Goal: Task Accomplishment & Management: Use online tool/utility

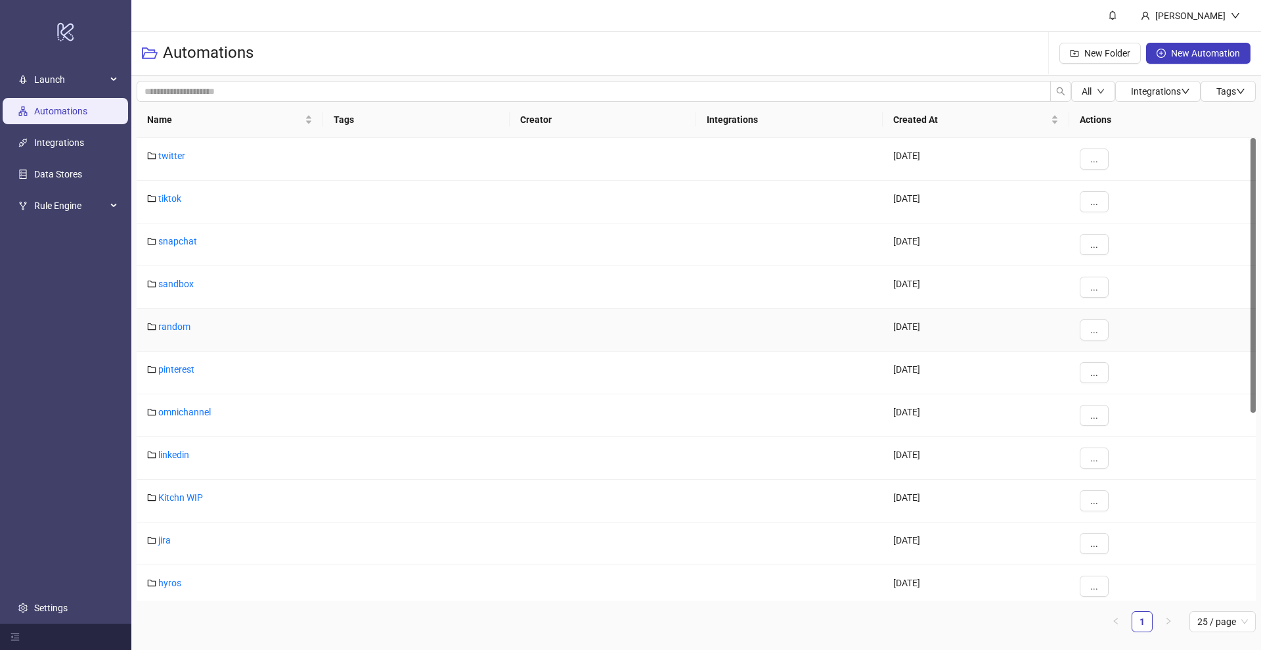
scroll to position [349, 0]
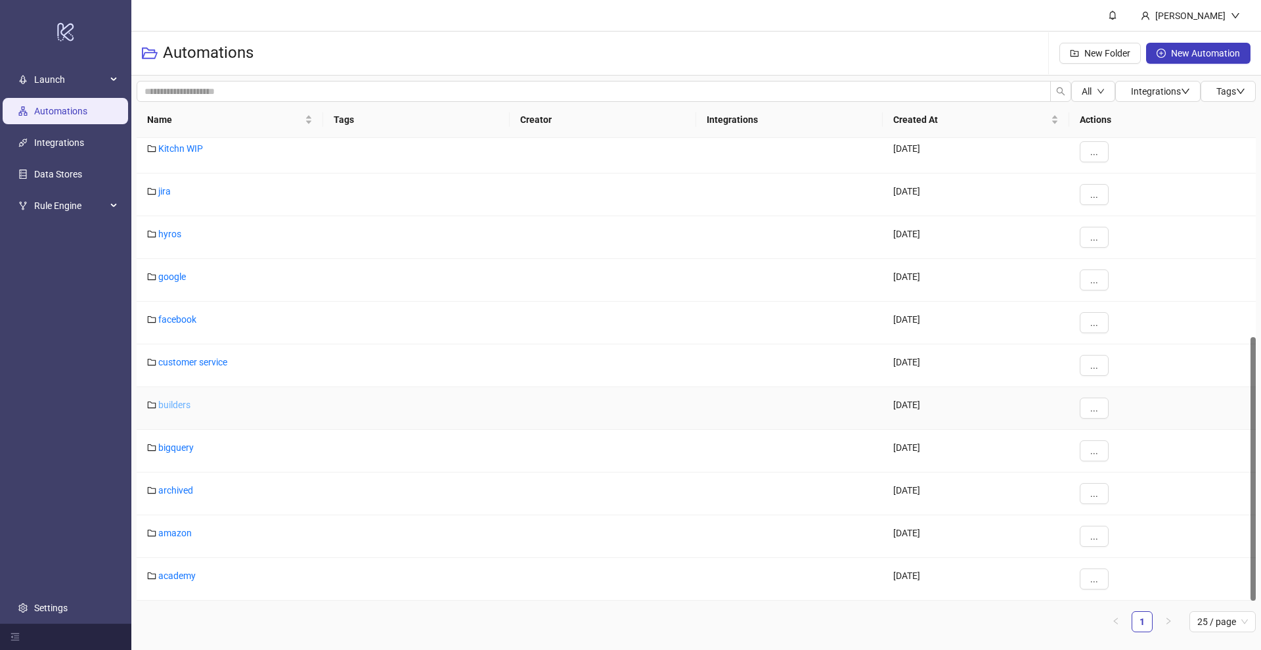
click at [174, 403] on link "builders" at bounding box center [174, 404] width 32 height 11
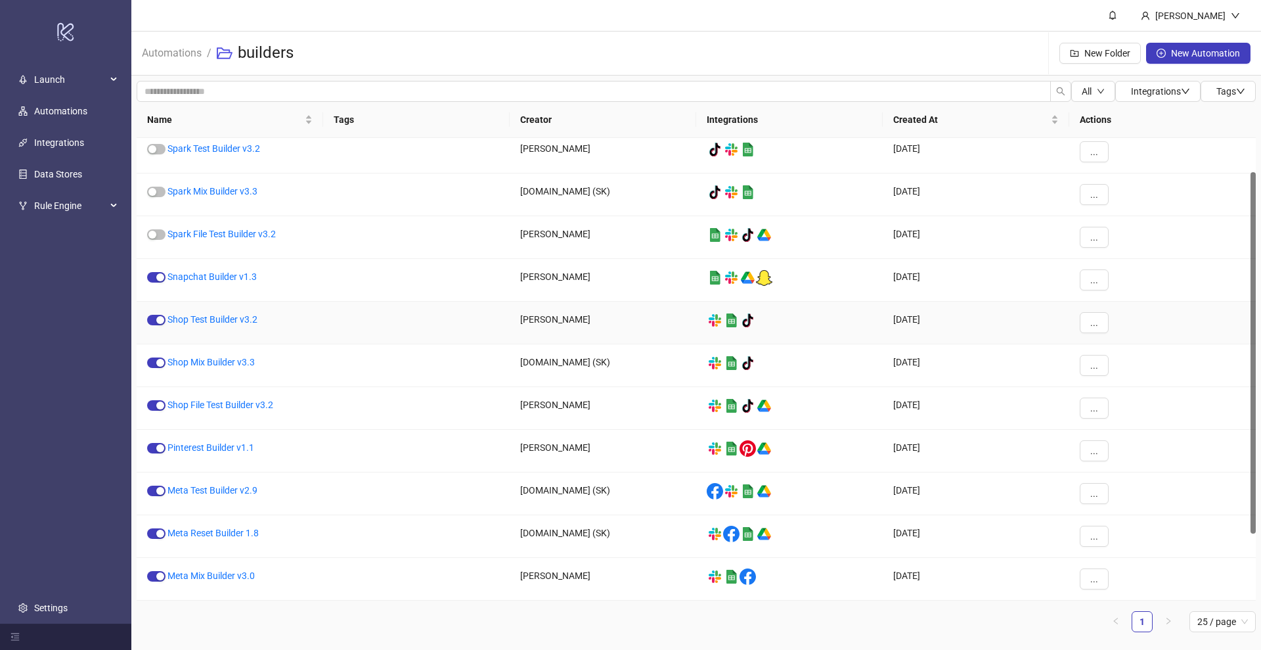
scroll to position [43, 0]
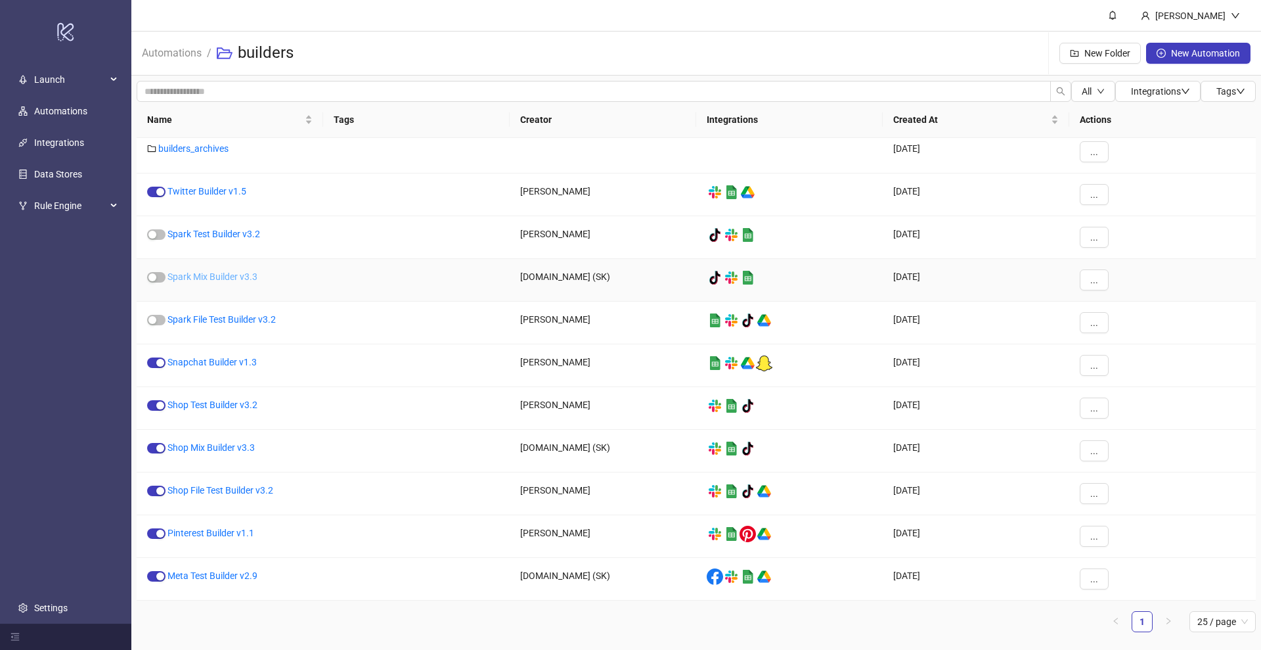
click at [214, 276] on link "Spark Mix Builder v3.3" at bounding box center [213, 276] width 90 height 11
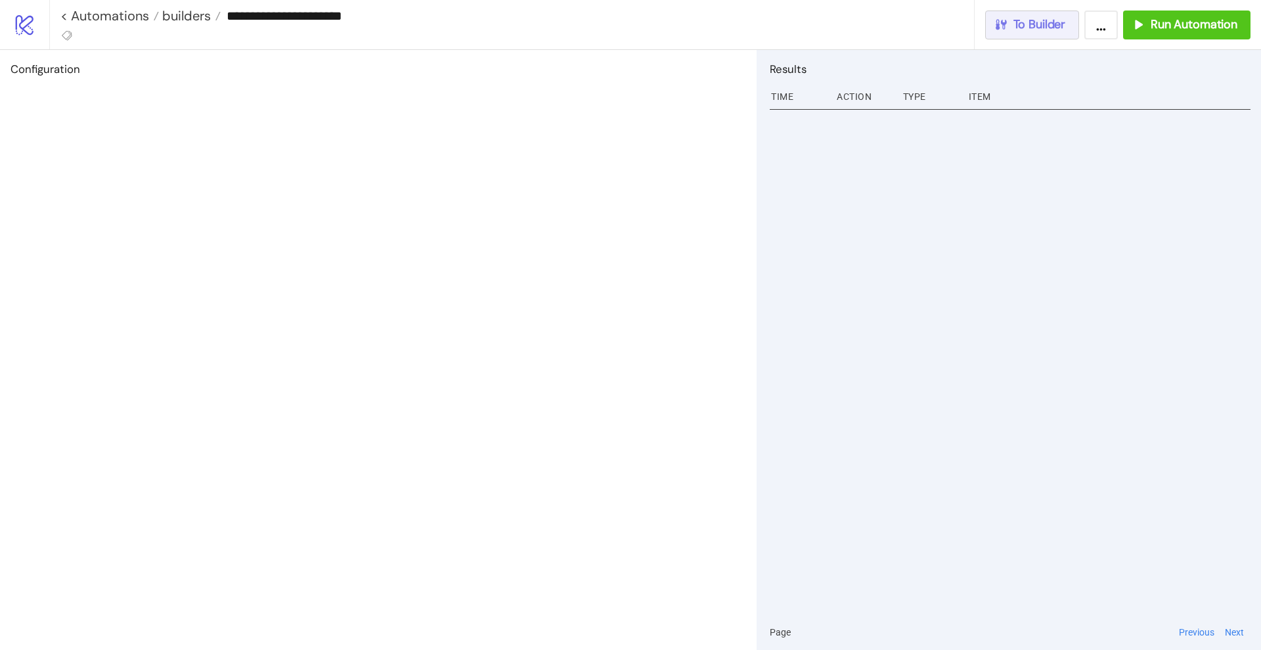
click at [1060, 26] on span "To Builder" at bounding box center [1040, 24] width 53 height 15
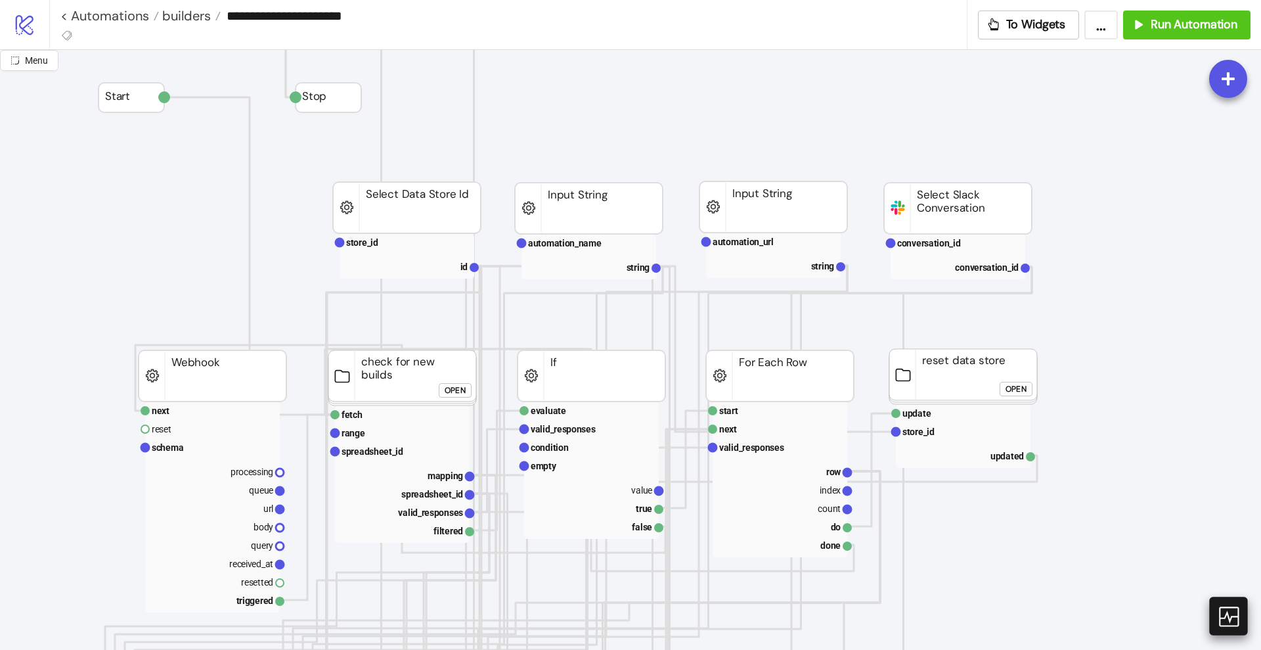
click at [1228, 612] on icon at bounding box center [1228, 615] width 23 height 23
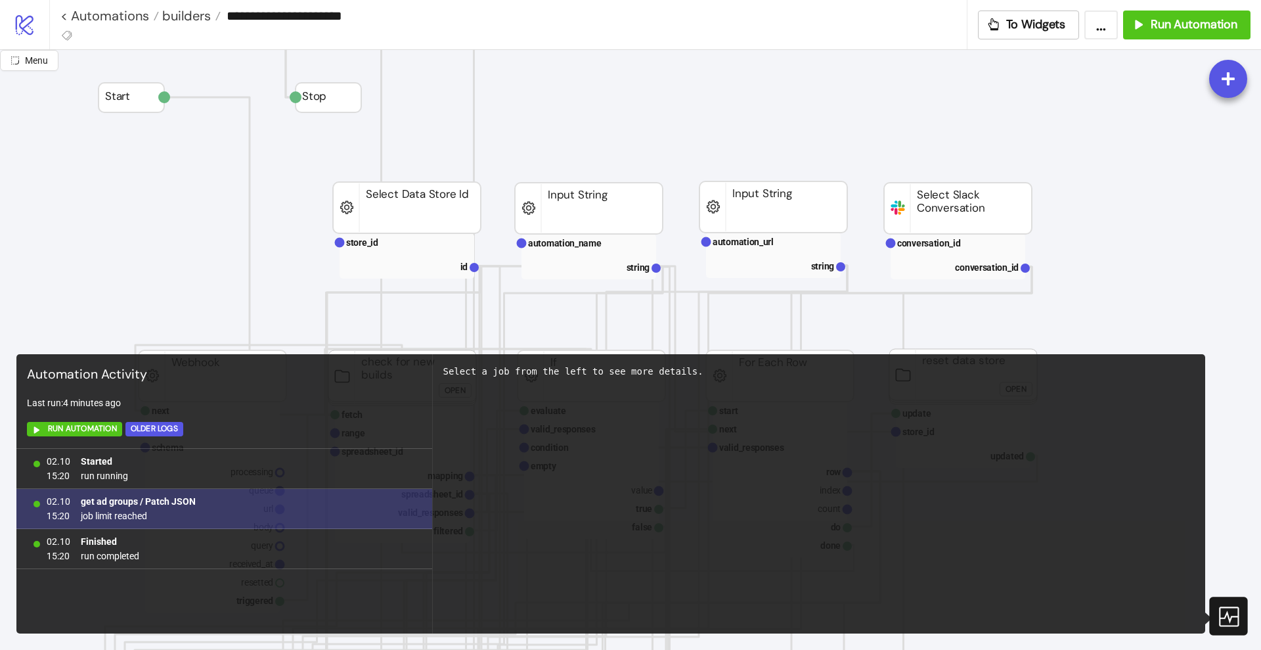
click at [162, 504] on b "get ad groups / Patch JSON" at bounding box center [138, 501] width 115 height 11
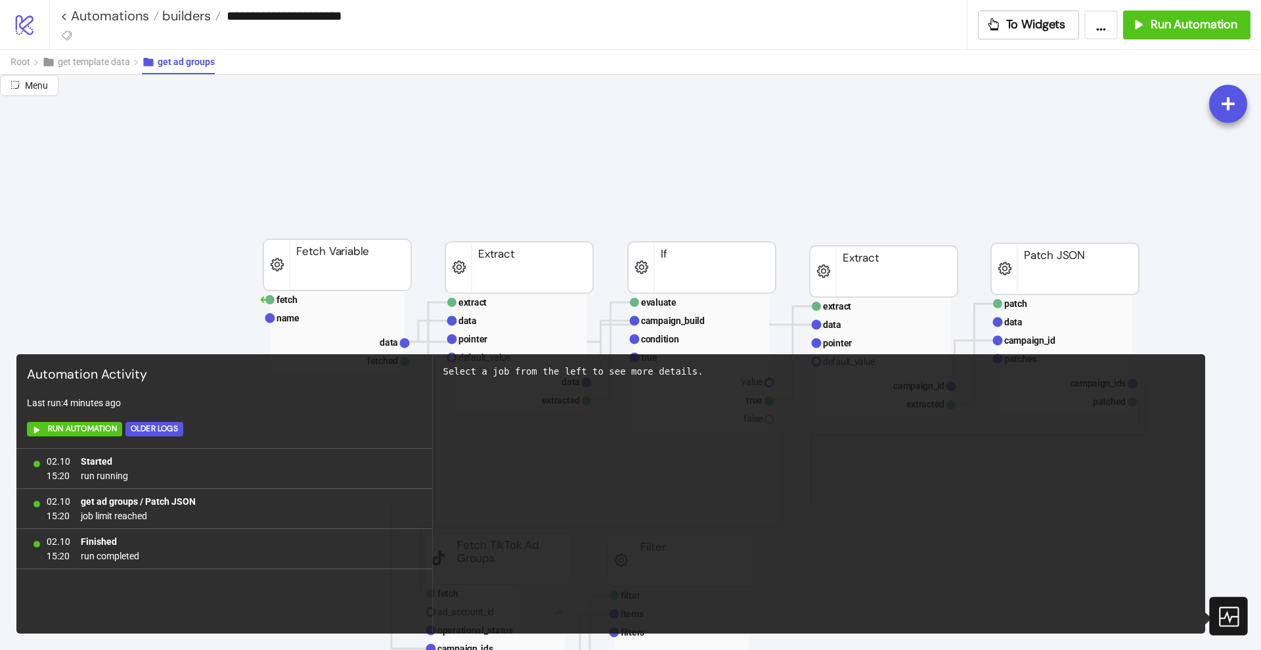
click at [1232, 598] on div at bounding box center [1228, 615] width 38 height 38
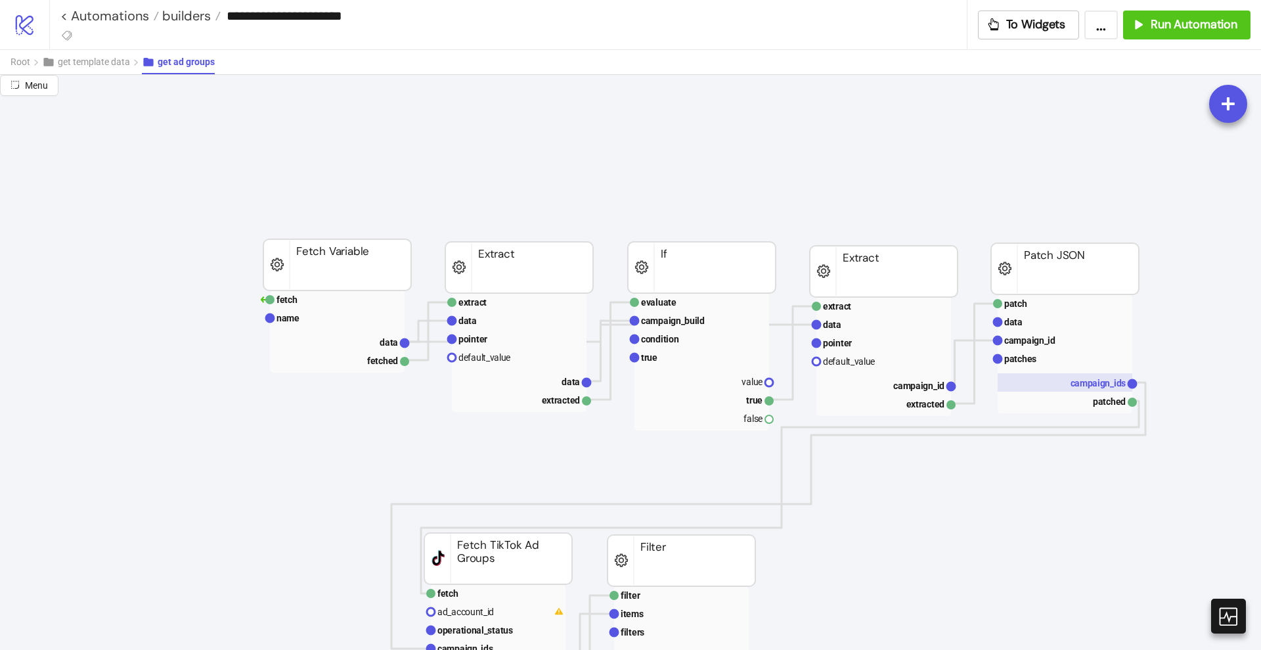
click at [1074, 380] on text "campaign_ids" at bounding box center [1099, 383] width 56 height 11
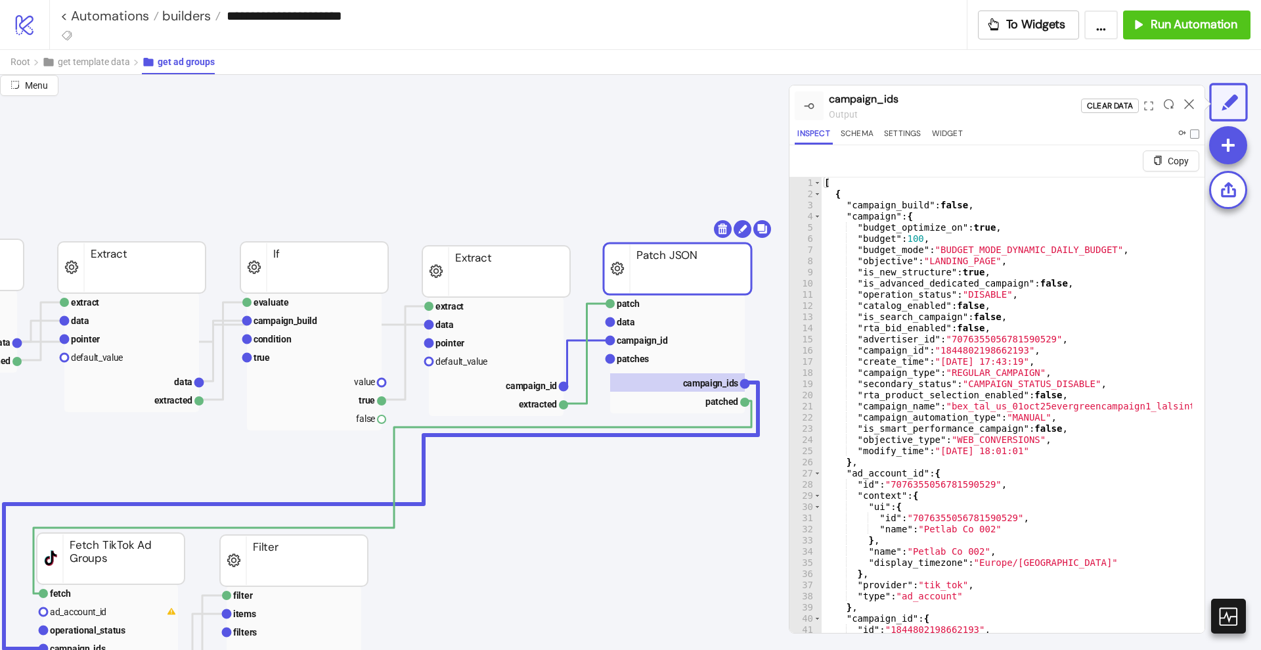
scroll to position [0, 411]
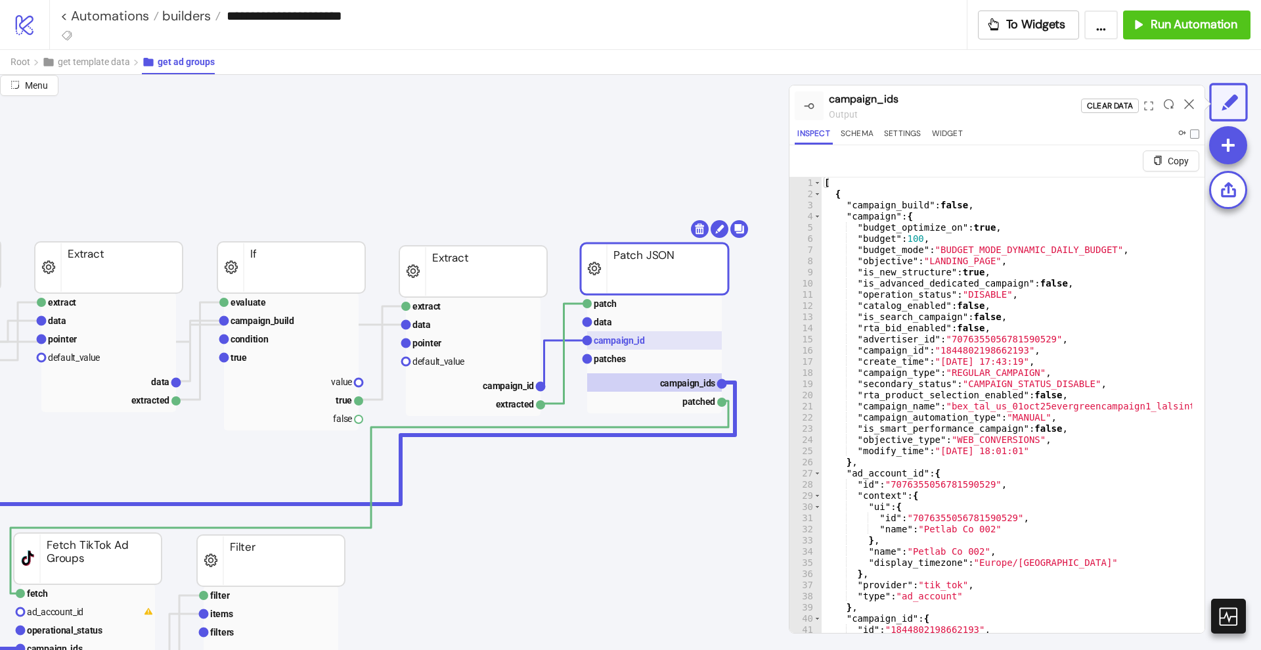
click at [625, 345] on text "campaign_id" at bounding box center [619, 340] width 51 height 11
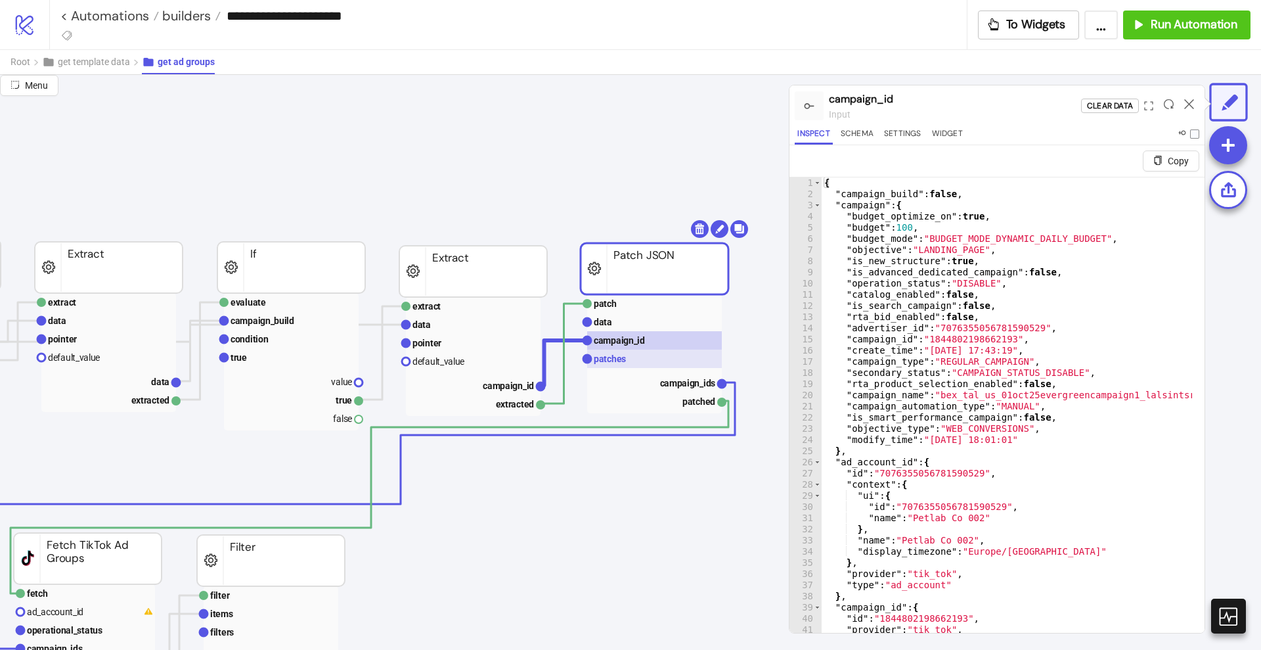
click at [626, 357] on rect at bounding box center [654, 358] width 135 height 18
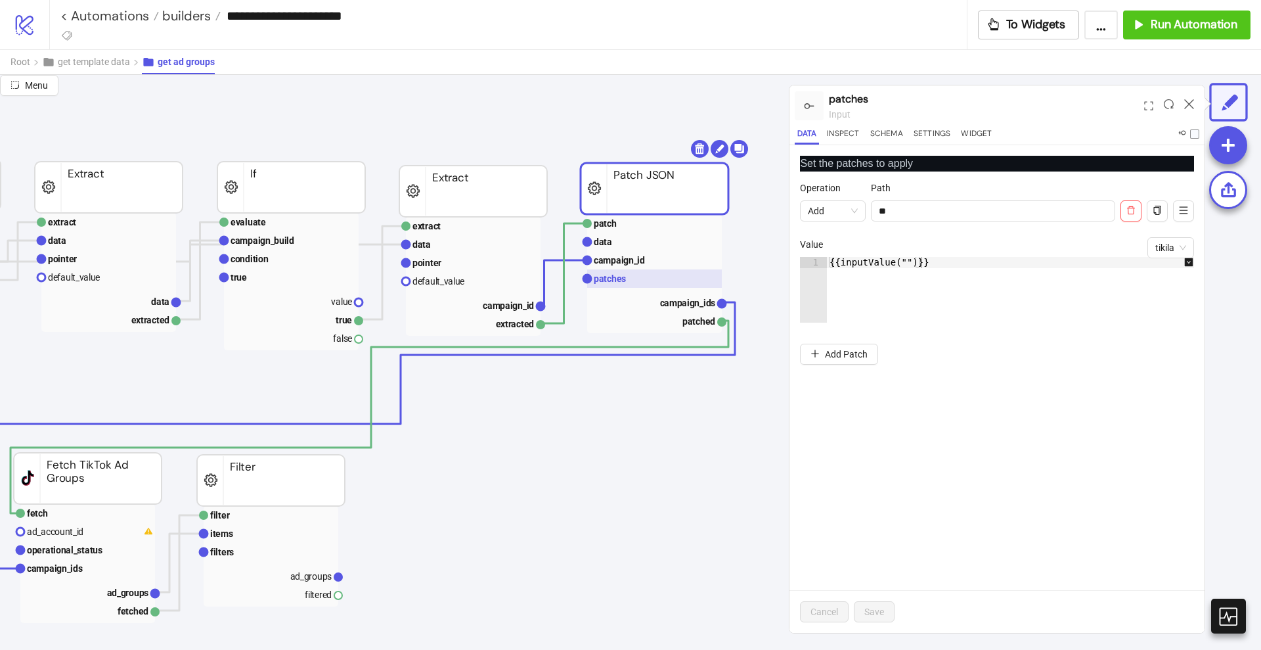
scroll to position [82, 411]
click at [683, 305] on text "campaign_ids" at bounding box center [688, 301] width 56 height 11
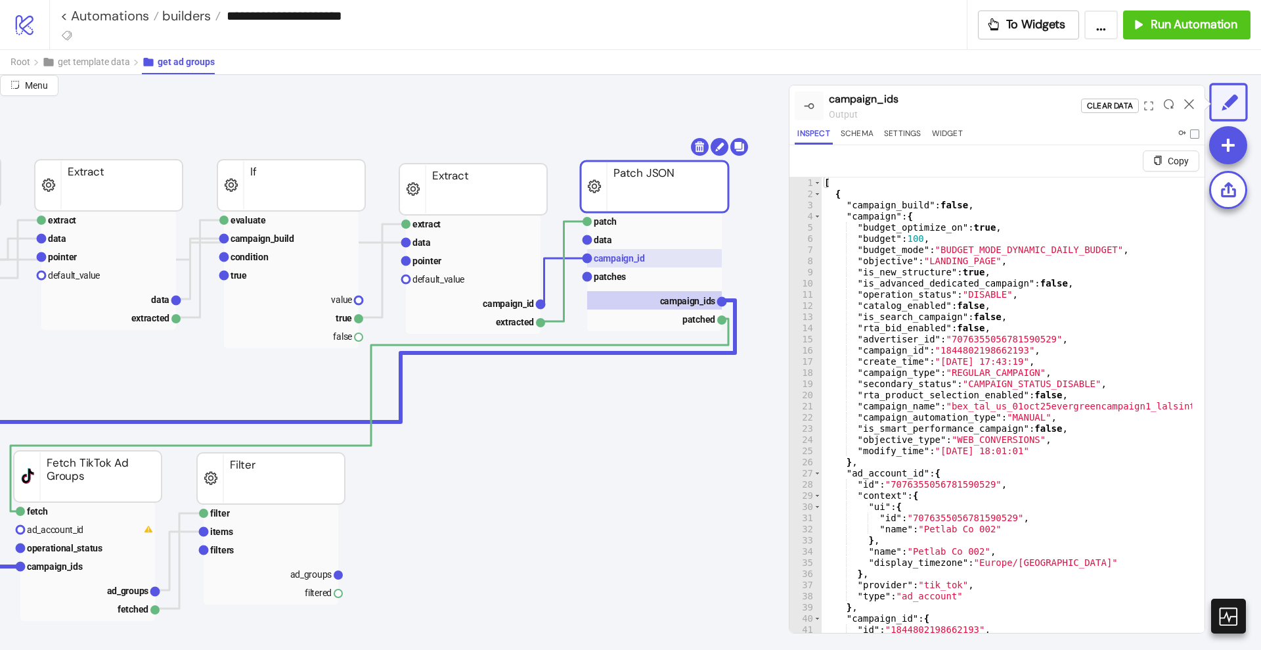
click at [603, 255] on text "campaign_id" at bounding box center [619, 258] width 51 height 11
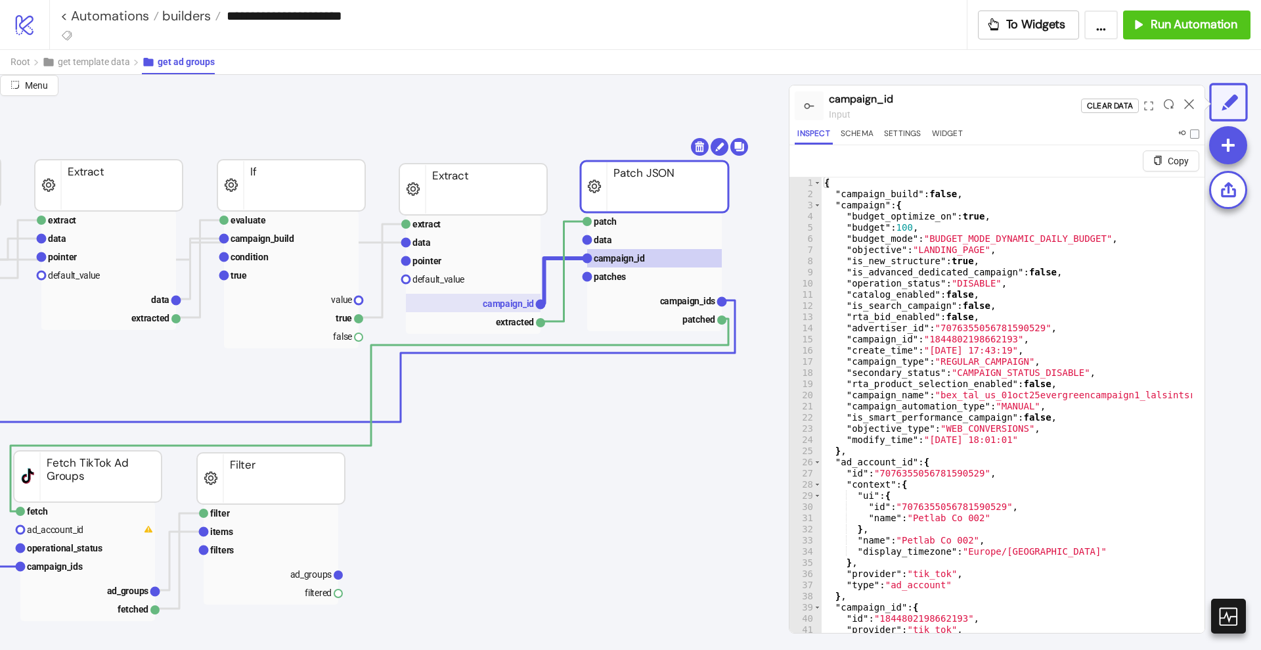
click at [508, 302] on text "campaign_id" at bounding box center [508, 303] width 51 height 11
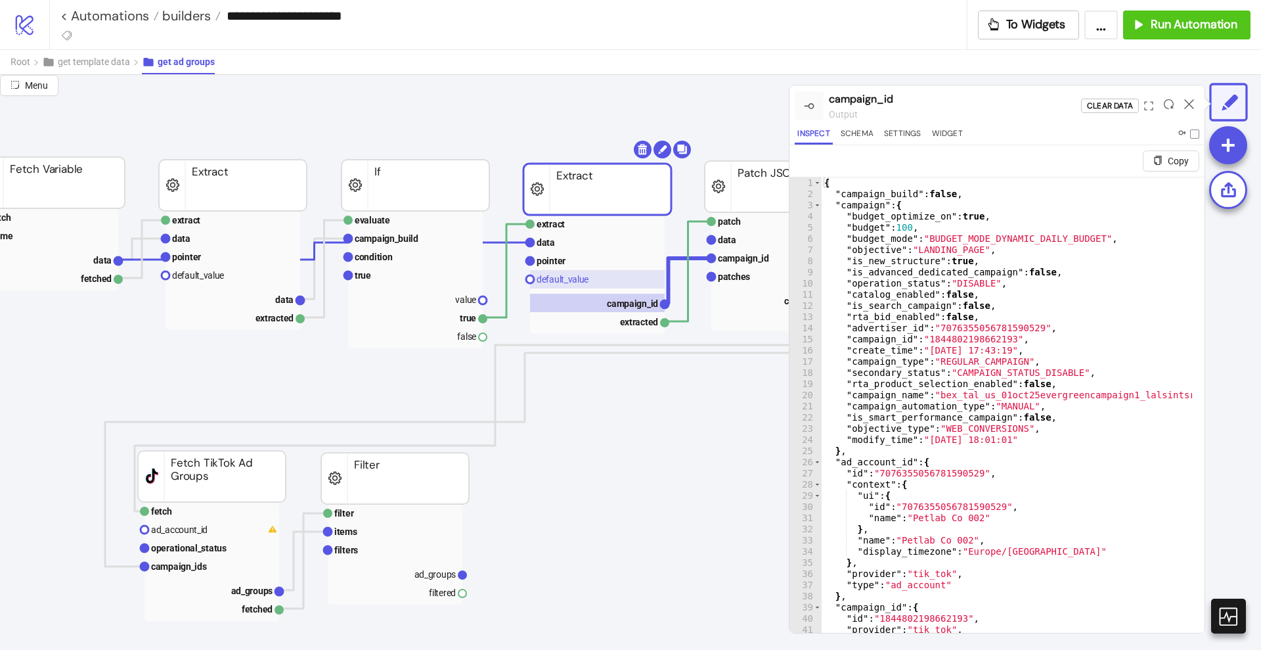
scroll to position [82, 328]
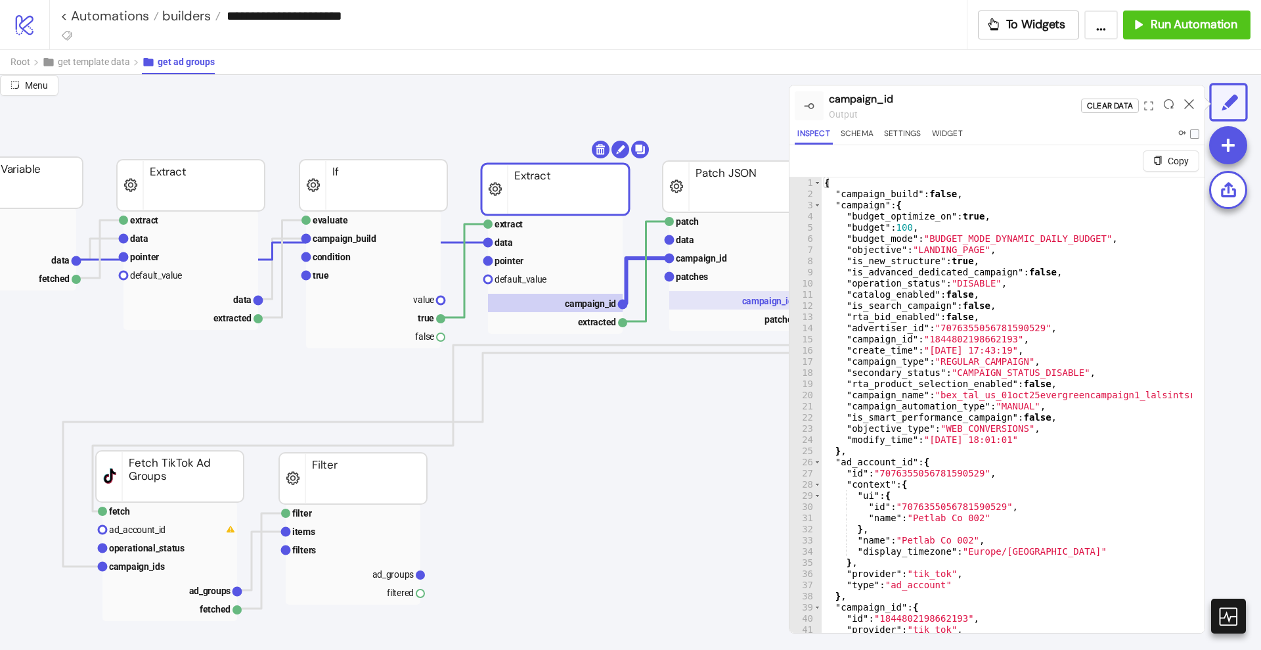
click at [743, 299] on text "campaign_ids" at bounding box center [770, 301] width 56 height 11
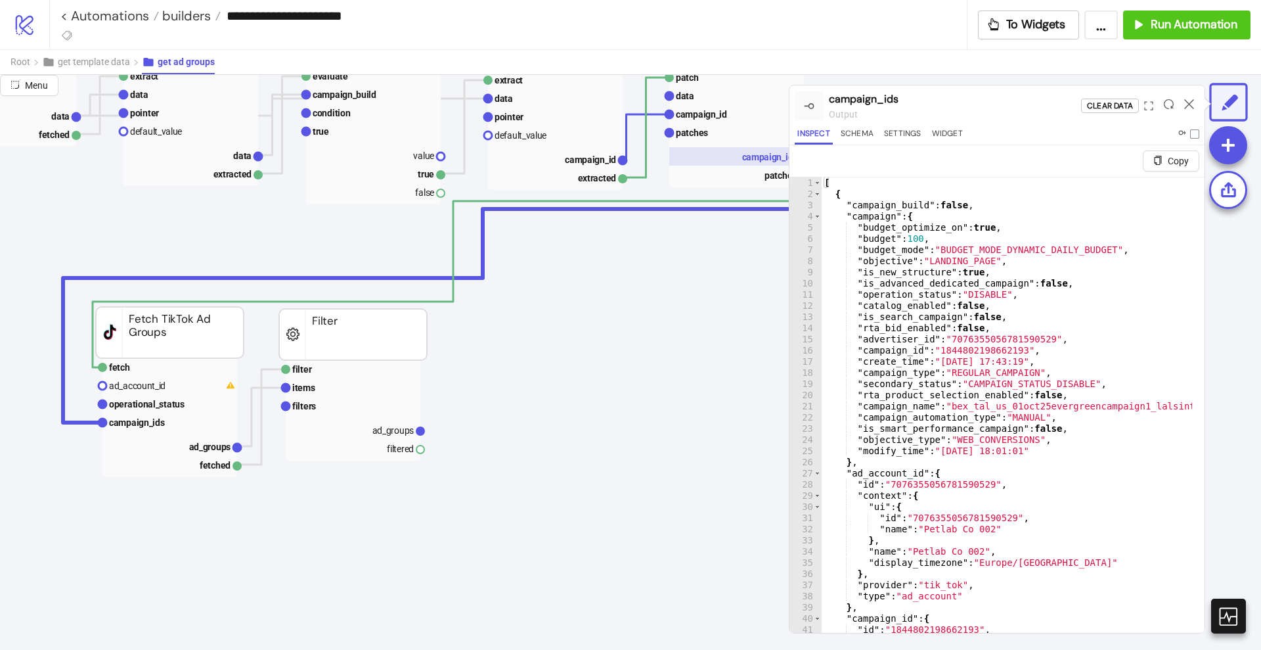
scroll to position [328, 328]
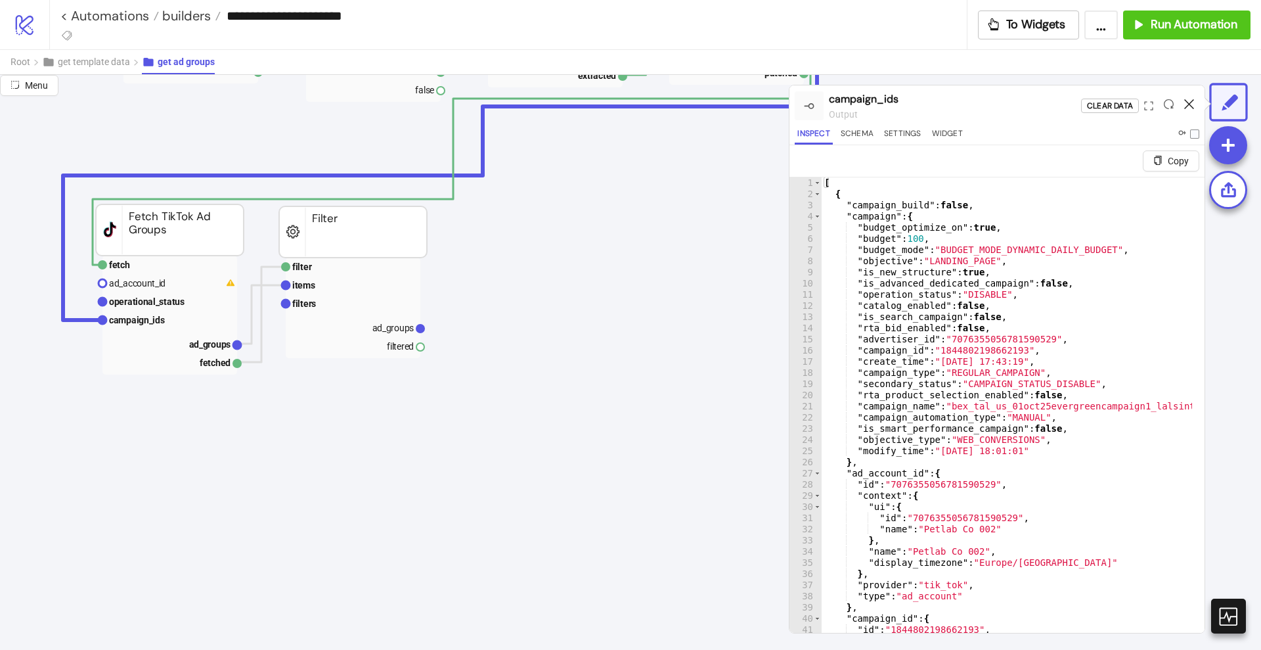
click at [1187, 102] on icon at bounding box center [1189, 104] width 10 height 10
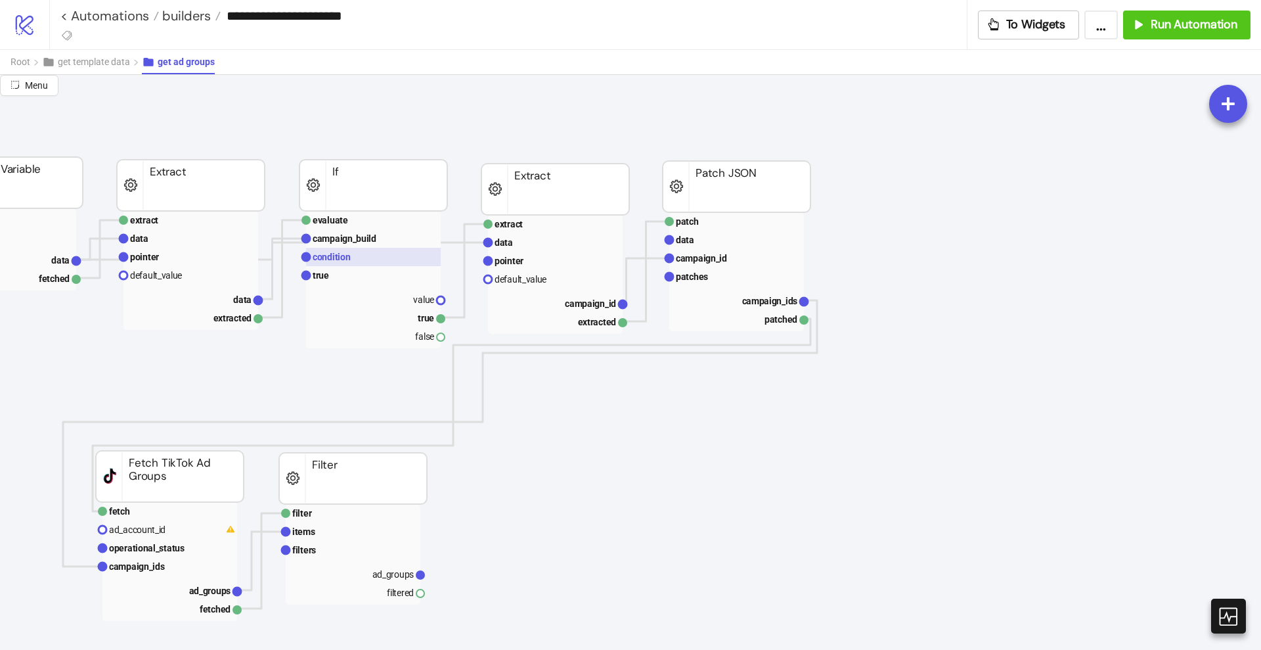
scroll to position [82, 0]
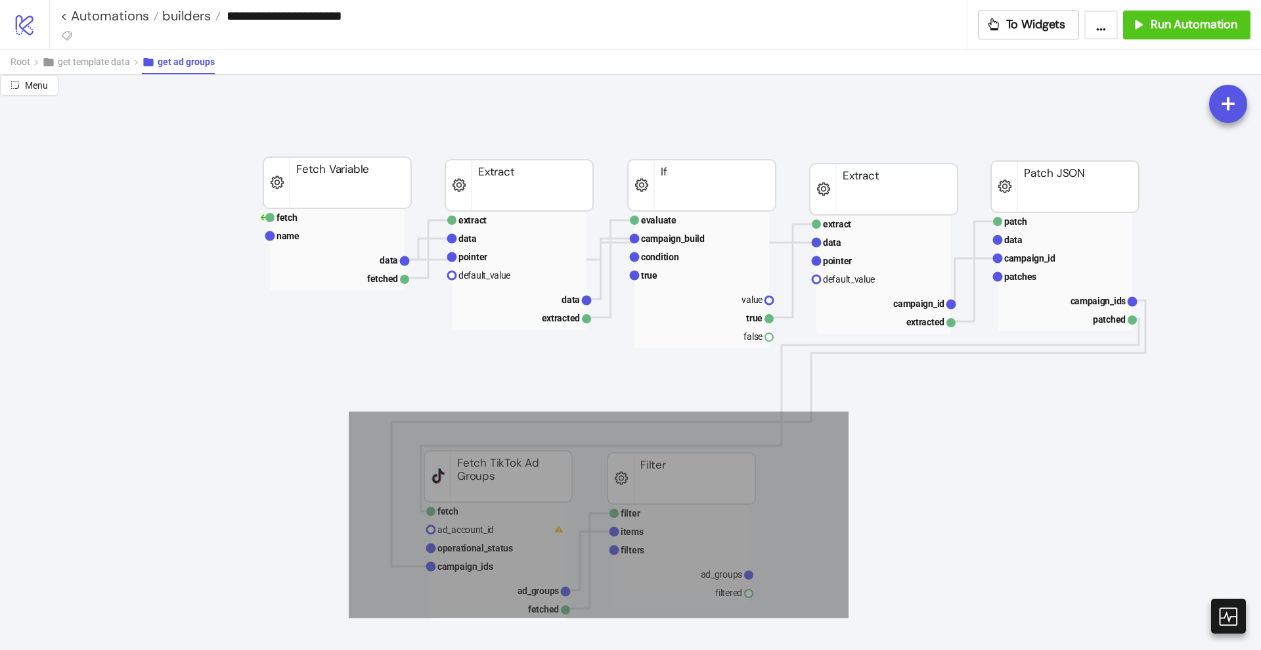
drag, startPoint x: 740, startPoint y: 566, endPoint x: 848, endPoint y: 618, distance: 120.5
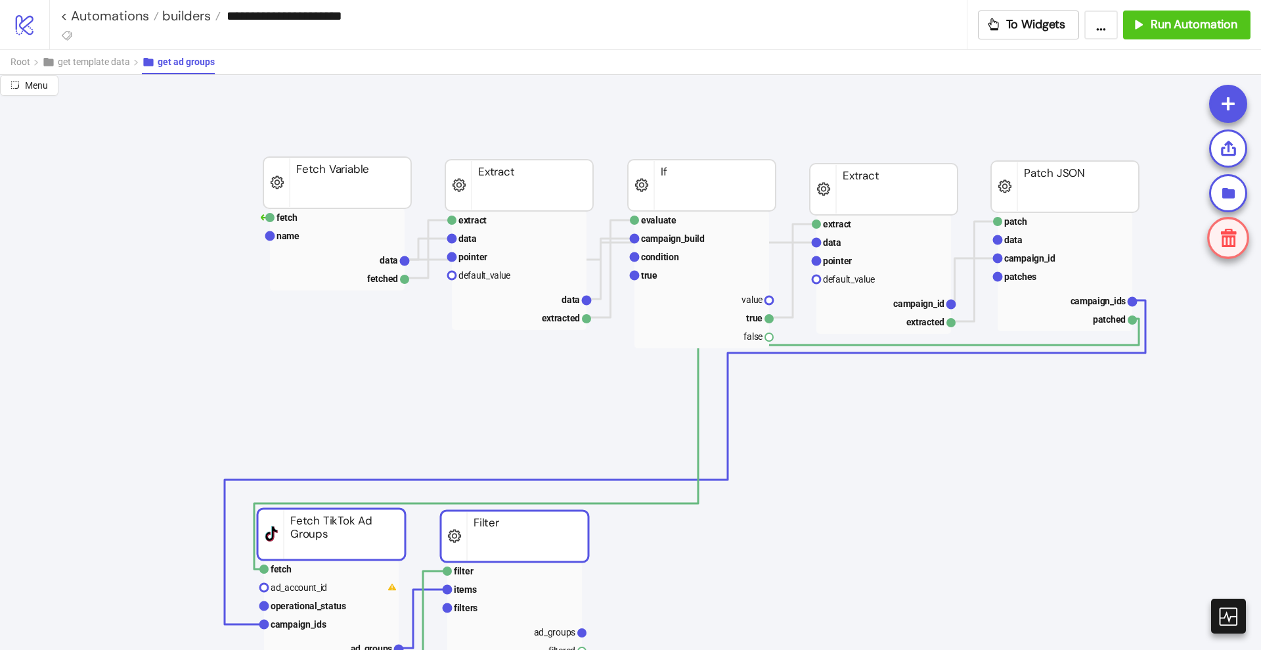
drag, startPoint x: 714, startPoint y: 483, endPoint x: 552, endPoint y: 541, distance: 172.5
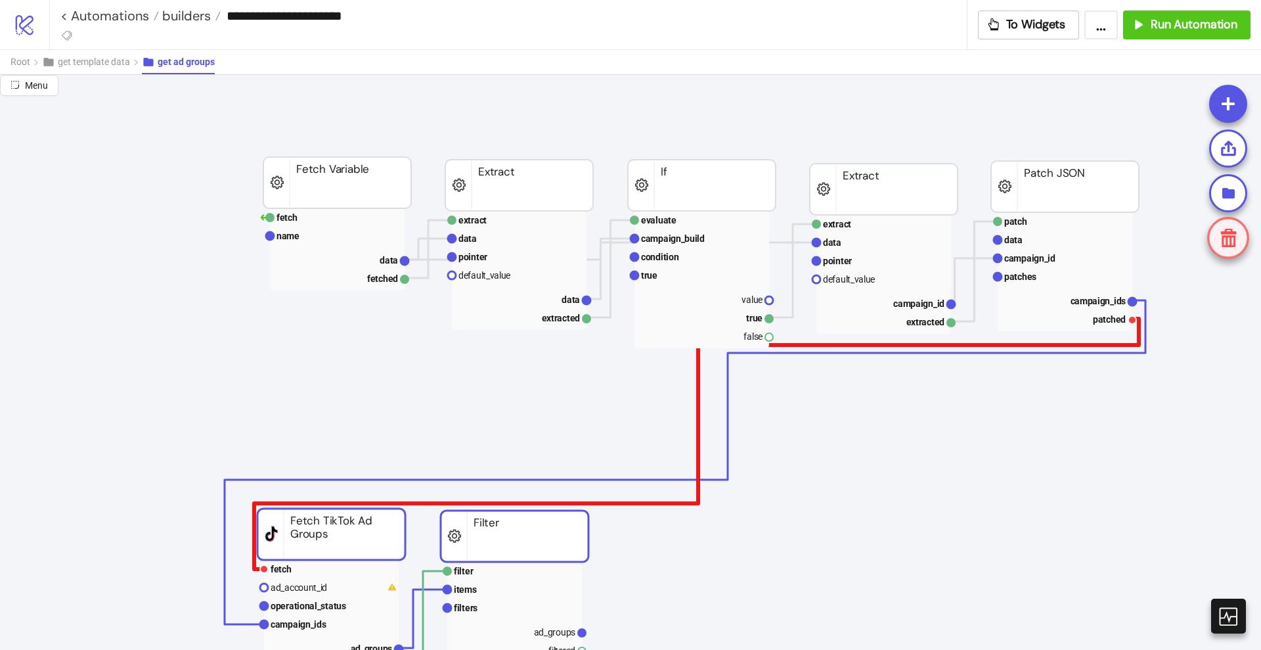
click at [1041, 344] on polyline at bounding box center [696, 444] width 885 height 250
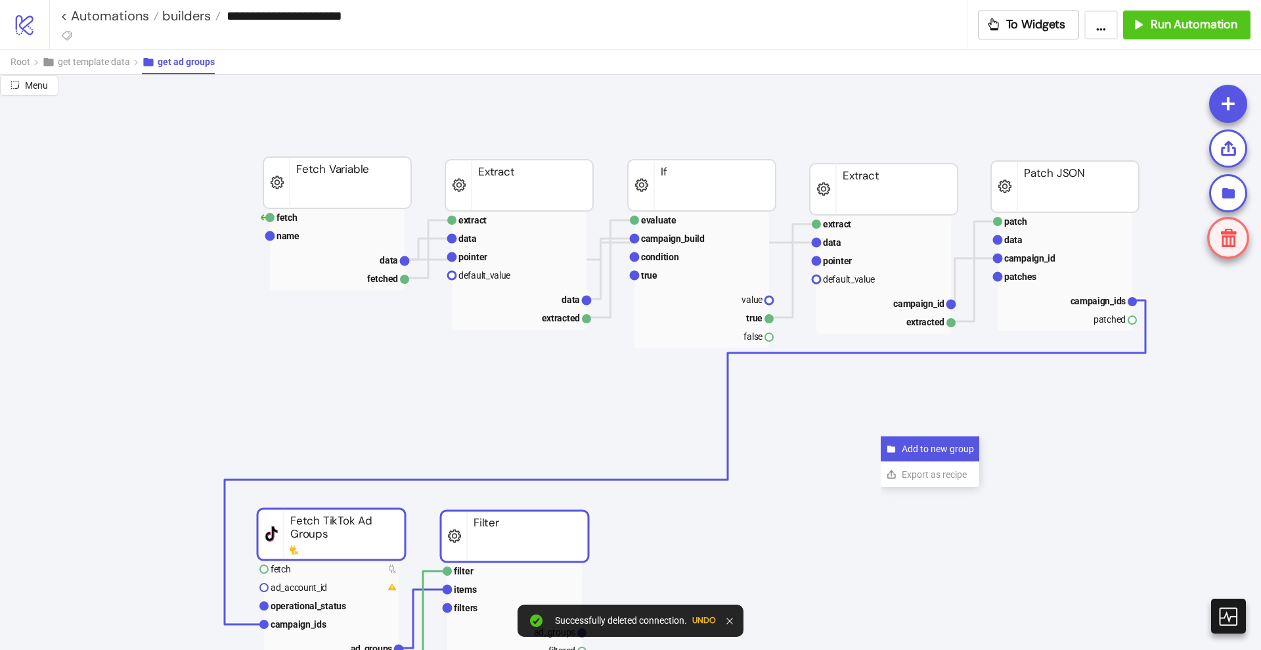
click at [895, 445] on icon at bounding box center [891, 448] width 11 height 11
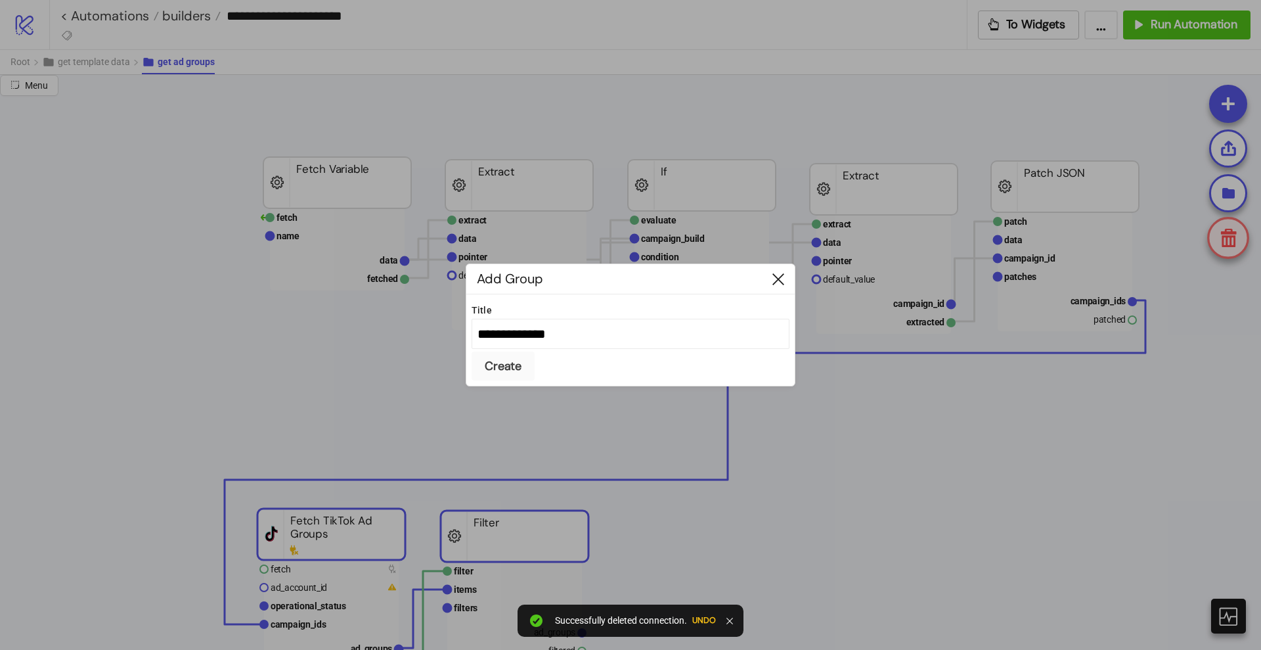
click at [776, 284] on div at bounding box center [778, 279] width 33 height 30
click at [783, 277] on icon at bounding box center [779, 279] width 12 height 12
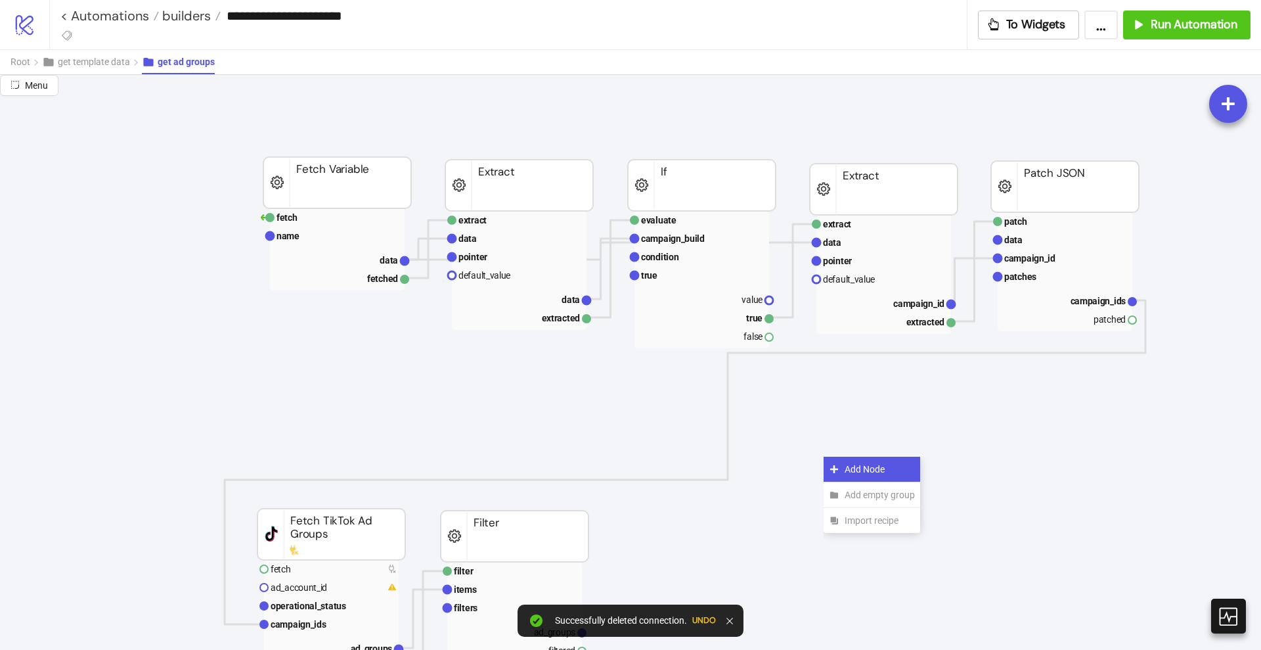
click at [836, 460] on div "Add Node" at bounding box center [872, 470] width 97 height 26
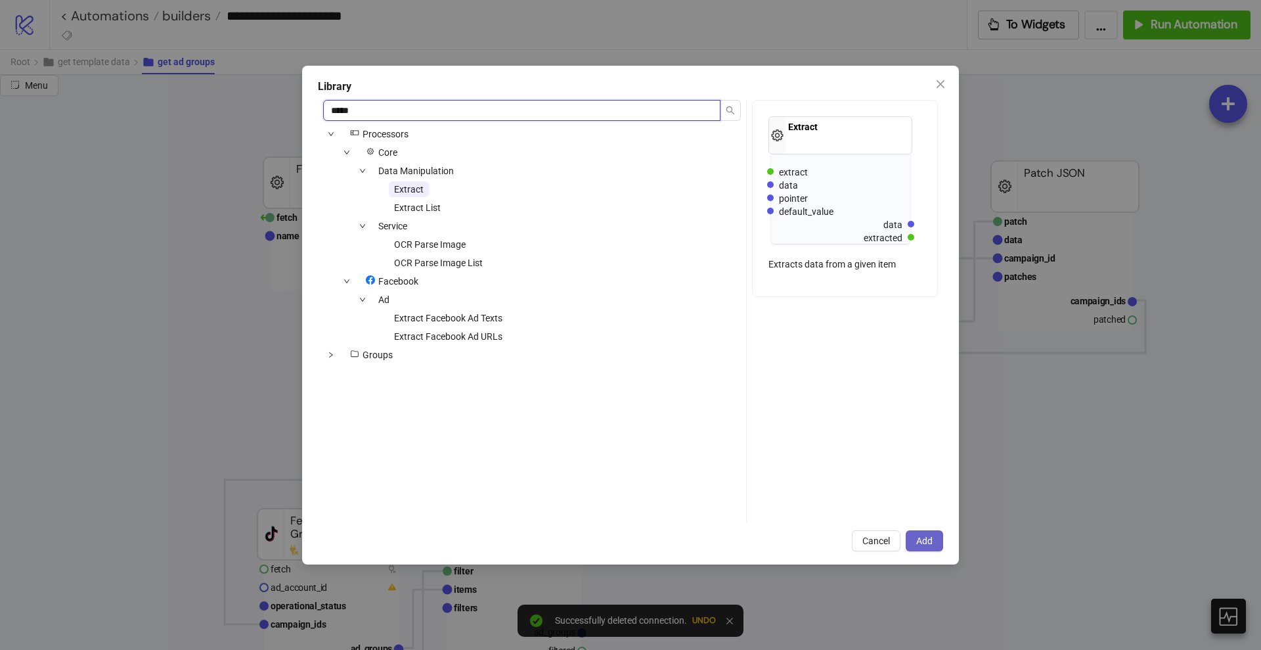
type input "*****"
click at [930, 535] on span "Add" at bounding box center [924, 540] width 16 height 11
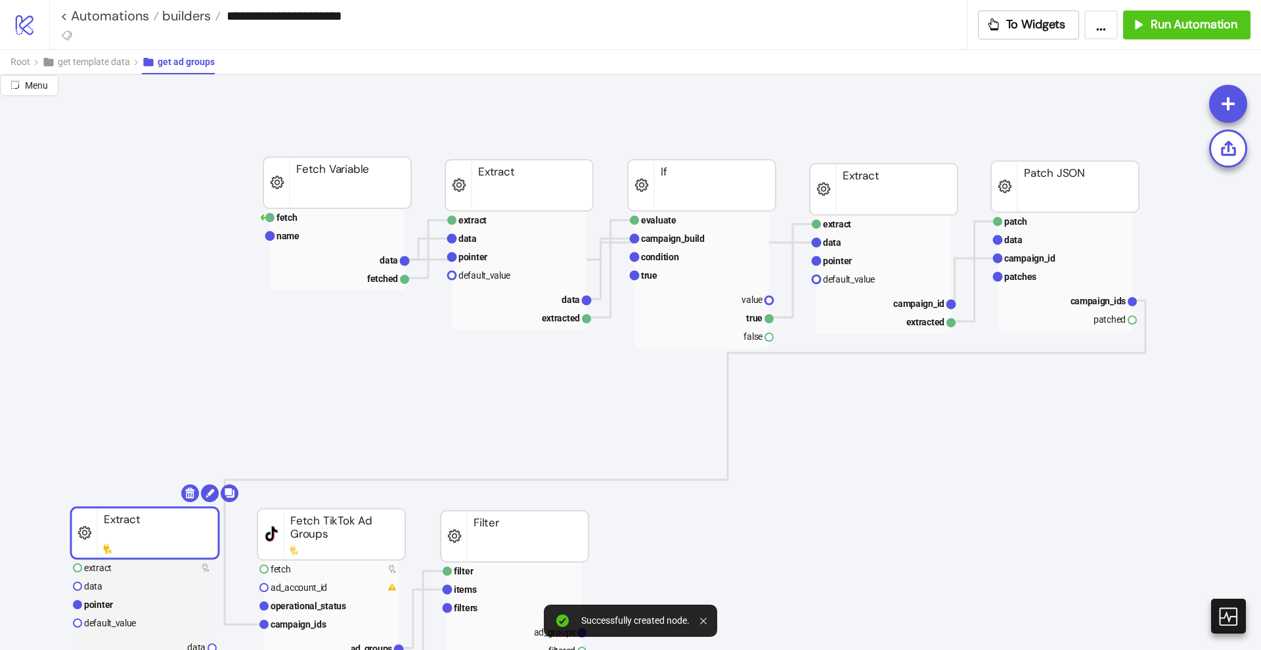
drag, startPoint x: 663, startPoint y: 419, endPoint x: 116, endPoint y: 522, distance: 556.9
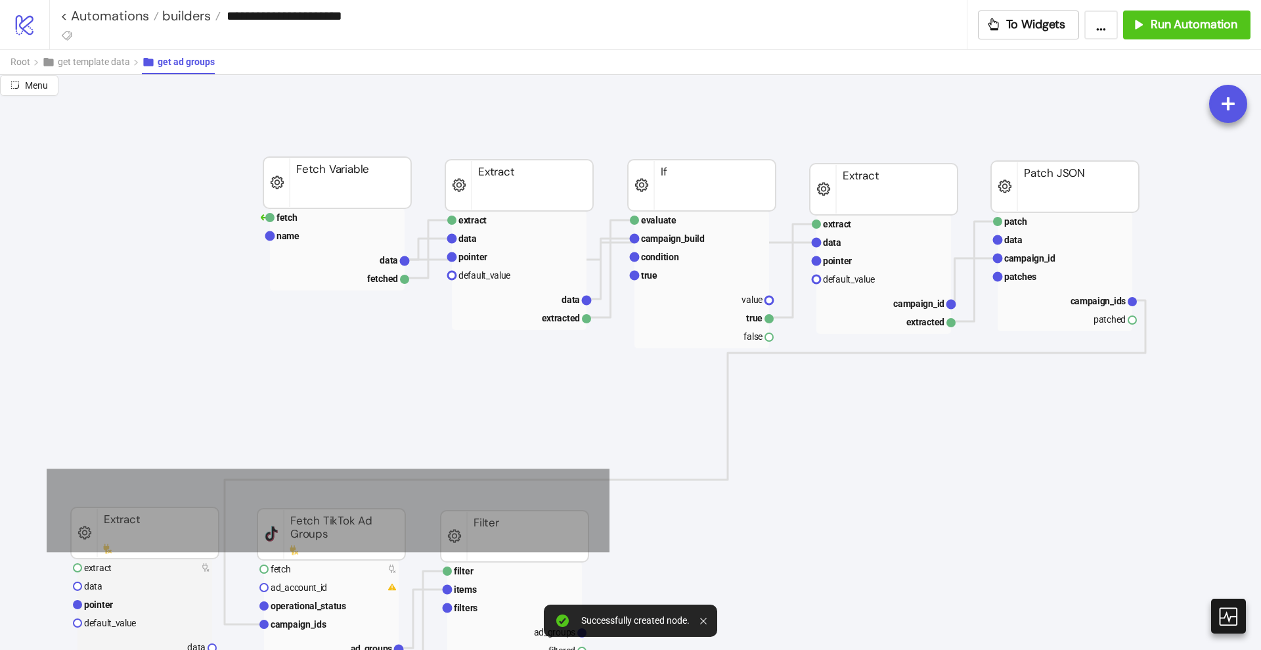
drag, startPoint x: 47, startPoint y: 469, endPoint x: 611, endPoint y: 576, distance: 574.4
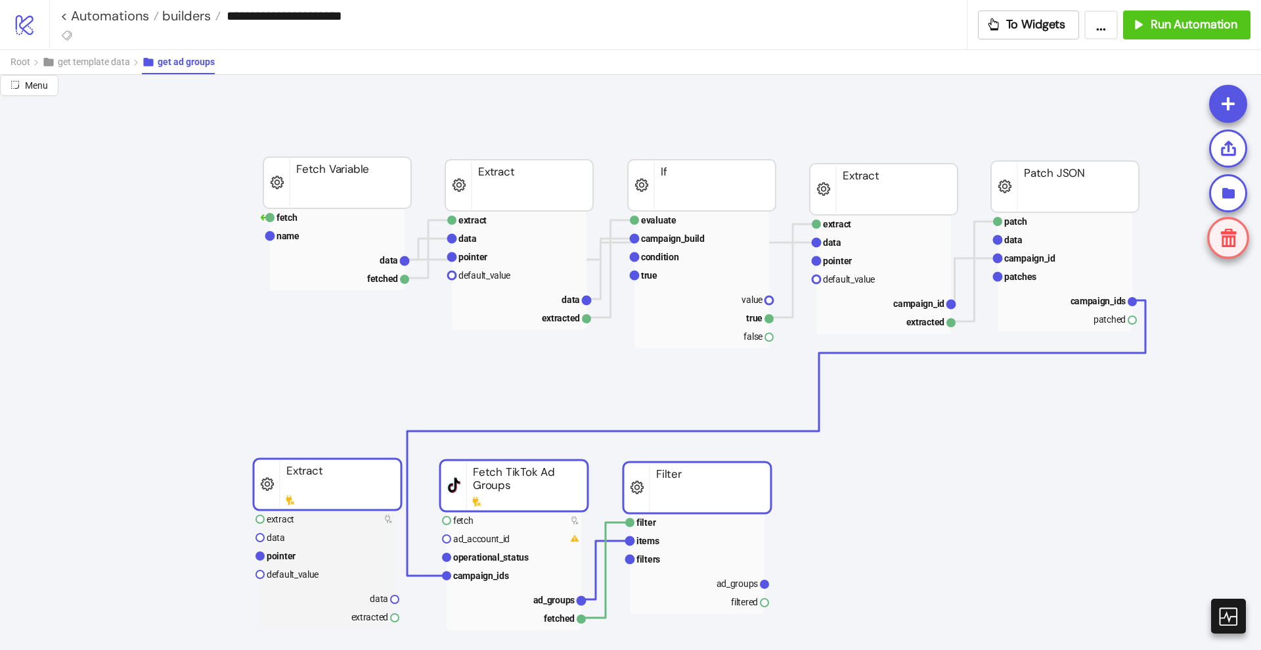
drag, startPoint x: 554, startPoint y: 541, endPoint x: 736, endPoint y: 493, distance: 188.4
click at [736, 493] on rect at bounding box center [697, 487] width 148 height 51
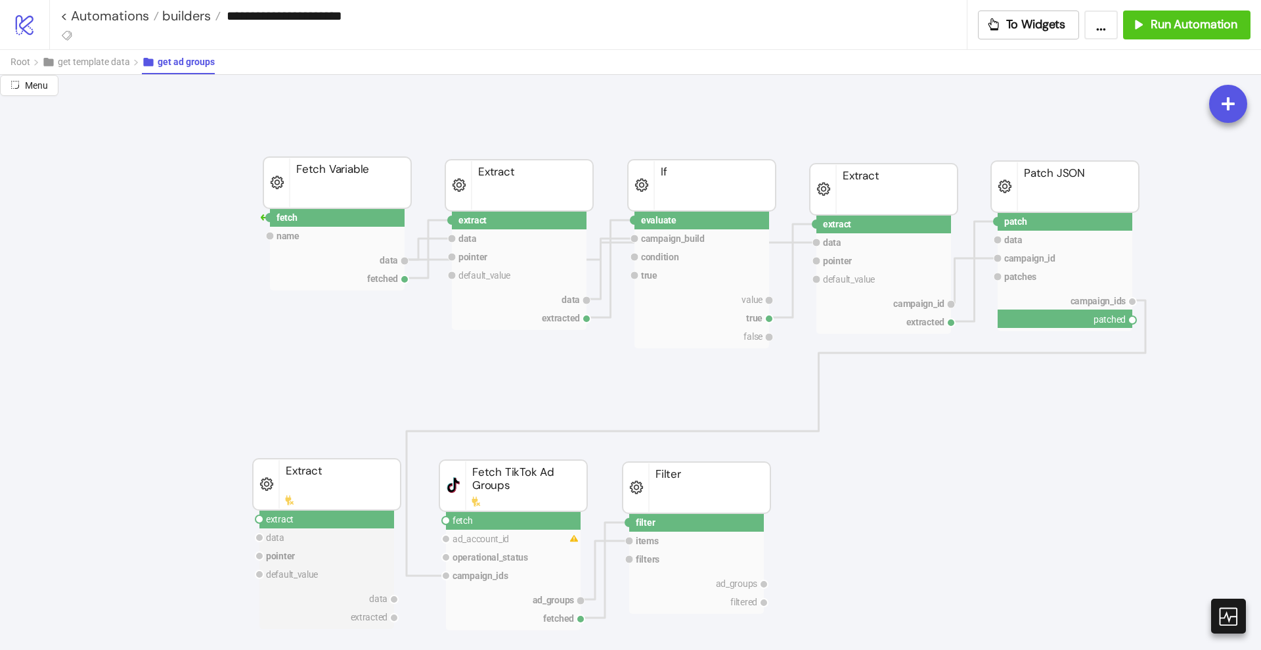
drag, startPoint x: 1133, startPoint y: 321, endPoint x: 888, endPoint y: 390, distance: 255.0
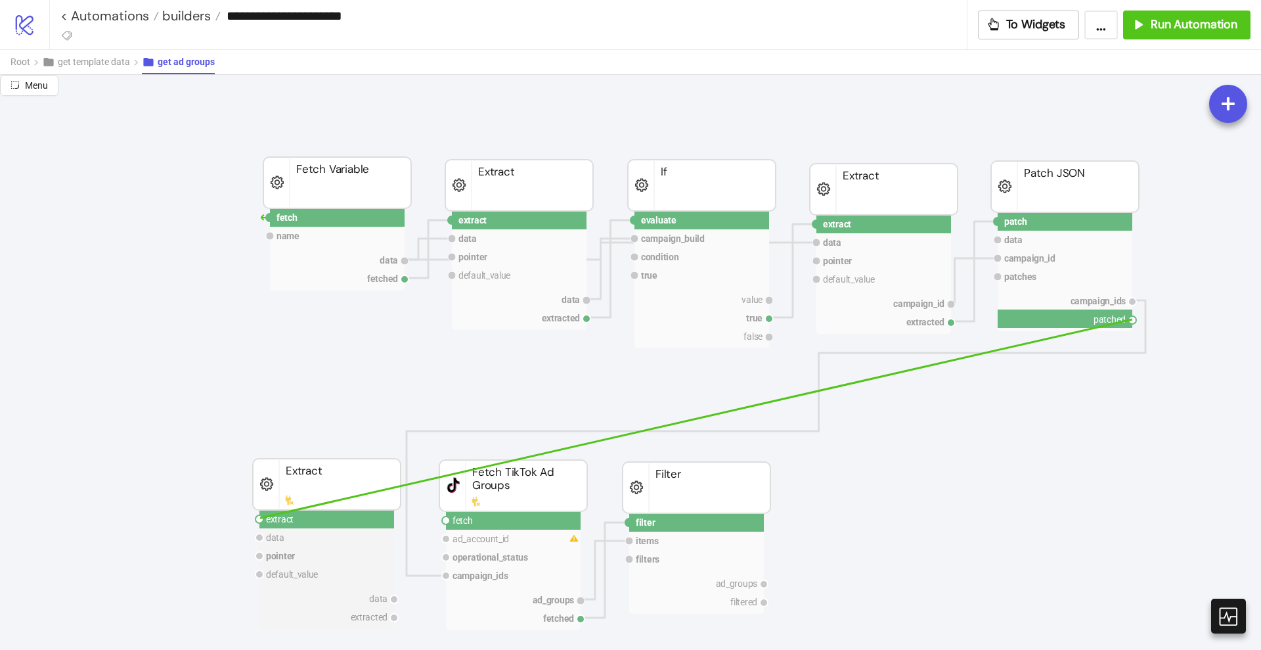
click at [260, 518] on circle at bounding box center [260, 519] width 8 height 8
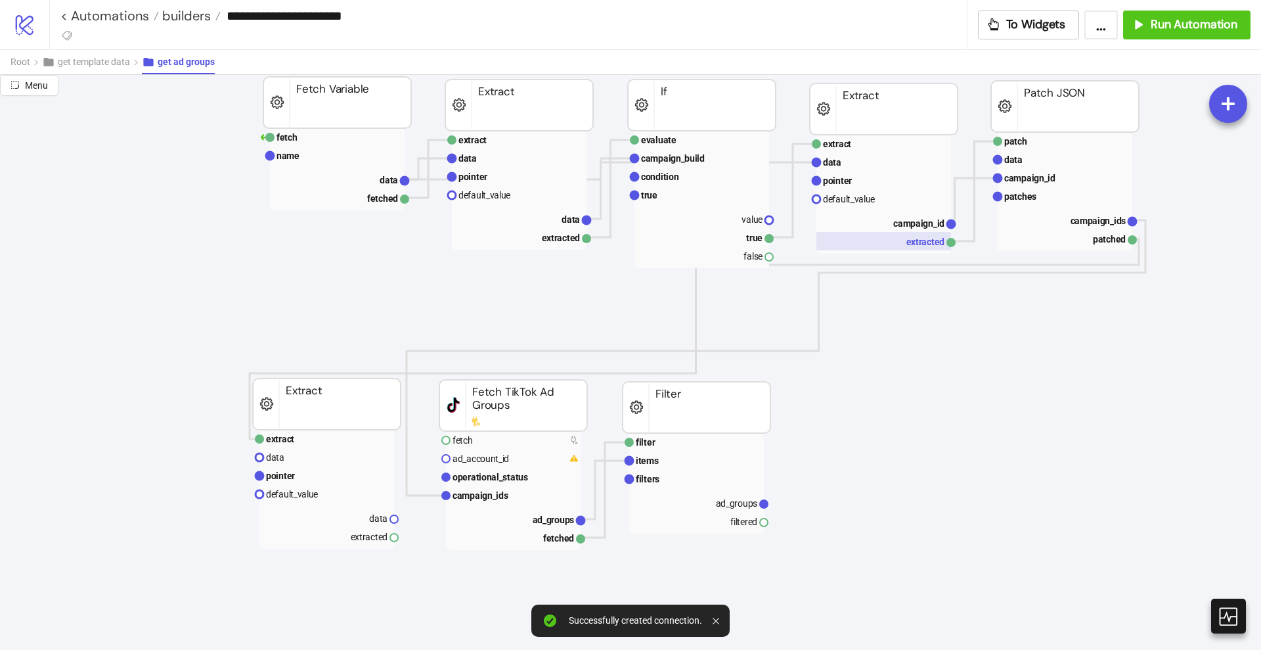
scroll to position [164, 0]
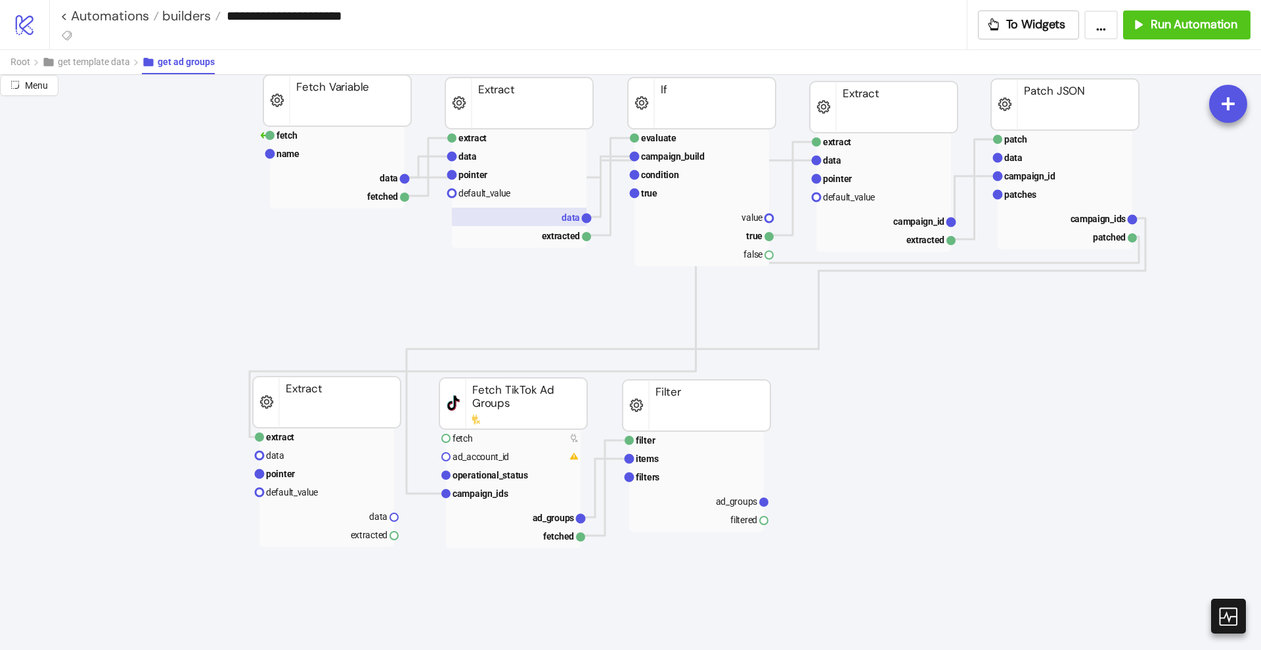
click at [564, 222] on text "data" at bounding box center [571, 217] width 18 height 11
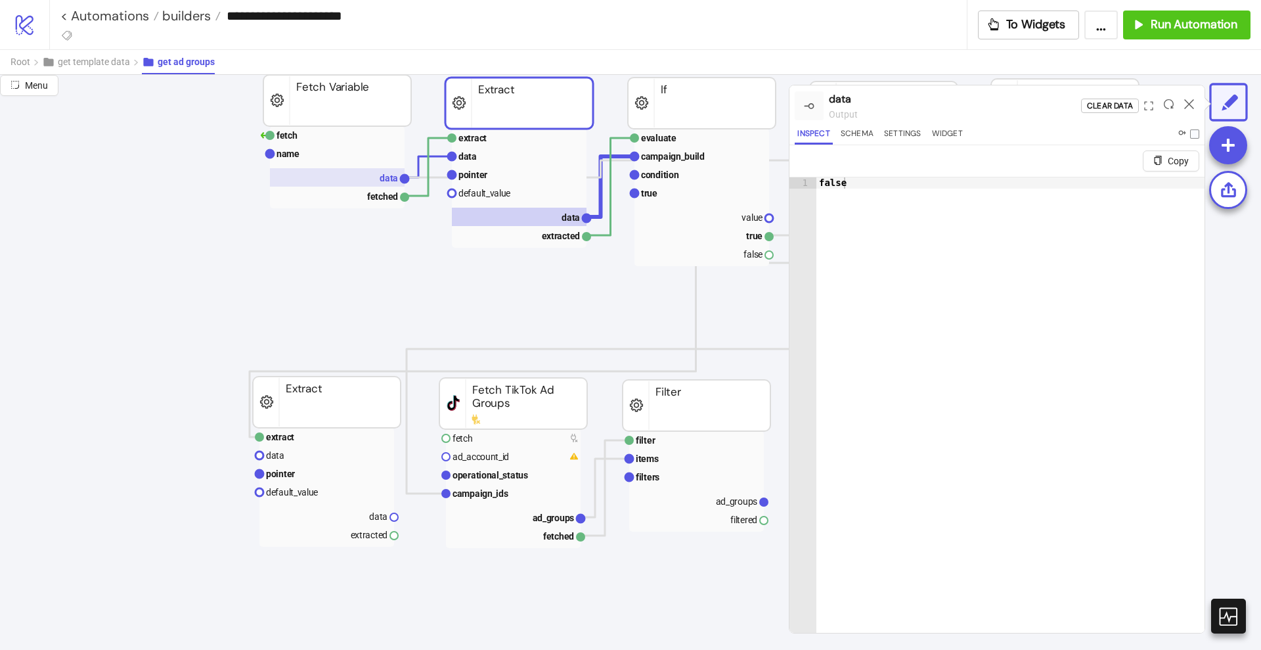
click at [386, 181] on text "data" at bounding box center [389, 178] width 18 height 11
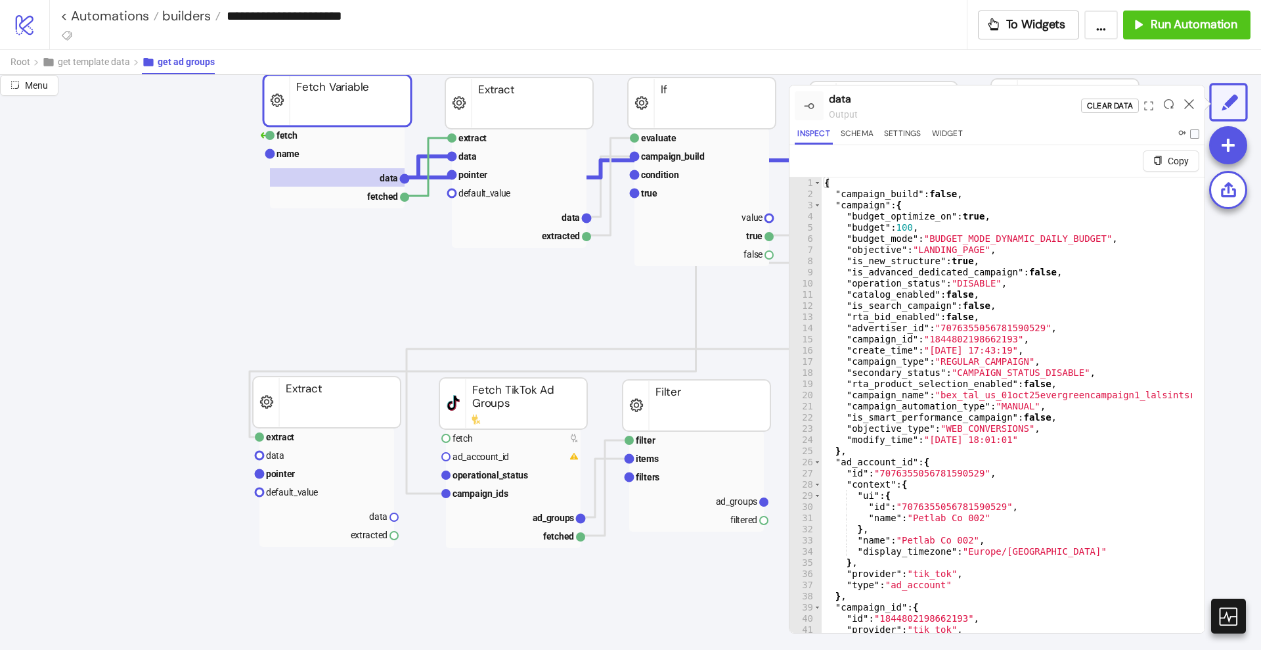
drag, startPoint x: 416, startPoint y: 209, endPoint x: 406, endPoint y: 233, distance: 26.5
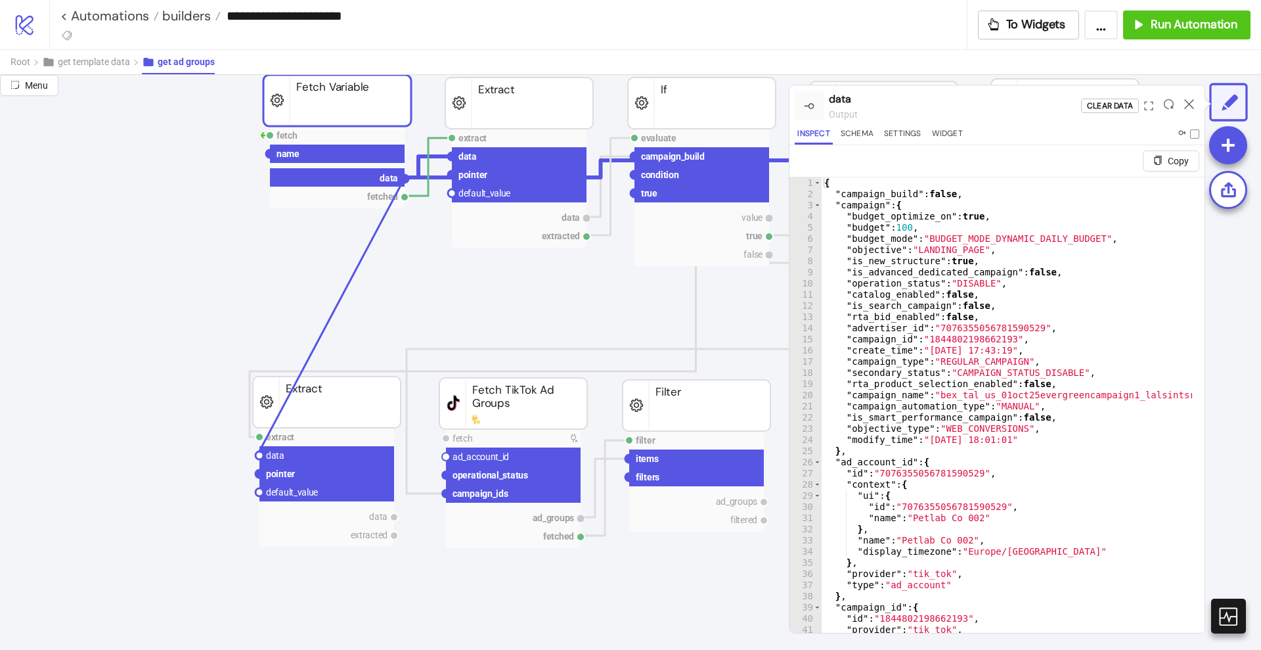
click at [259, 452] on circle at bounding box center [260, 455] width 8 height 8
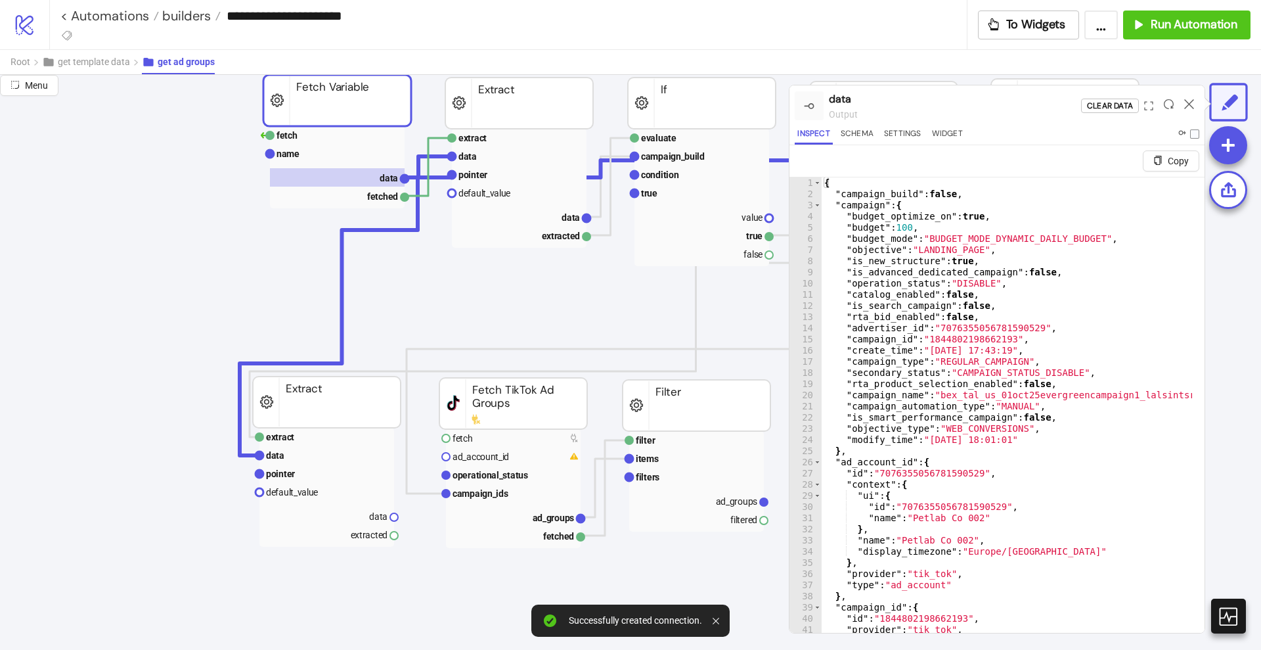
scroll to position [17, 0]
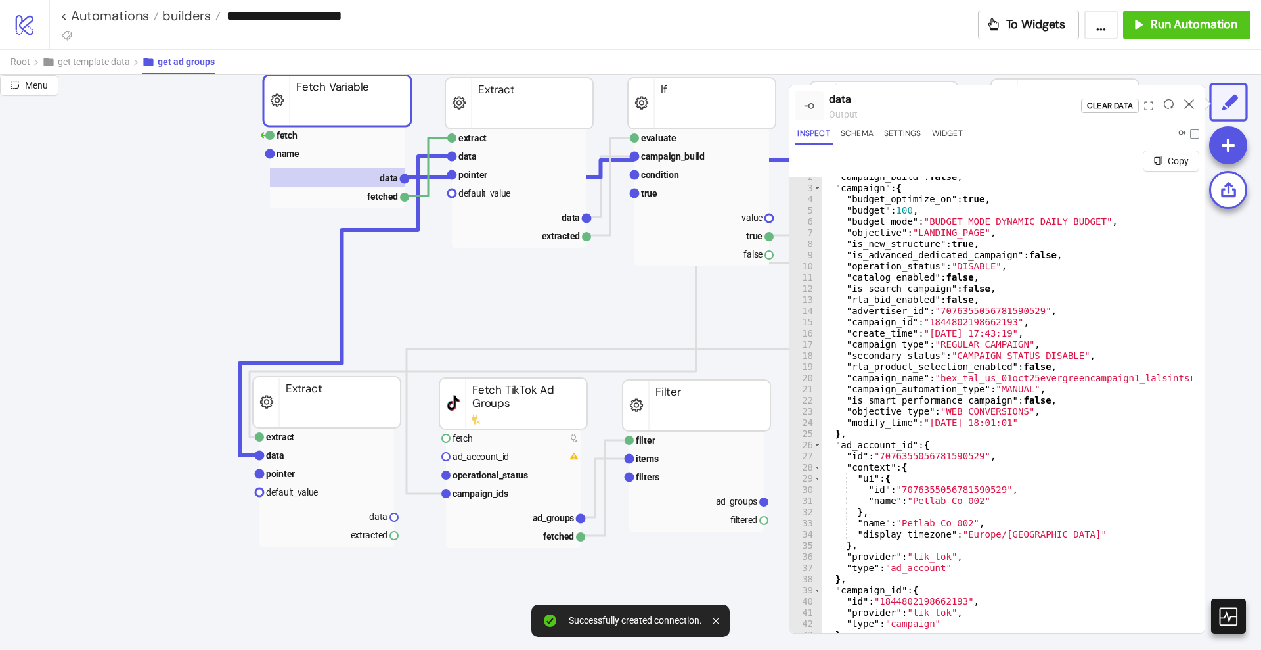
type textarea "**********"
click at [884, 443] on div ""campaign_build" : false , "campaign" : { "budget_optimize_on" : true , "budget…" at bounding box center [1097, 419] width 551 height 497
click at [885, 443] on div ""campaign_build" : false , "campaign" : { "budget_optimize_on" : true , "budget…" at bounding box center [1097, 419] width 551 height 497
click at [311, 472] on rect at bounding box center [326, 473] width 135 height 18
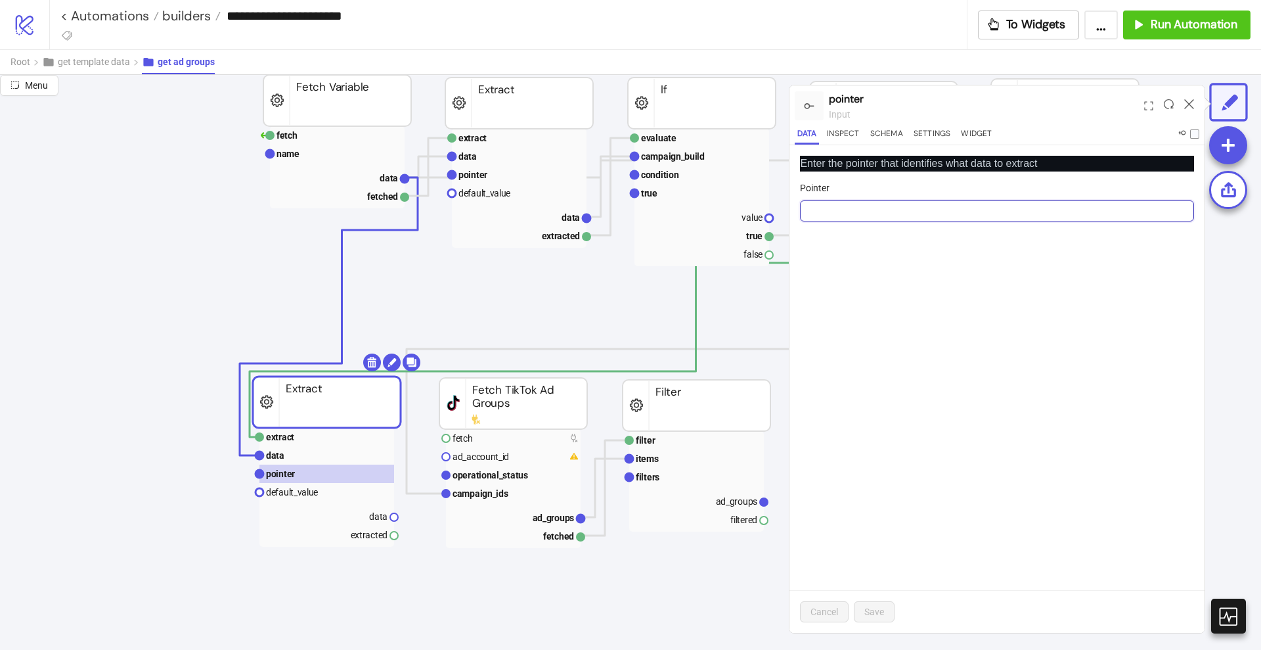
click at [854, 208] on input "Pointer" at bounding box center [997, 210] width 394 height 21
paste input "**********"
type input "**********"
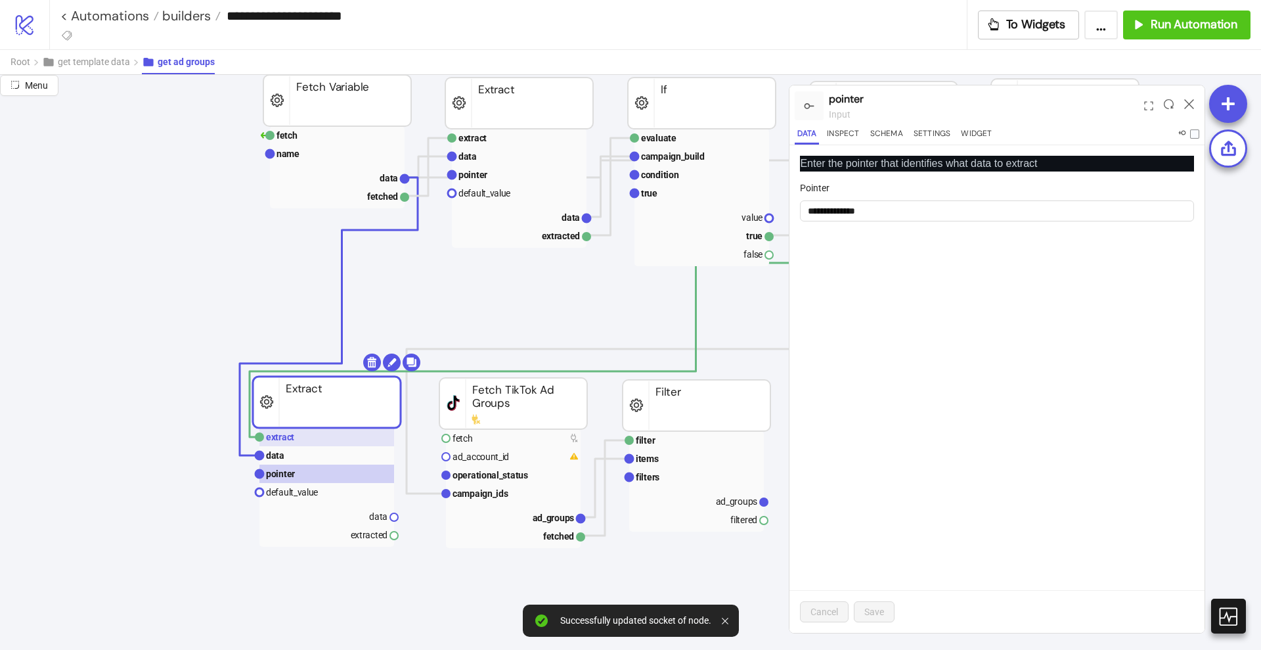
click at [353, 441] on rect at bounding box center [326, 437] width 135 height 18
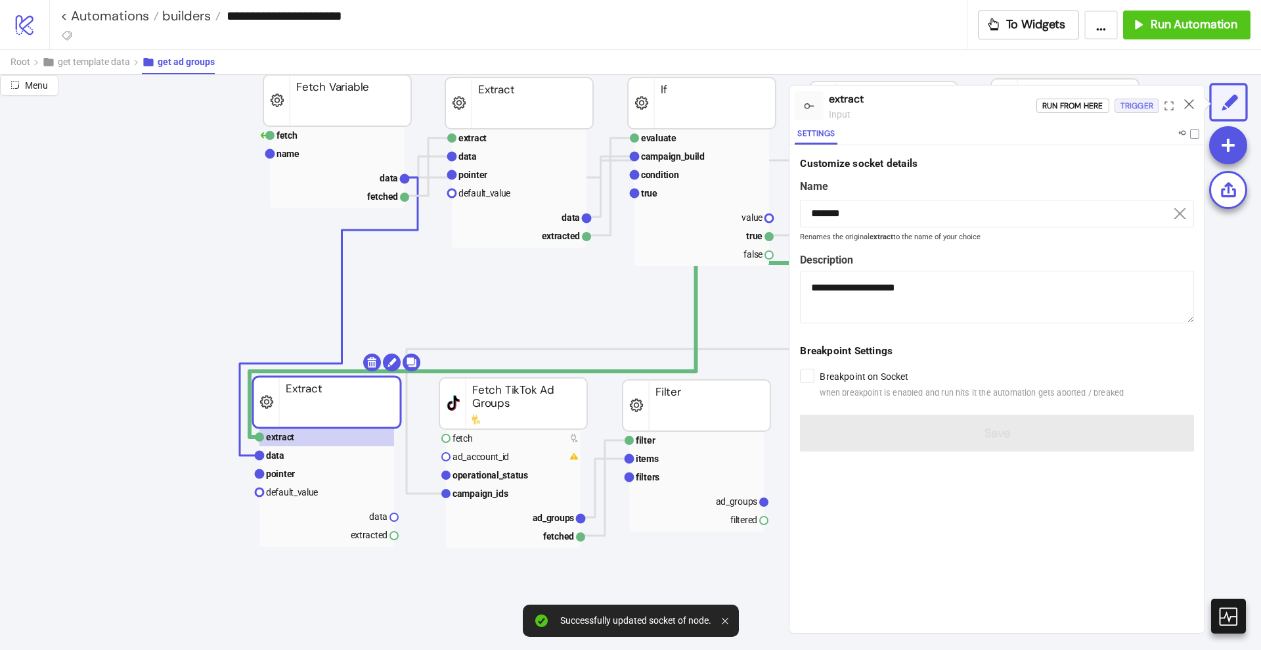
click at [1138, 111] on div "Trigger" at bounding box center [1137, 106] width 33 height 15
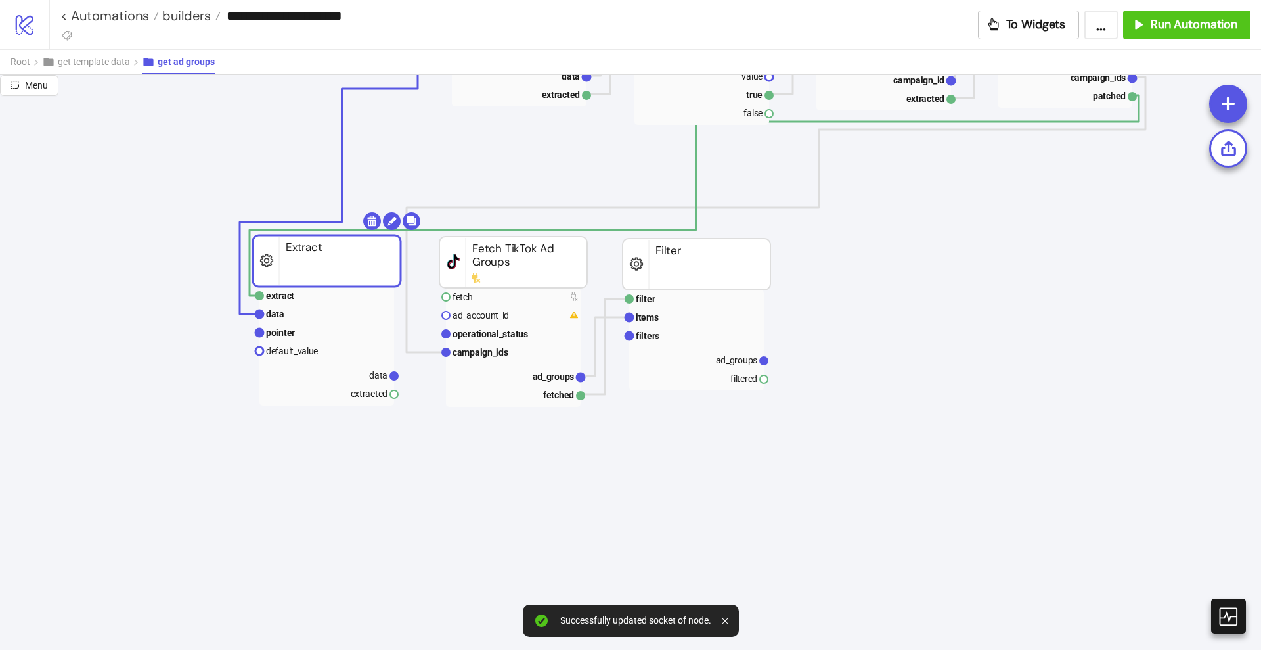
scroll to position [328, 0]
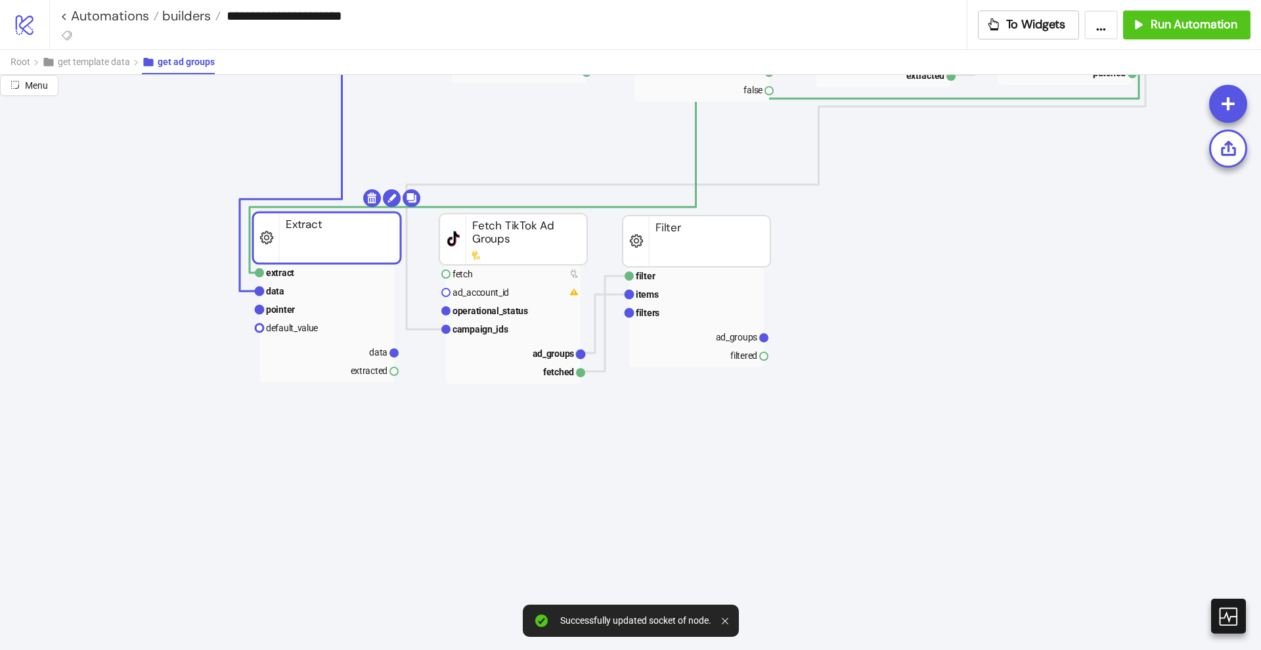
drag, startPoint x: 393, startPoint y: 374, endPoint x: 415, endPoint y: 390, distance: 27.2
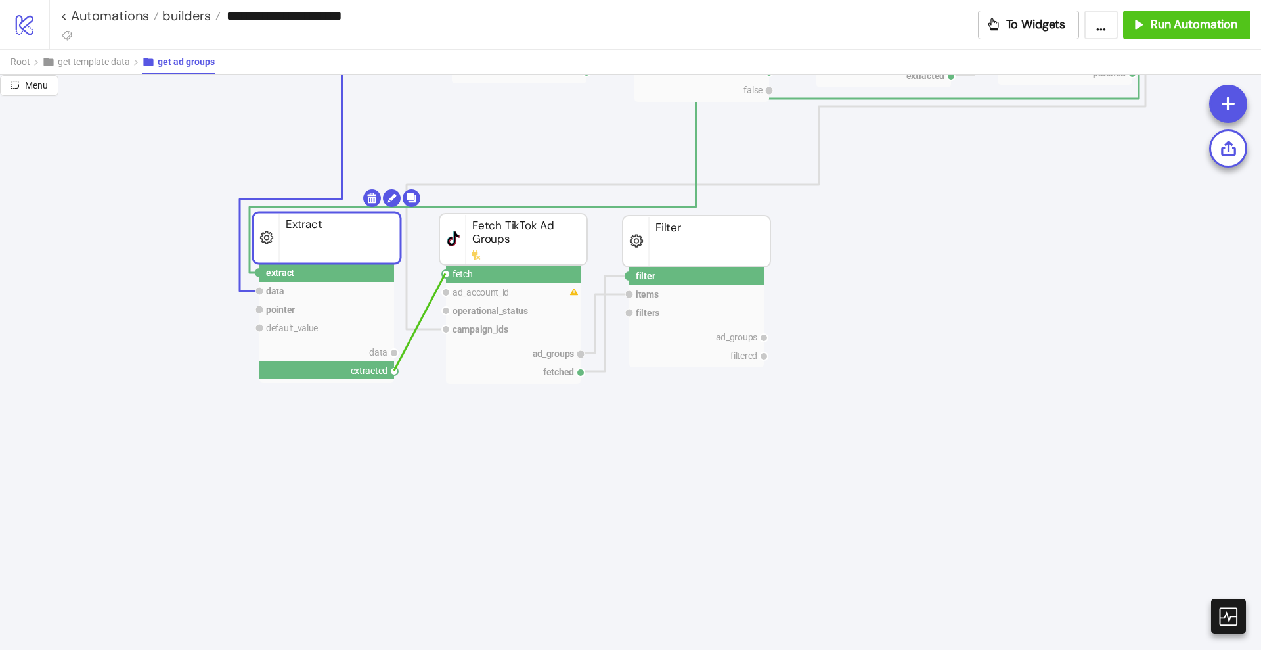
click at [445, 273] on circle at bounding box center [446, 274] width 8 height 8
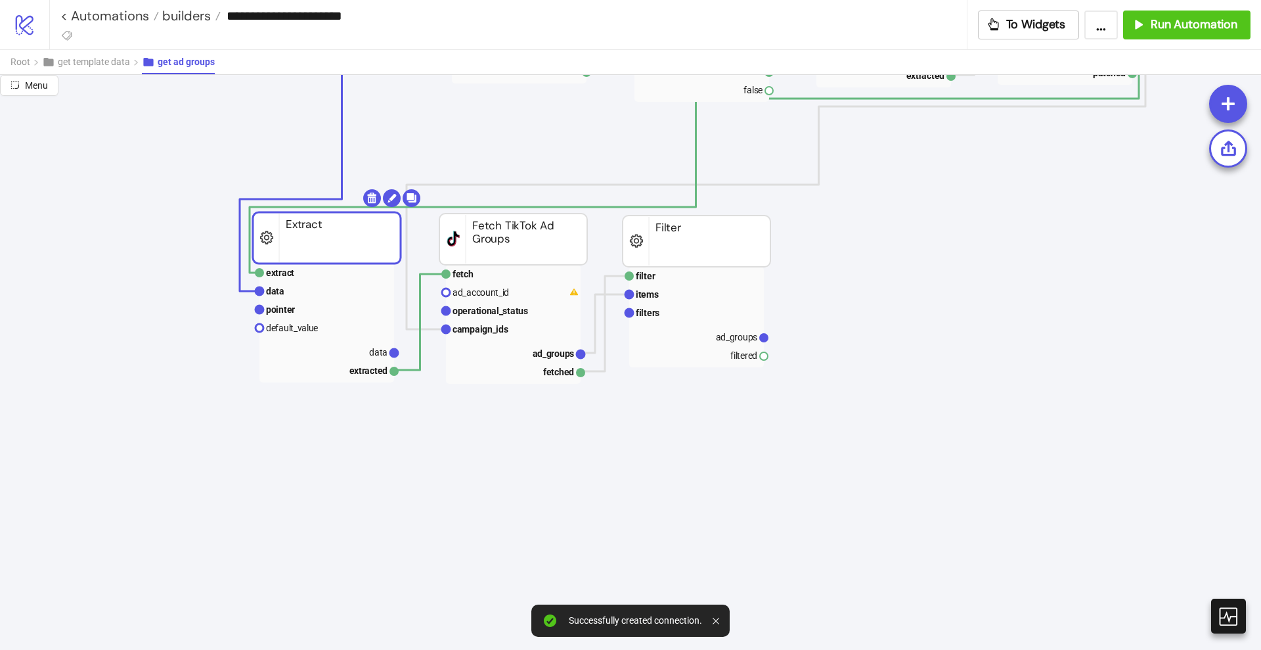
drag, startPoint x: 396, startPoint y: 350, endPoint x: 411, endPoint y: 360, distance: 17.5
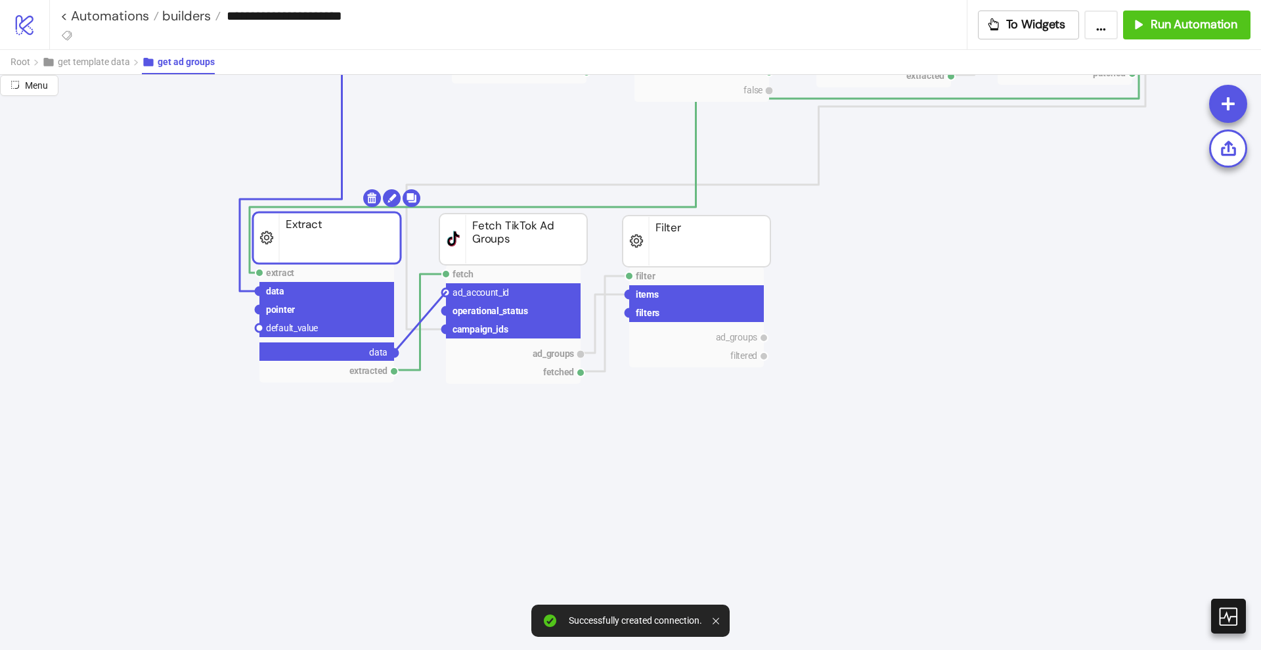
click at [447, 291] on circle at bounding box center [446, 292] width 8 height 8
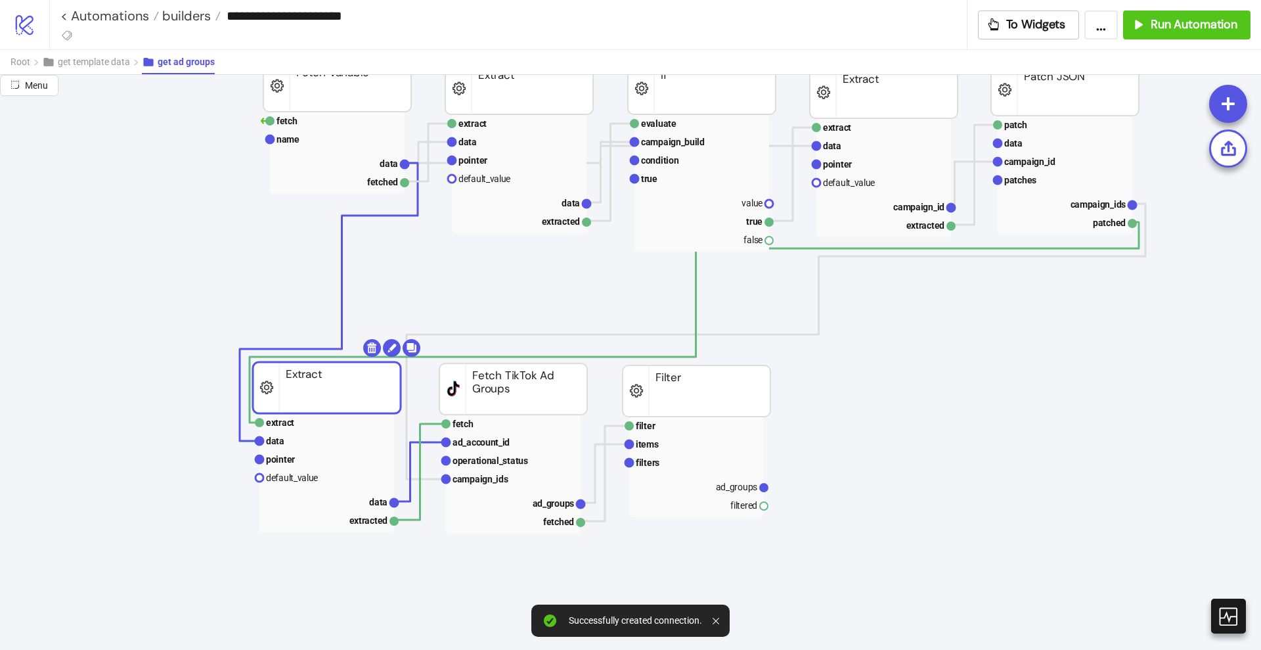
scroll to position [164, 0]
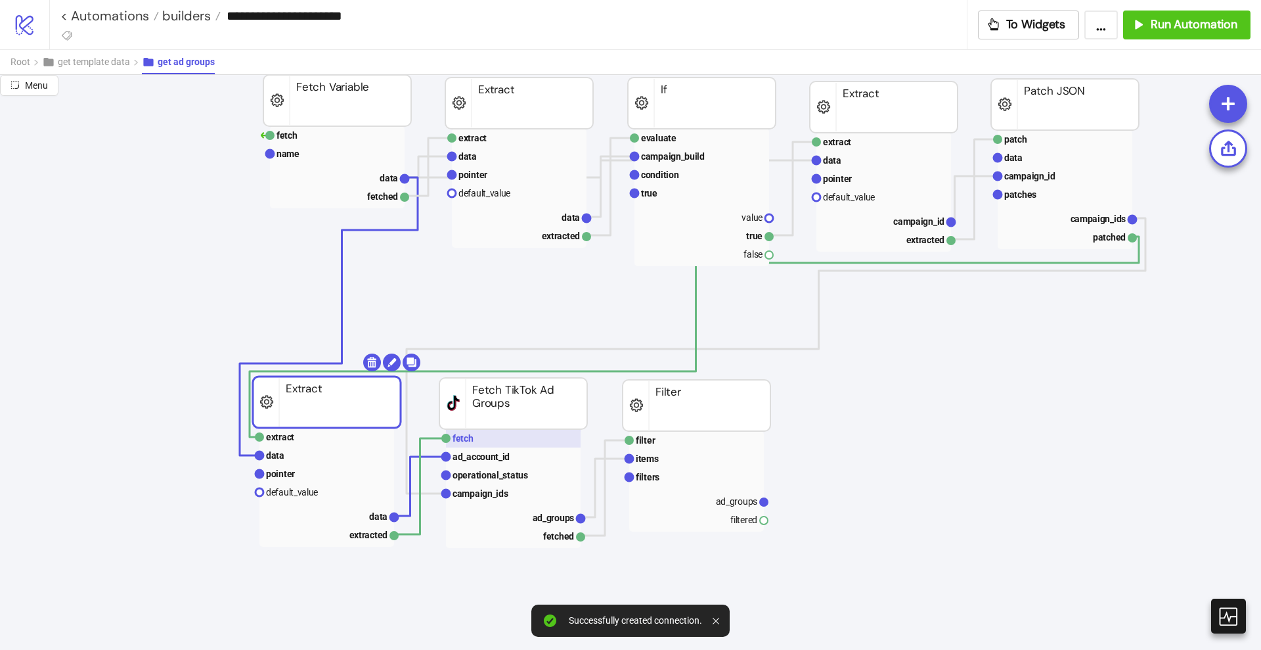
click at [544, 443] on rect at bounding box center [513, 438] width 135 height 18
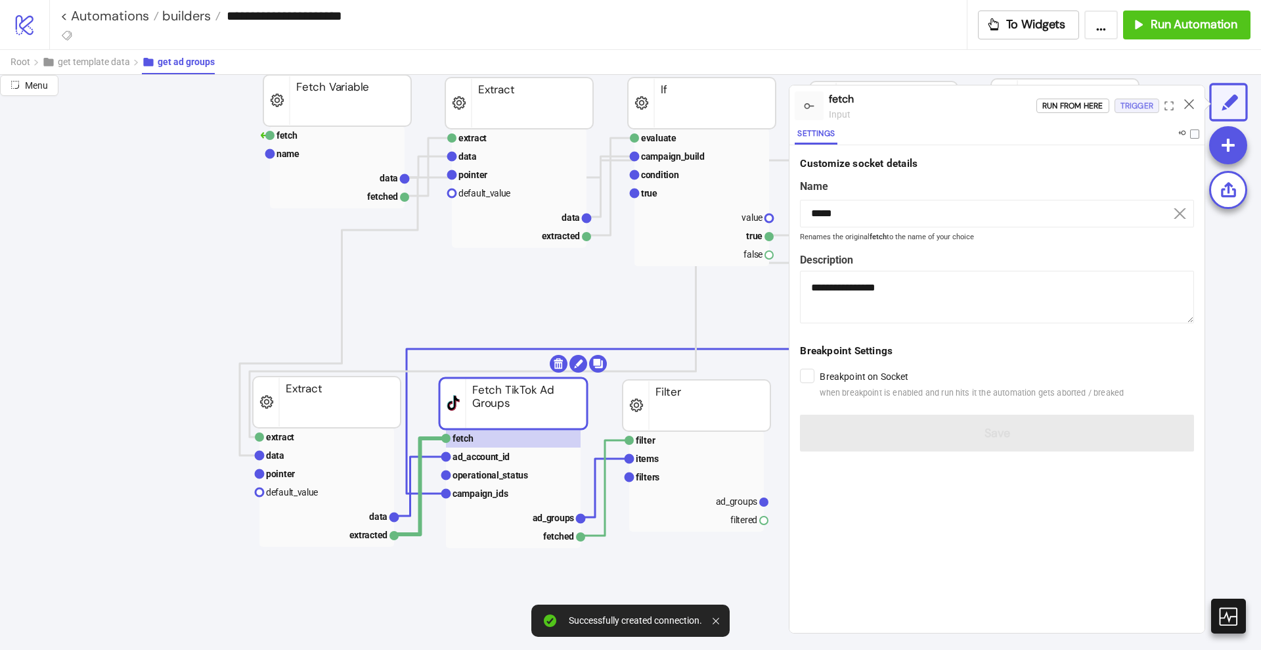
click at [1132, 109] on div "Trigger" at bounding box center [1137, 106] width 33 height 15
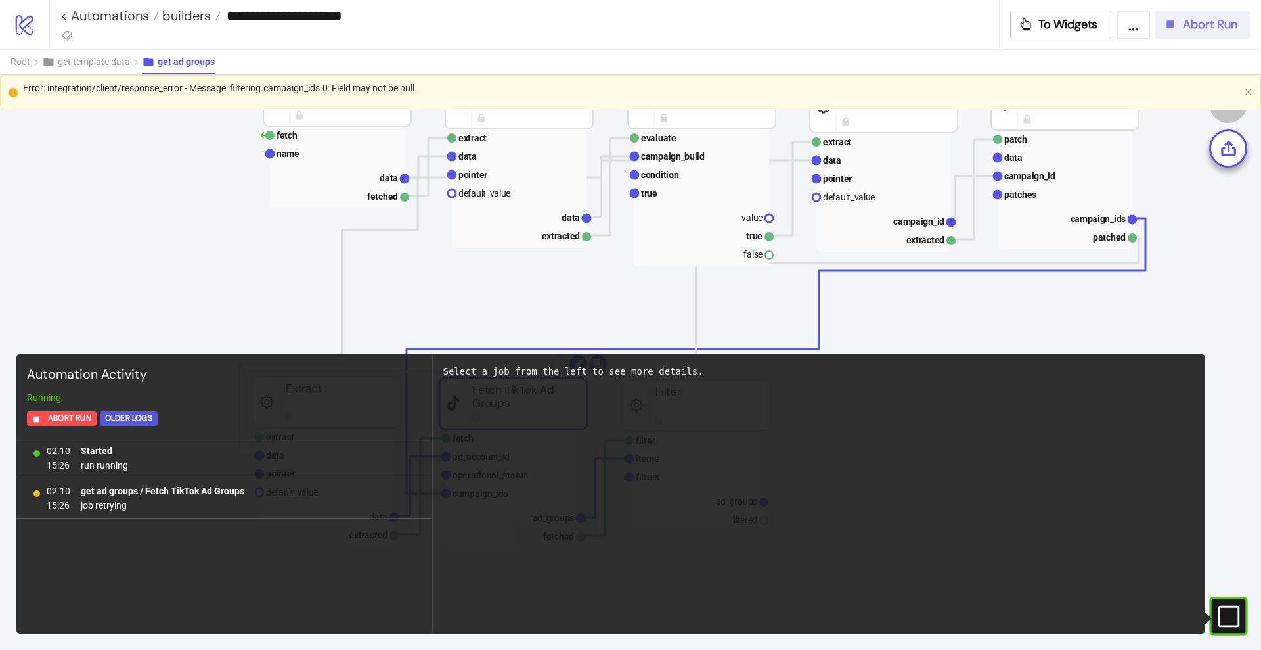
click at [1159, 28] on button "Abort Run" at bounding box center [1203, 25] width 95 height 29
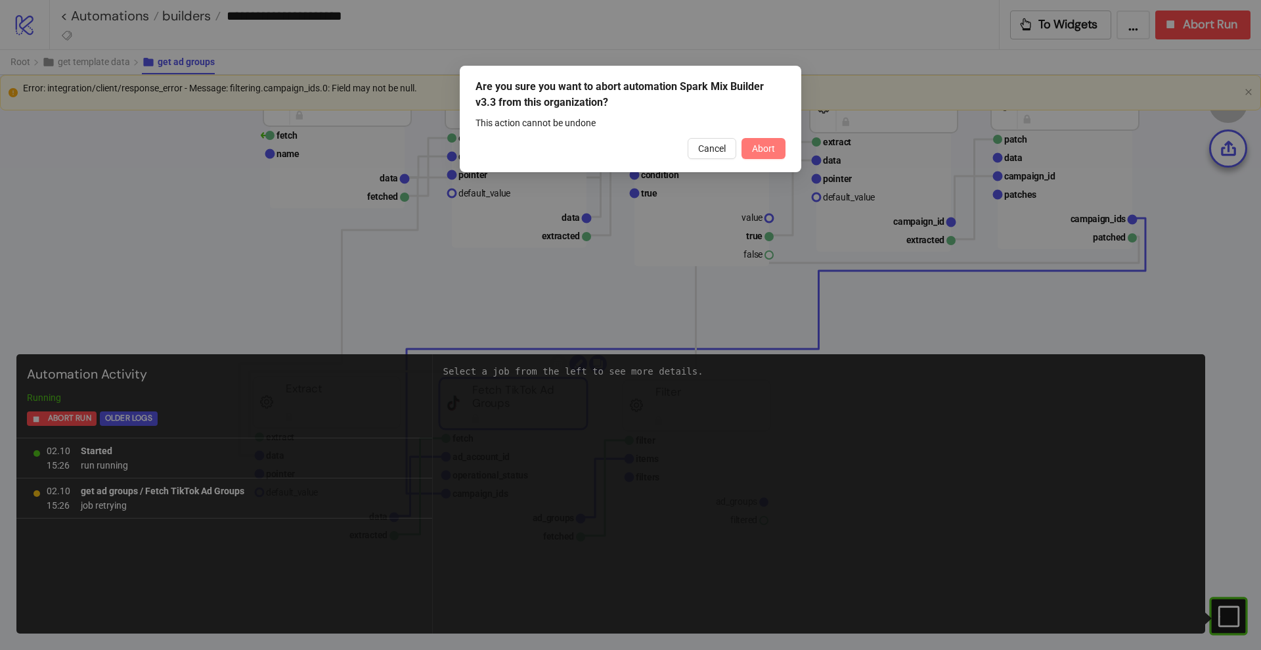
click at [748, 156] on button "Abort" at bounding box center [764, 148] width 44 height 21
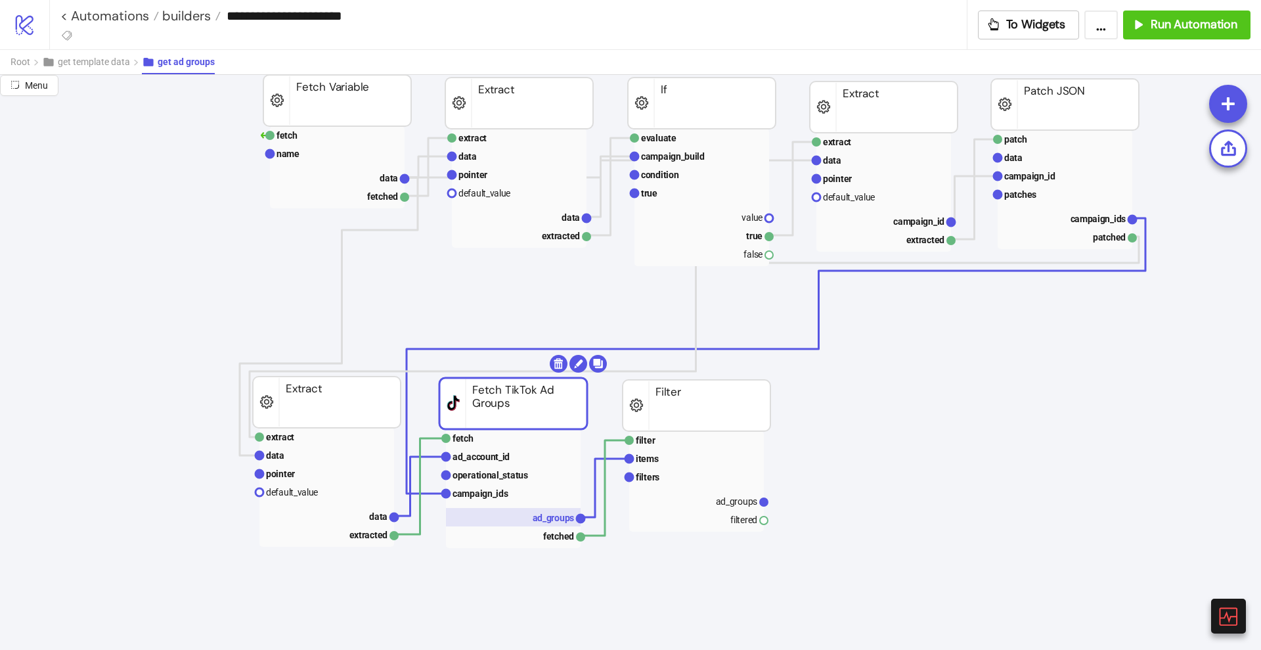
click at [555, 514] on text "ad_groups" at bounding box center [554, 517] width 42 height 11
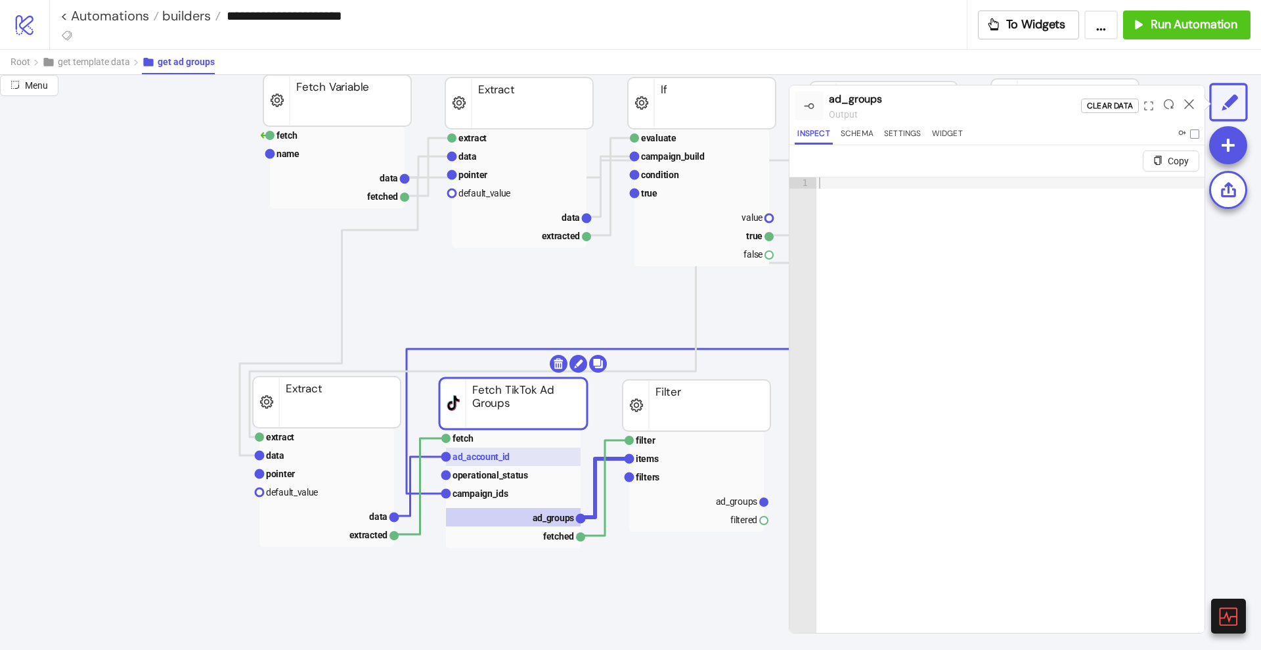
click at [495, 457] on text "ad_account_id" at bounding box center [481, 456] width 57 height 11
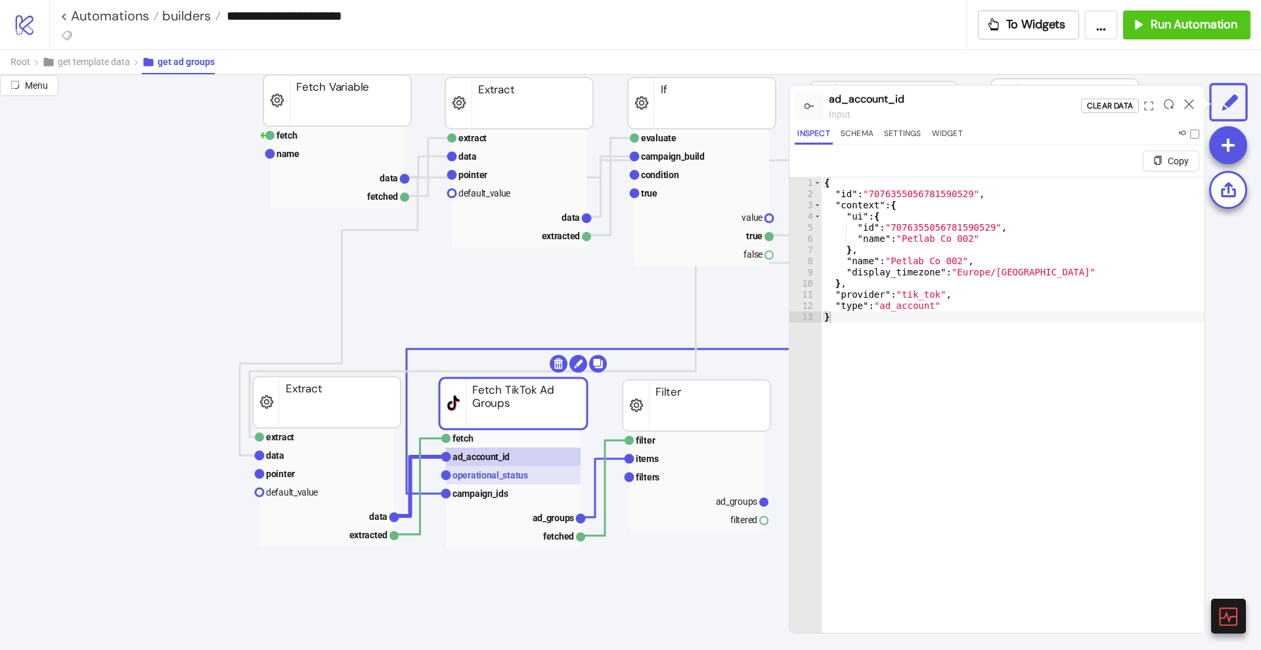
click at [499, 471] on text "operational_status" at bounding box center [491, 475] width 76 height 11
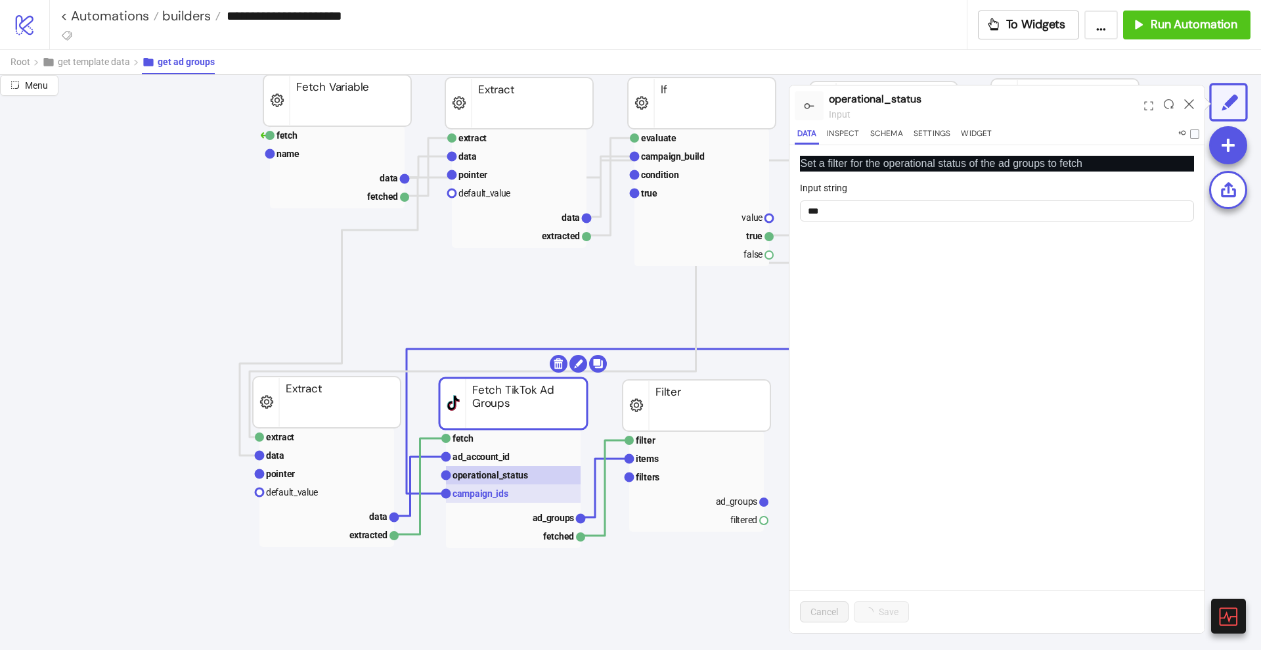
click at [499, 497] on text "campaign_ids" at bounding box center [481, 493] width 56 height 11
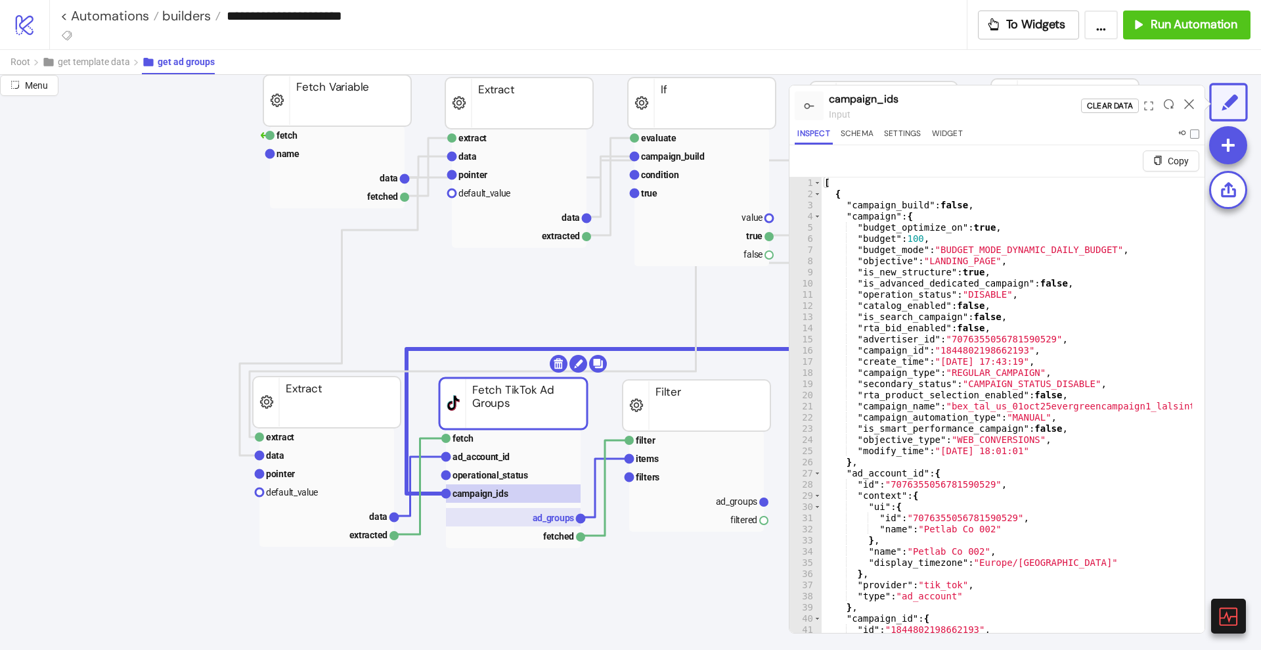
click at [556, 512] on text "ad_groups" at bounding box center [554, 517] width 42 height 11
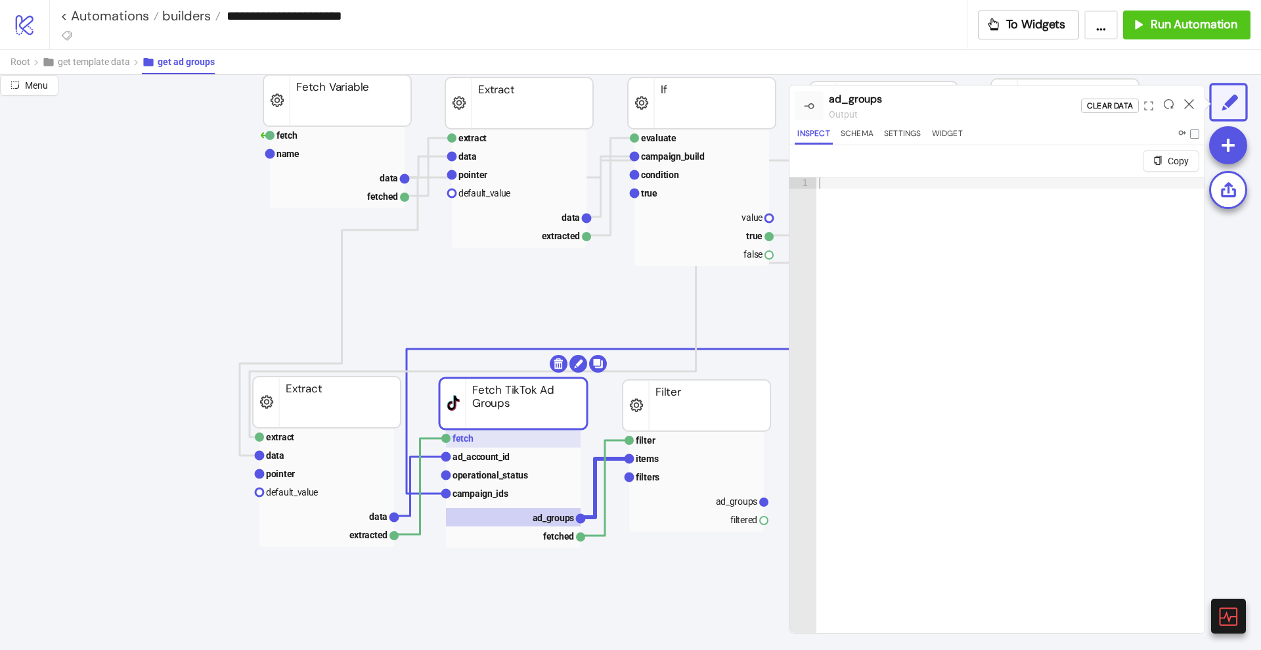
click at [472, 440] on text "fetch" at bounding box center [463, 438] width 21 height 11
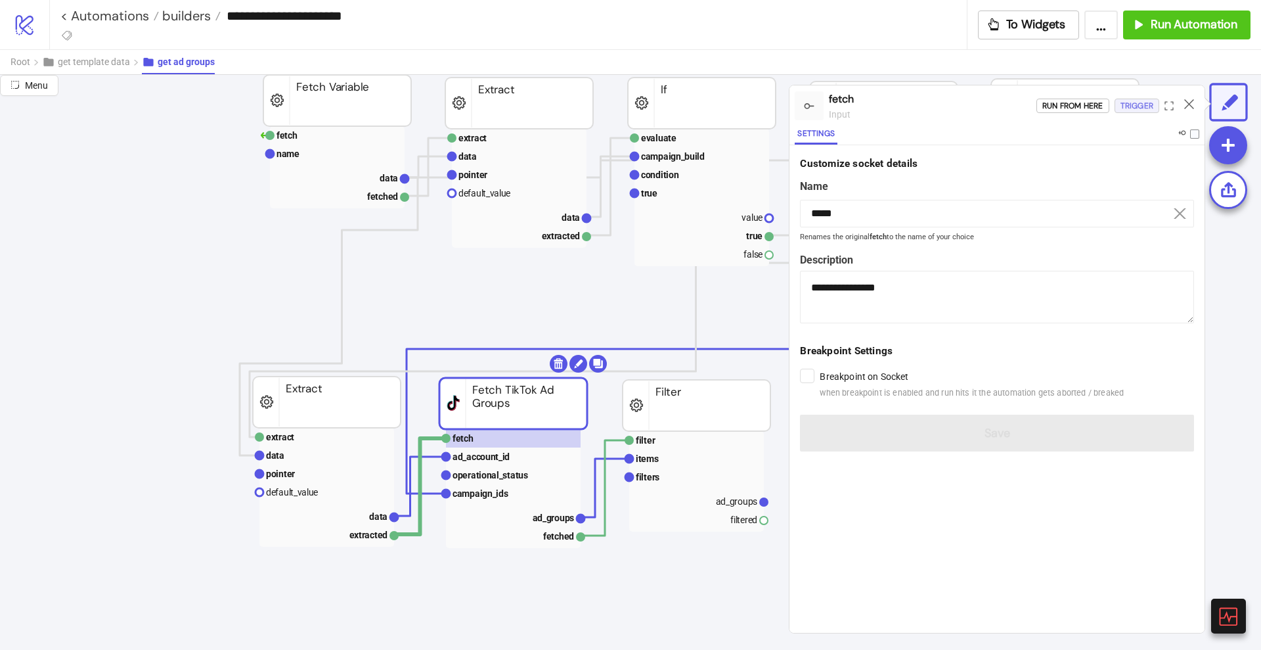
click at [1143, 104] on div "Trigger" at bounding box center [1137, 106] width 33 height 15
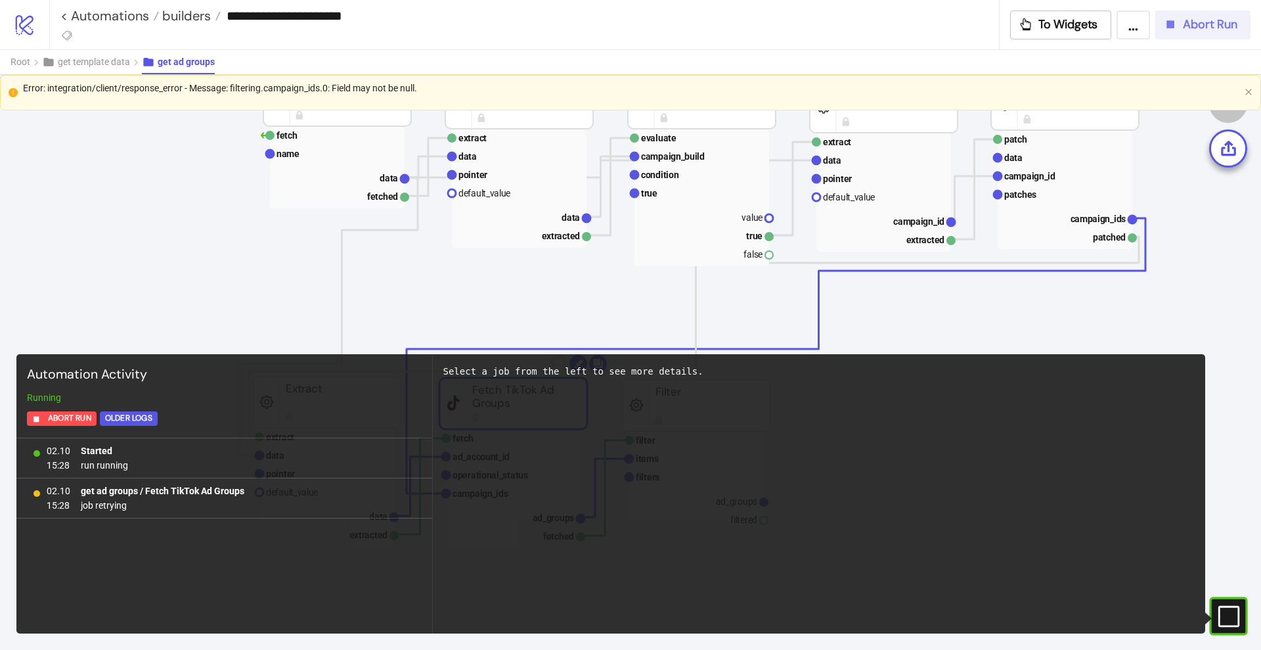
click at [1179, 27] on div "Abort Run" at bounding box center [1200, 24] width 74 height 15
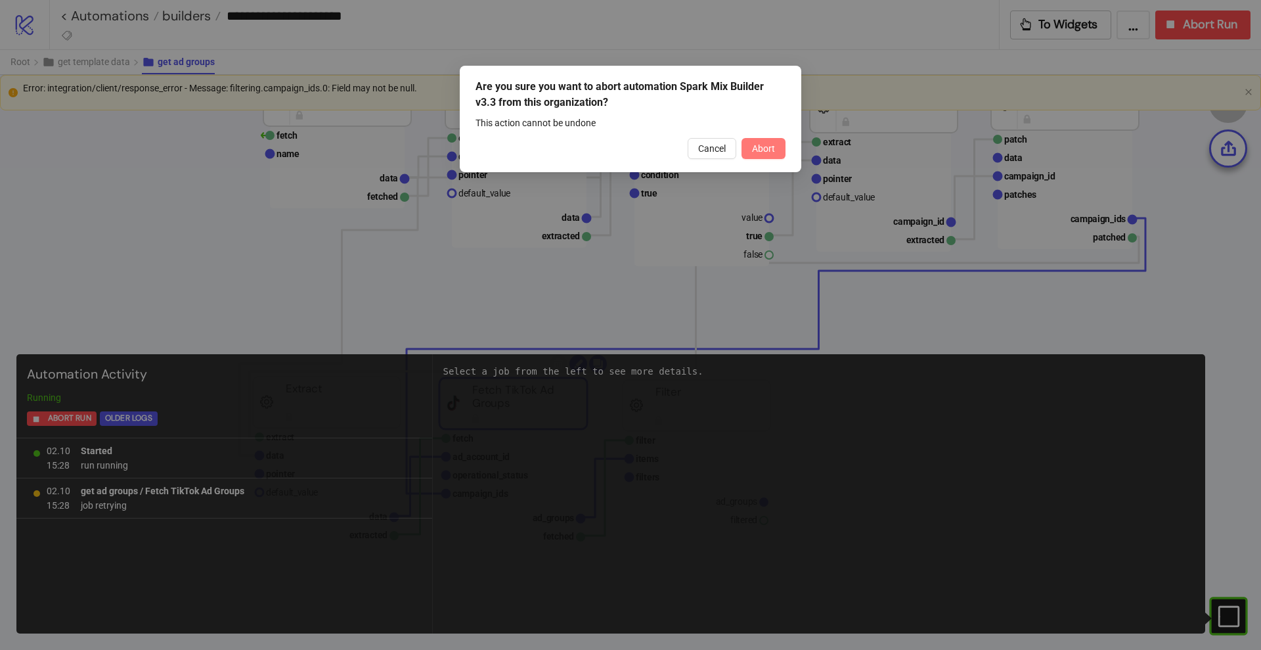
click at [767, 150] on span "Abort" at bounding box center [763, 148] width 23 height 11
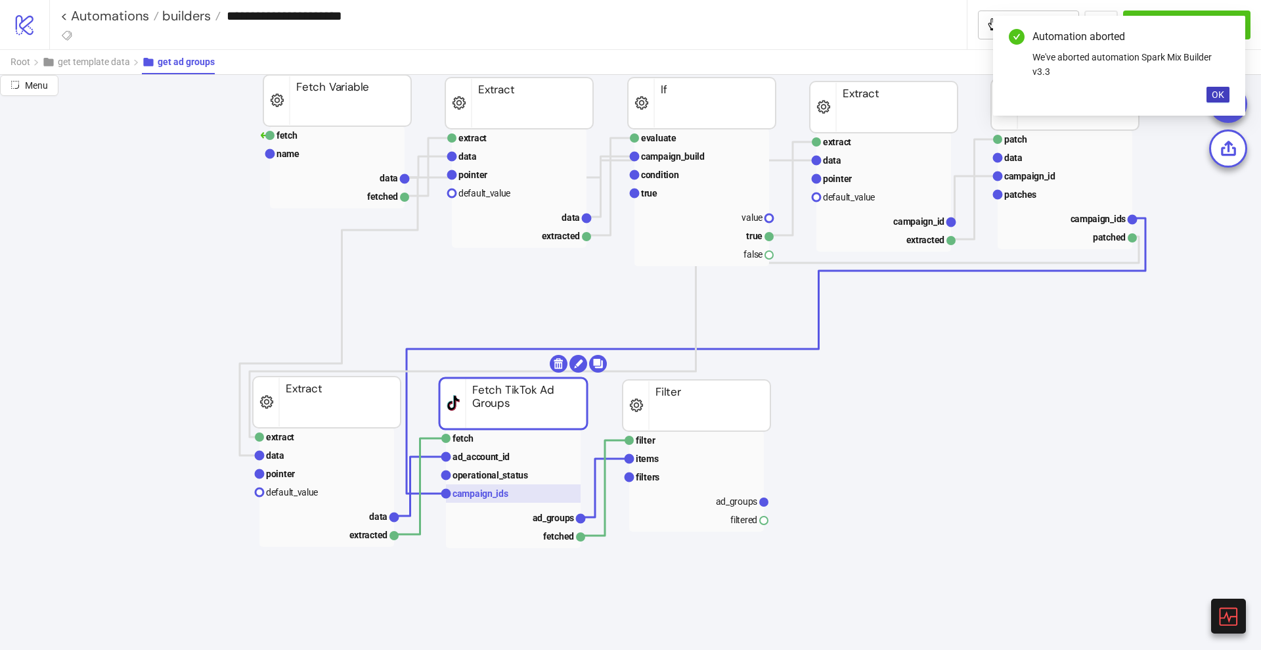
click at [516, 489] on rect at bounding box center [513, 493] width 135 height 18
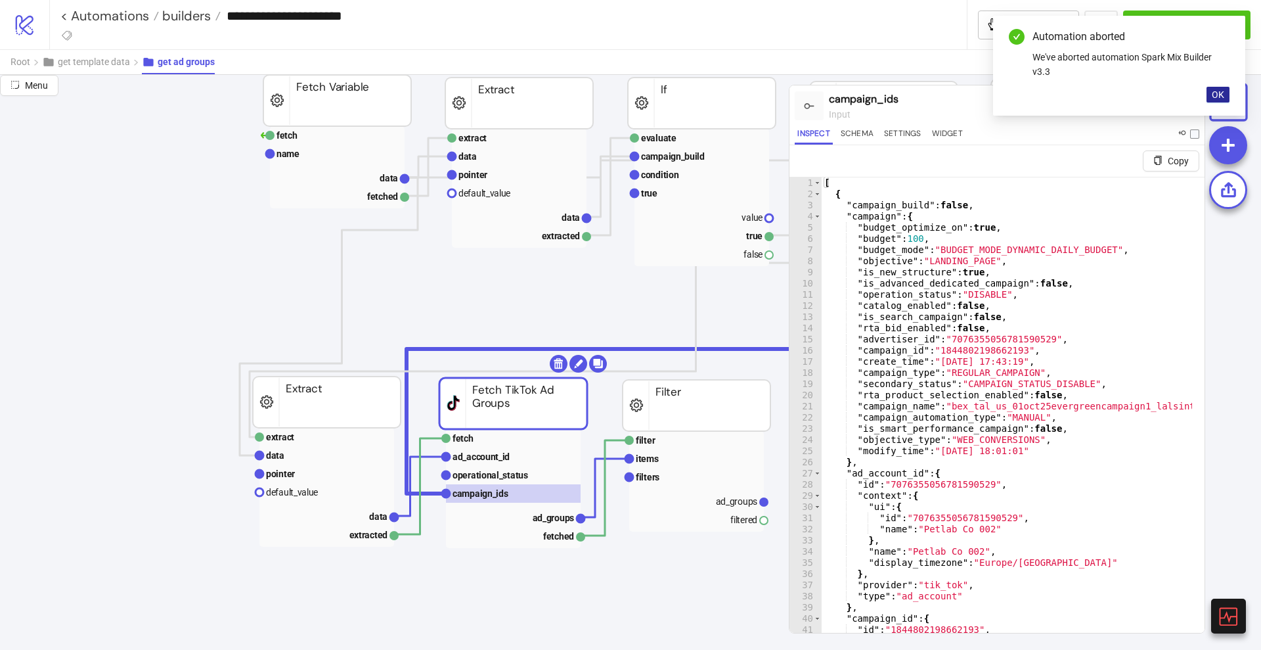
click at [1225, 94] on button "OK" at bounding box center [1218, 95] width 23 height 16
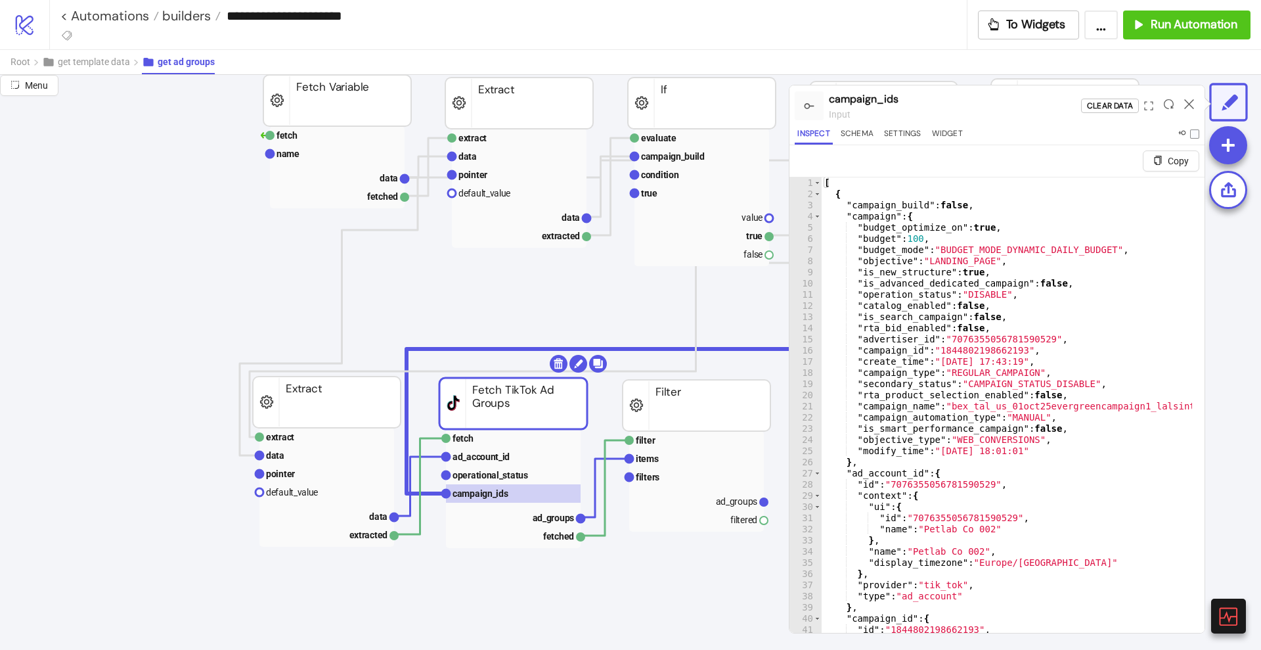
click at [1188, 104] on icon at bounding box center [1189, 104] width 10 height 10
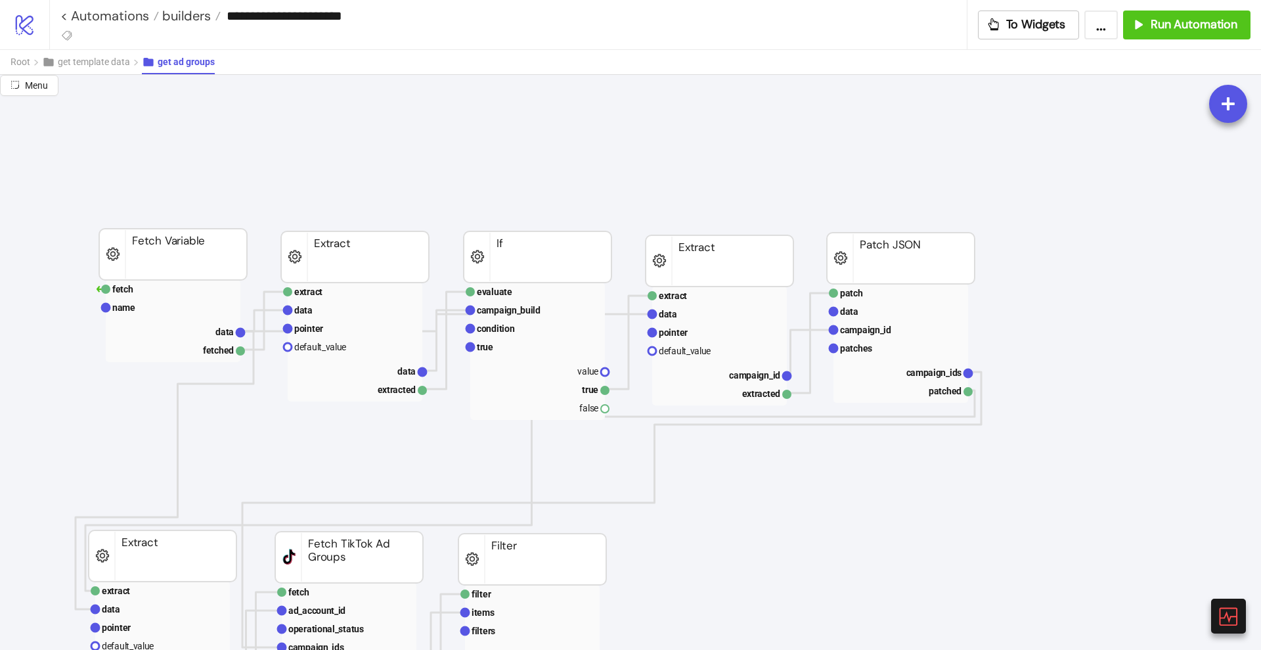
scroll to position [0, 164]
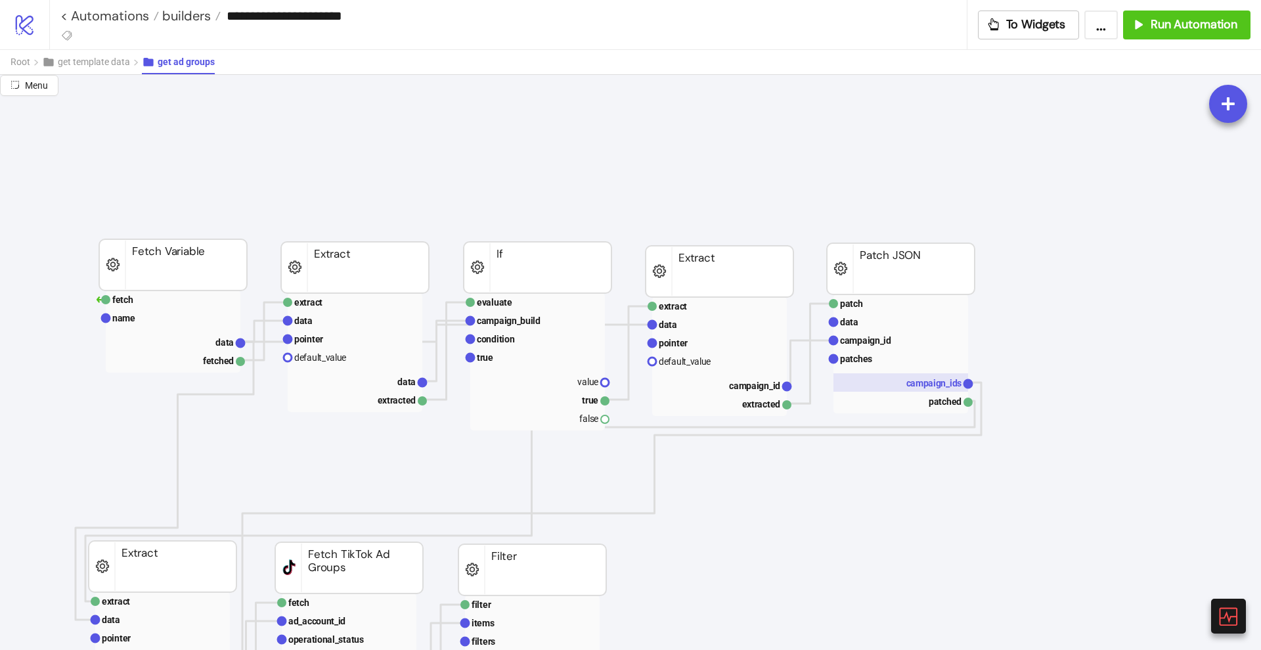
click at [916, 390] on rect at bounding box center [901, 382] width 135 height 18
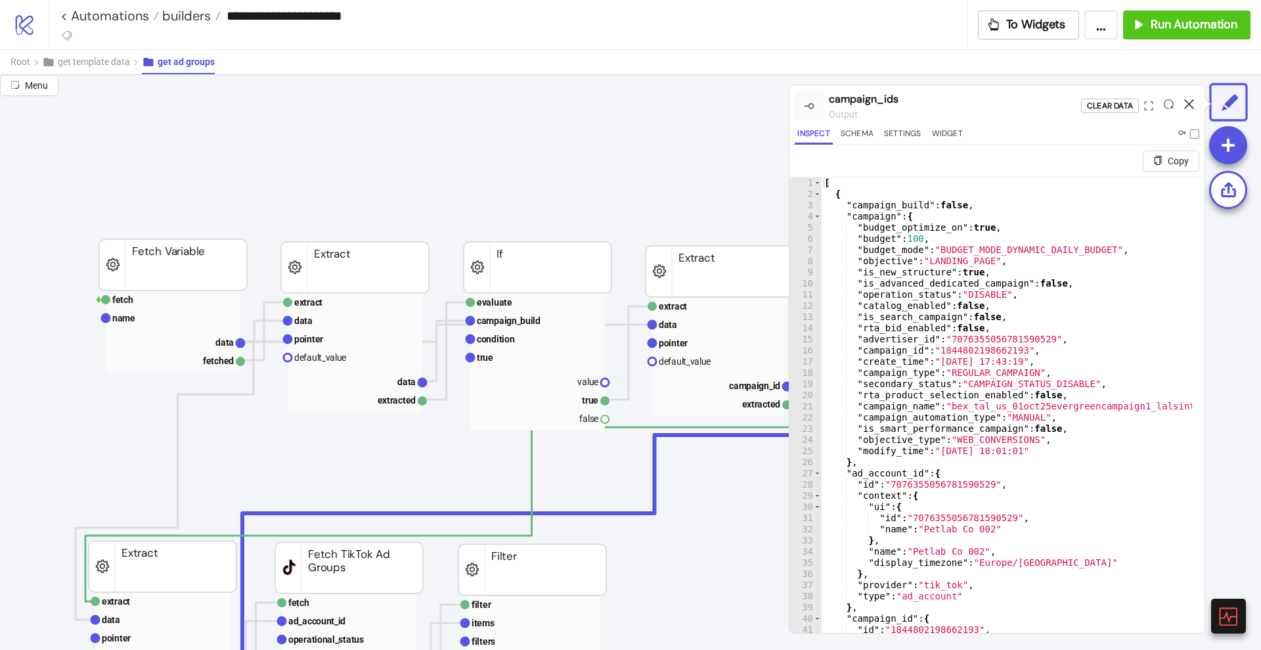
click at [1186, 104] on icon at bounding box center [1189, 104] width 10 height 10
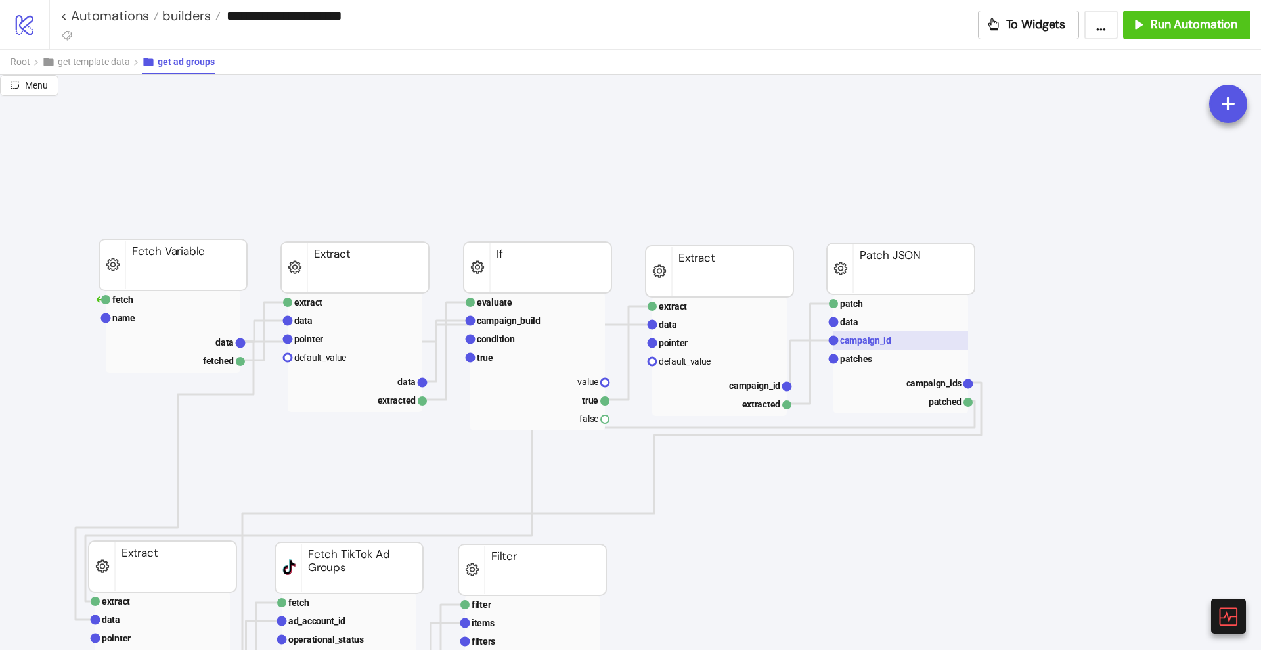
click at [874, 340] on text "campaign_id" at bounding box center [865, 340] width 51 height 11
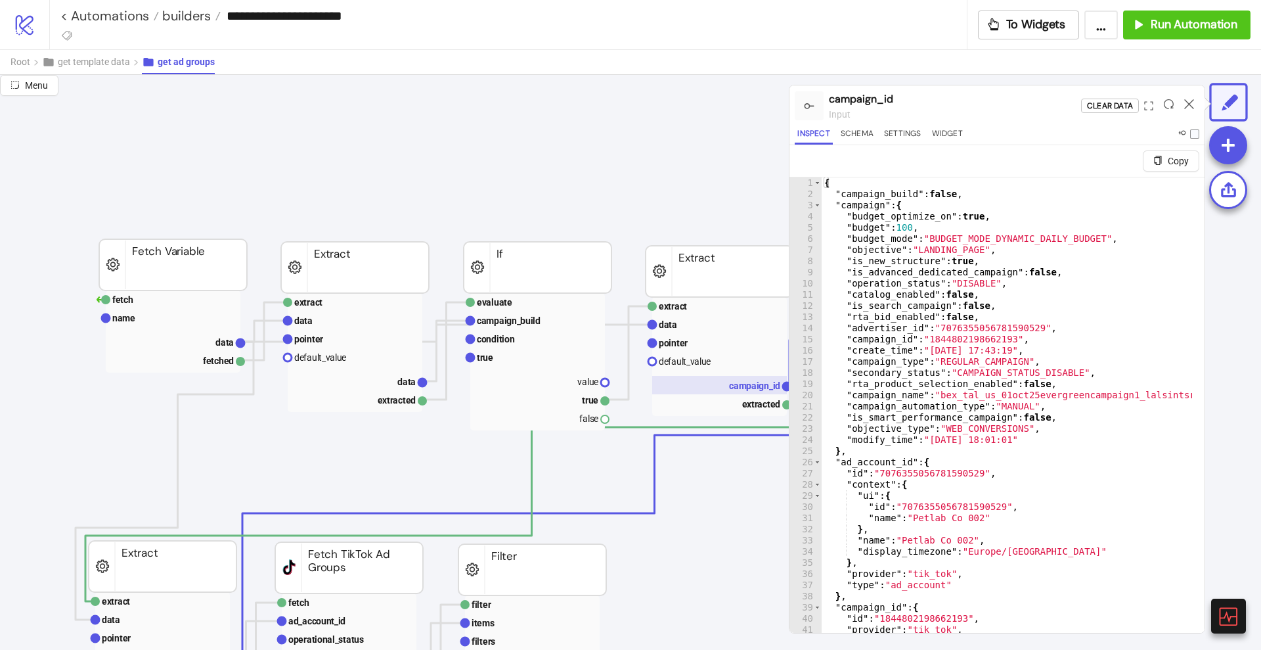
click at [750, 384] on text "campaign_id" at bounding box center [754, 385] width 51 height 11
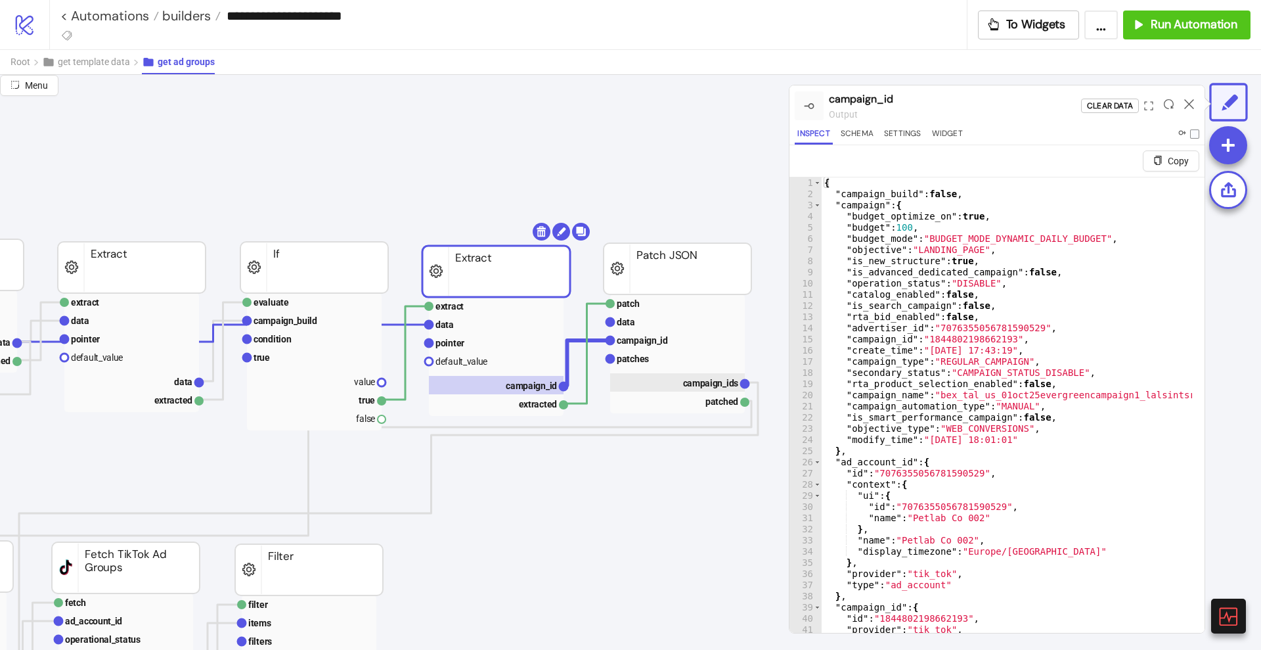
scroll to position [0, 411]
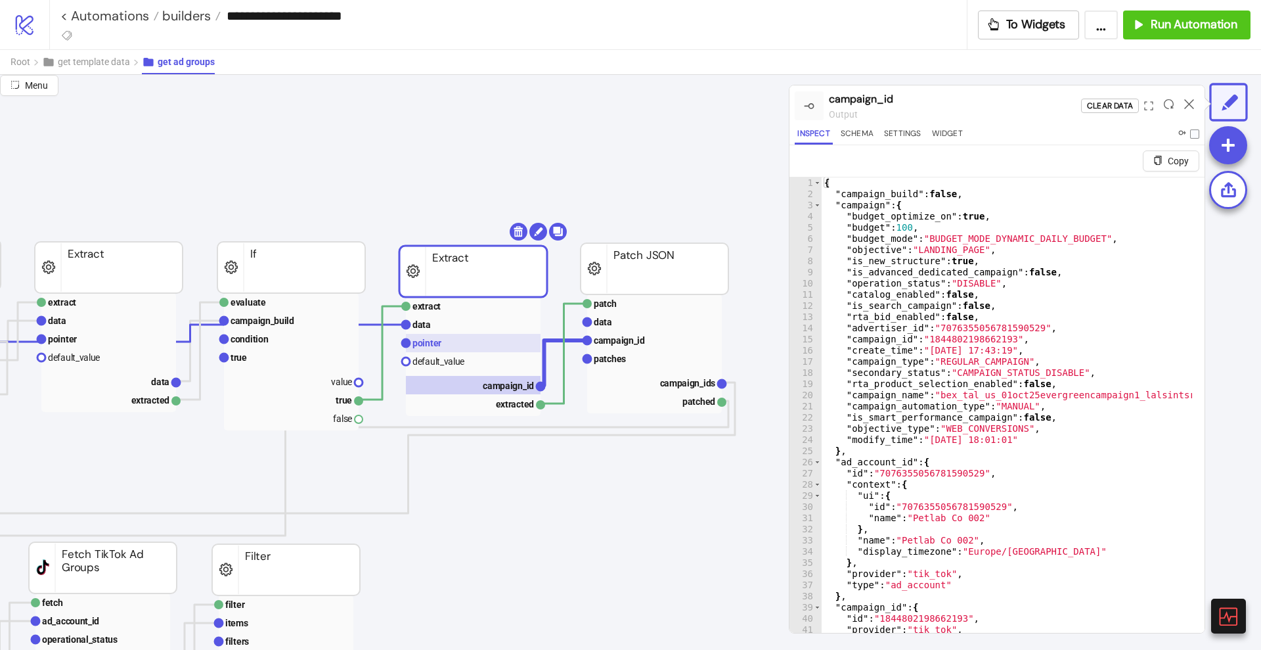
click at [459, 348] on rect at bounding box center [473, 343] width 135 height 18
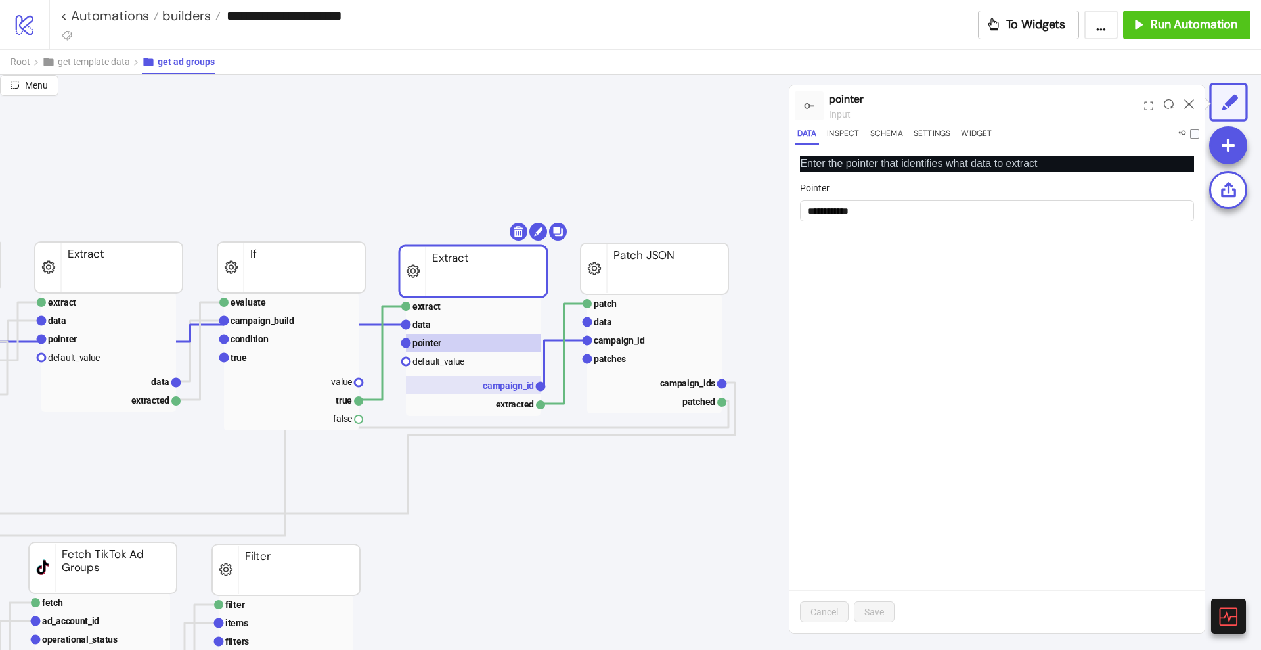
click at [480, 384] on rect at bounding box center [473, 385] width 135 height 18
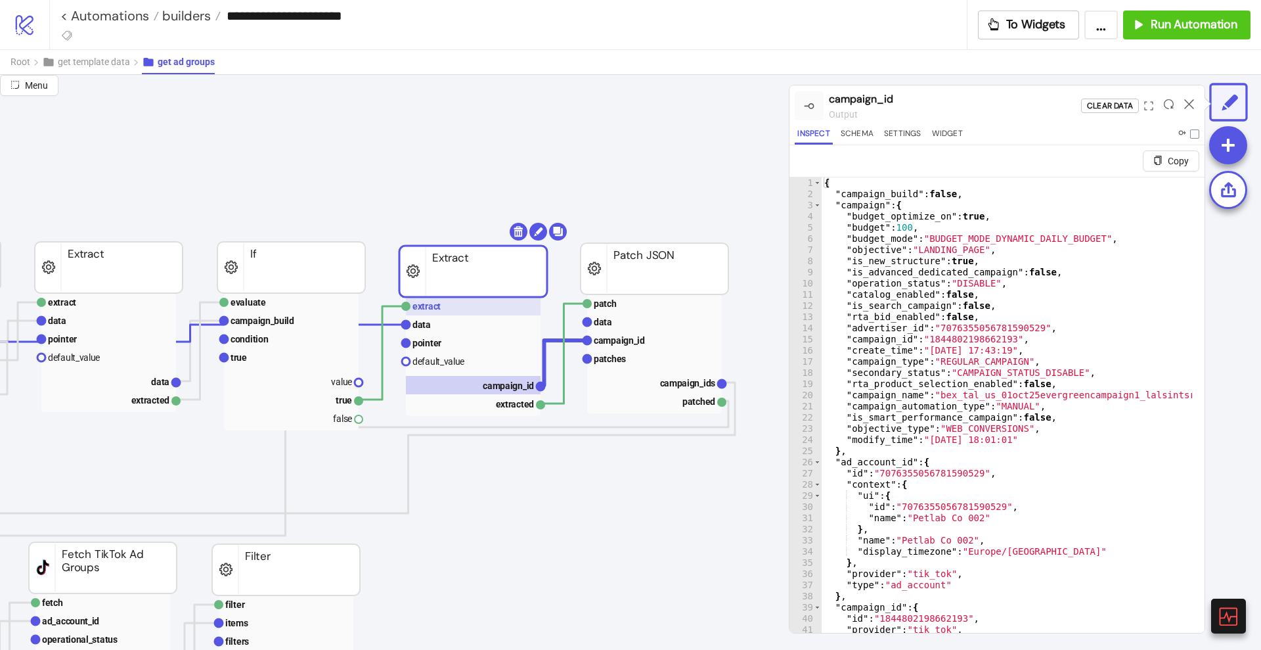
click at [435, 313] on rect at bounding box center [473, 306] width 135 height 18
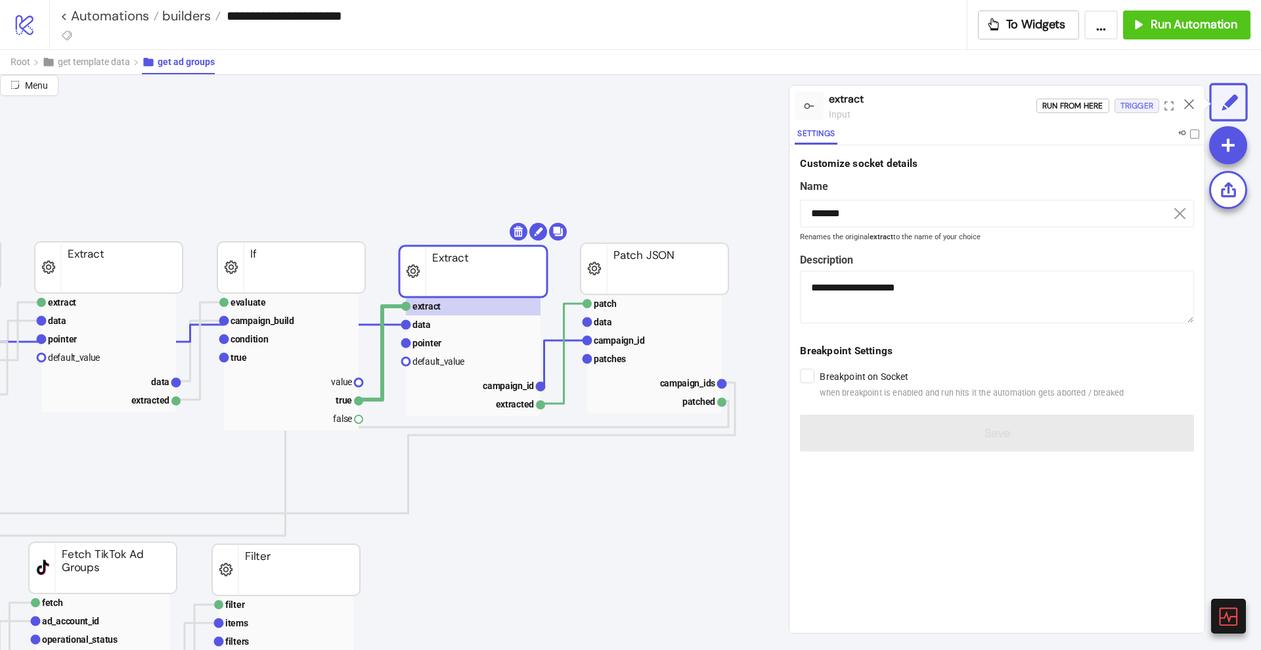
click at [1135, 112] on div "Trigger" at bounding box center [1137, 106] width 33 height 15
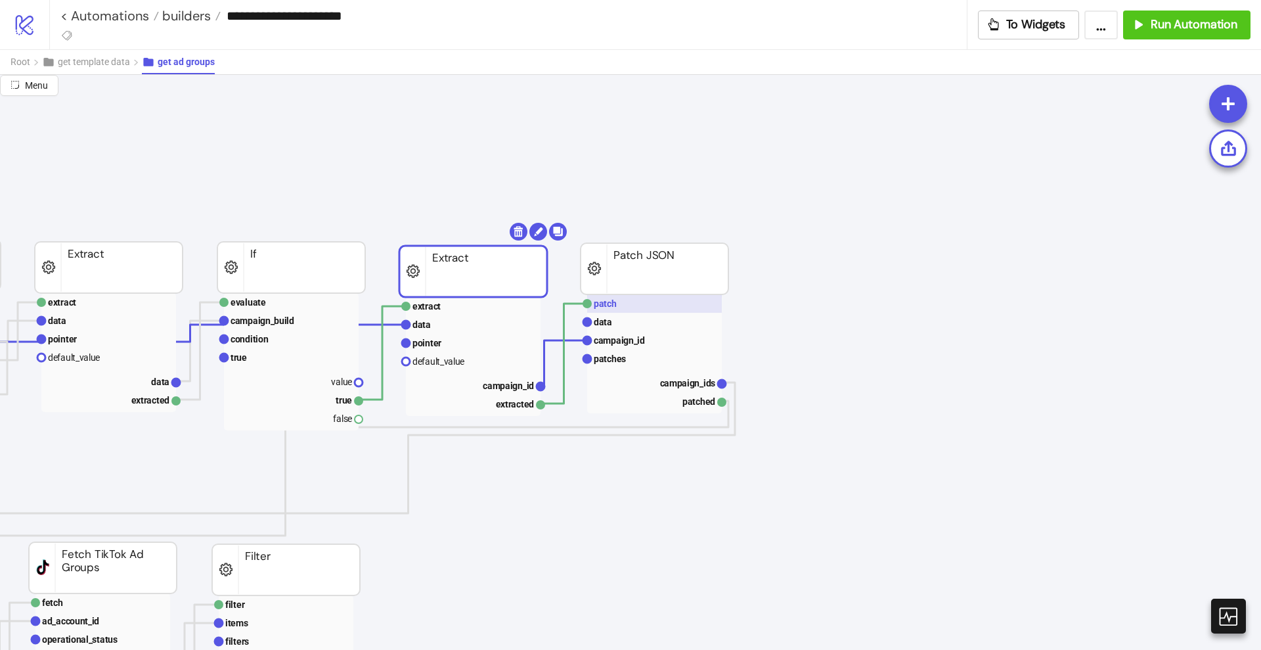
click at [612, 307] on text "patch" at bounding box center [605, 303] width 23 height 11
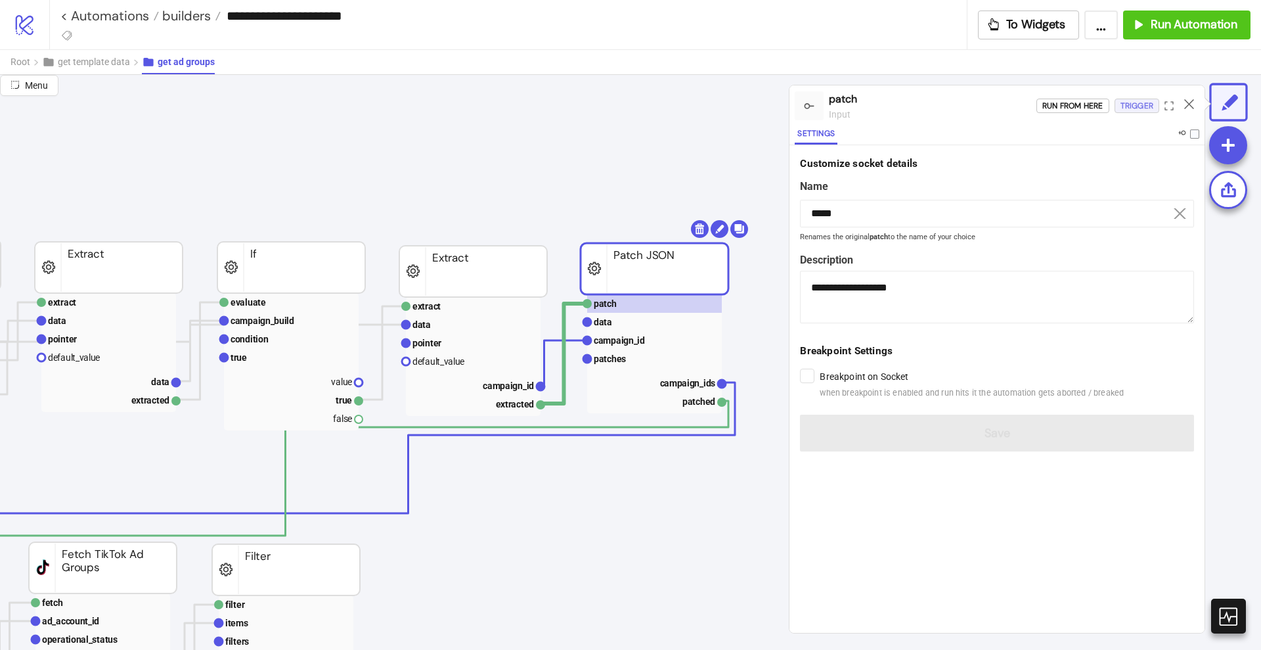
click at [1140, 104] on div "Trigger" at bounding box center [1137, 106] width 33 height 15
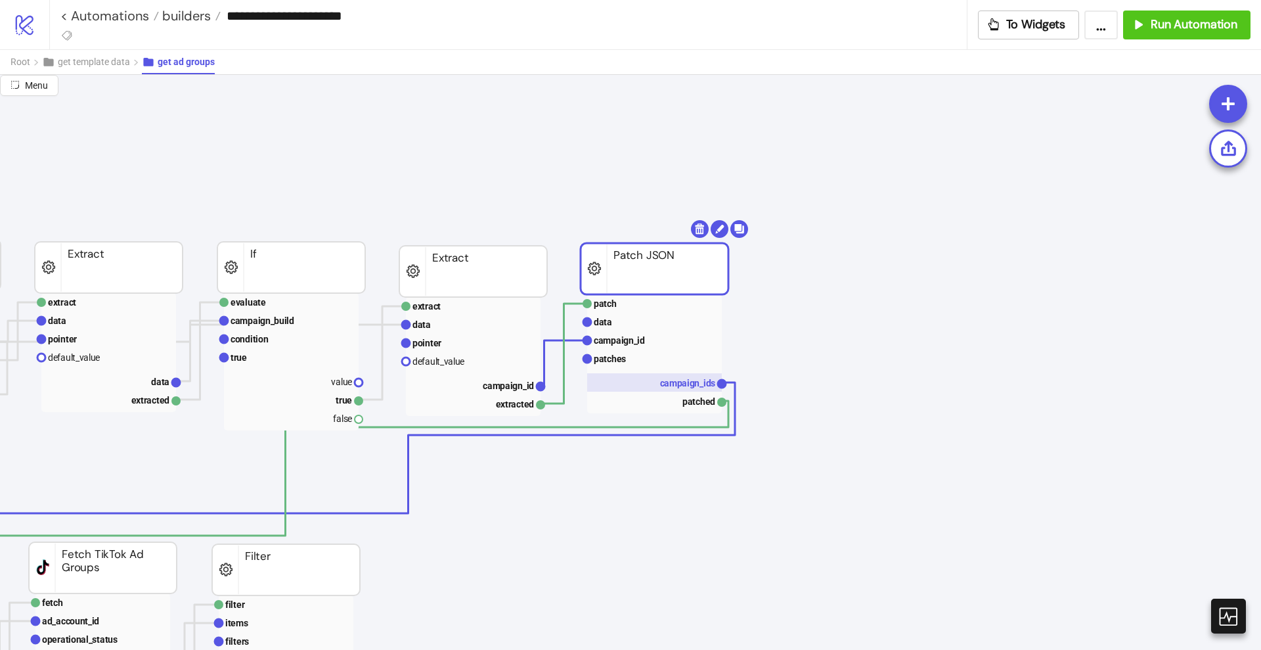
click at [691, 384] on text "campaign_ids" at bounding box center [688, 383] width 56 height 11
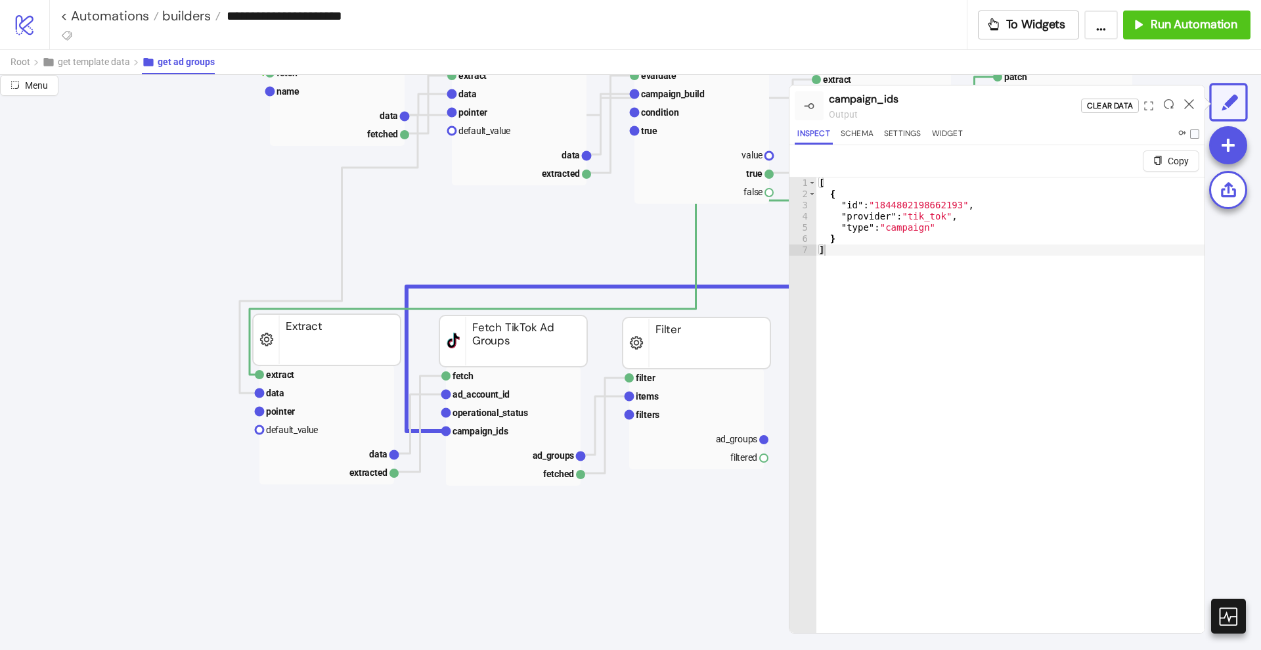
scroll to position [328, 0]
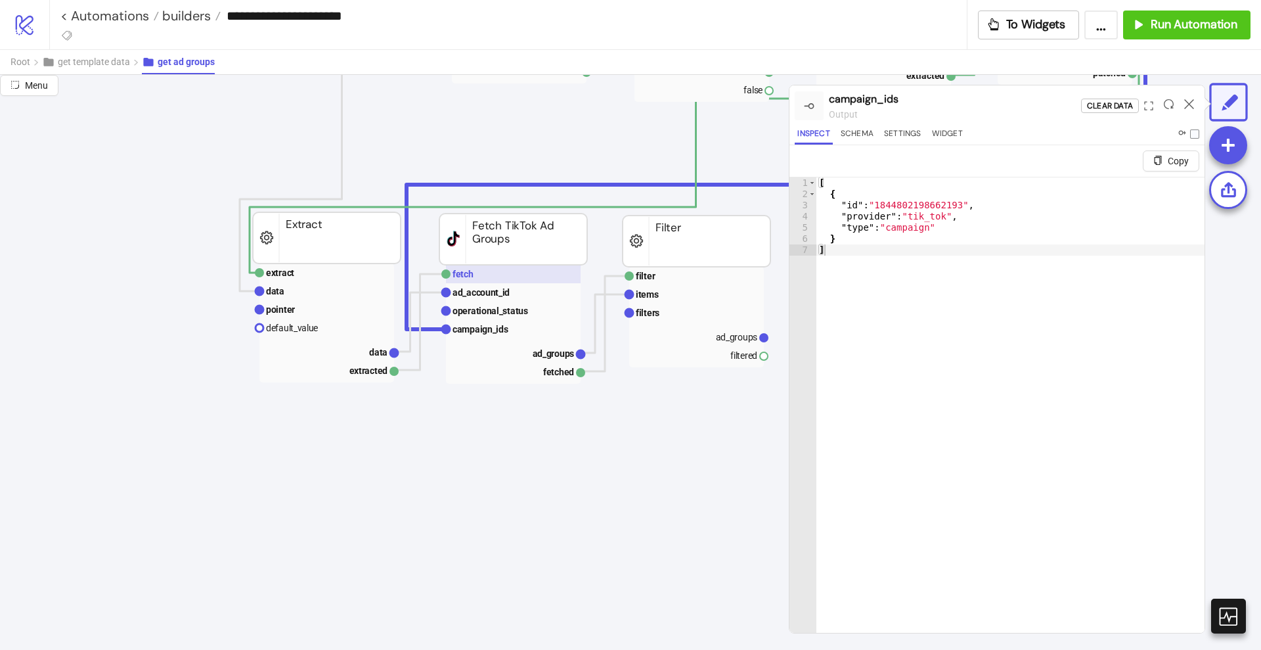
click at [503, 280] on rect at bounding box center [513, 274] width 135 height 18
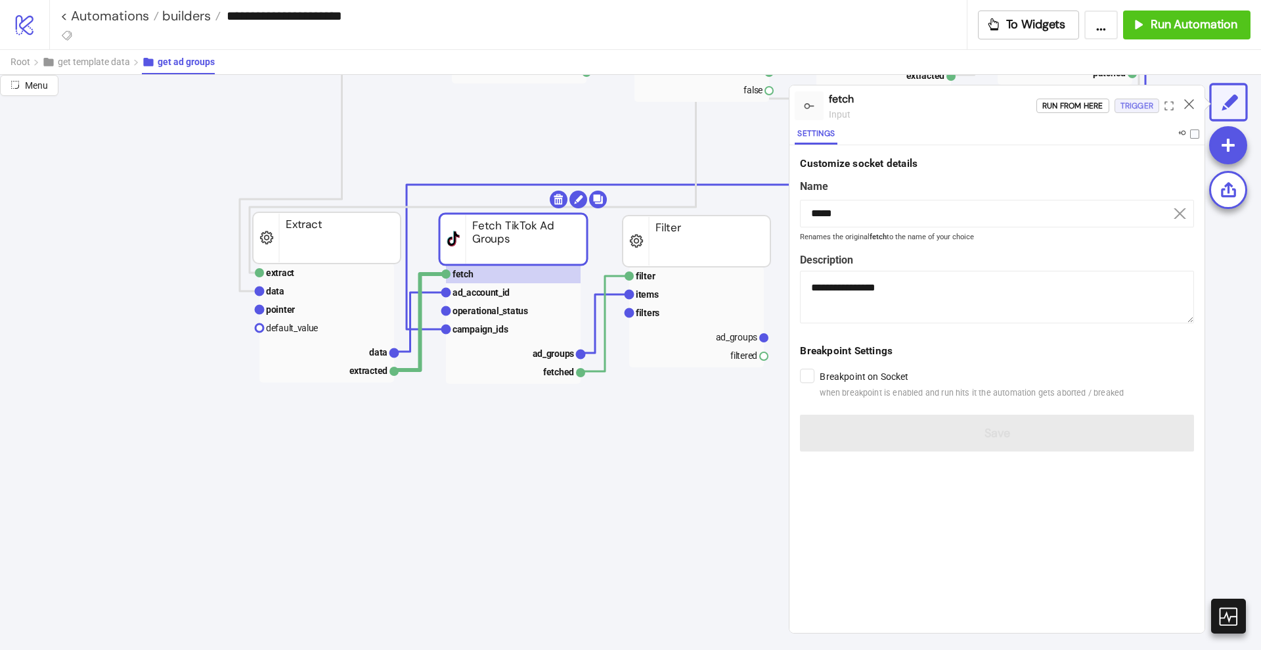
click at [1130, 101] on div "Trigger" at bounding box center [1137, 106] width 33 height 15
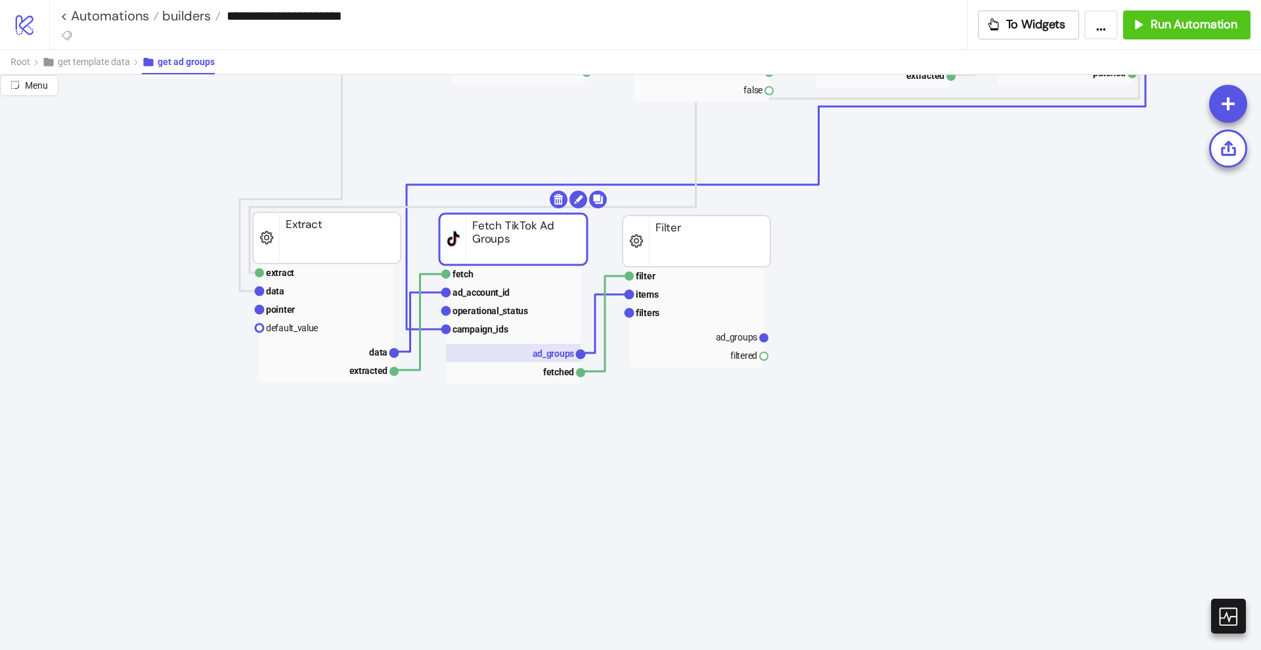
click at [556, 351] on text "ad_groups" at bounding box center [554, 353] width 42 height 11
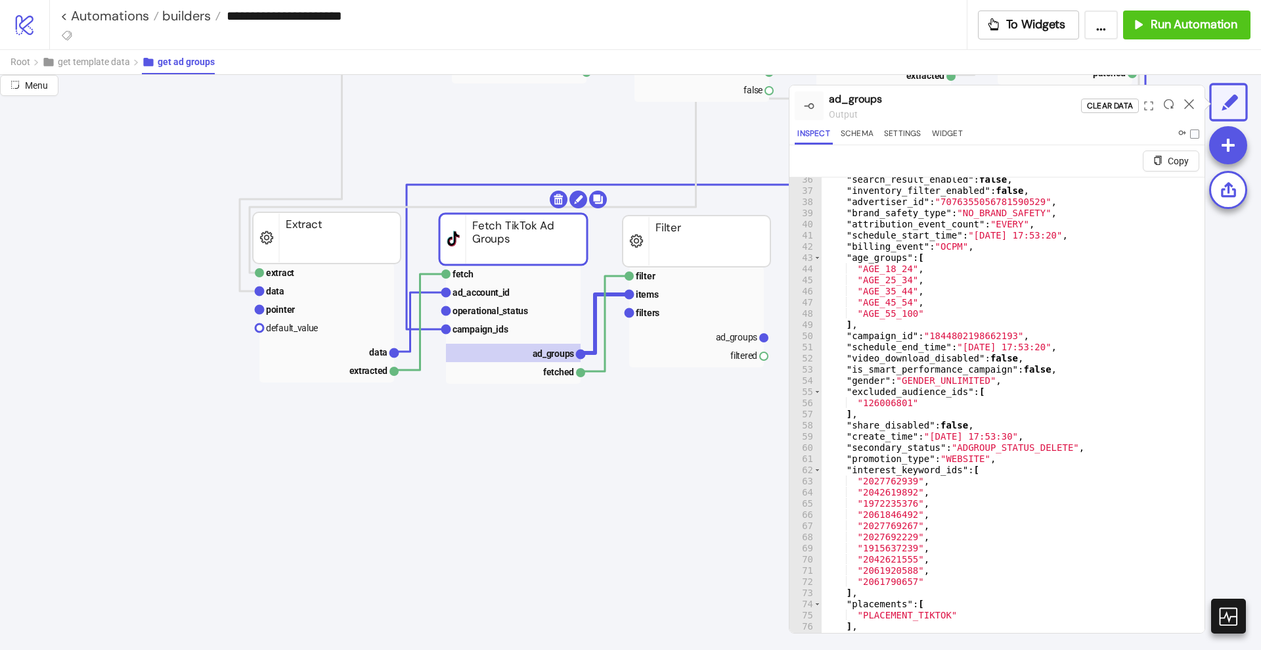
scroll to position [394, 0]
click at [1192, 99] on icon at bounding box center [1189, 104] width 10 height 10
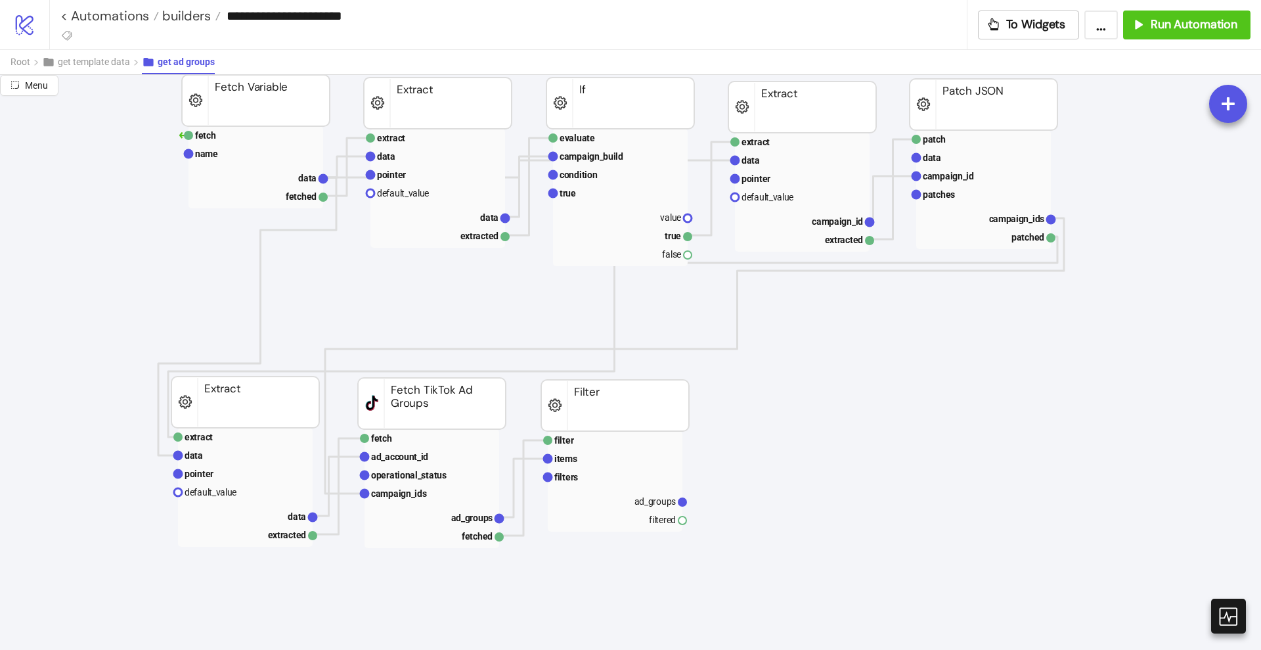
scroll to position [164, 82]
click at [625, 497] on rect at bounding box center [614, 500] width 135 height 18
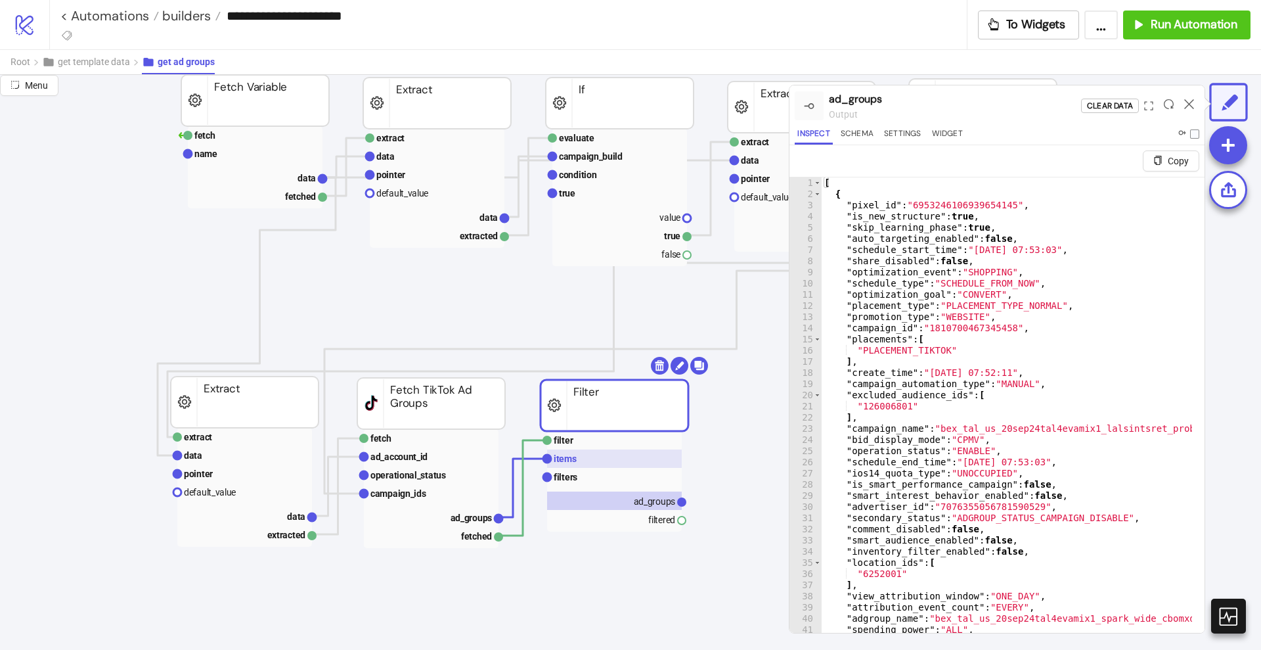
click at [571, 455] on text "items" at bounding box center [565, 458] width 23 height 11
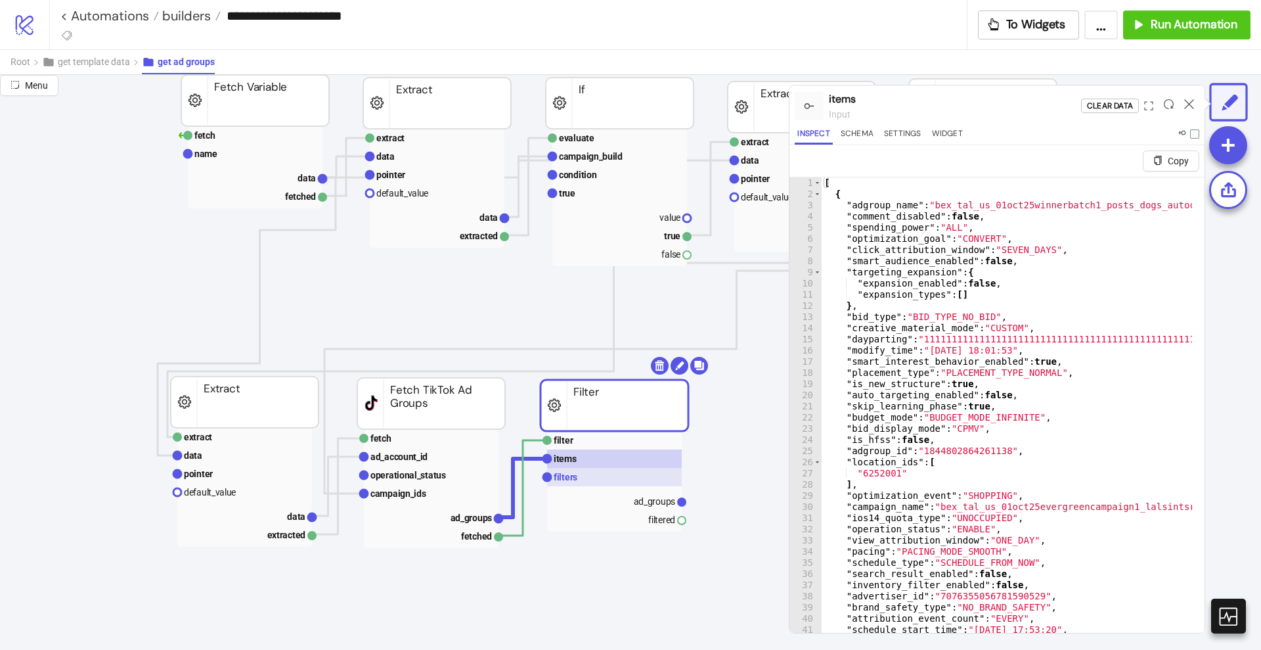
click at [572, 478] on text "filters" at bounding box center [566, 477] width 24 height 11
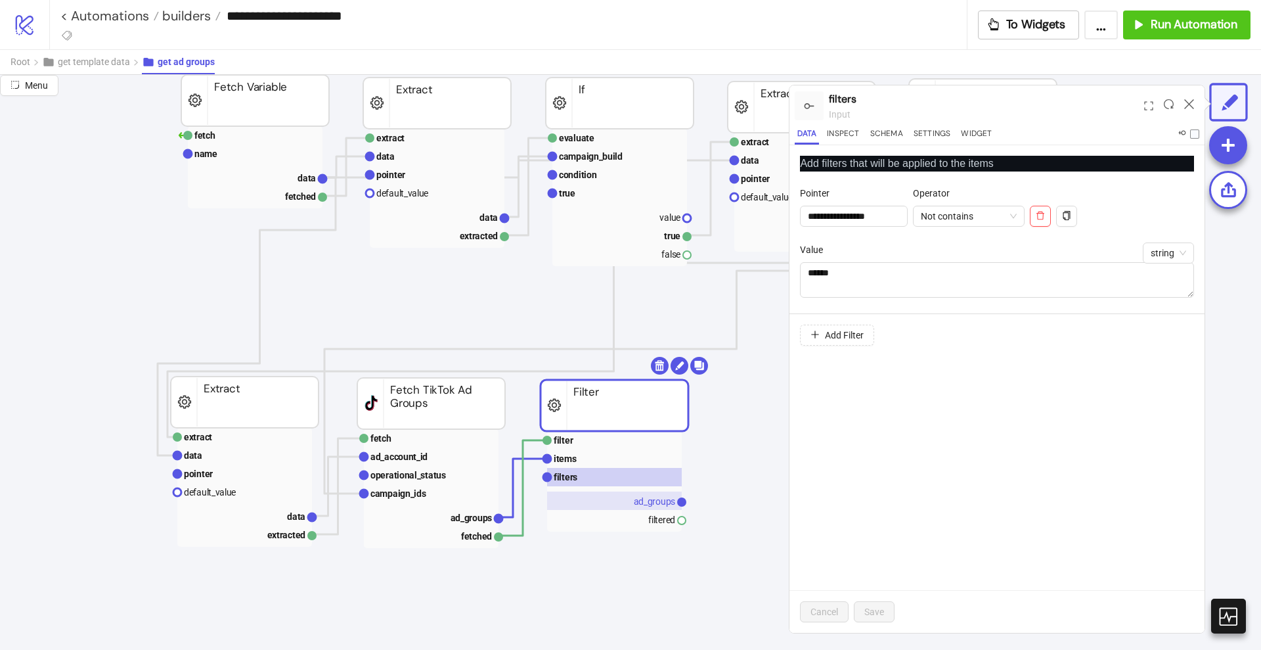
click at [644, 502] on text "ad_groups" at bounding box center [655, 501] width 42 height 11
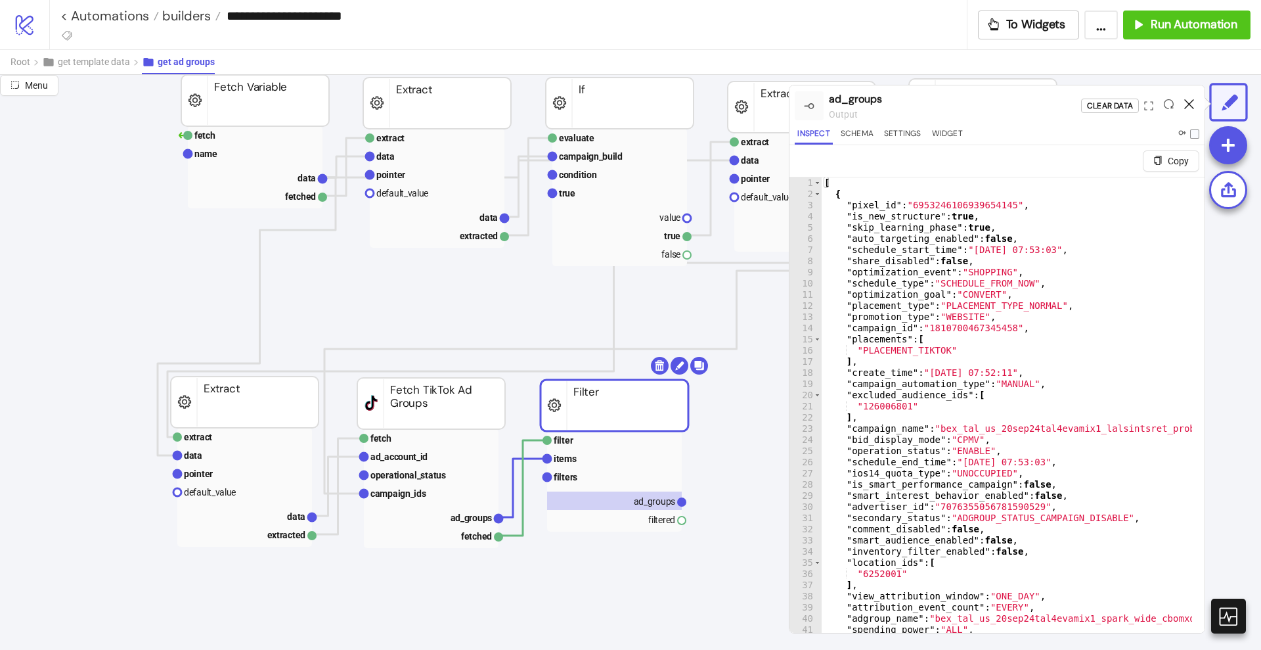
click at [1192, 102] on icon at bounding box center [1189, 104] width 10 height 10
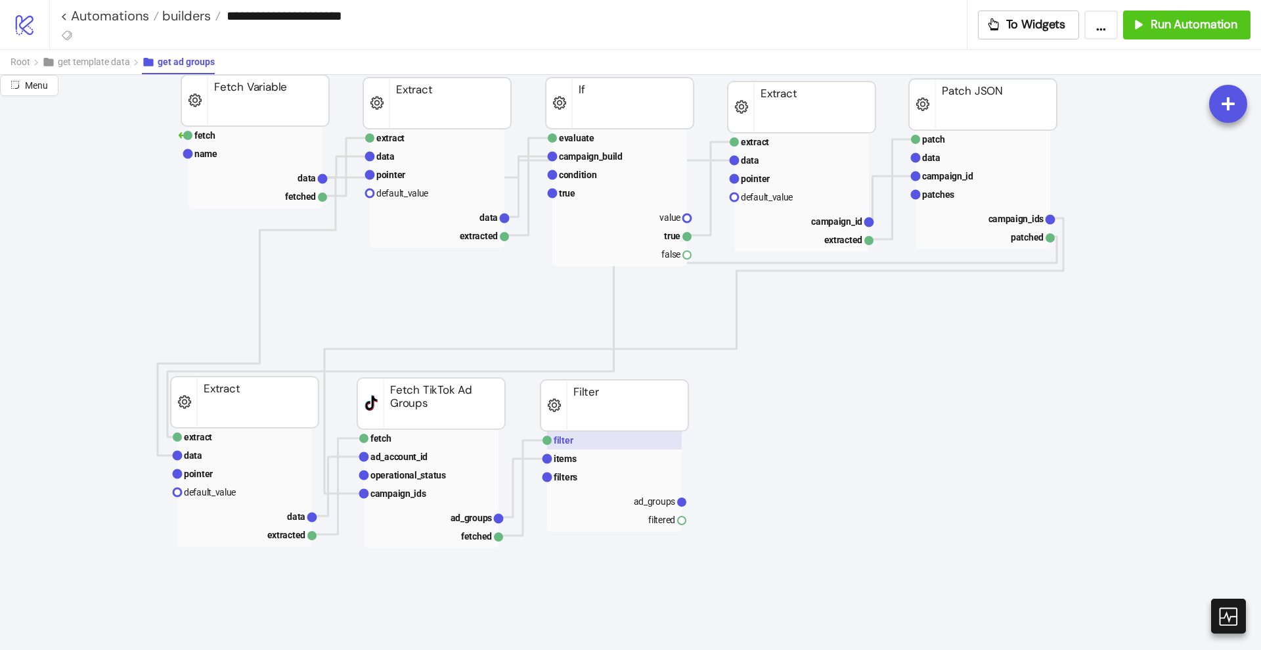
click at [607, 438] on rect at bounding box center [614, 440] width 135 height 18
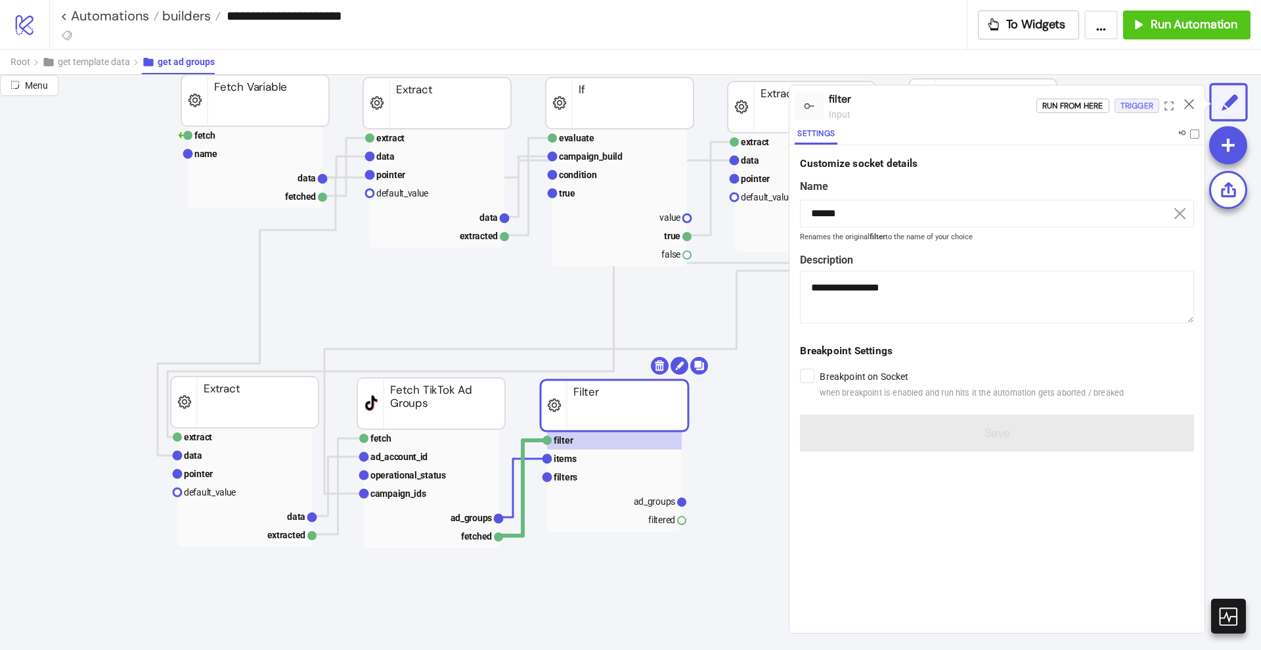
click at [1133, 104] on div "Trigger" at bounding box center [1137, 106] width 33 height 15
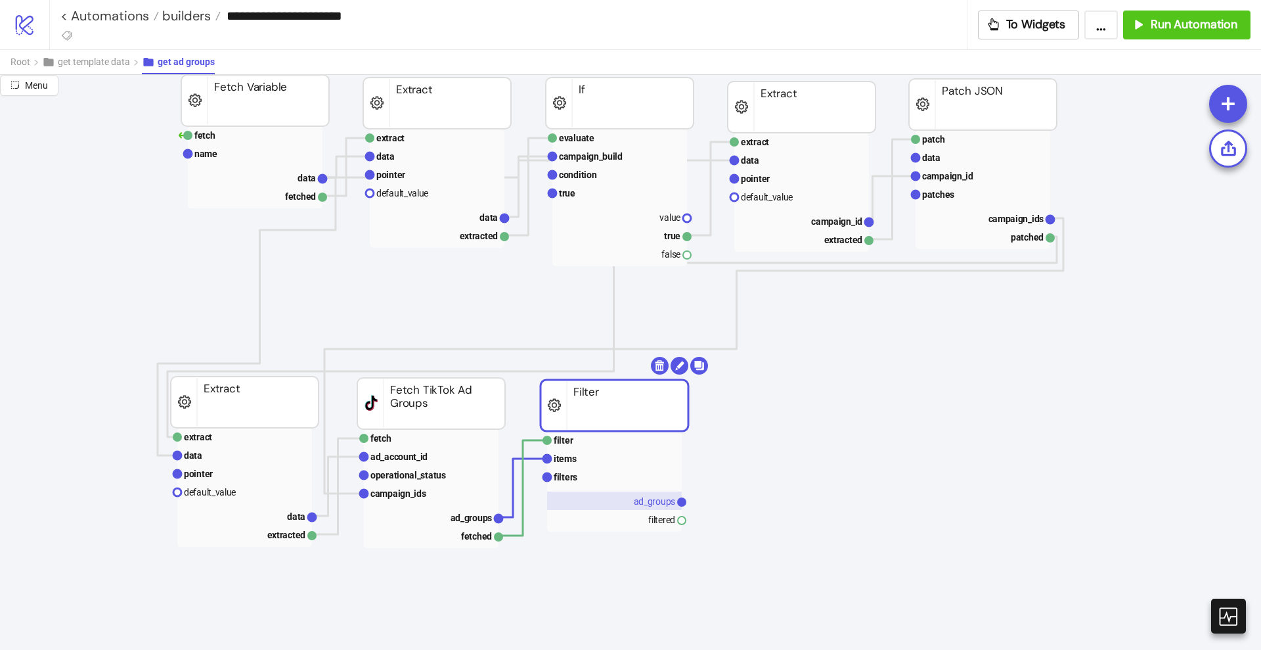
click at [663, 493] on rect at bounding box center [614, 500] width 135 height 18
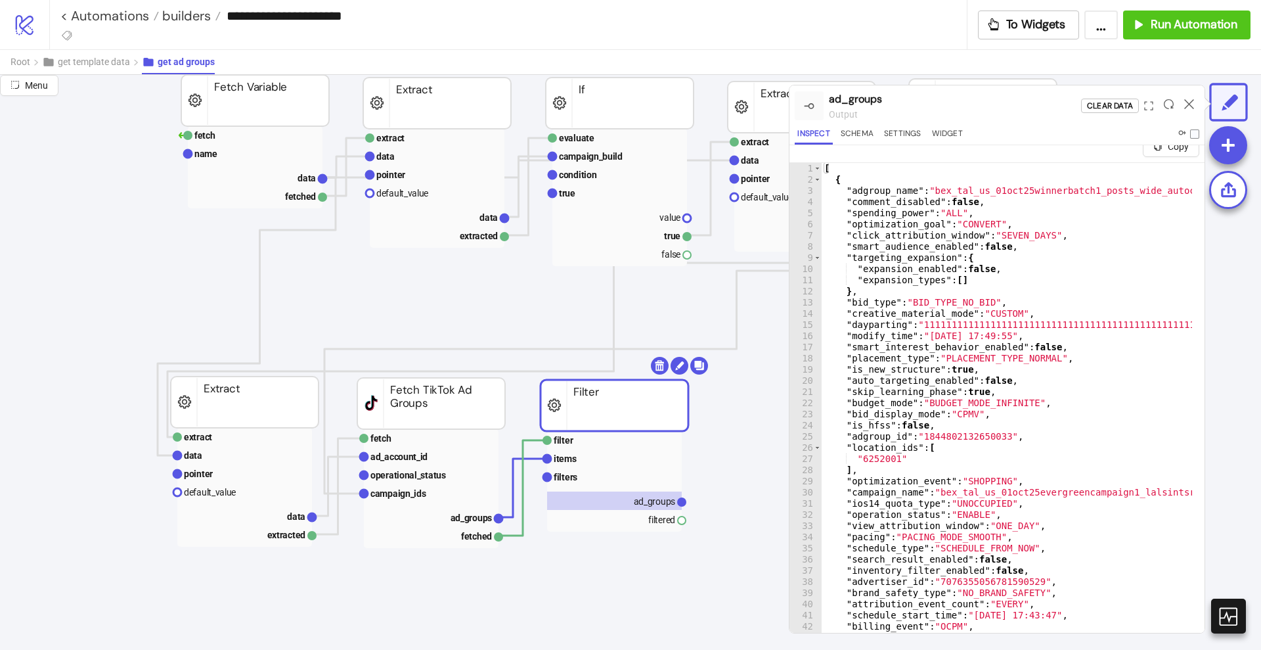
scroll to position [0, 0]
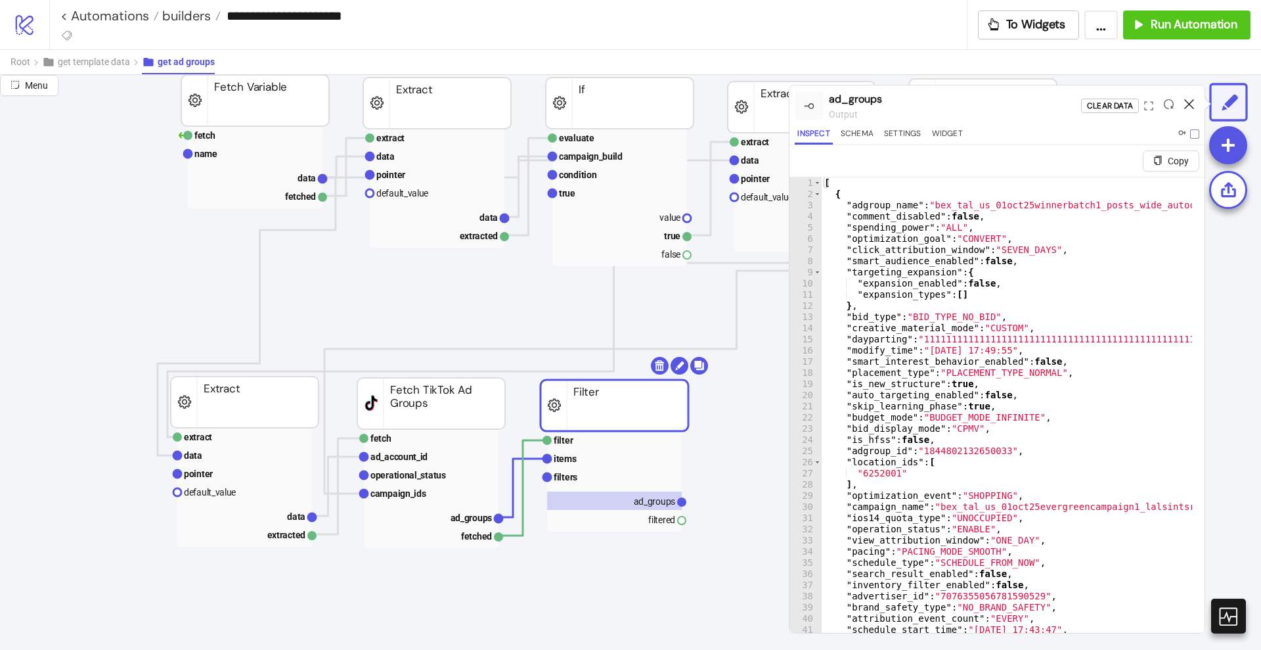
click at [1193, 104] on icon at bounding box center [1189, 104] width 10 height 10
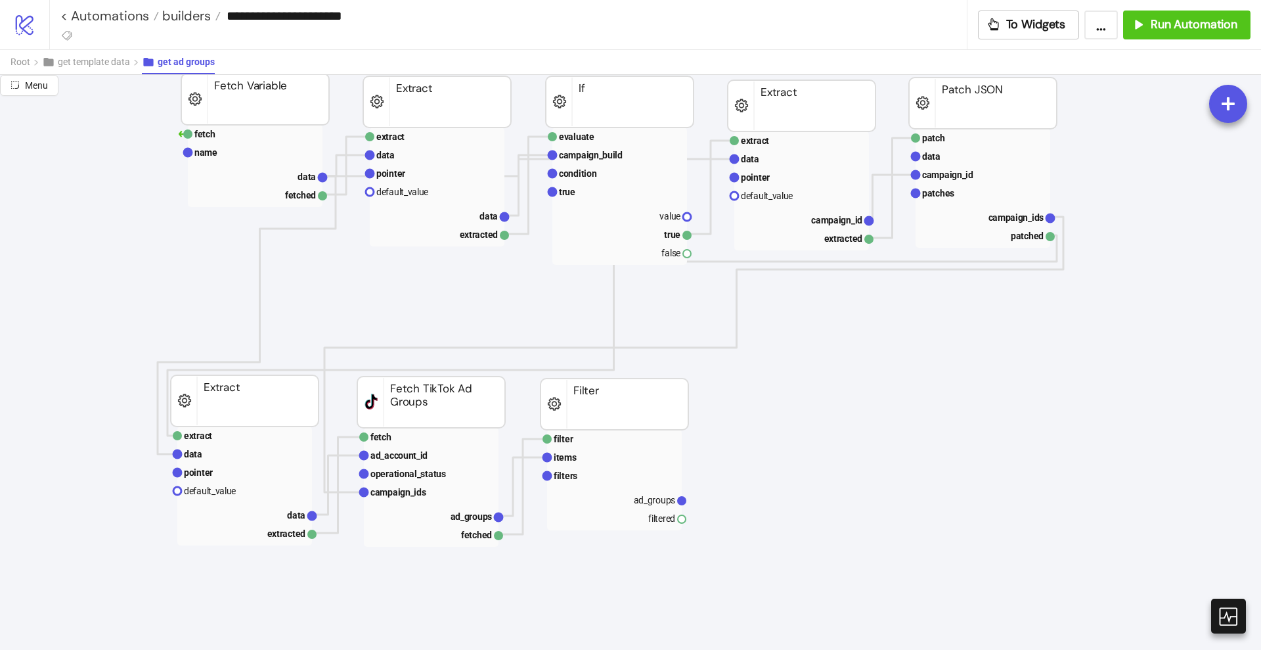
scroll to position [164, 82]
click at [822, 414] on icon at bounding box center [823, 418] width 8 height 8
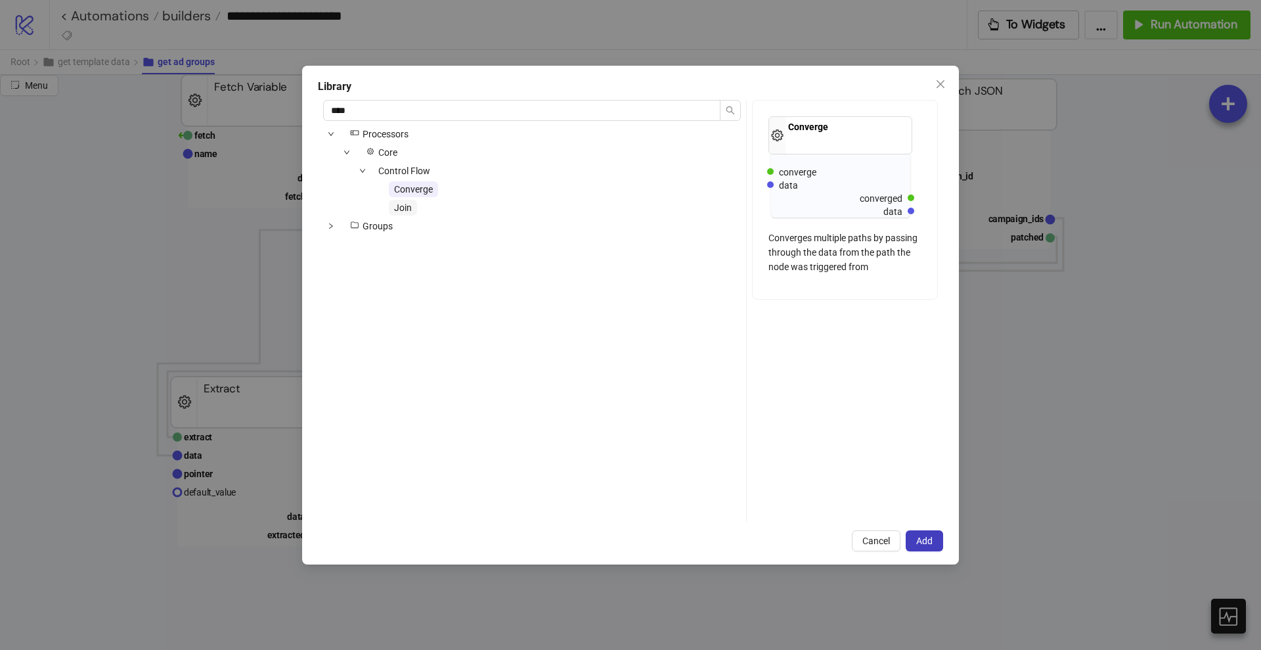
click at [411, 207] on span "Join" at bounding box center [403, 207] width 18 height 11
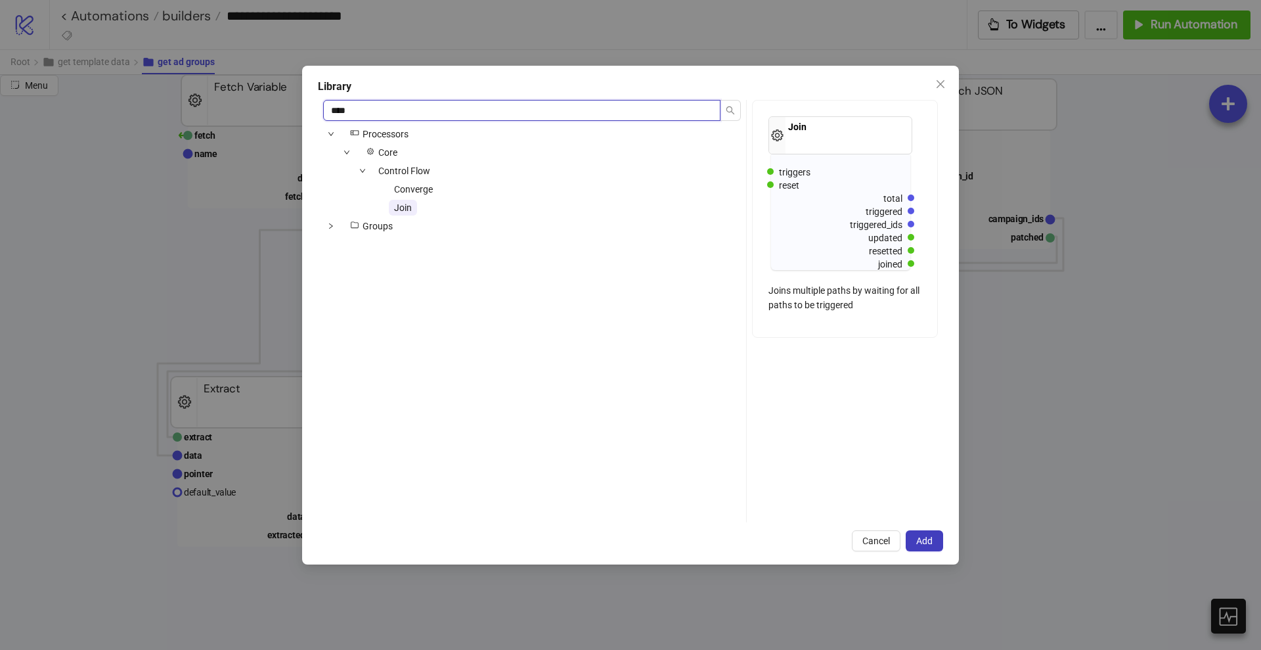
click at [376, 105] on input "****" at bounding box center [521, 110] width 397 height 21
click at [376, 106] on input "****" at bounding box center [521, 110] width 397 height 21
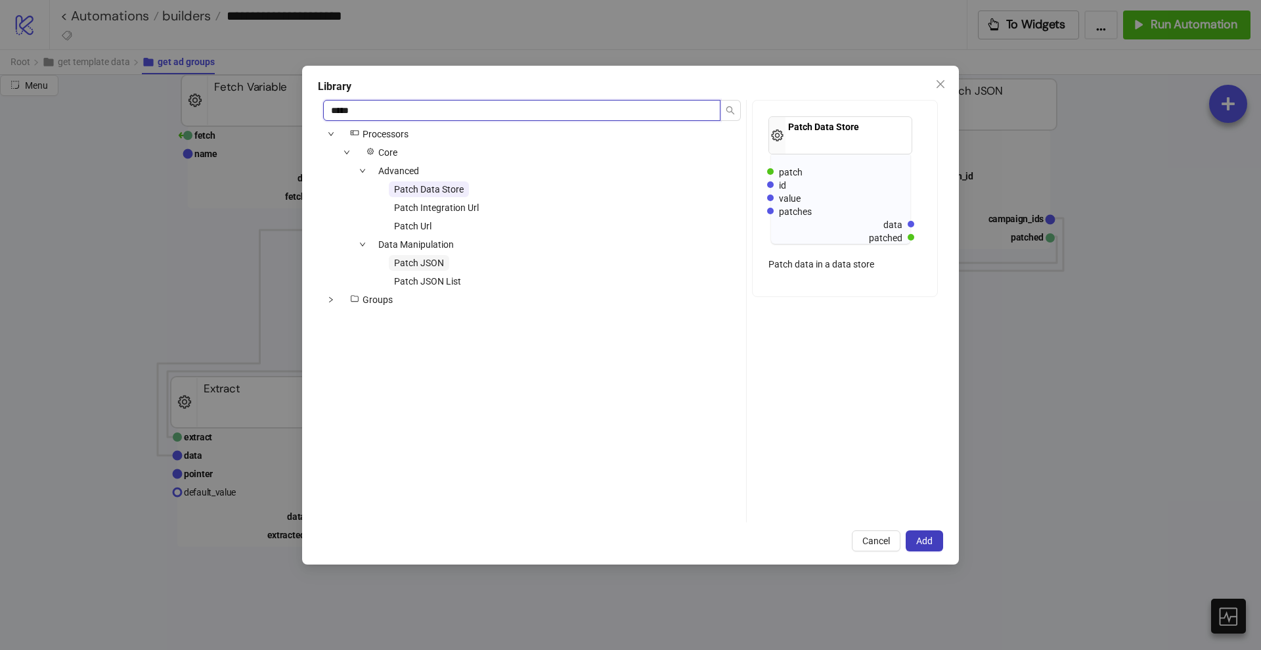
type input "*****"
click at [438, 264] on span "Patch JSON" at bounding box center [419, 263] width 50 height 11
click at [928, 530] on button "Add" at bounding box center [924, 540] width 37 height 21
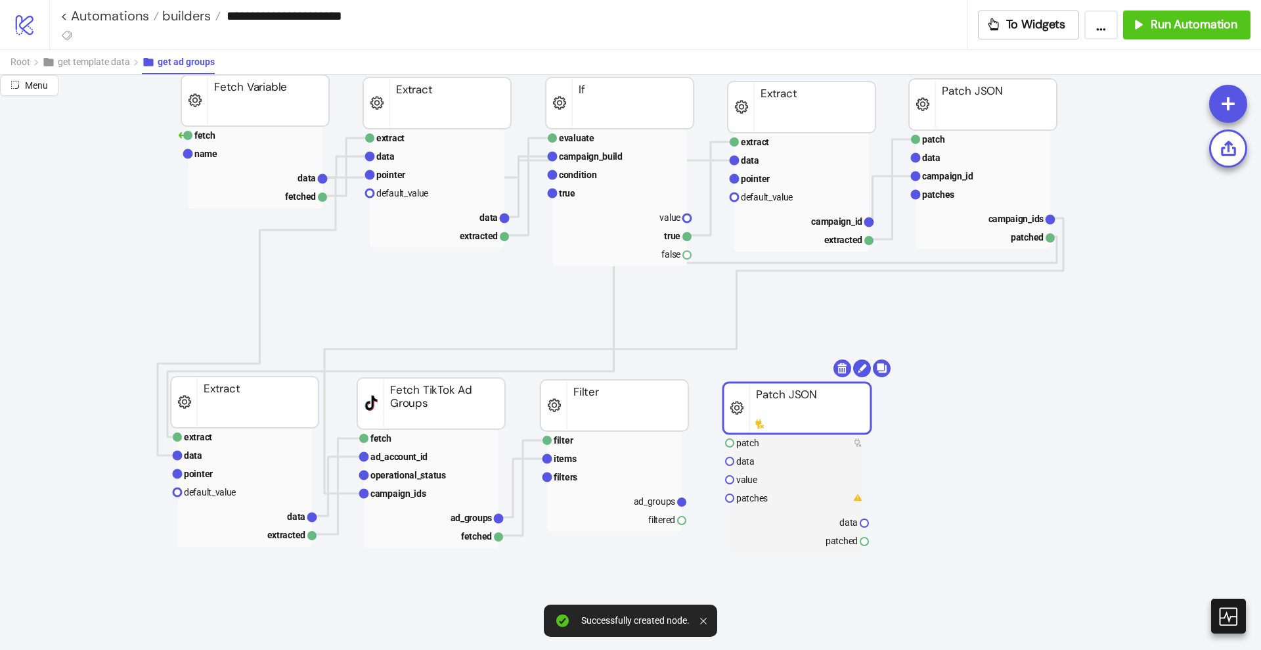
drag, startPoint x: 791, startPoint y: 428, endPoint x: 734, endPoint y: 420, distance: 57.6
drag, startPoint x: 684, startPoint y: 520, endPoint x: 706, endPoint y: 509, distance: 24.7
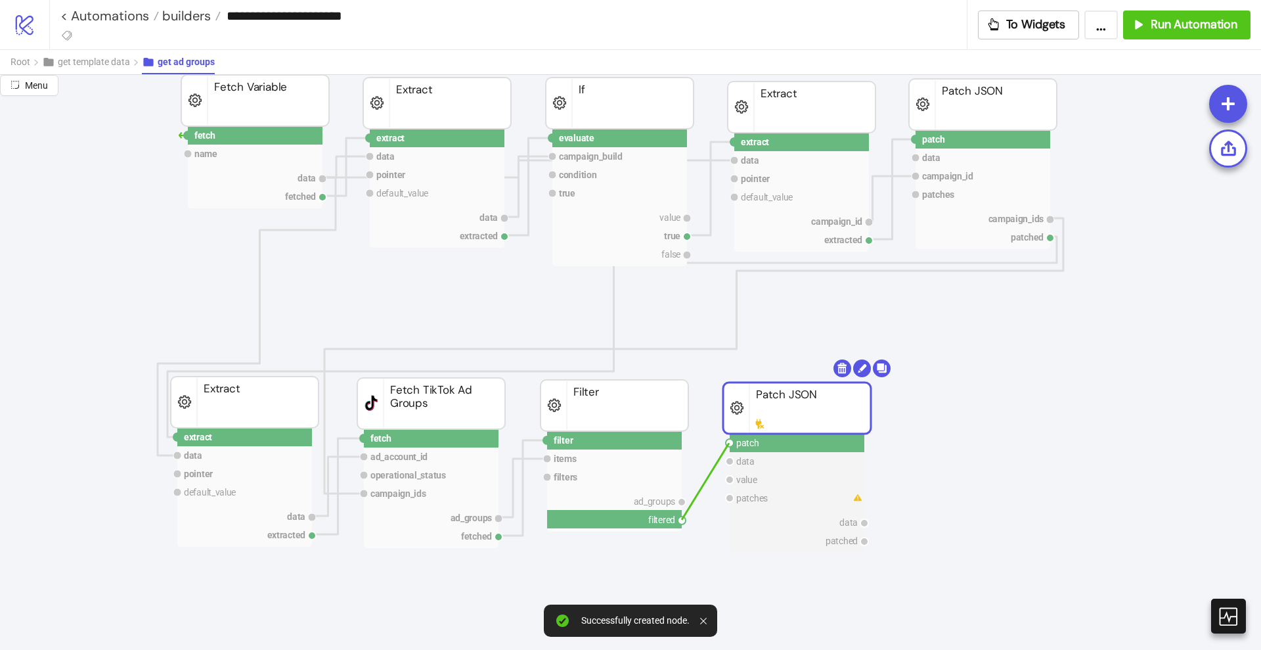
click at [730, 443] on circle at bounding box center [730, 443] width 8 height 8
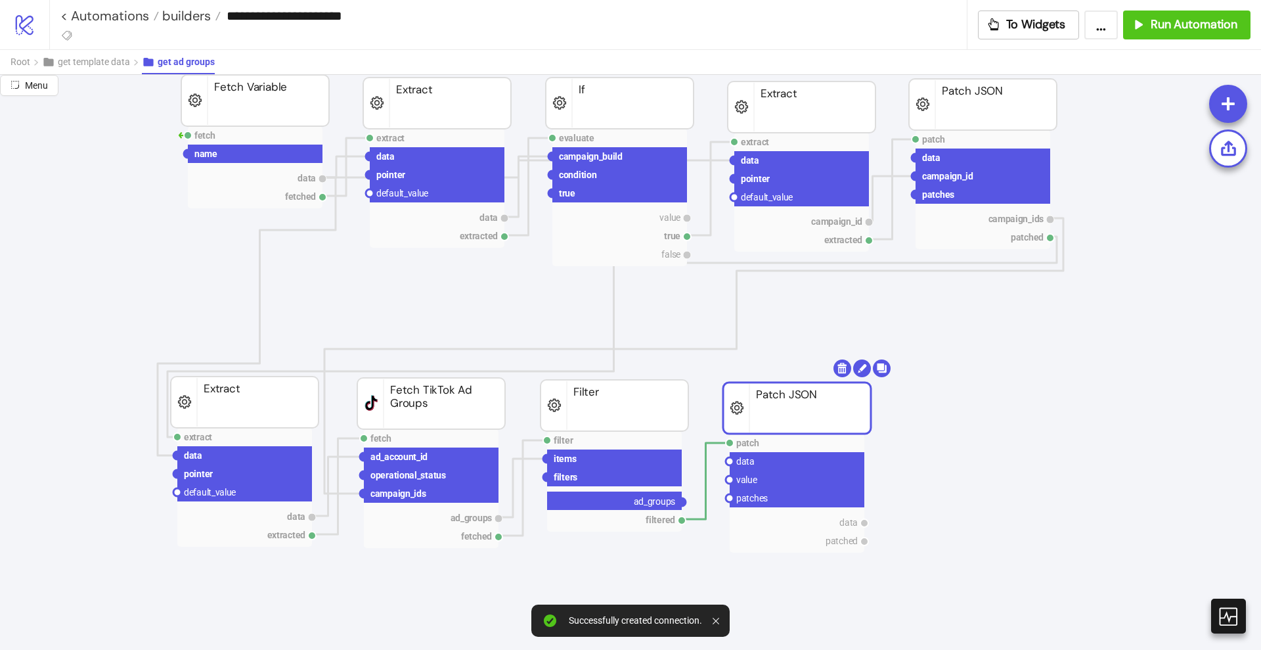
drag, startPoint x: 685, startPoint y: 499, endPoint x: 696, endPoint y: 501, distance: 10.6
click at [729, 479] on circle at bounding box center [730, 480] width 8 height 8
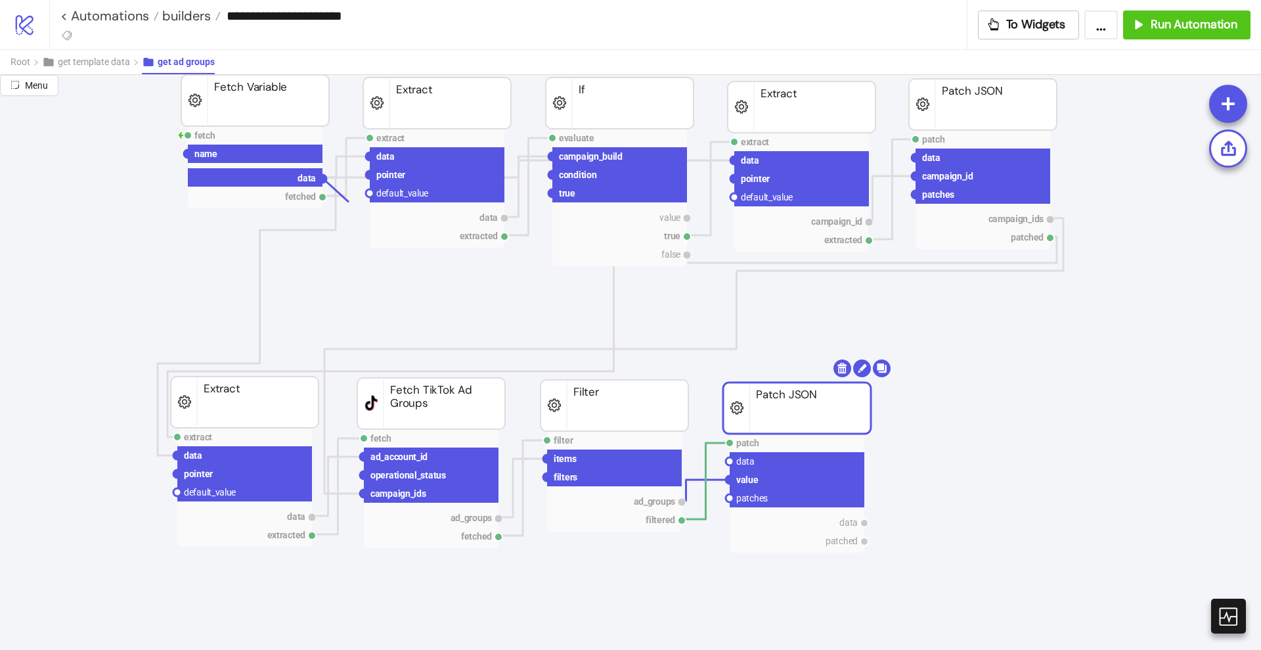
drag, startPoint x: 324, startPoint y: 178, endPoint x: 506, endPoint y: 291, distance: 214.2
click at [730, 461] on circle at bounding box center [730, 461] width 8 height 8
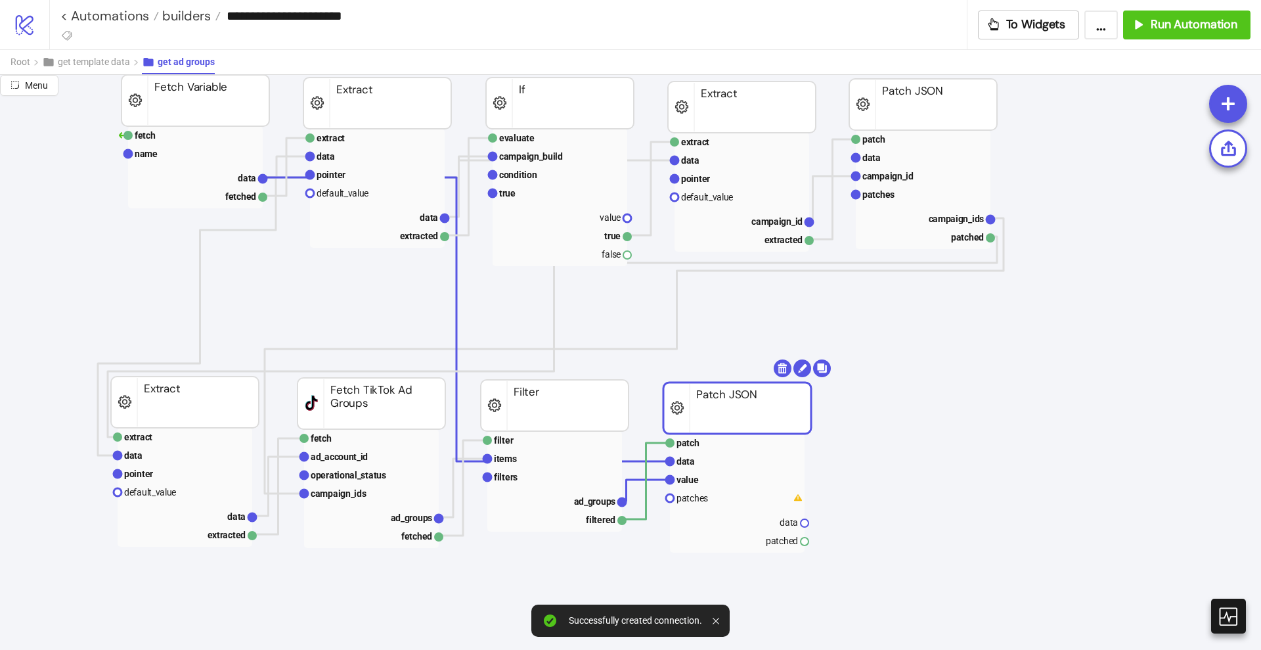
scroll to position [164, 246]
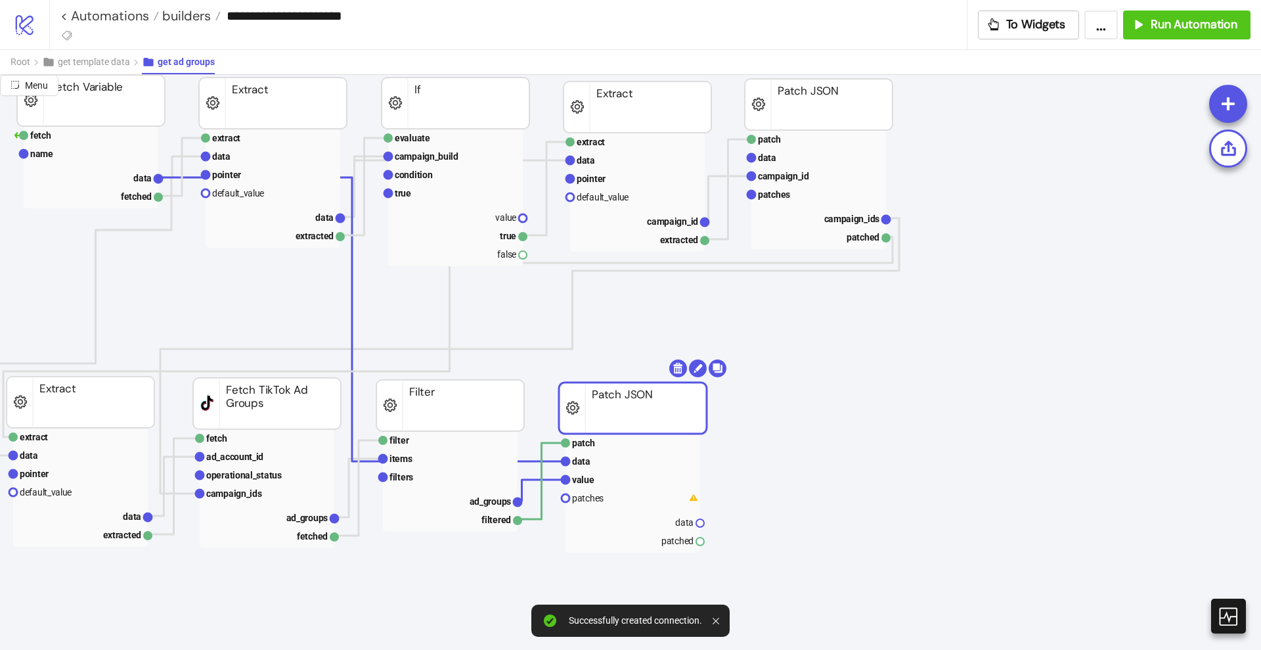
click at [637, 415] on rect at bounding box center [633, 407] width 148 height 51
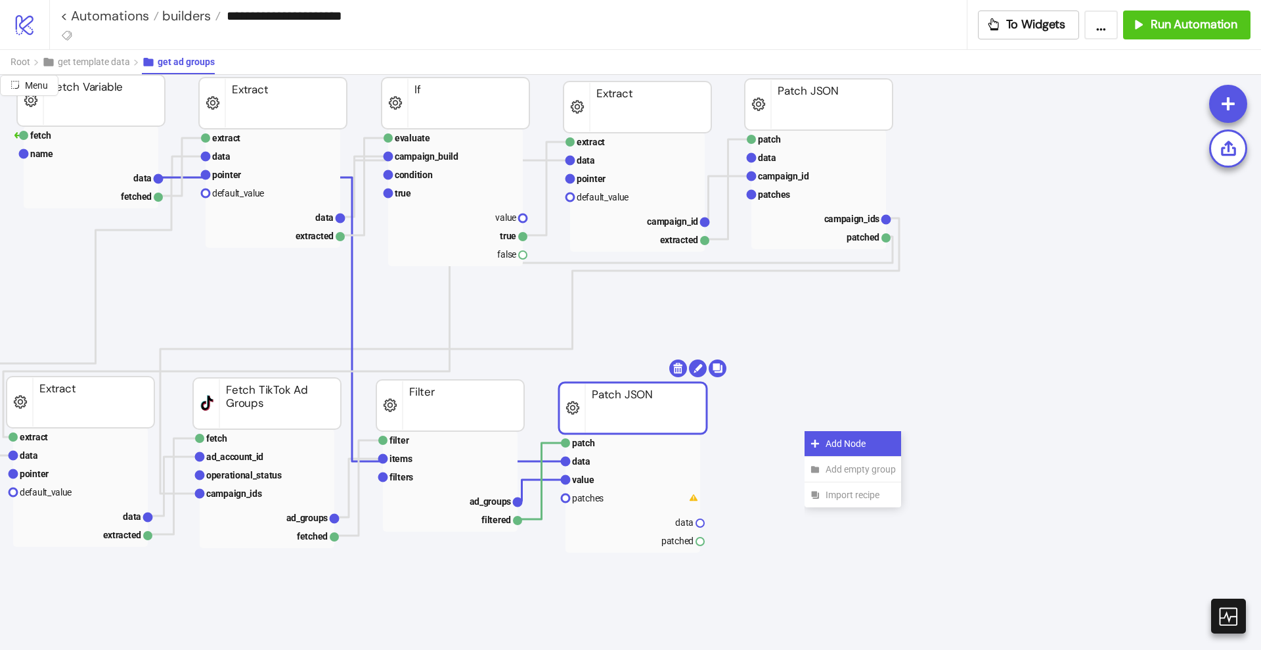
click at [820, 441] on icon at bounding box center [815, 443] width 11 height 11
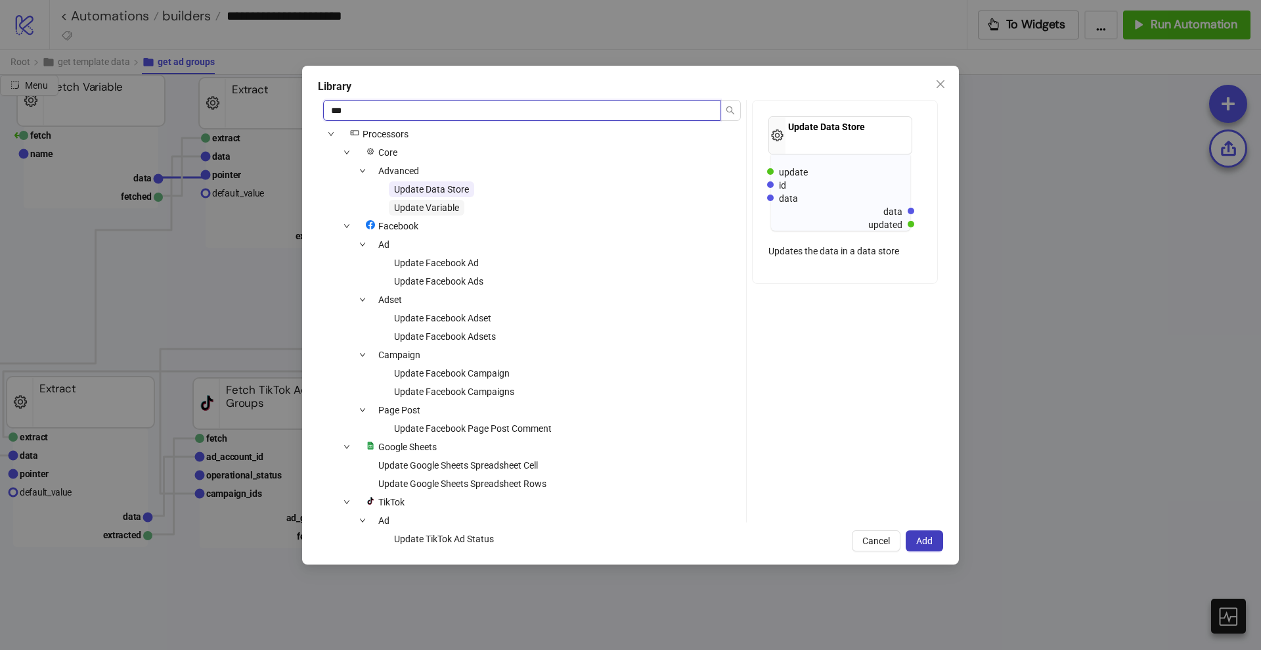
type input "***"
click at [411, 210] on span "Update Variable" at bounding box center [426, 207] width 65 height 11
click at [935, 531] on button "Add" at bounding box center [924, 540] width 37 height 21
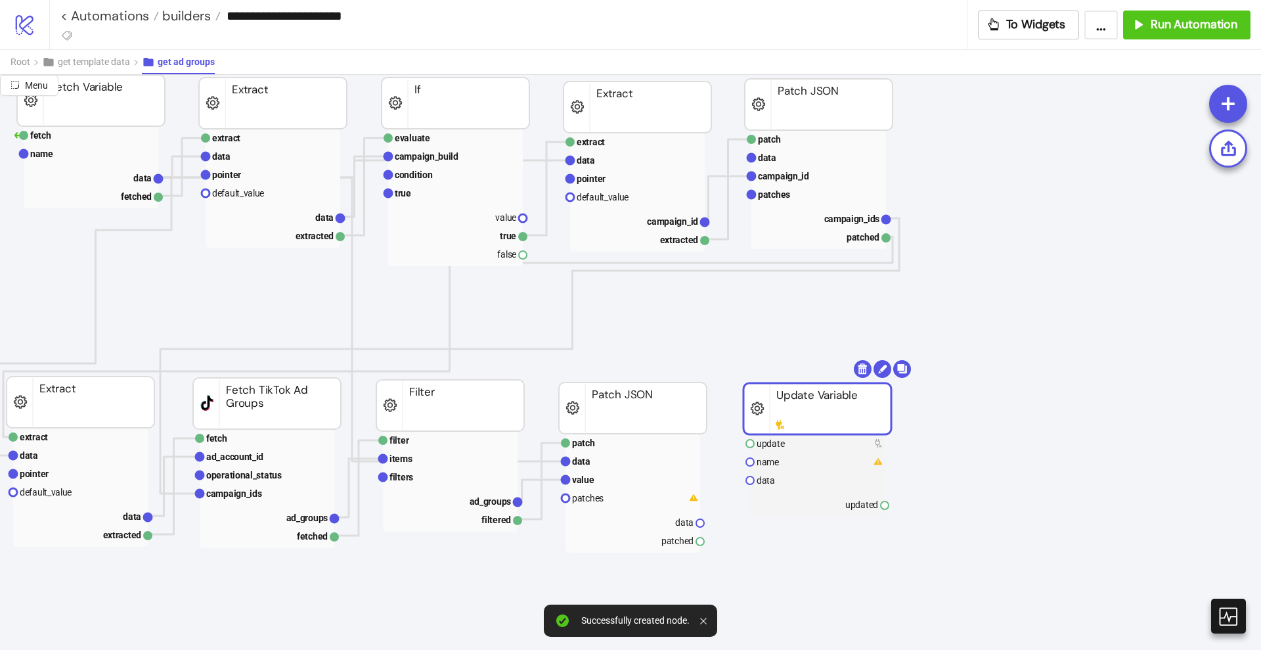
drag, startPoint x: 845, startPoint y: 473, endPoint x: 782, endPoint y: 425, distance: 78.7
click at [814, 382] on body "**********" at bounding box center [630, 325] width 1261 height 650
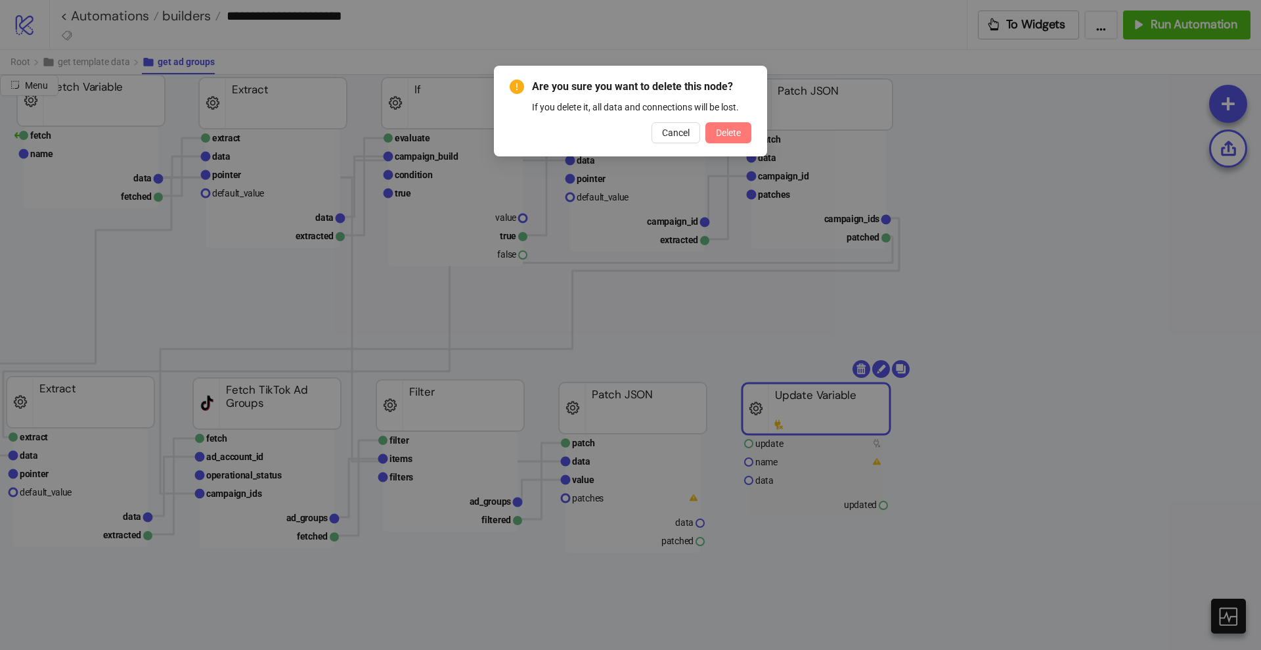
click at [732, 141] on button "Delete" at bounding box center [729, 132] width 46 height 21
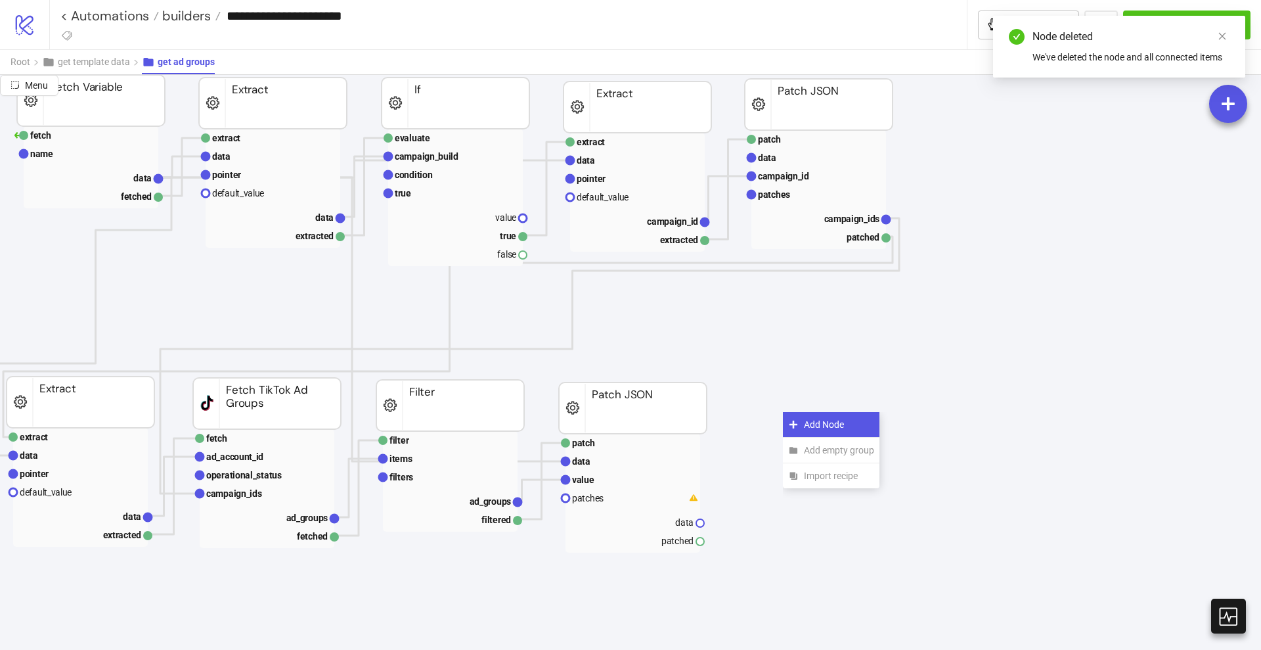
click at [795, 419] on icon at bounding box center [793, 424] width 11 height 11
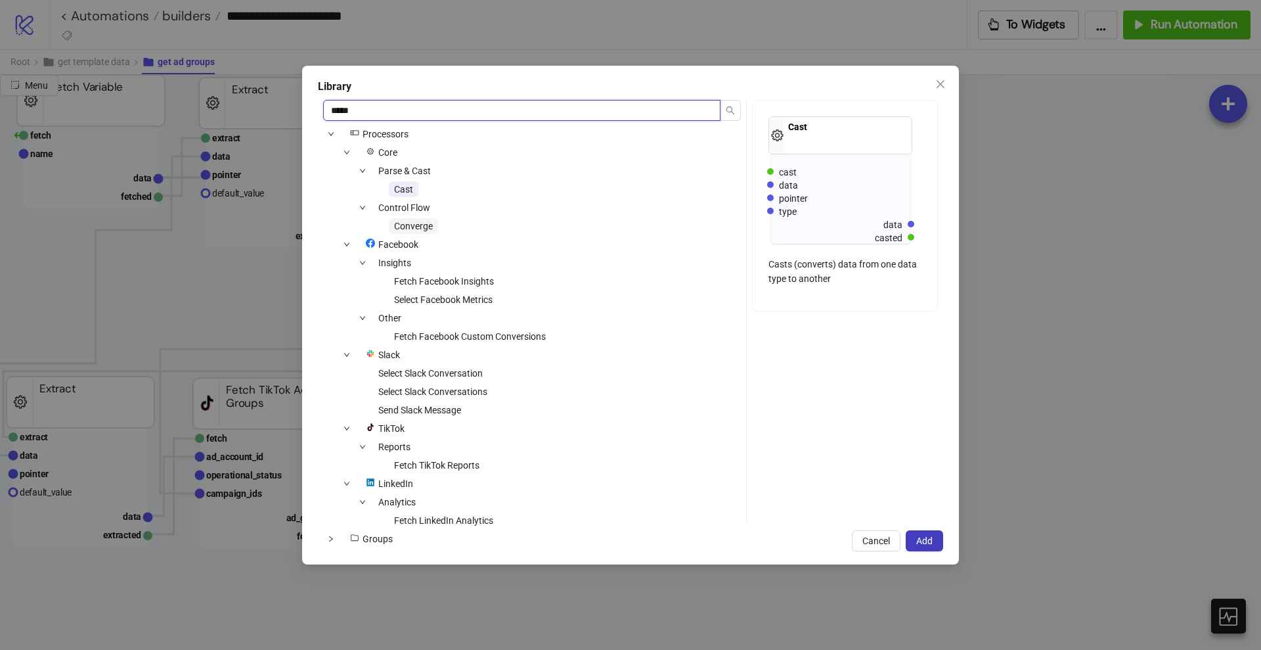
type input "*****"
drag, startPoint x: 428, startPoint y: 226, endPoint x: 623, endPoint y: 305, distance: 210.4
click at [427, 225] on span "Converge" at bounding box center [413, 226] width 39 height 11
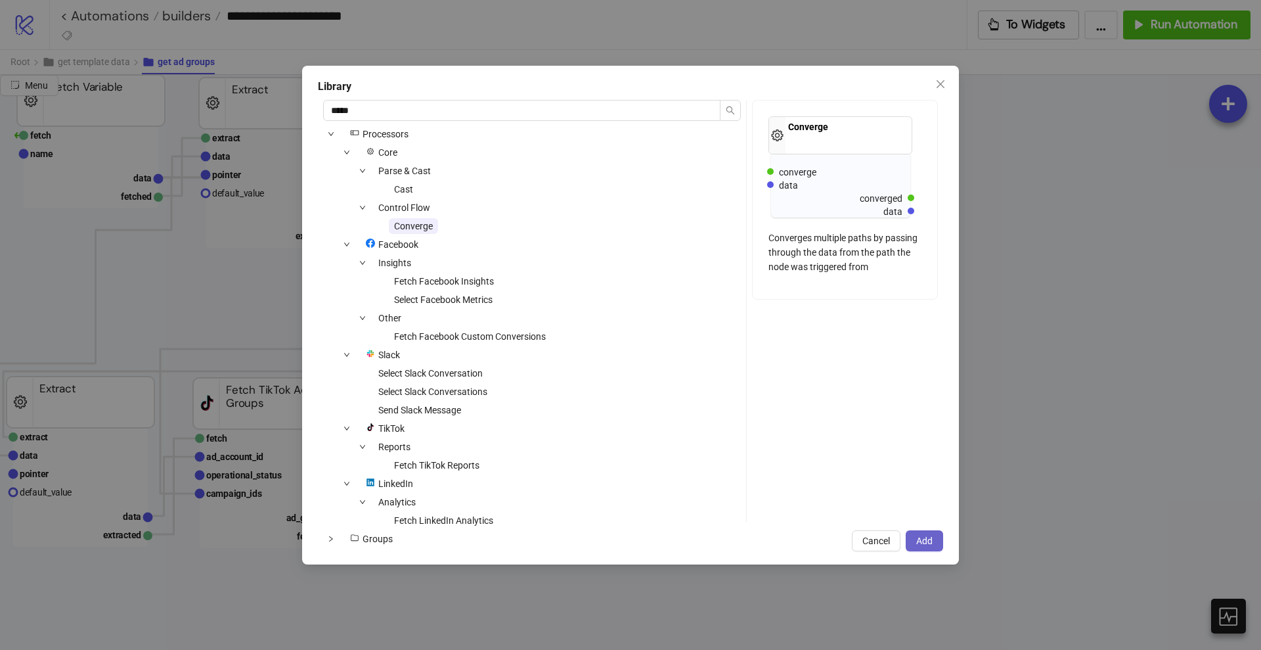
click at [922, 546] on button "Add" at bounding box center [924, 540] width 37 height 21
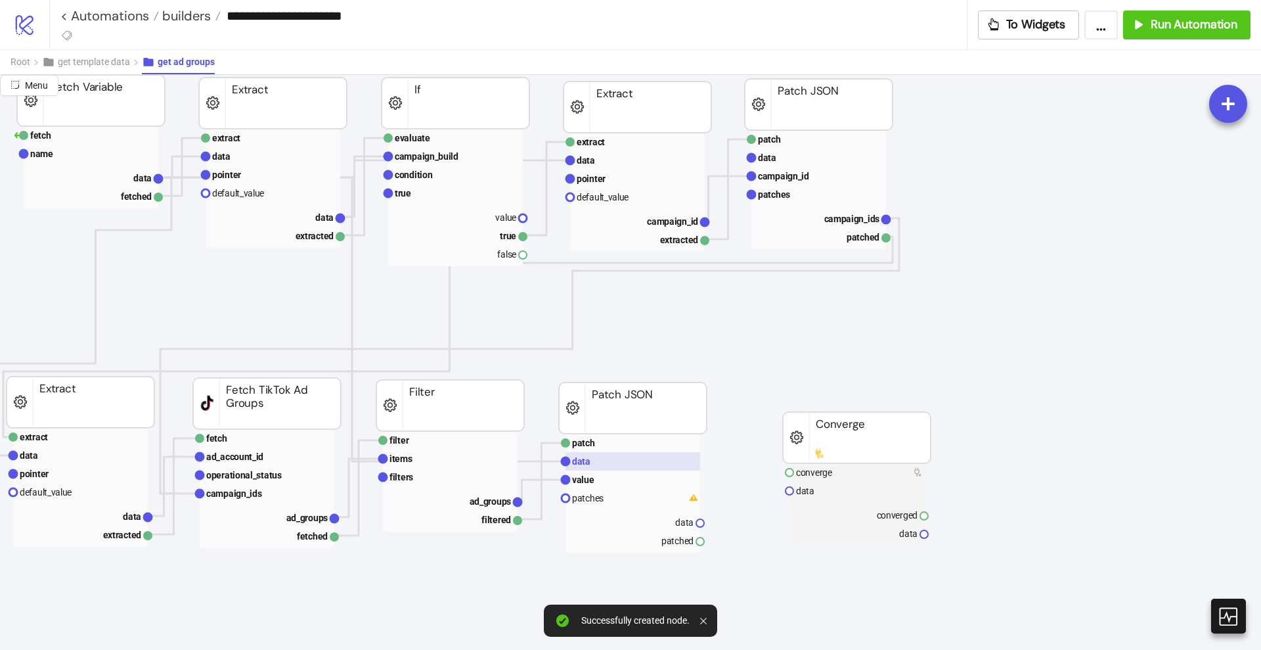
click at [603, 458] on rect at bounding box center [633, 461] width 135 height 18
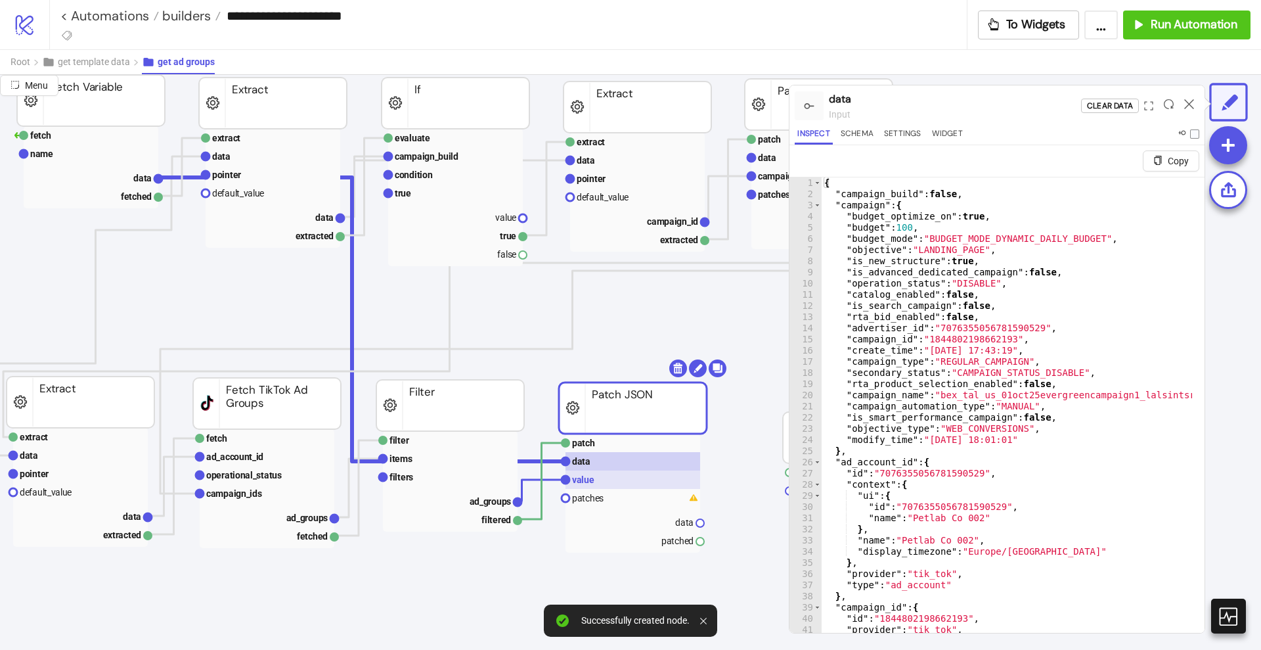
click at [614, 473] on rect at bounding box center [633, 479] width 135 height 18
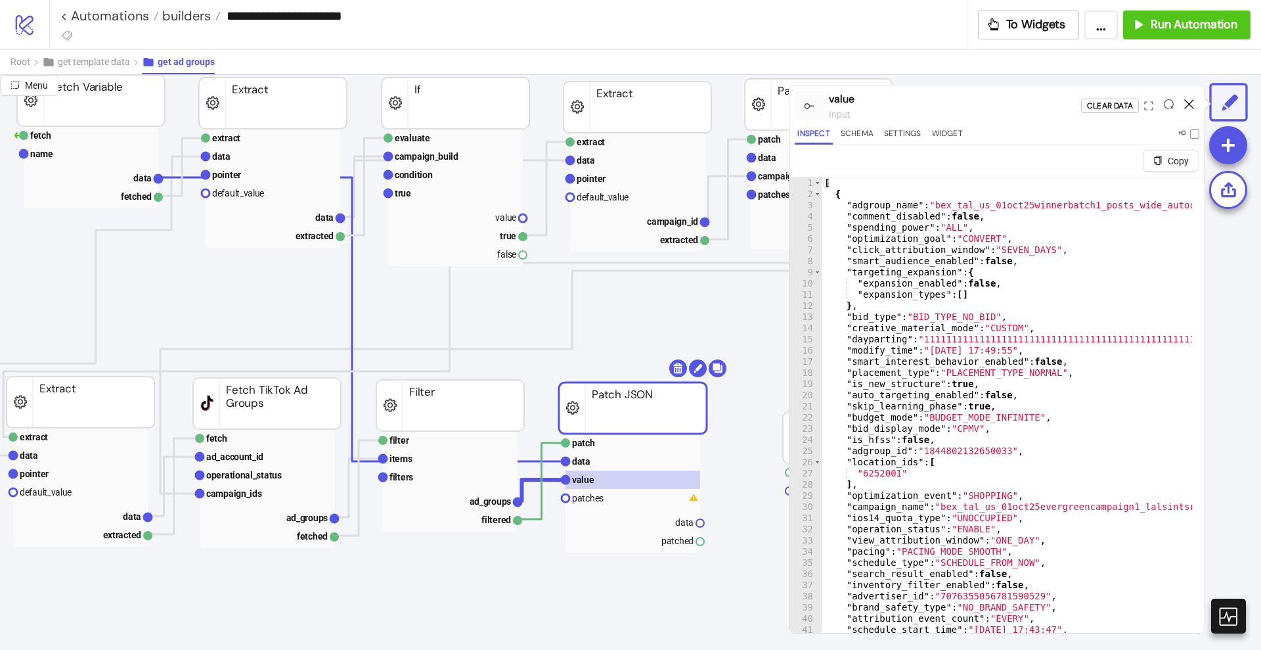
click at [1190, 104] on icon at bounding box center [1189, 104] width 10 height 10
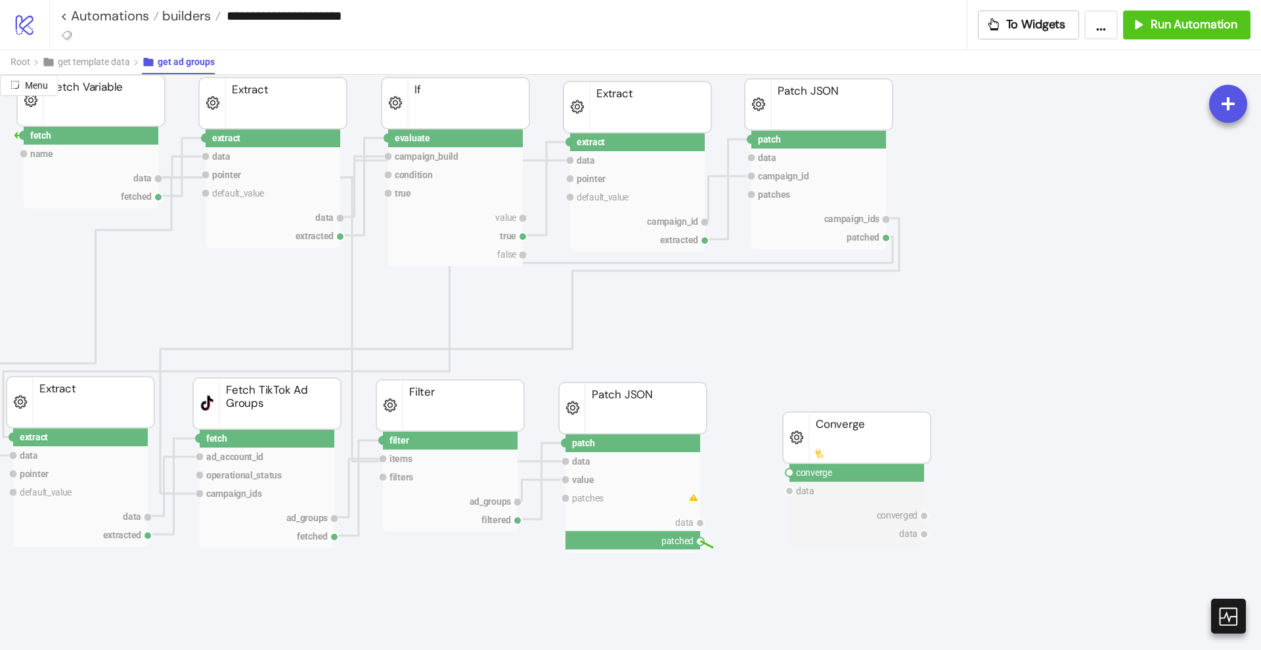
drag, startPoint x: 703, startPoint y: 539, endPoint x: 748, endPoint y: 554, distance: 47.6
click at [788, 473] on circle at bounding box center [790, 472] width 8 height 8
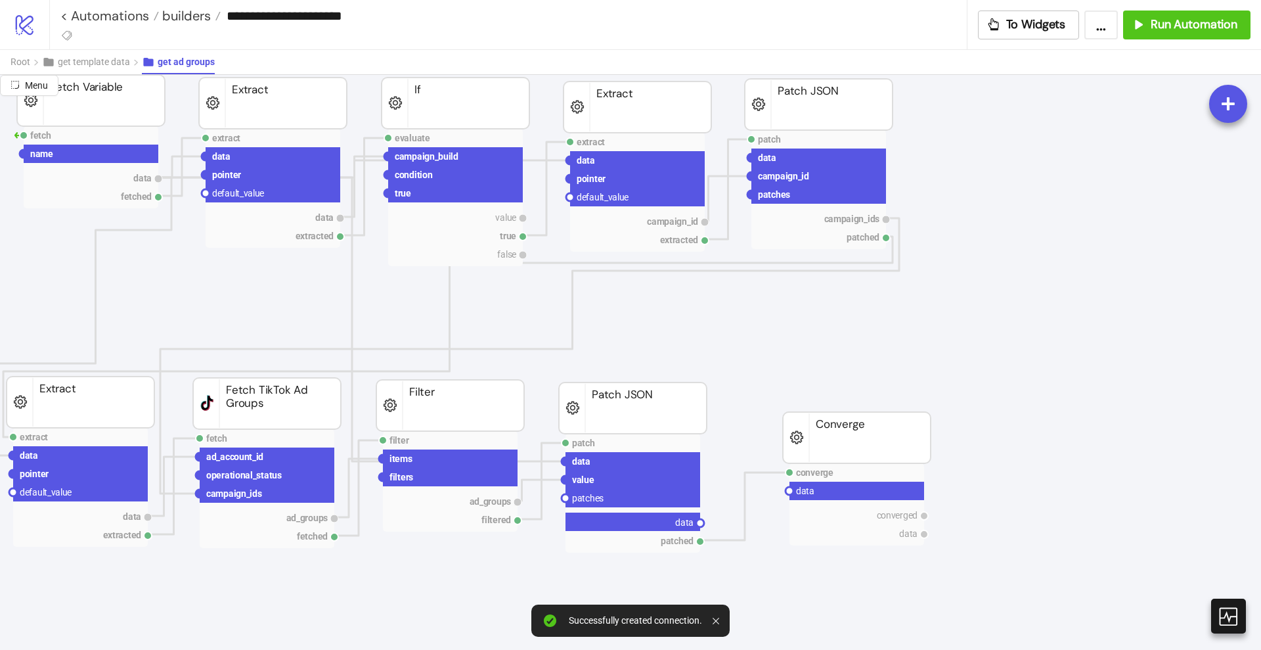
drag, startPoint x: 702, startPoint y: 524, endPoint x: 773, endPoint y: 533, distance: 71.5
click at [790, 491] on circle at bounding box center [790, 491] width 8 height 8
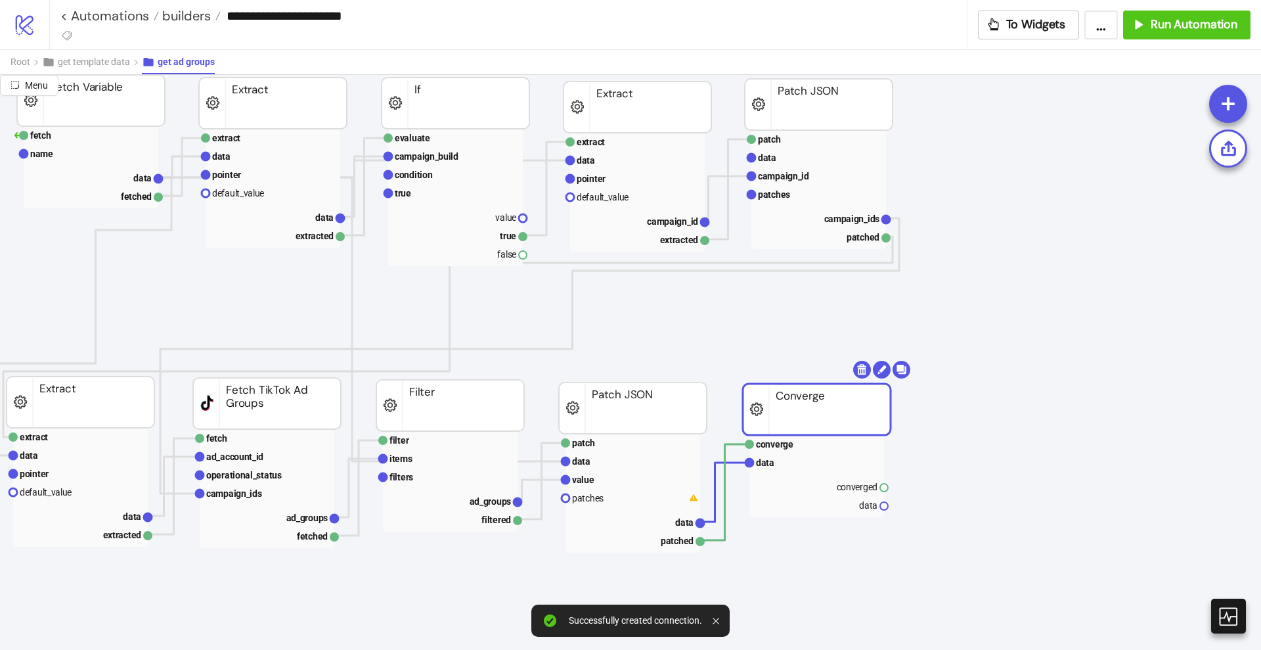
drag, startPoint x: 803, startPoint y: 443, endPoint x: 767, endPoint y: 418, distance: 43.0
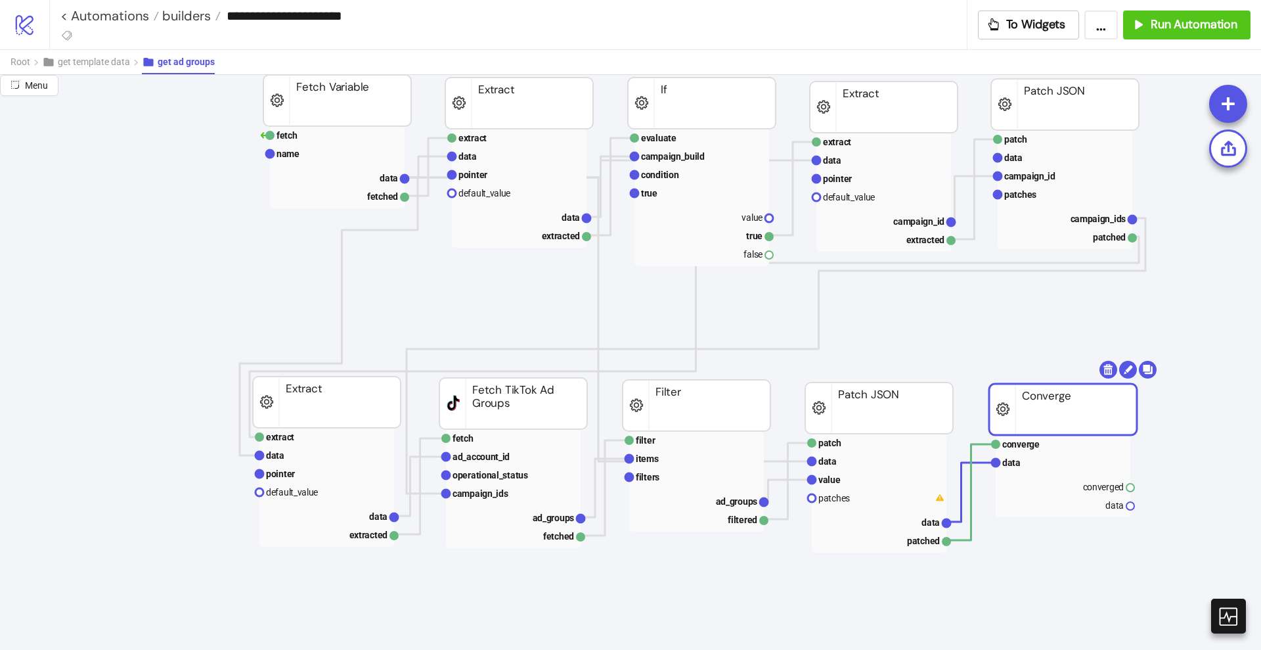
scroll to position [0, 0]
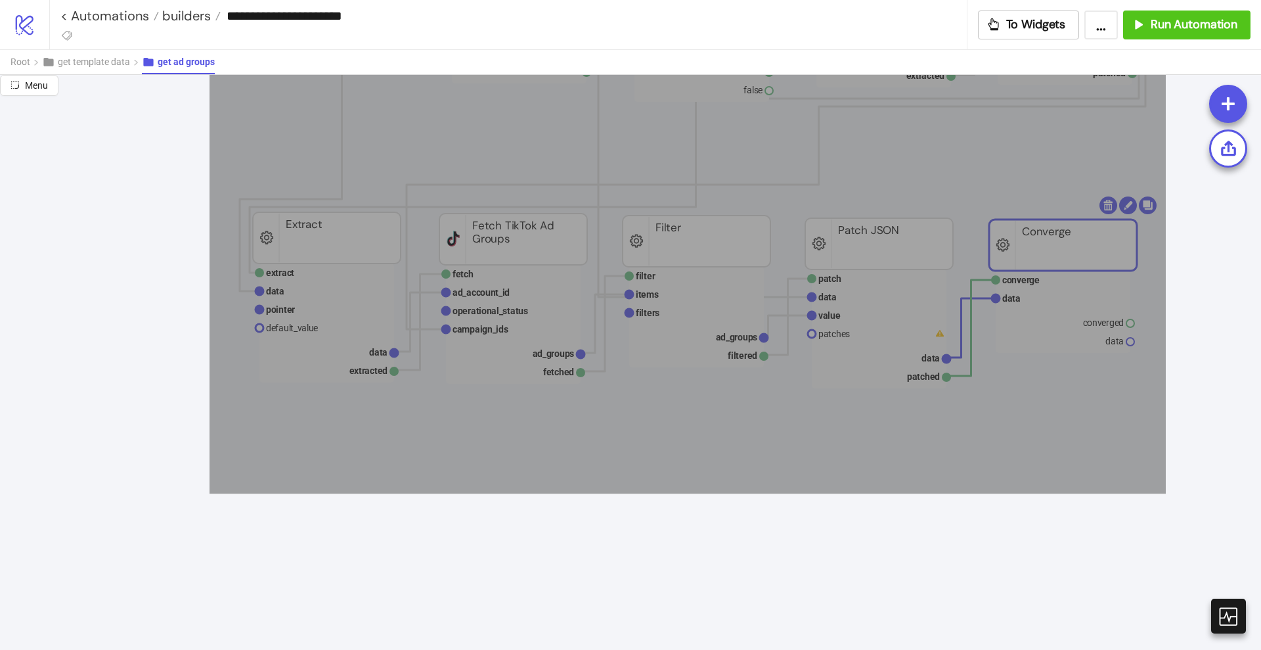
drag, startPoint x: 210, startPoint y: 197, endPoint x: 1187, endPoint y: 484, distance: 1018.8
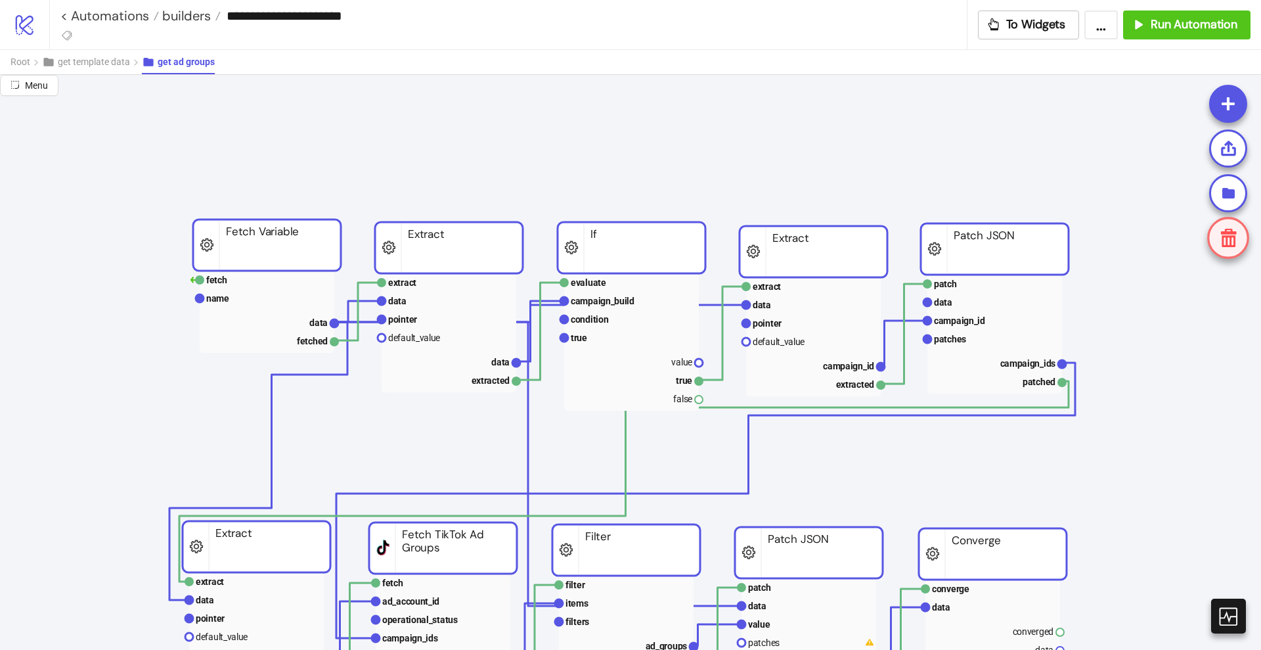
drag, startPoint x: 328, startPoint y: 271, endPoint x: 262, endPoint y: 254, distance: 67.9
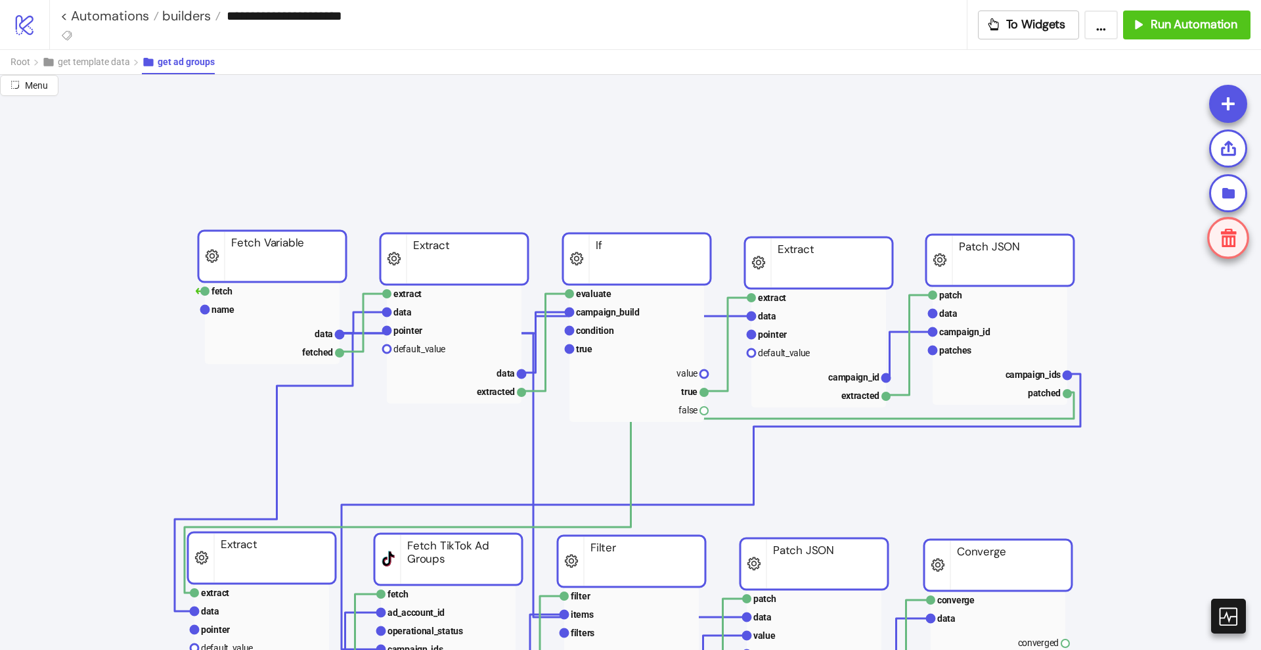
drag, startPoint x: 263, startPoint y: 253, endPoint x: 269, endPoint y: 264, distance: 12.3
click at [269, 264] on rect at bounding box center [272, 256] width 148 height 51
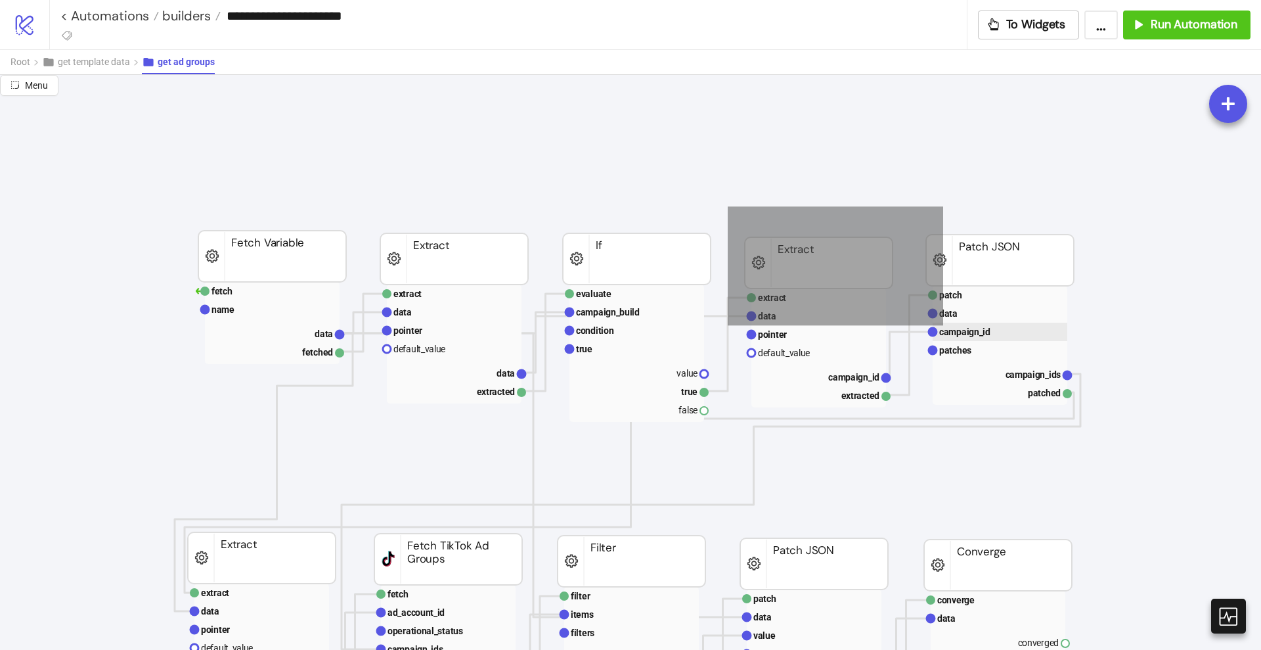
drag, startPoint x: 728, startPoint y: 206, endPoint x: 1083, endPoint y: 304, distance: 368.6
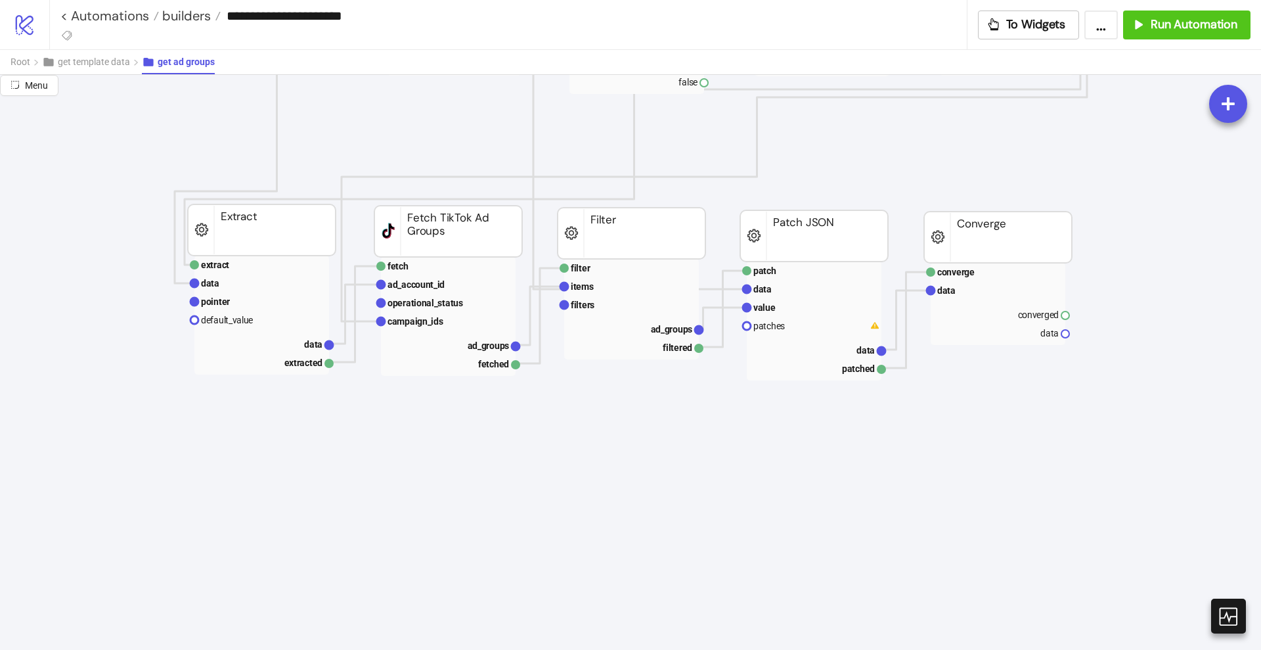
scroll to position [328, 0]
click at [249, 501] on div "Add Node" at bounding box center [283, 509] width 97 height 26
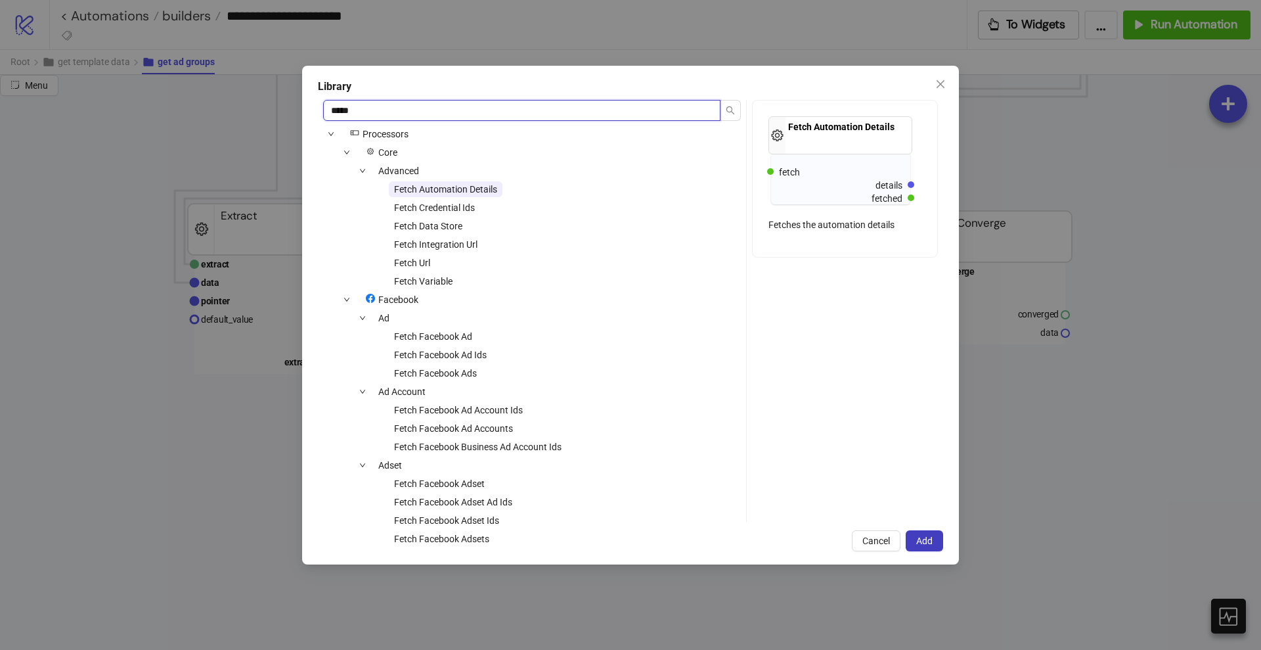
drag, startPoint x: 359, startPoint y: 122, endPoint x: 298, endPoint y: 124, distance: 60.5
click at [298, 124] on div "Library ***** icons/node Processors Core Advanced Fetch Automation Details Fetc…" at bounding box center [630, 325] width 1261 height 650
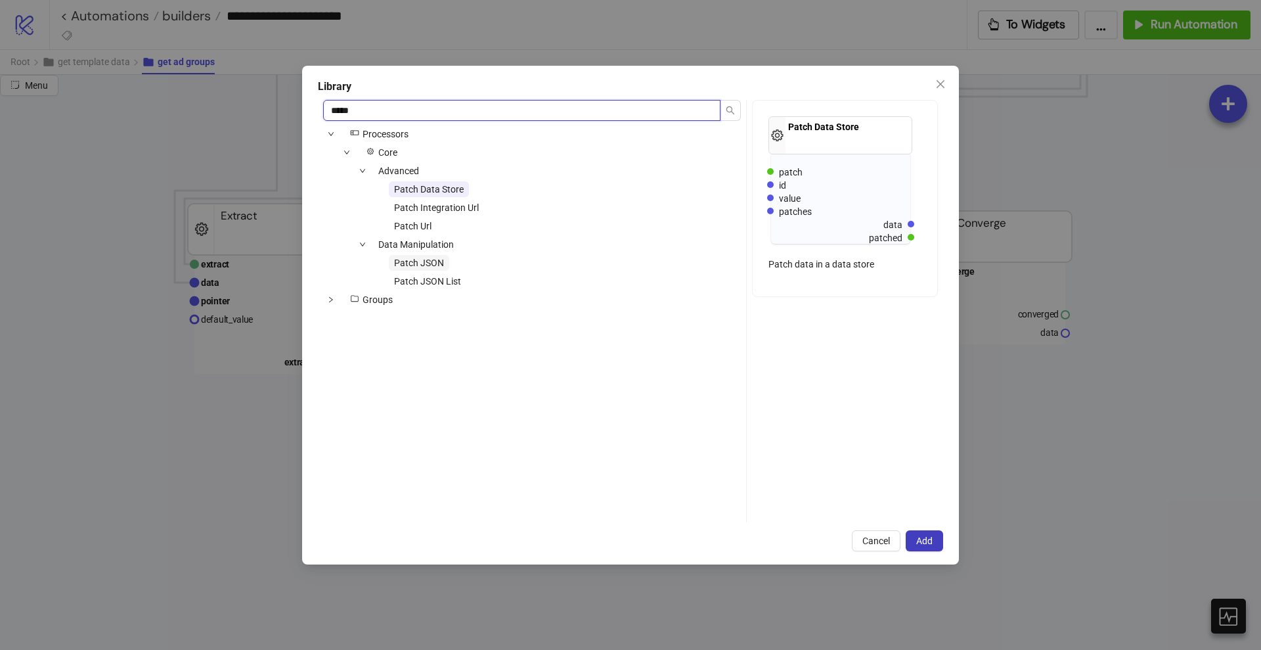
type input "*****"
click at [419, 261] on span "Patch JSON" at bounding box center [419, 263] width 50 height 11
click at [935, 536] on button "Add" at bounding box center [924, 540] width 37 height 21
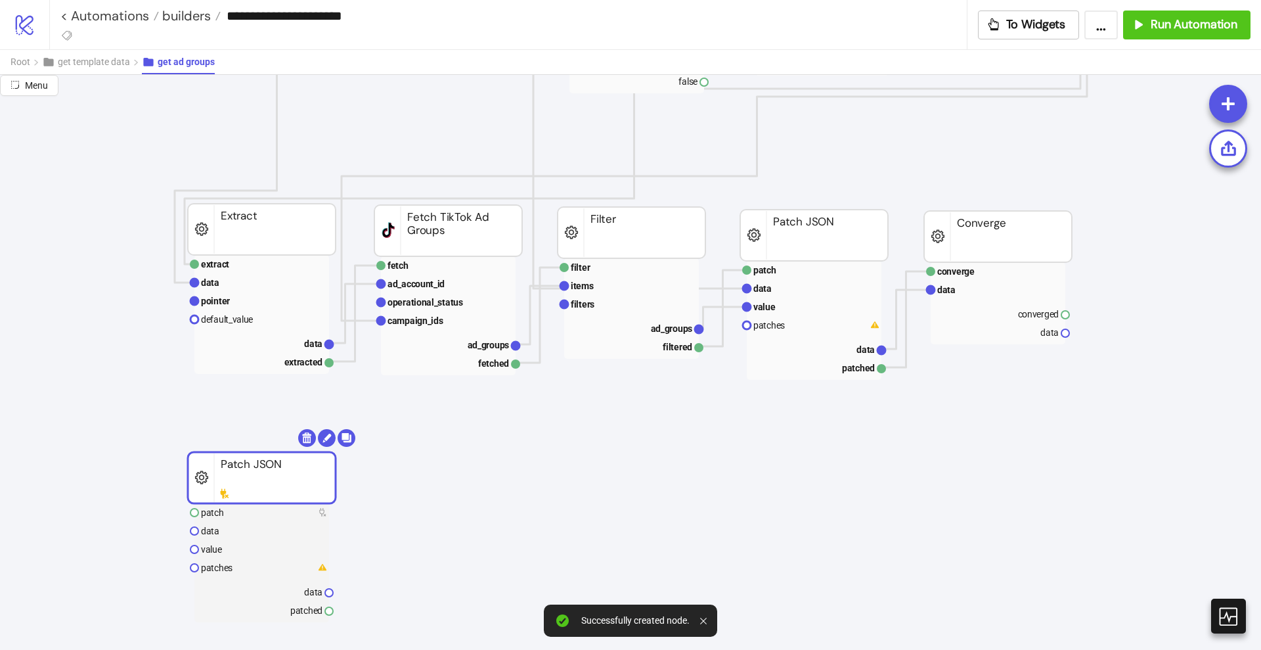
drag, startPoint x: 328, startPoint y: 512, endPoint x: 292, endPoint y: 470, distance: 55.4
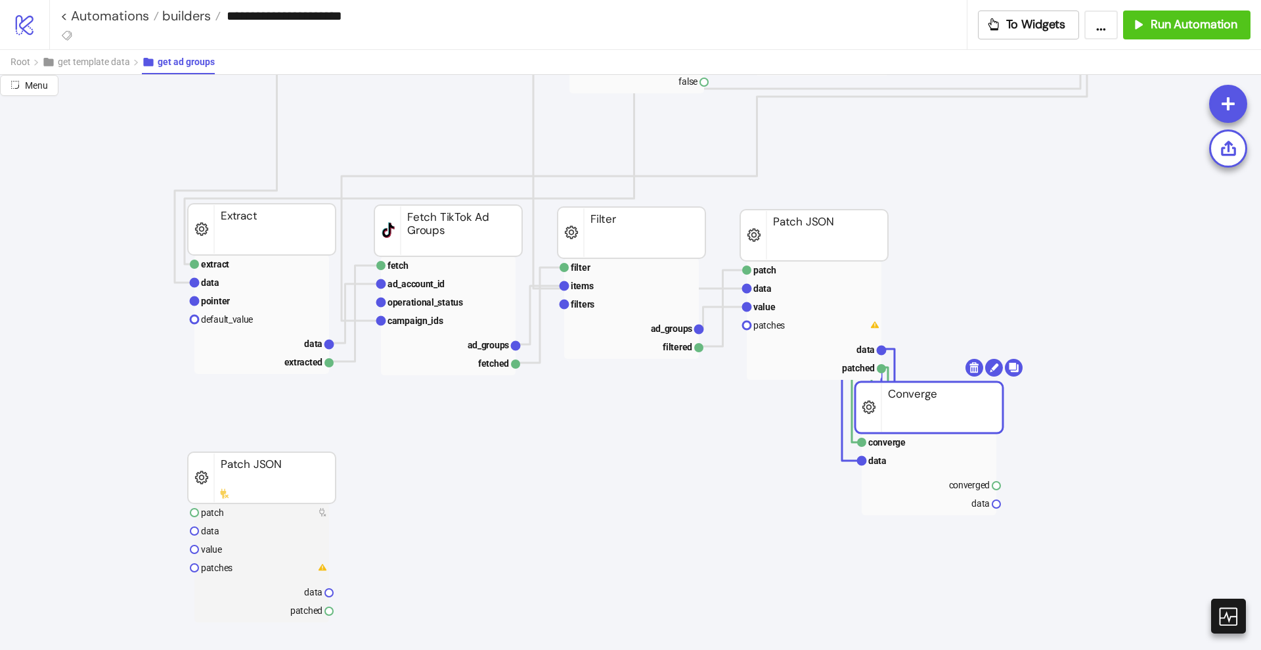
drag, startPoint x: 970, startPoint y: 236, endPoint x: 575, endPoint y: 504, distance: 477.2
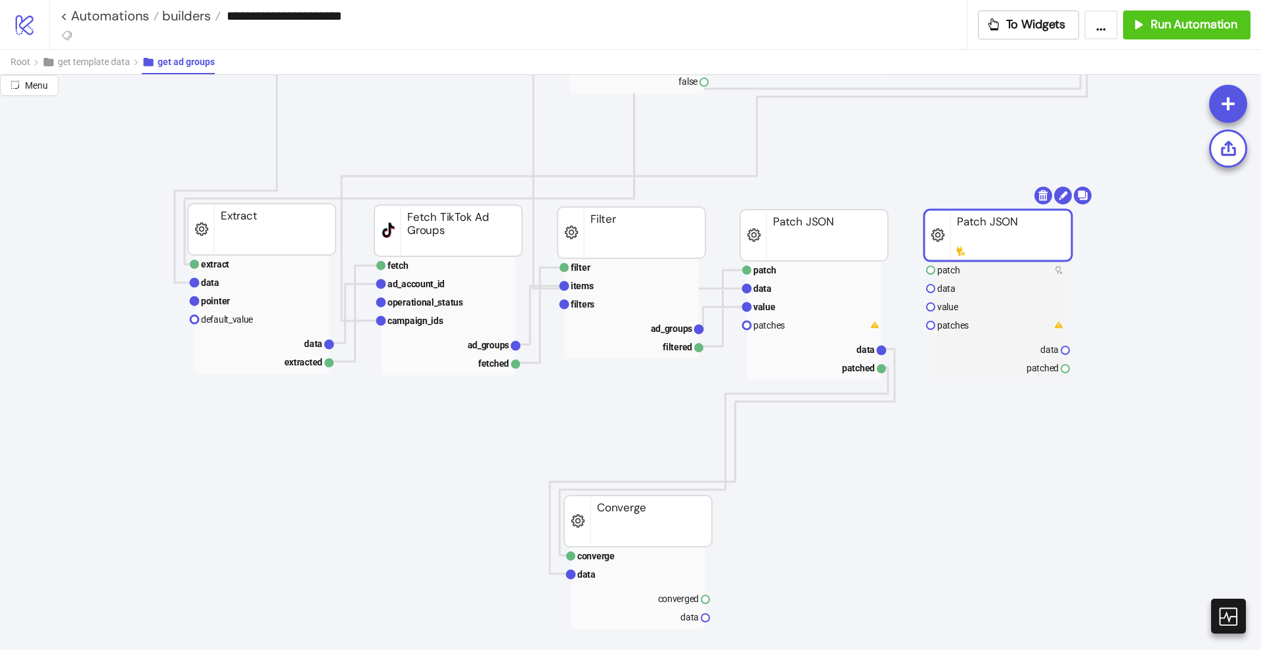
drag, startPoint x: 280, startPoint y: 468, endPoint x: 1016, endPoint y: 225, distance: 775.3
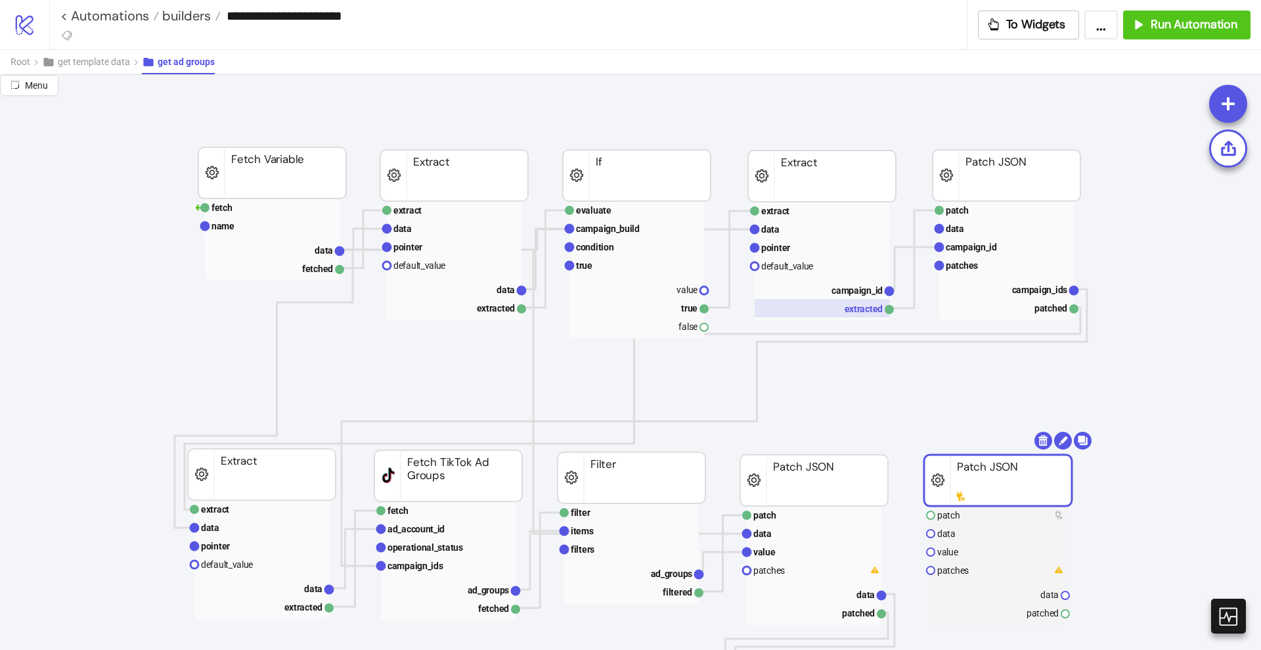
scroll to position [82, 0]
drag, startPoint x: 703, startPoint y: 329, endPoint x: 830, endPoint y: 416, distance: 154.1
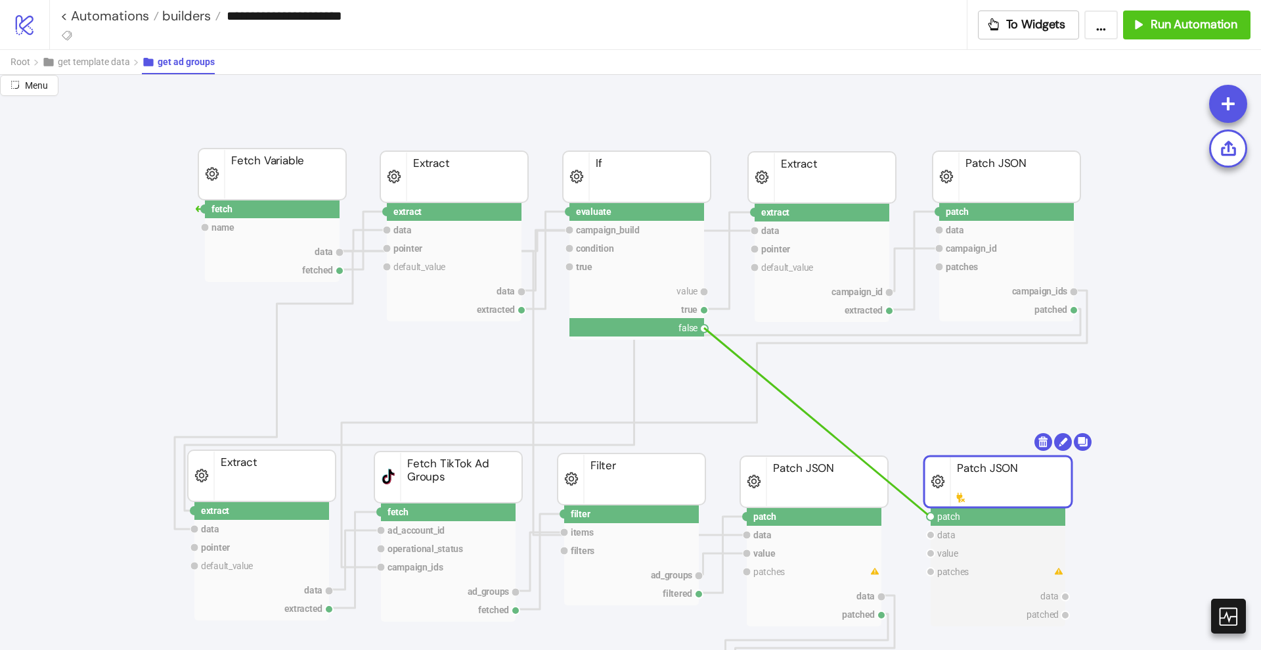
click at [929, 514] on circle at bounding box center [931, 516] width 8 height 8
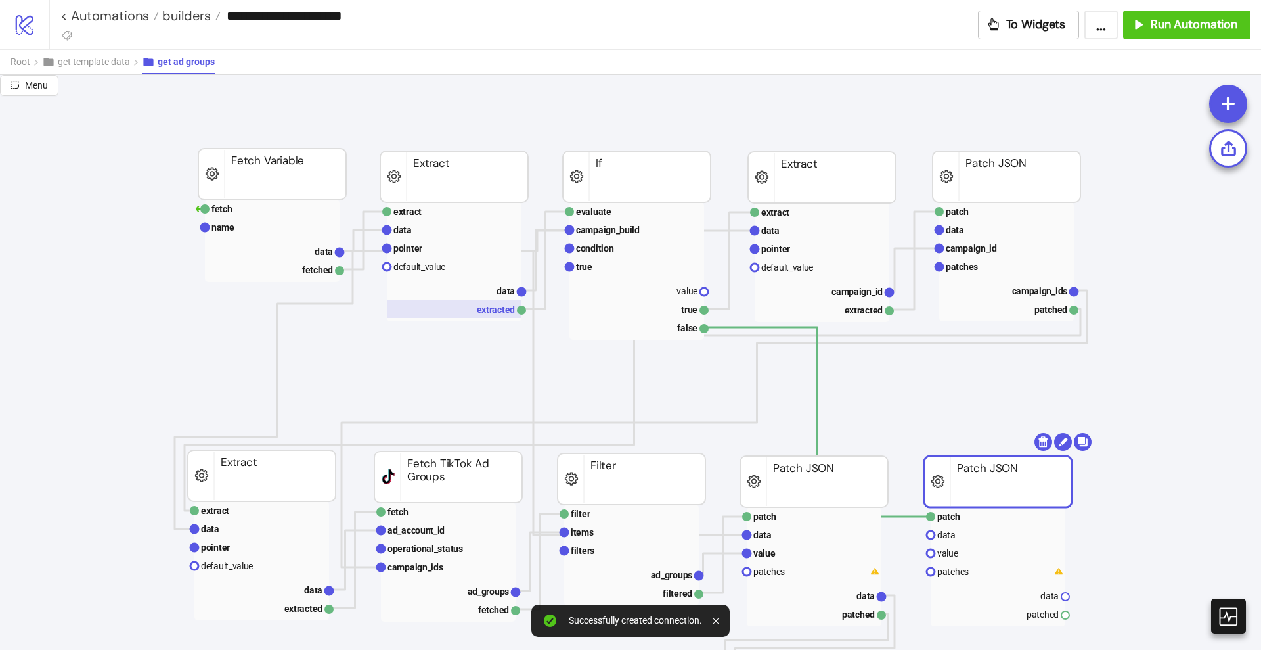
drag, startPoint x: 340, startPoint y: 254, endPoint x: 462, endPoint y: 305, distance: 131.9
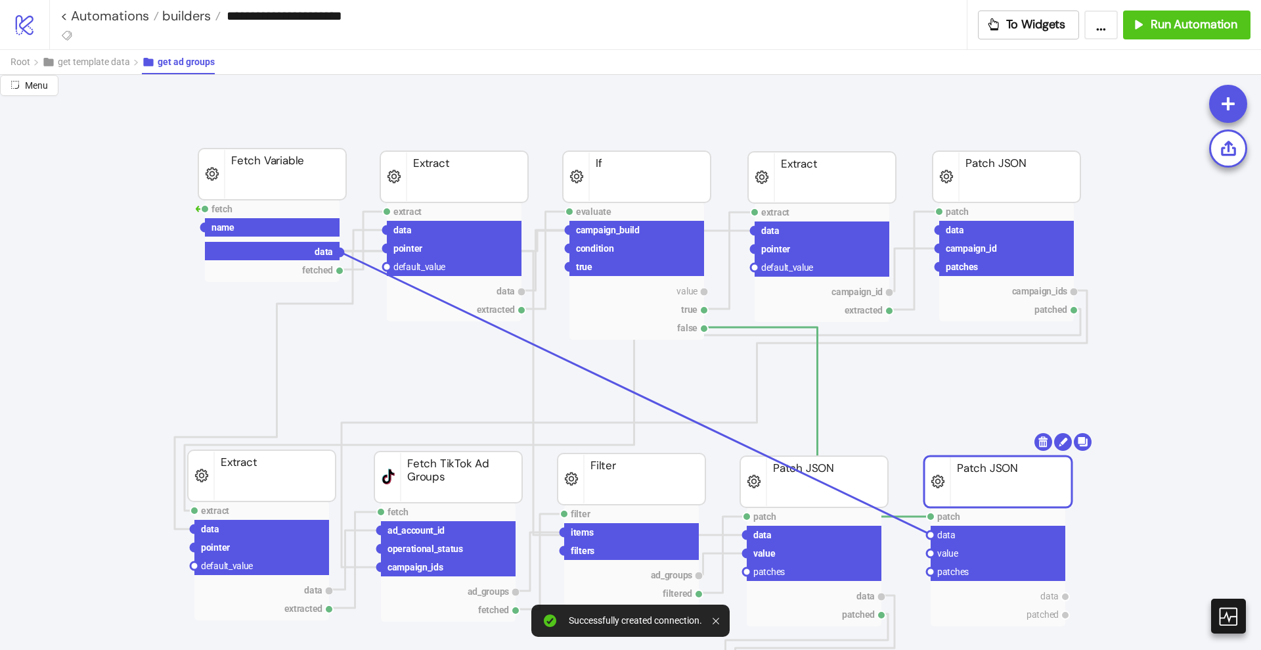
click at [928, 533] on circle at bounding box center [931, 535] width 8 height 8
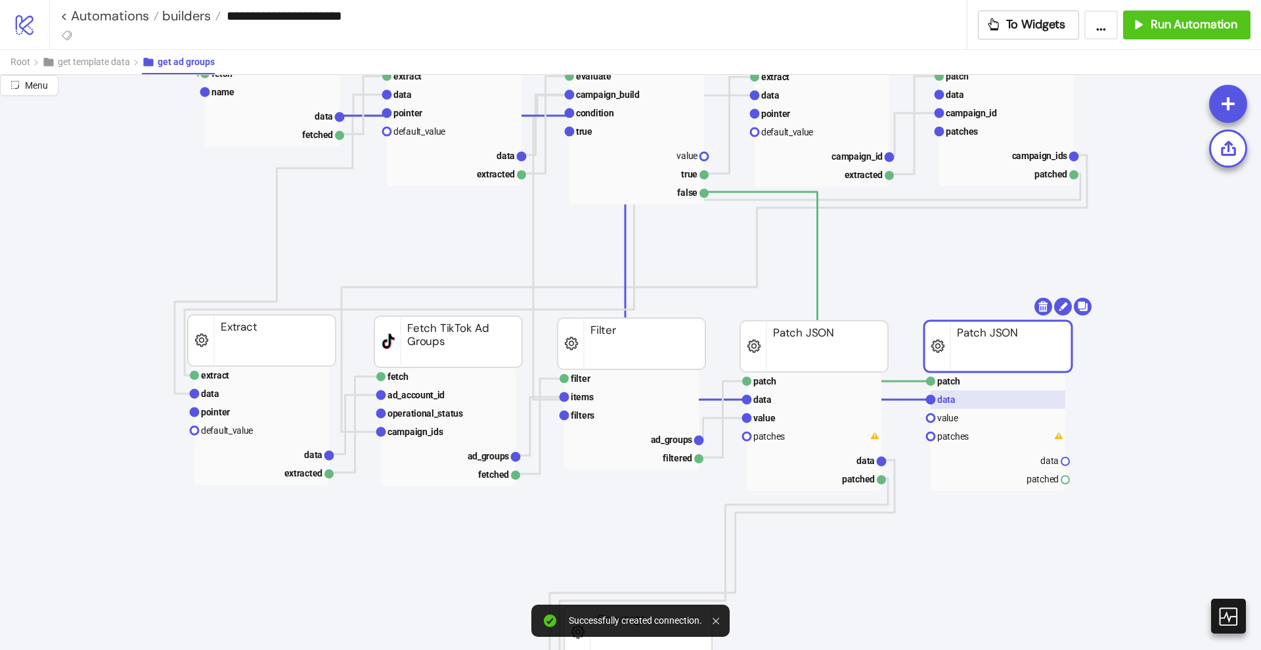
scroll to position [246, 0]
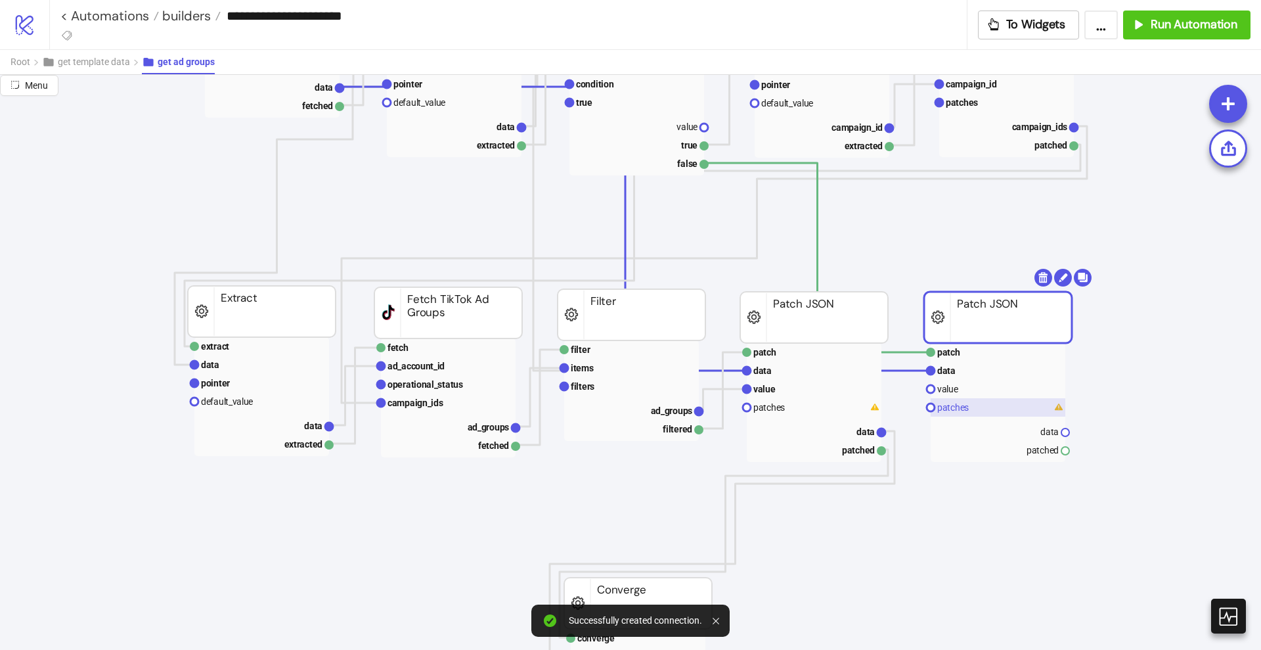
click at [968, 405] on text "patches" at bounding box center [953, 407] width 32 height 11
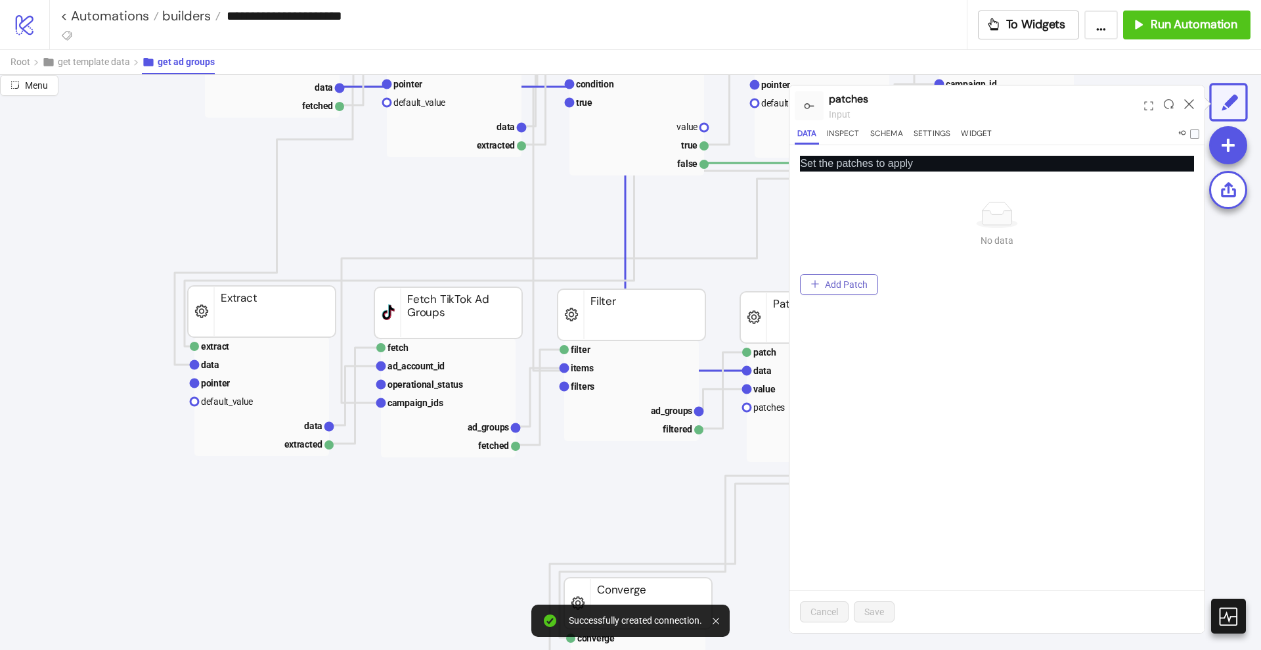
click at [853, 288] on span "Add Patch" at bounding box center [846, 284] width 43 height 11
click at [836, 215] on span "Add" at bounding box center [833, 211] width 50 height 20
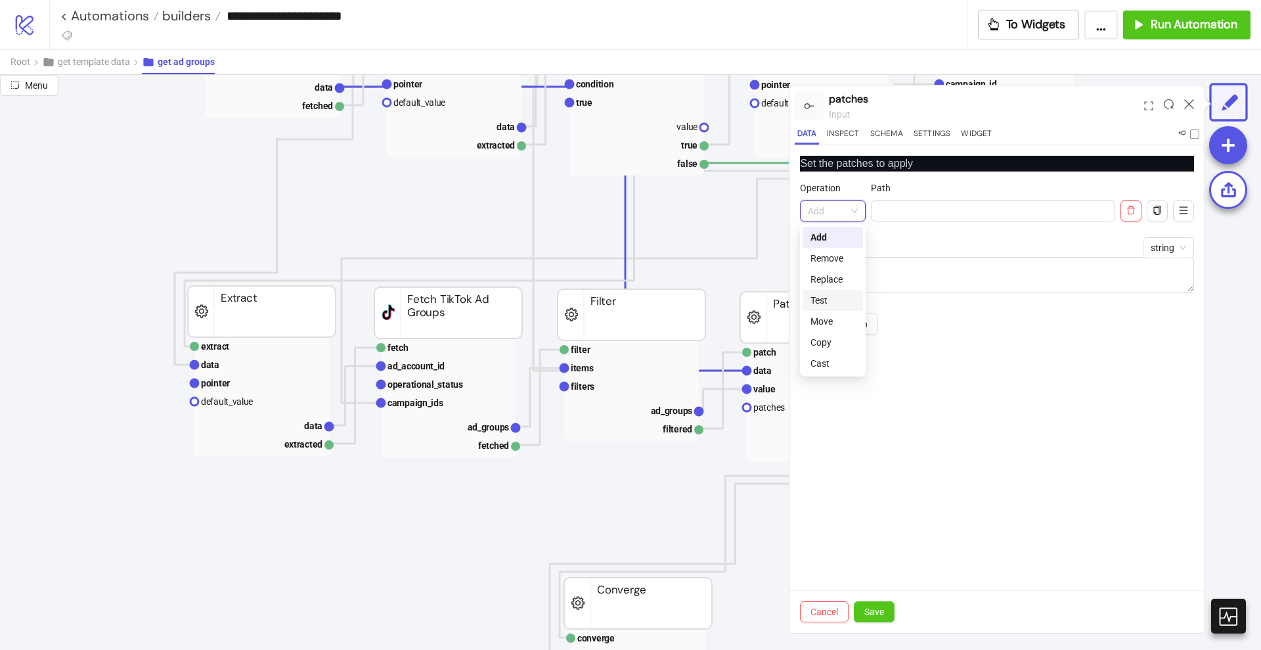
click at [840, 297] on div "Test" at bounding box center [833, 300] width 45 height 14
click at [882, 607] on span "Save" at bounding box center [875, 611] width 20 height 11
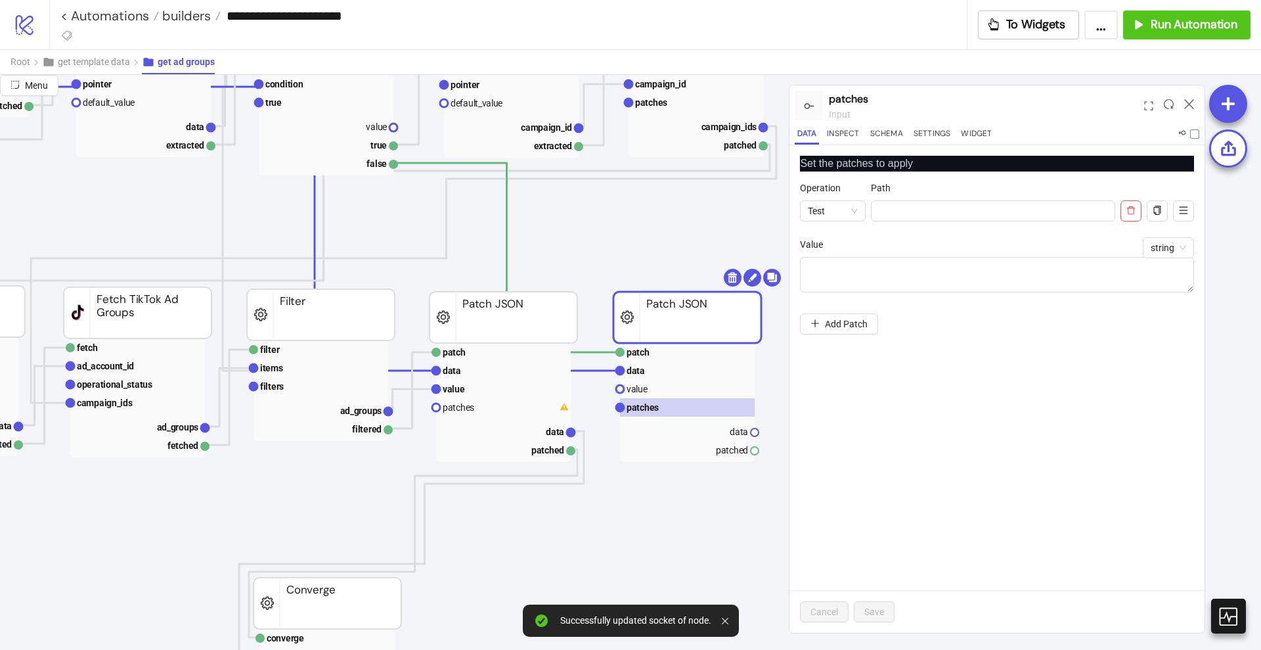
scroll to position [246, 493]
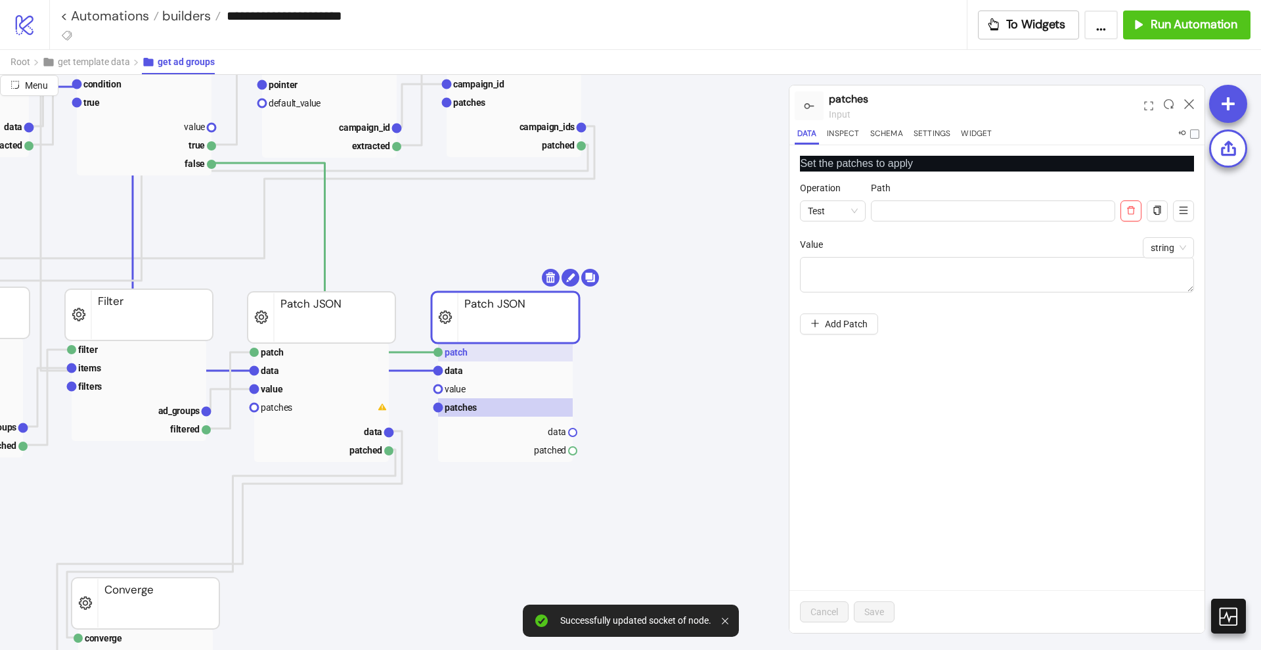
click at [459, 353] on text "patch" at bounding box center [456, 352] width 23 height 11
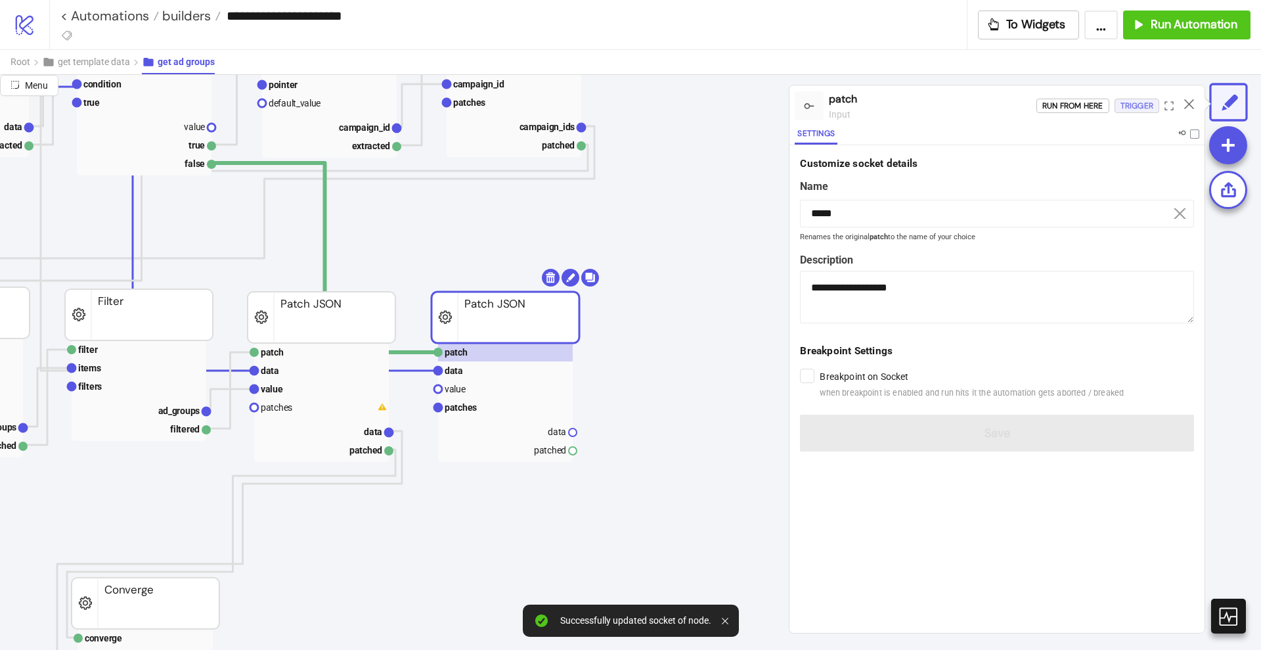
click at [1123, 105] on div "Trigger" at bounding box center [1137, 106] width 33 height 15
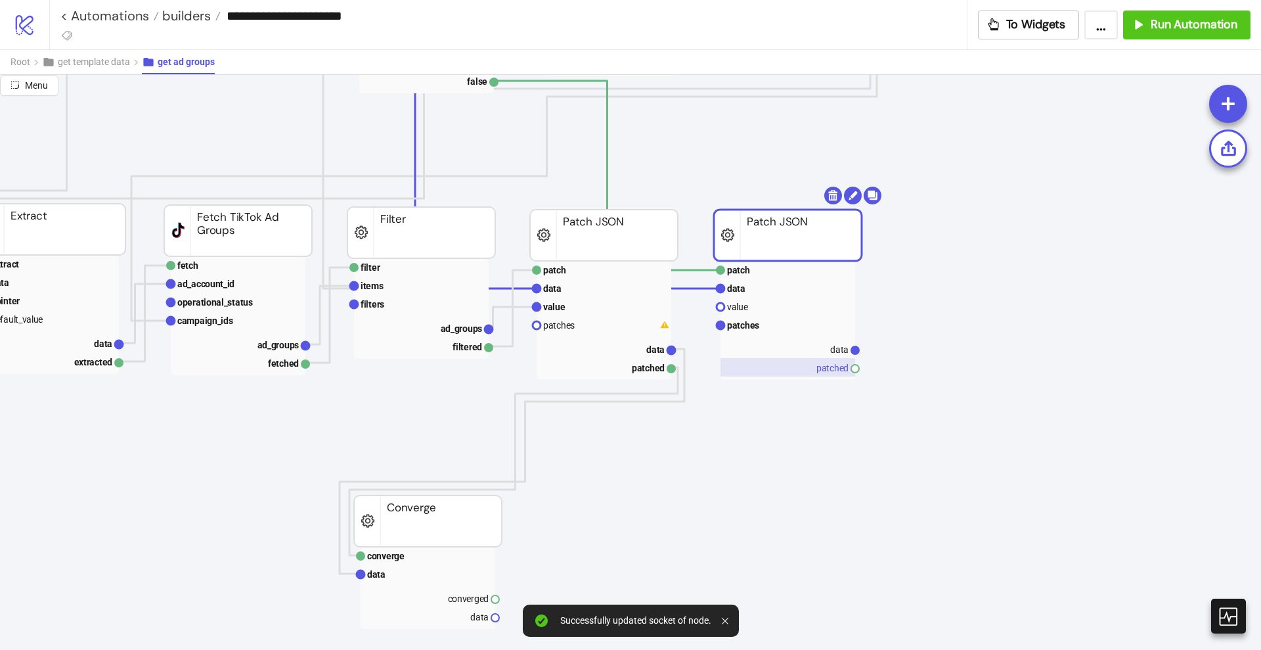
scroll to position [328, 164]
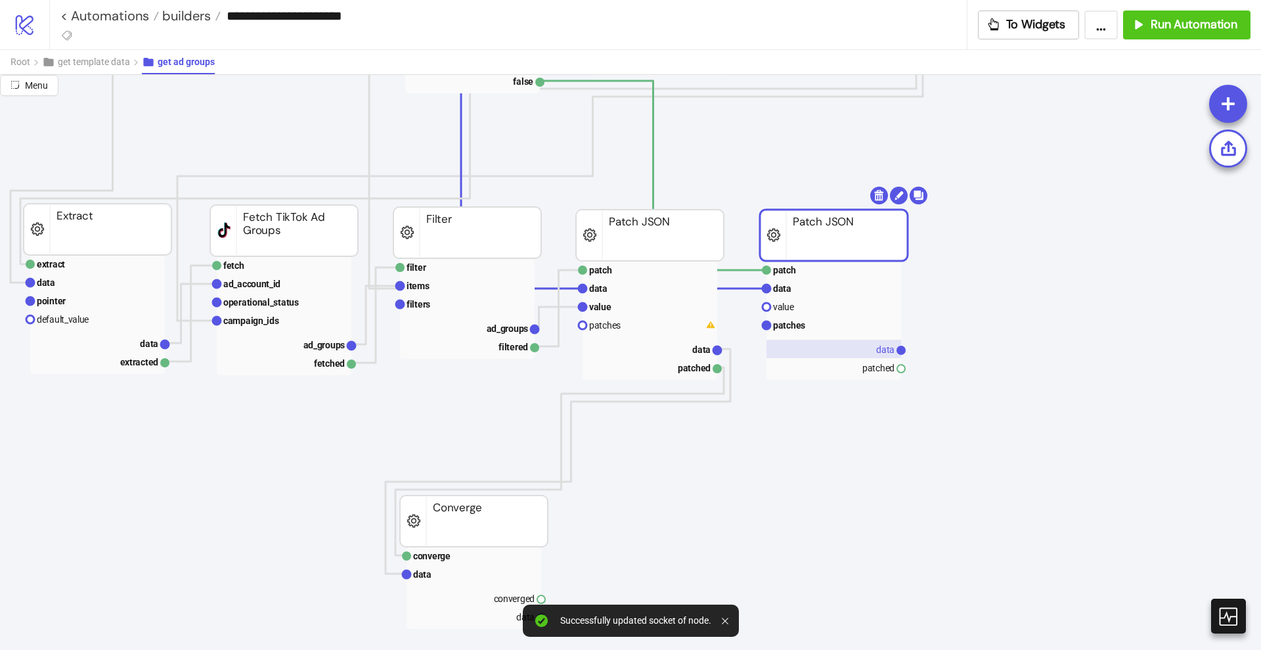
click at [843, 346] on rect at bounding box center [834, 349] width 135 height 18
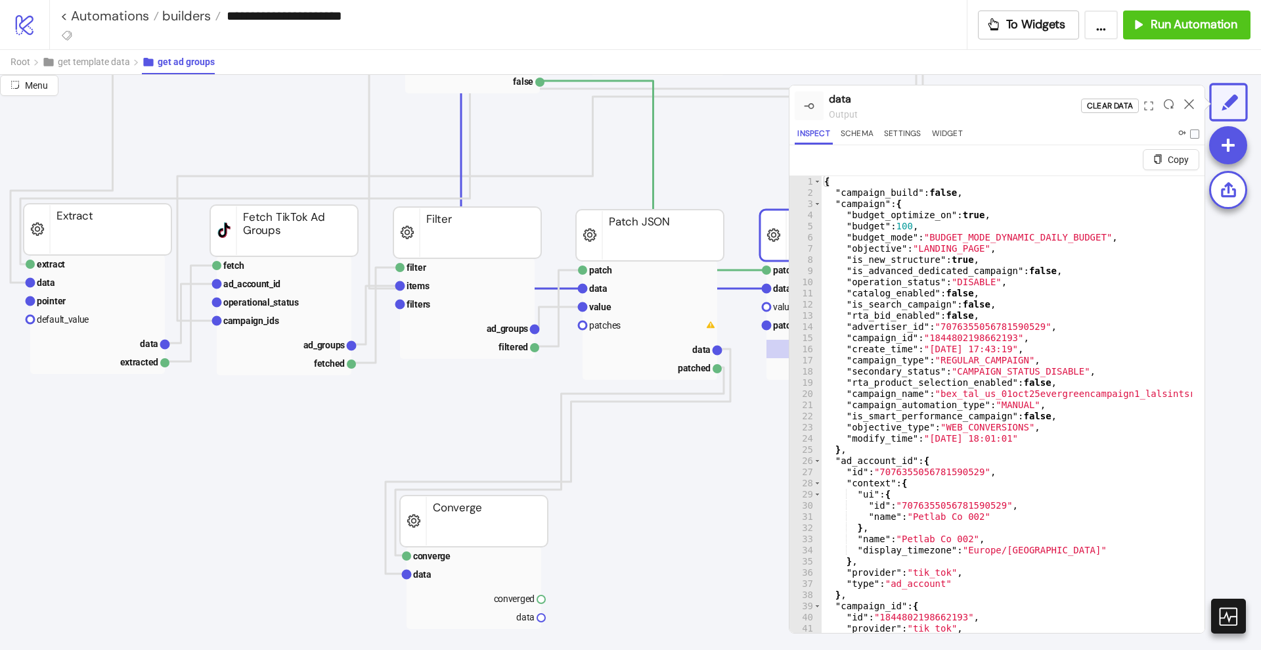
scroll to position [0, 0]
drag, startPoint x: 1187, startPoint y: 103, endPoint x: 1145, endPoint y: 139, distance: 55.4
click at [1187, 102] on icon at bounding box center [1189, 104] width 10 height 10
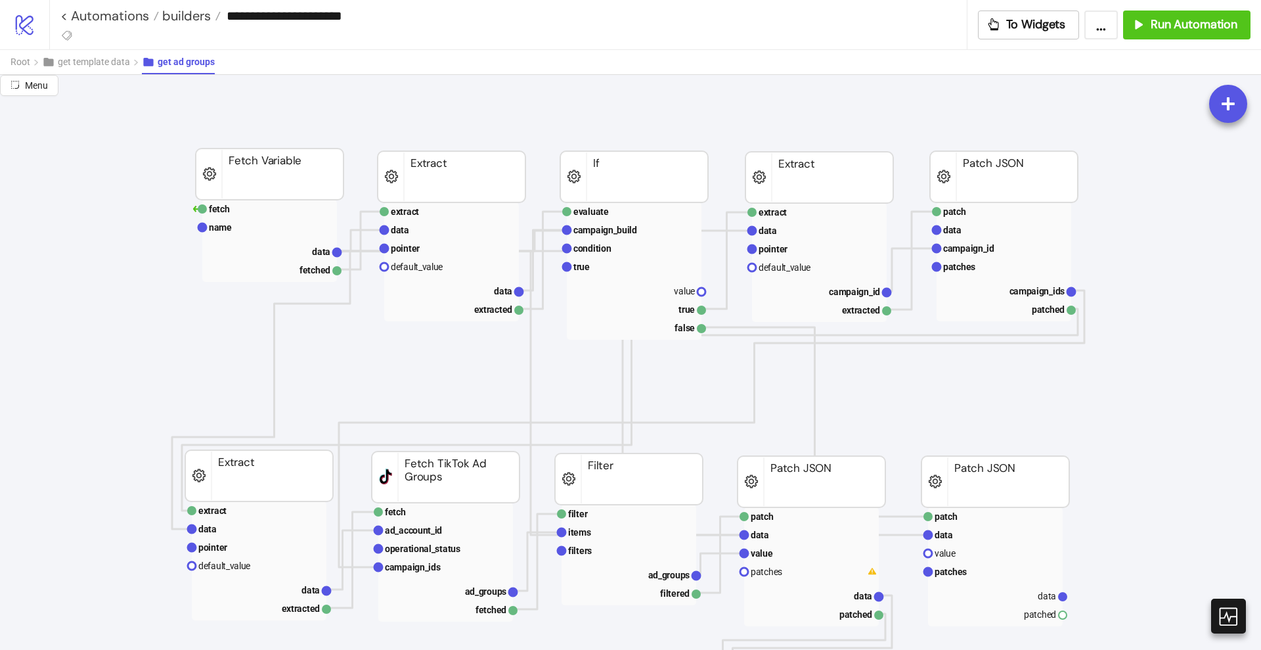
scroll to position [82, 0]
click at [306, 248] on rect at bounding box center [272, 251] width 135 height 18
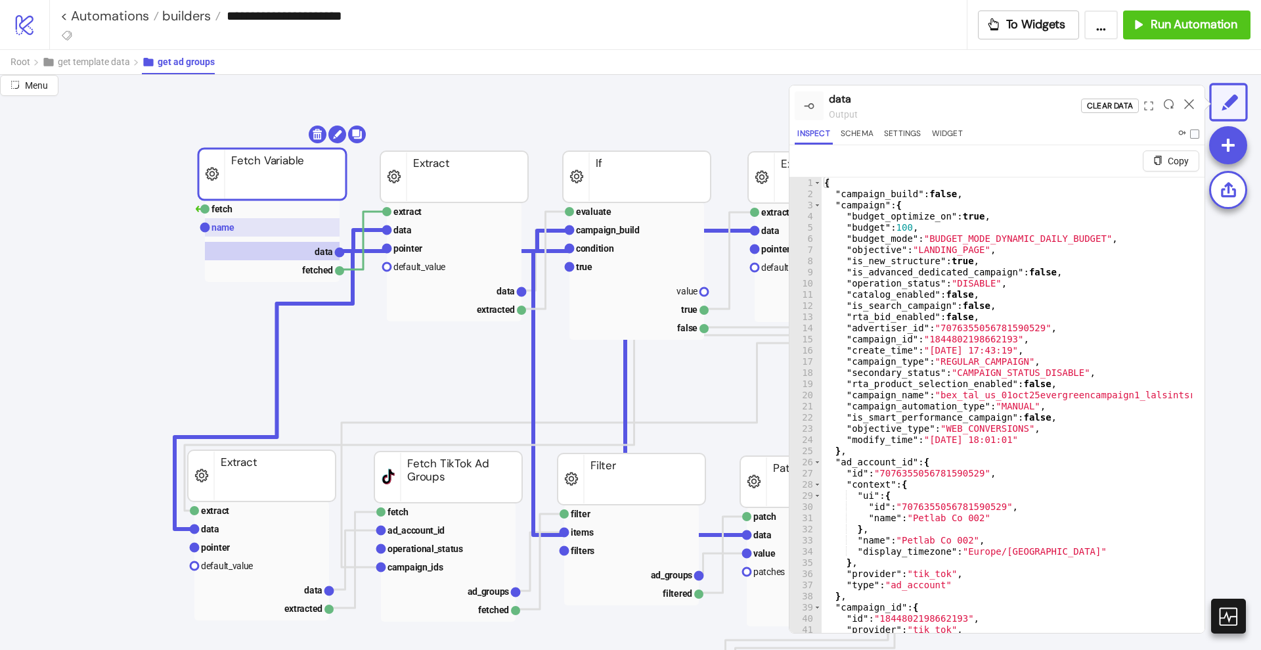
click at [265, 220] on rect at bounding box center [272, 227] width 135 height 18
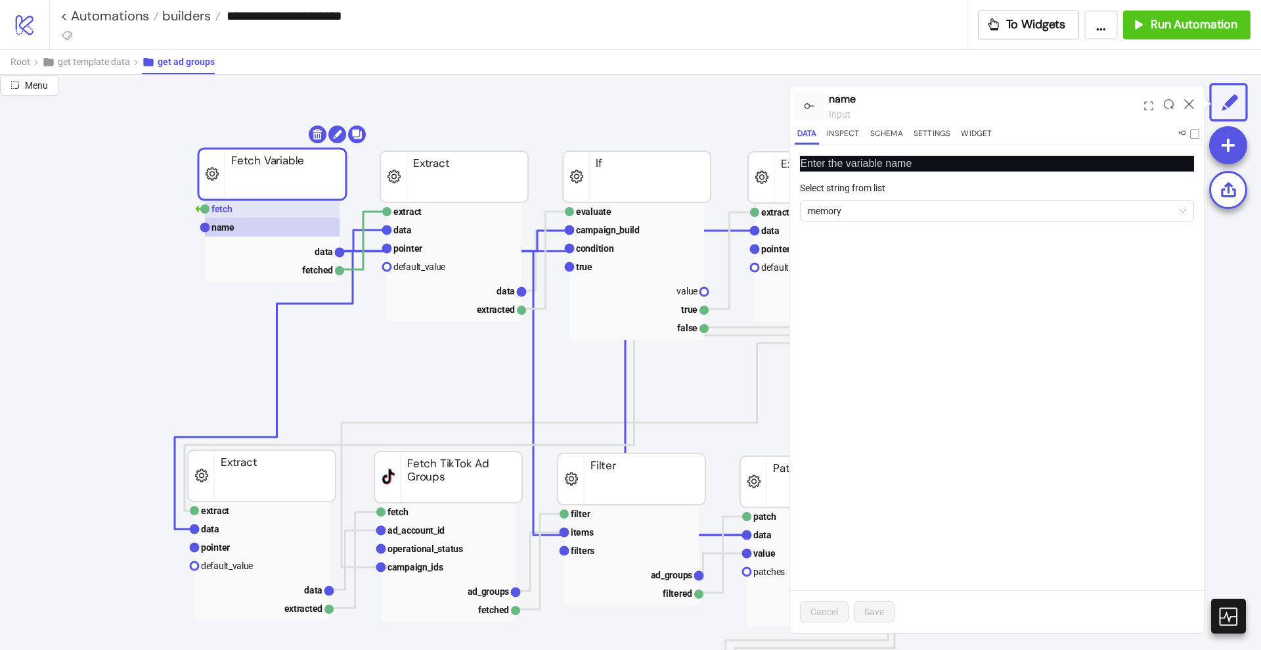
click at [261, 209] on rect at bounding box center [272, 209] width 135 height 18
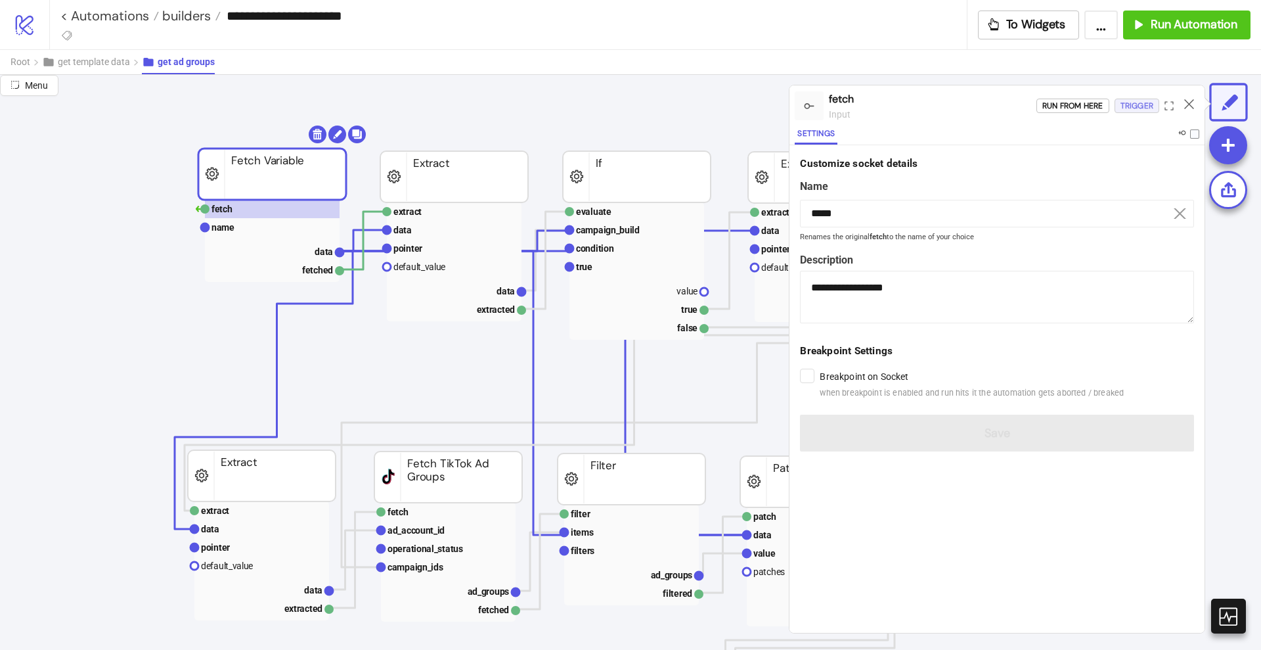
click at [1126, 109] on div "Trigger" at bounding box center [1137, 106] width 33 height 15
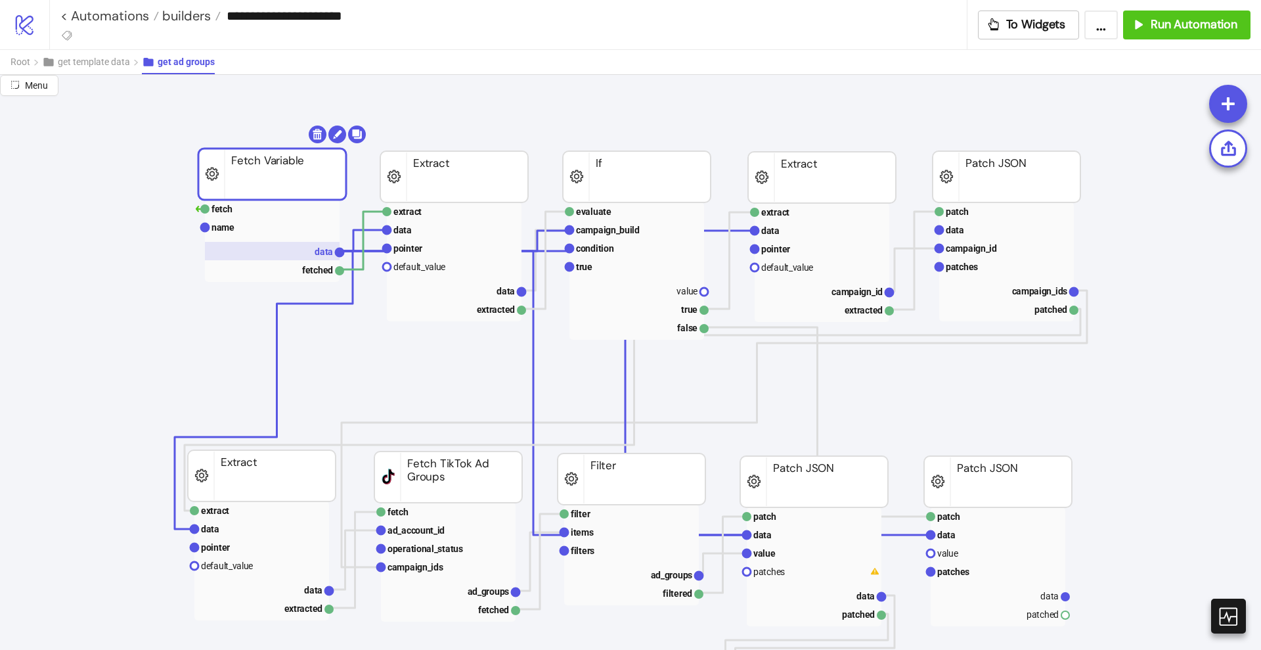
click at [320, 246] on text "data" at bounding box center [324, 251] width 18 height 11
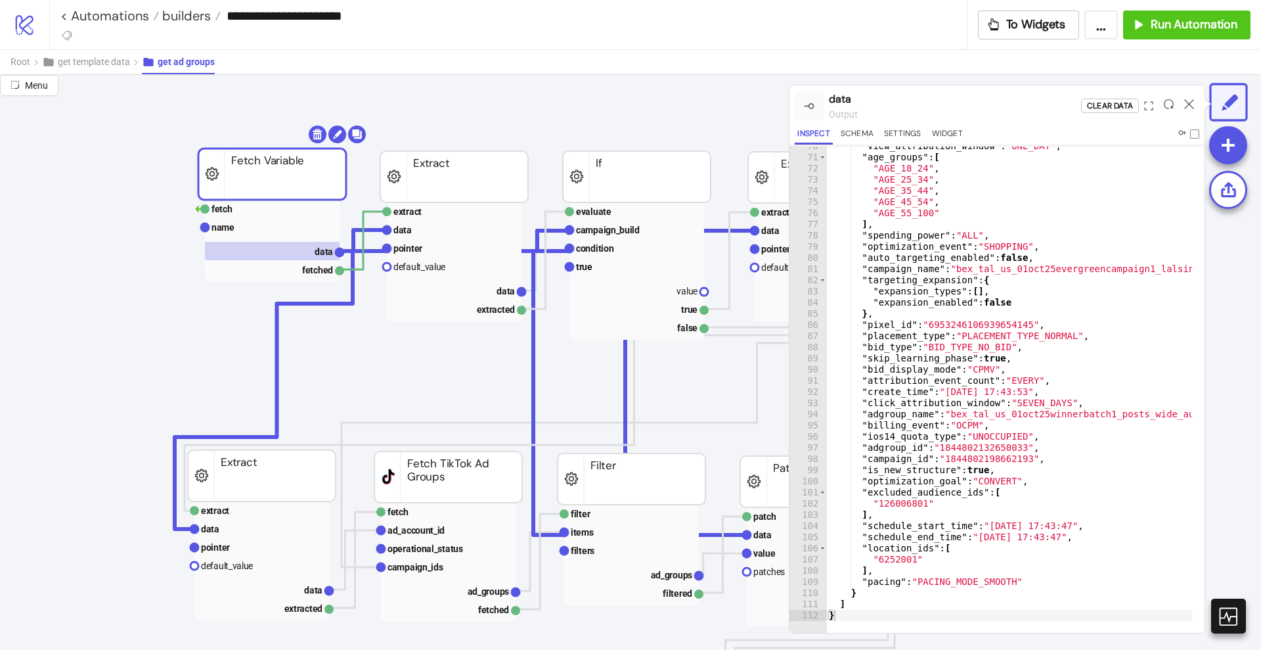
scroll to position [32, 0]
click at [1190, 108] on icon at bounding box center [1189, 104] width 10 height 10
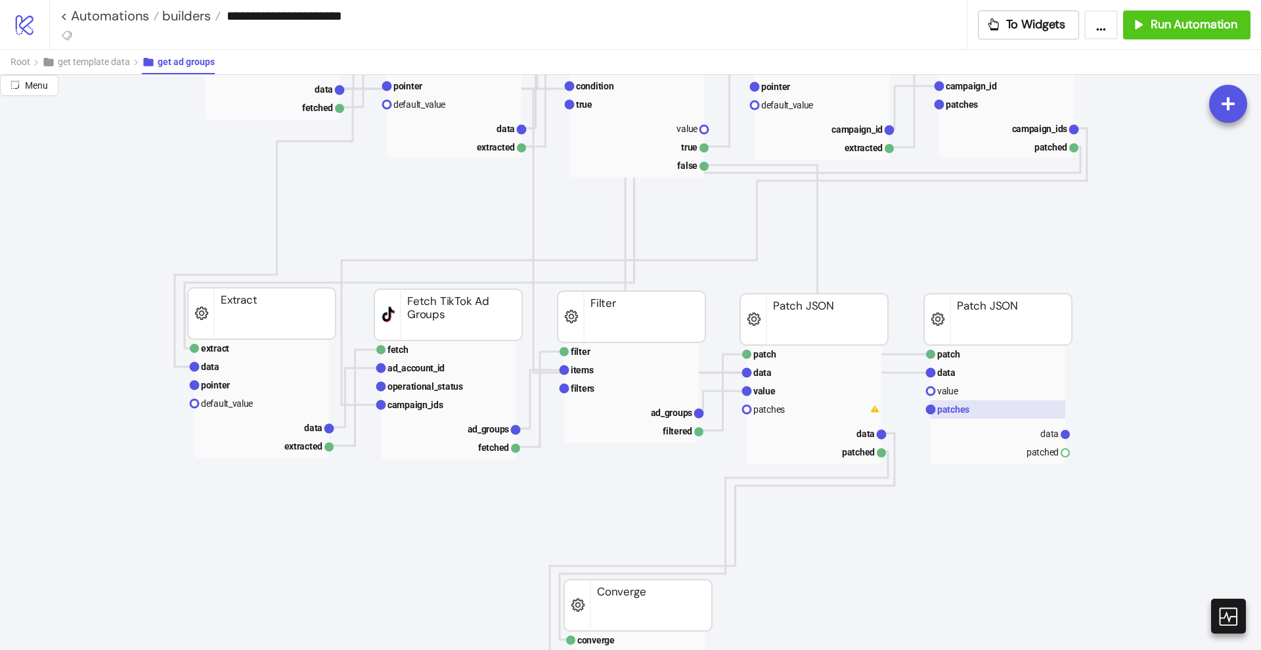
scroll to position [246, 0]
click at [966, 357] on rect at bounding box center [998, 352] width 135 height 18
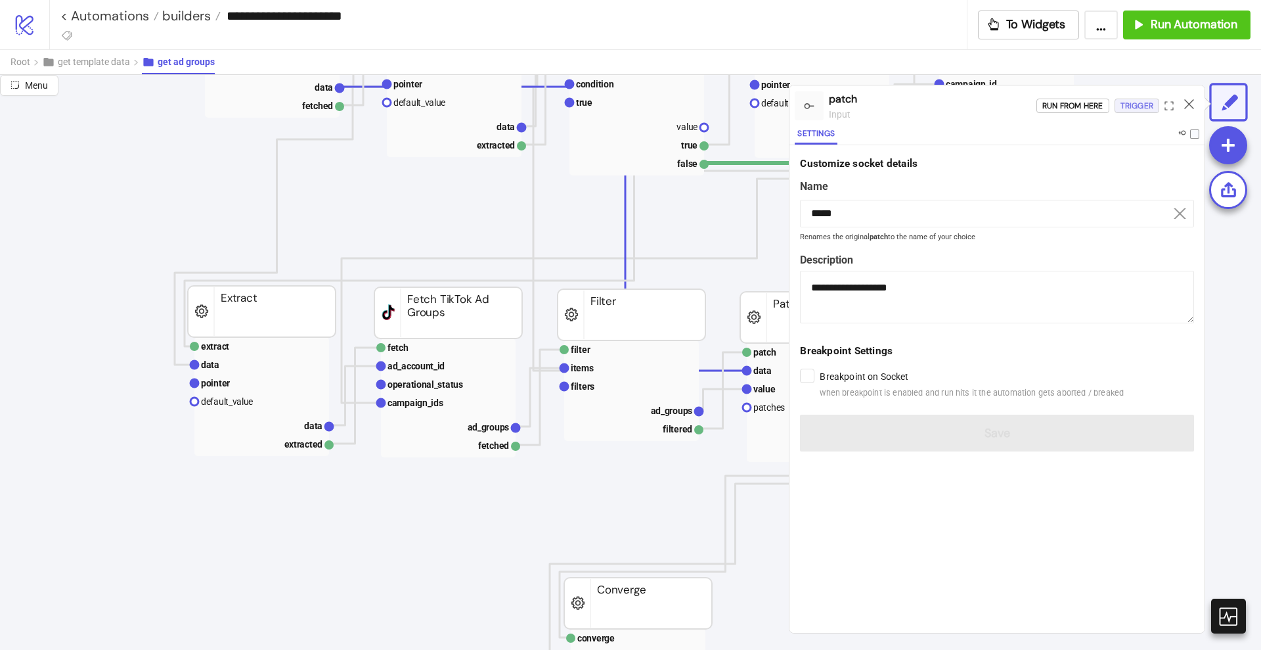
click at [1135, 109] on div "Trigger" at bounding box center [1137, 106] width 33 height 15
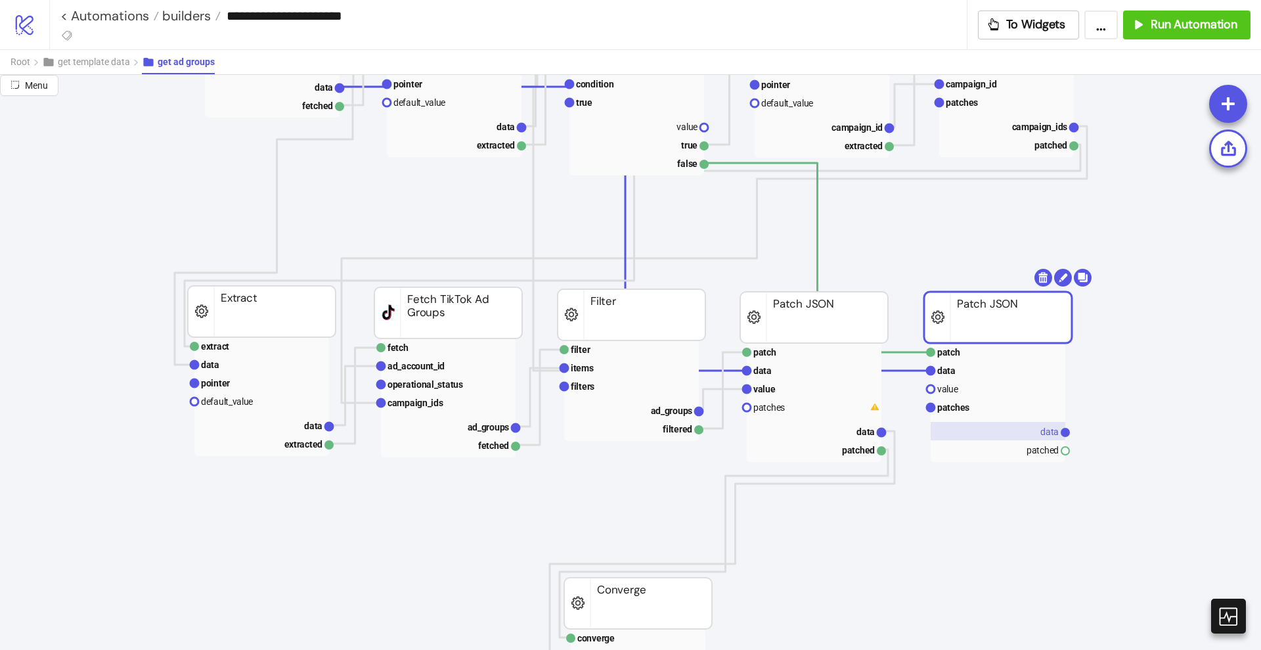
click at [1025, 430] on rect at bounding box center [998, 431] width 135 height 18
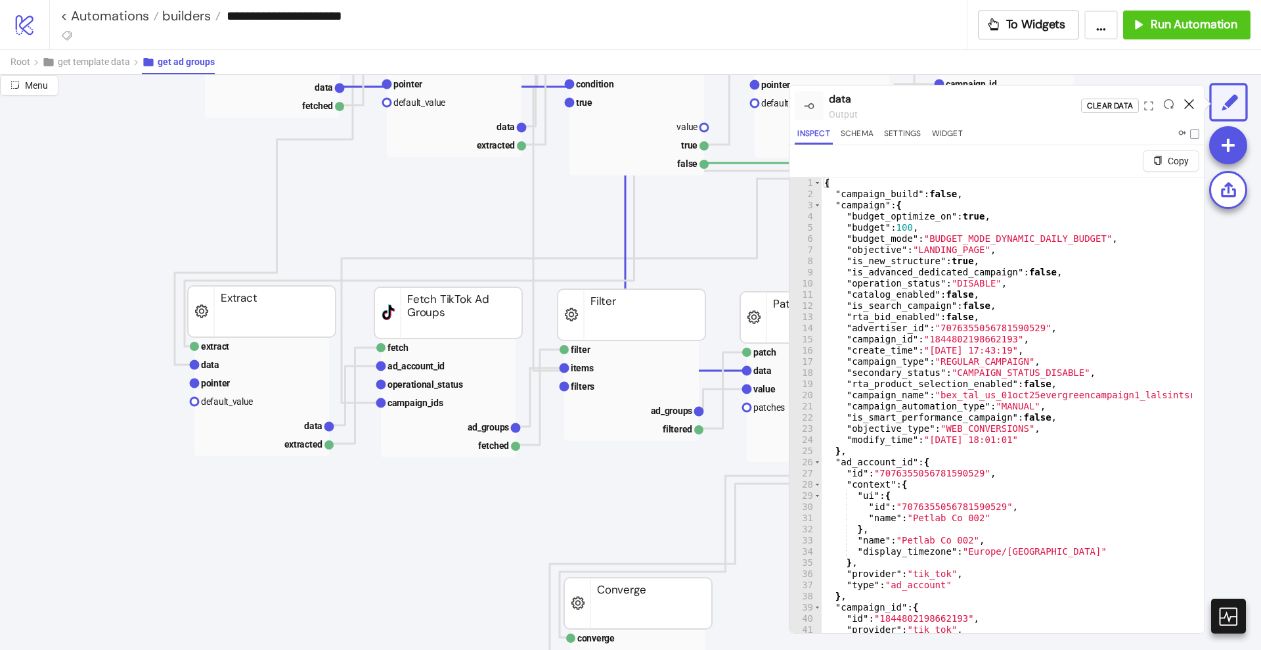
click at [1186, 102] on icon at bounding box center [1189, 104] width 10 height 10
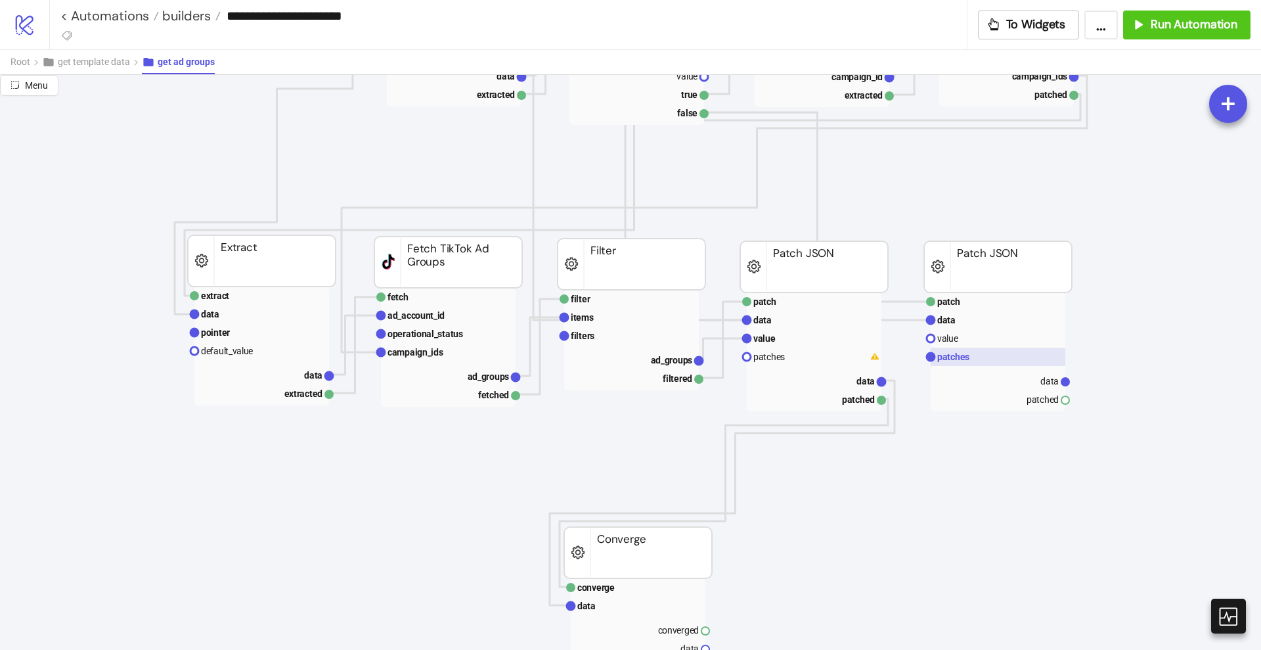
scroll to position [493, 0]
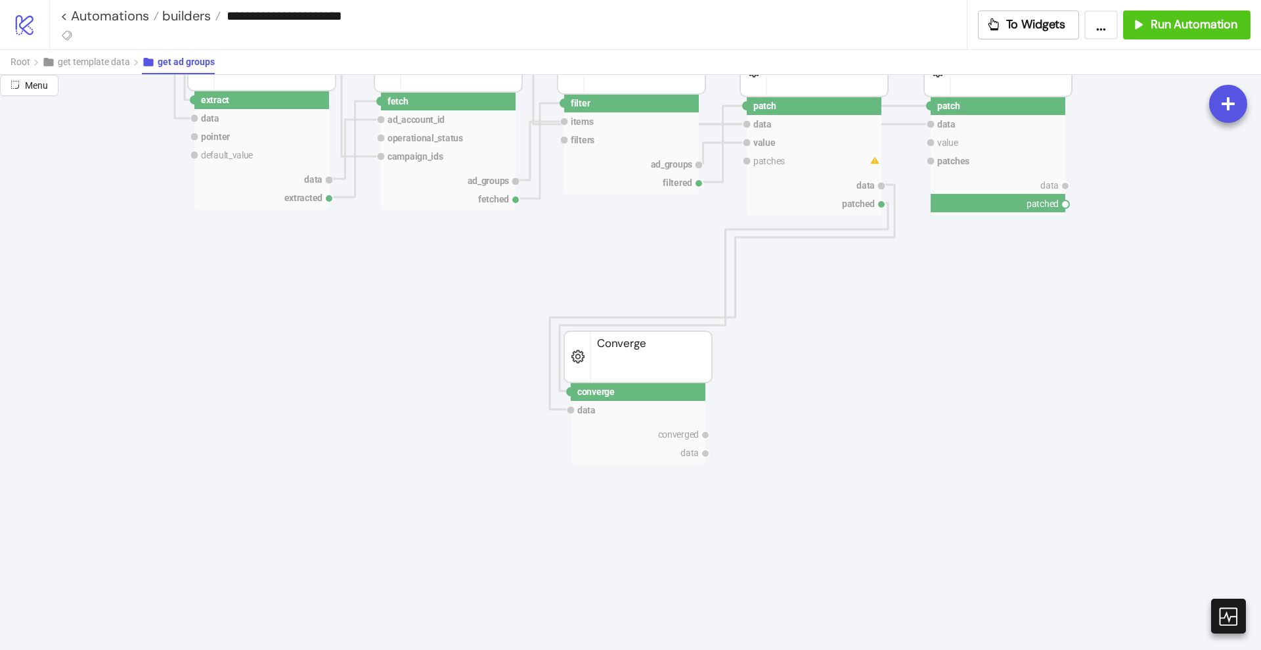
drag, startPoint x: 1066, startPoint y: 204, endPoint x: 928, endPoint y: 268, distance: 152.0
click at [570, 391] on circle at bounding box center [571, 392] width 8 height 8
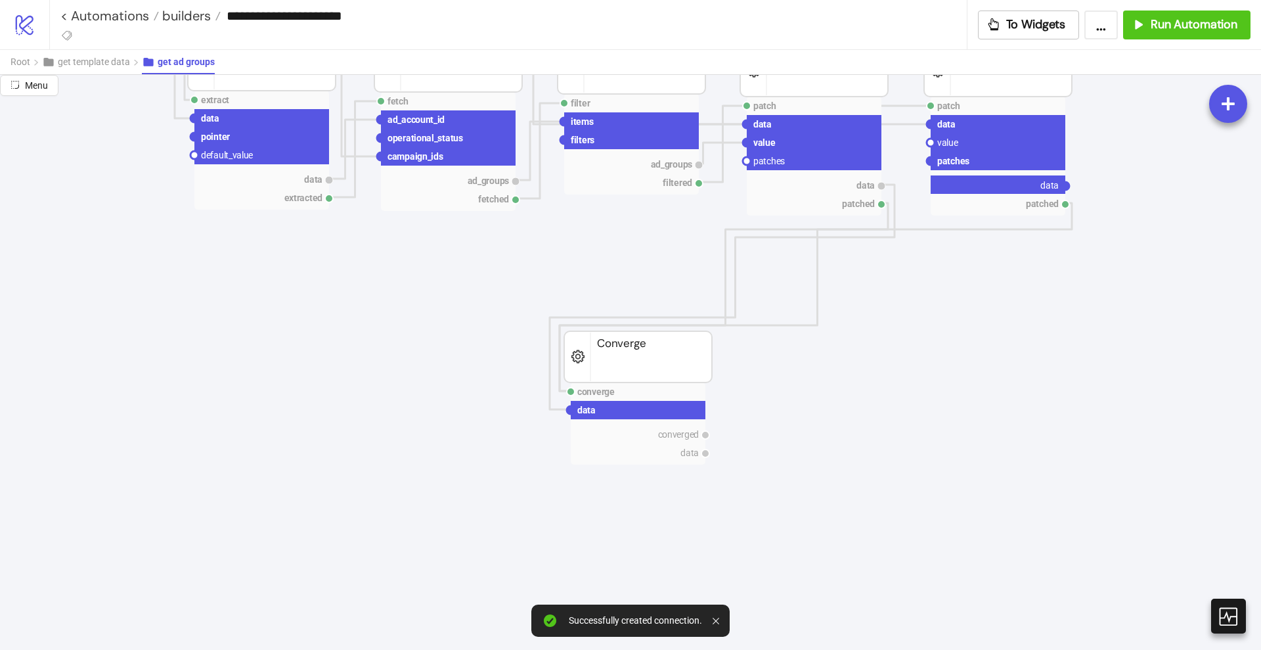
drag, startPoint x: 1066, startPoint y: 183, endPoint x: 1063, endPoint y: 270, distance: 86.8
click at [572, 410] on circle at bounding box center [571, 410] width 8 height 8
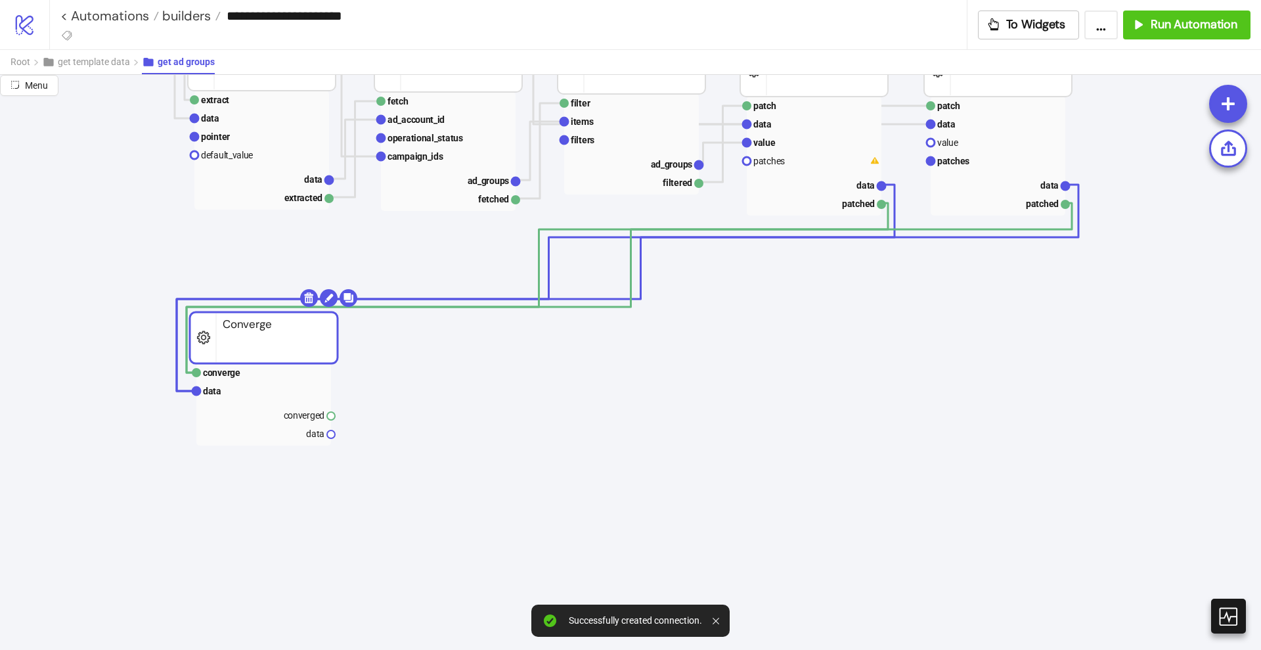
drag, startPoint x: 607, startPoint y: 372, endPoint x: 233, endPoint y: 353, distance: 374.2
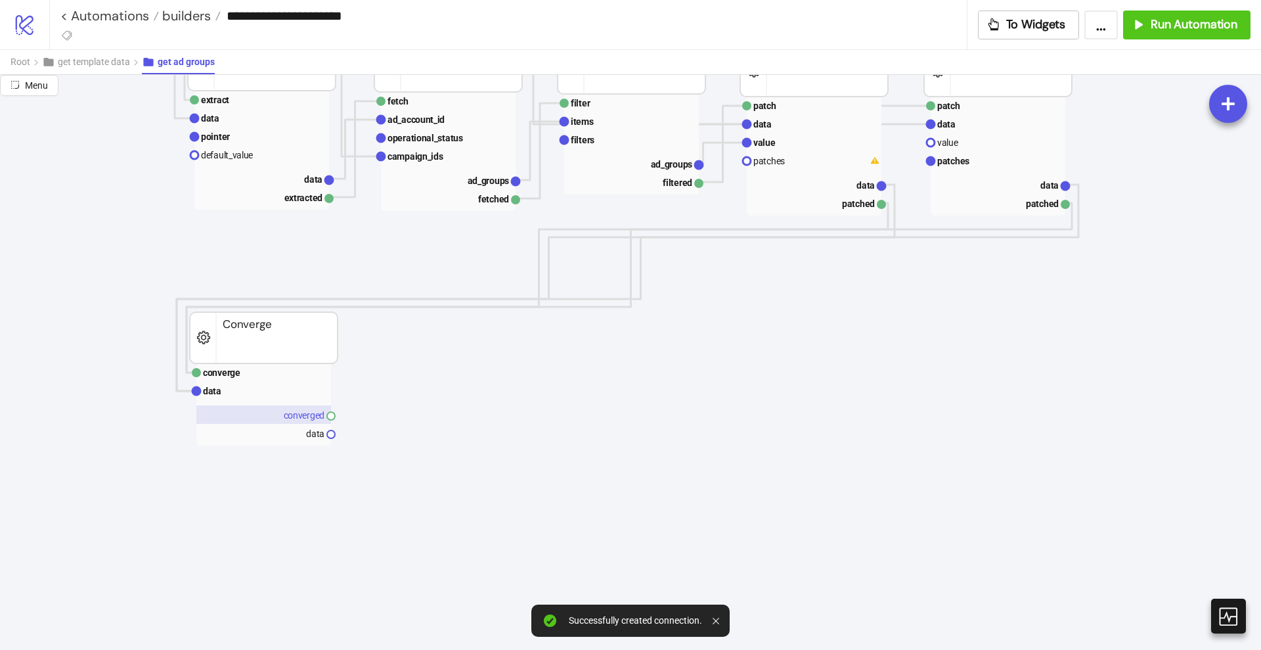
click at [309, 418] on rect at bounding box center [263, 414] width 135 height 18
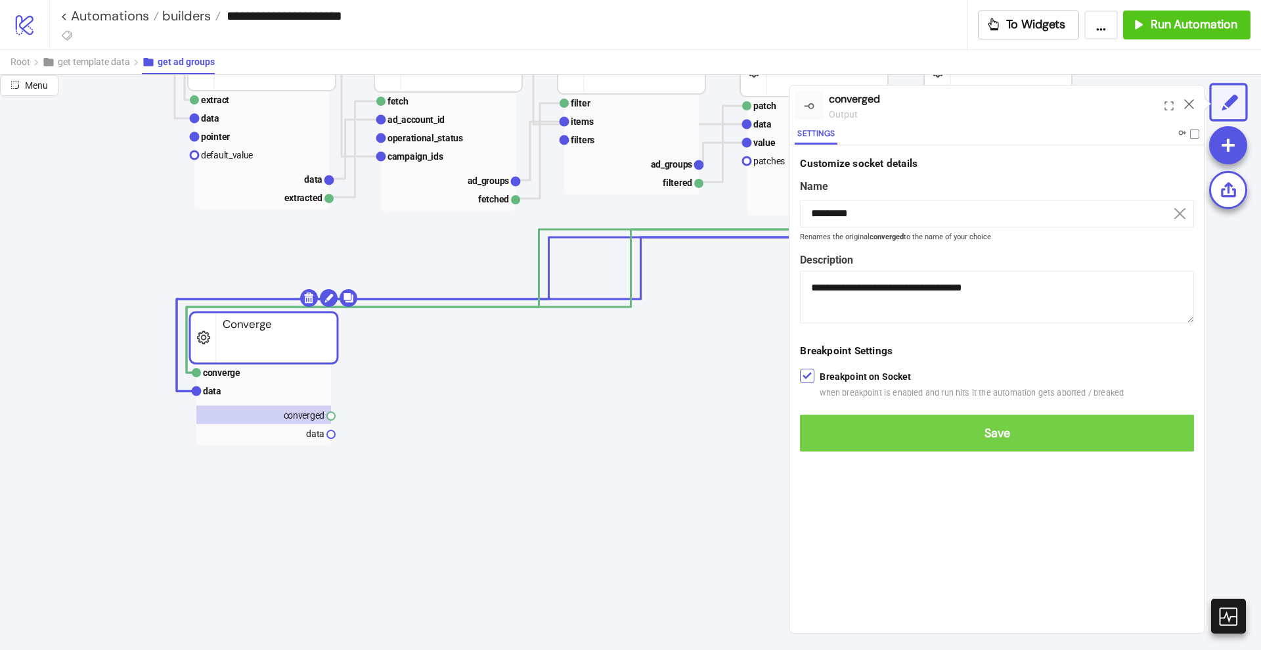
click at [1023, 422] on button "Save" at bounding box center [997, 433] width 394 height 37
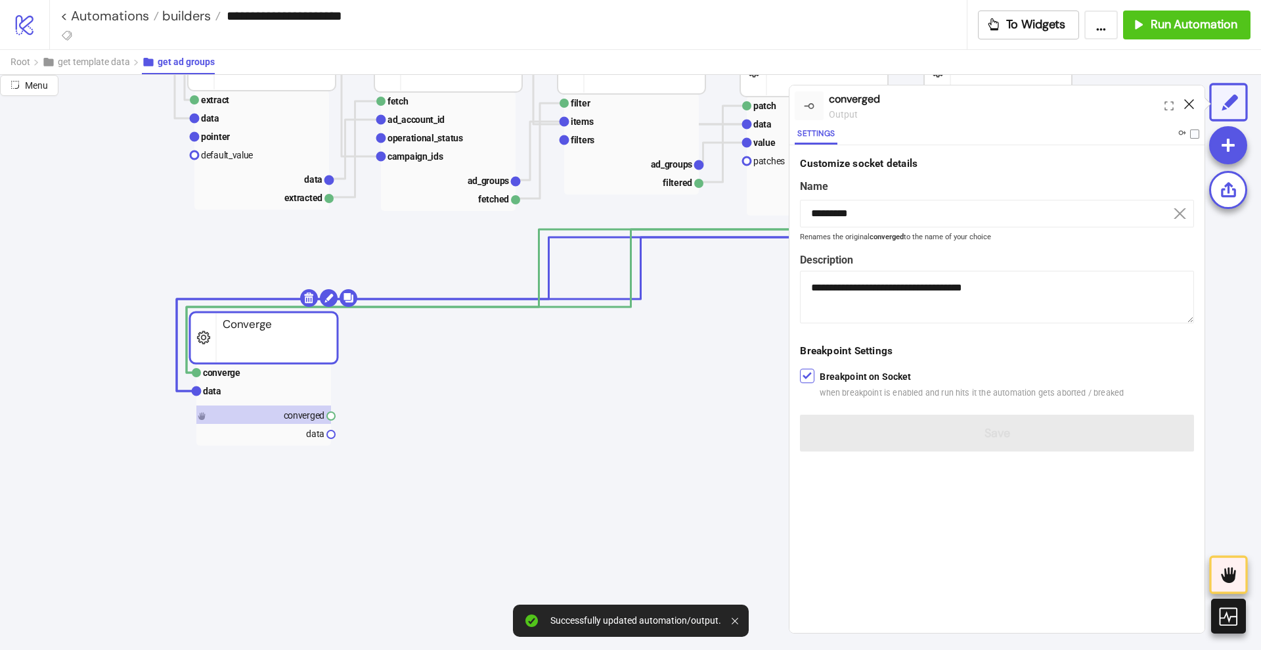
click at [1189, 104] on icon at bounding box center [1189, 104] width 10 height 10
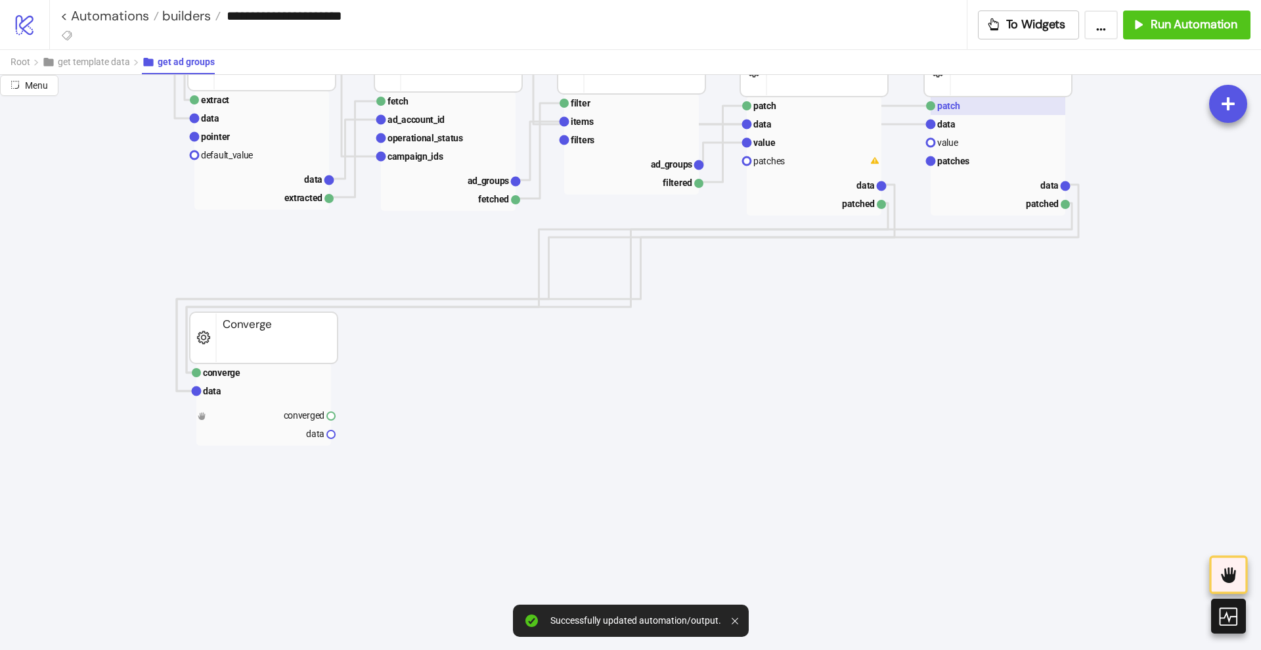
click at [993, 110] on rect at bounding box center [998, 106] width 135 height 18
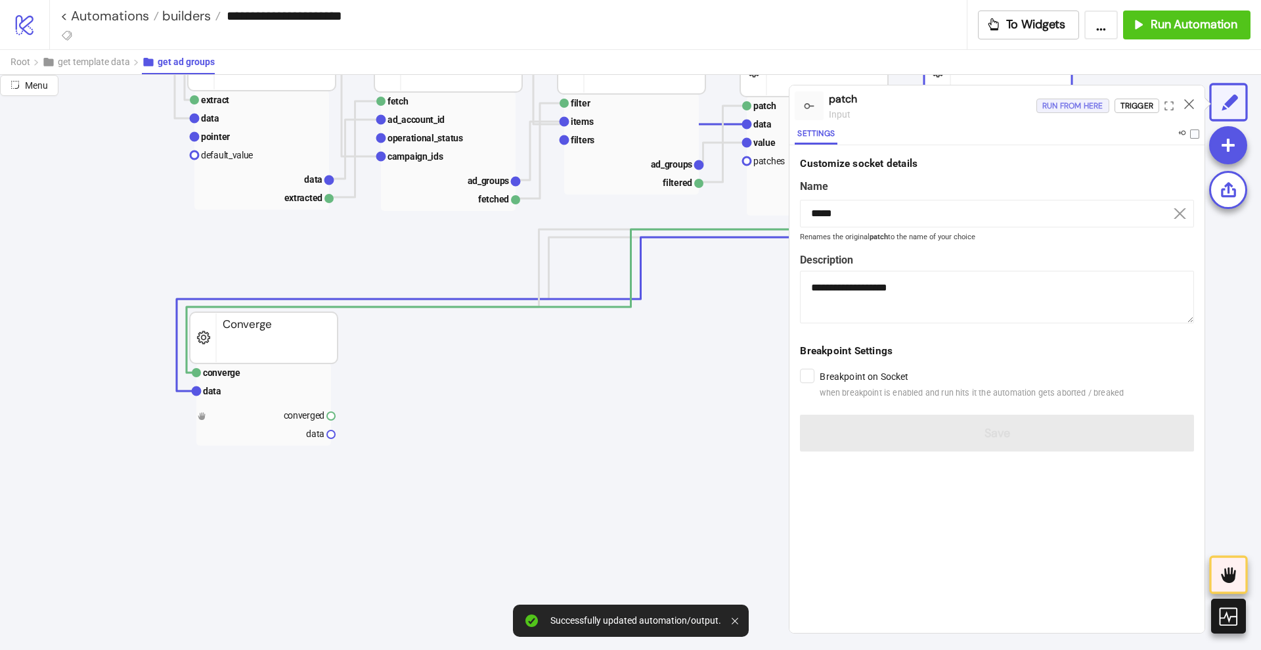
click at [1066, 102] on div "Run from here" at bounding box center [1073, 106] width 61 height 15
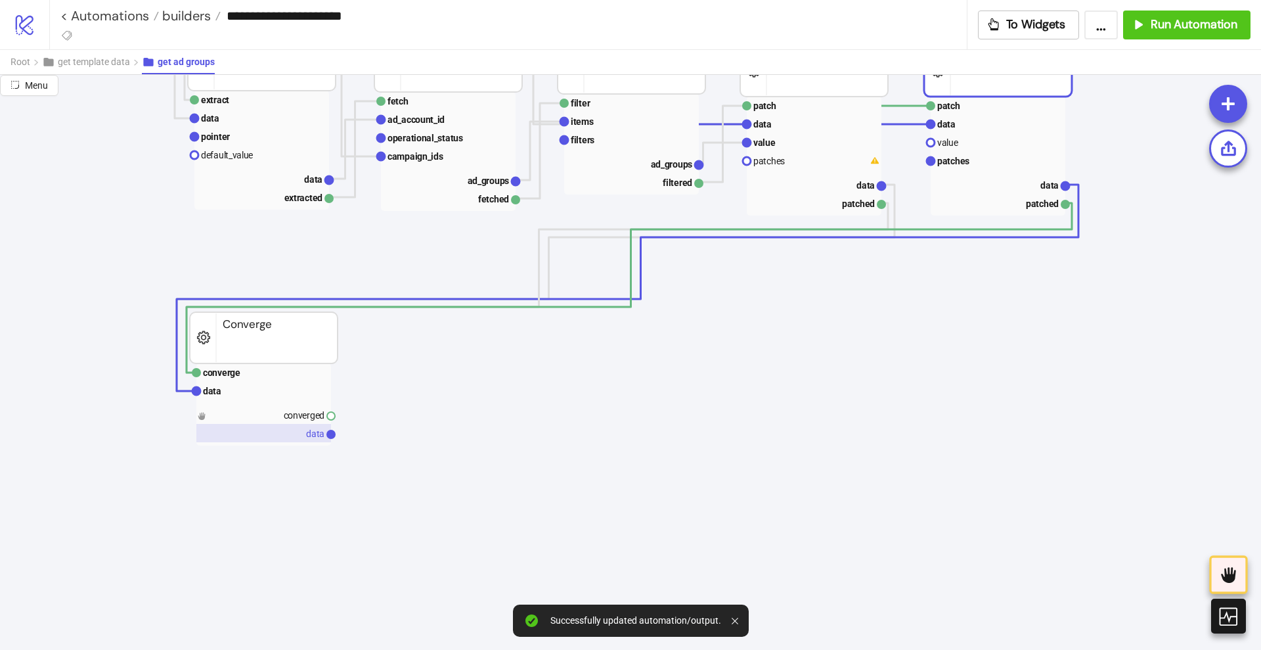
click at [309, 430] on text "data" at bounding box center [315, 433] width 18 height 11
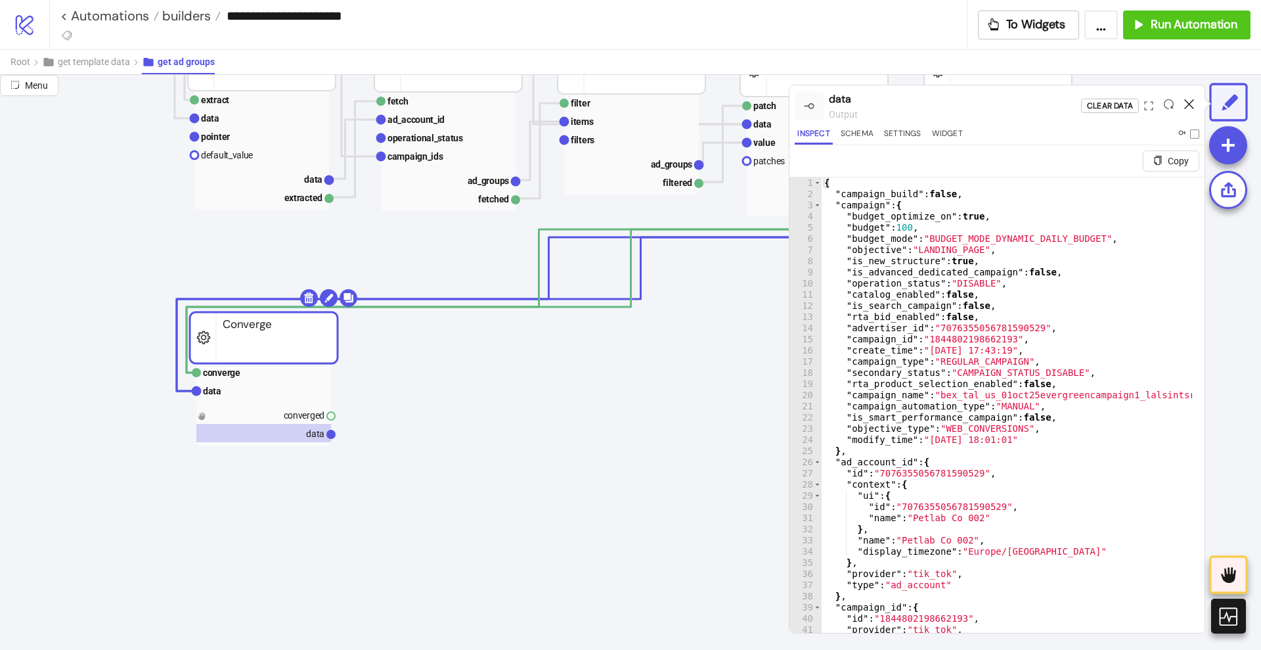
click at [1188, 106] on icon at bounding box center [1189, 104] width 10 height 10
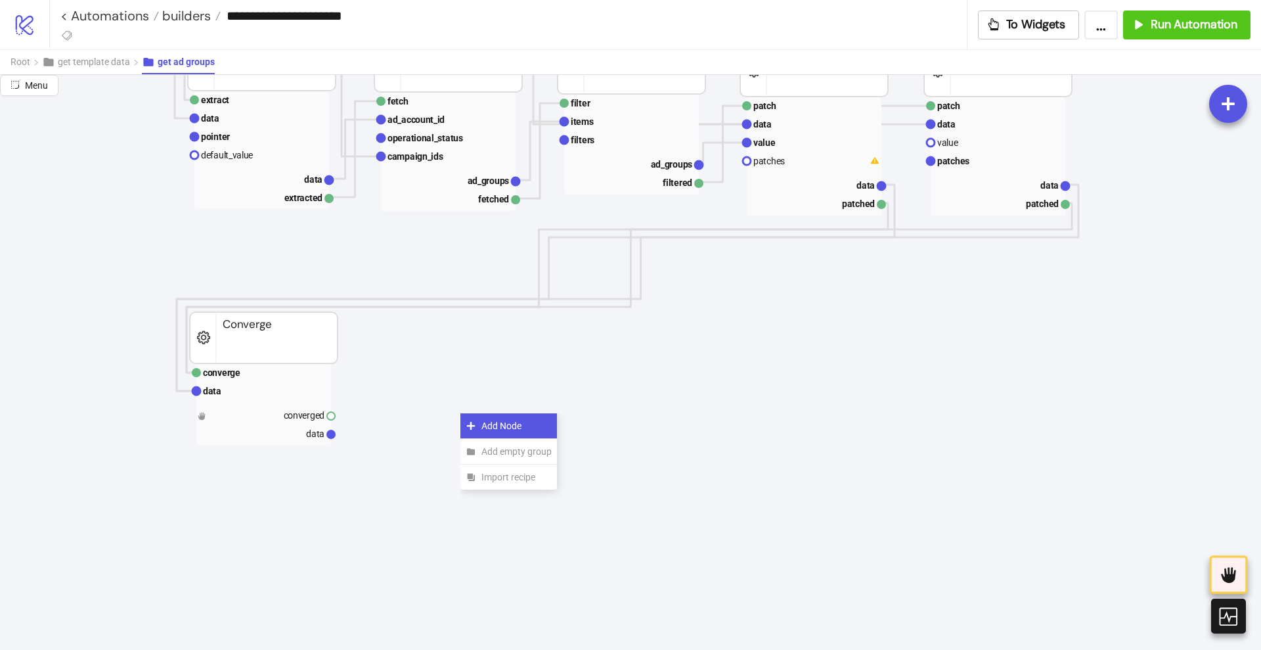
click at [474, 420] on icon at bounding box center [471, 425] width 11 height 11
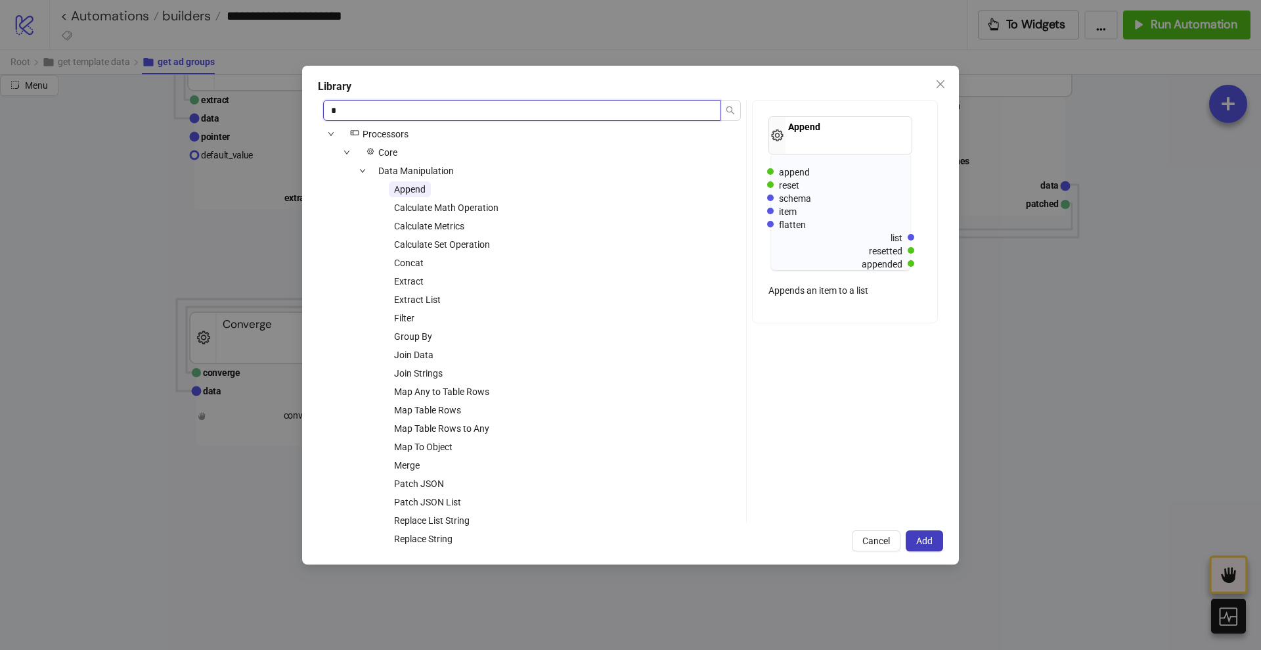
click at [360, 110] on input "*" at bounding box center [521, 110] width 397 height 21
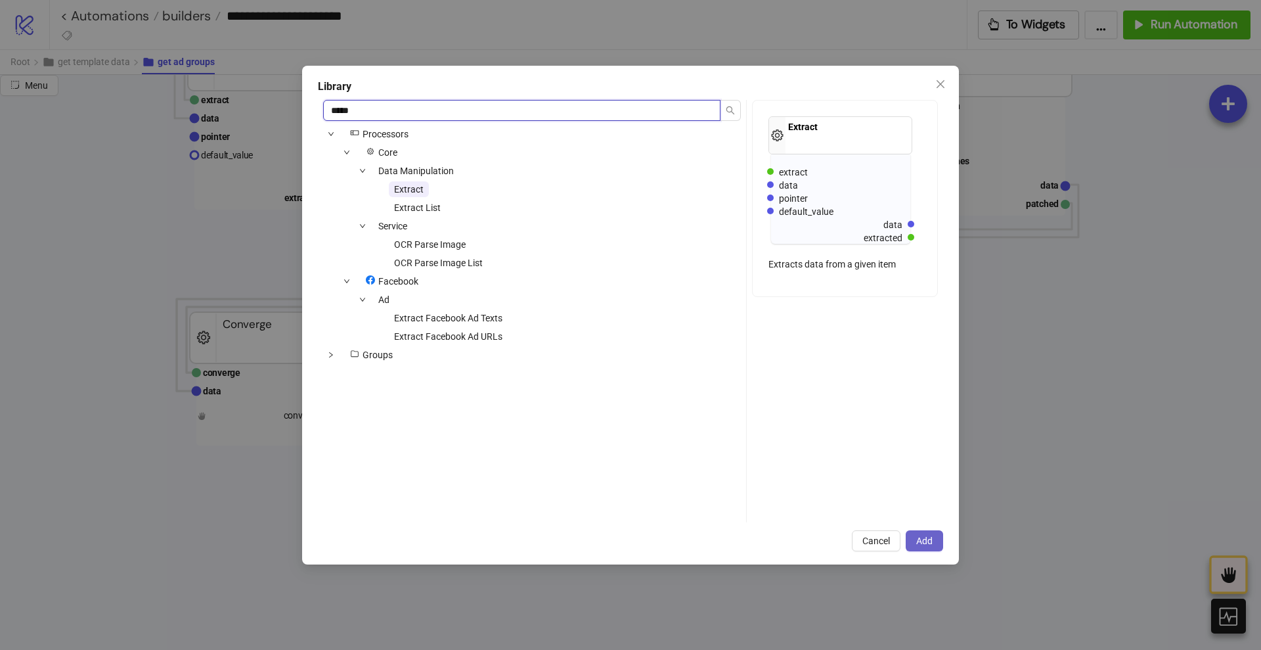
type input "*****"
click at [919, 540] on span "Add" at bounding box center [924, 540] width 16 height 11
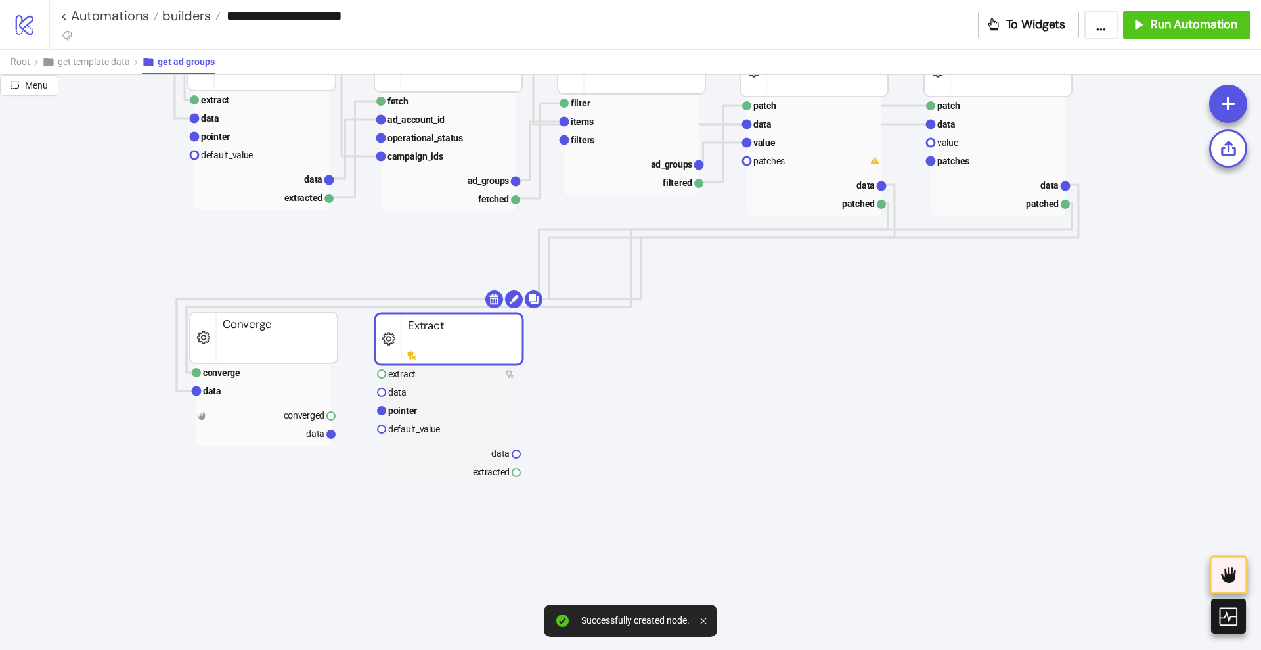
drag, startPoint x: 526, startPoint y: 437, endPoint x: 448, endPoint y: 342, distance: 122.3
drag, startPoint x: 332, startPoint y: 430, endPoint x: 366, endPoint y: 424, distance: 34.0
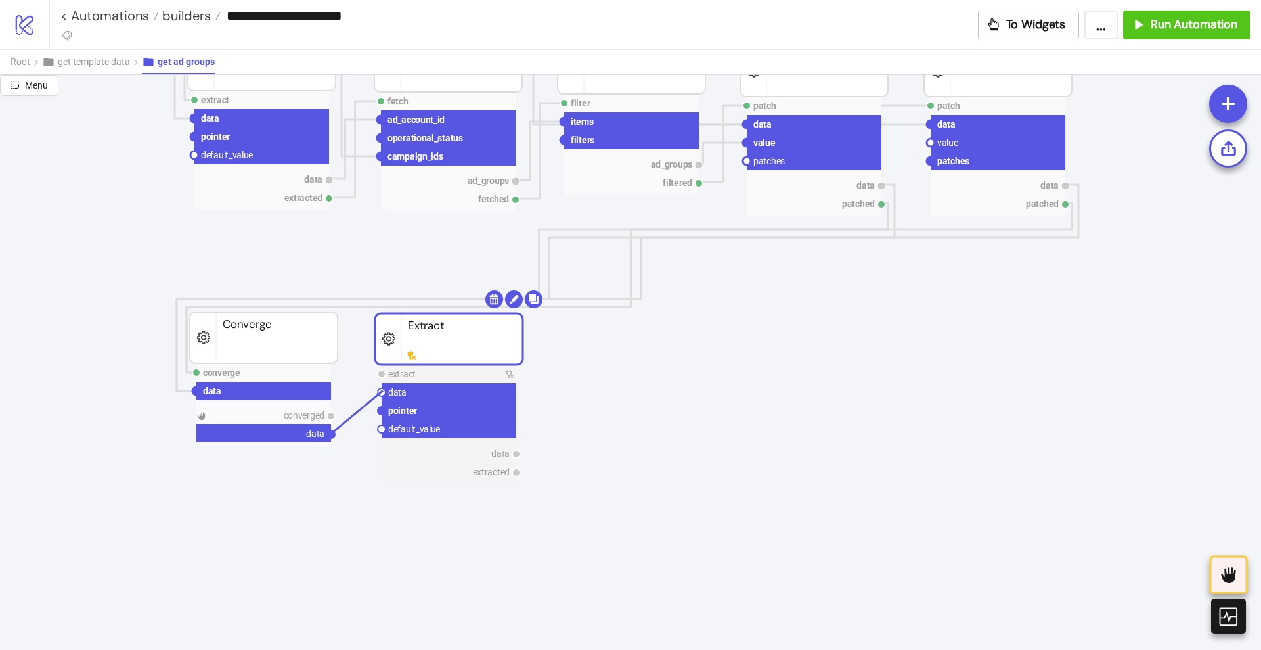
click at [383, 390] on circle at bounding box center [382, 392] width 8 height 8
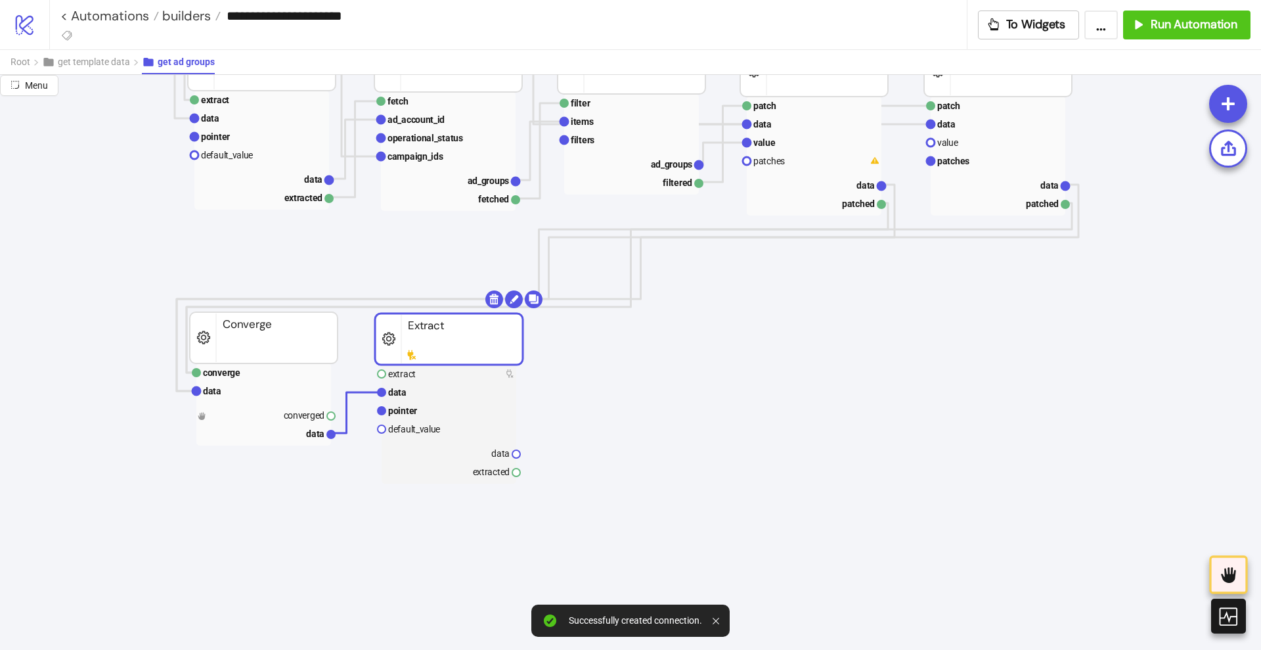
drag, startPoint x: 332, startPoint y: 416, endPoint x: 379, endPoint y: 409, distance: 47.2
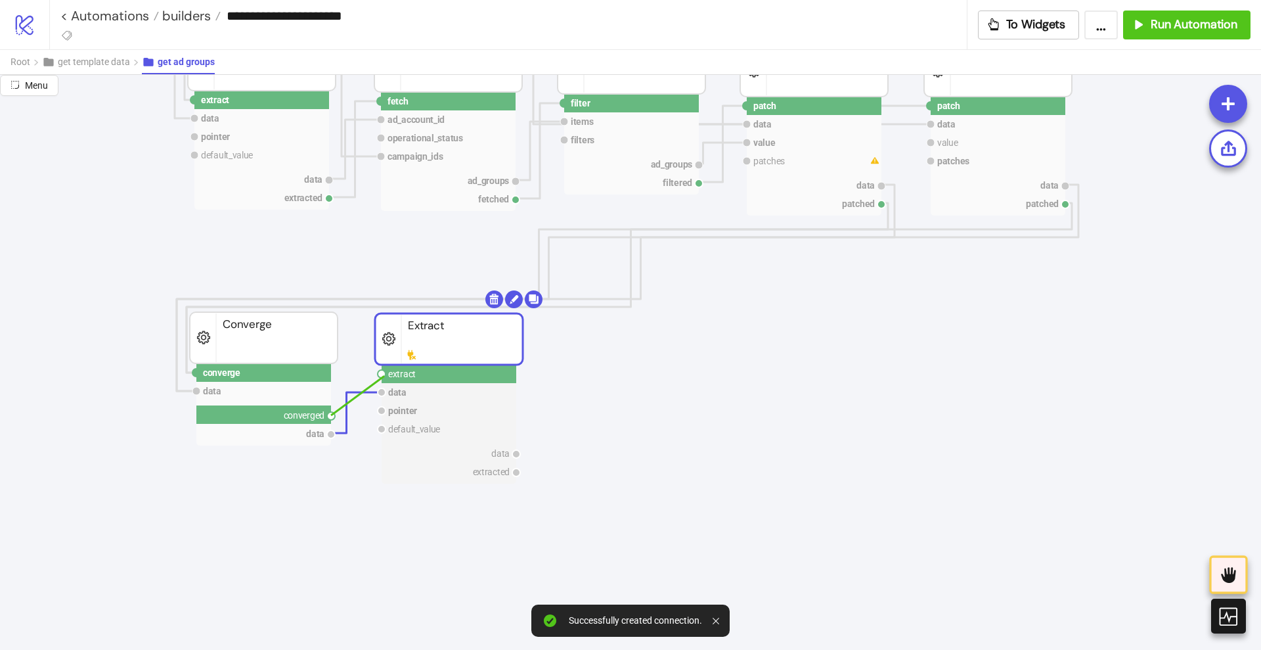
click at [384, 376] on circle at bounding box center [382, 374] width 8 height 8
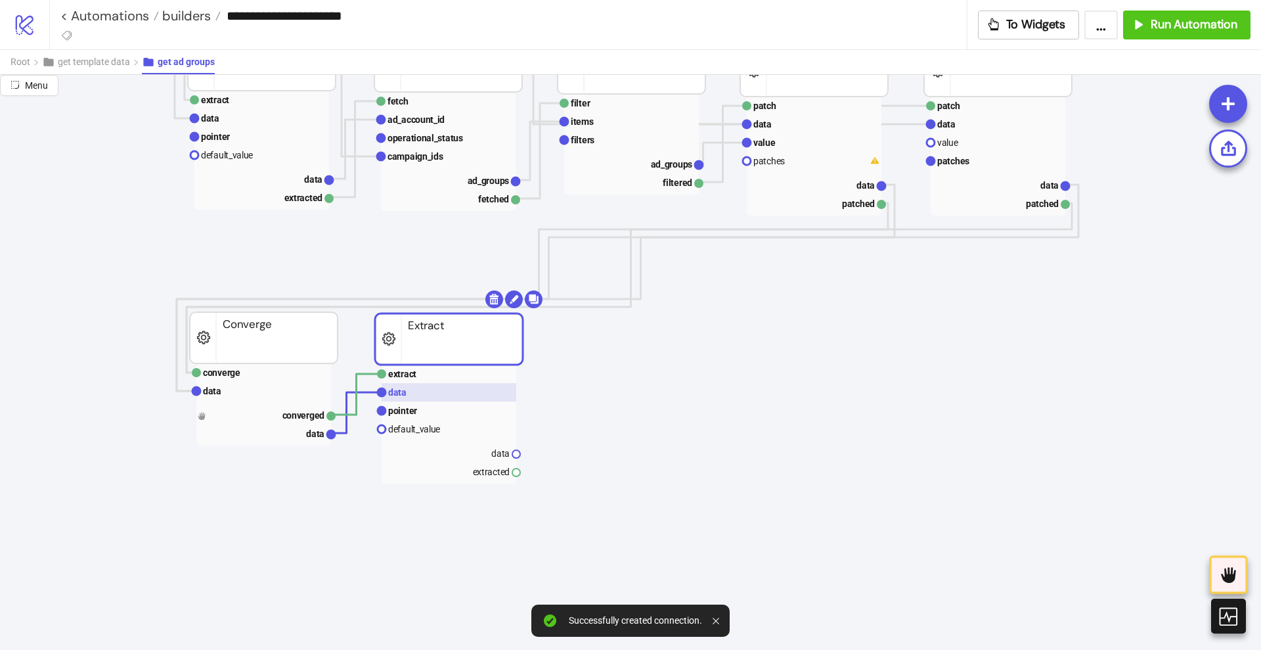
click at [405, 391] on text "data" at bounding box center [397, 392] width 18 height 11
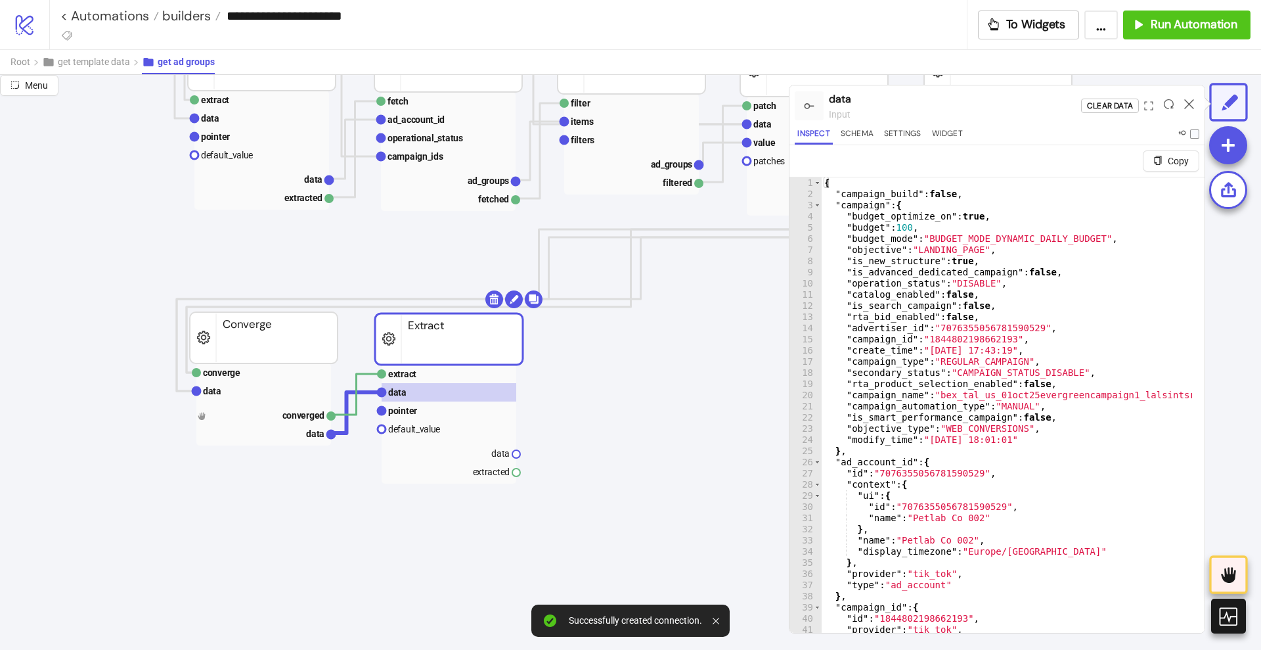
type textarea "**********"
click at [420, 407] on rect at bounding box center [449, 410] width 135 height 18
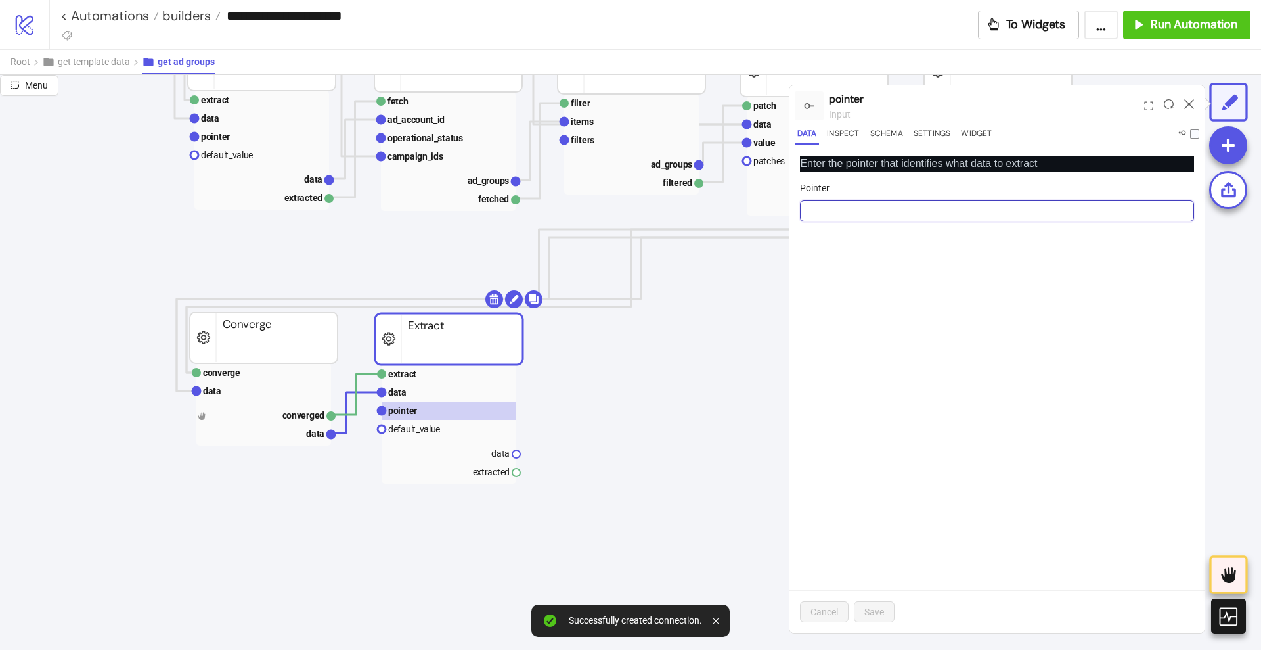
click at [832, 206] on input "Pointer" at bounding box center [997, 210] width 394 height 21
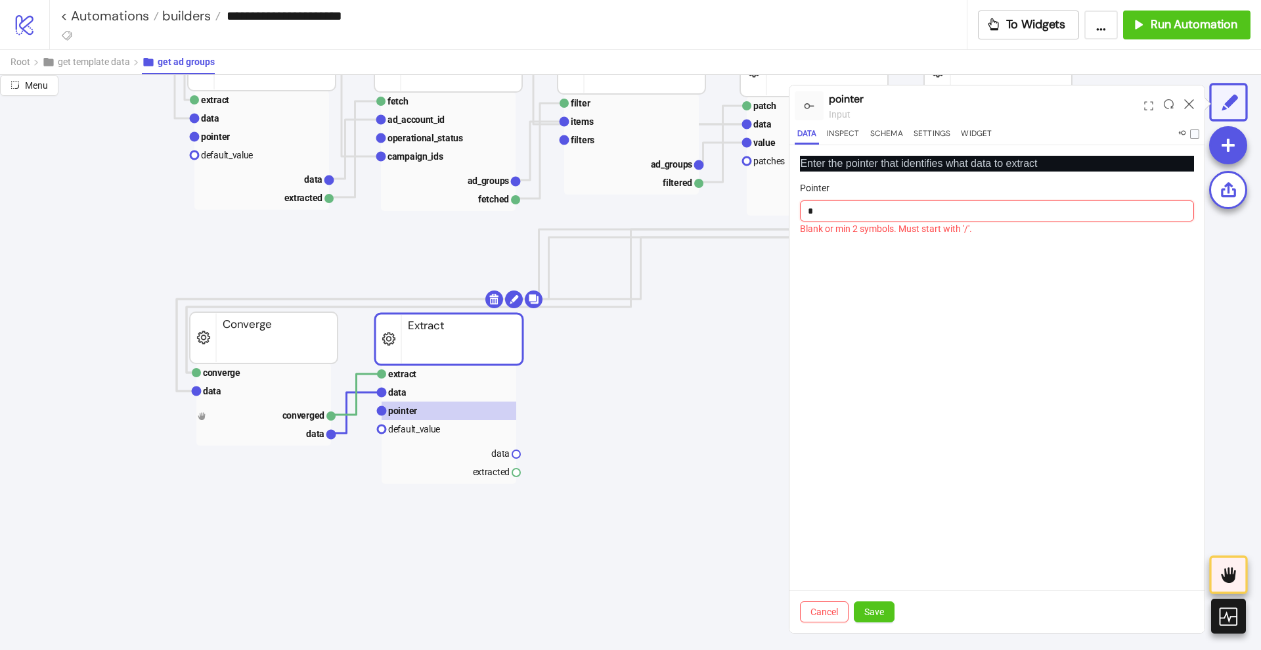
paste input "********"
type input "*********"
click at [872, 610] on span "Save" at bounding box center [875, 611] width 20 height 11
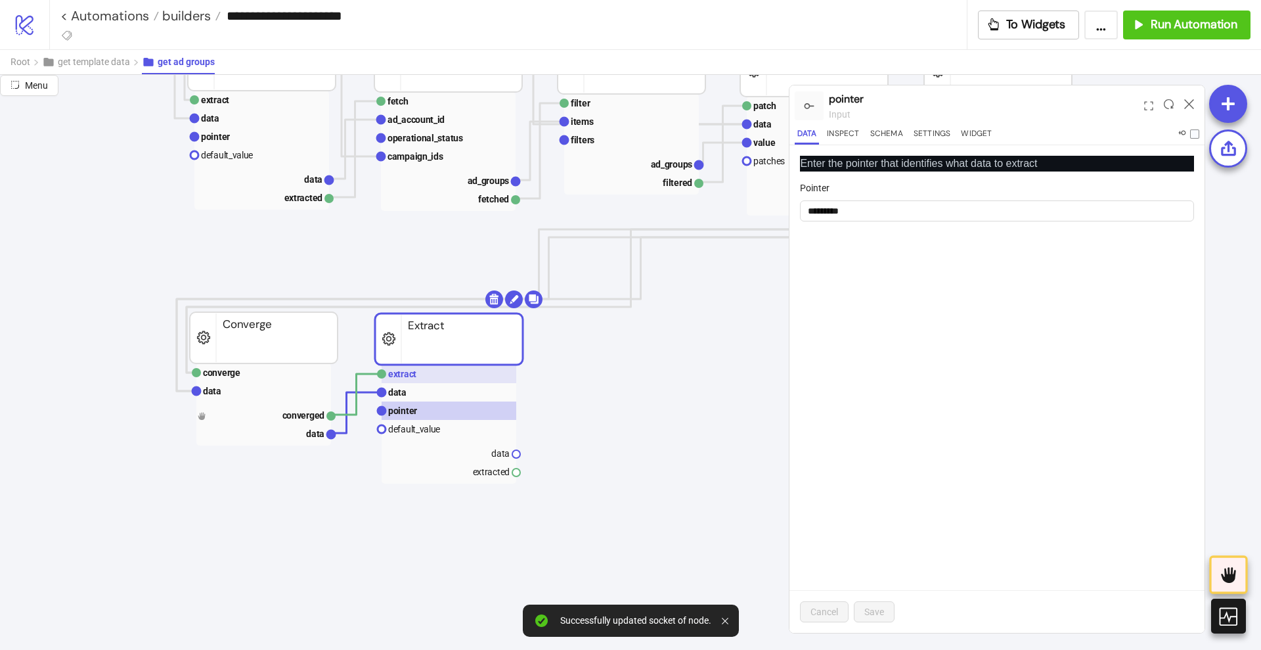
click at [429, 373] on rect at bounding box center [449, 374] width 135 height 18
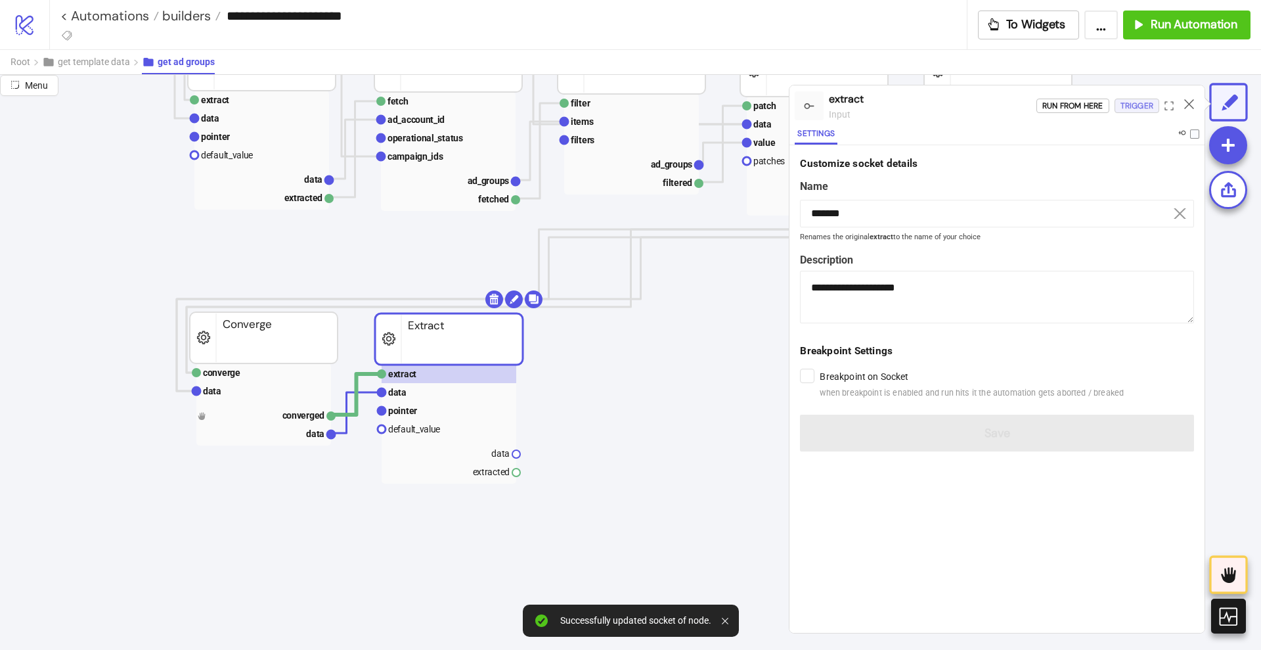
click at [1142, 112] on div "Trigger" at bounding box center [1137, 106] width 33 height 15
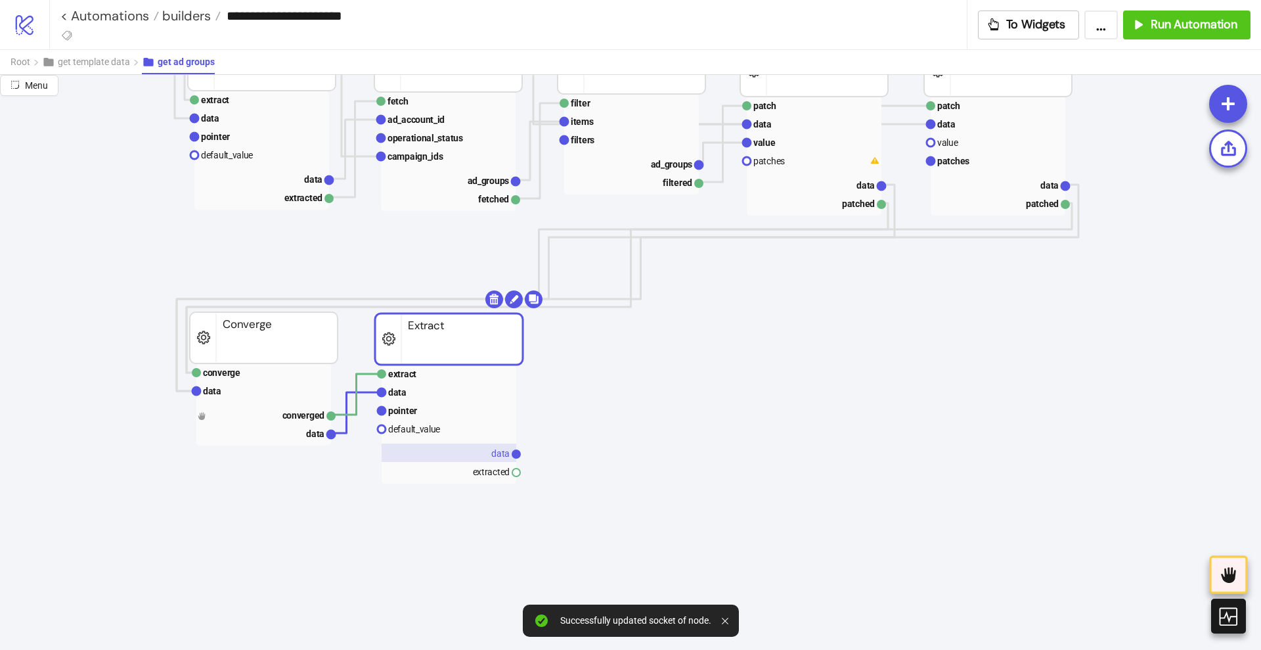
click at [497, 455] on text "data" at bounding box center [500, 453] width 18 height 11
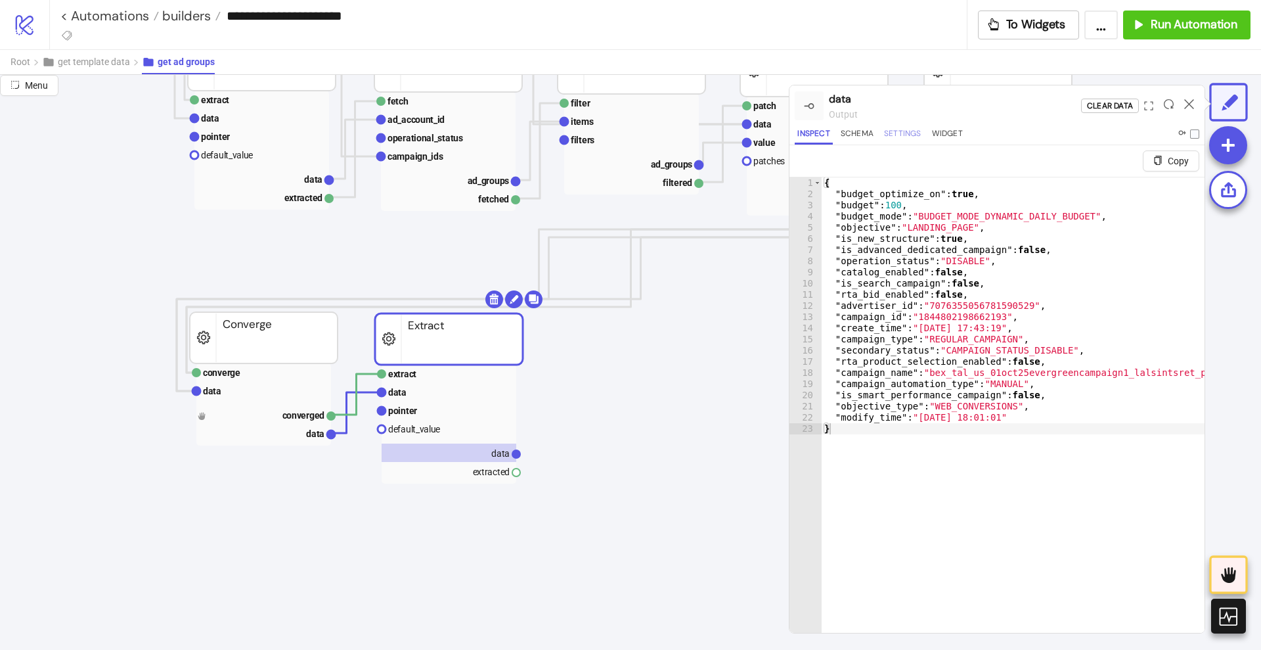
click at [907, 131] on button "Settings" at bounding box center [903, 136] width 43 height 18
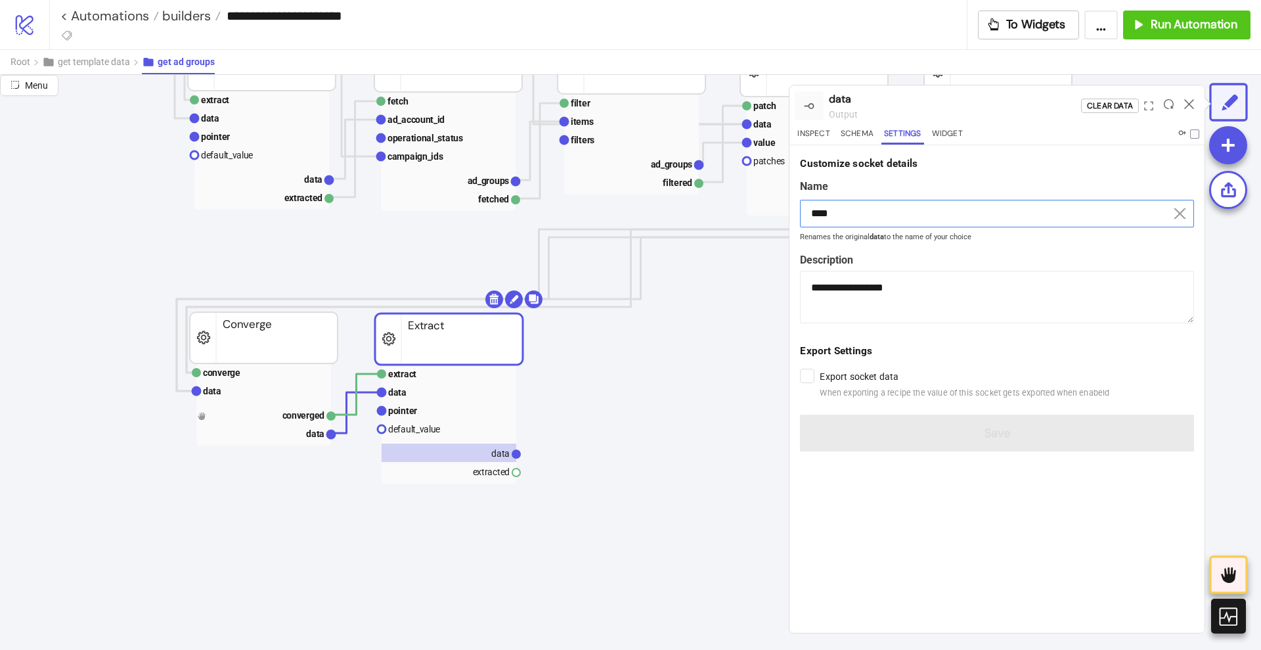
click at [836, 213] on input "****" at bounding box center [997, 214] width 394 height 28
paste input "****"
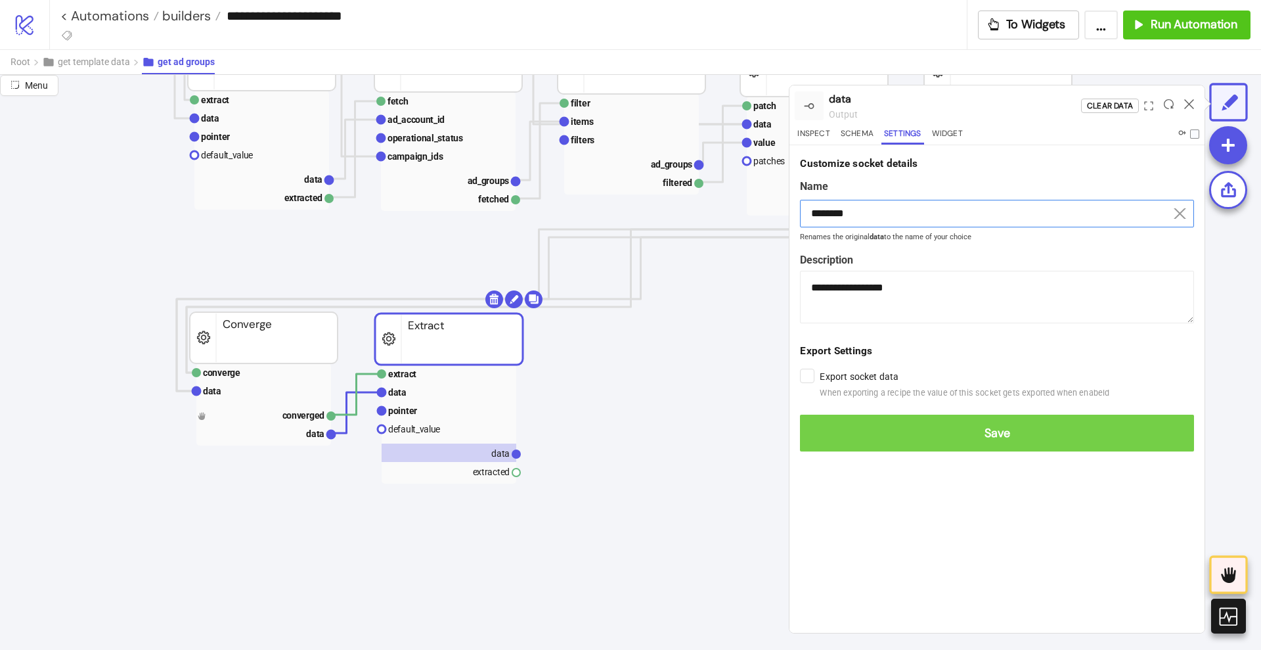
type input "********"
click at [937, 439] on span "Save" at bounding box center [997, 433] width 373 height 15
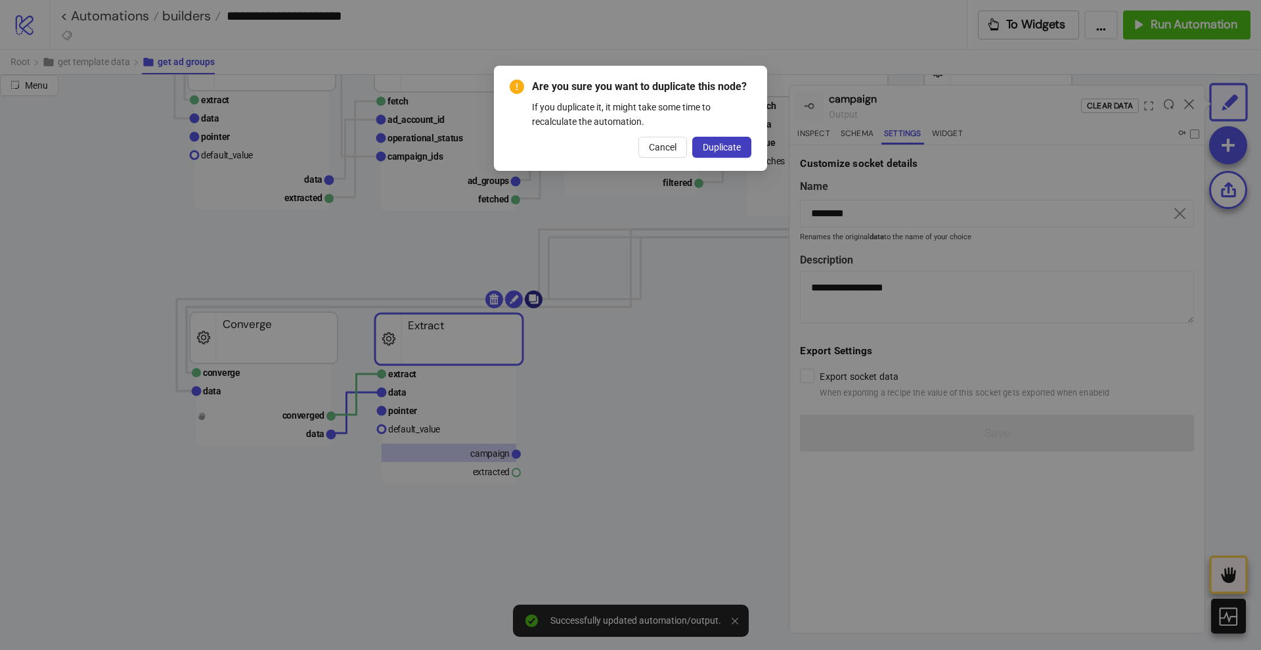
click at [532, 302] on body "**********" at bounding box center [630, 325] width 1261 height 650
click at [740, 148] on span "Duplicate" at bounding box center [722, 147] width 38 height 11
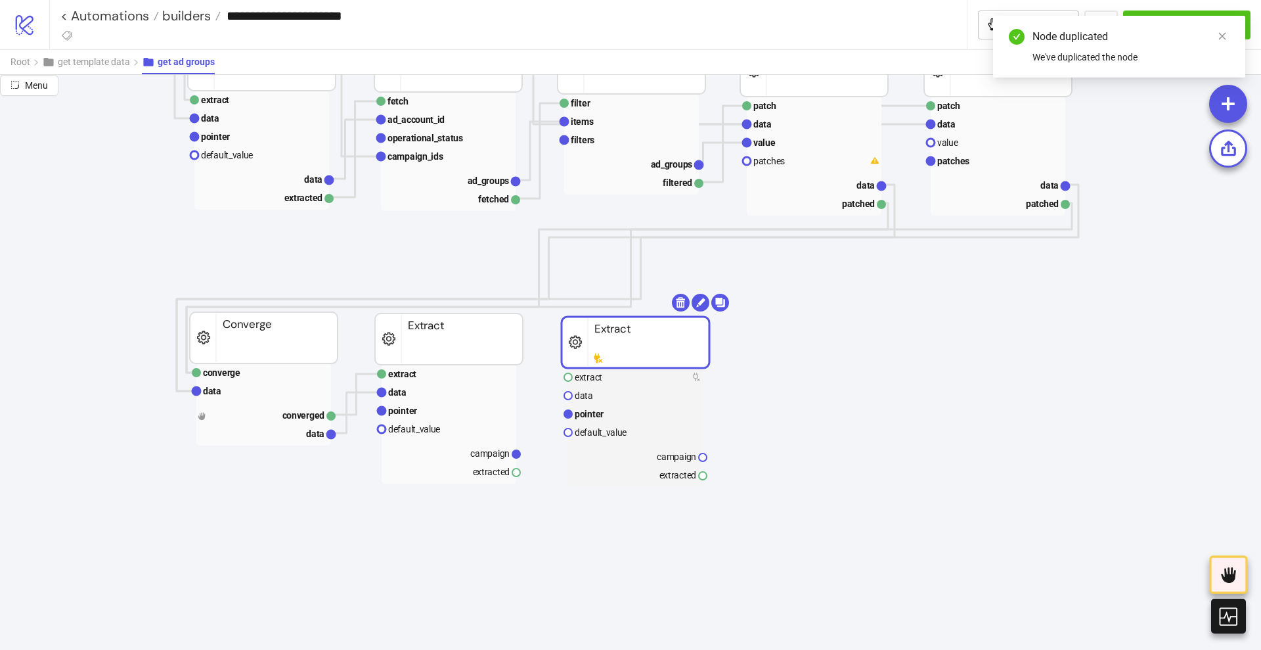
drag, startPoint x: 453, startPoint y: 355, endPoint x: 627, endPoint y: 348, distance: 173.6
click at [627, 348] on rect at bounding box center [636, 342] width 148 height 51
drag, startPoint x: 520, startPoint y: 472, endPoint x: 530, endPoint y: 480, distance: 12.6
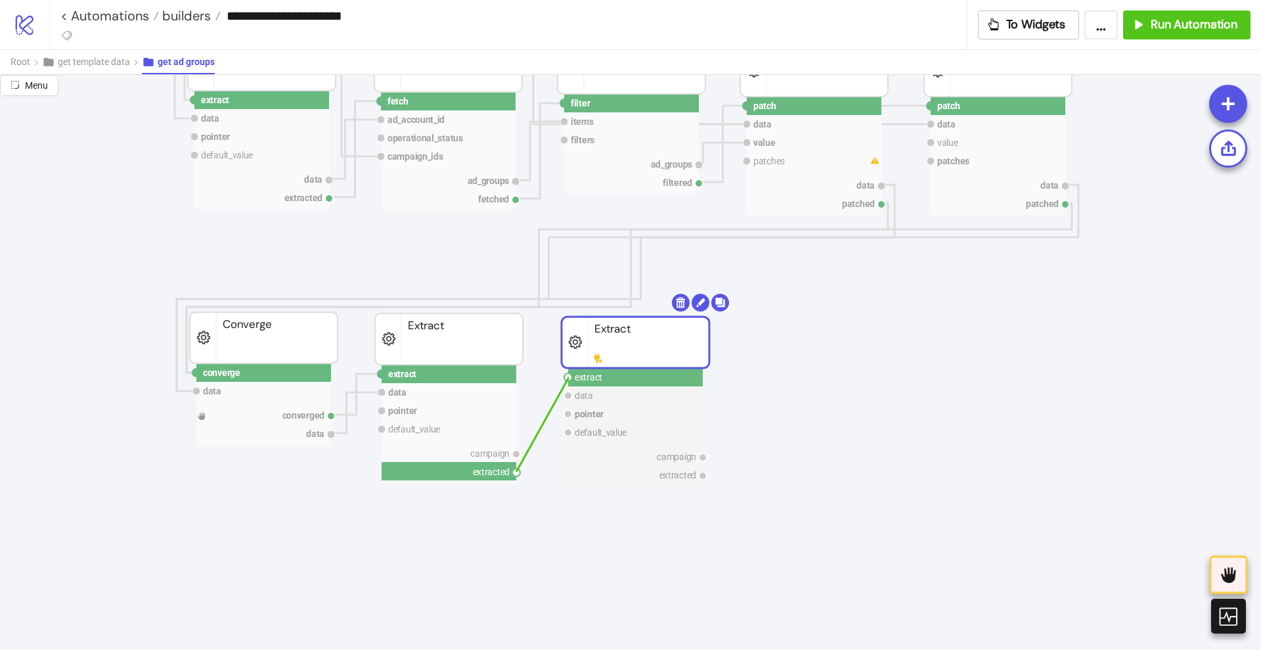
click at [569, 377] on circle at bounding box center [568, 377] width 8 height 8
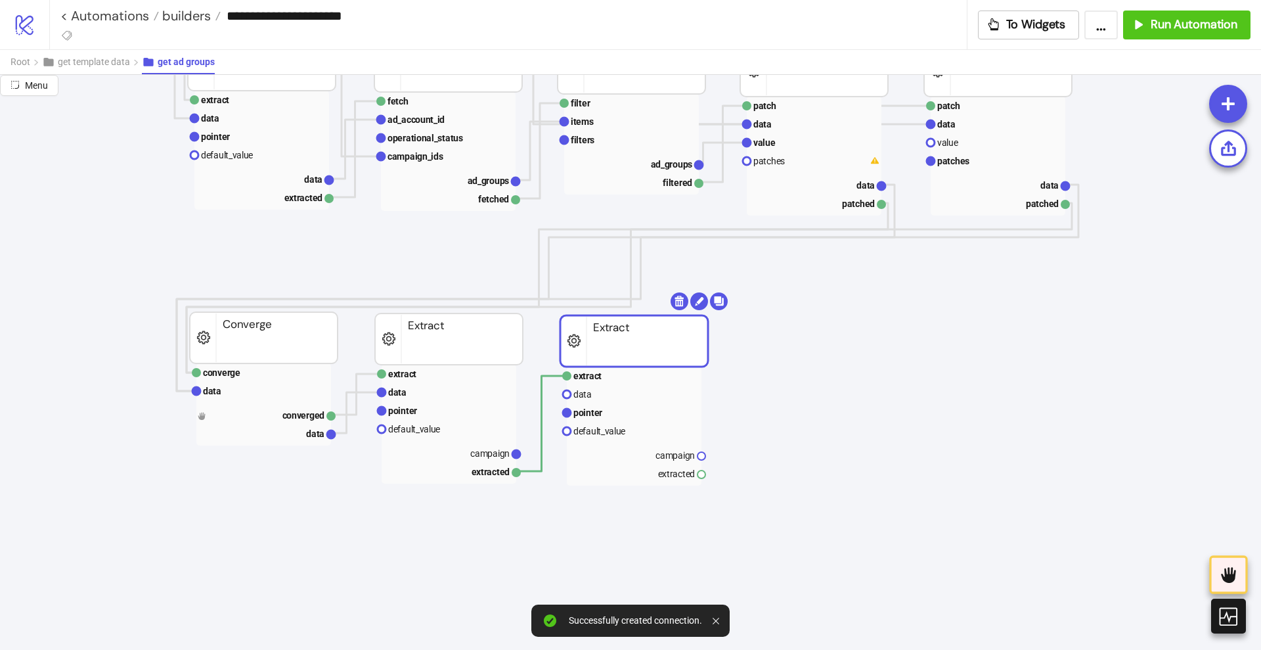
click at [568, 357] on rect at bounding box center [634, 340] width 148 height 51
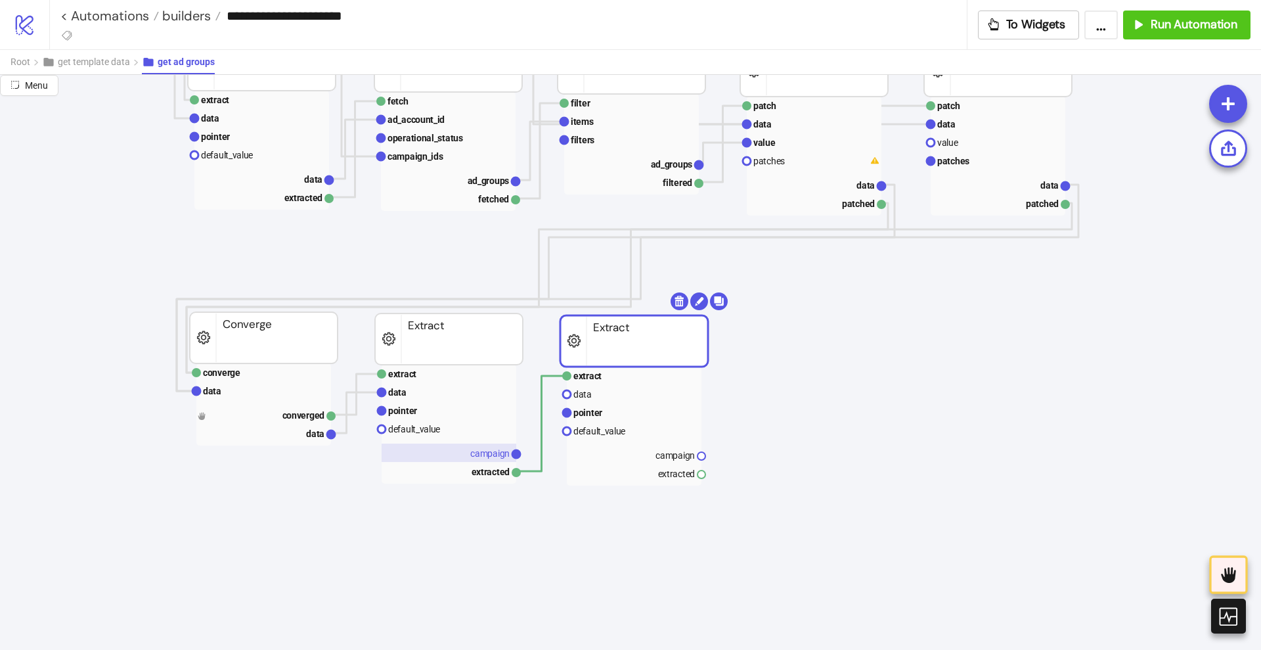
drag, startPoint x: 333, startPoint y: 432, endPoint x: 417, endPoint y: 461, distance: 88.7
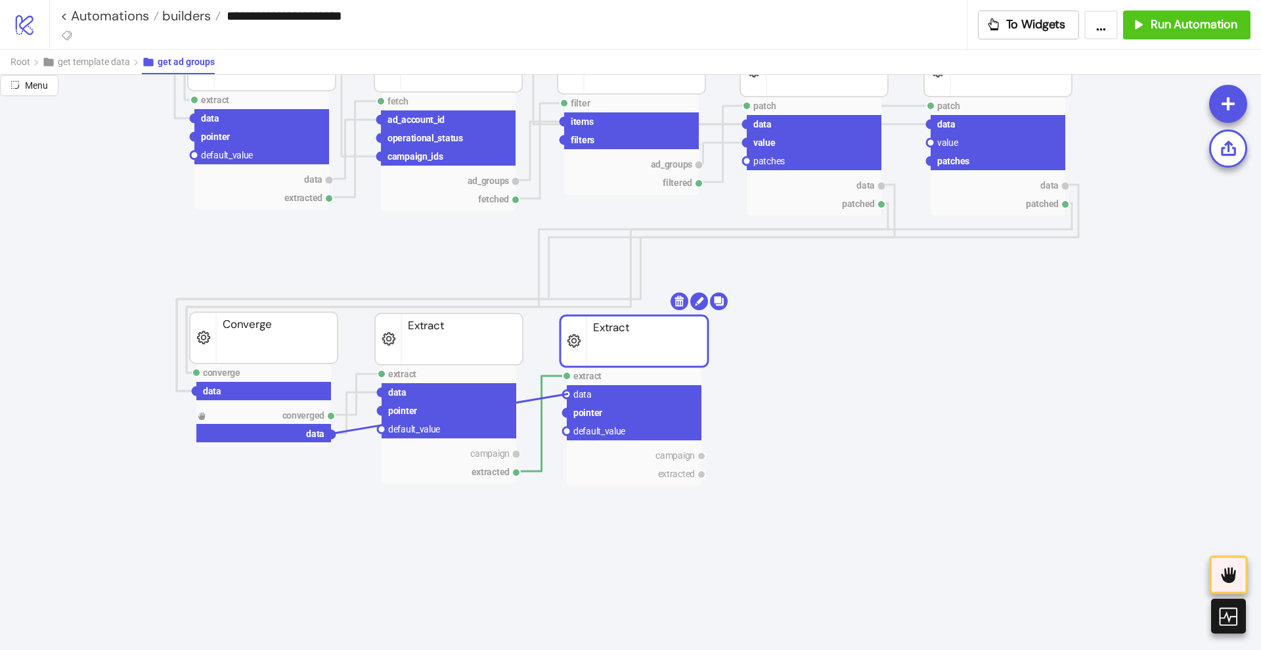
click at [568, 392] on circle at bounding box center [567, 394] width 8 height 8
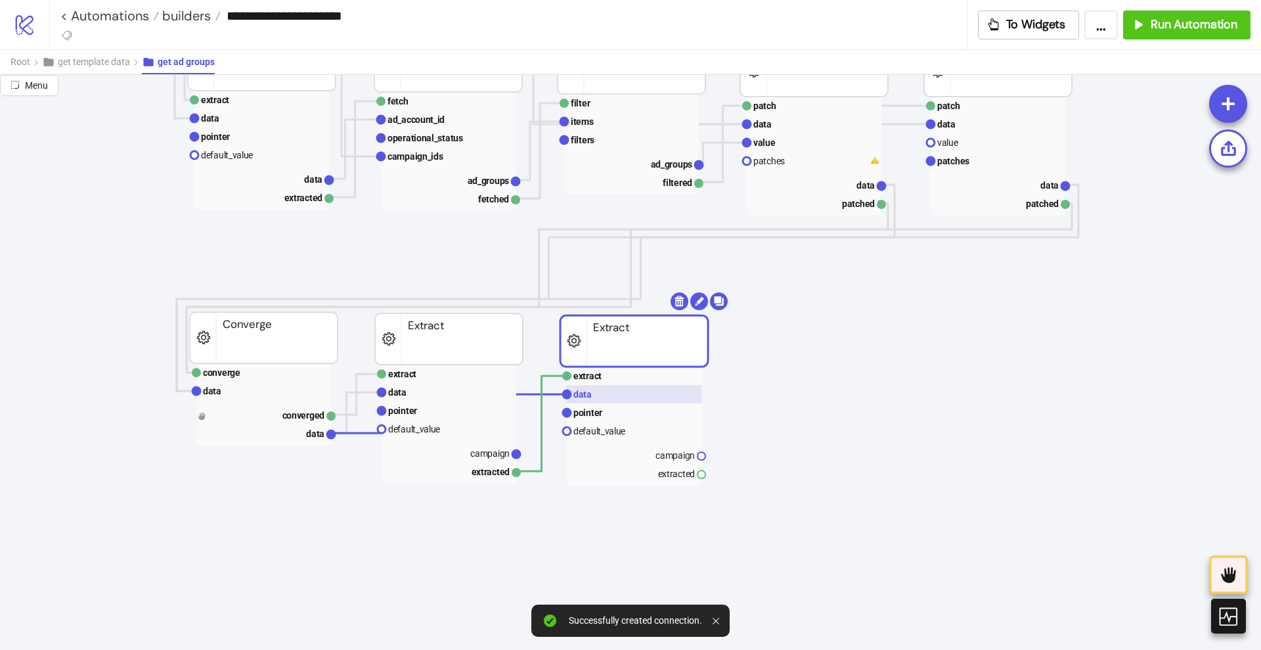
click at [595, 399] on rect at bounding box center [634, 394] width 135 height 18
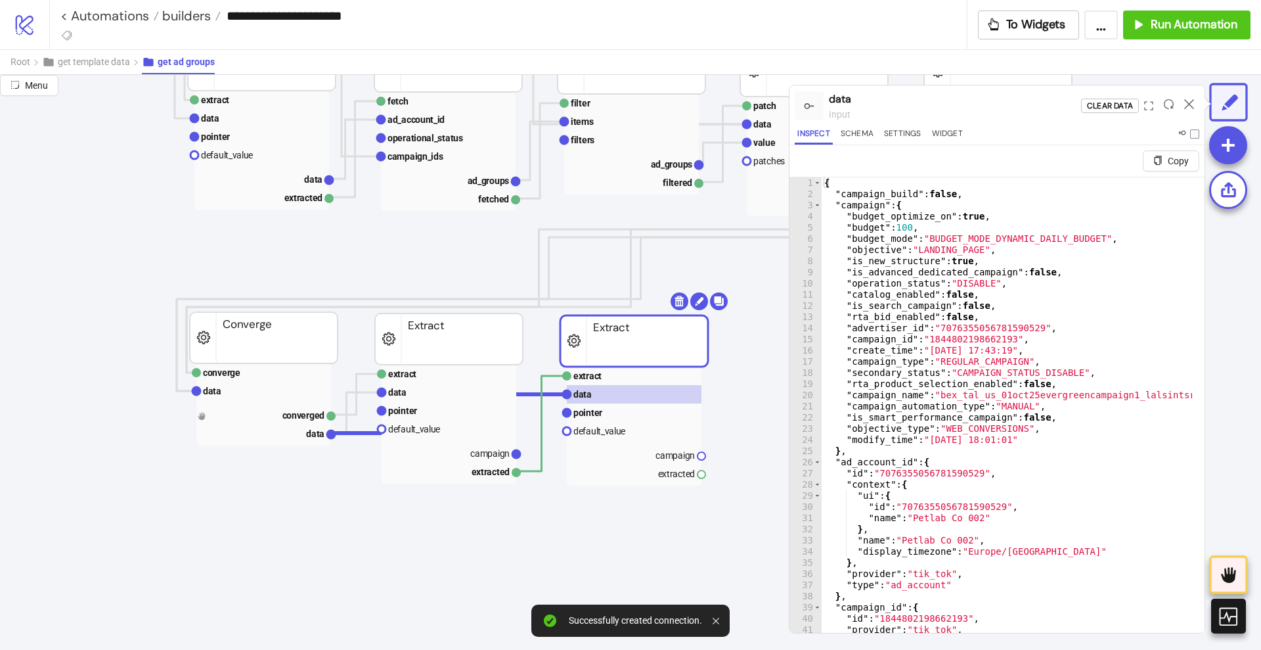
type textarea "**********"
click at [602, 410] on rect at bounding box center [634, 412] width 135 height 18
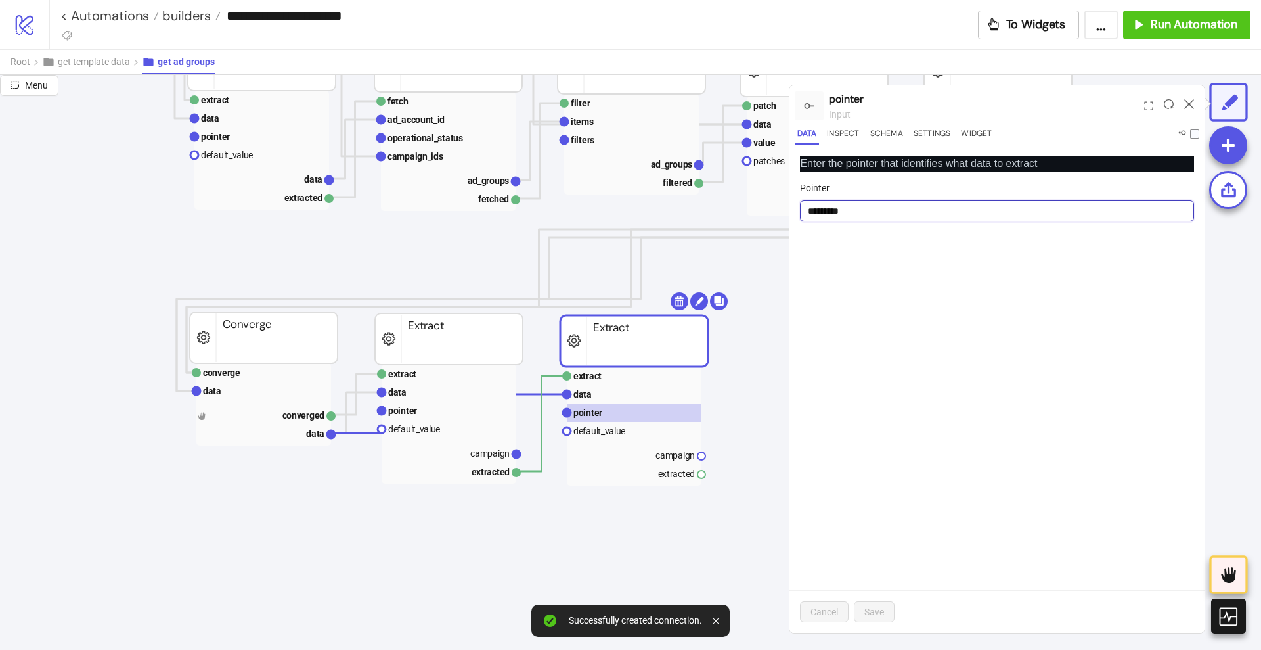
click at [851, 210] on input "*********" at bounding box center [997, 210] width 394 height 21
paste input "*****"
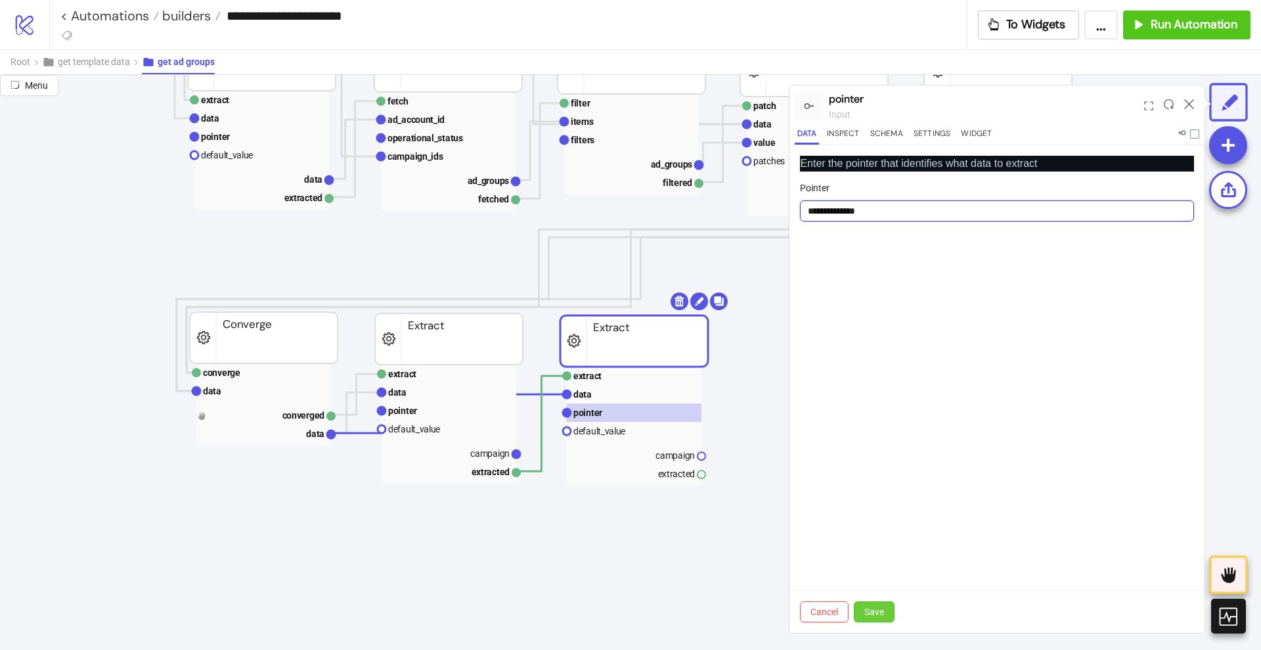
type input "**********"
drag, startPoint x: 878, startPoint y: 612, endPoint x: 783, endPoint y: 559, distance: 108.8
click at [878, 612] on span "Save" at bounding box center [875, 611] width 20 height 11
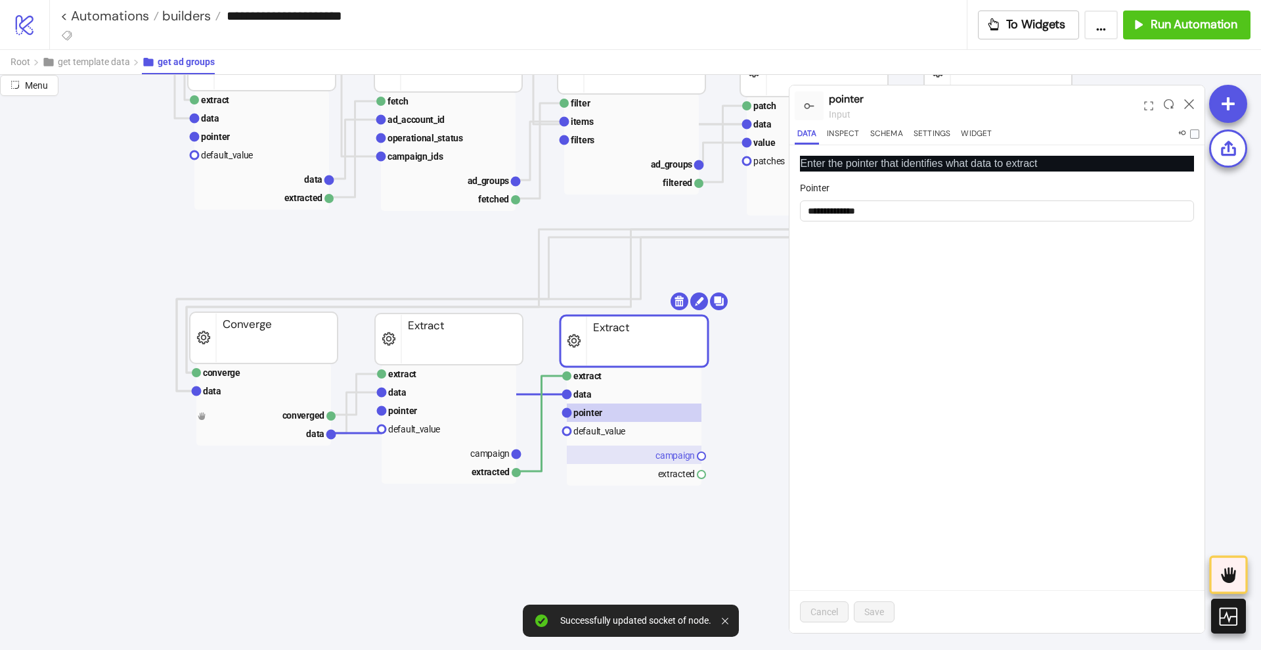
click at [684, 459] on text "campaign" at bounding box center [675, 455] width 39 height 11
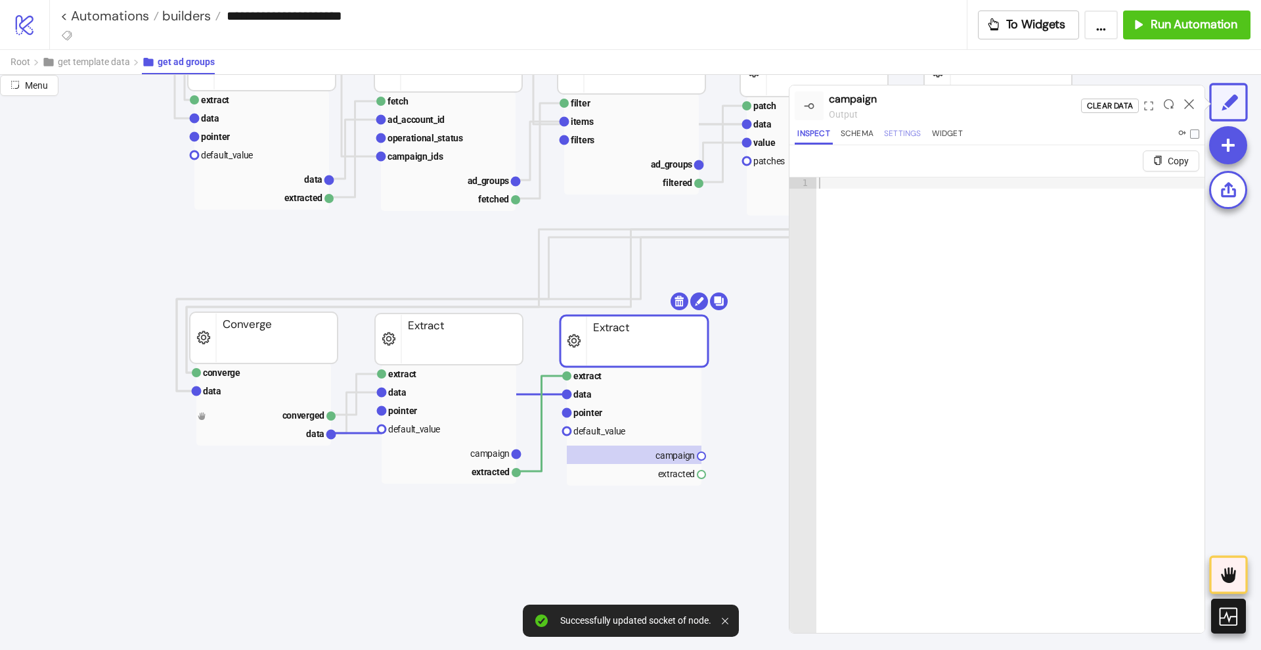
click at [902, 136] on button "Settings" at bounding box center [903, 136] width 43 height 18
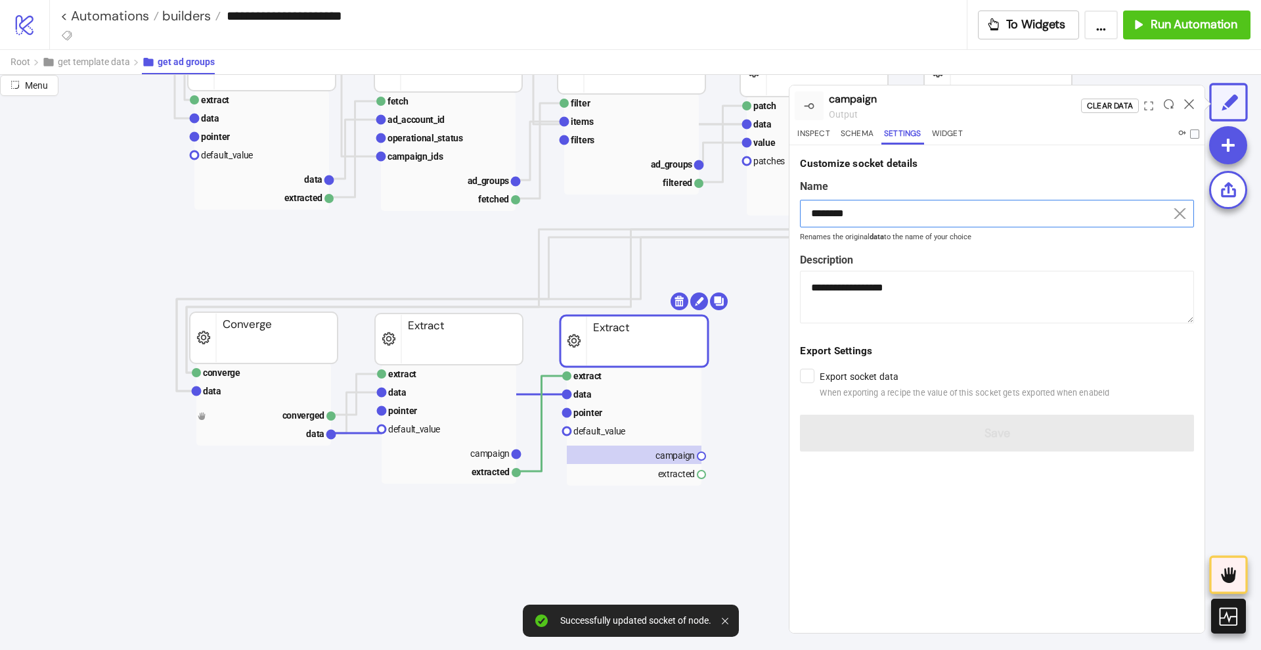
click at [885, 210] on input "********" at bounding box center [997, 214] width 394 height 28
click at [884, 210] on input "********" at bounding box center [997, 214] width 394 height 28
paste input "*****"
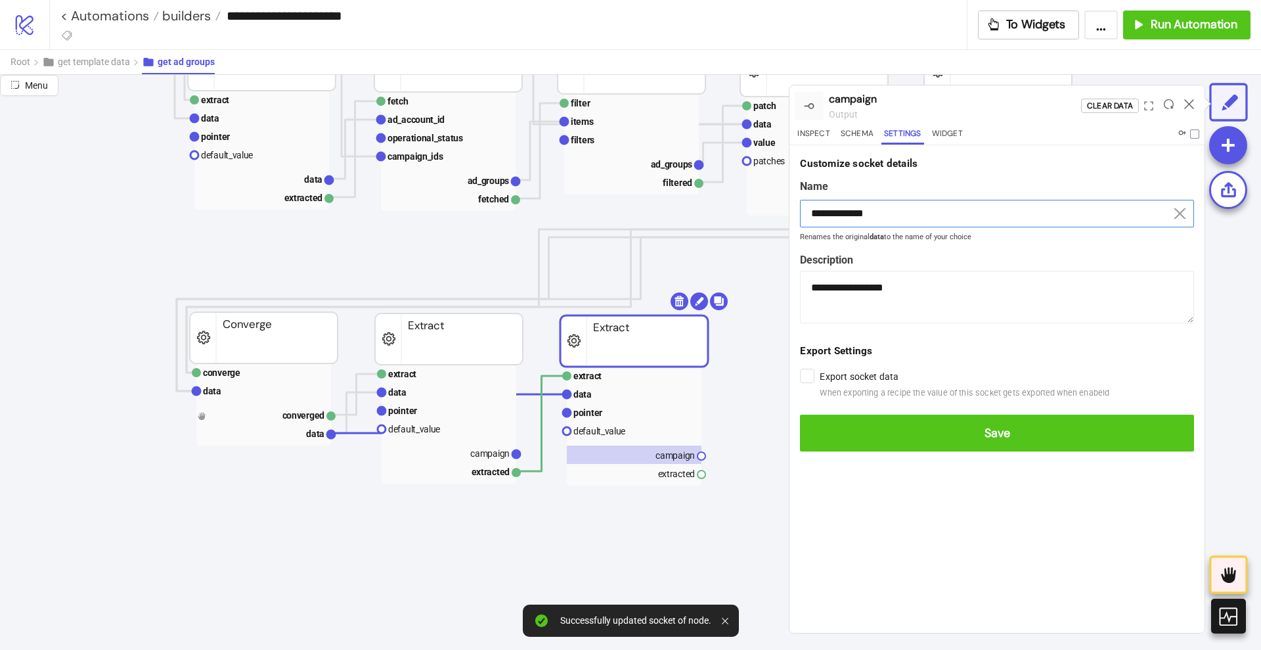
type input "**********"
click at [800, 415] on button "Save" at bounding box center [997, 433] width 394 height 37
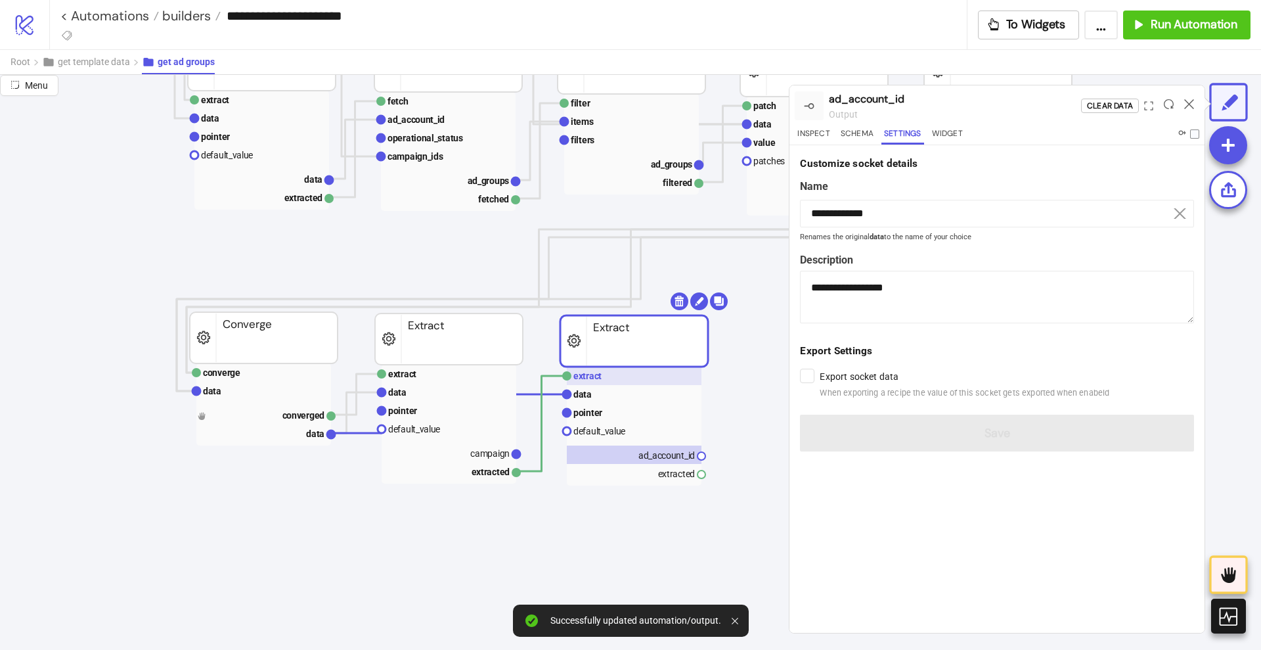
click at [660, 374] on rect at bounding box center [634, 376] width 135 height 18
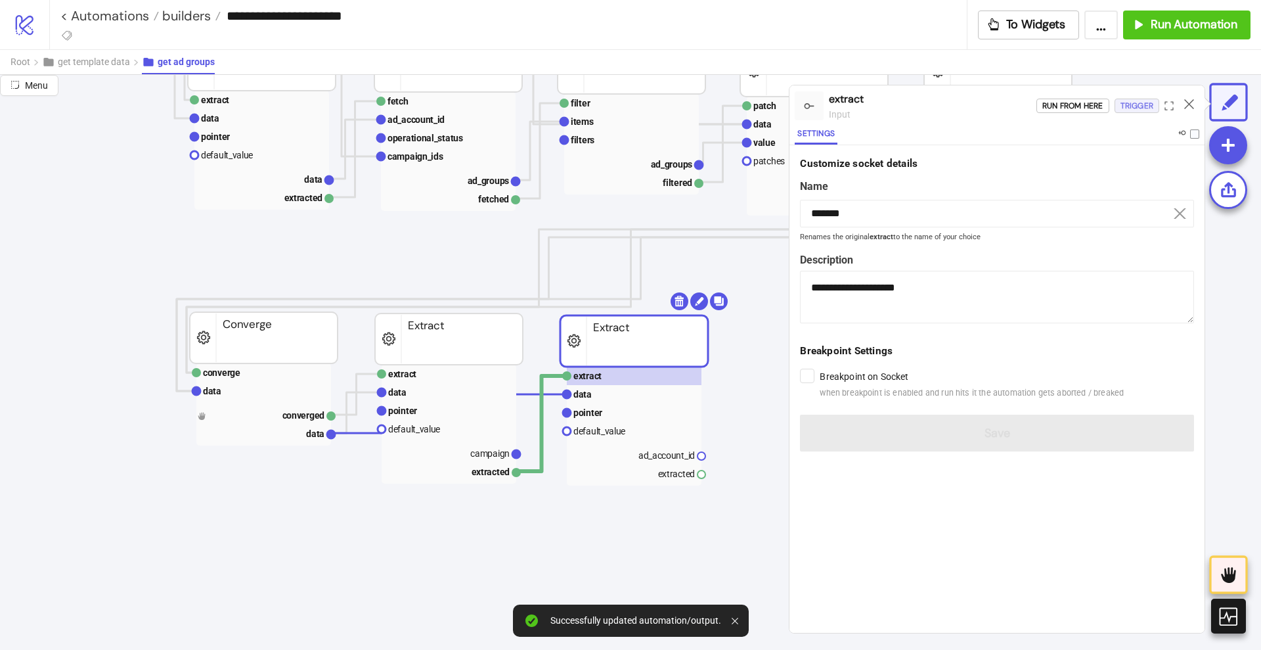
click at [1119, 108] on button "Trigger" at bounding box center [1137, 106] width 45 height 14
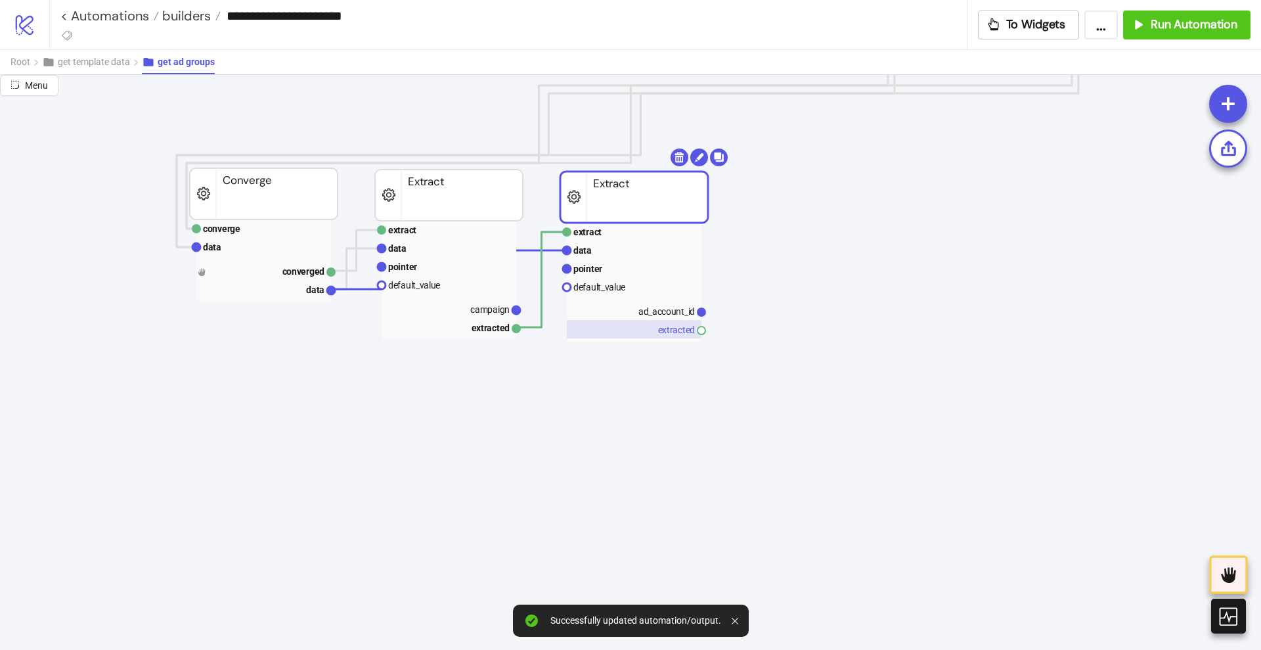
scroll to position [657, 0]
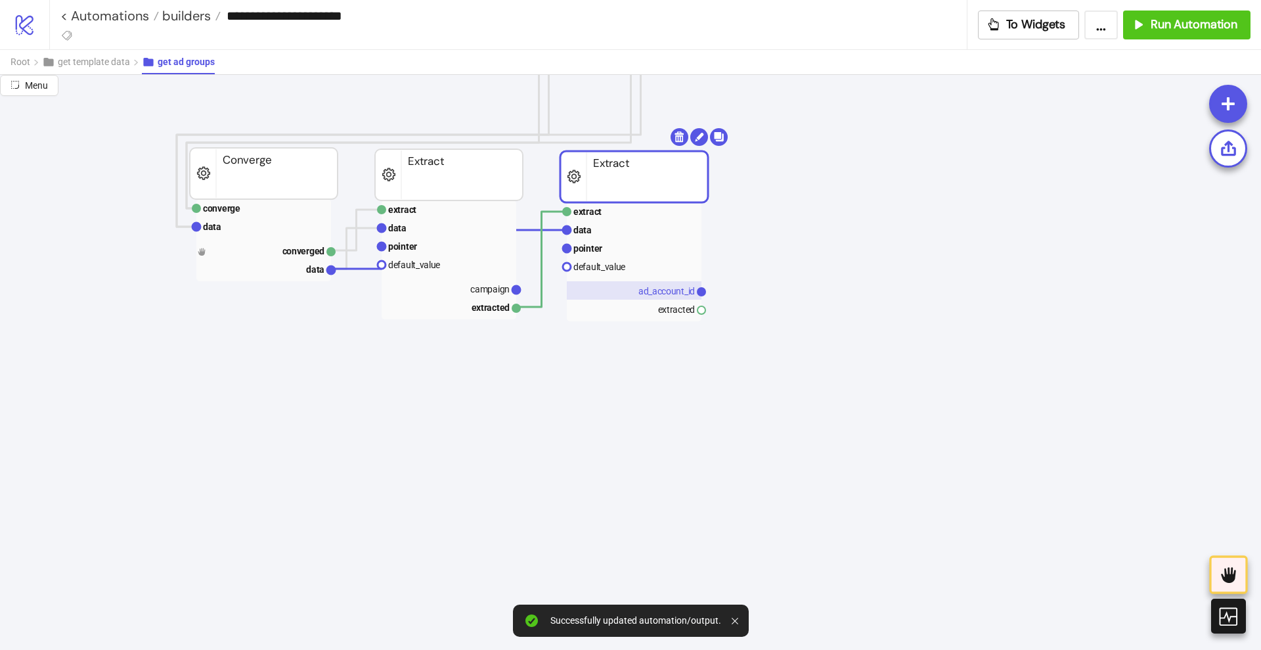
click at [671, 288] on text "ad_account_id" at bounding box center [667, 291] width 56 height 11
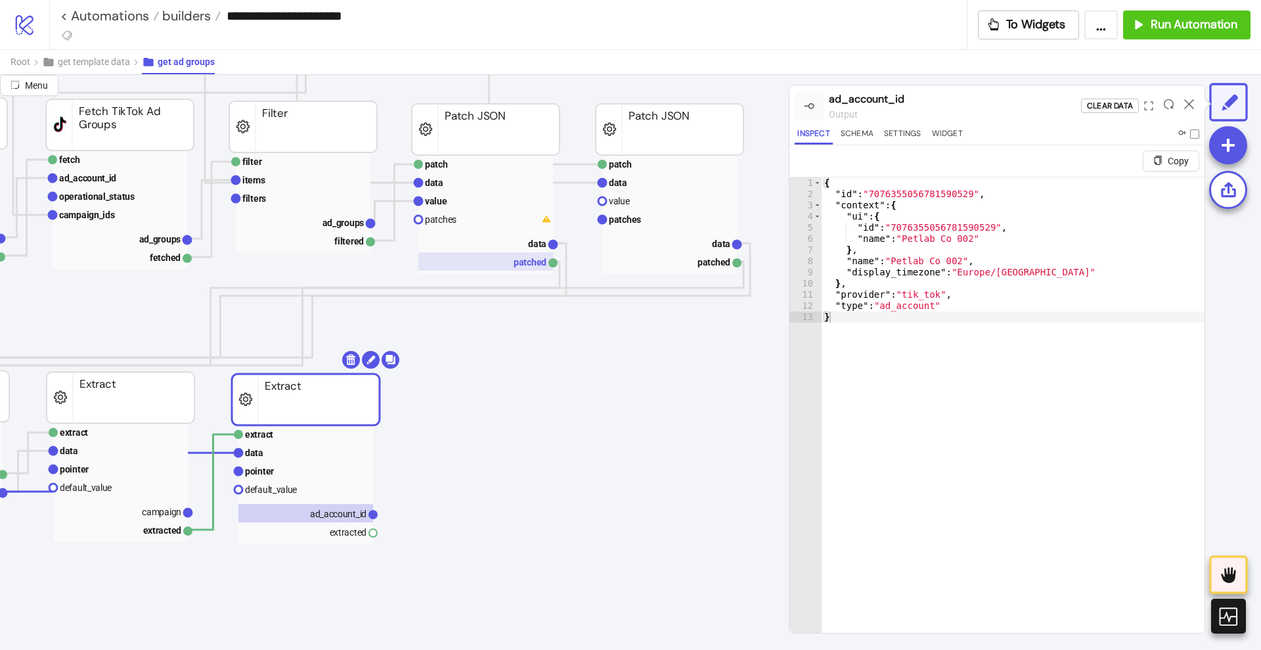
scroll to position [411, 328]
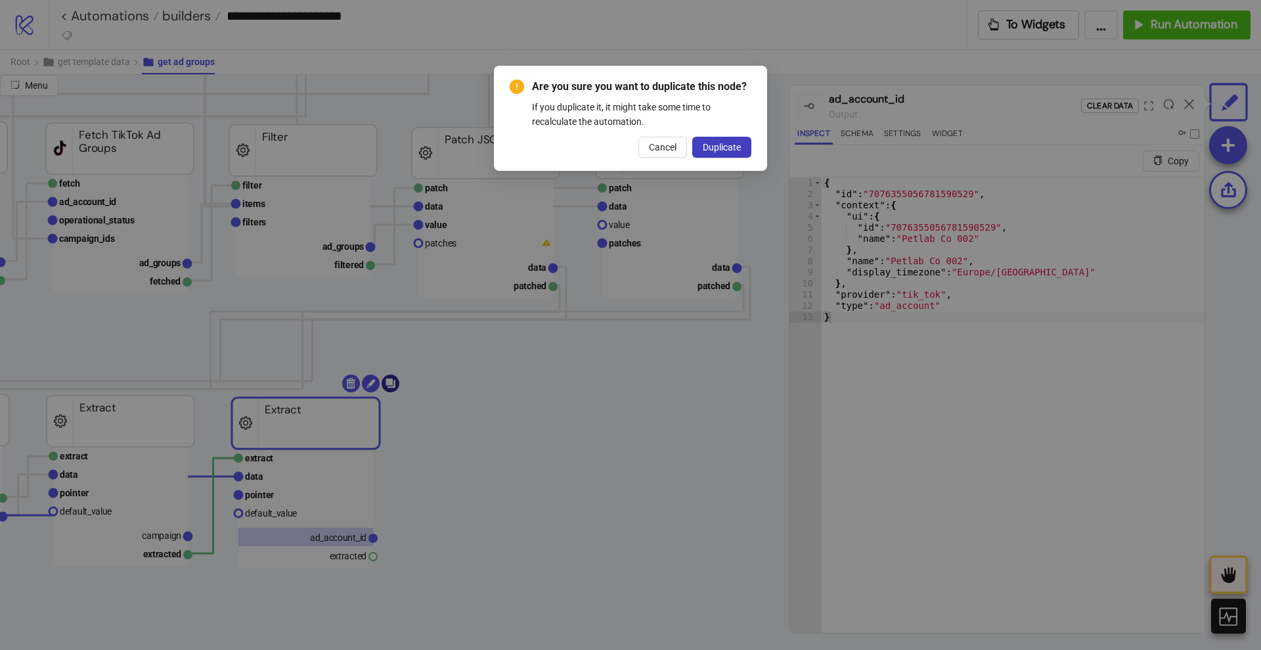
click at [393, 385] on body "**********" at bounding box center [630, 325] width 1261 height 650
click at [710, 145] on span "Duplicate" at bounding box center [722, 147] width 38 height 11
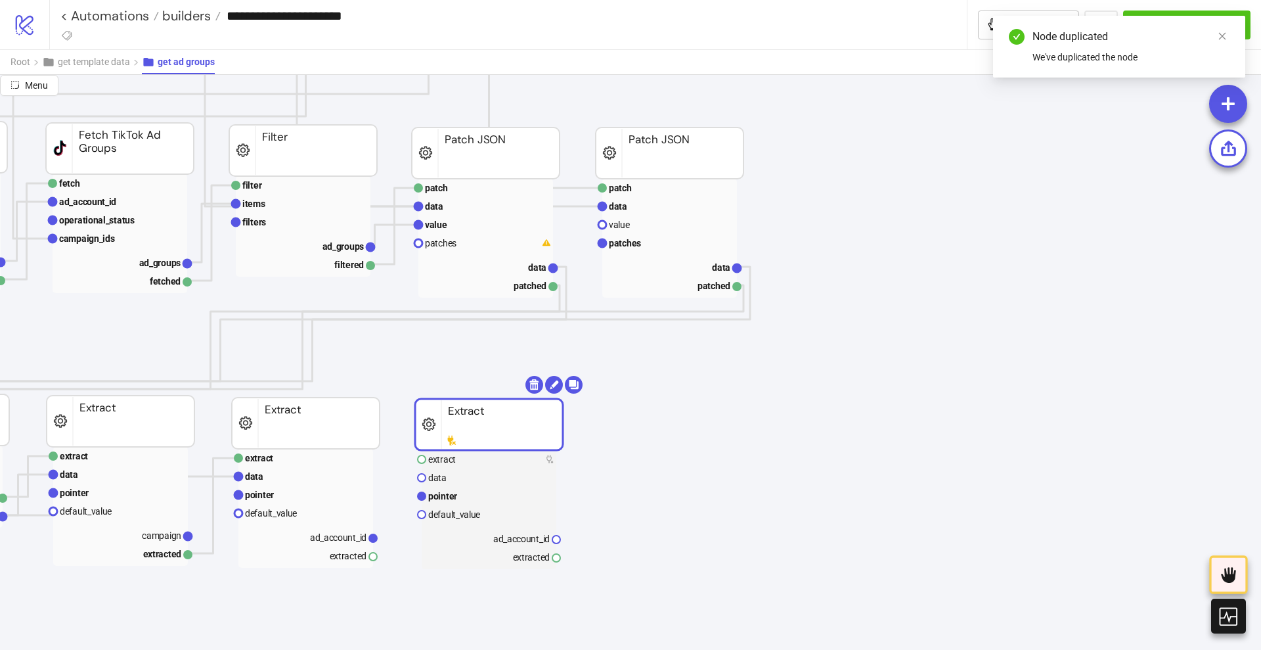
drag, startPoint x: 323, startPoint y: 438, endPoint x: 495, endPoint y: 429, distance: 173.0
click at [495, 429] on rect at bounding box center [489, 424] width 148 height 51
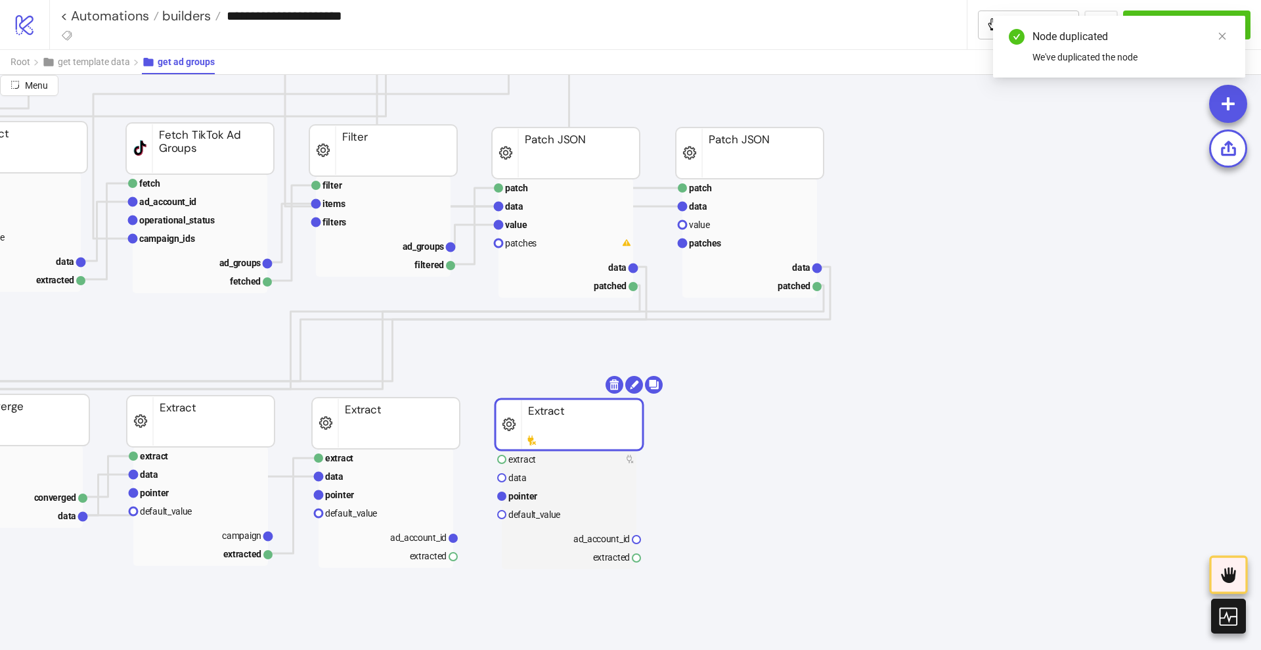
scroll to position [411, 246]
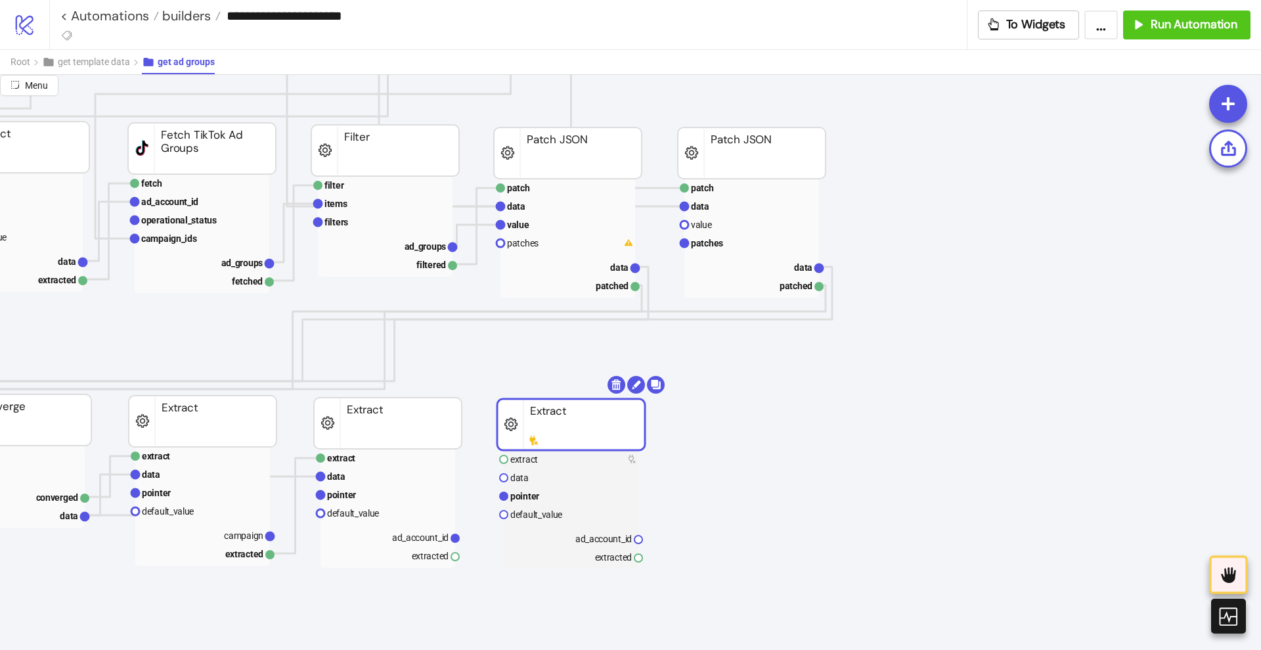
drag, startPoint x: 455, startPoint y: 556, endPoint x: 480, endPoint y: 560, distance: 25.3
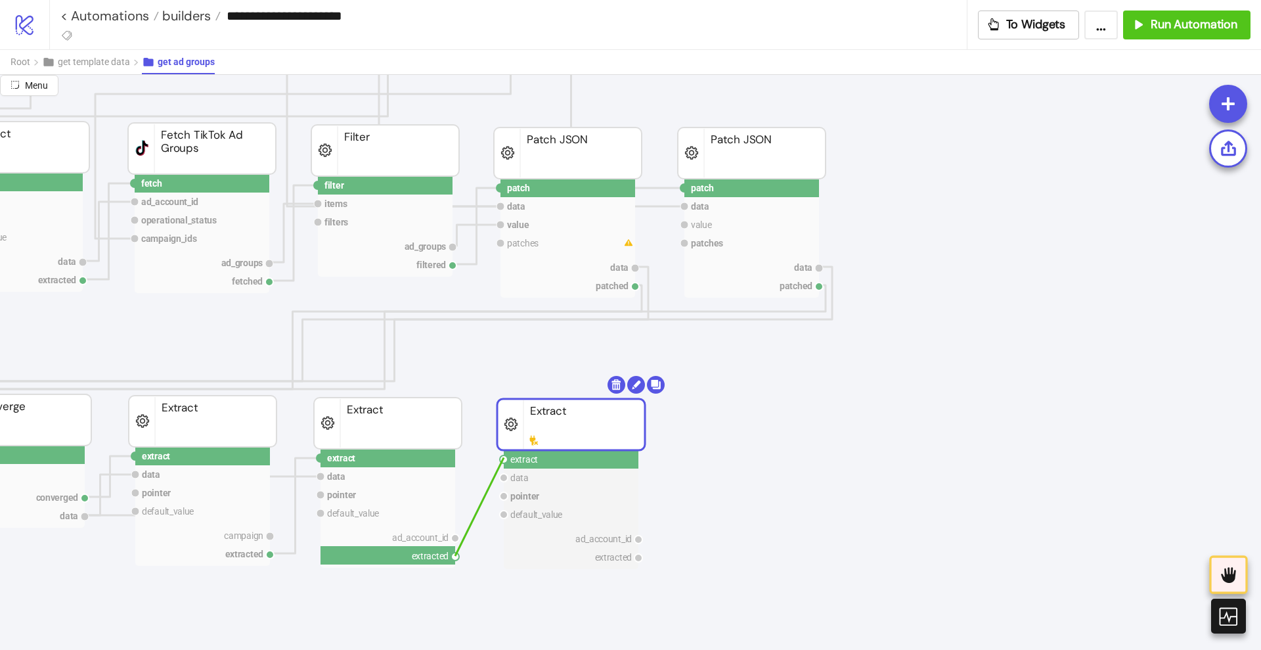
click at [504, 457] on circle at bounding box center [504, 459] width 8 height 8
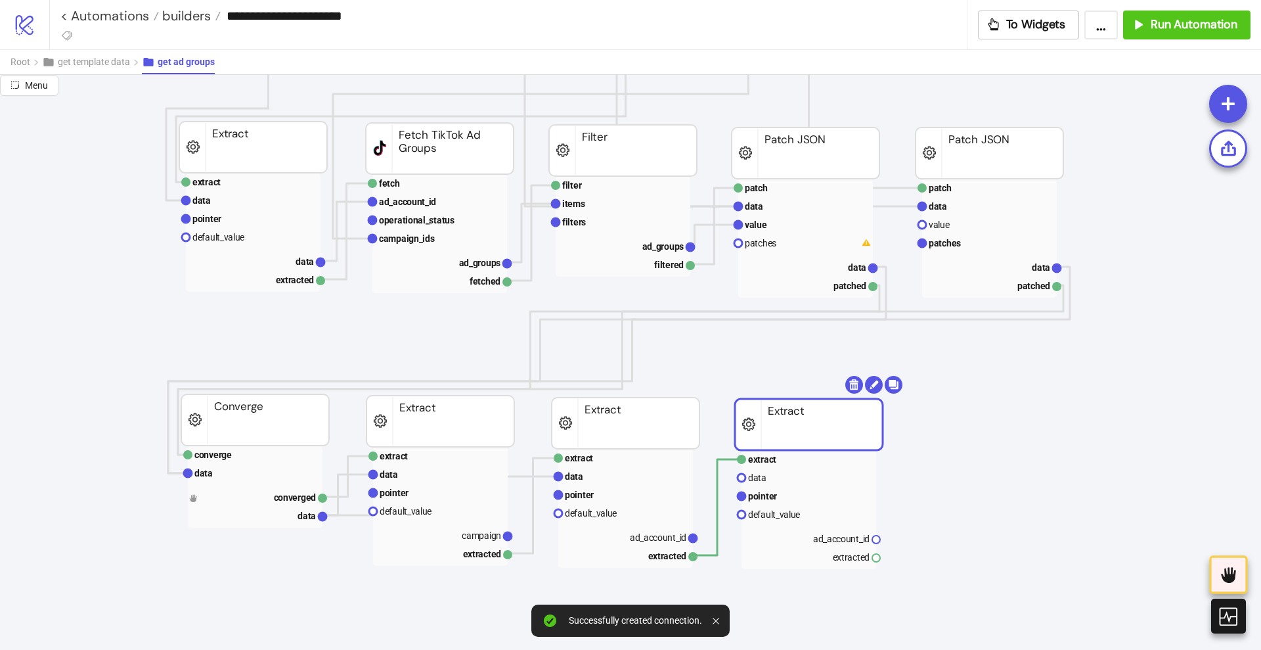
scroll to position [411, 0]
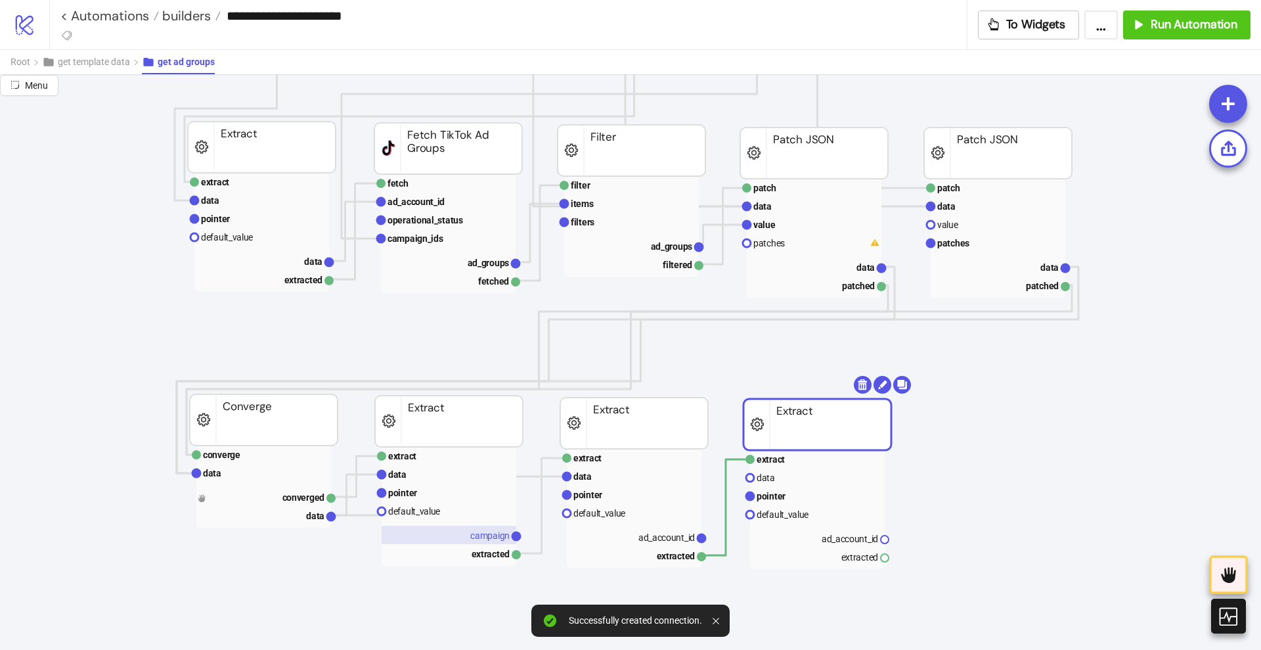
drag, startPoint x: 332, startPoint y: 514, endPoint x: 476, endPoint y: 539, distance: 145.3
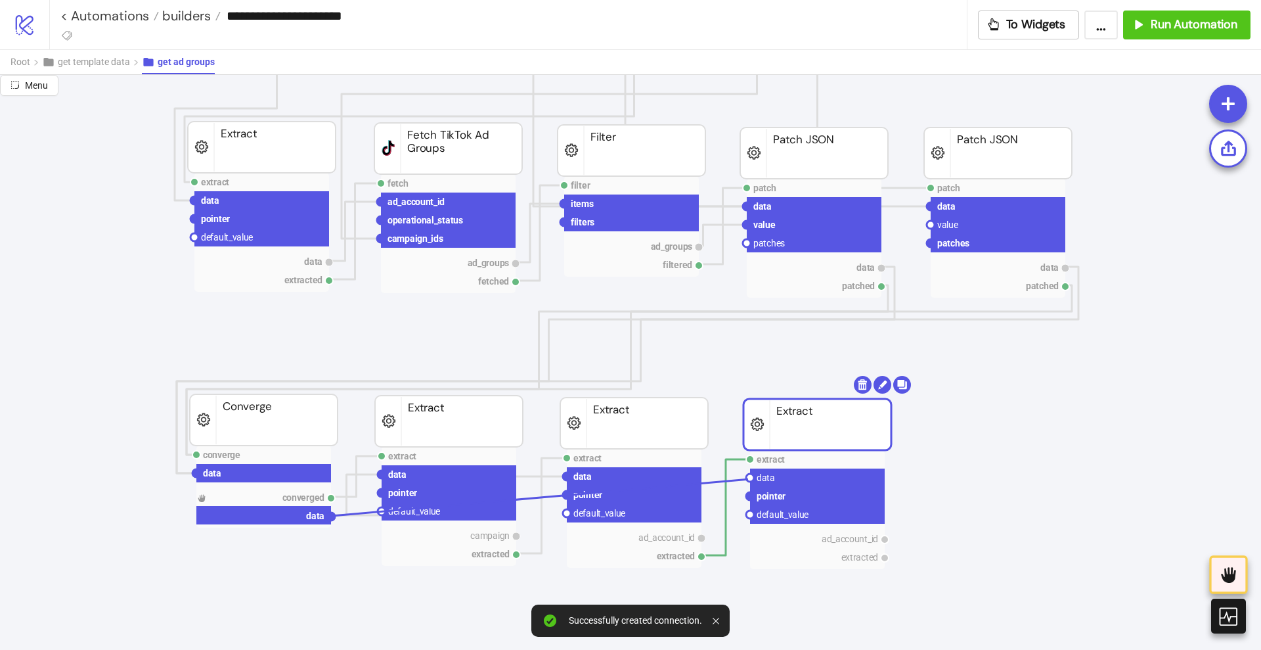
click at [749, 479] on circle at bounding box center [750, 478] width 8 height 8
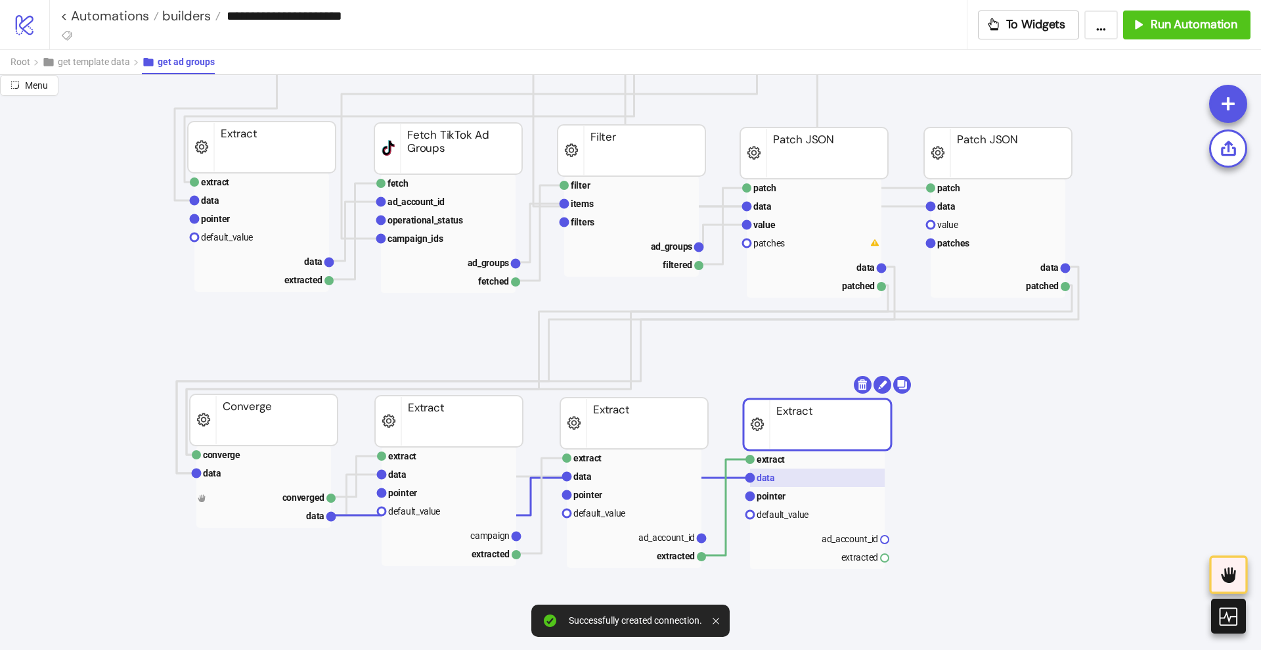
click at [770, 479] on text "data" at bounding box center [766, 477] width 18 height 11
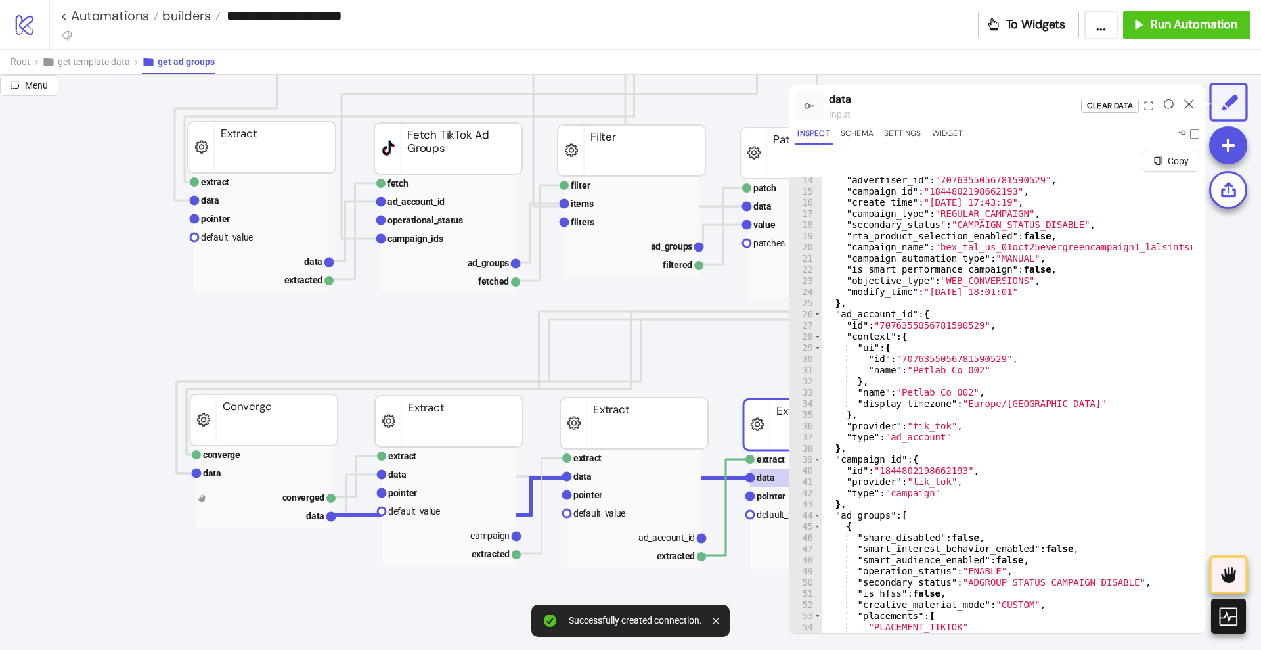
scroll to position [148, 0]
type textarea "**********"
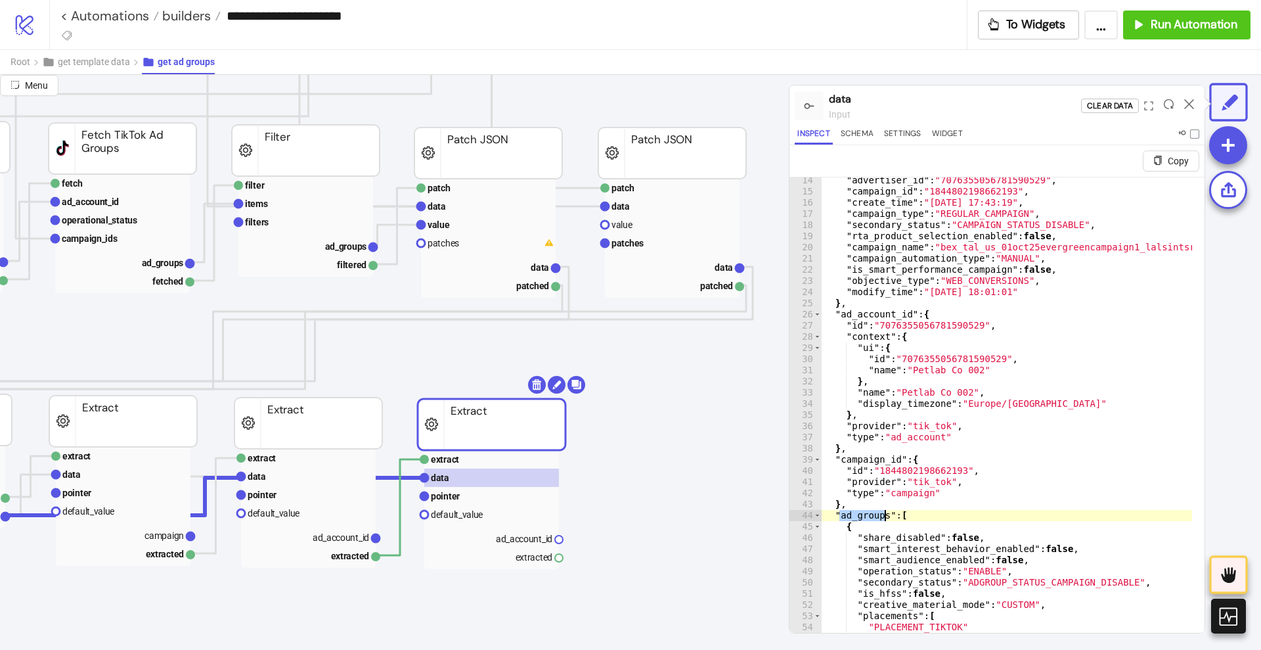
scroll to position [411, 328]
click at [473, 493] on rect at bounding box center [489, 496] width 135 height 18
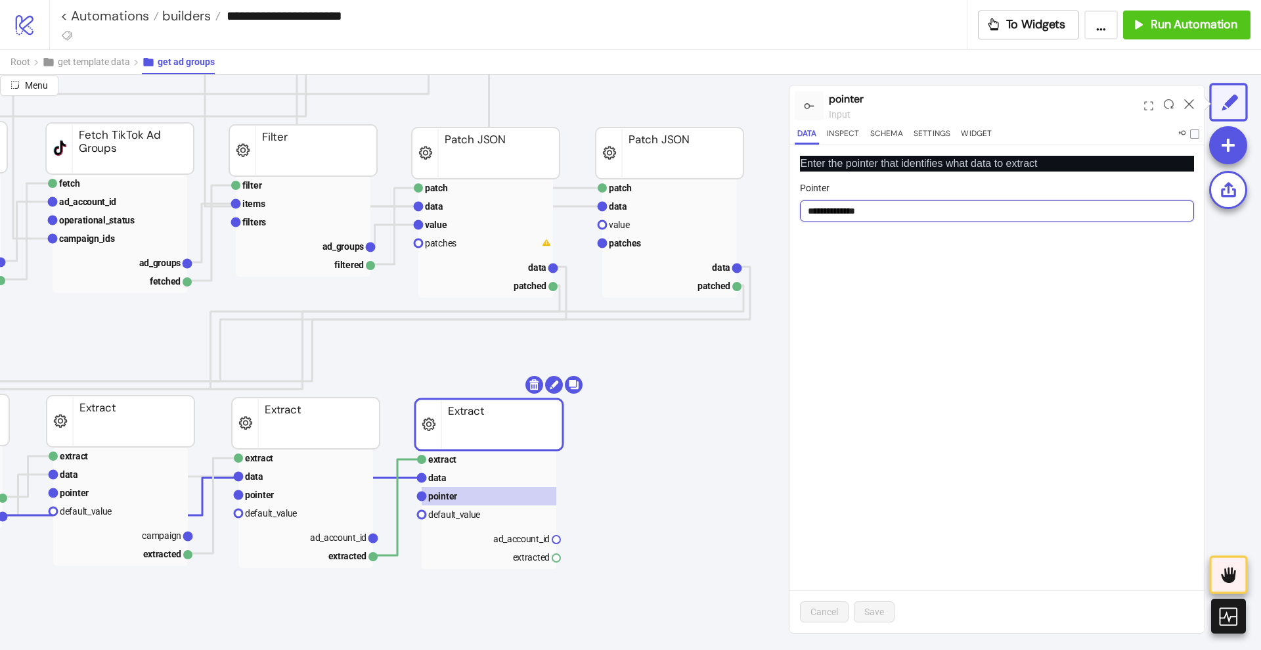
click at [840, 205] on input "**********" at bounding box center [997, 210] width 394 height 21
paste input "text"
type input "**********"
click at [872, 604] on button "Save" at bounding box center [874, 611] width 41 height 21
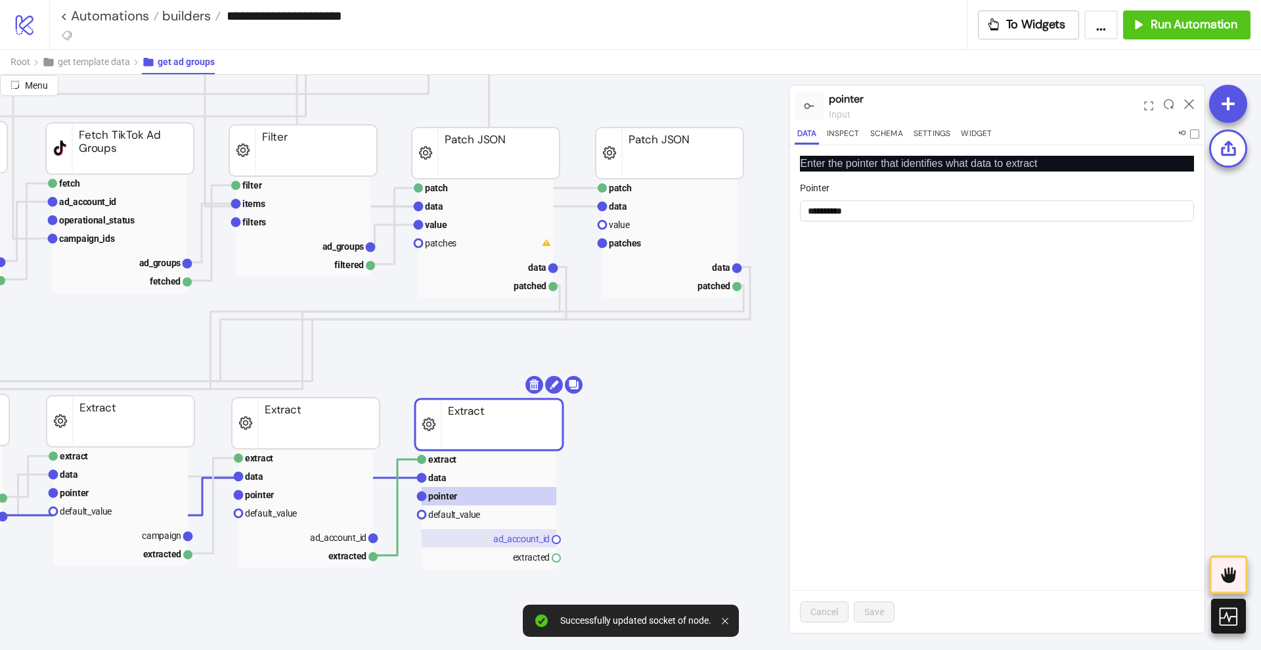
click at [533, 538] on text "ad_account_id" at bounding box center [521, 538] width 56 height 11
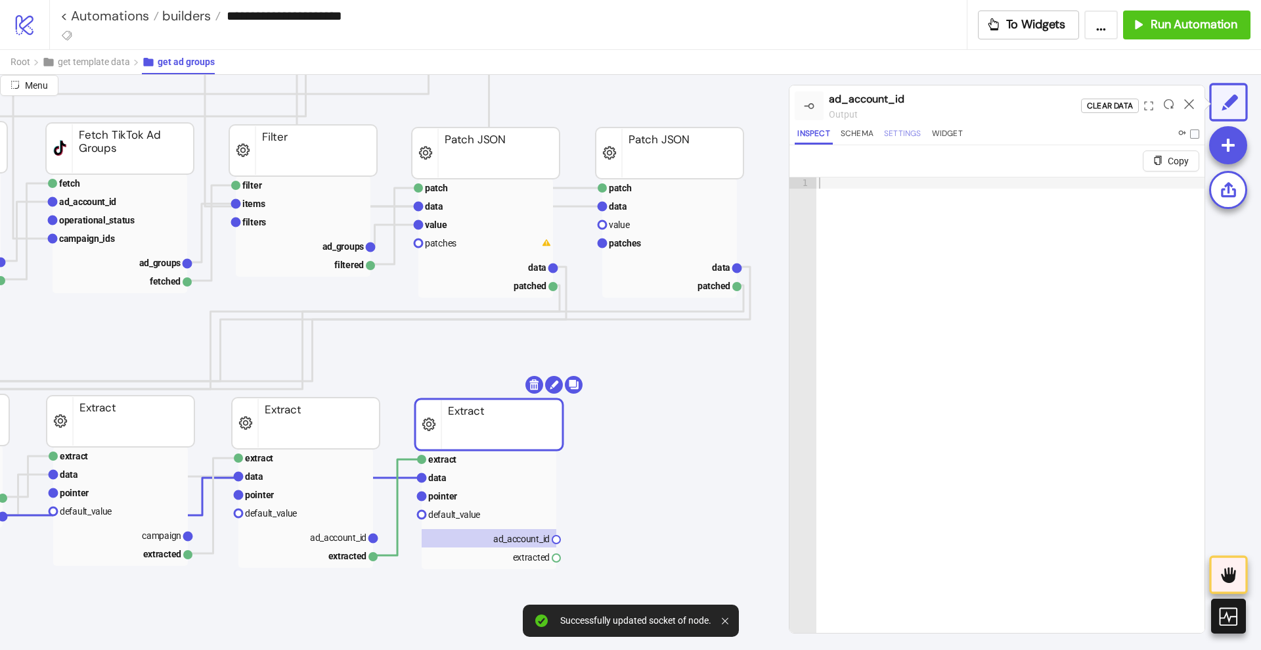
click at [893, 133] on button "Settings" at bounding box center [903, 136] width 43 height 18
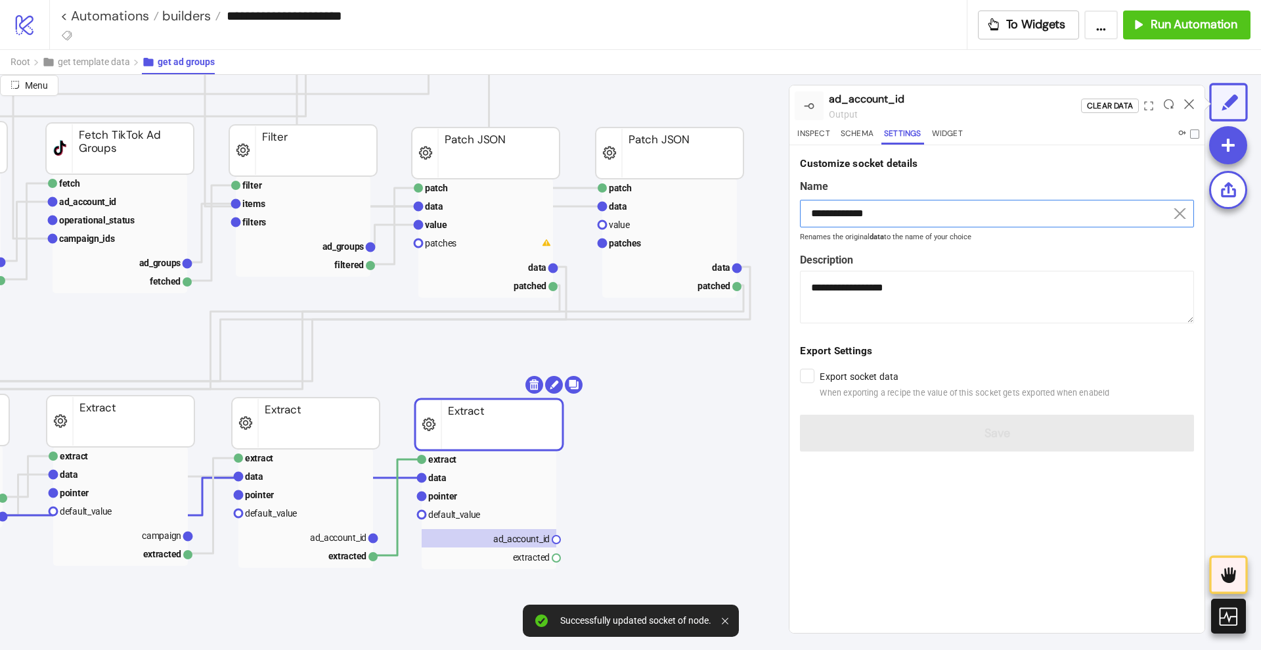
click at [840, 216] on input "**********" at bounding box center [997, 214] width 394 height 28
paste input
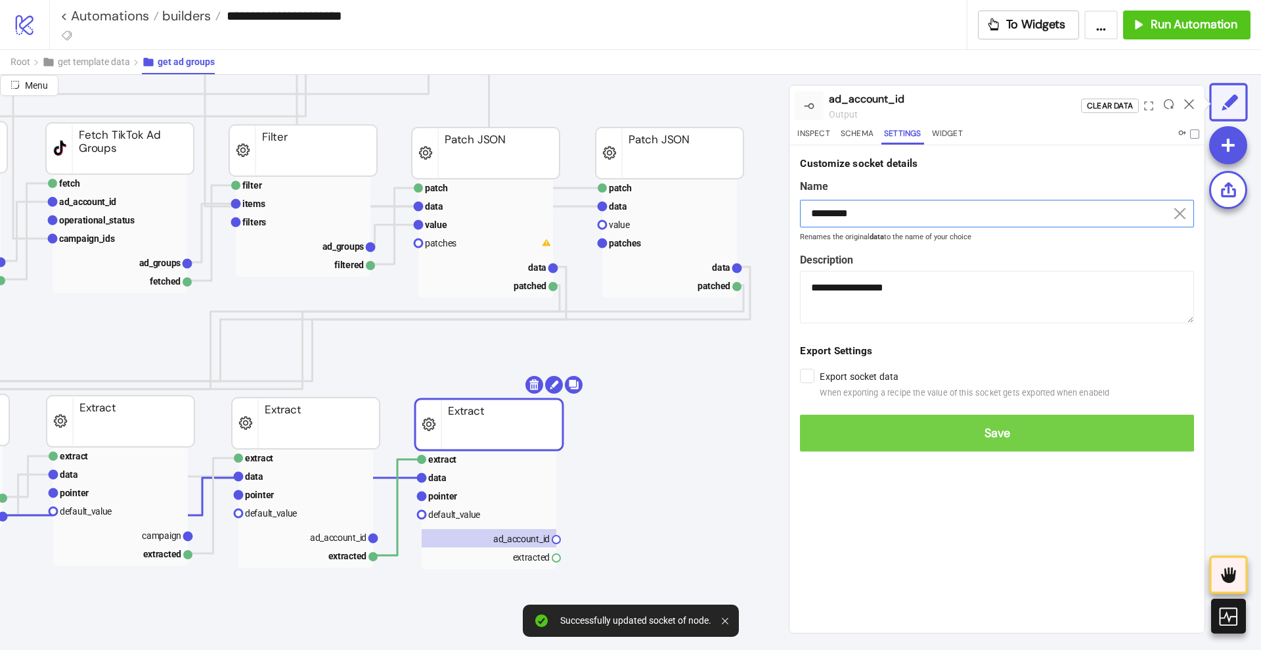
type input "*********"
click at [912, 427] on span "Save" at bounding box center [997, 433] width 373 height 15
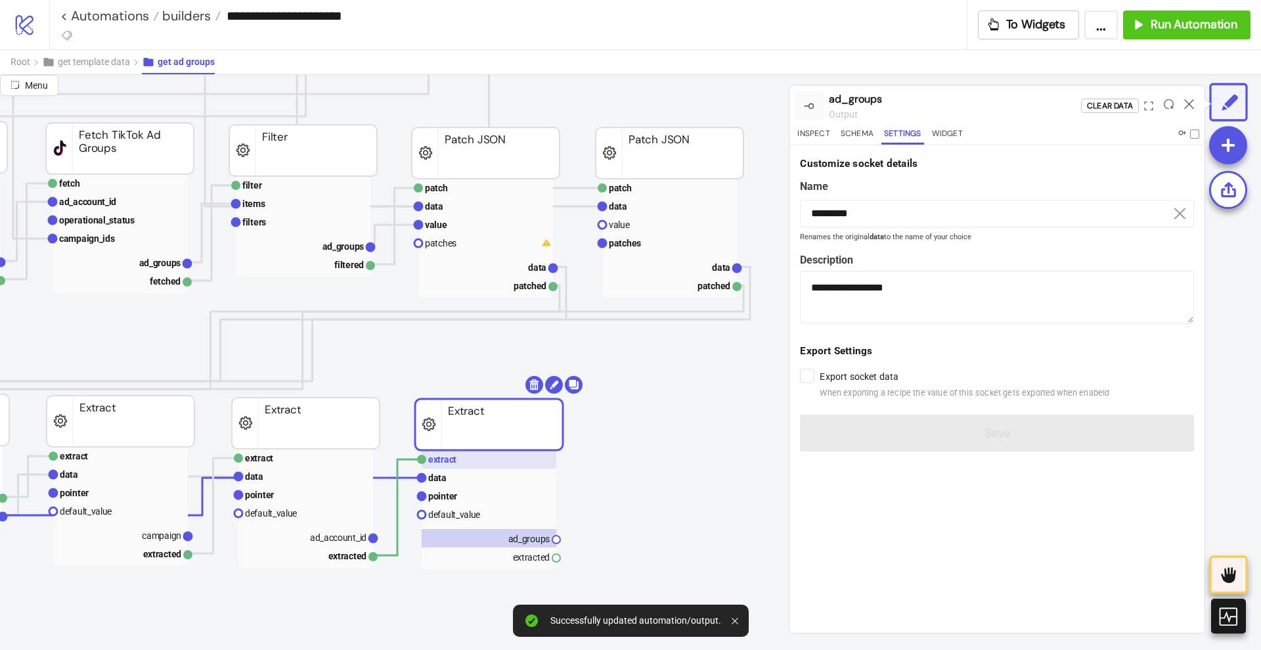
click at [470, 455] on rect at bounding box center [489, 459] width 135 height 18
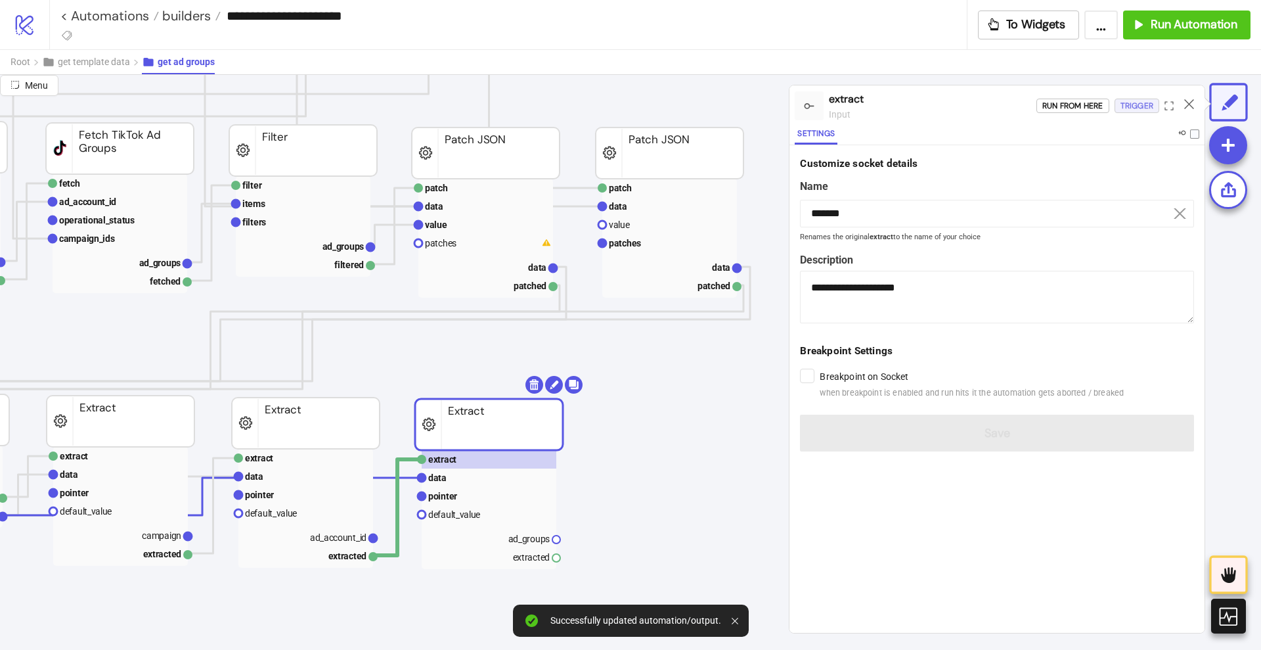
click at [1119, 107] on button "Trigger" at bounding box center [1137, 106] width 45 height 14
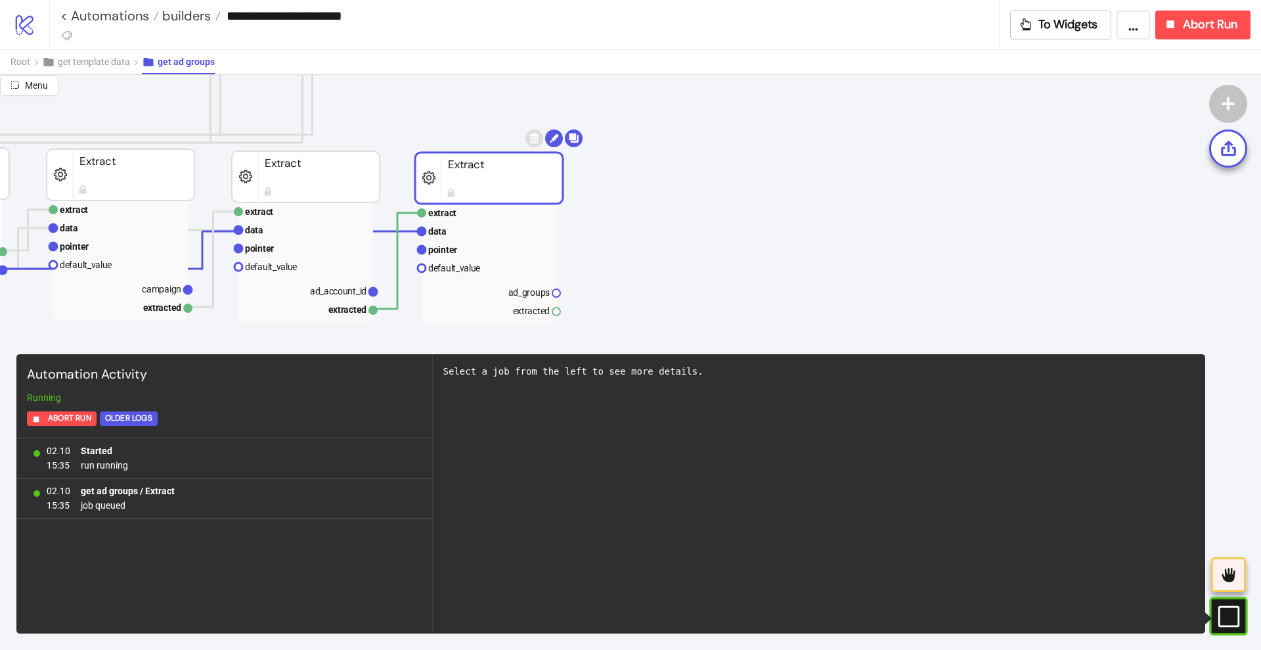
scroll to position [657, 0]
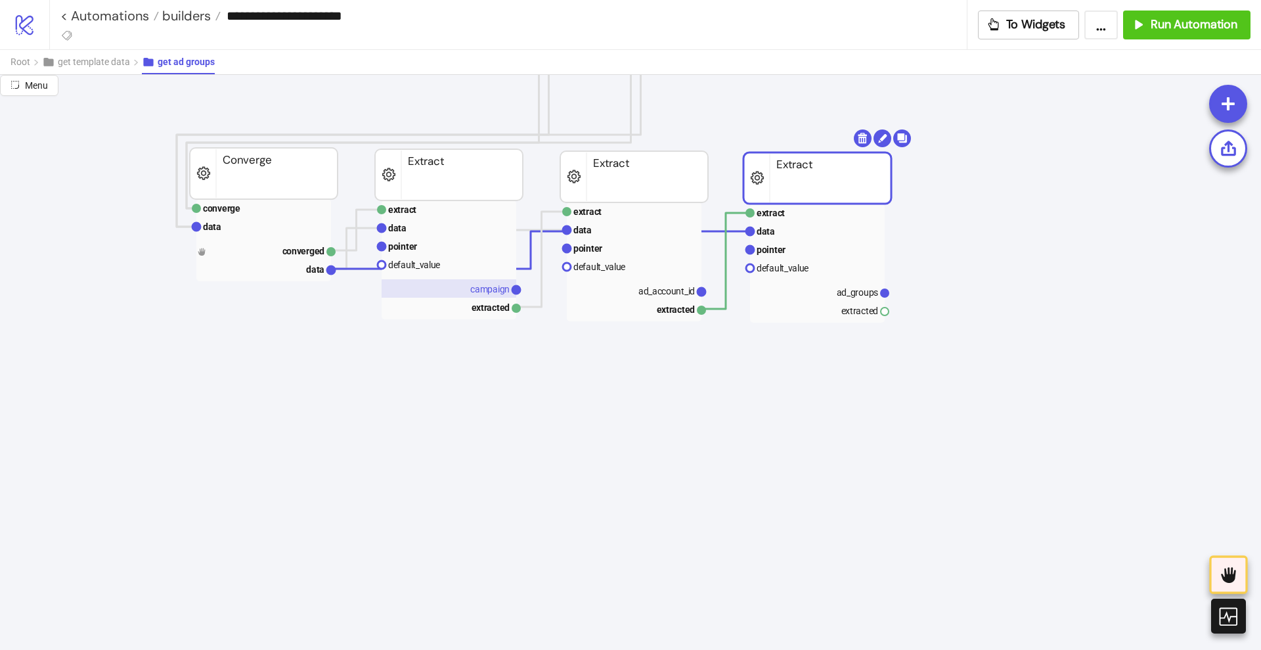
click at [490, 295] on rect at bounding box center [449, 288] width 135 height 18
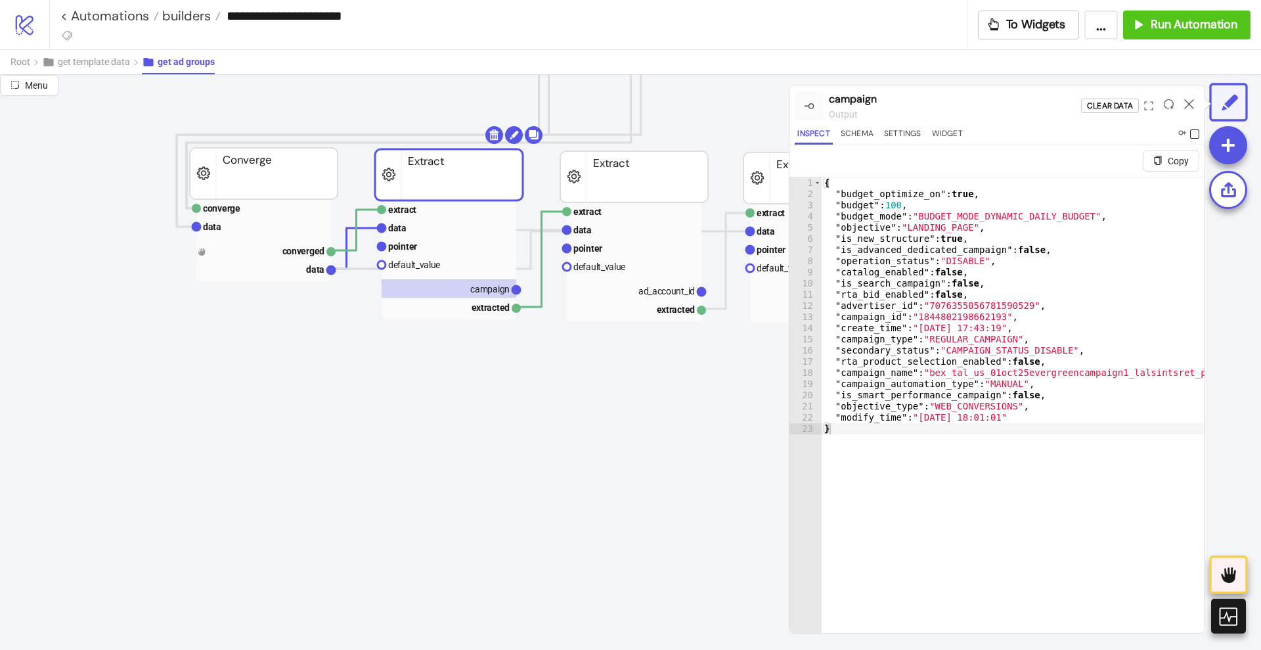
click at [1193, 132] on span at bounding box center [1194, 133] width 9 height 9
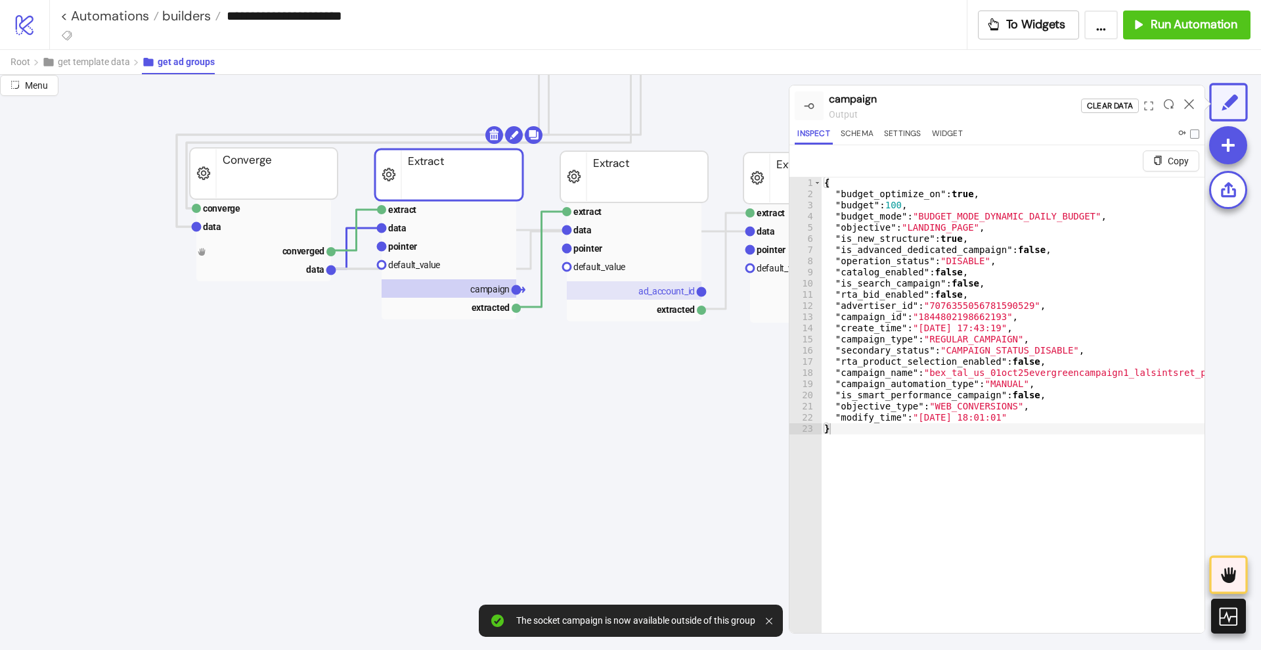
click at [666, 289] on text "ad_account_id" at bounding box center [667, 291] width 56 height 11
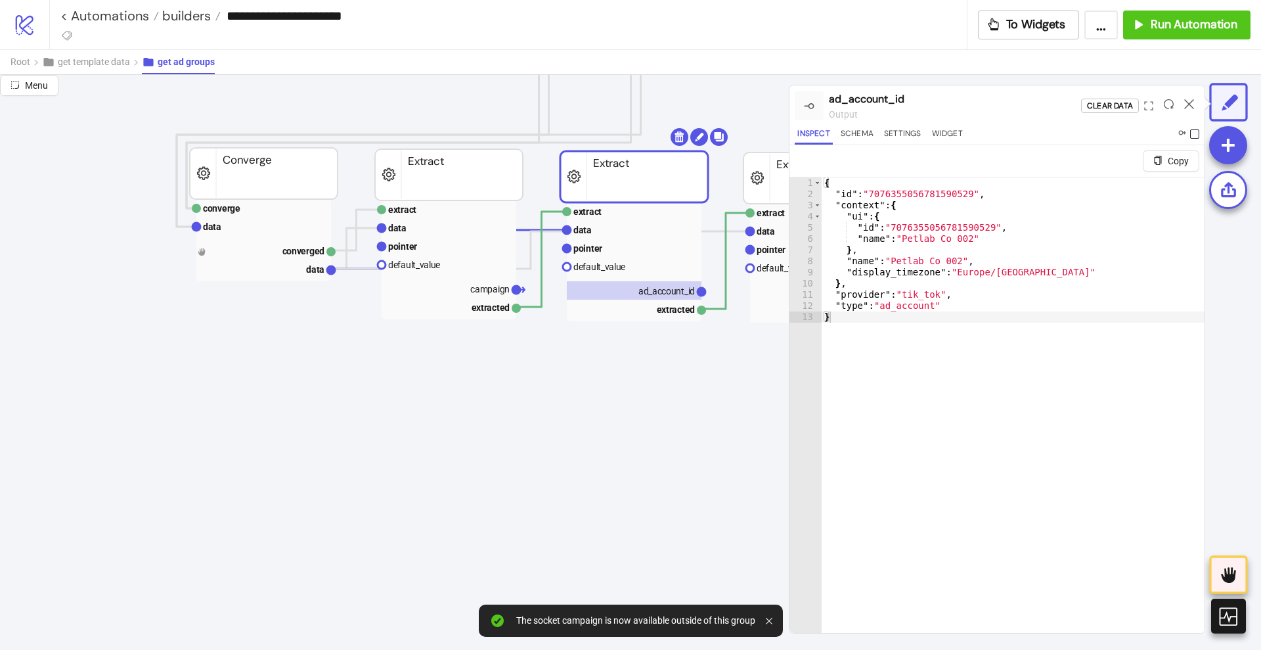
click at [1194, 135] on span at bounding box center [1194, 133] width 9 height 9
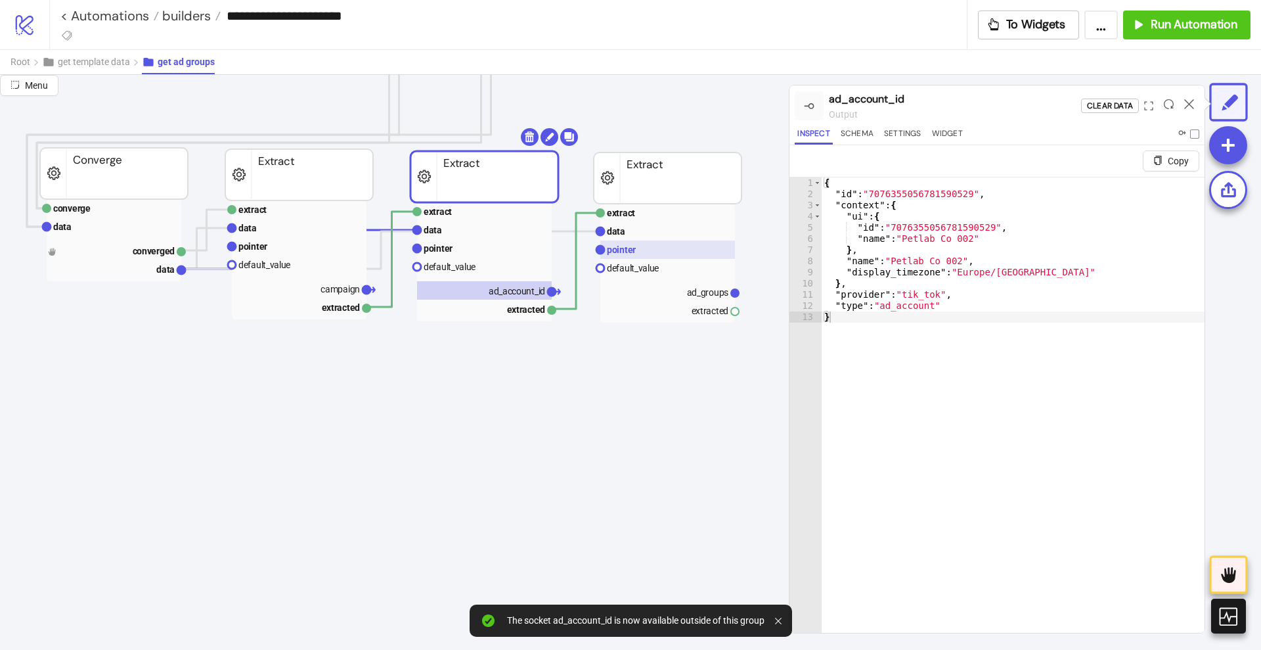
scroll to position [657, 164]
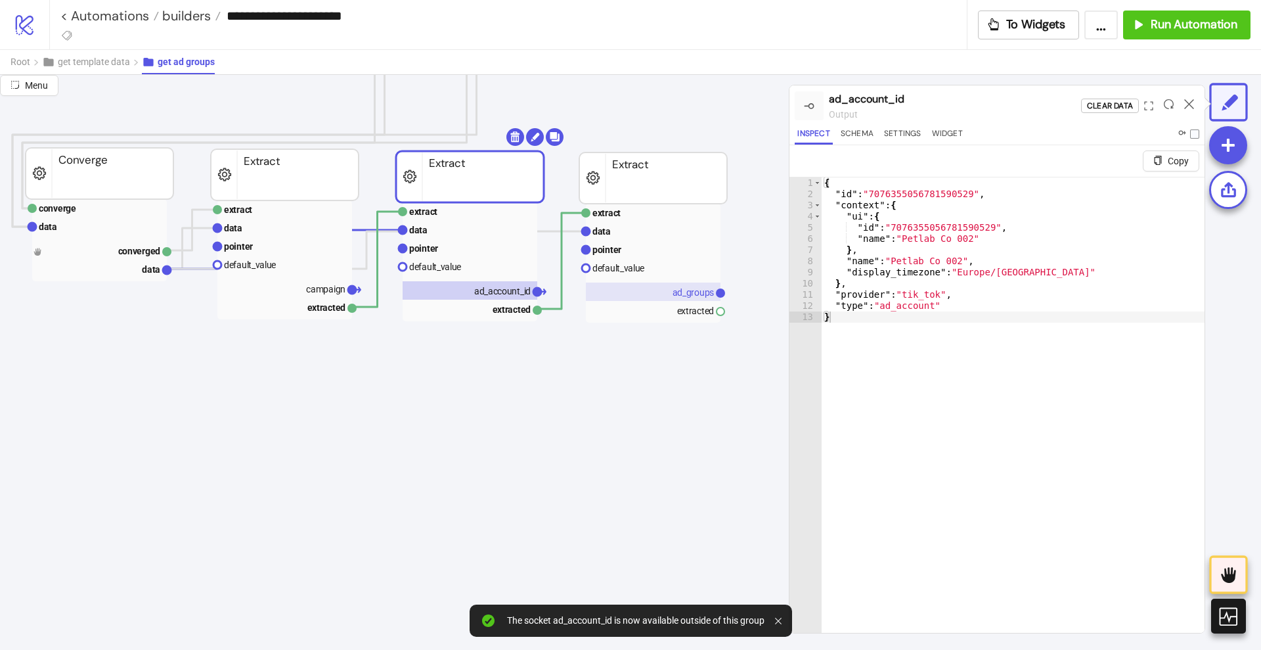
click at [684, 288] on text "ad_groups" at bounding box center [694, 292] width 42 height 11
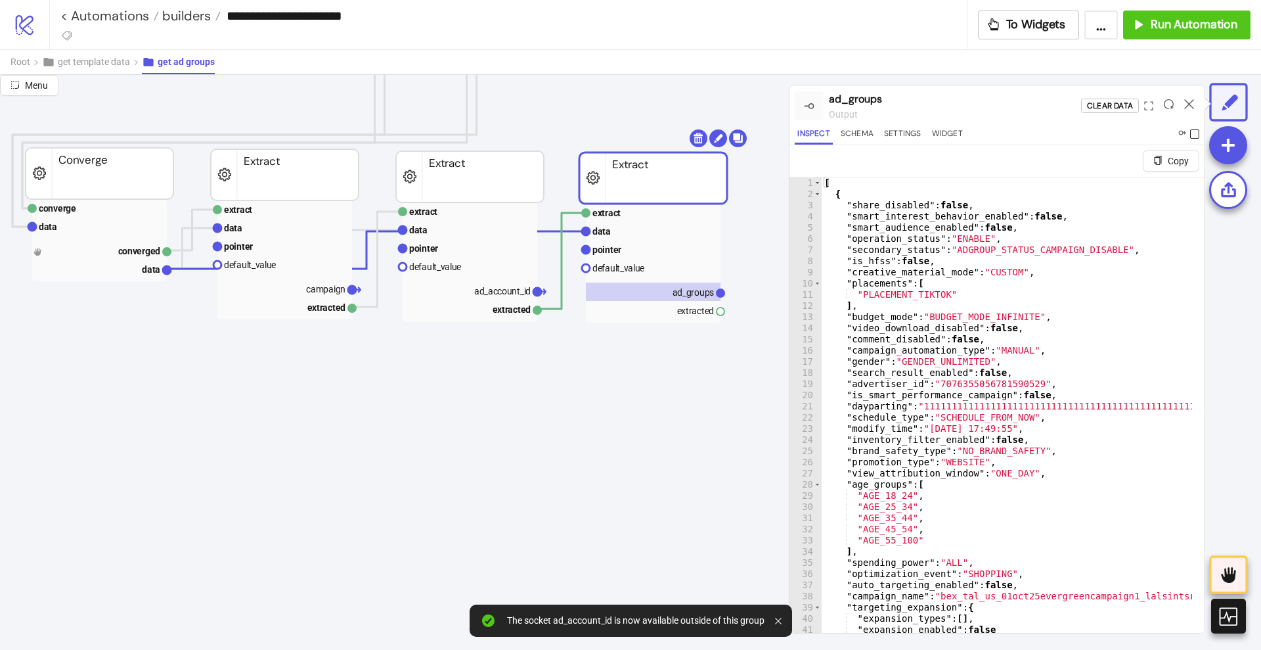
click at [1192, 130] on span at bounding box center [1194, 133] width 9 height 9
click at [1191, 99] on icon at bounding box center [1189, 104] width 10 height 10
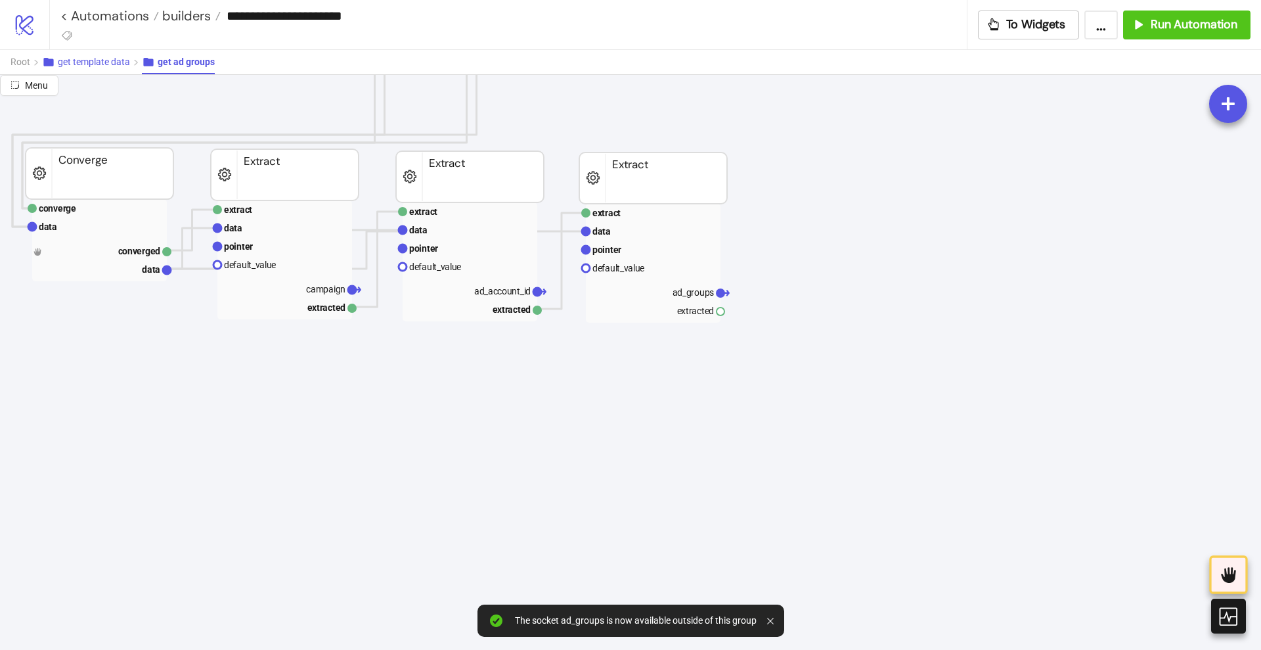
click at [81, 64] on span "get template data" at bounding box center [94, 61] width 72 height 11
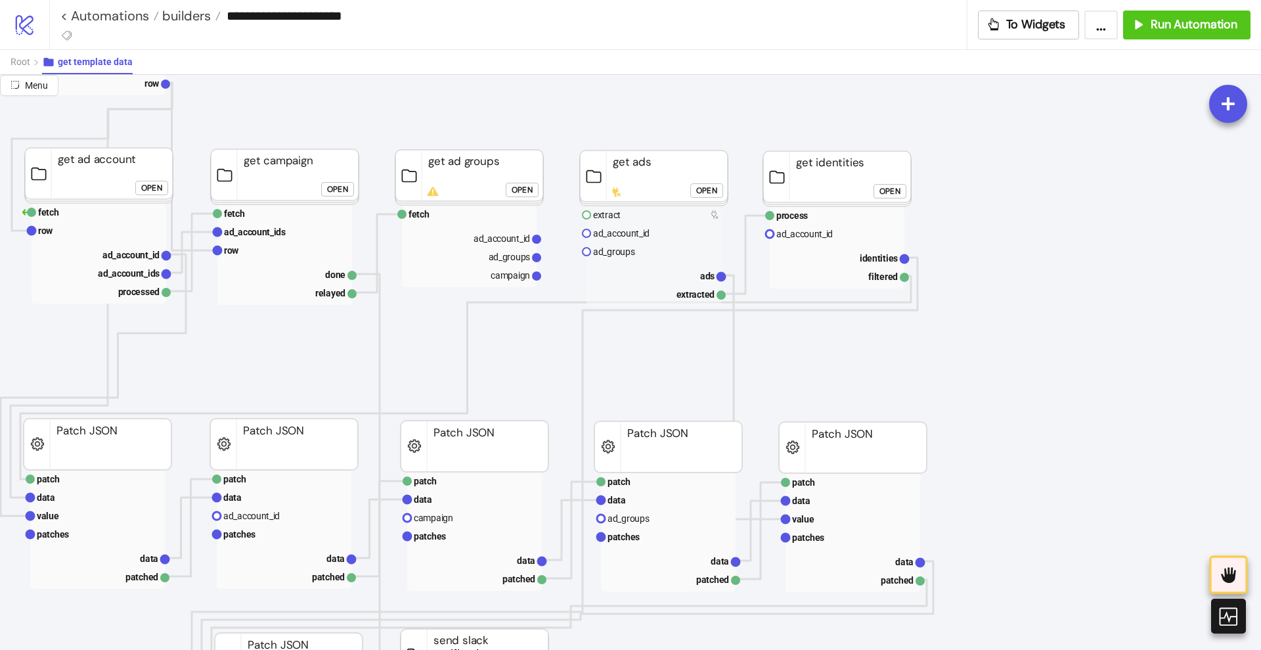
scroll to position [164, 164]
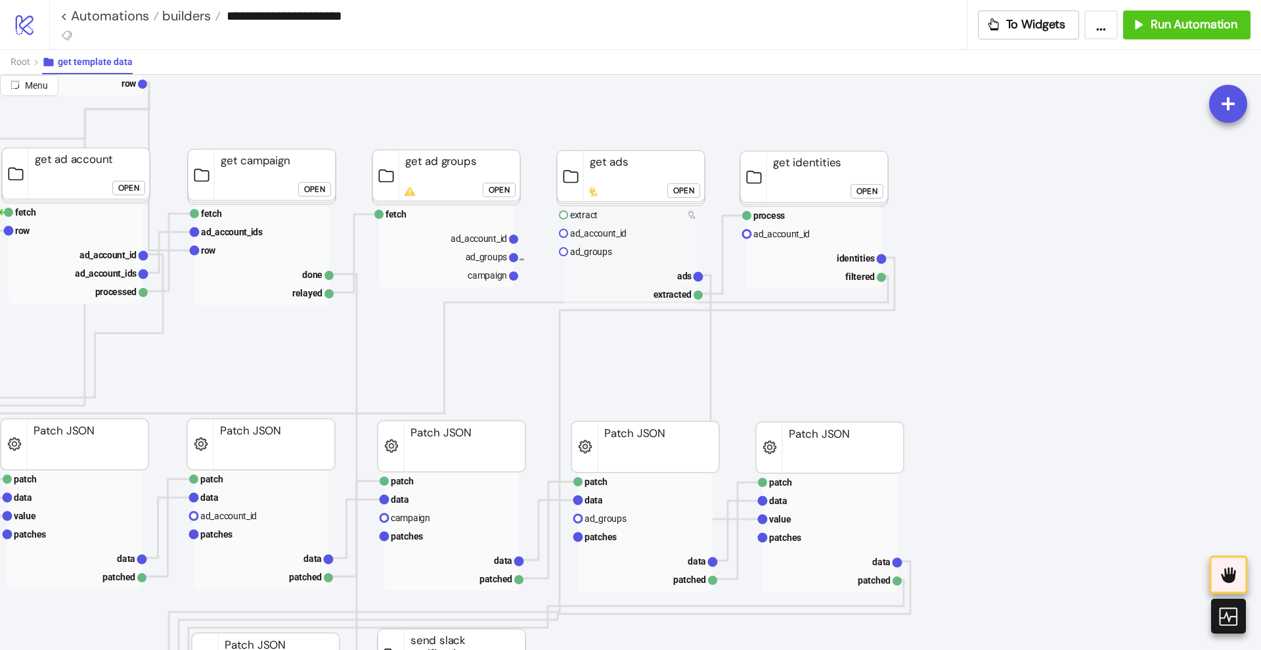
drag, startPoint x: 526, startPoint y: 261, endPoint x: 550, endPoint y: 258, distance: 24.0
drag, startPoint x: 517, startPoint y: 256, endPoint x: 547, endPoint y: 258, distance: 29.6
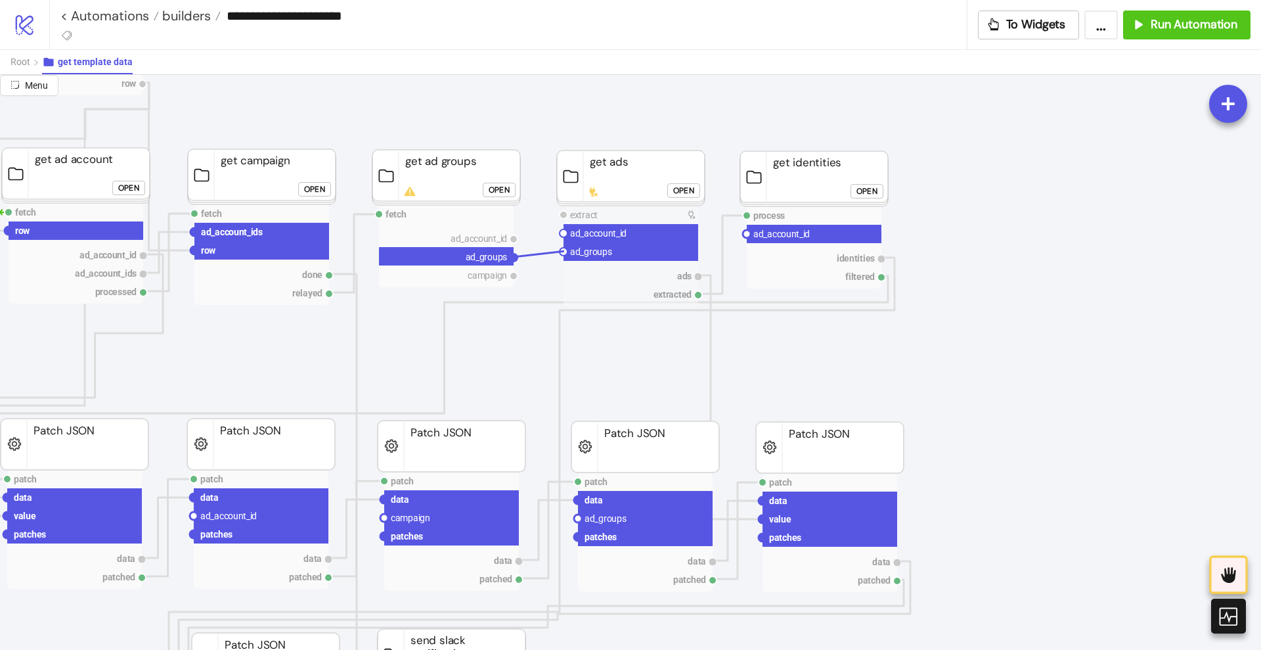
click at [564, 251] on circle at bounding box center [564, 252] width 8 height 8
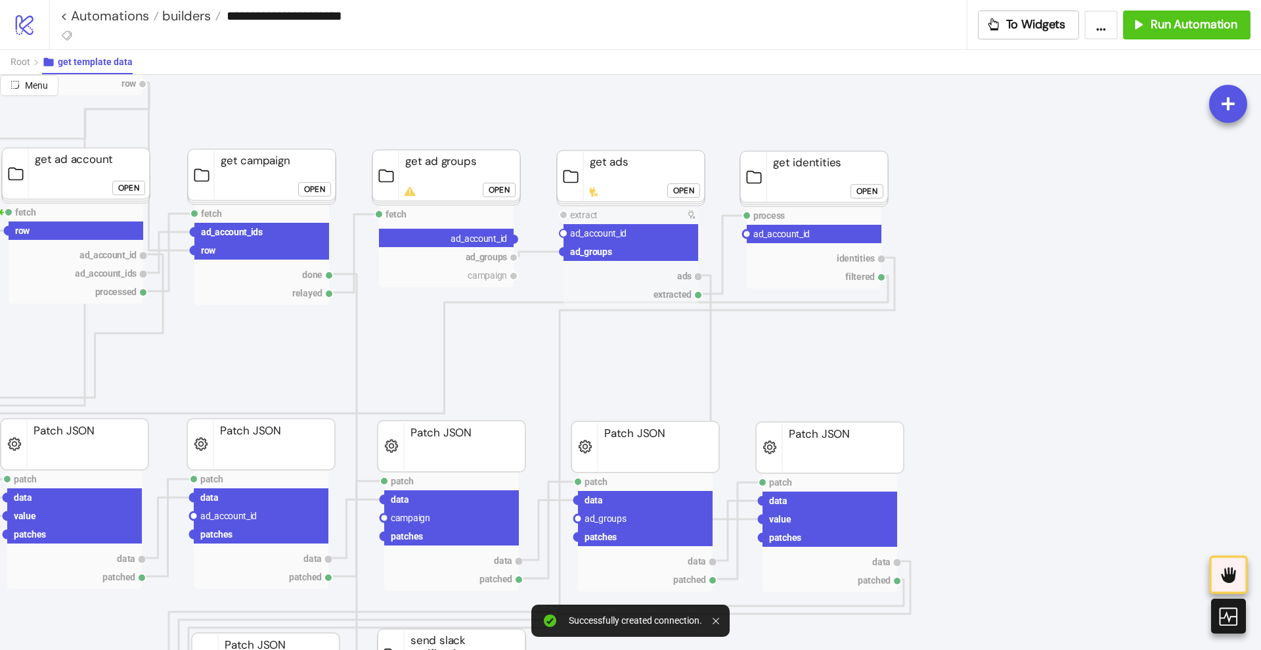
drag, startPoint x: 512, startPoint y: 240, endPoint x: 530, endPoint y: 244, distance: 18.3
click at [562, 234] on circle at bounding box center [564, 233] width 8 height 8
drag, startPoint x: 516, startPoint y: 240, endPoint x: 568, endPoint y: 254, distance: 54.3
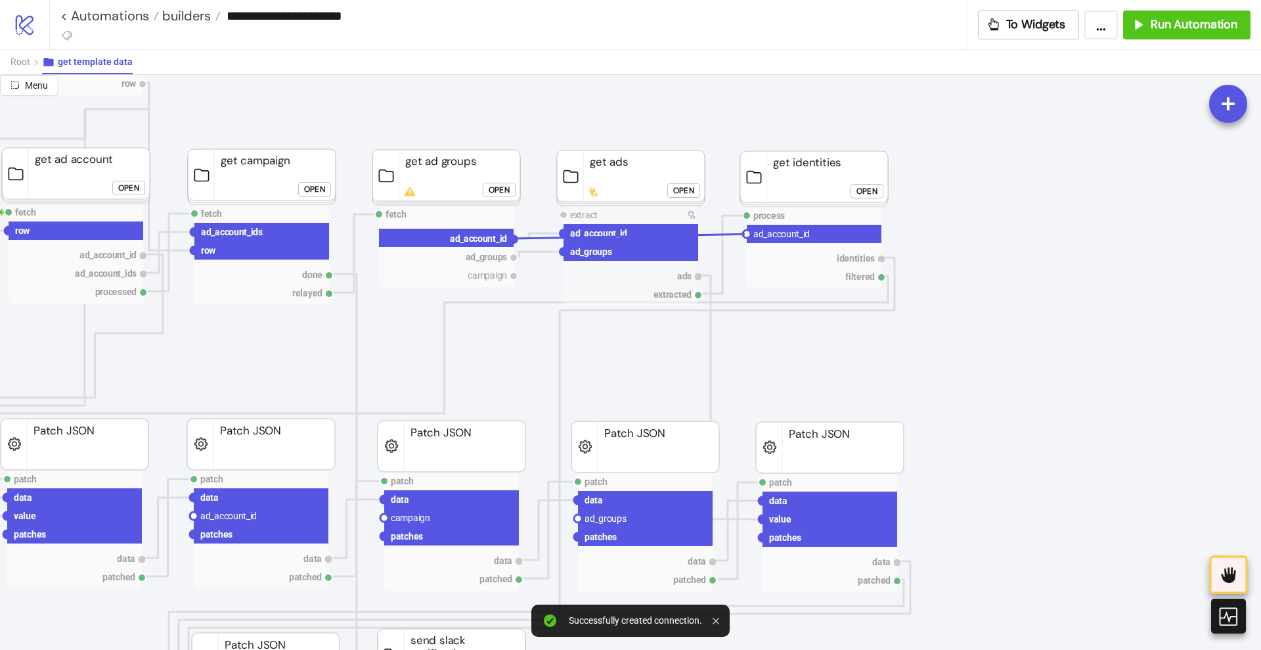
click at [745, 234] on circle at bounding box center [747, 234] width 8 height 8
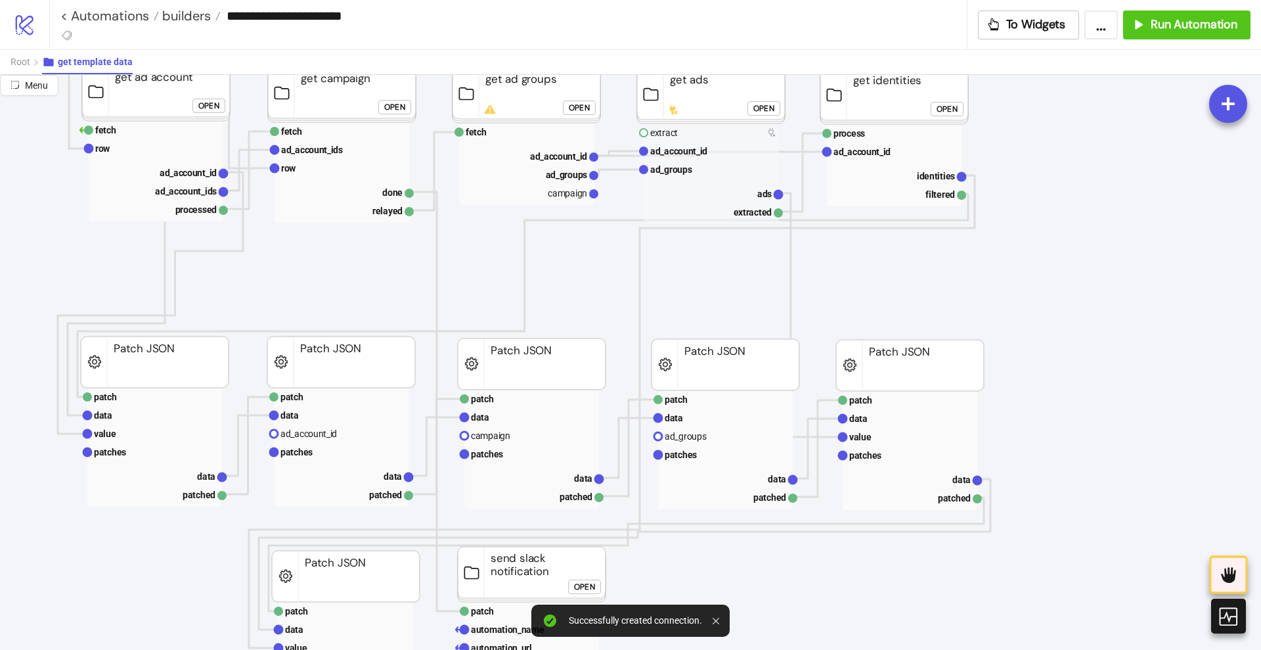
scroll to position [246, 82]
drag, startPoint x: 595, startPoint y: 157, endPoint x: 583, endPoint y: 212, distance: 56.3
click at [593, 198] on g "fetch ad_account_id ad_groups campaign" at bounding box center [528, 164] width 143 height 82
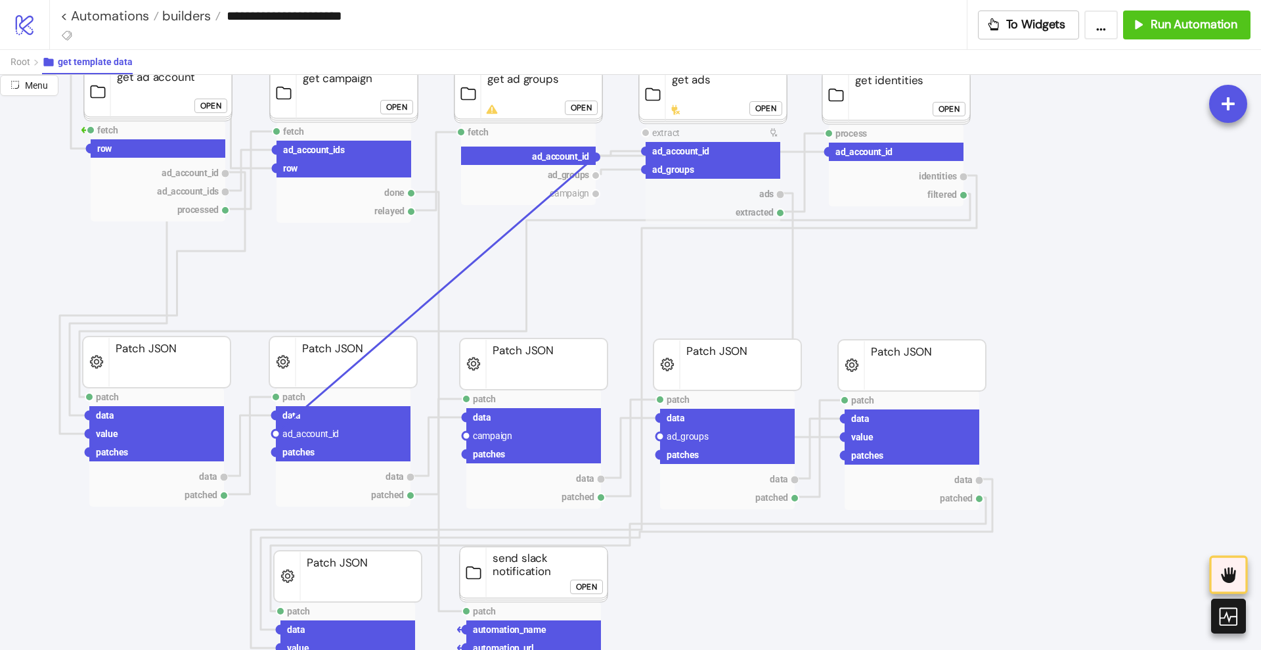
click at [278, 431] on circle at bounding box center [276, 434] width 8 height 8
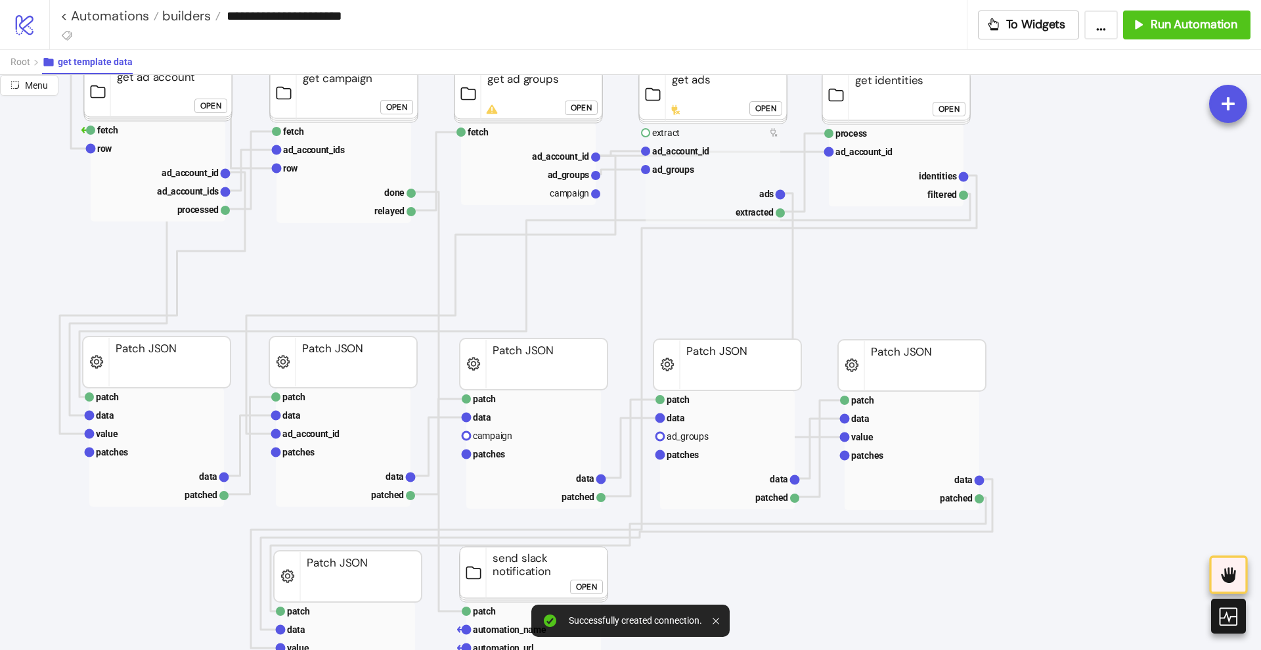
drag, startPoint x: 597, startPoint y: 172, endPoint x: 564, endPoint y: 241, distance: 76.7
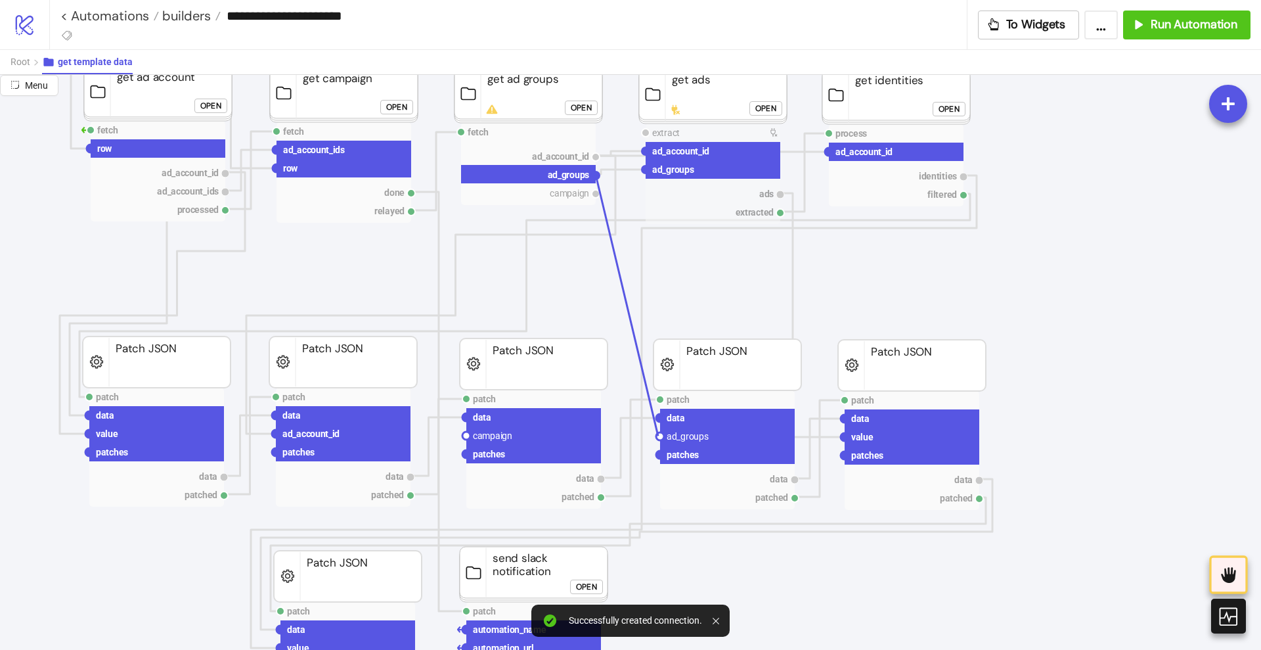
click at [658, 436] on circle at bounding box center [660, 436] width 8 height 8
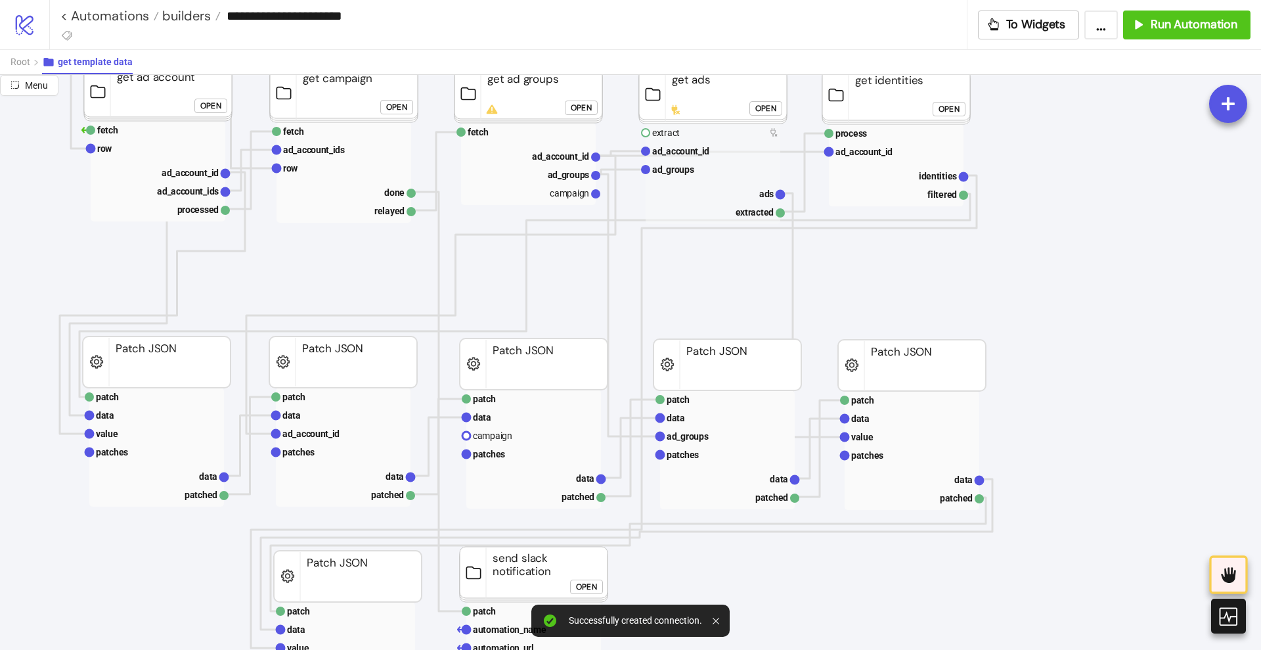
drag, startPoint x: 595, startPoint y: 192, endPoint x: 595, endPoint y: 271, distance: 78.8
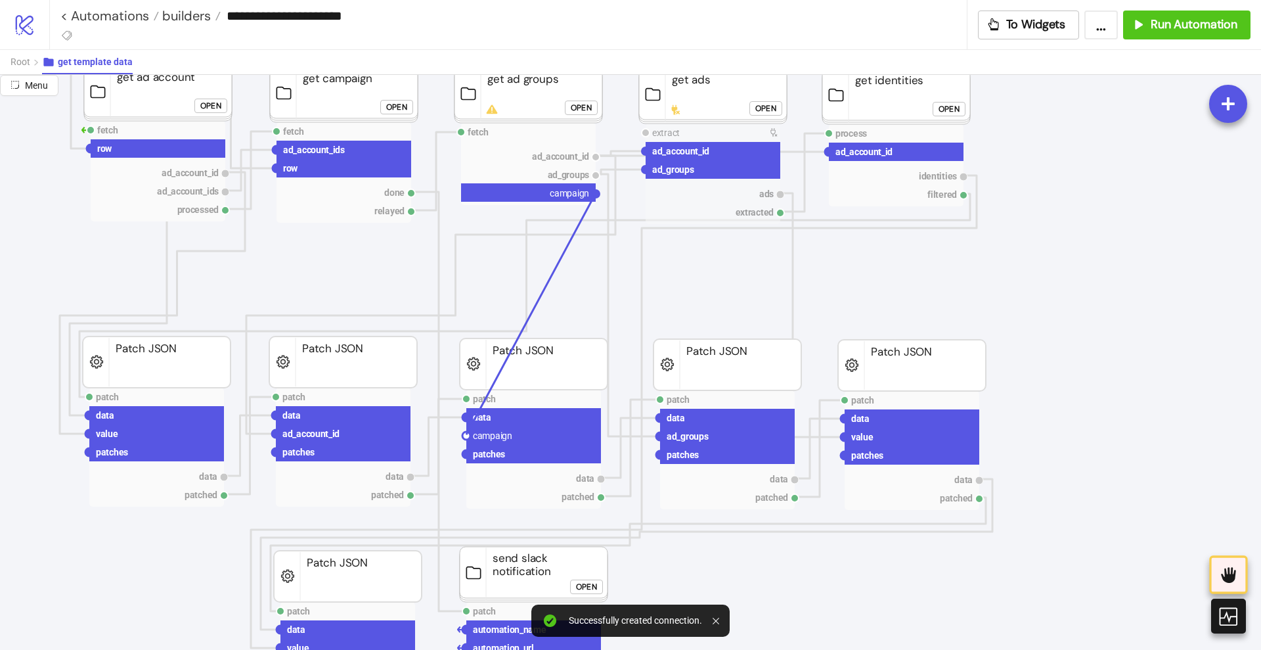
click at [467, 434] on circle at bounding box center [466, 436] width 8 height 8
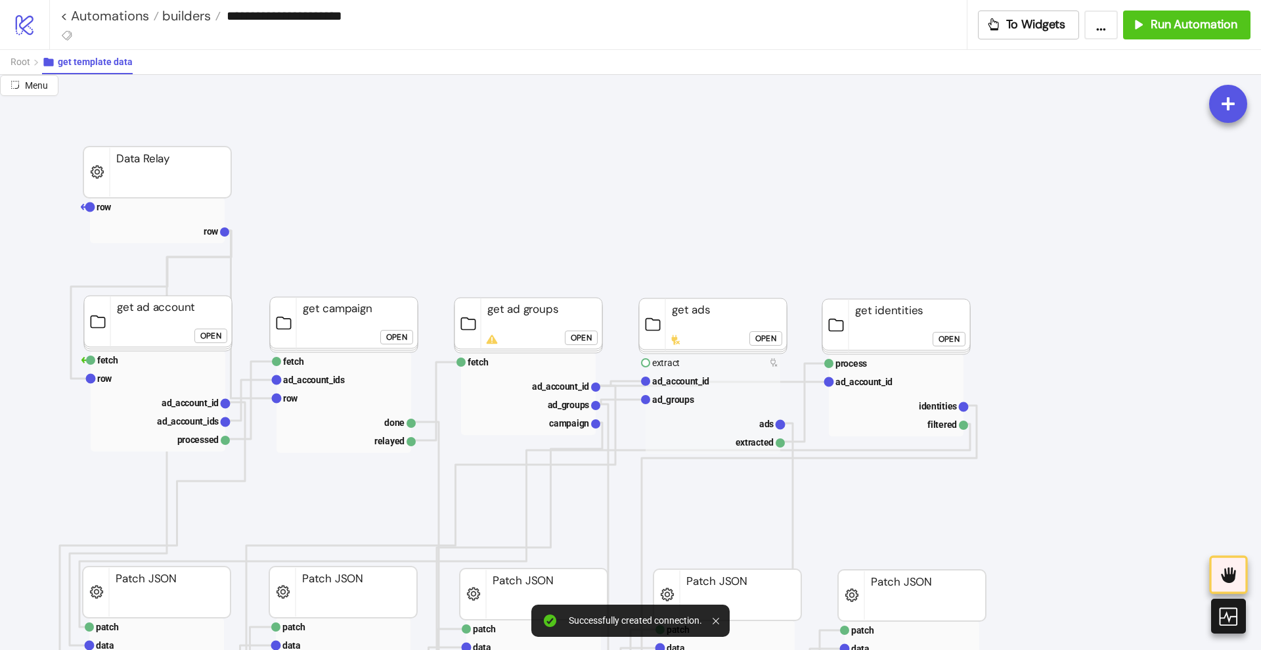
scroll to position [0, 82]
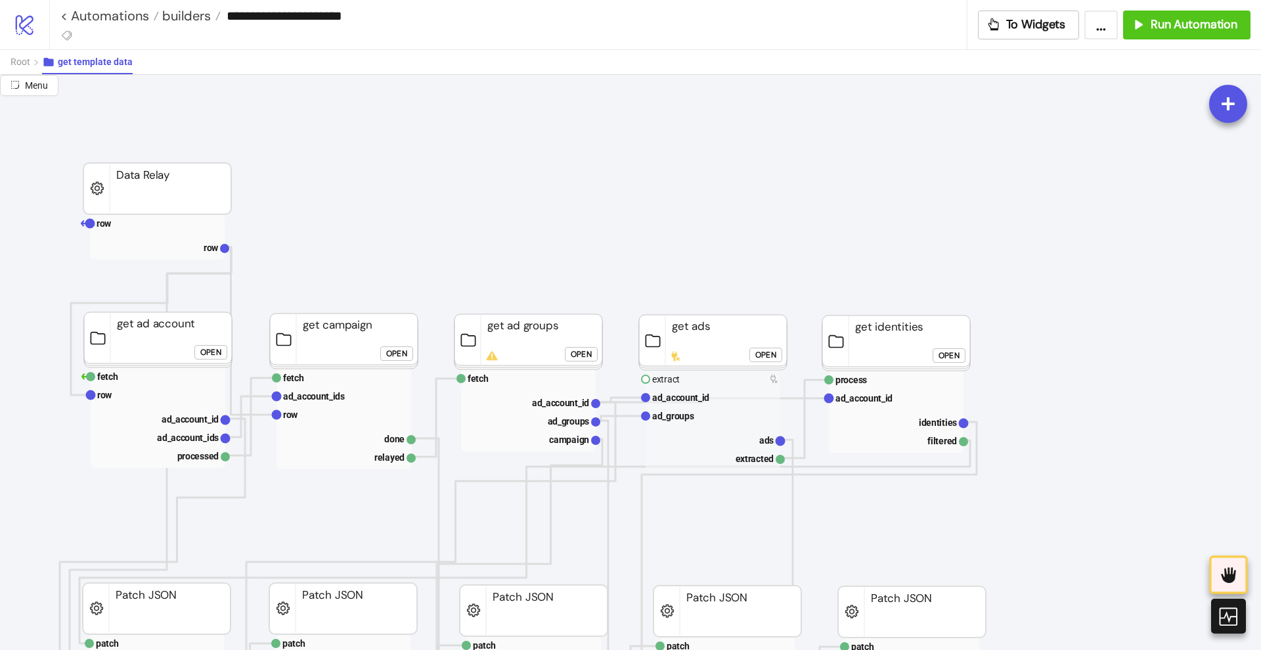
click at [583, 350] on div "Open" at bounding box center [581, 353] width 21 height 15
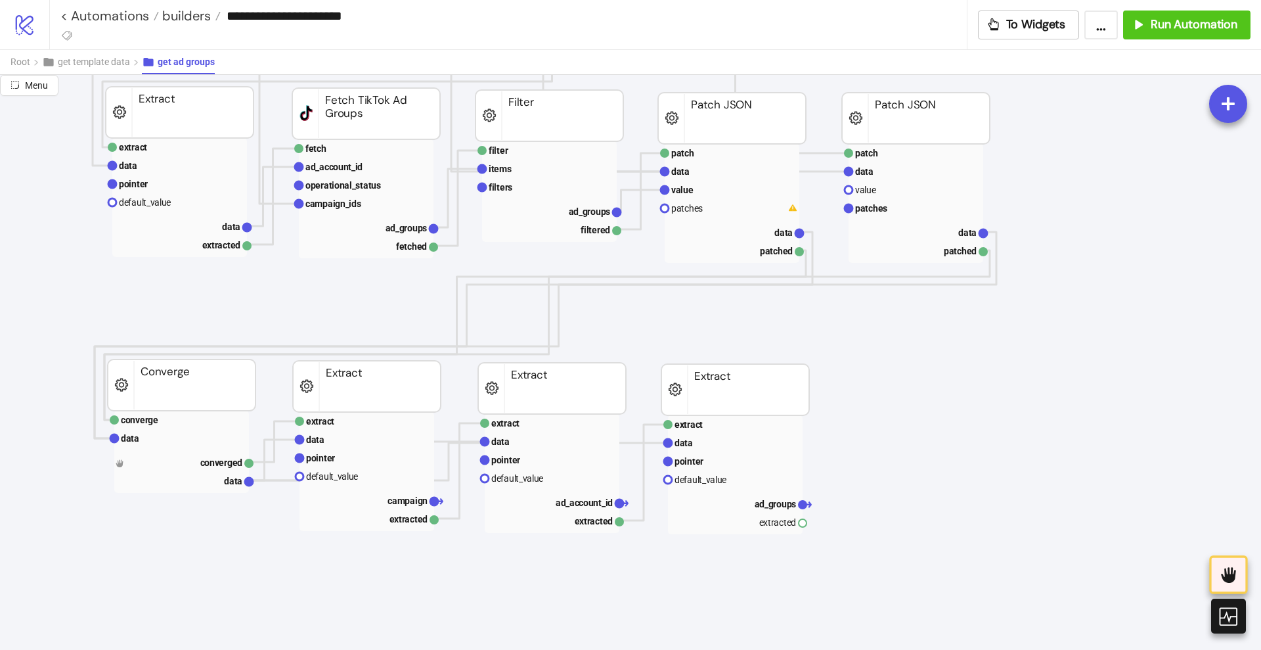
scroll to position [493, 82]
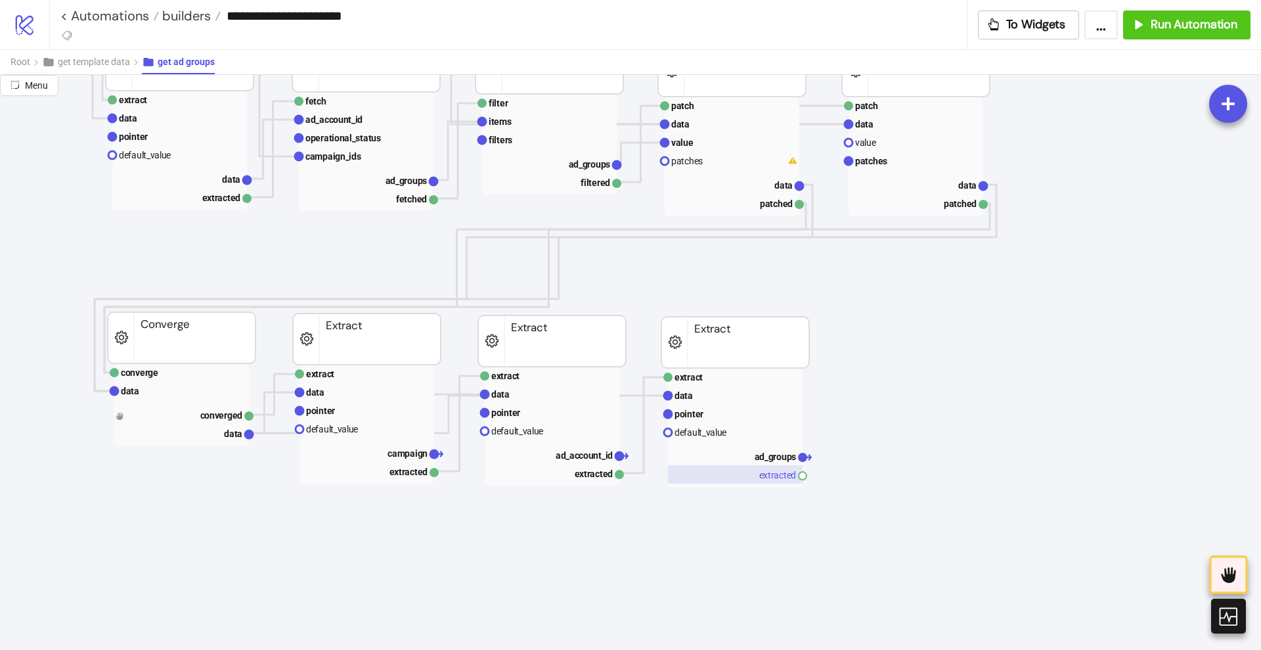
click at [771, 481] on rect at bounding box center [735, 474] width 135 height 18
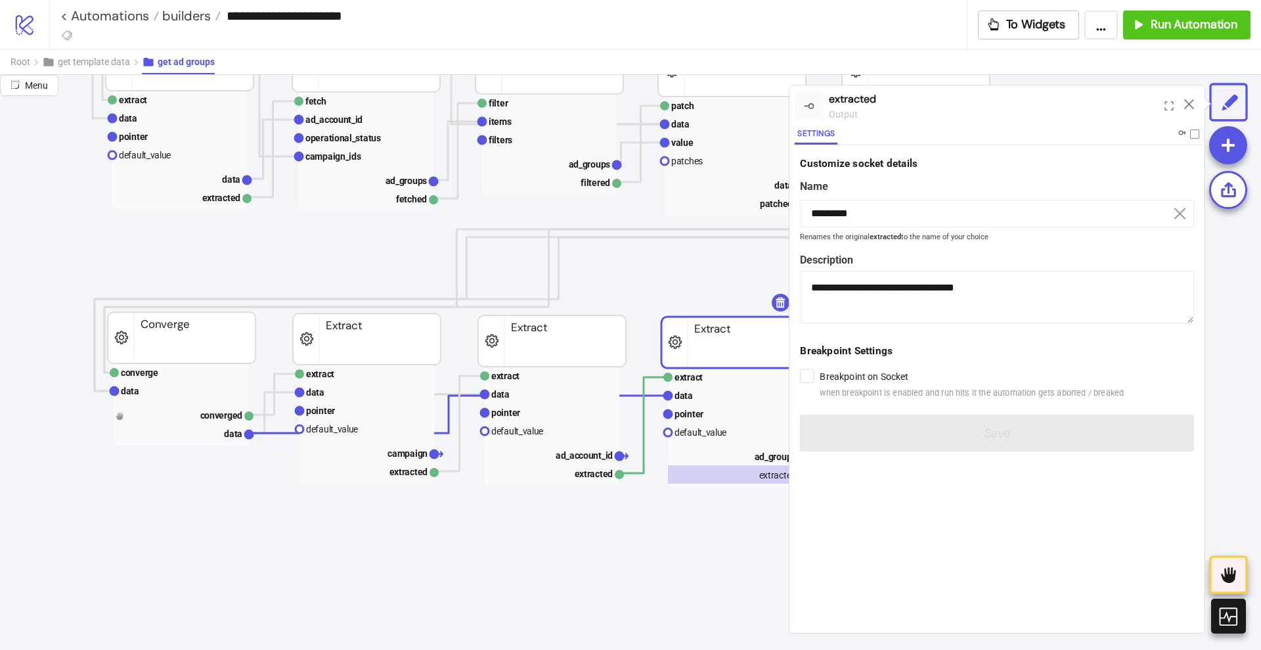
click at [1194, 139] on label at bounding box center [1188, 135] width 22 height 14
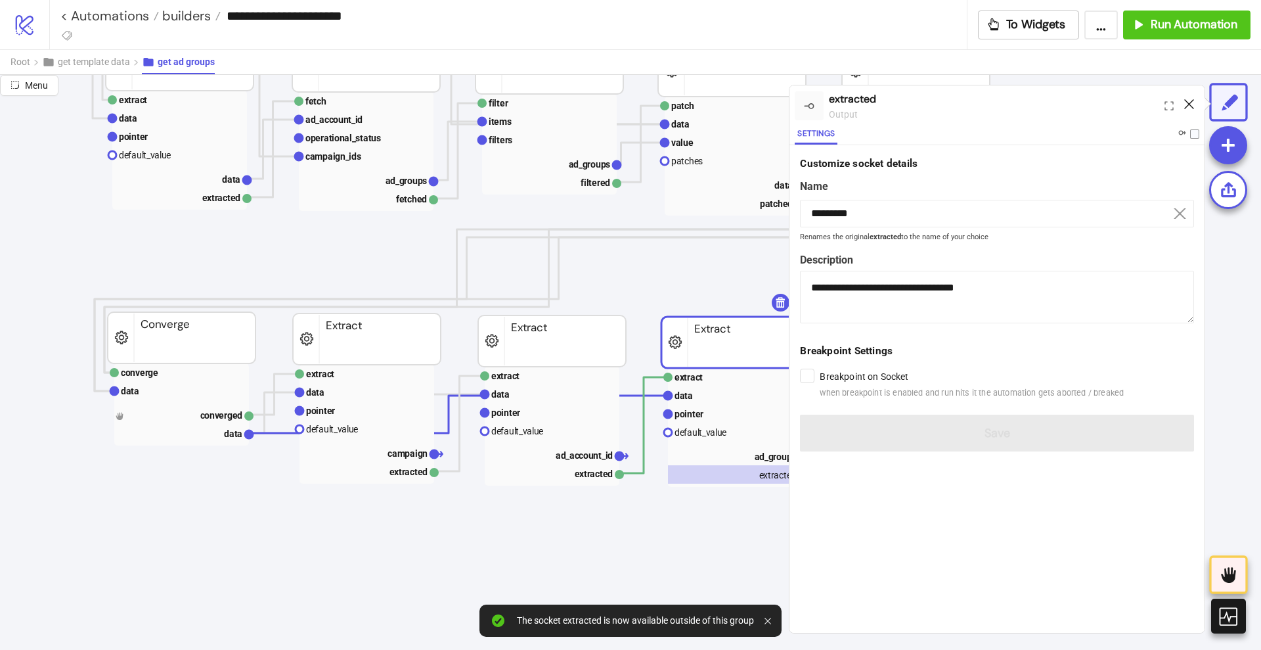
click at [1192, 107] on icon at bounding box center [1189, 104] width 10 height 10
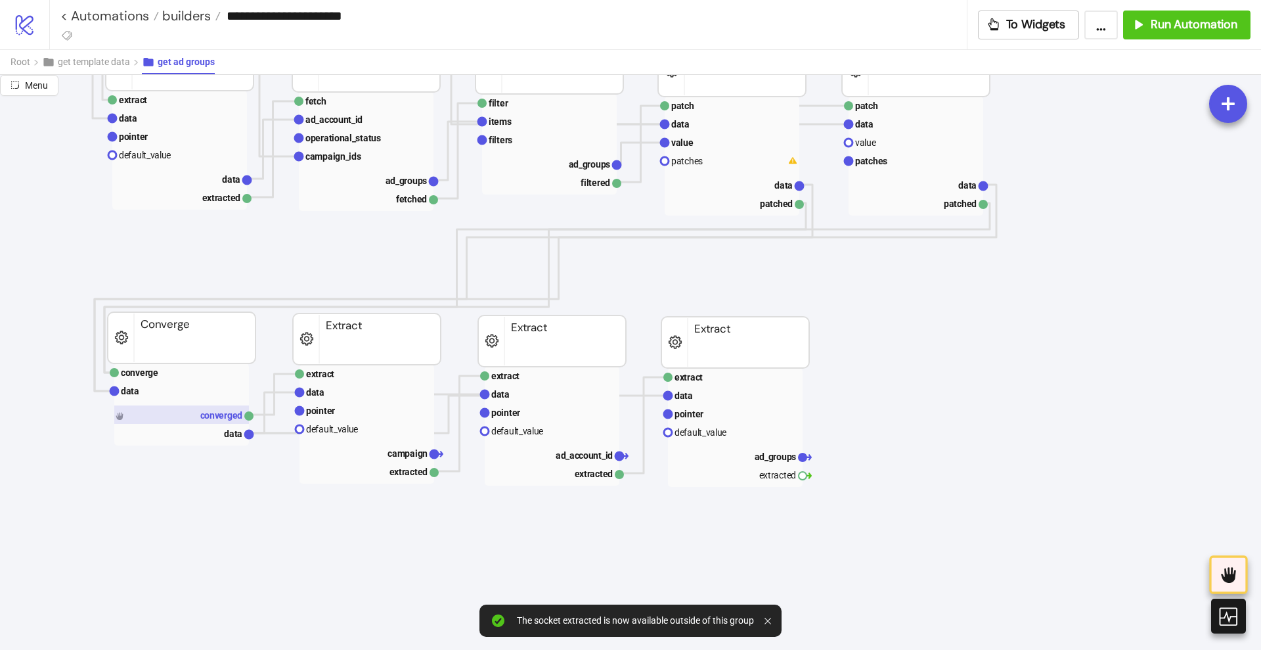
click at [184, 415] on rect at bounding box center [181, 414] width 135 height 18
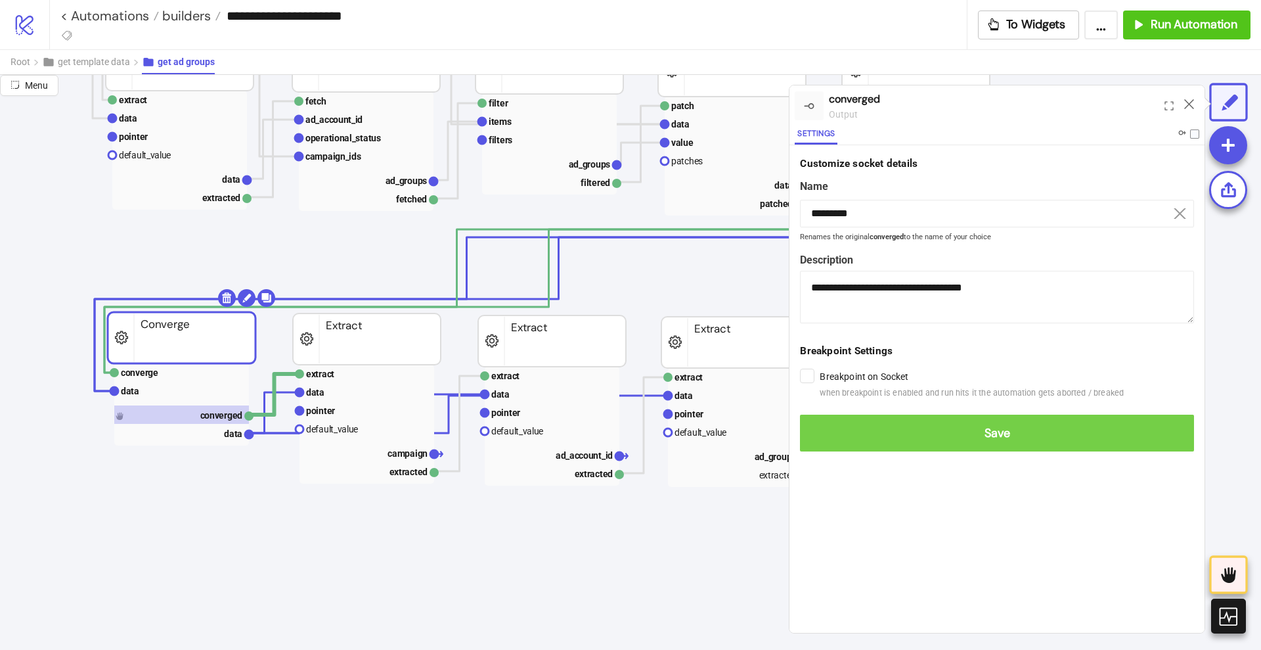
click at [823, 432] on span "Save" at bounding box center [997, 433] width 373 height 15
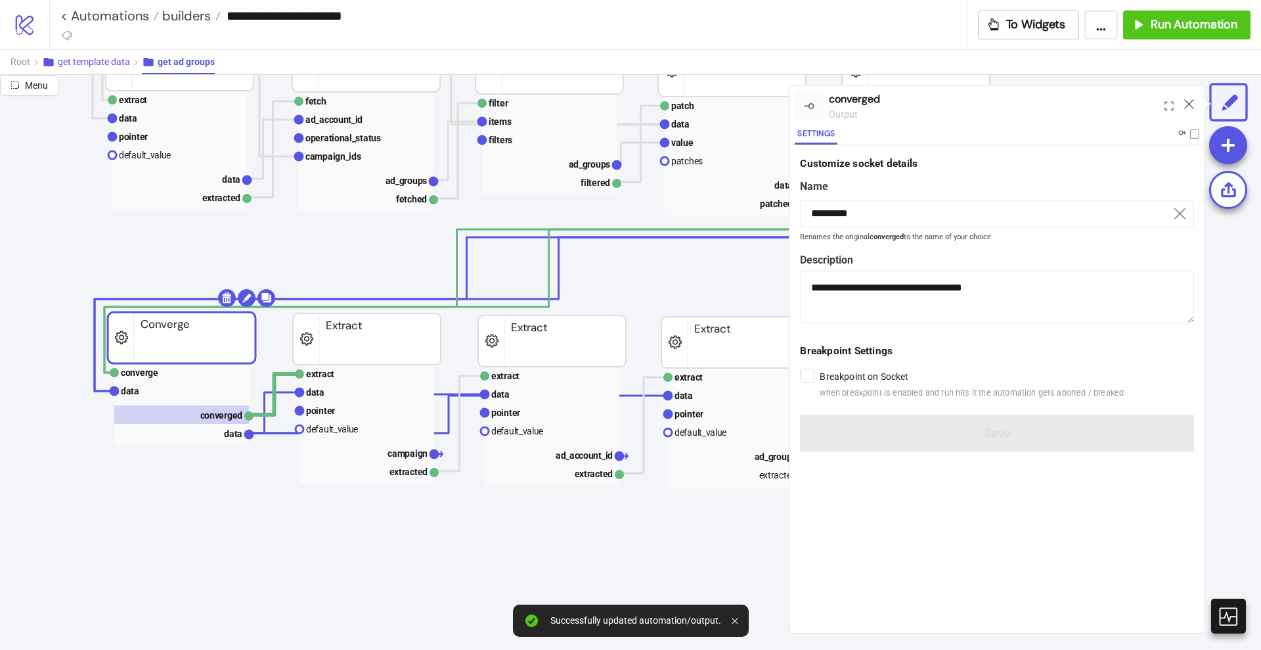
click at [116, 57] on span "get template data" at bounding box center [94, 61] width 72 height 11
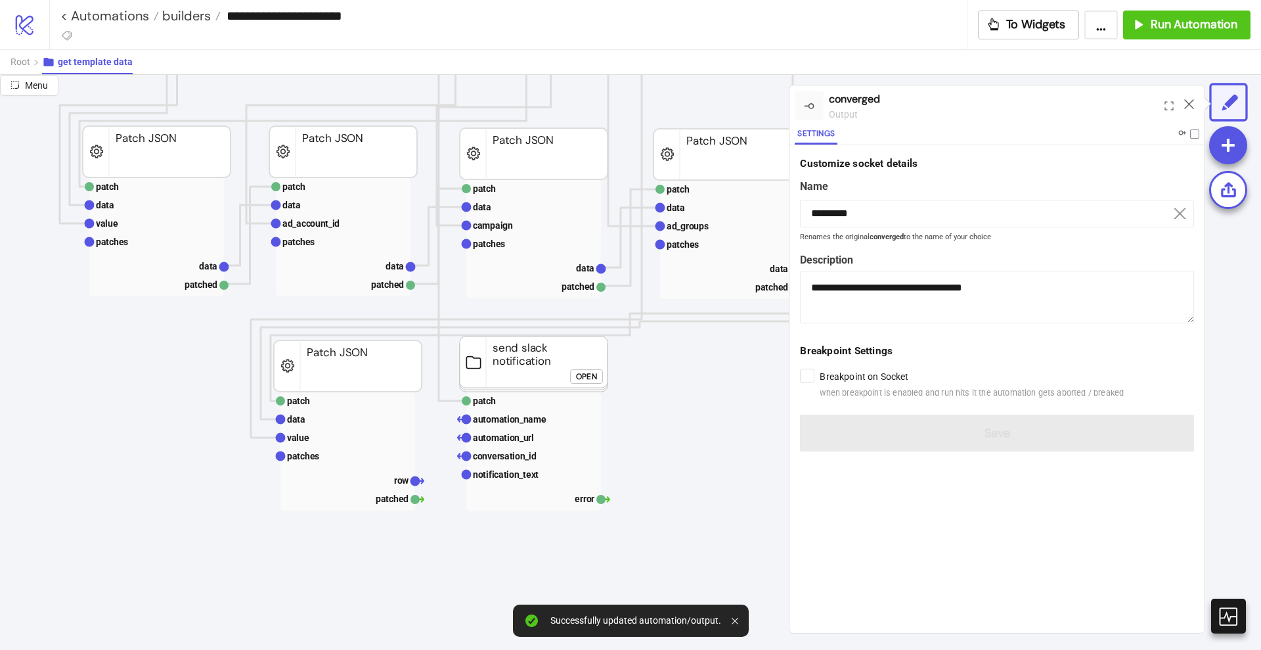
scroll to position [164, 82]
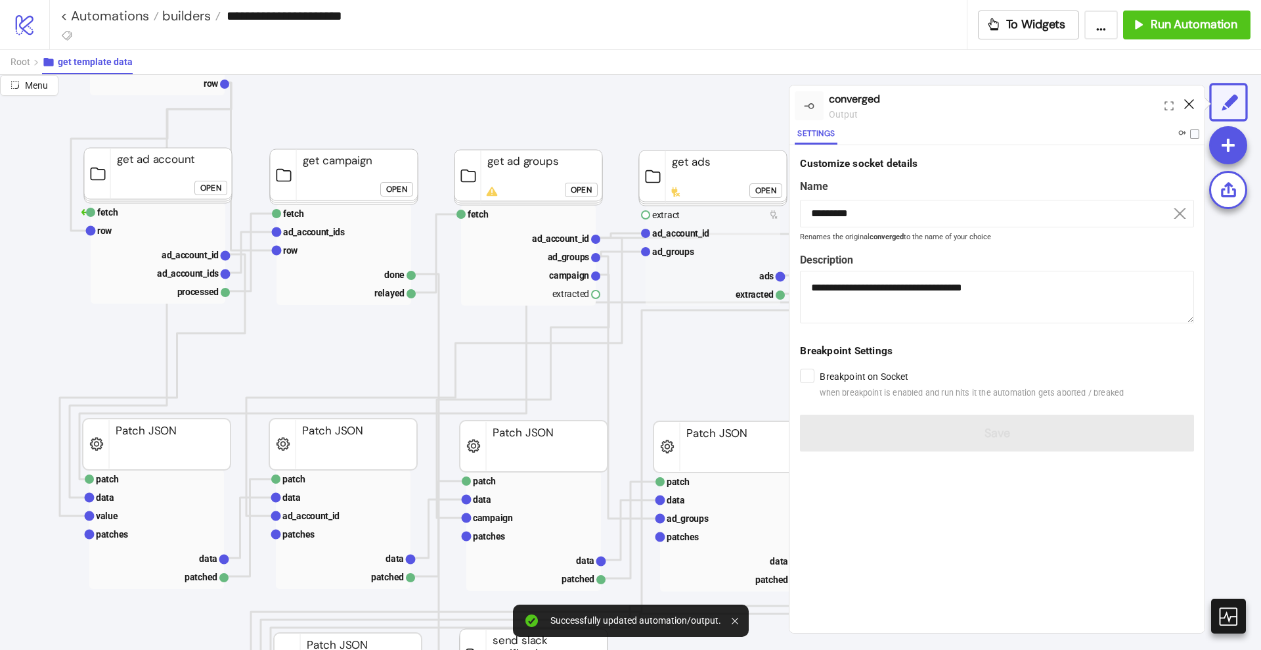
click at [1190, 100] on icon at bounding box center [1189, 104] width 10 height 10
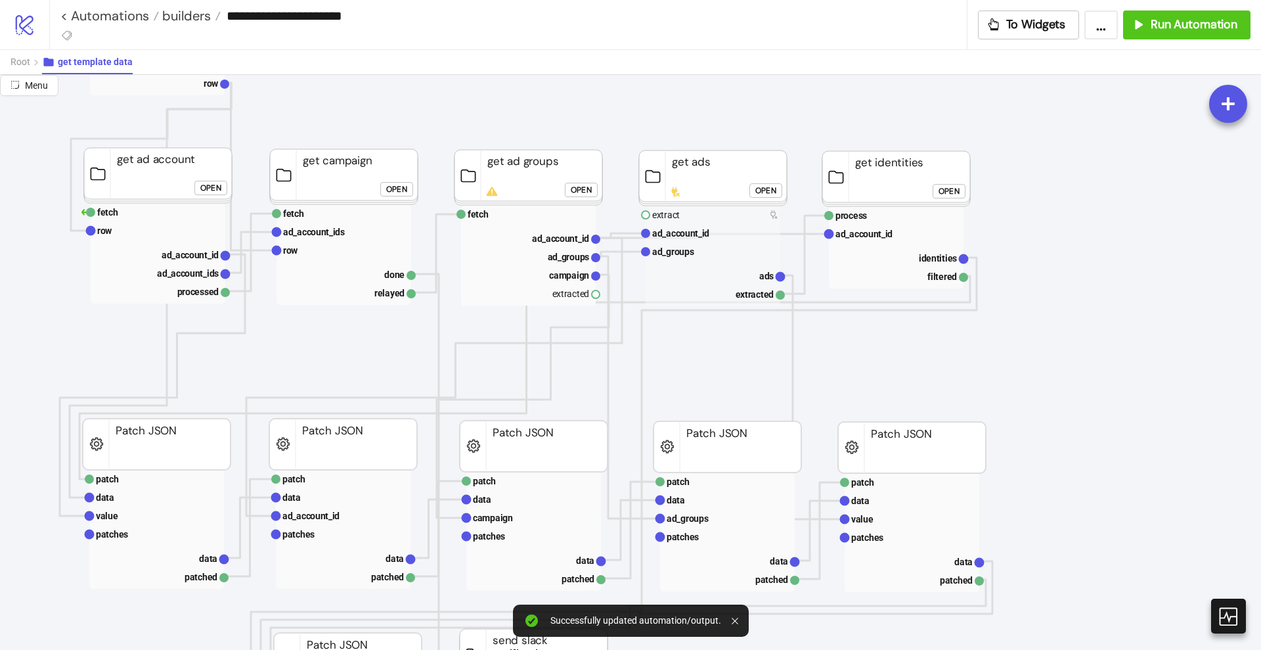
drag, startPoint x: 597, startPoint y: 294, endPoint x: 622, endPoint y: 299, distance: 25.5
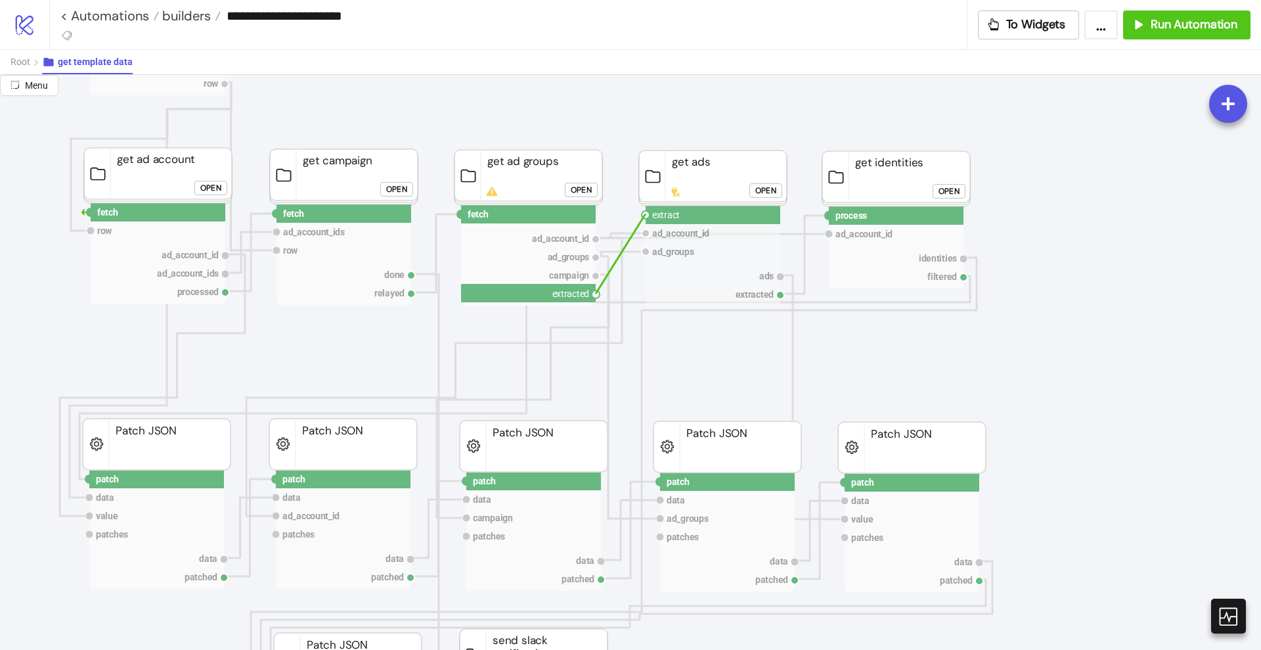
click at [646, 214] on circle at bounding box center [646, 215] width 8 height 8
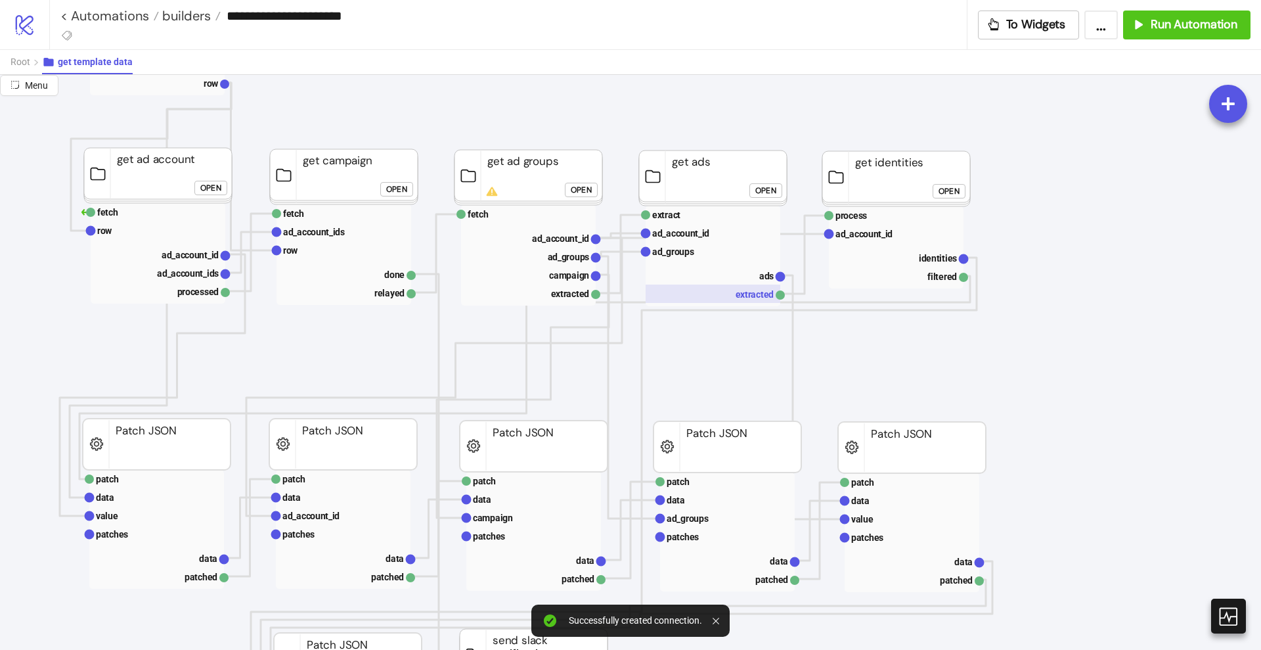
click at [750, 296] on rect at bounding box center [713, 293] width 135 height 18
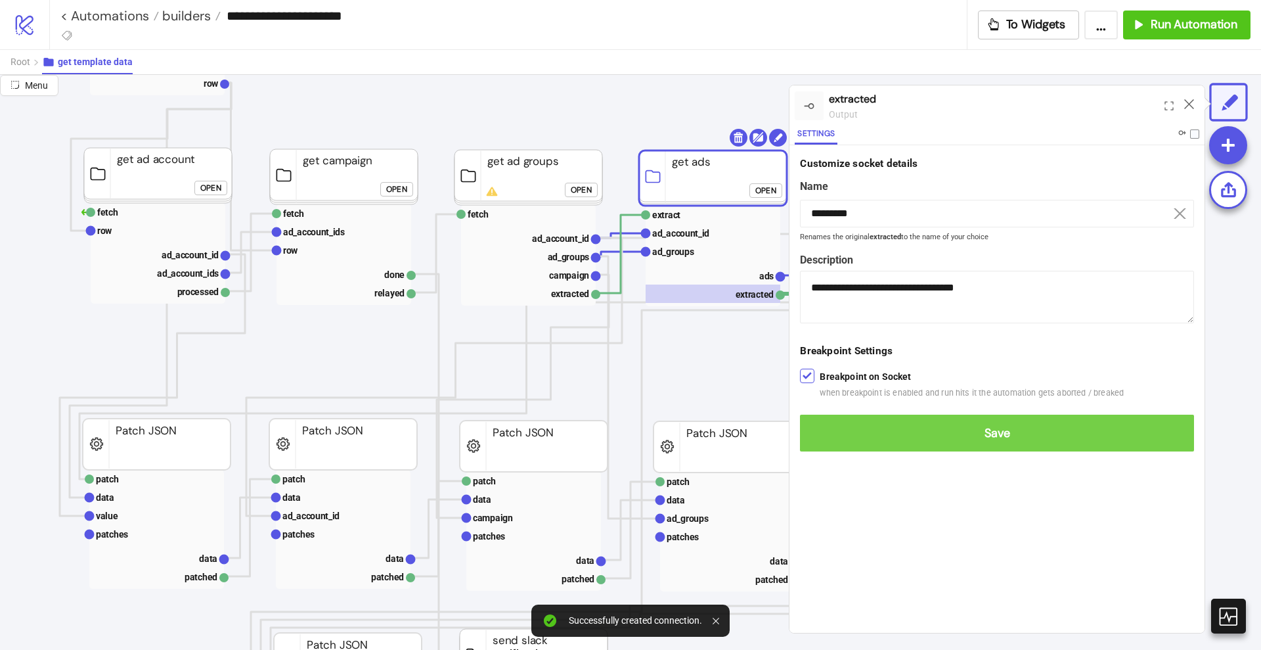
click at [815, 430] on span "Save" at bounding box center [997, 433] width 373 height 15
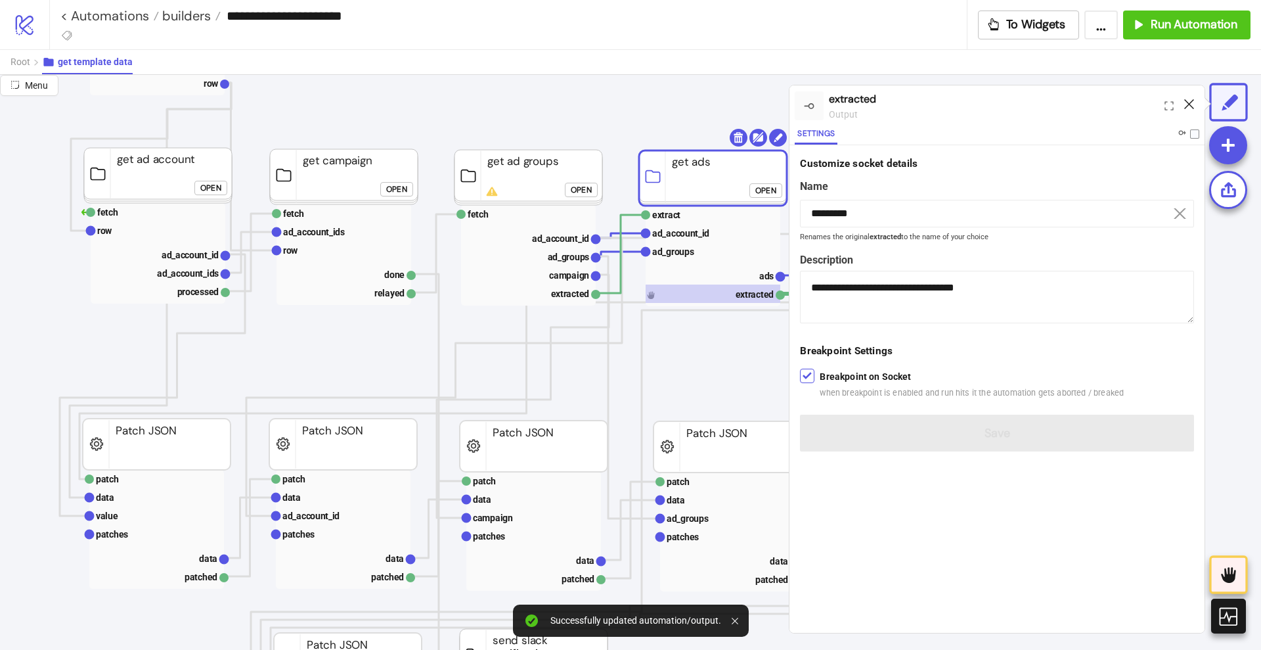
click at [1192, 106] on icon at bounding box center [1189, 104] width 10 height 10
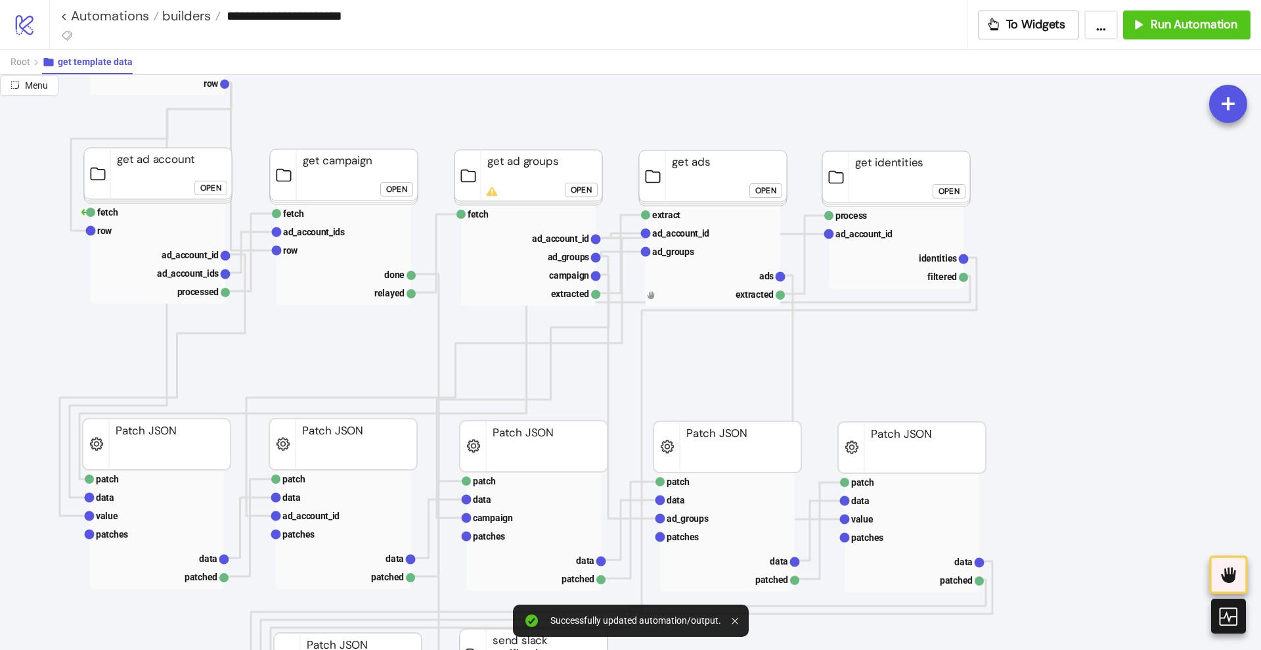
click at [746, 302] on rect at bounding box center [713, 256] width 135 height 101
drag, startPoint x: 736, startPoint y: 294, endPoint x: 769, endPoint y: 304, distance: 33.9
click at [736, 294] on rect at bounding box center [713, 293] width 135 height 18
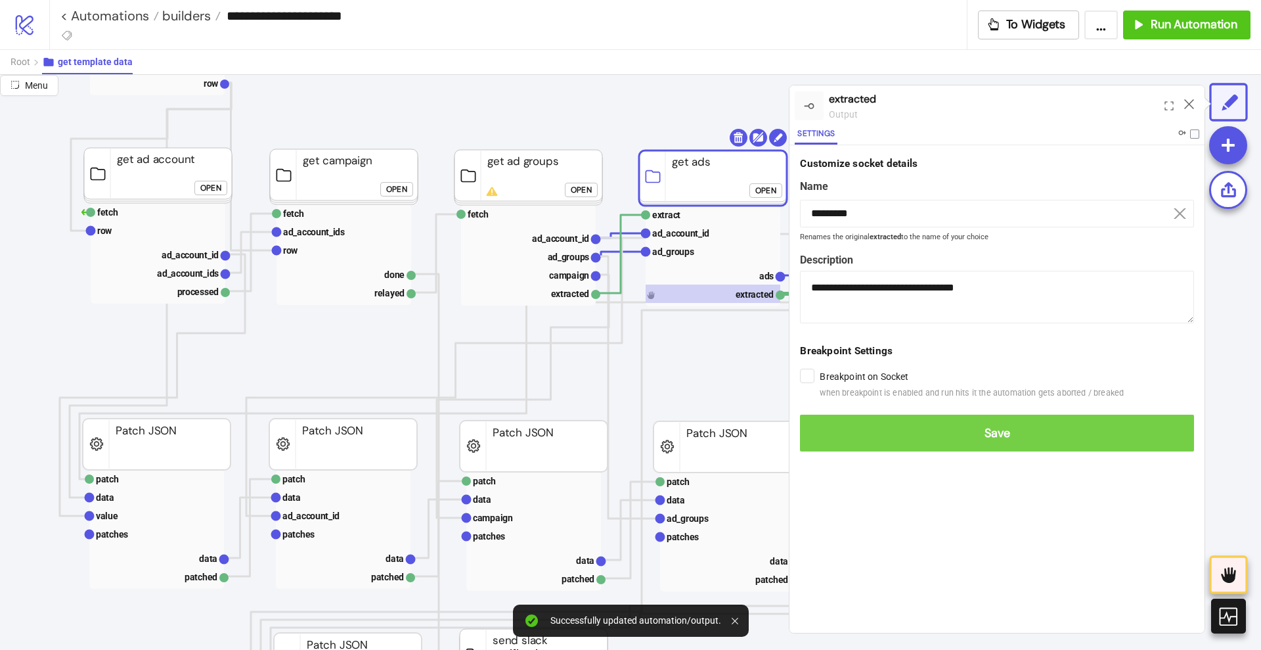
click at [822, 433] on span "Save" at bounding box center [997, 433] width 373 height 15
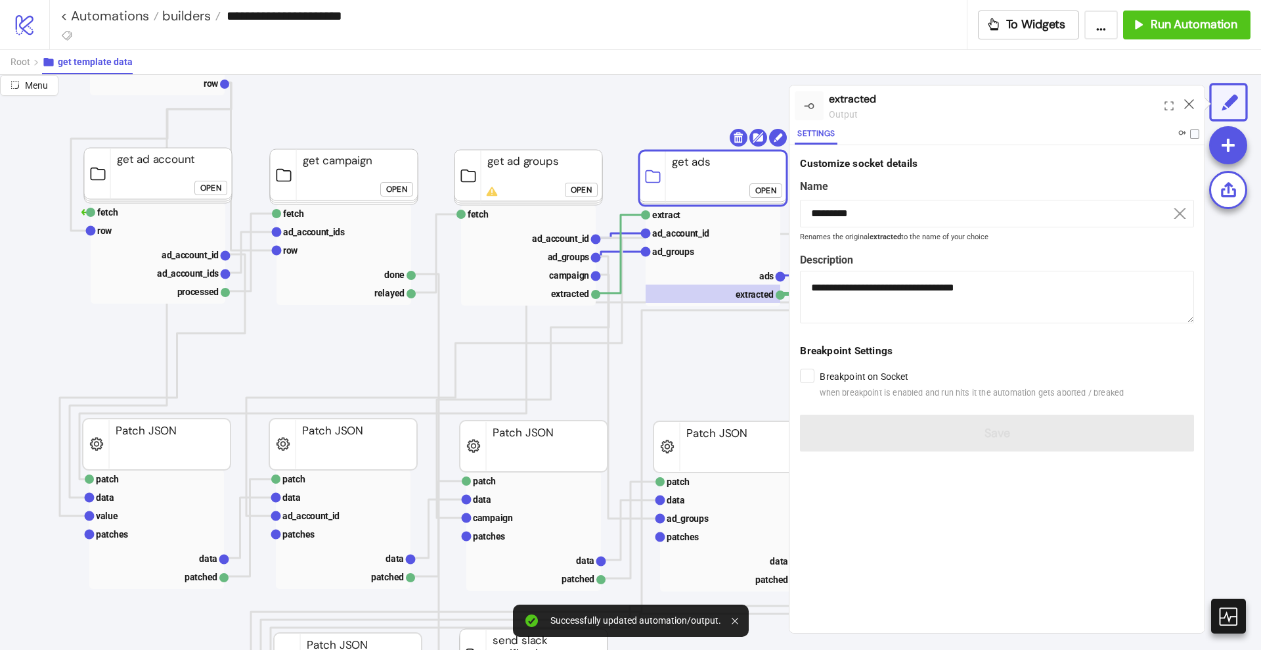
click at [1196, 102] on div at bounding box center [1189, 105] width 20 height 35
click at [1191, 102] on icon at bounding box center [1189, 104] width 10 height 10
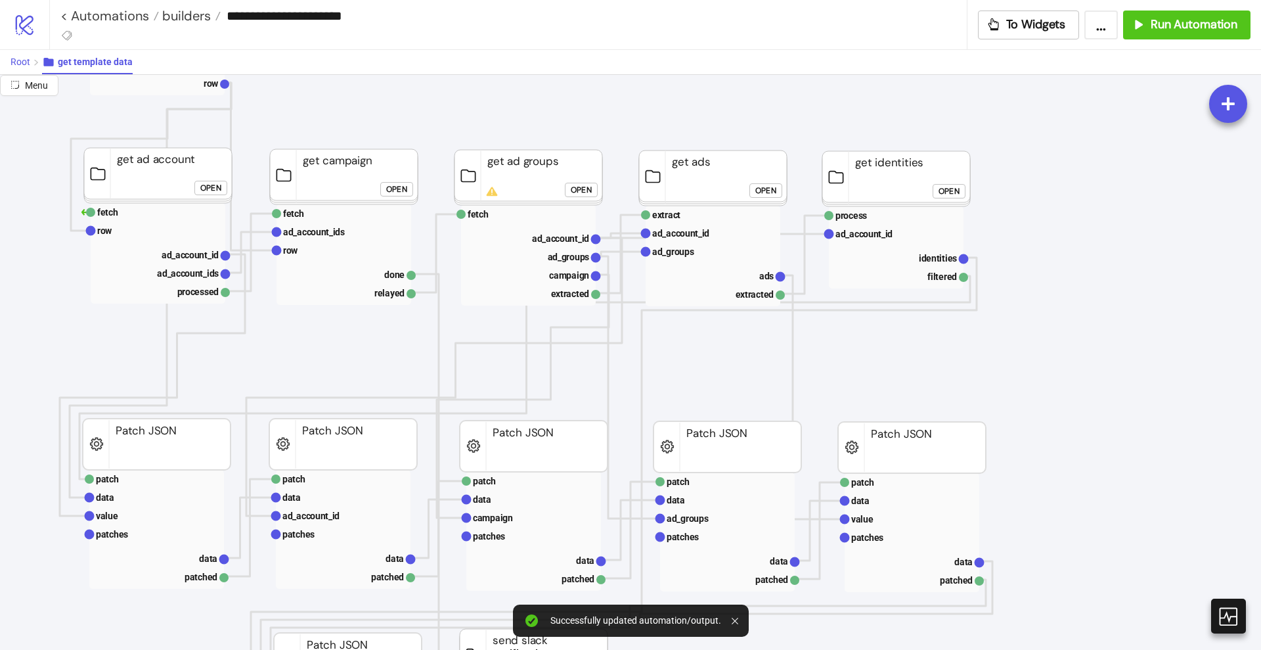
click at [32, 66] on button "Root" at bounding box center [27, 62] width 32 height 24
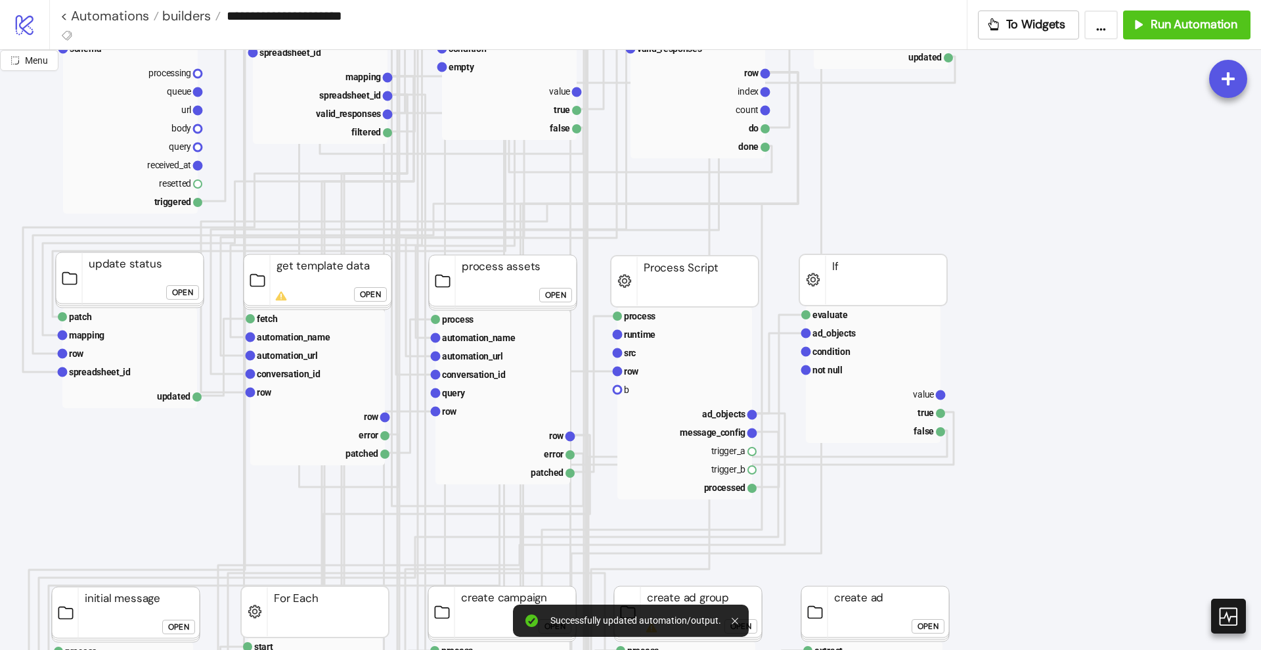
scroll to position [411, 82]
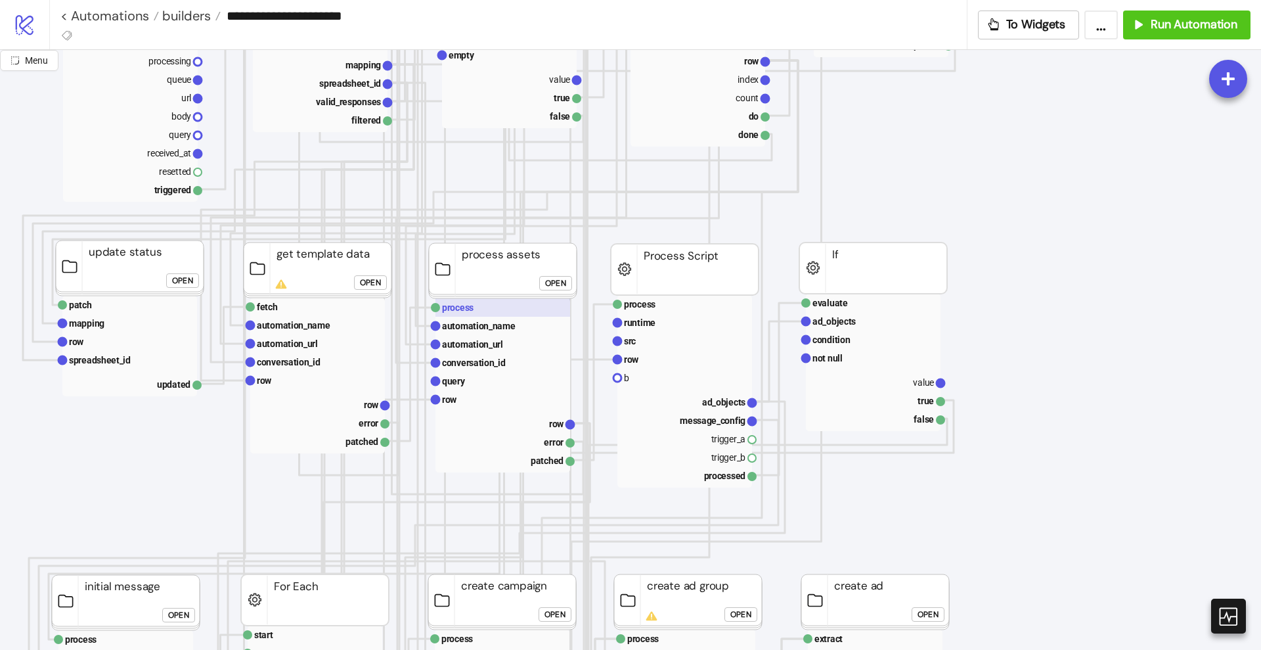
click at [476, 313] on rect at bounding box center [503, 307] width 135 height 18
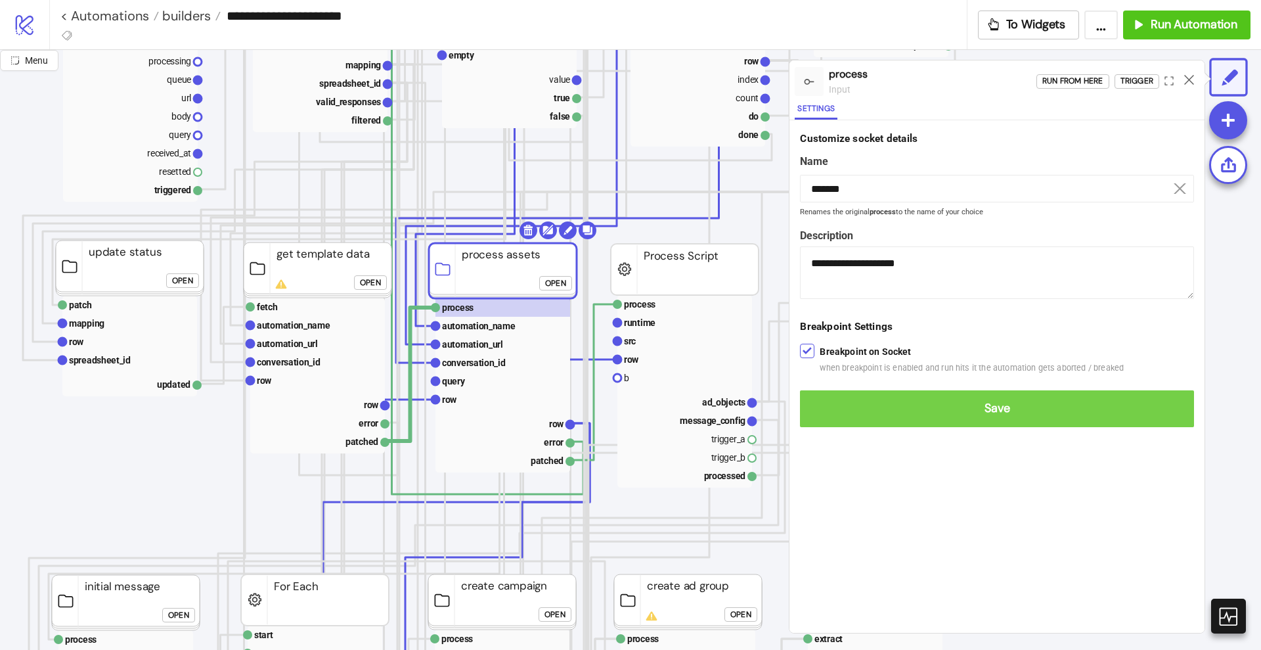
click at [819, 403] on span "Save" at bounding box center [997, 408] width 373 height 15
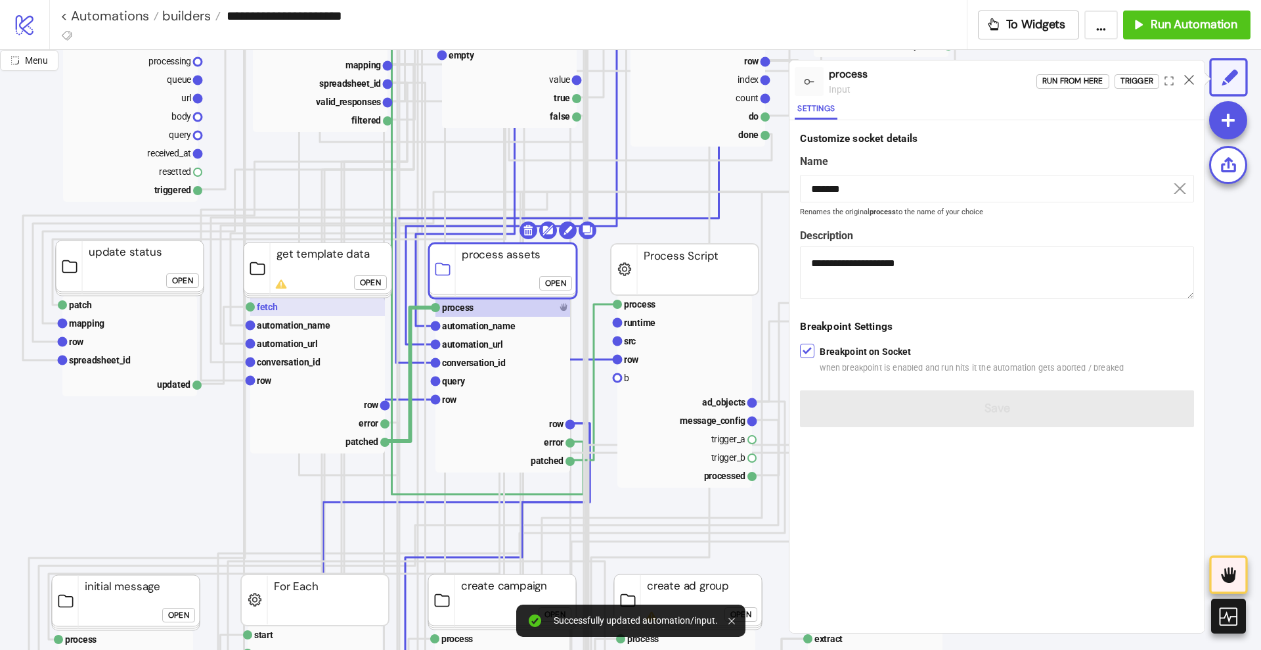
click at [298, 309] on rect at bounding box center [317, 307] width 135 height 18
type input "*****"
type textarea "**********"
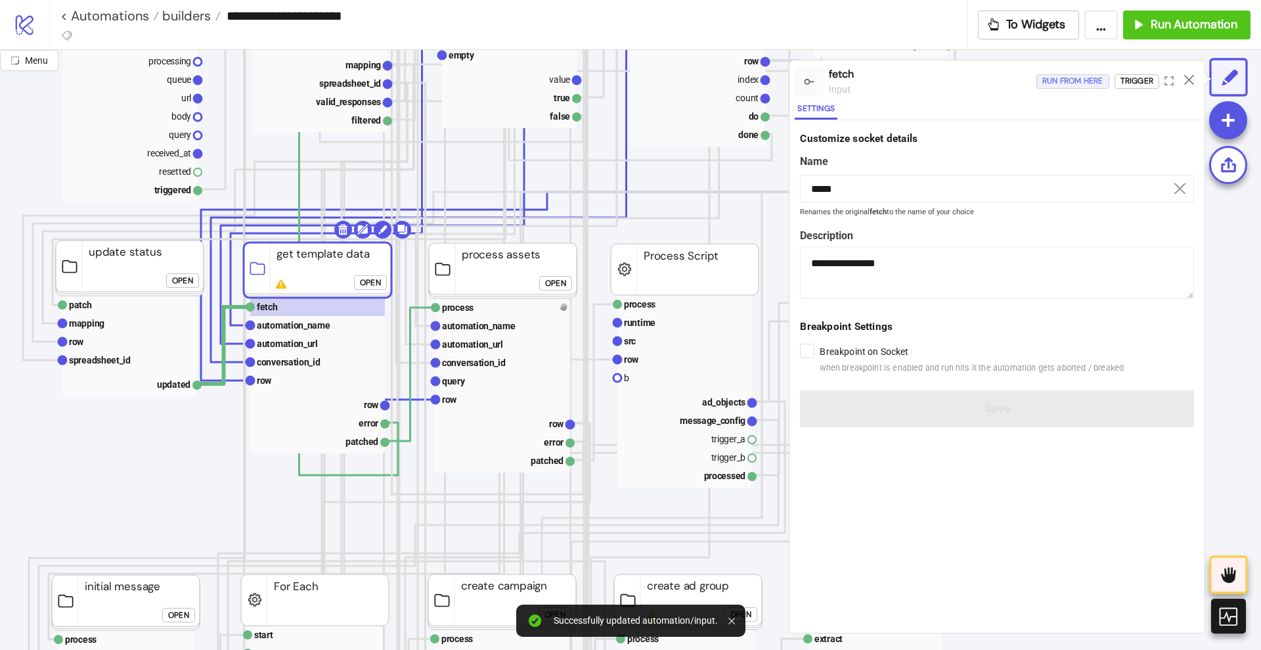
click at [1075, 86] on div "Run from here" at bounding box center [1073, 81] width 61 height 15
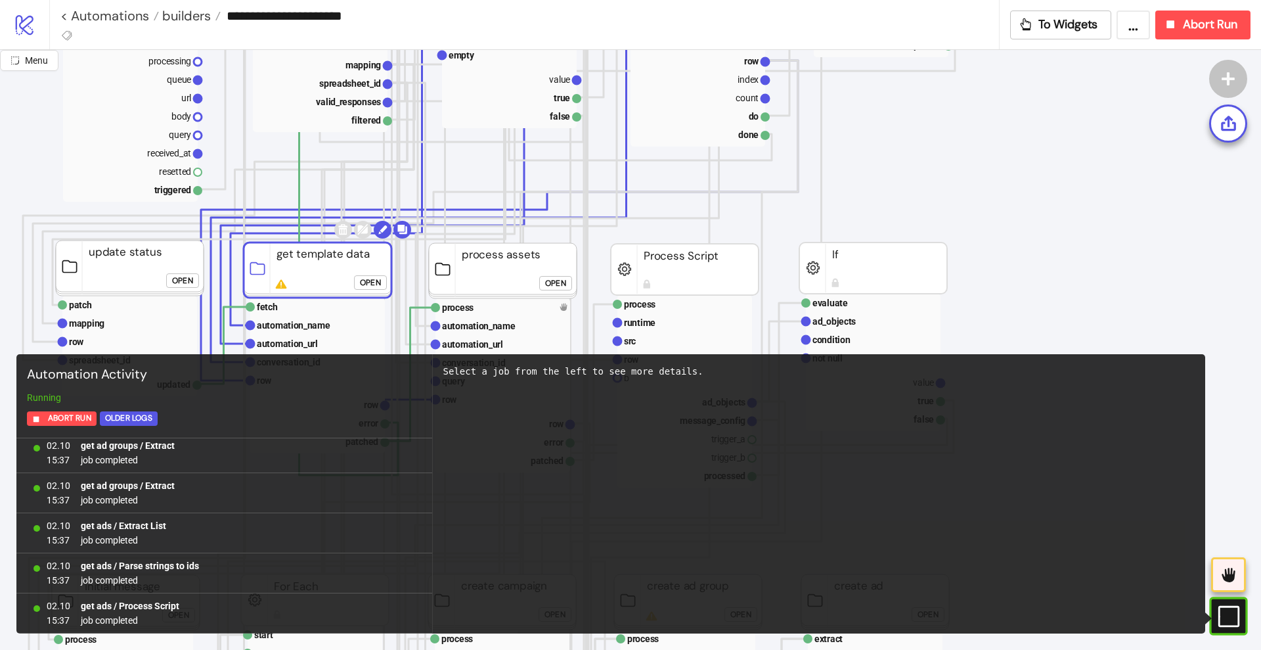
scroll to position [1328, 0]
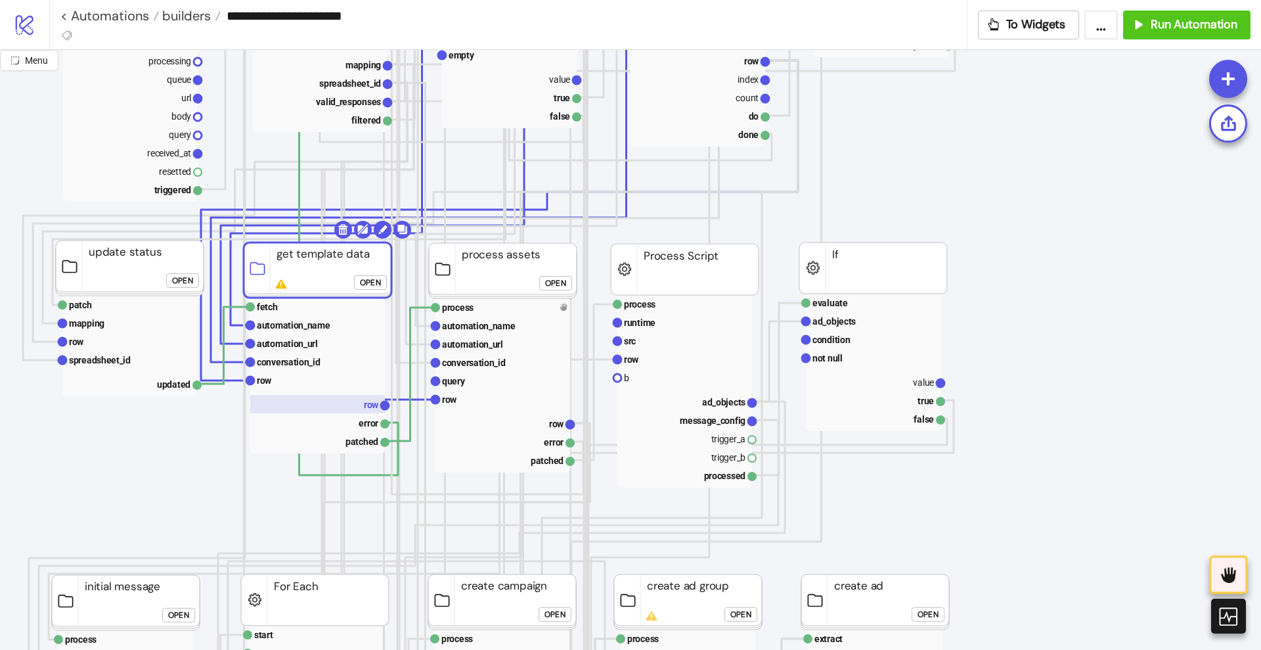
click at [361, 409] on rect at bounding box center [317, 404] width 135 height 18
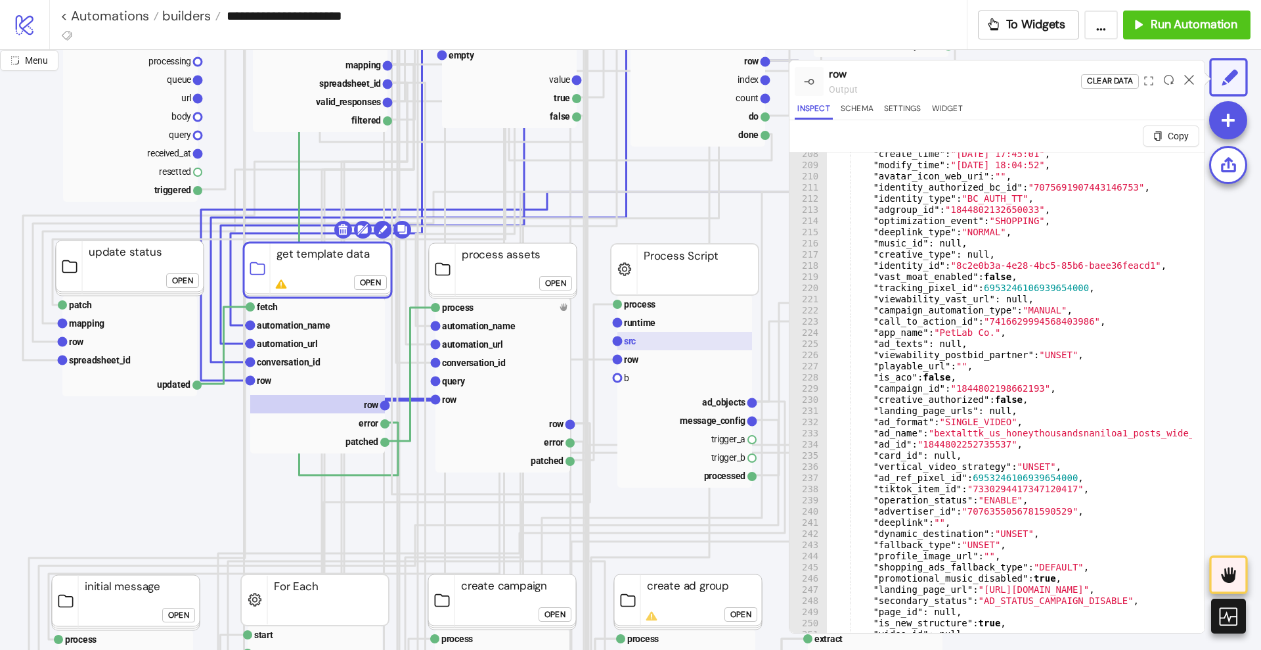
scroll to position [2414, 0]
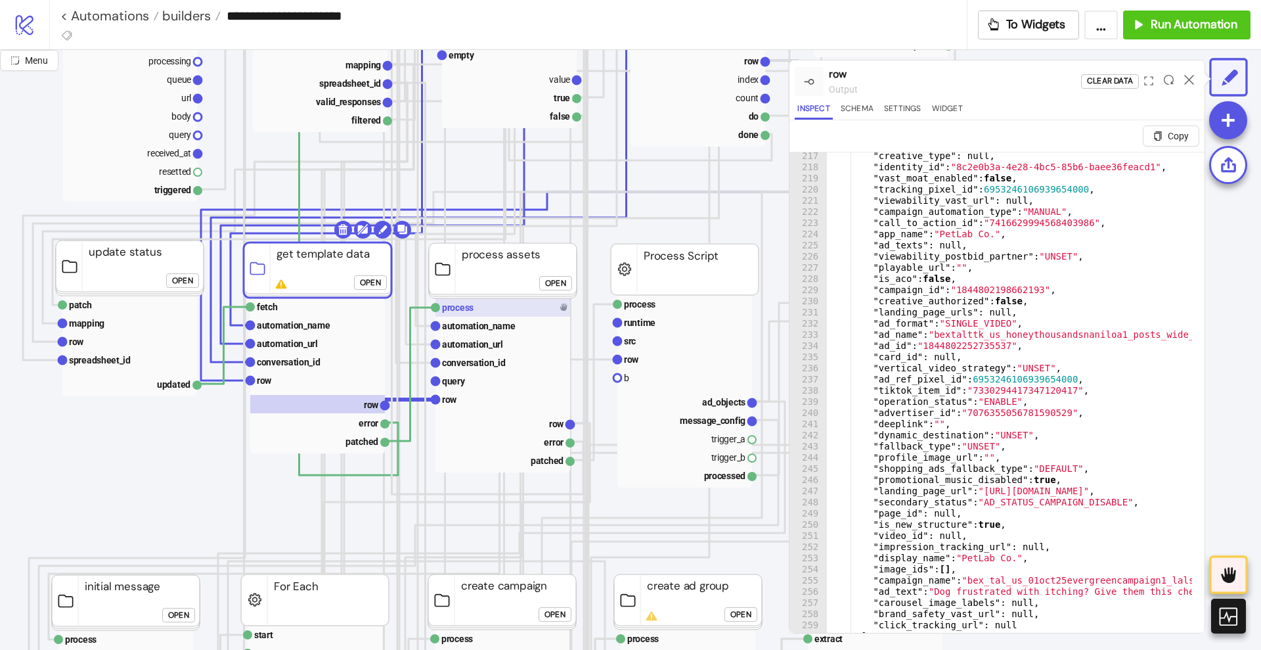
click at [490, 315] on rect at bounding box center [503, 307] width 135 height 18
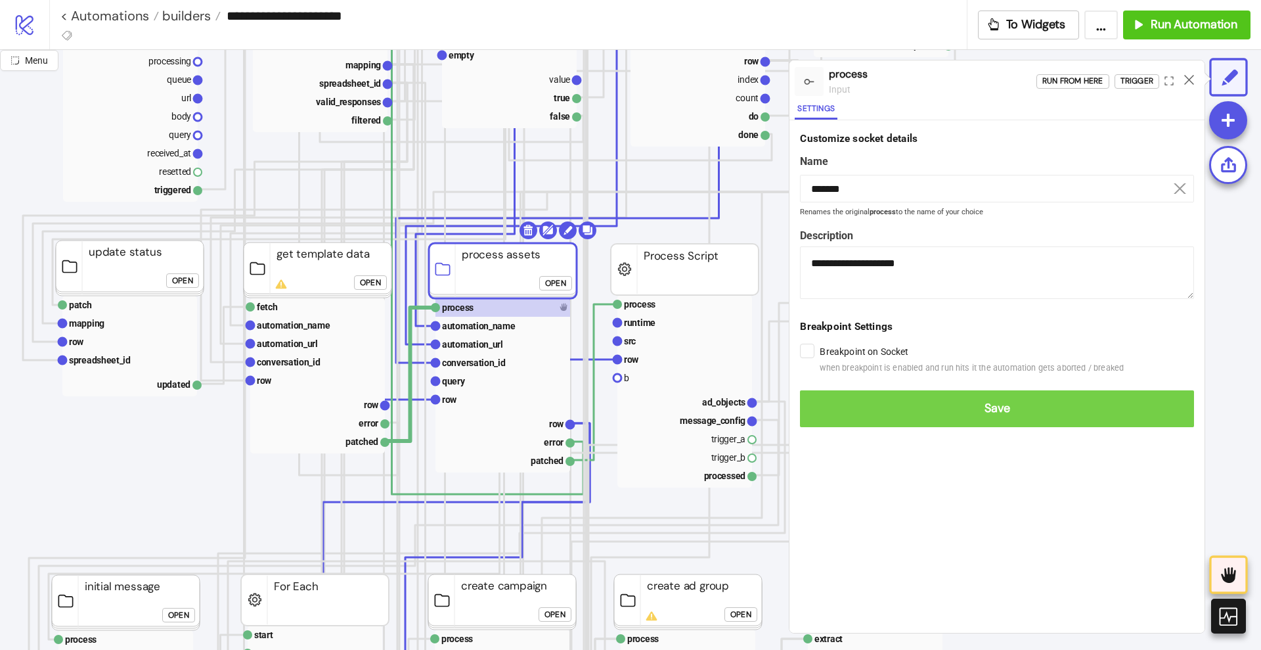
click at [830, 401] on span "Save" at bounding box center [997, 408] width 373 height 15
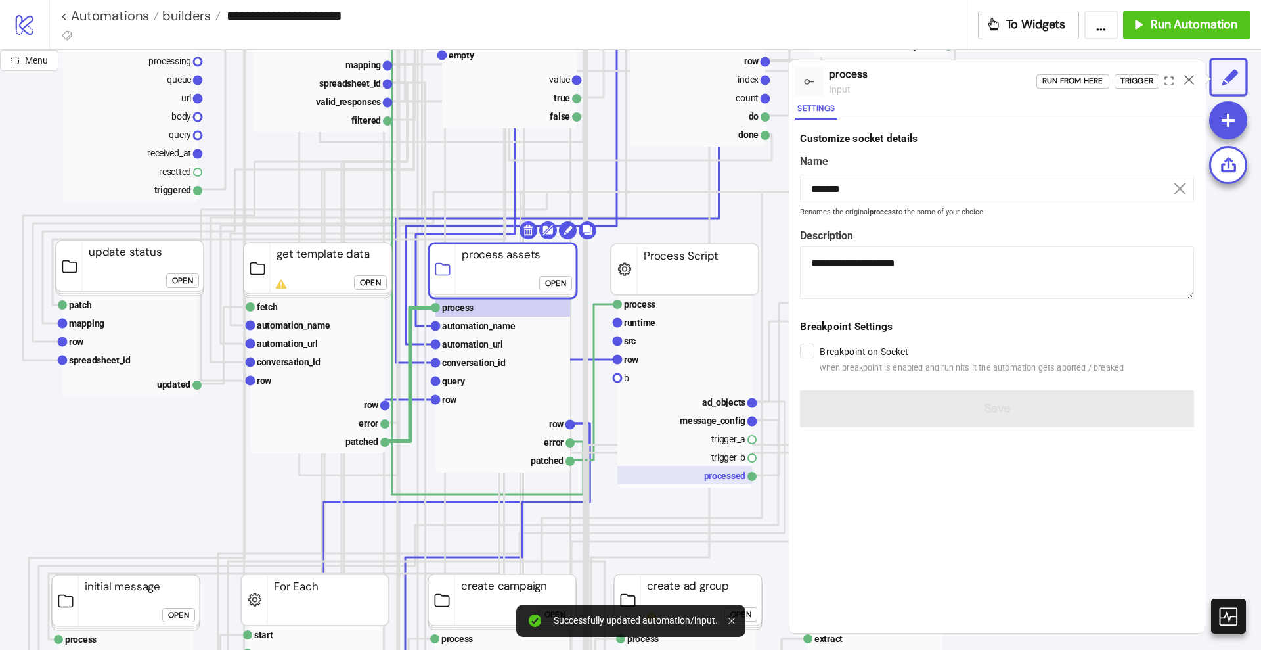
click at [731, 471] on rect at bounding box center [685, 475] width 135 height 18
type input "*********"
type textarea "**********"
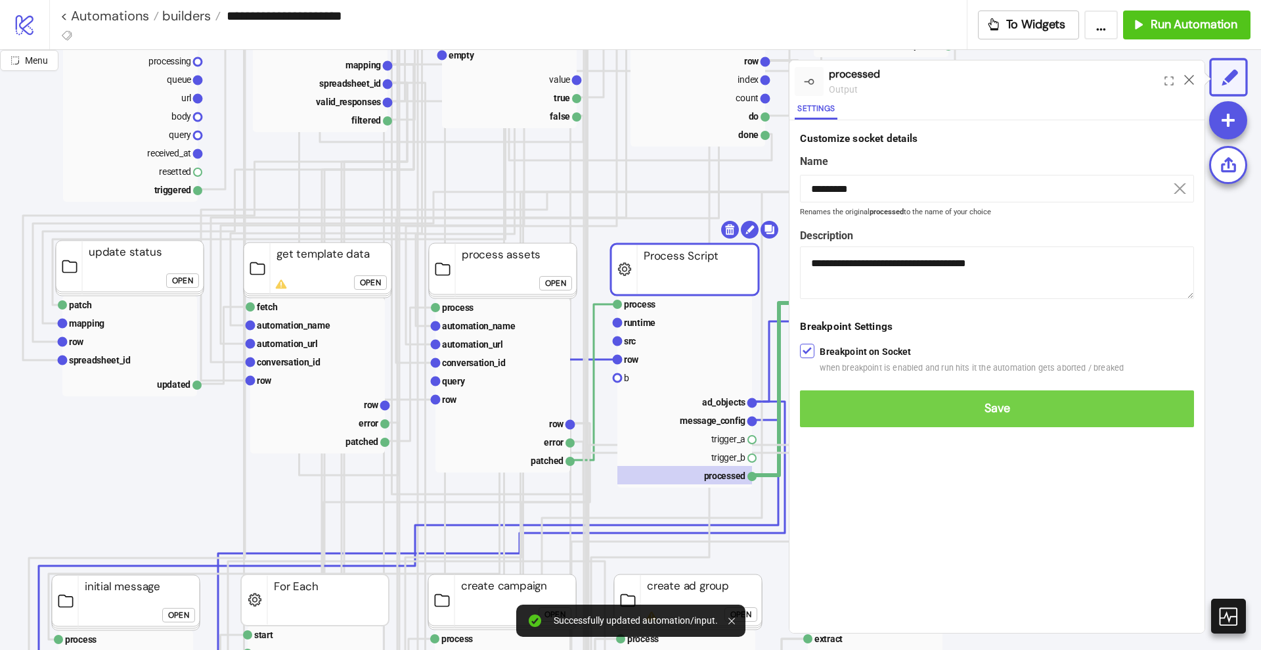
click at [834, 408] on span "Save" at bounding box center [997, 408] width 373 height 15
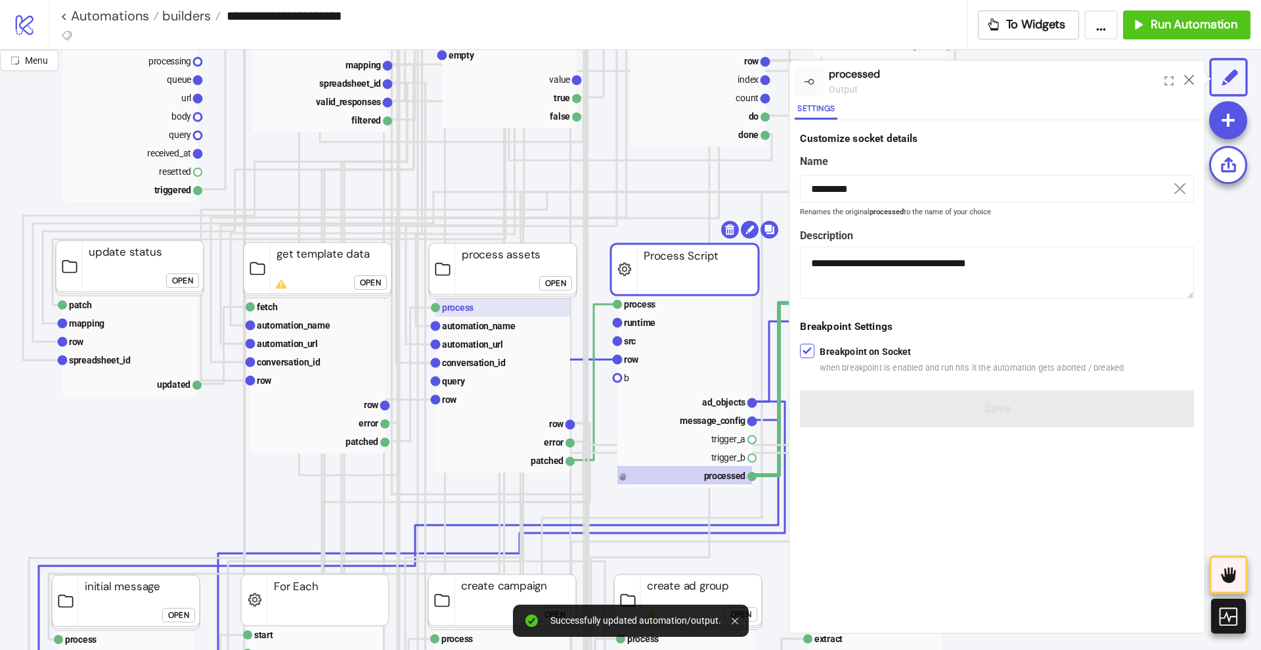
click at [482, 311] on rect at bounding box center [503, 307] width 135 height 18
type input "*******"
type textarea "**********"
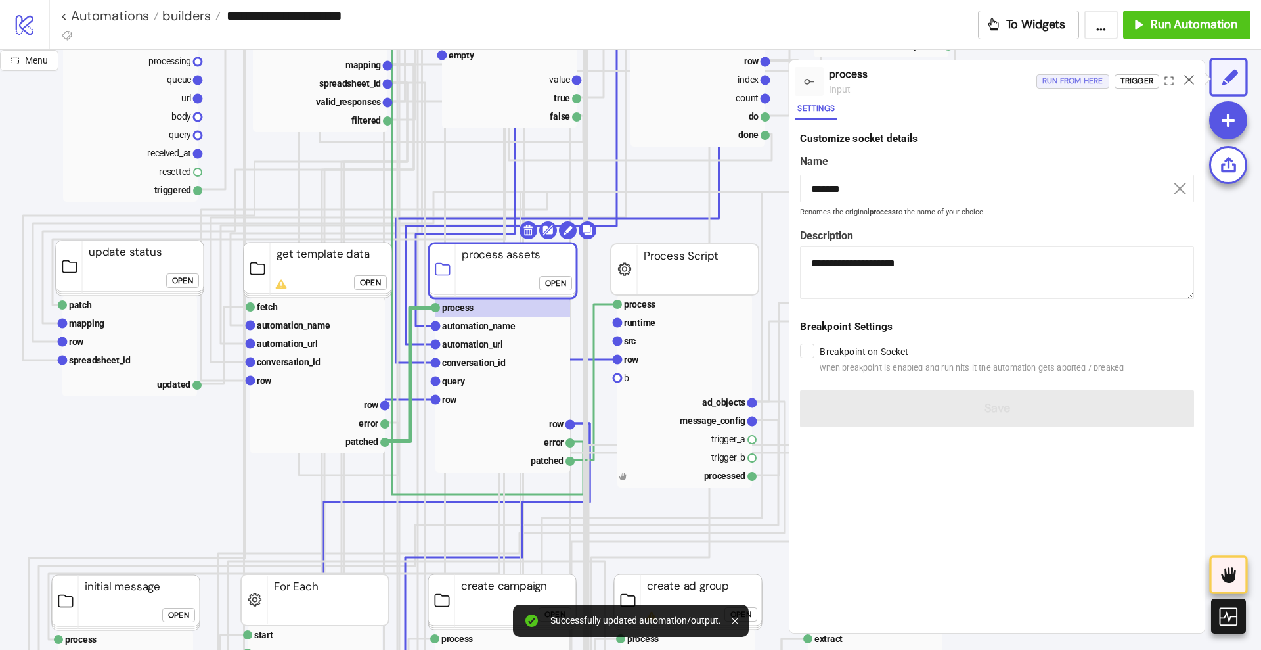
click at [1079, 83] on div "Run from here" at bounding box center [1073, 81] width 61 height 15
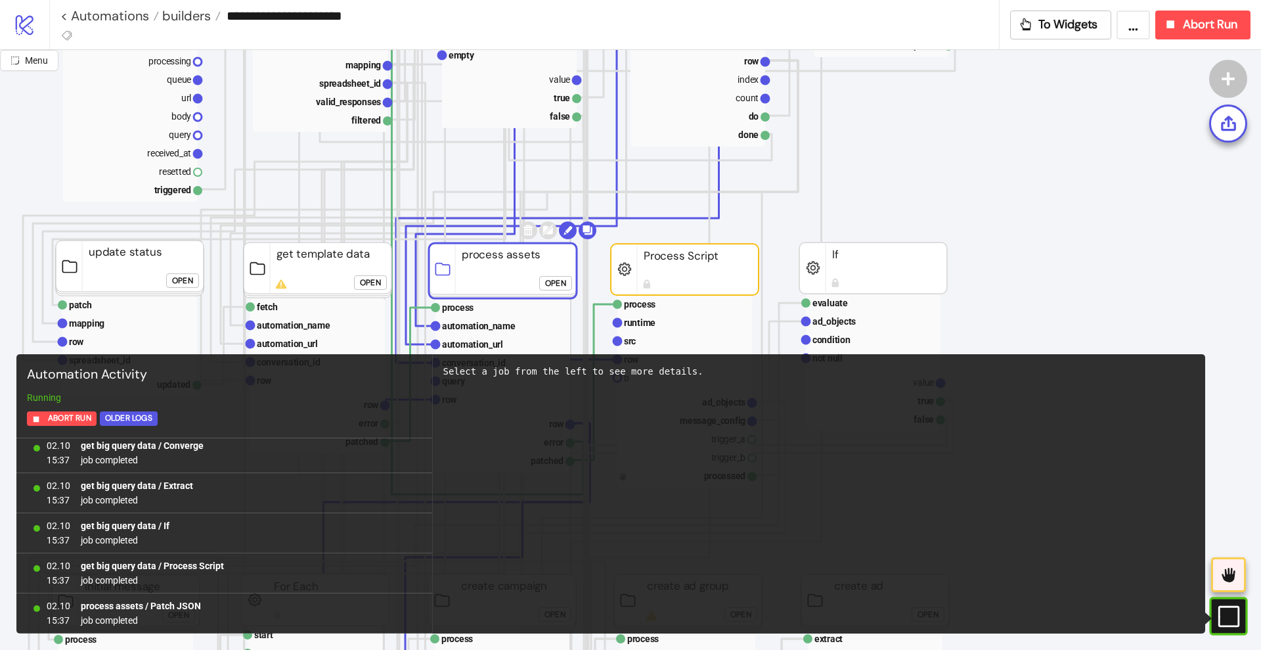
scroll to position [246, 0]
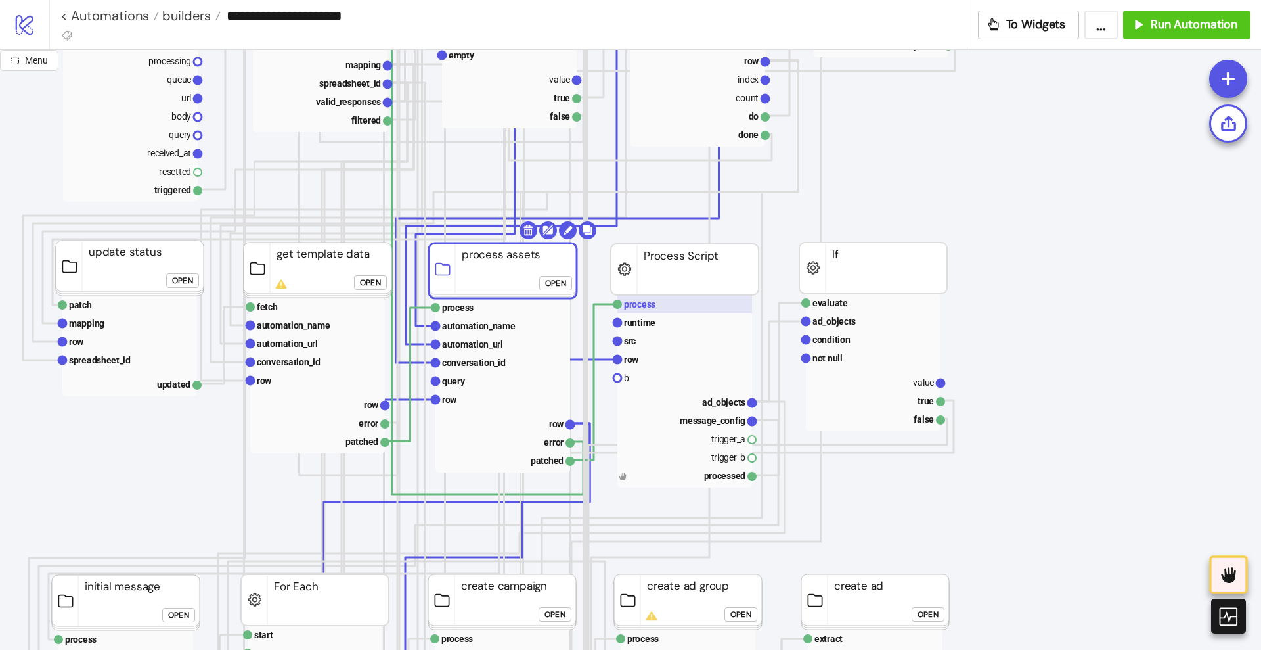
click at [648, 311] on rect at bounding box center [685, 304] width 135 height 18
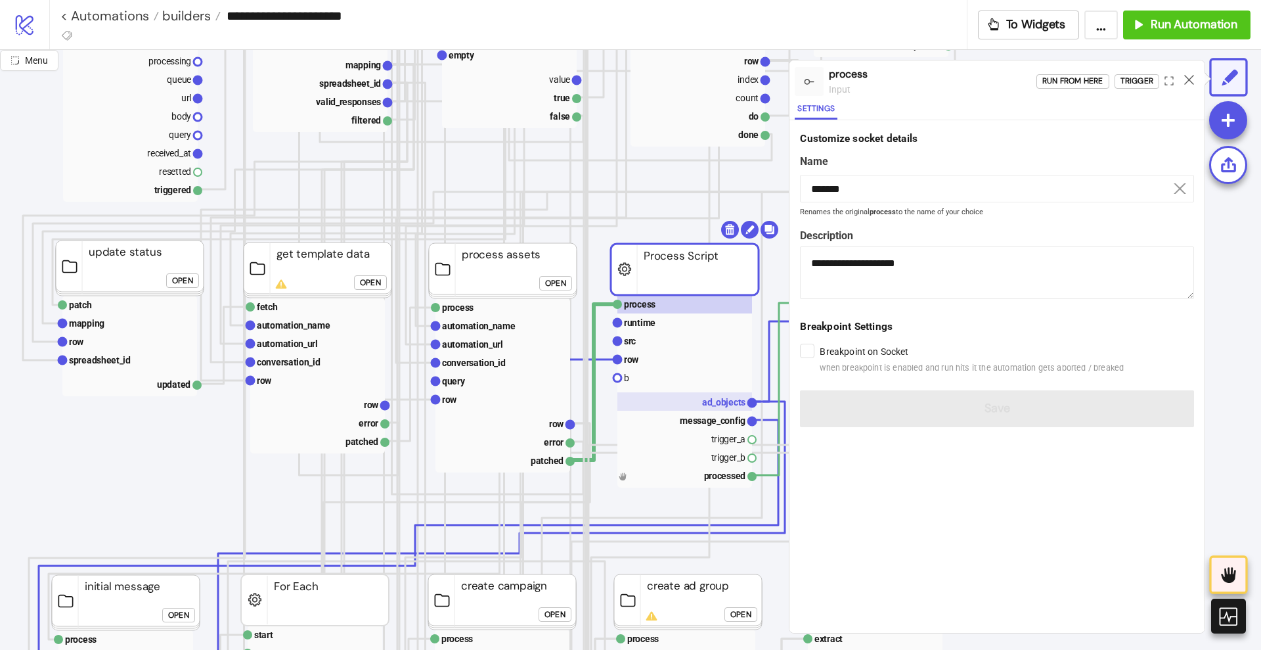
click at [723, 399] on text "ad_objects" at bounding box center [723, 402] width 43 height 11
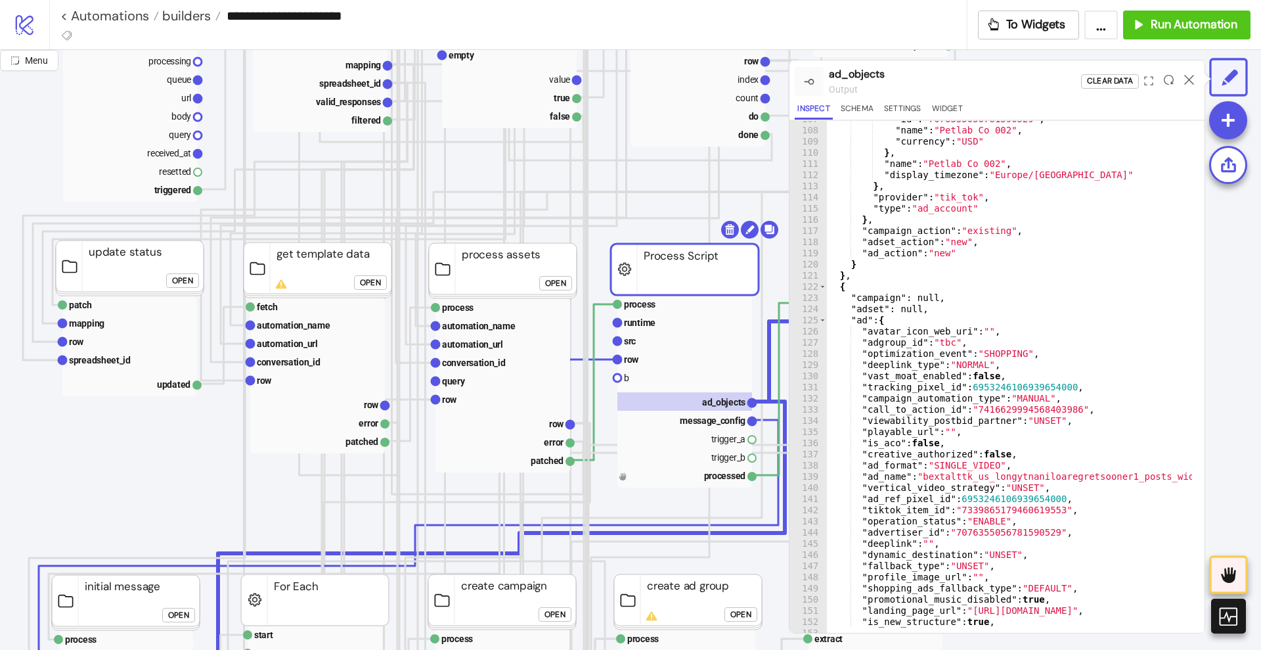
scroll to position [994, 0]
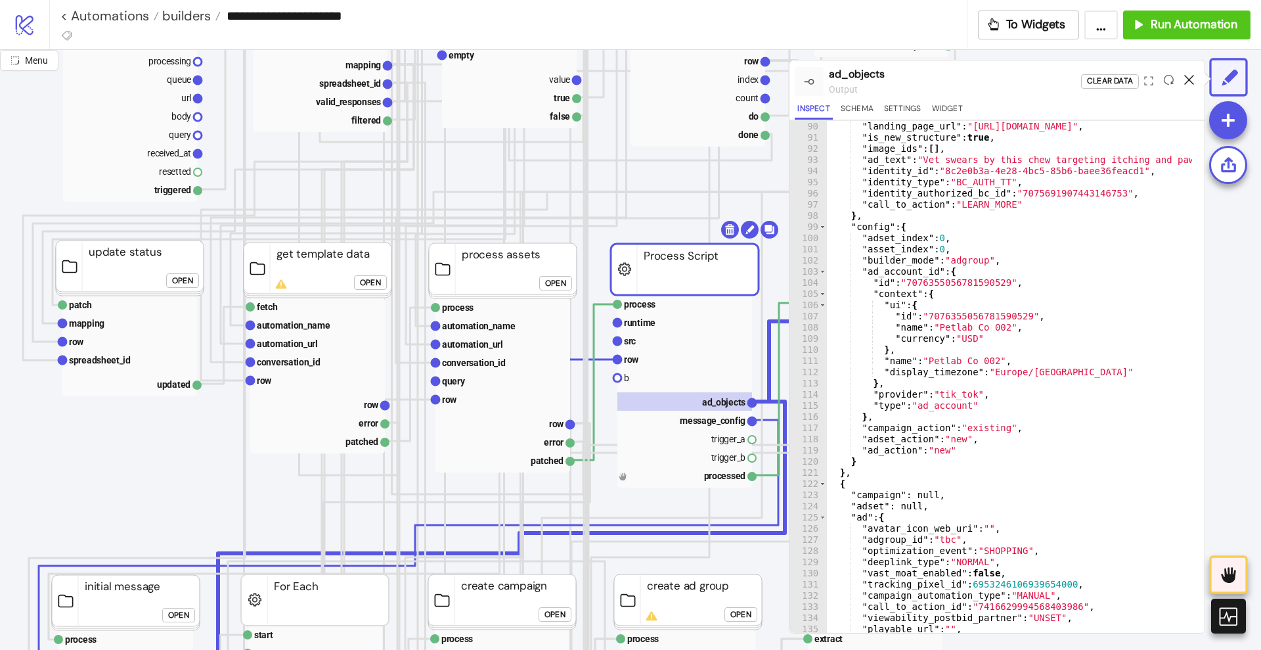
click at [1190, 81] on icon at bounding box center [1189, 80] width 10 height 10
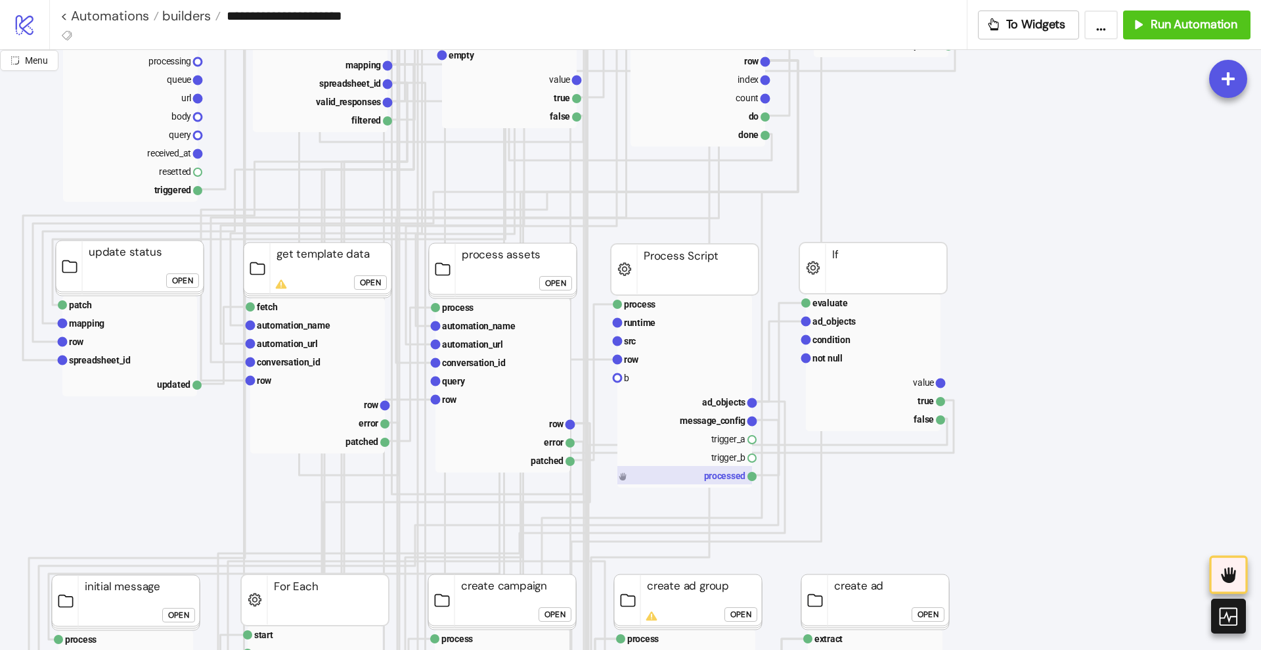
click at [715, 480] on rect at bounding box center [685, 475] width 135 height 18
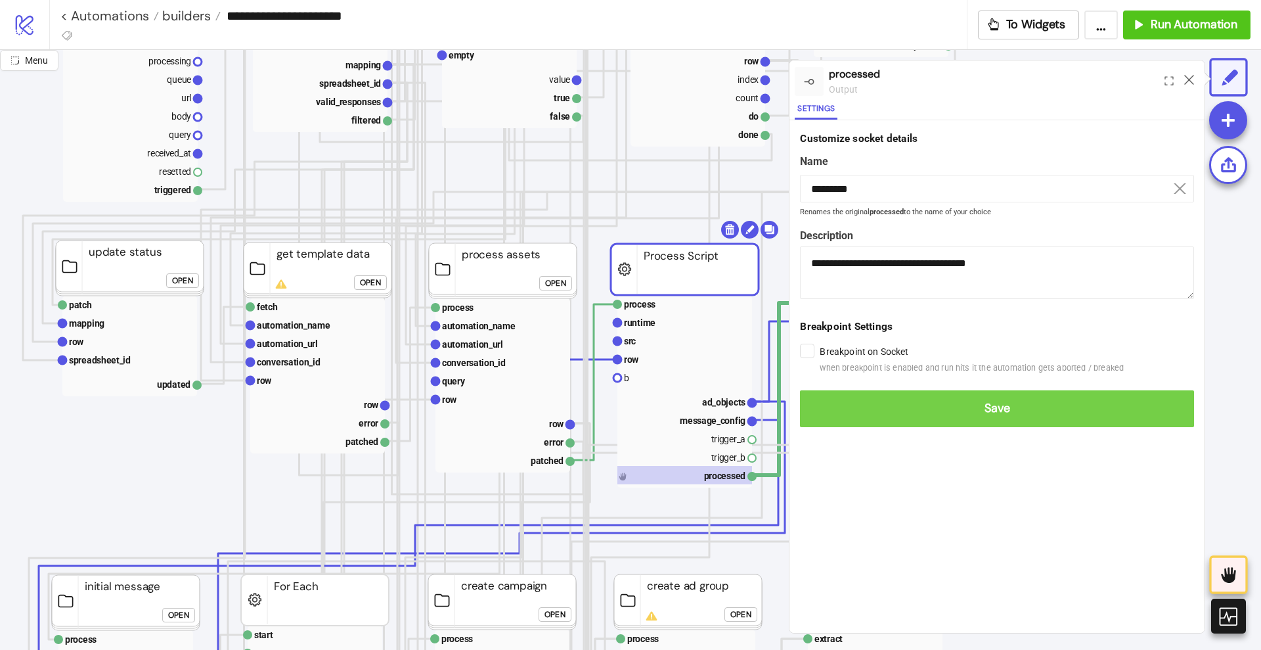
click at [834, 392] on button "Save" at bounding box center [997, 408] width 394 height 37
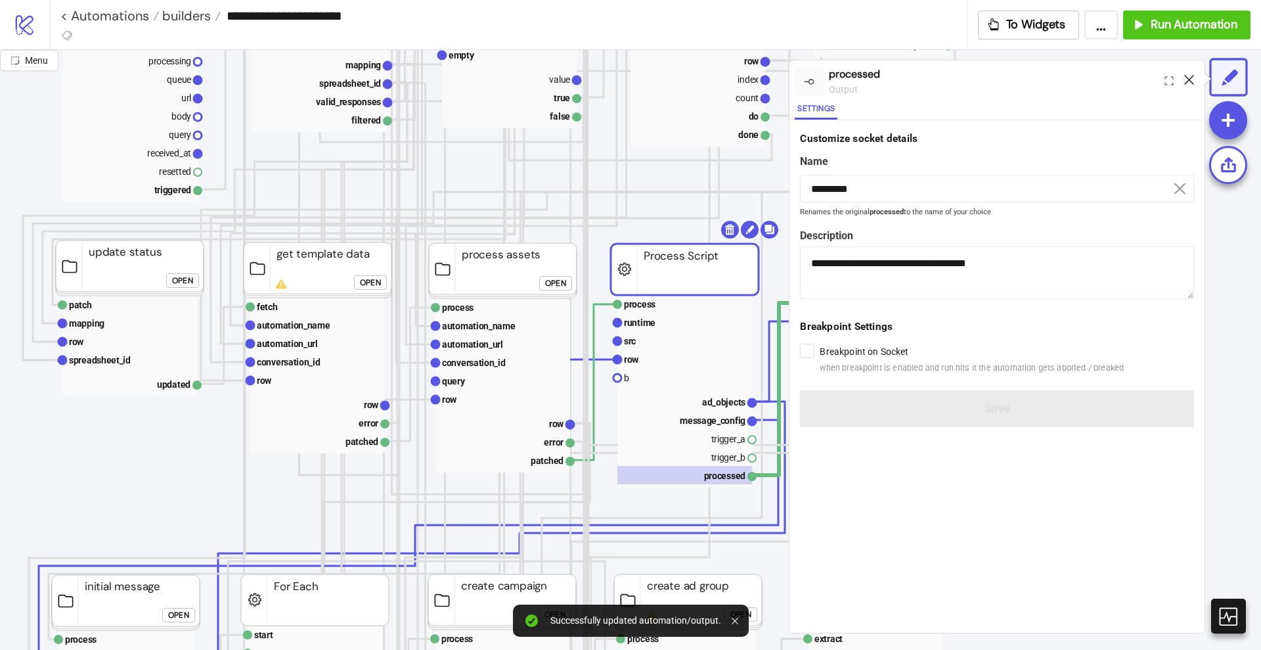
click at [1188, 79] on icon at bounding box center [1189, 80] width 10 height 10
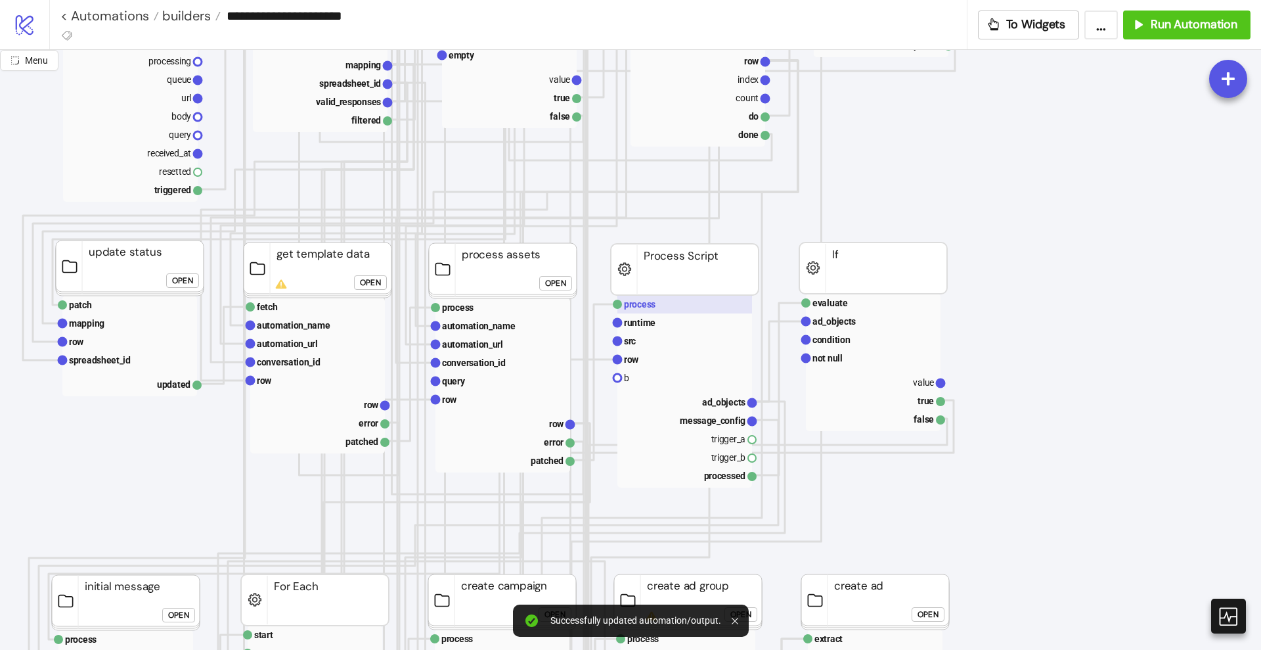
click at [693, 307] on rect at bounding box center [685, 304] width 135 height 18
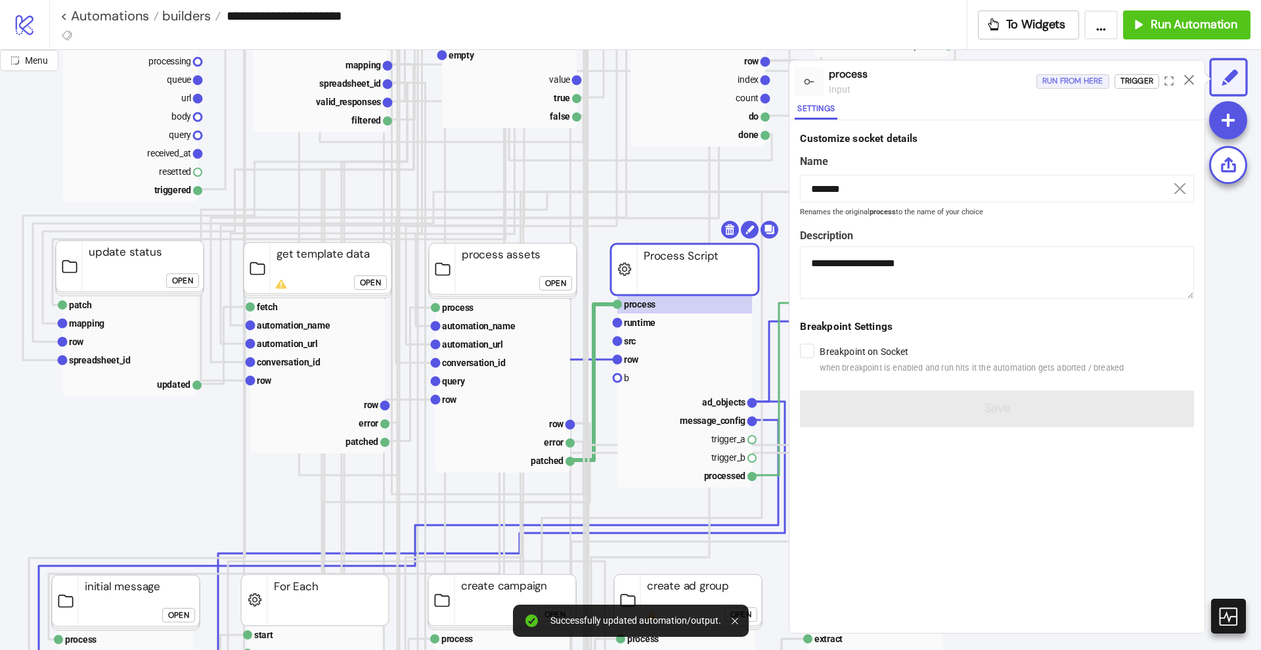
click at [1075, 81] on div "Run from here" at bounding box center [1073, 81] width 61 height 15
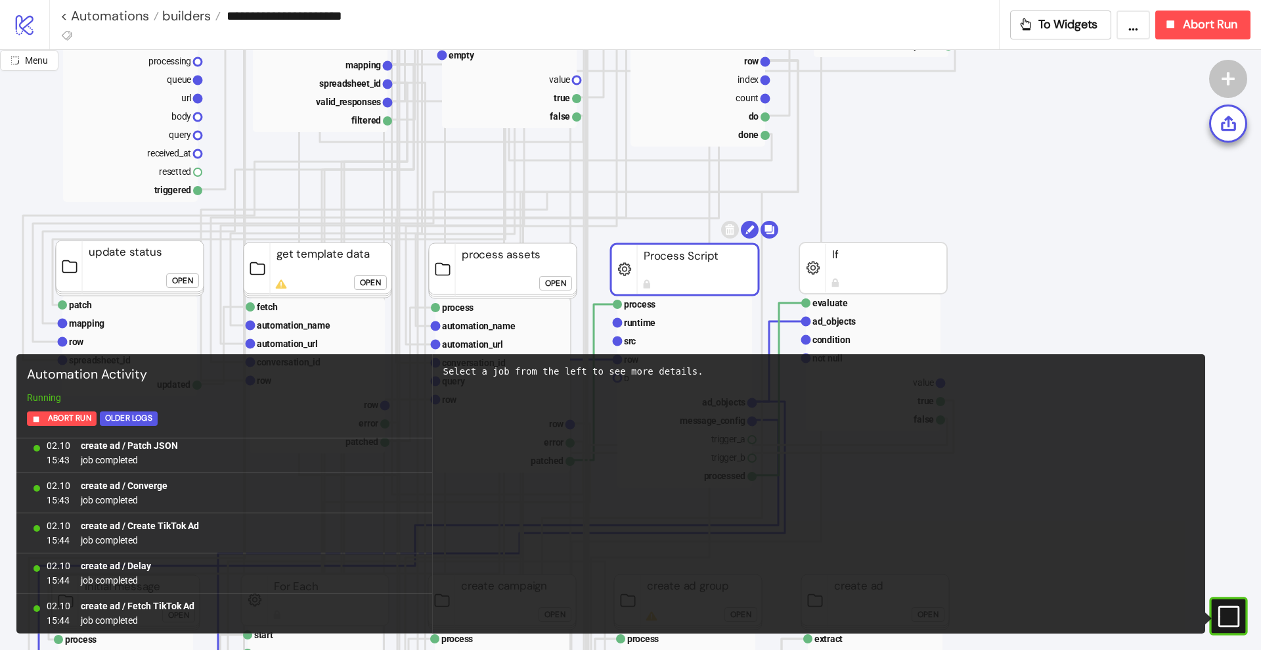
scroll to position [12548, 0]
click at [146, 13] on link "< Automations" at bounding box center [109, 15] width 99 height 13
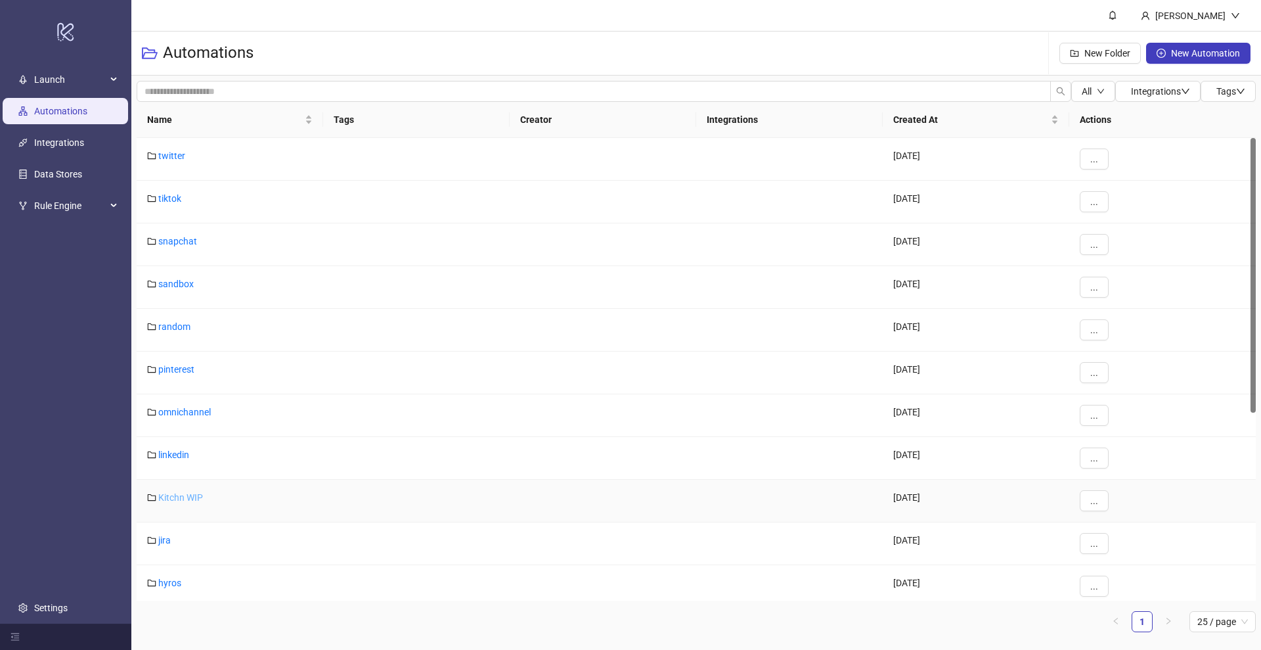
scroll to position [328, 0]
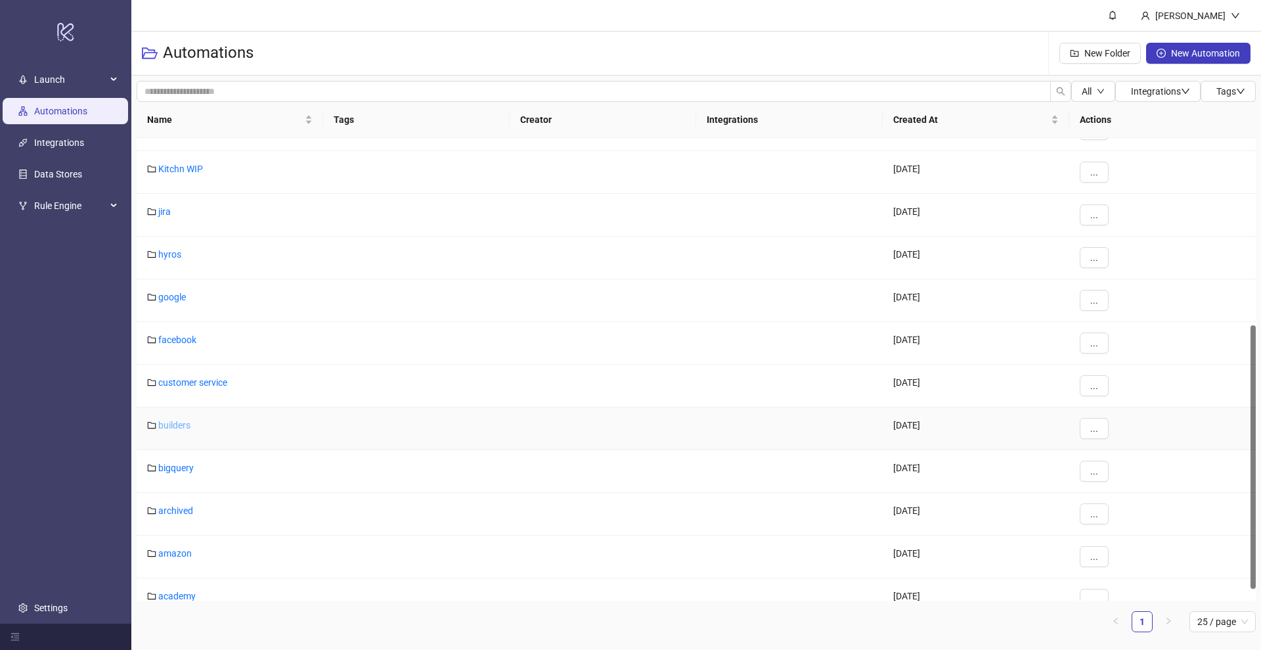
click at [176, 426] on link "builders" at bounding box center [174, 425] width 32 height 11
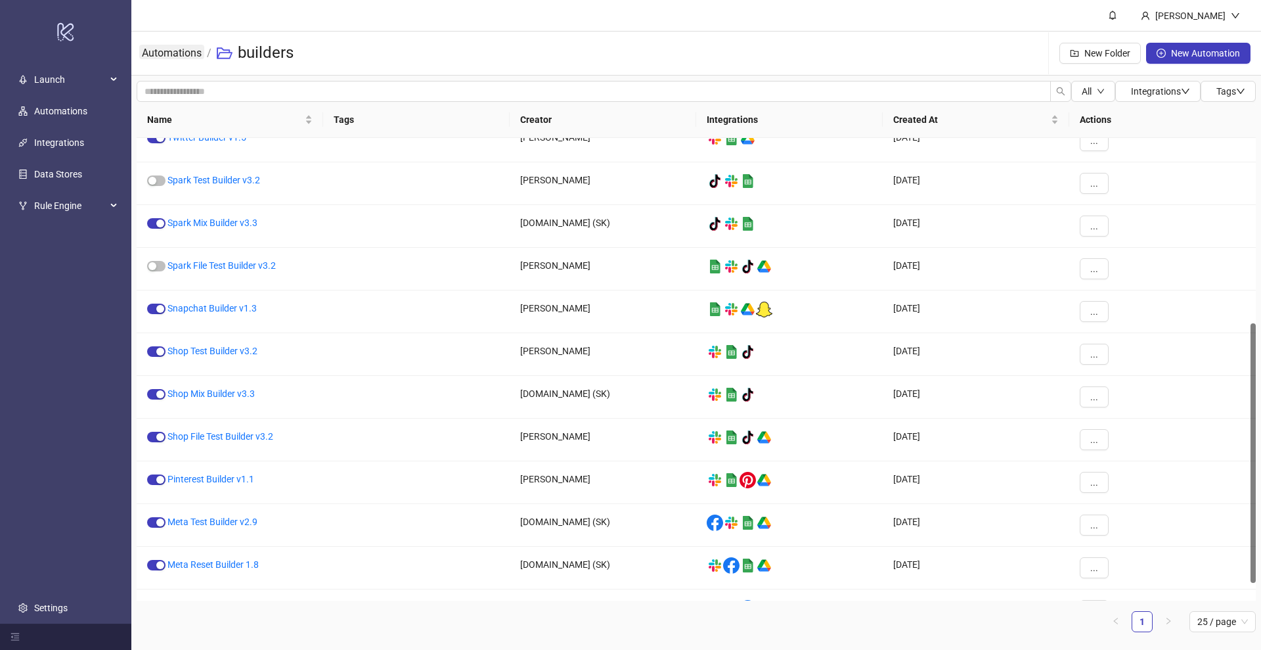
click at [191, 55] on link "Automations" at bounding box center [171, 52] width 65 height 14
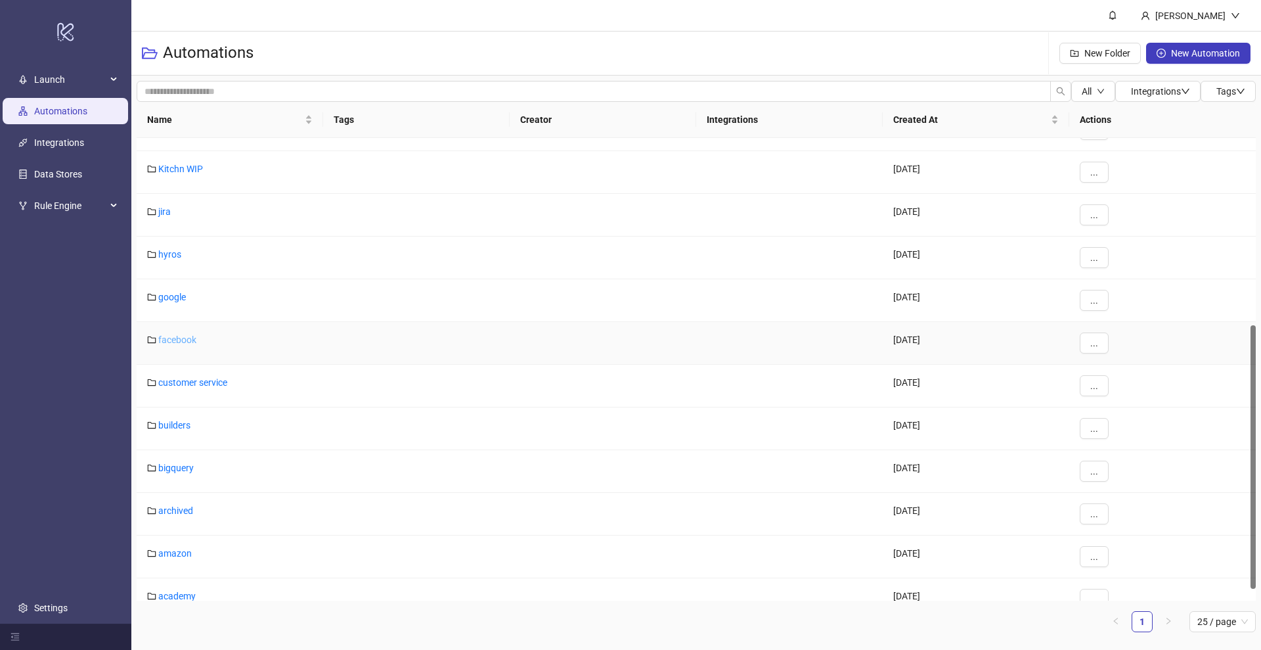
click at [179, 335] on link "facebook" at bounding box center [177, 339] width 38 height 11
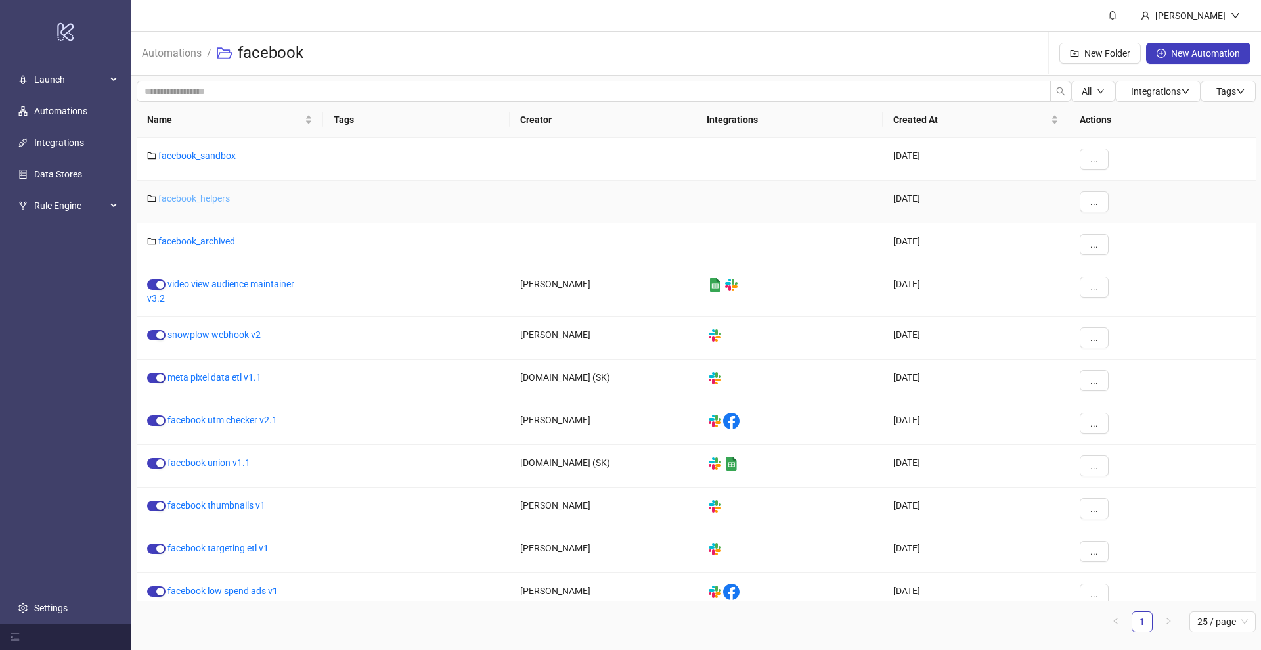
click at [195, 198] on link "facebook_helpers" at bounding box center [194, 198] width 72 height 11
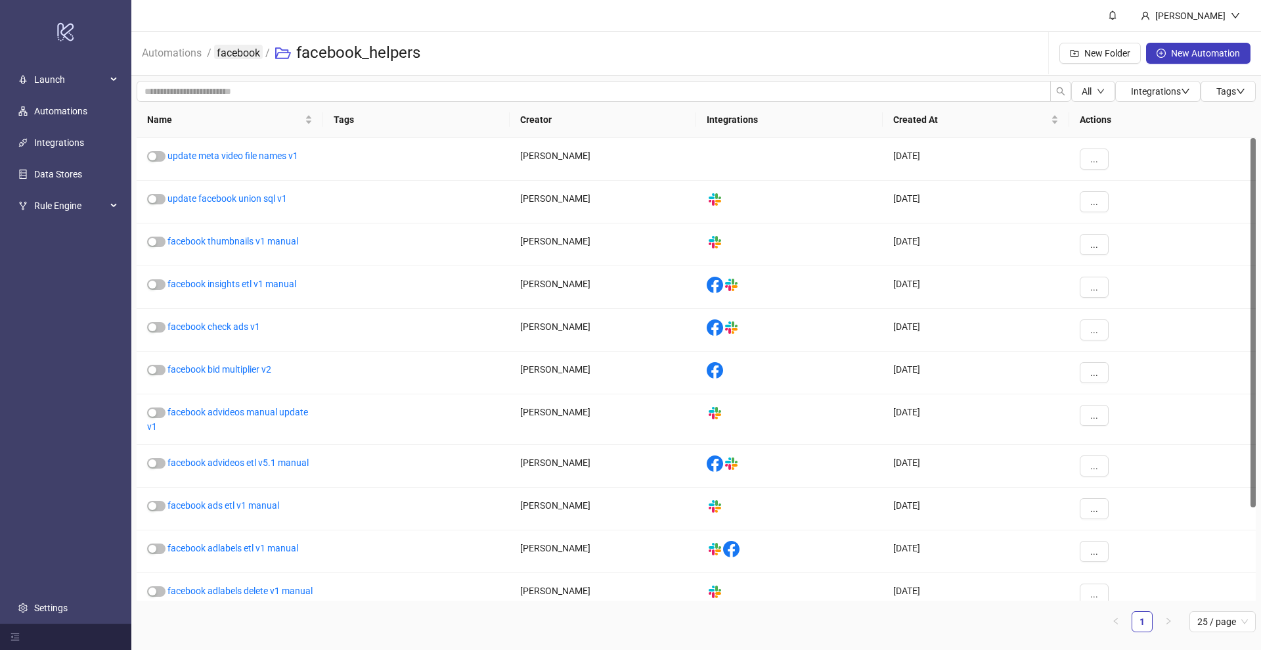
click at [258, 49] on link "facebook" at bounding box center [238, 52] width 49 height 14
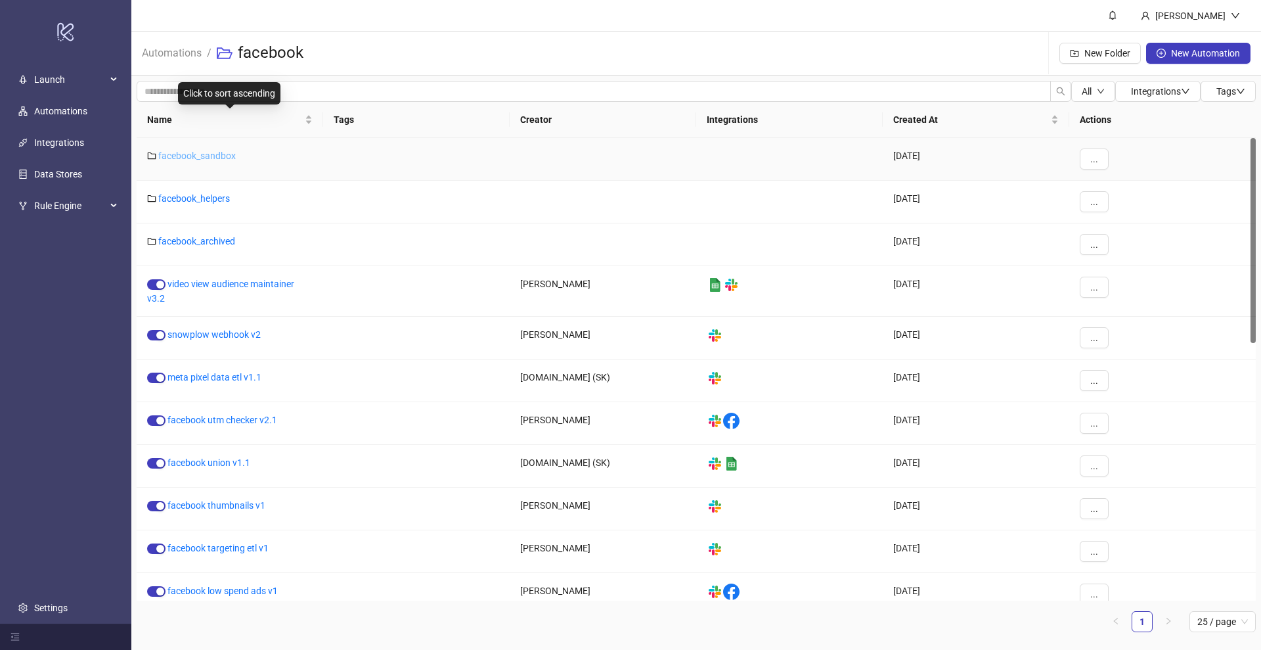
click at [214, 150] on link "facebook_sandbox" at bounding box center [197, 155] width 78 height 11
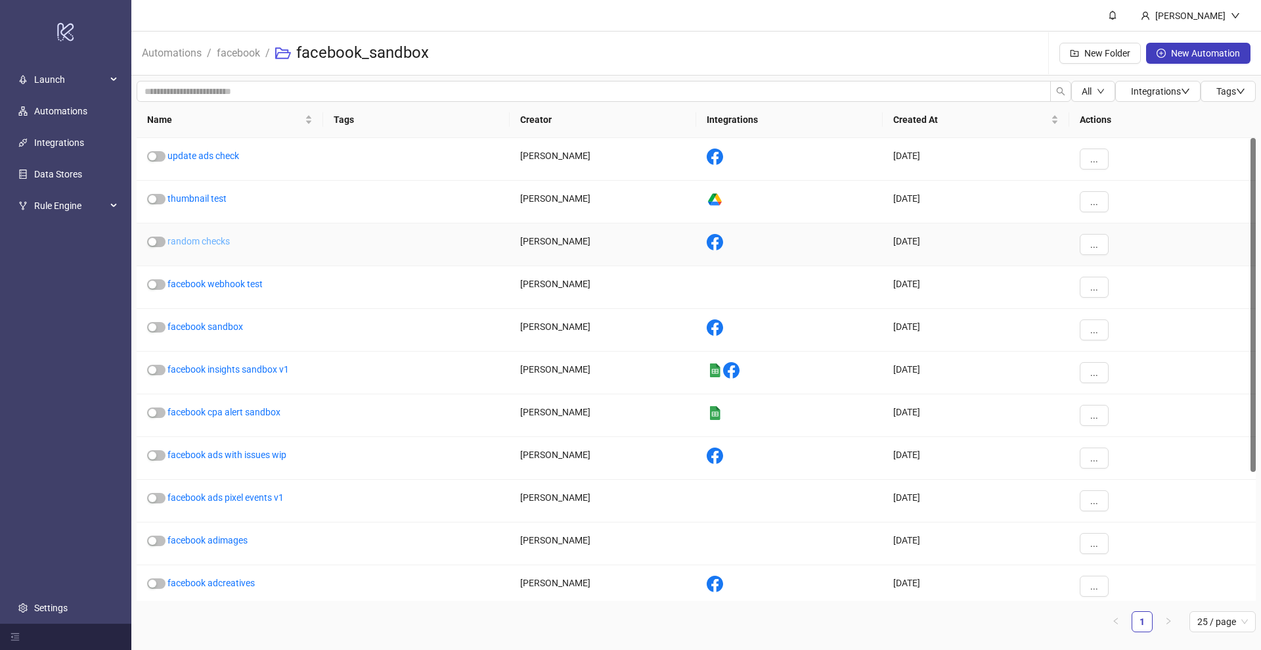
click at [210, 236] on link "random checks" at bounding box center [199, 241] width 62 height 11
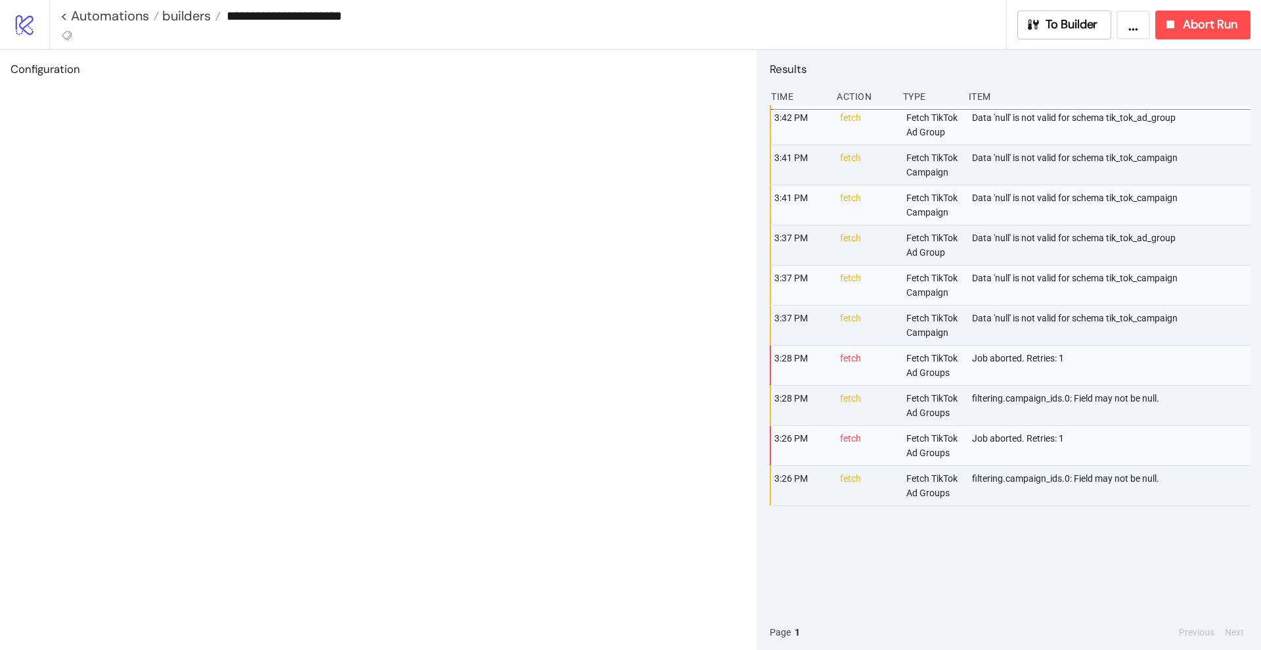
type input "**********"
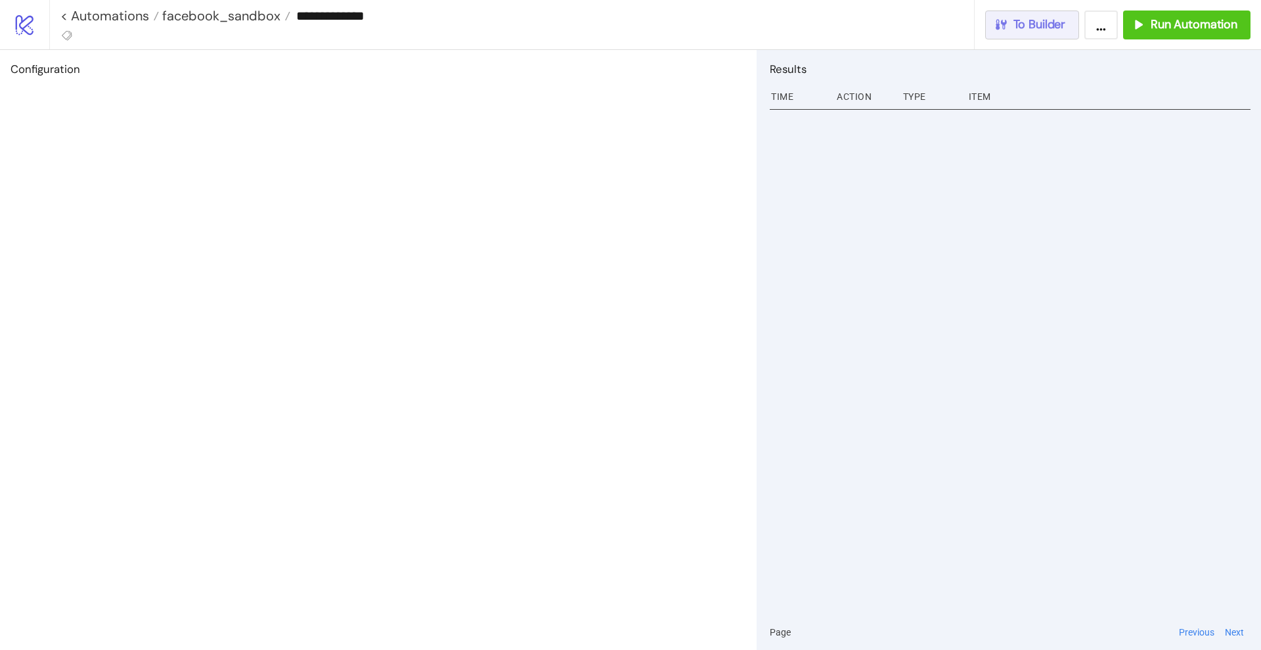
click at [1003, 24] on icon "button" at bounding box center [1001, 24] width 11 height 11
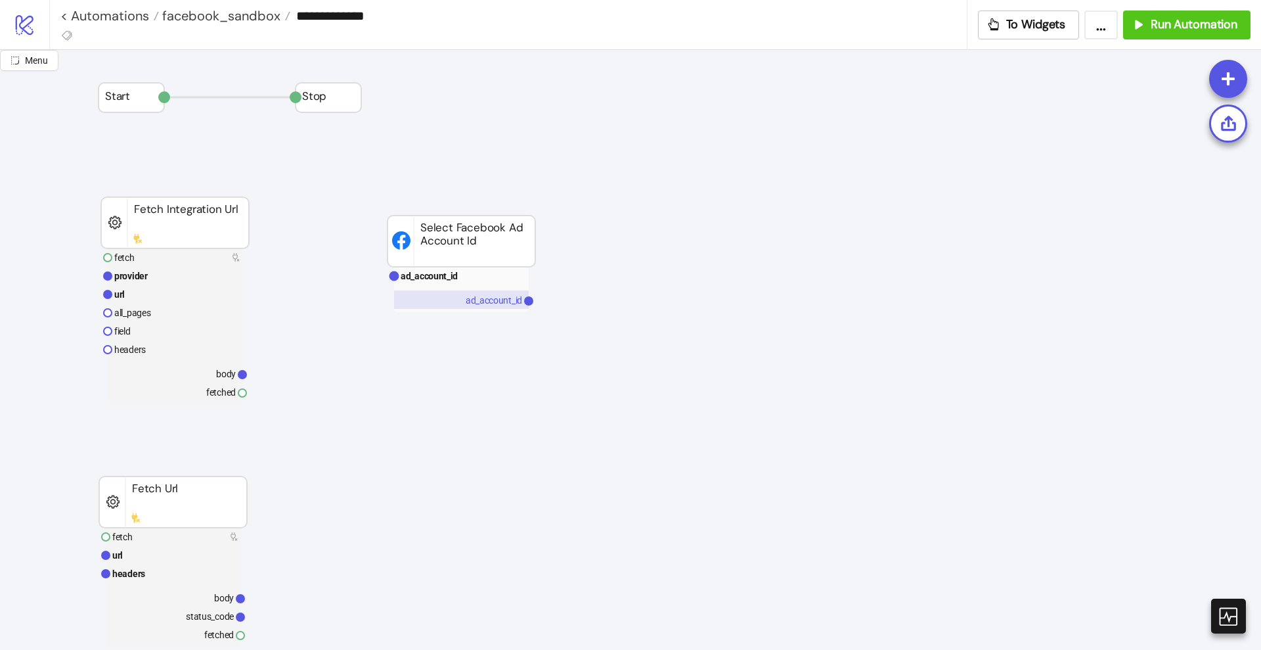
click at [485, 292] on rect at bounding box center [461, 299] width 135 height 18
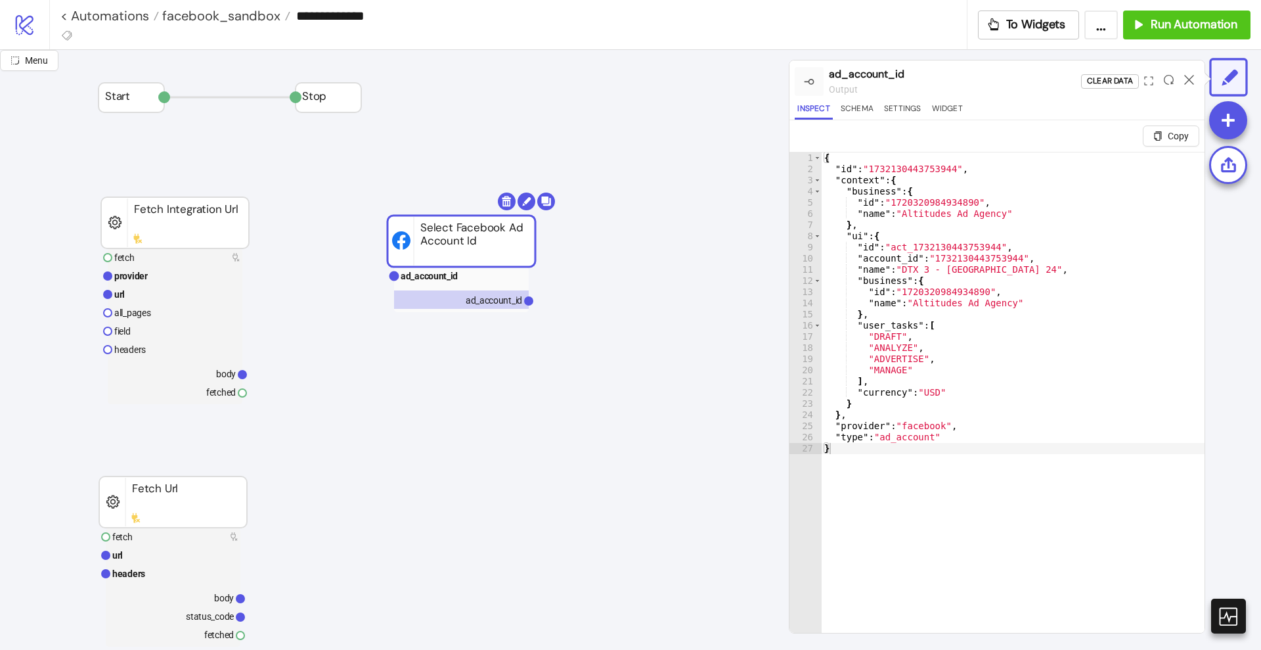
click at [938, 361] on div "{ "id" : "1732130443753944" , "context" : { "business" : { "id" : "172032098493…" at bounding box center [1013, 419] width 383 height 534
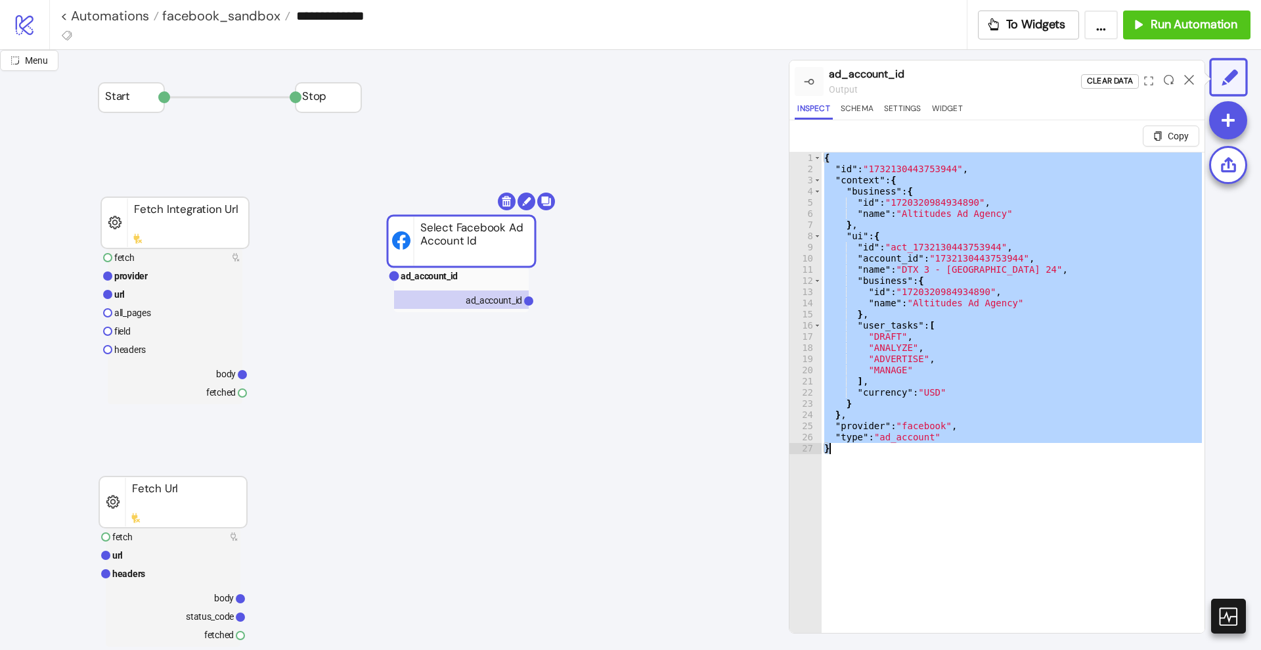
click at [927, 461] on div "{ "id" : "1732130443753944" , "context" : { "business" : { "id" : "172032098493…" at bounding box center [1013, 408] width 383 height 512
type textarea "*"
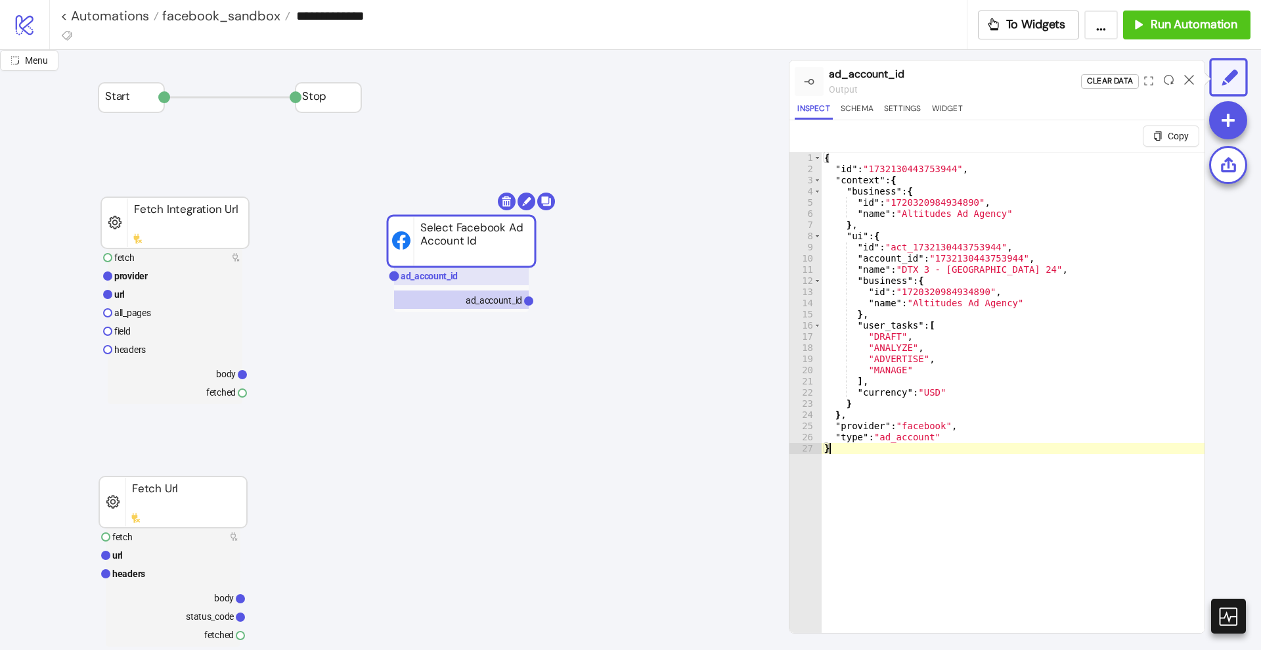
click at [449, 271] on text "ad_account_id" at bounding box center [429, 276] width 57 height 11
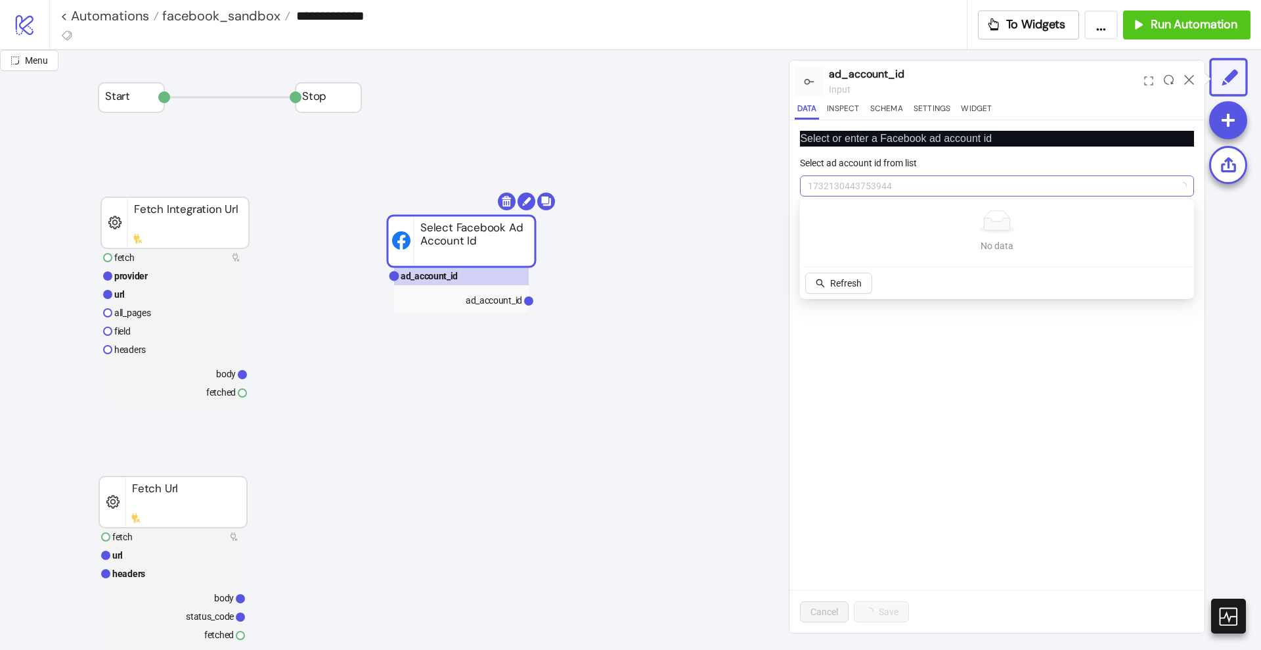
click at [833, 192] on span "1732130443753944" at bounding box center [997, 186] width 378 height 20
click at [857, 276] on button "Refresh" at bounding box center [838, 283] width 67 height 21
click at [912, 192] on span "DTX 3 - [GEOGRAPHIC_DATA] 24" at bounding box center [997, 186] width 378 height 20
click at [914, 188] on span "DTX 3 - [GEOGRAPHIC_DATA] 24" at bounding box center [997, 186] width 378 height 20
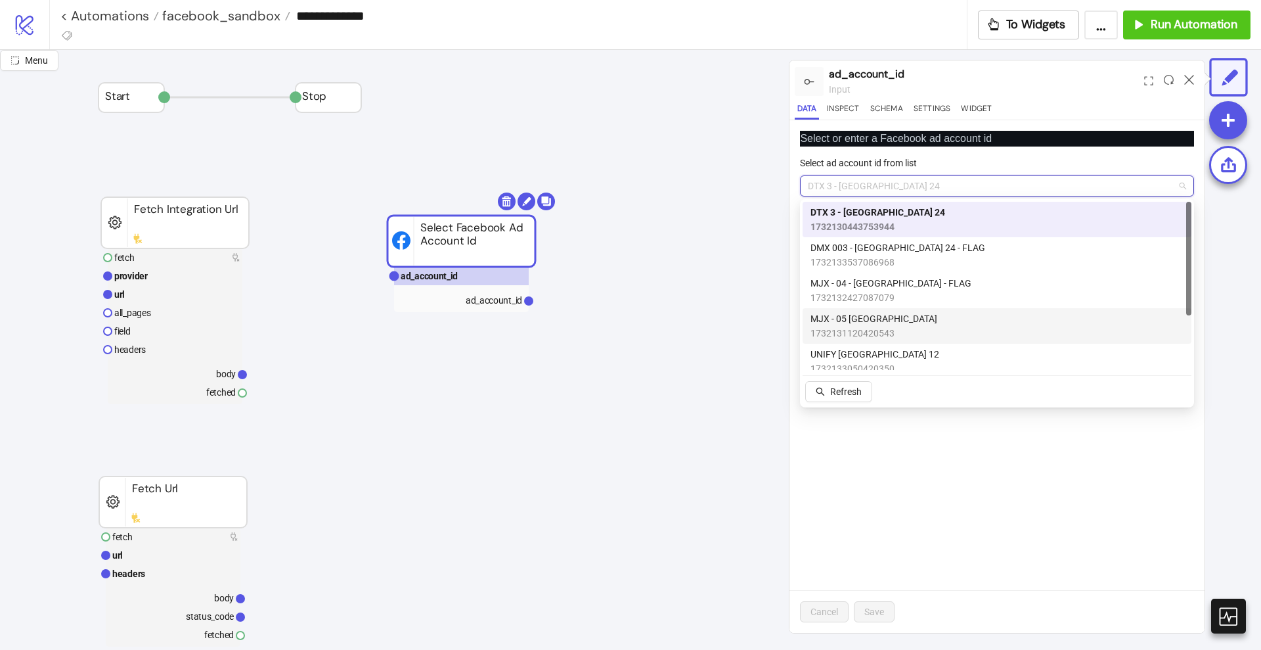
scroll to position [80, 0]
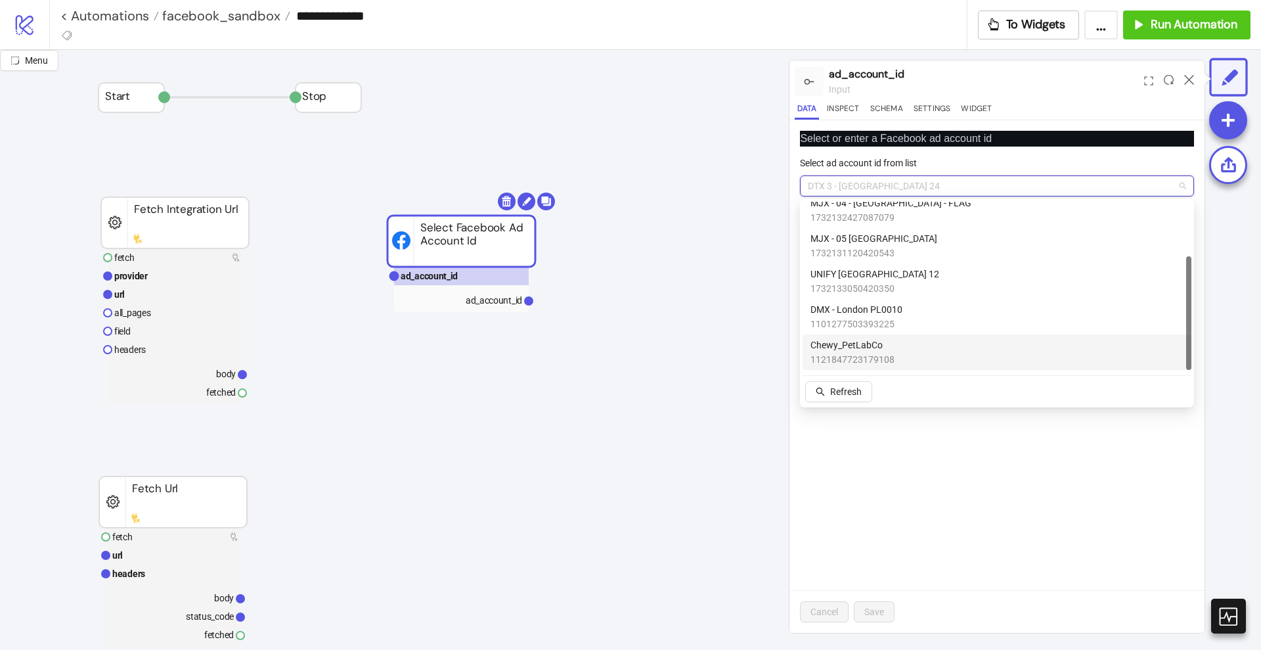
click at [862, 353] on span "1121847723179108" at bounding box center [853, 359] width 84 height 14
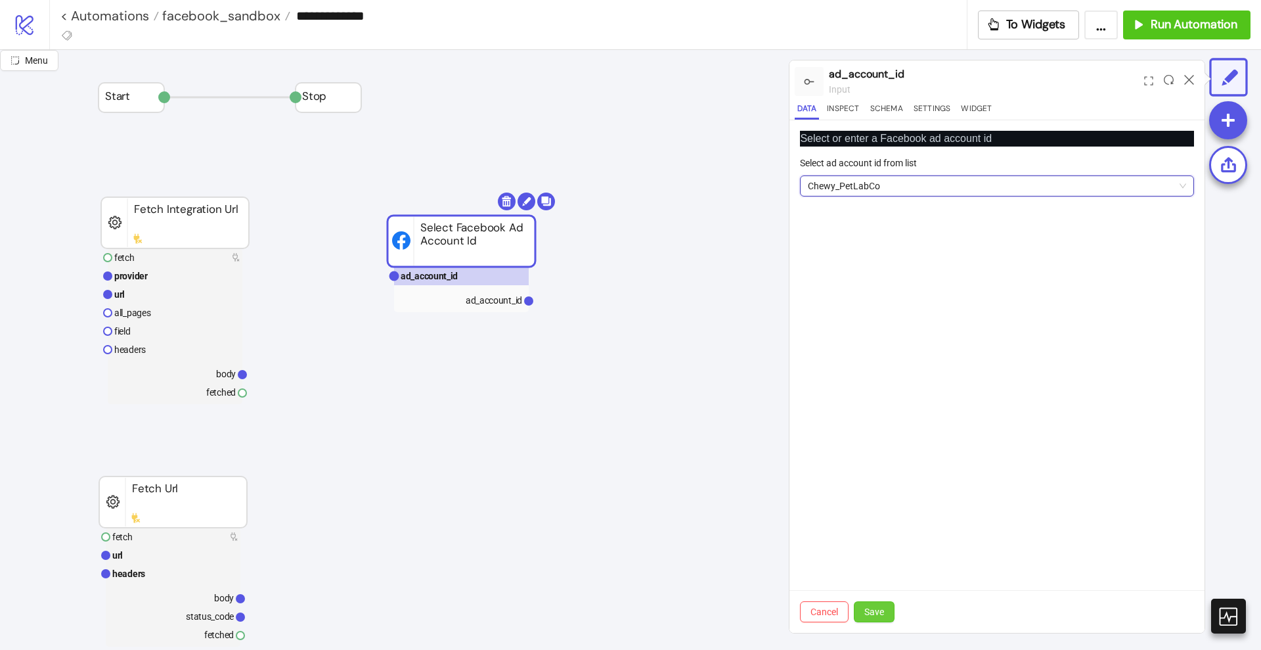
click at [872, 608] on span "Save" at bounding box center [875, 611] width 20 height 11
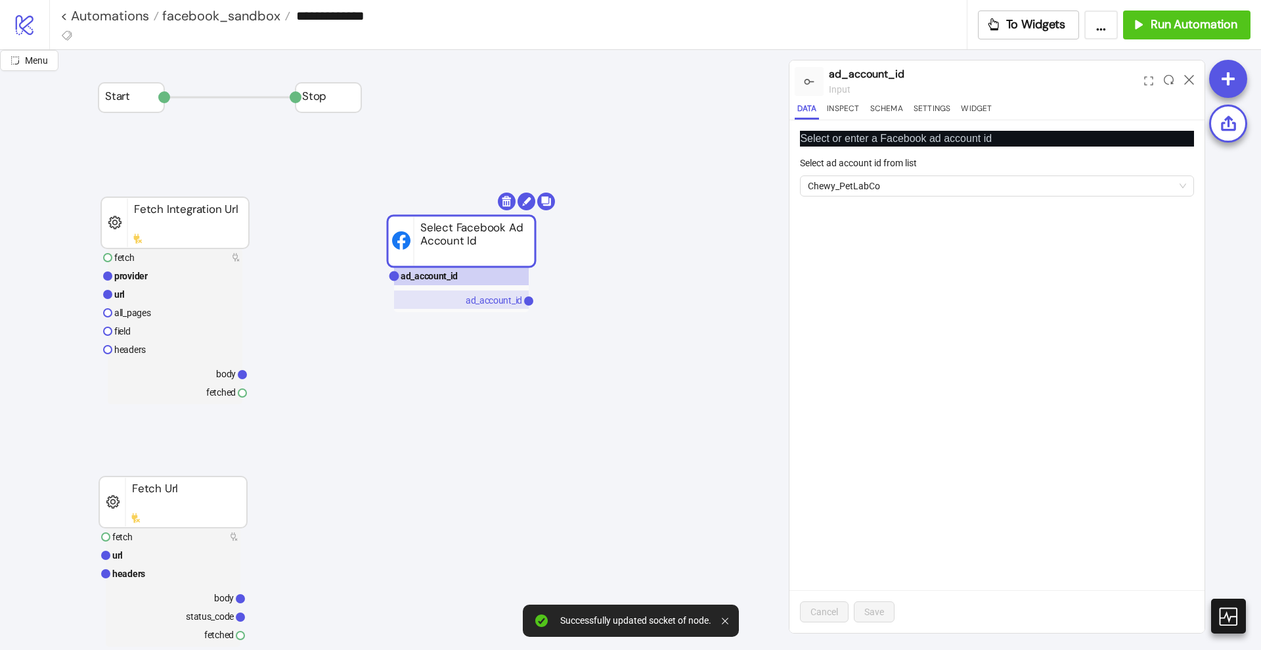
click at [502, 304] on text "ad_account_id" at bounding box center [494, 300] width 56 height 11
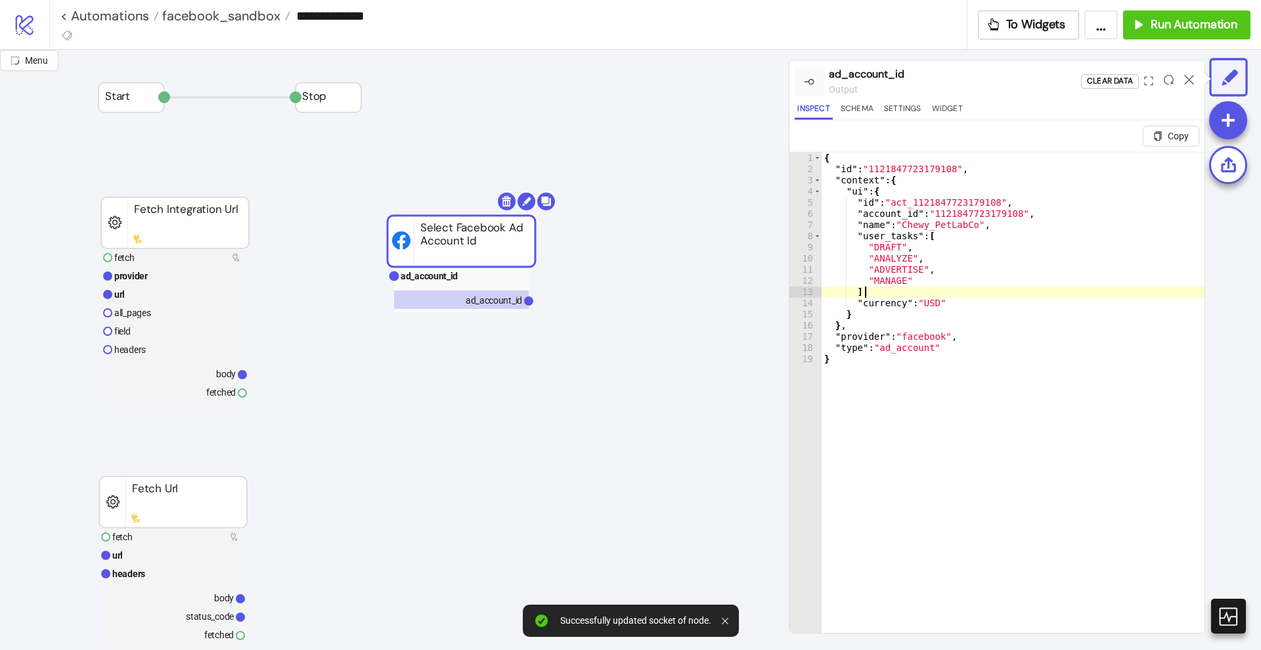
click at [967, 296] on div "{ "id" : "1121847723179108" , "context" : { "ui" : { "id" : "act_11218477231791…" at bounding box center [1013, 419] width 383 height 534
type textarea "**********"
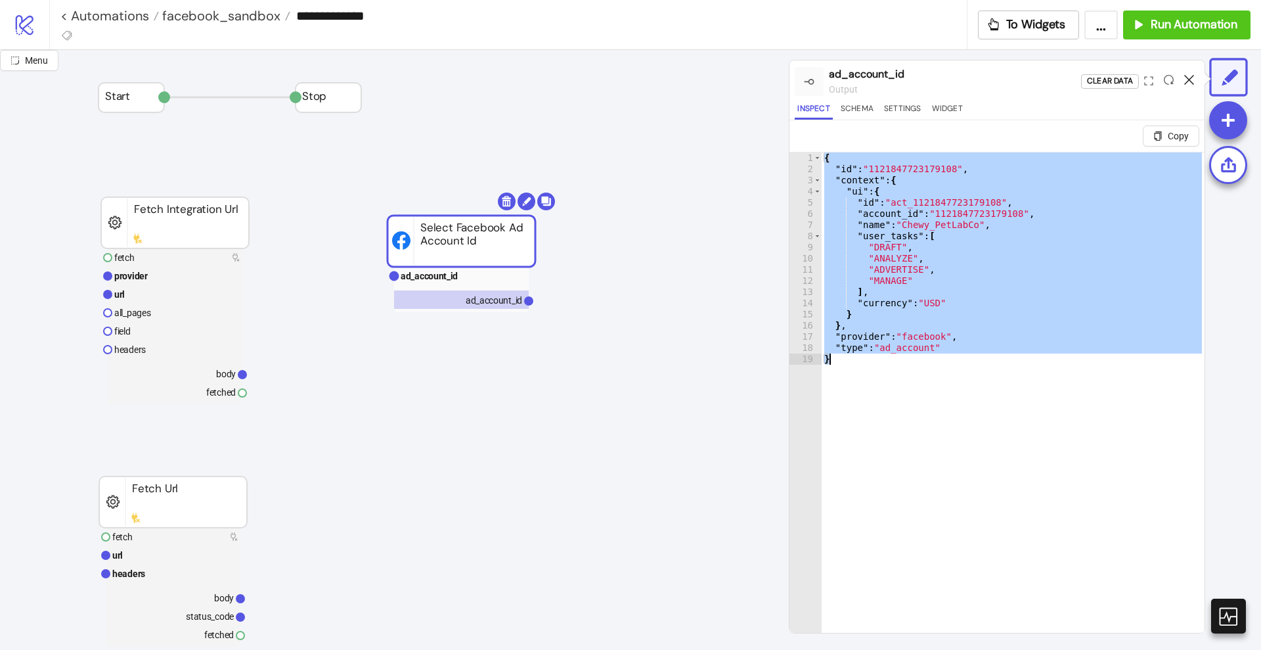
click at [1185, 78] on icon at bounding box center [1189, 80] width 10 height 10
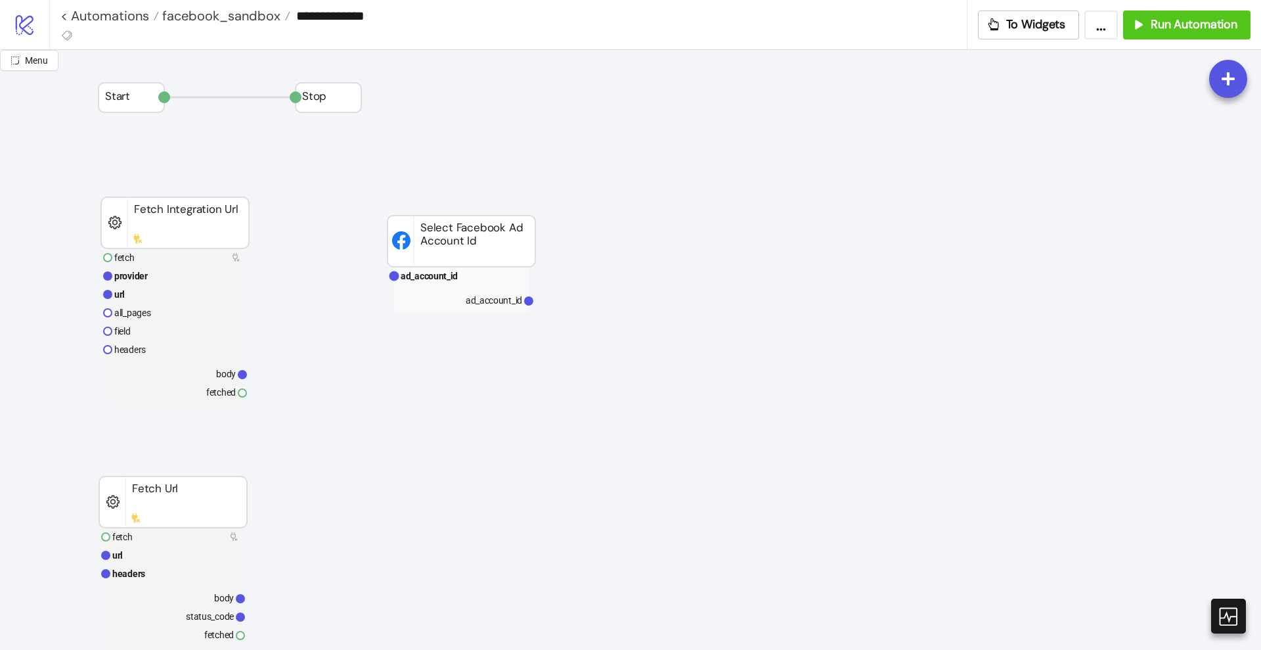
click at [114, 11] on link "< Automations" at bounding box center [109, 15] width 99 height 13
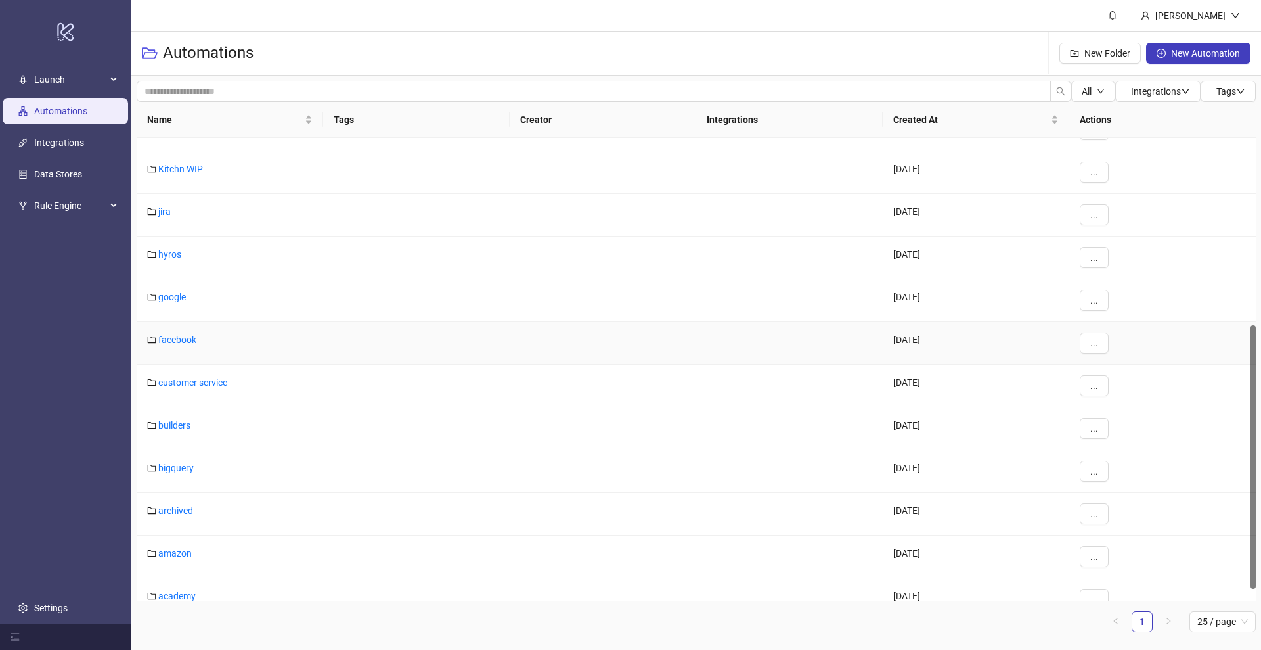
scroll to position [349, 0]
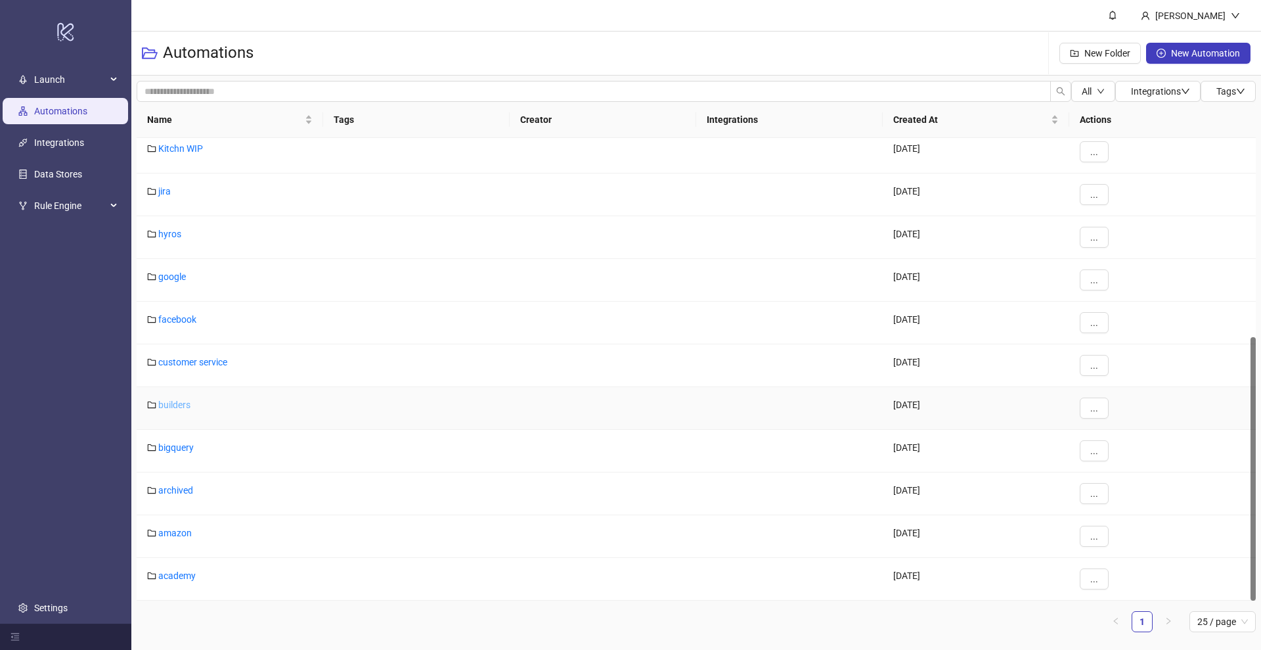
click at [168, 407] on link "builders" at bounding box center [174, 404] width 32 height 11
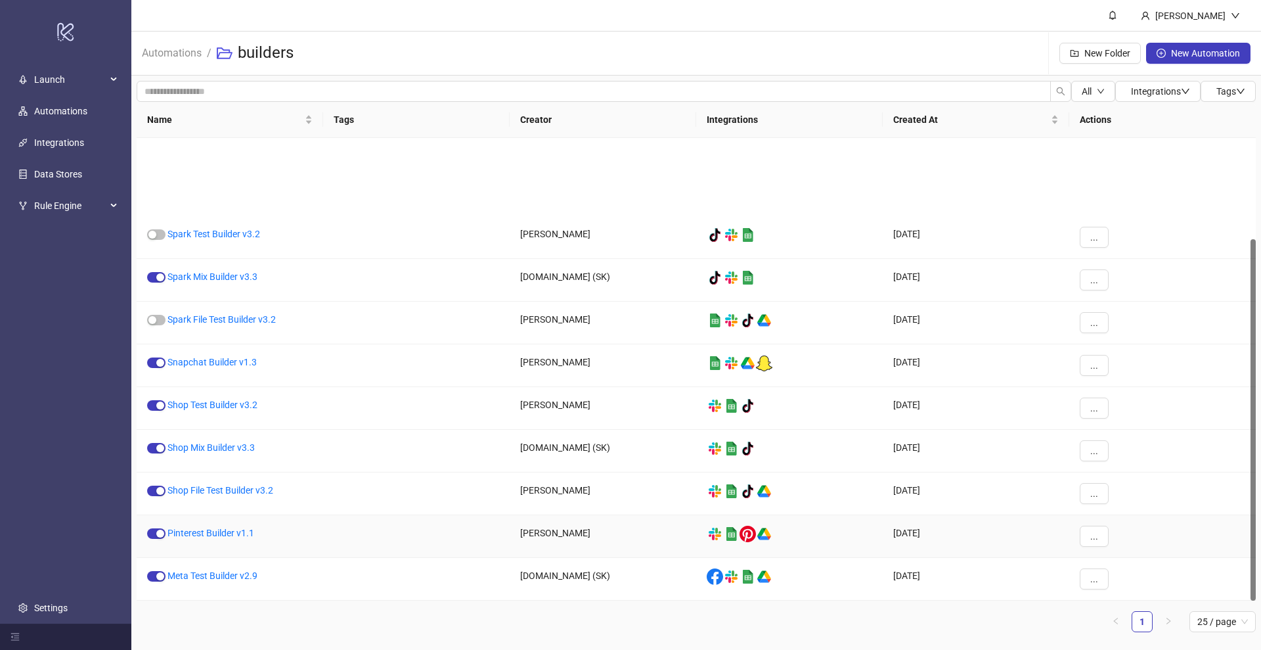
scroll to position [129, 0]
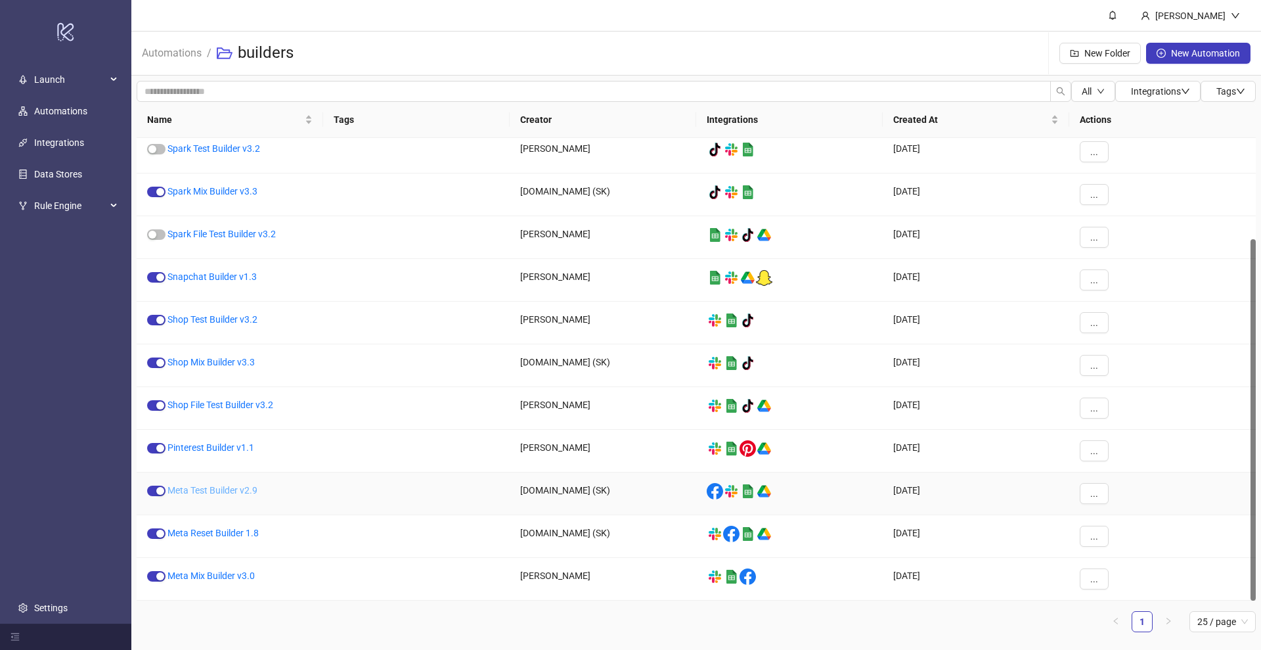
click at [204, 488] on link "Meta Test Builder v2.9" at bounding box center [213, 490] width 90 height 11
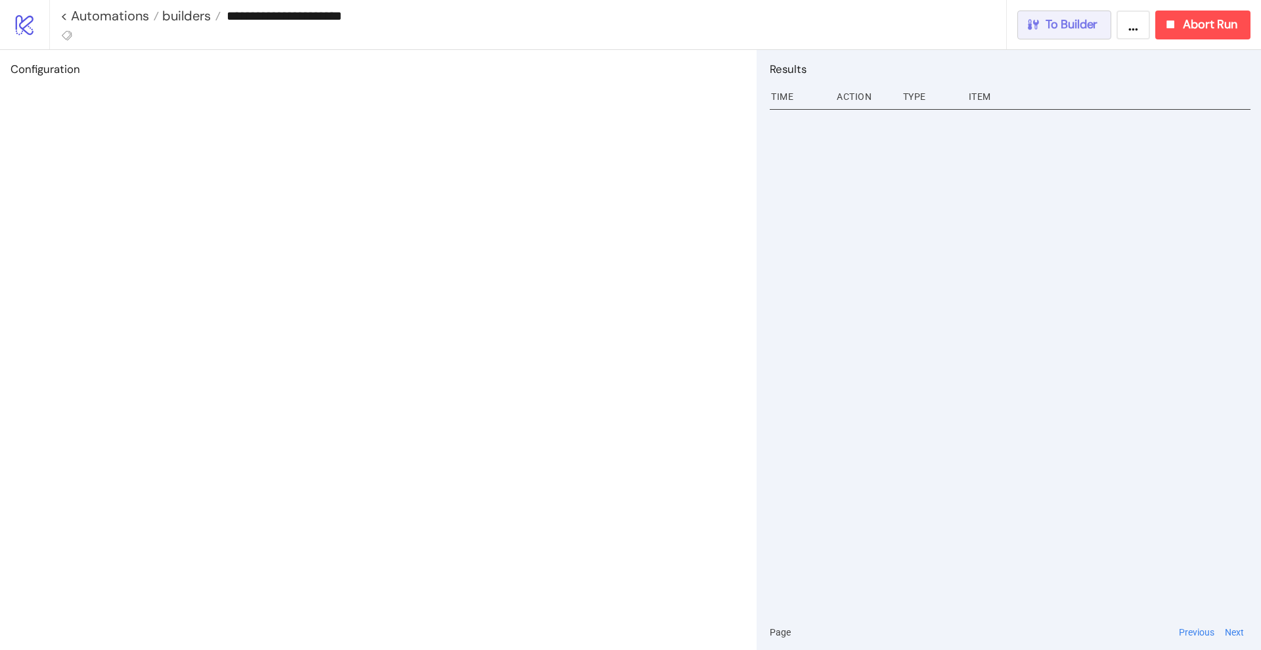
click at [1090, 22] on span "To Builder" at bounding box center [1072, 24] width 53 height 15
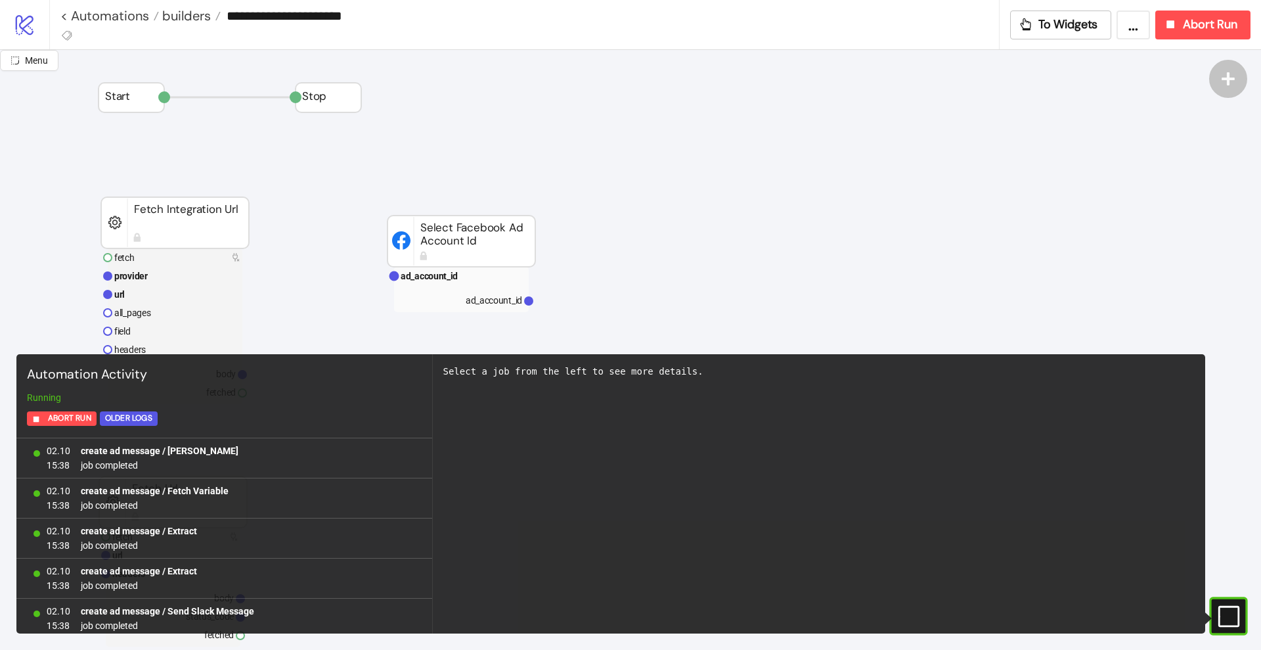
scroll to position [1167, 0]
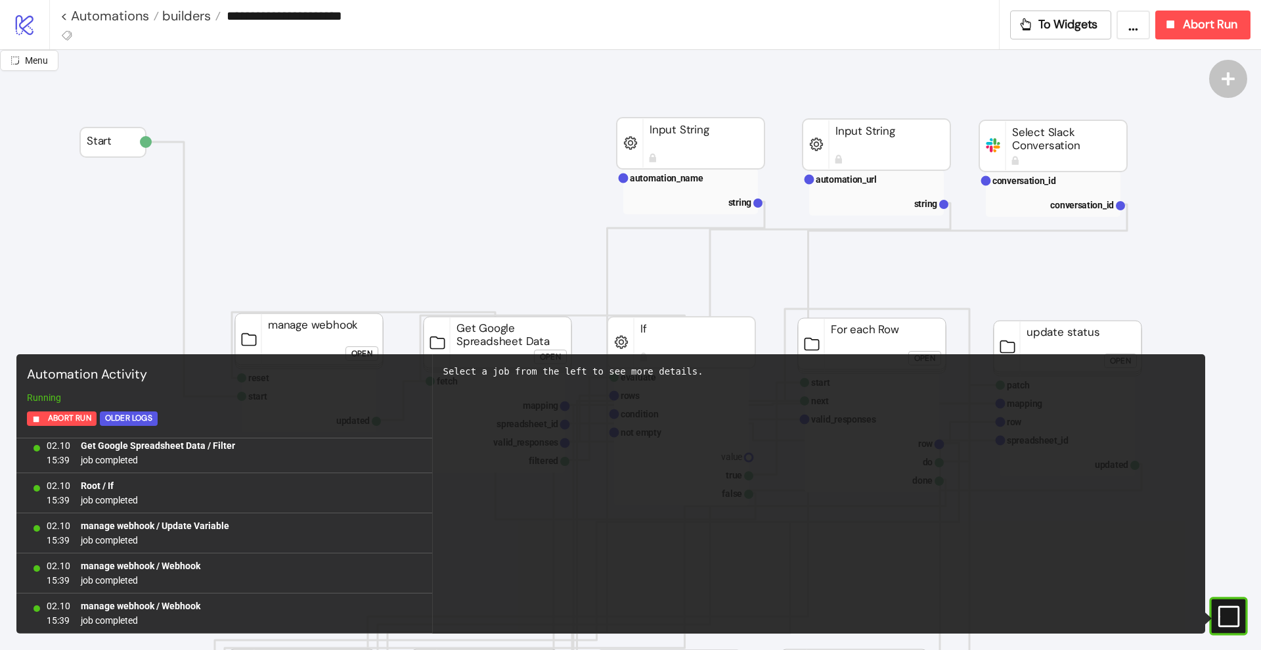
click at [1226, 611] on icon "#e9k1n36qviq57_to { animation: e9k1n36qviq57_to__to 2000ms linear infinite norm…" at bounding box center [1228, 615] width 23 height 23
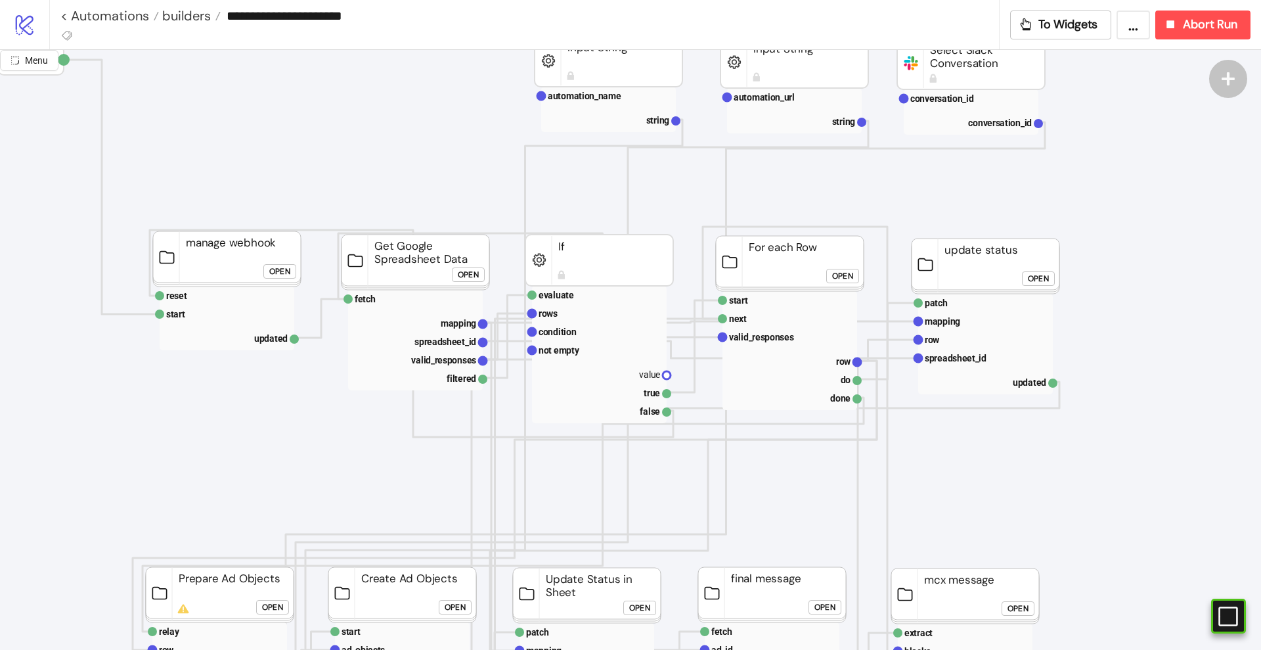
scroll to position [411, 82]
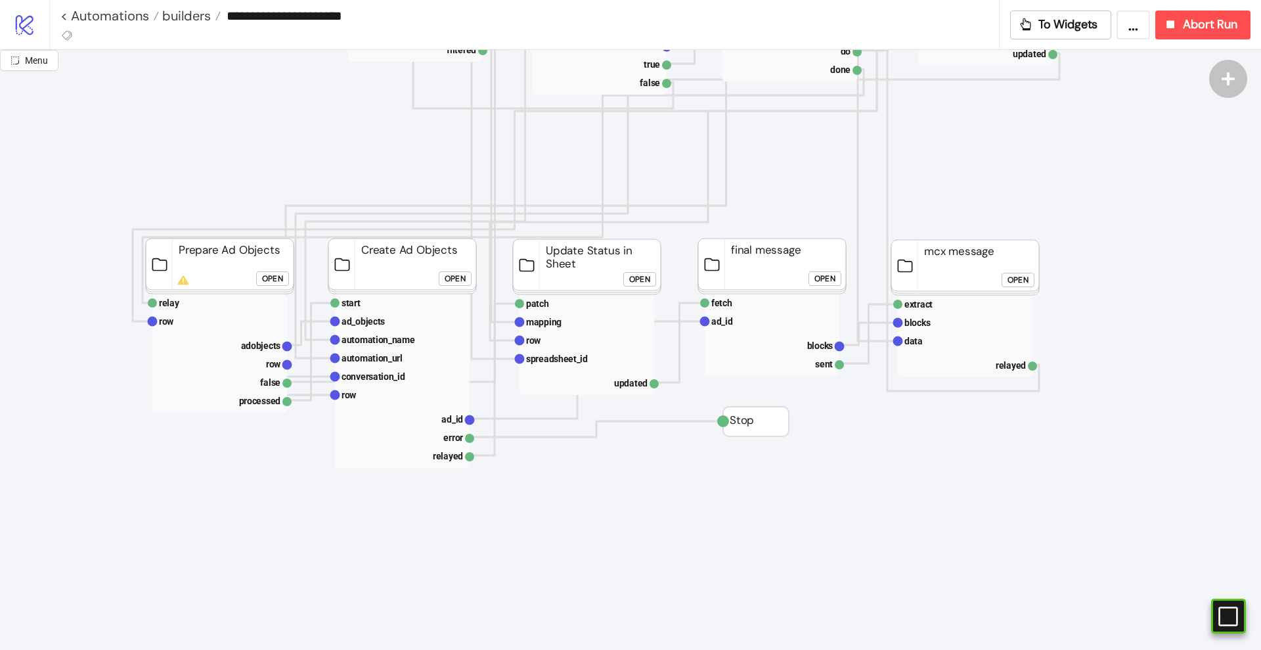
click at [276, 279] on div "Open" at bounding box center [272, 278] width 21 height 15
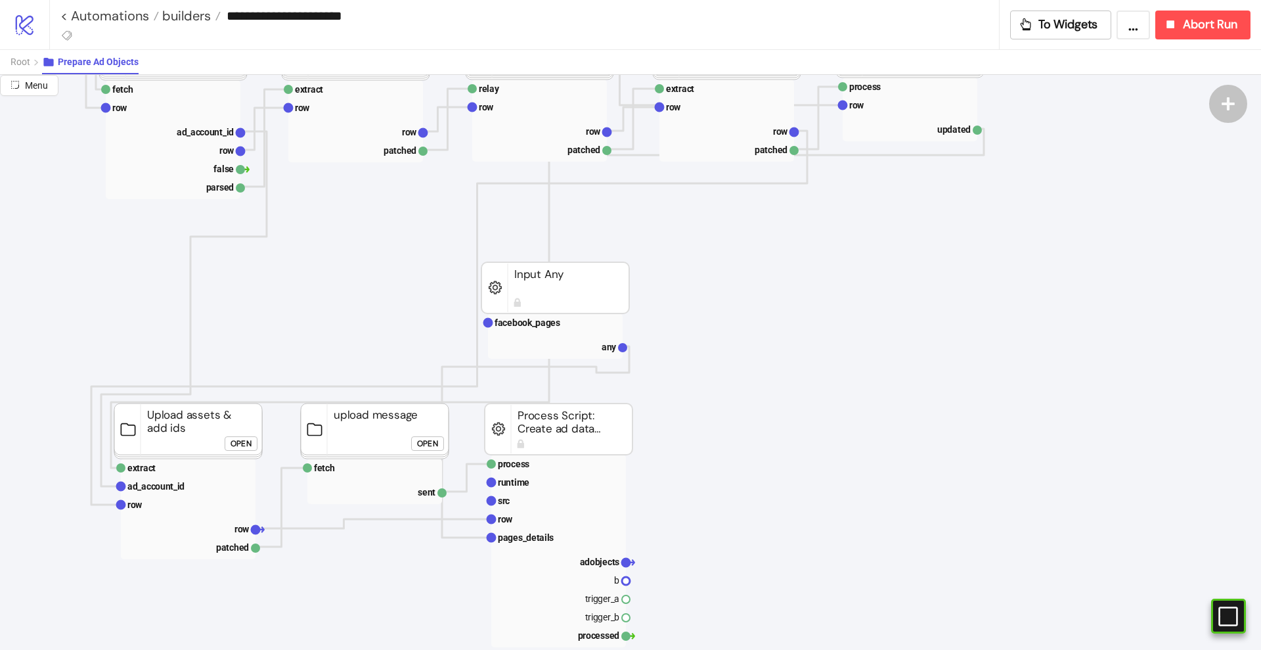
scroll to position [328, 82]
click at [556, 328] on rect at bounding box center [555, 323] width 135 height 18
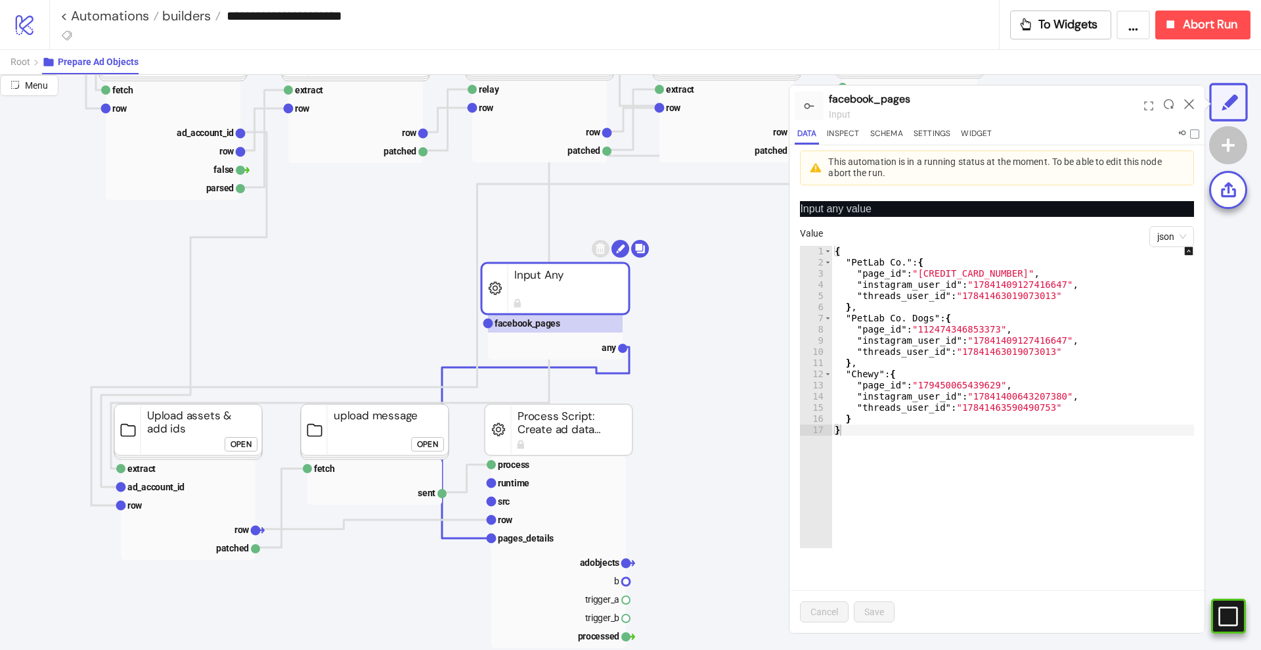
click at [965, 444] on div "{ "PetLab Co." : { "page_id" : "[CREDIT_CARD_NUMBER]" , "instagram_user_id" : "…" at bounding box center [1022, 408] width 381 height 325
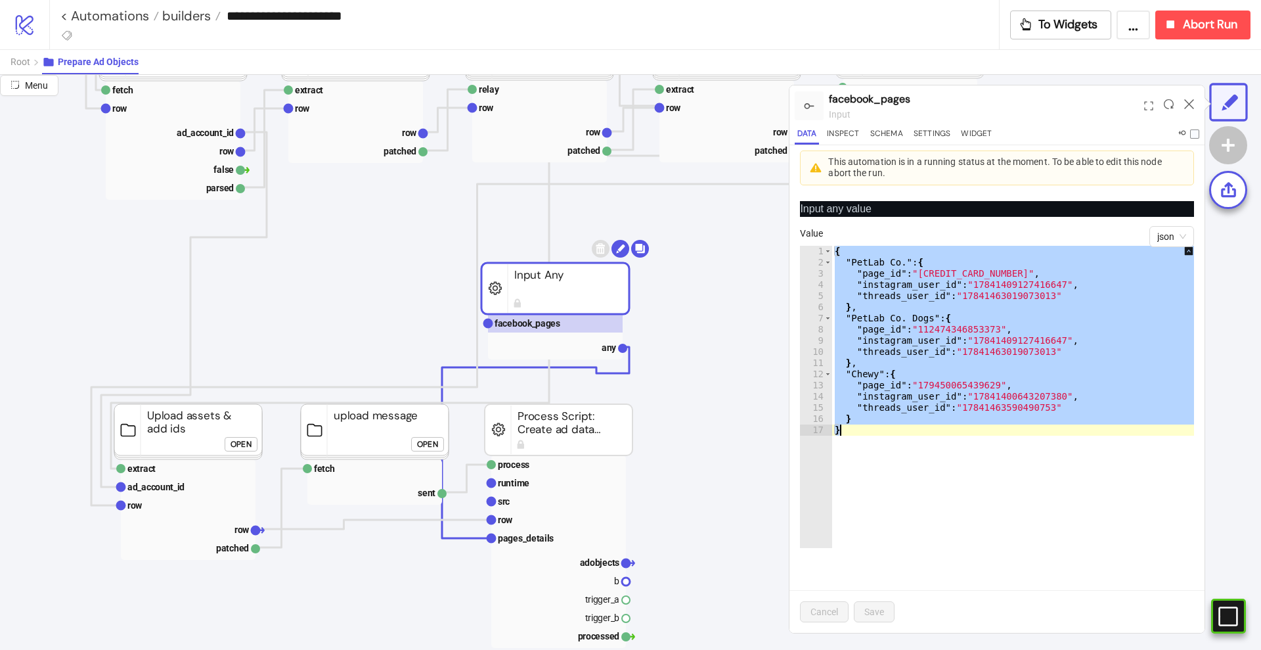
click at [947, 407] on div "{ "PetLab Co." : { "page_id" : "[CREDIT_CARD_NUMBER]" , "instagram_user_id" : "…" at bounding box center [1022, 397] width 381 height 302
type textarea "**********"
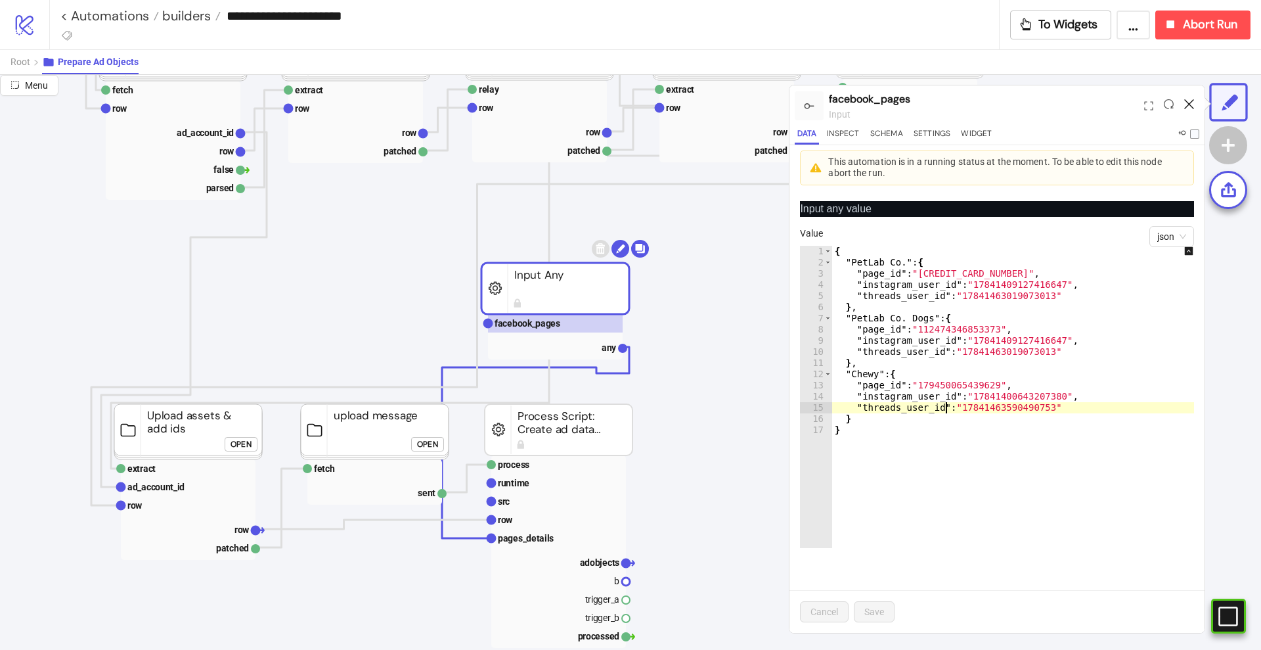
click at [1191, 103] on icon at bounding box center [1189, 104] width 10 height 10
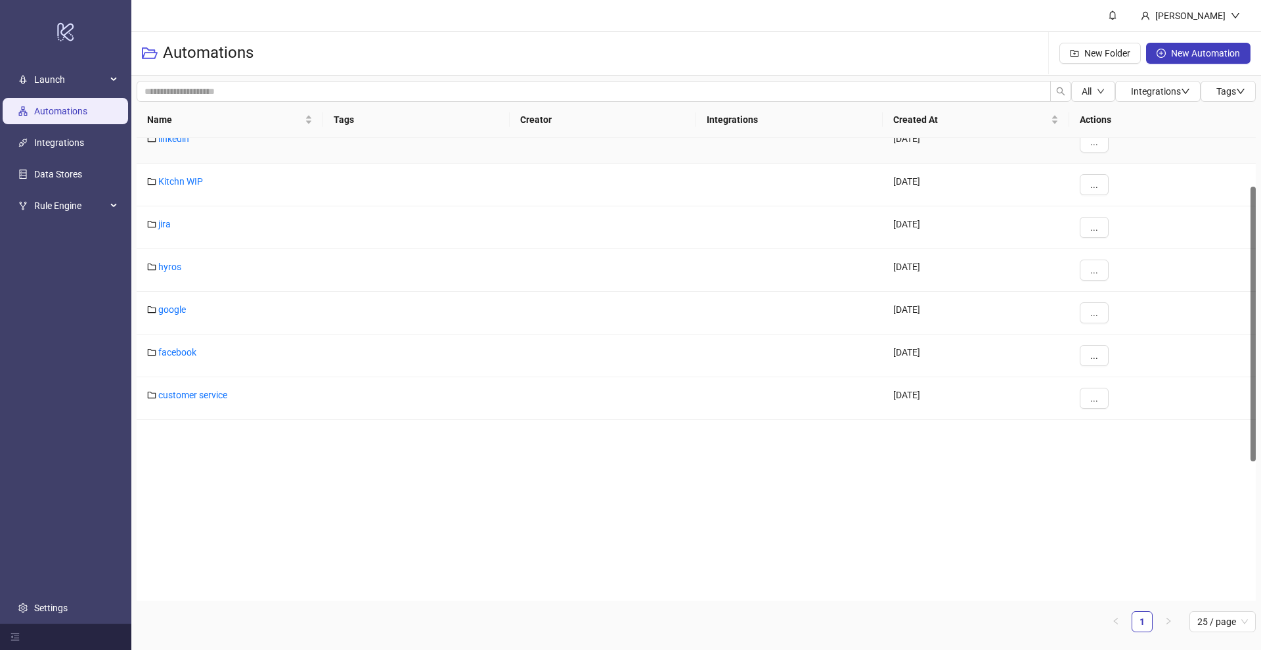
scroll to position [349, 0]
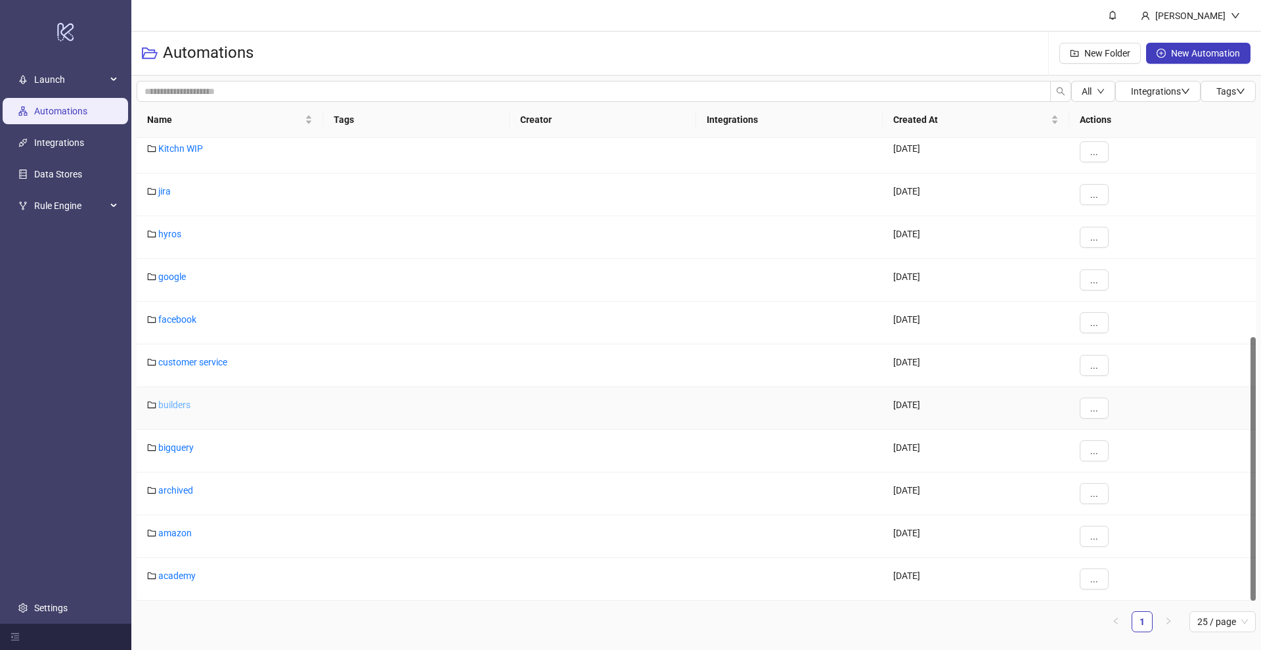
click at [173, 407] on link "builders" at bounding box center [174, 404] width 32 height 11
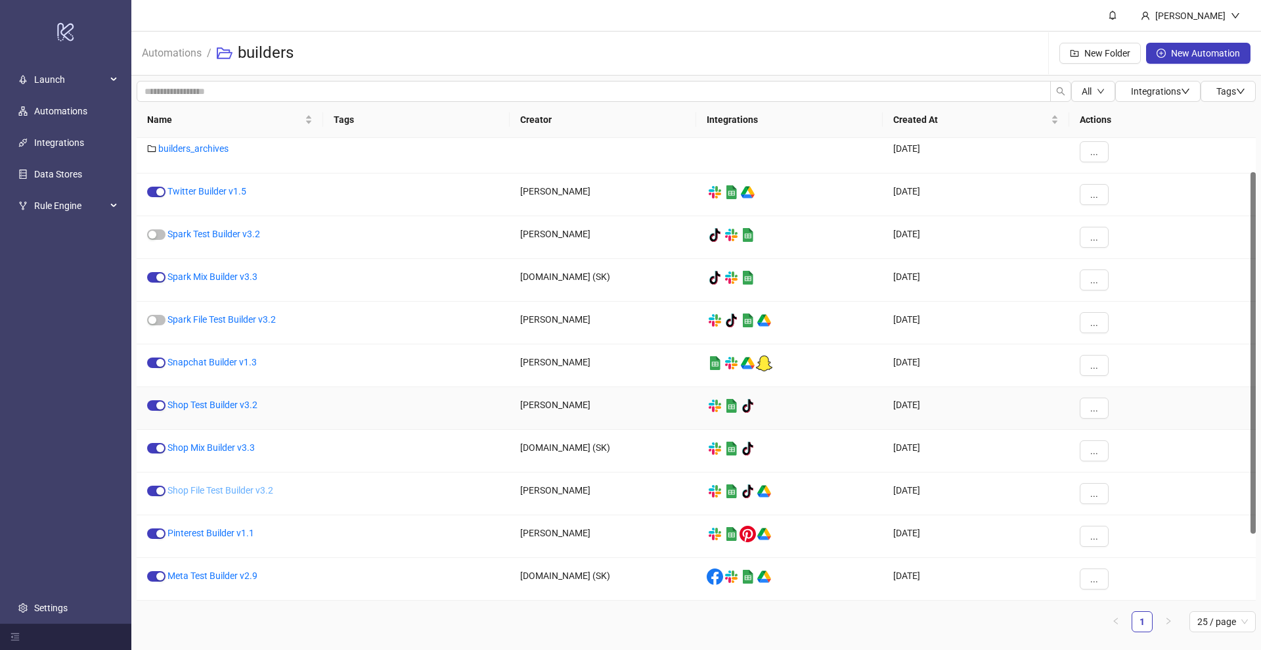
scroll to position [129, 0]
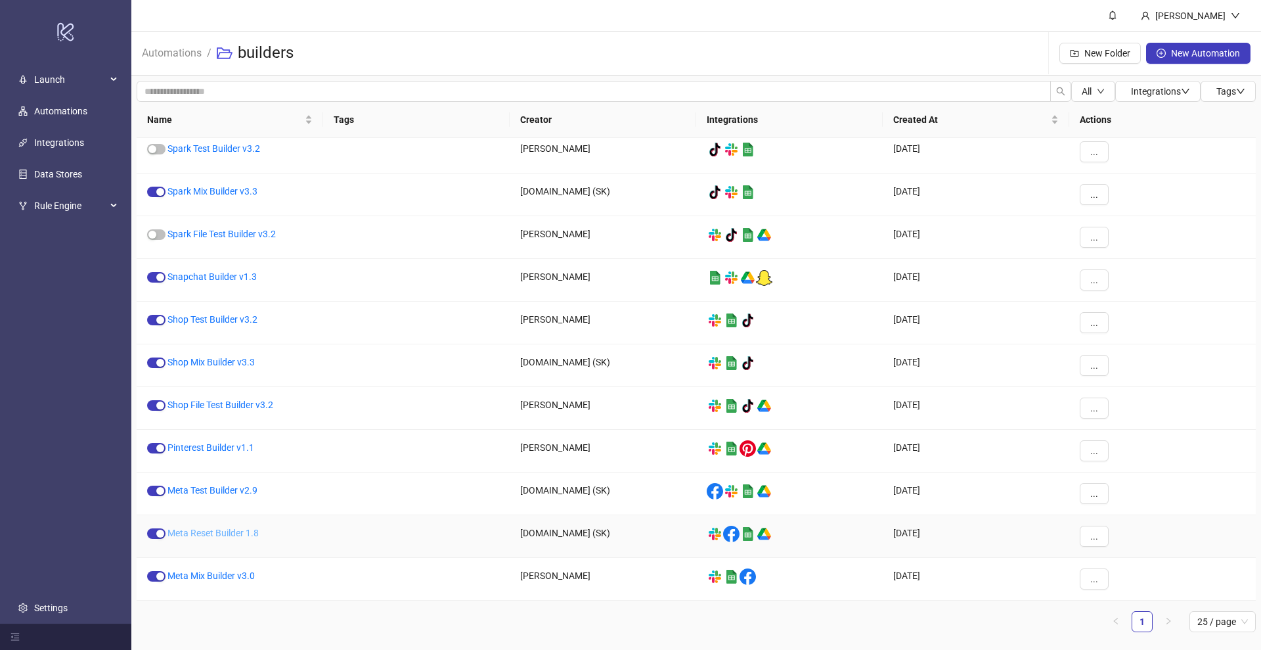
click at [225, 534] on link "Meta Reset Builder 1.8" at bounding box center [213, 533] width 91 height 11
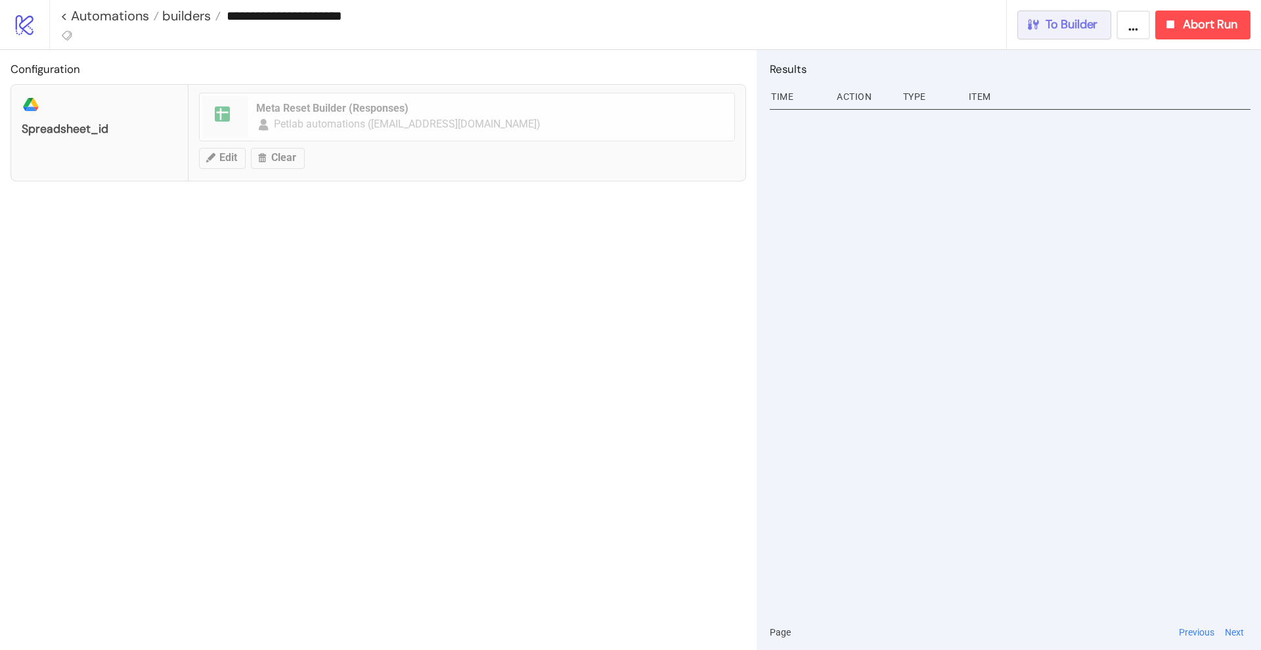
click at [1079, 25] on span "To Builder" at bounding box center [1072, 24] width 53 height 15
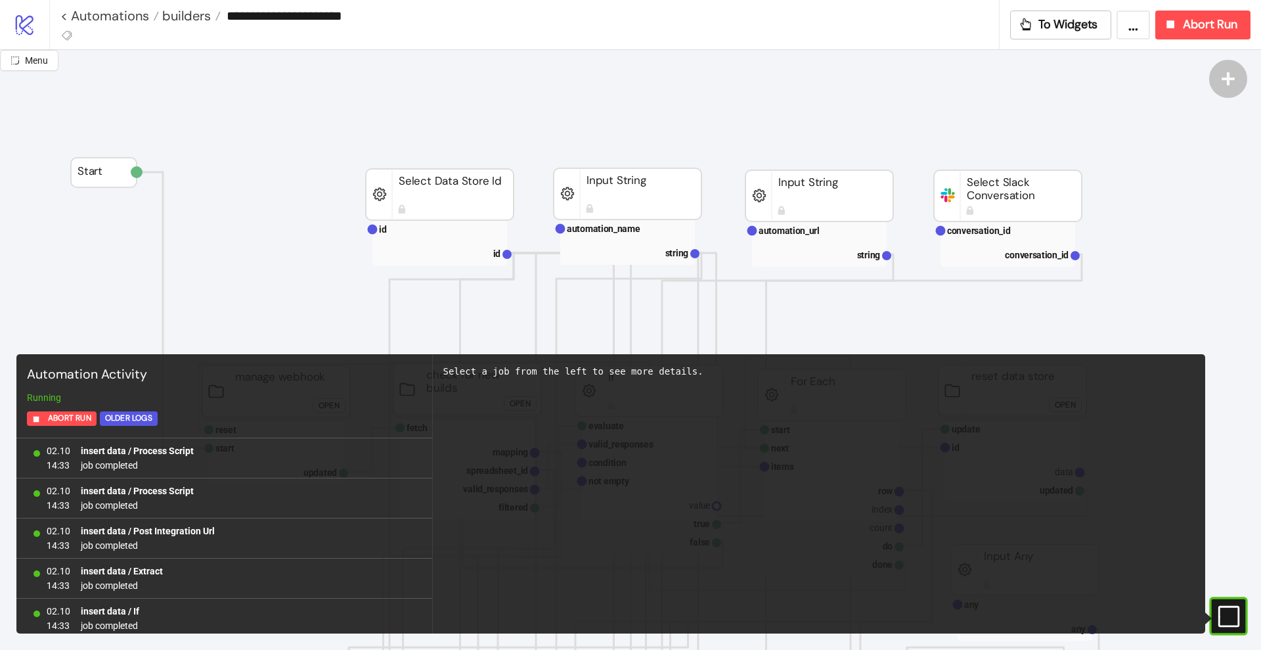
scroll to position [1167, 0]
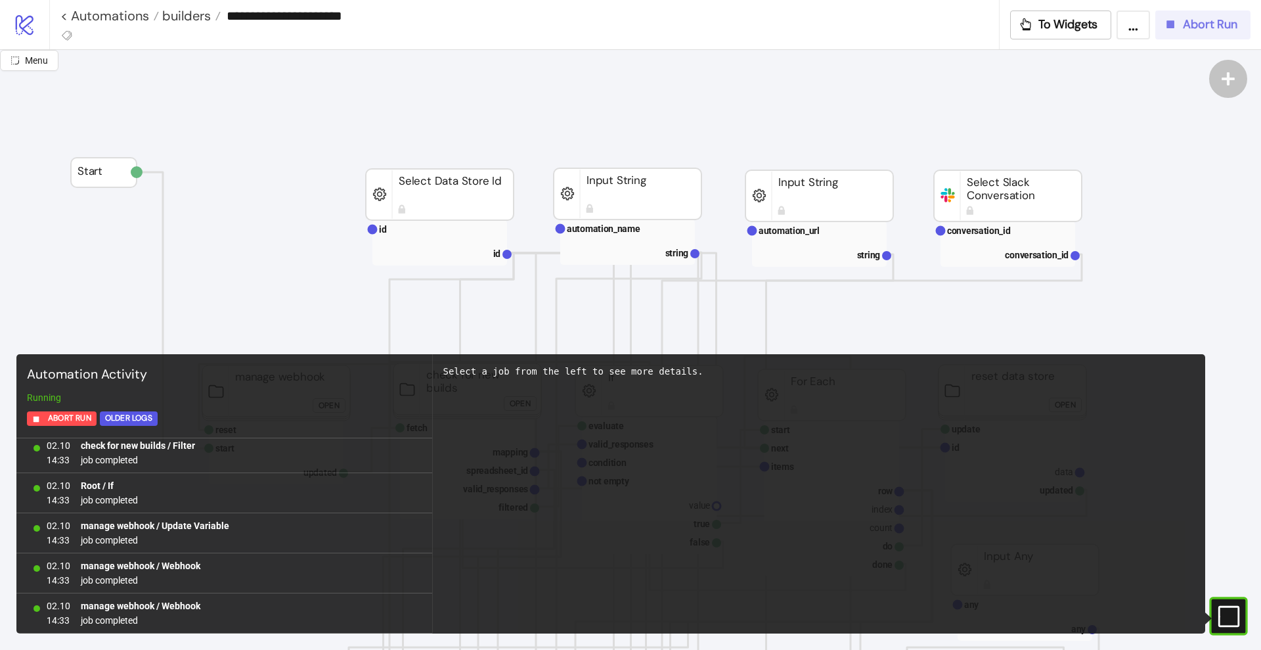
click at [1186, 37] on button "Abort Run" at bounding box center [1203, 25] width 95 height 29
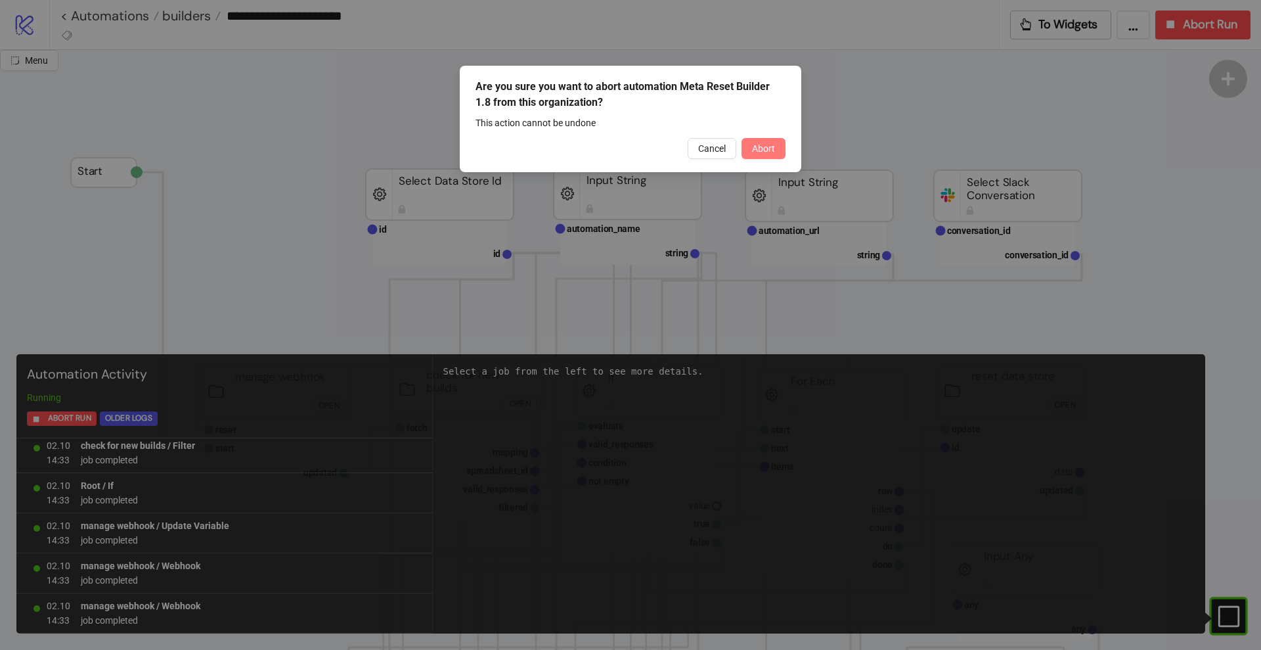
click at [755, 156] on button "Abort" at bounding box center [764, 148] width 44 height 21
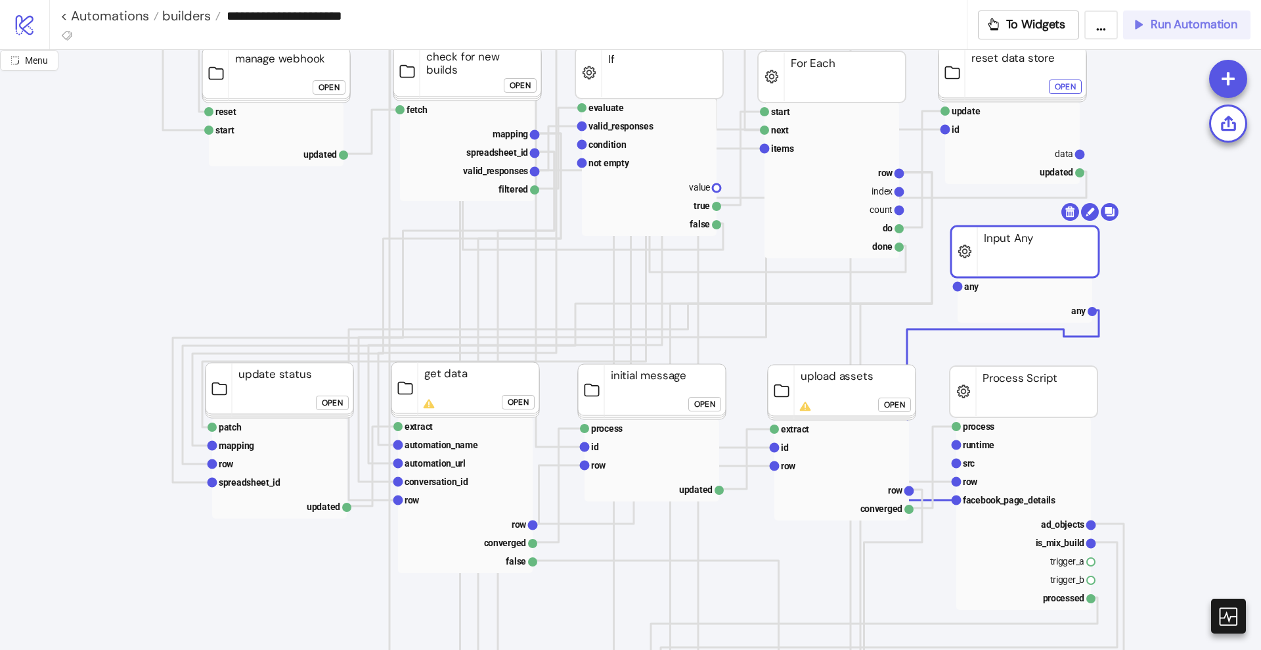
scroll to position [328, 0]
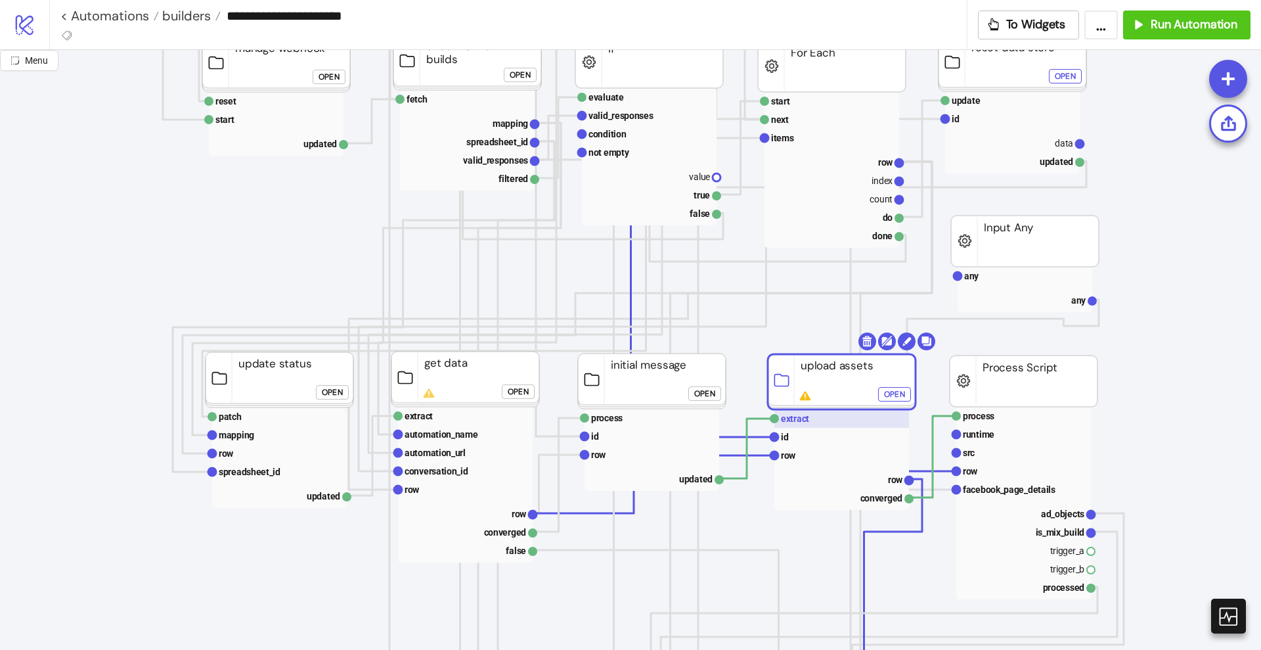
click at [800, 422] on text "extract" at bounding box center [795, 418] width 28 height 11
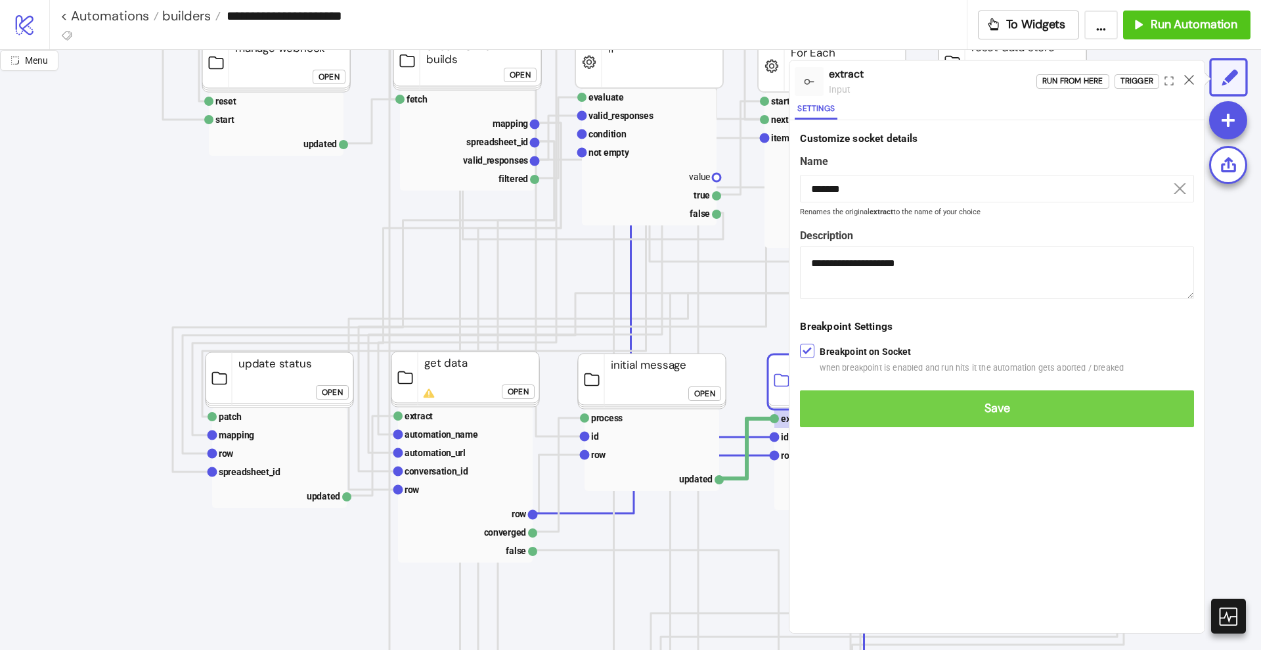
click at [829, 407] on span "Save" at bounding box center [997, 408] width 373 height 15
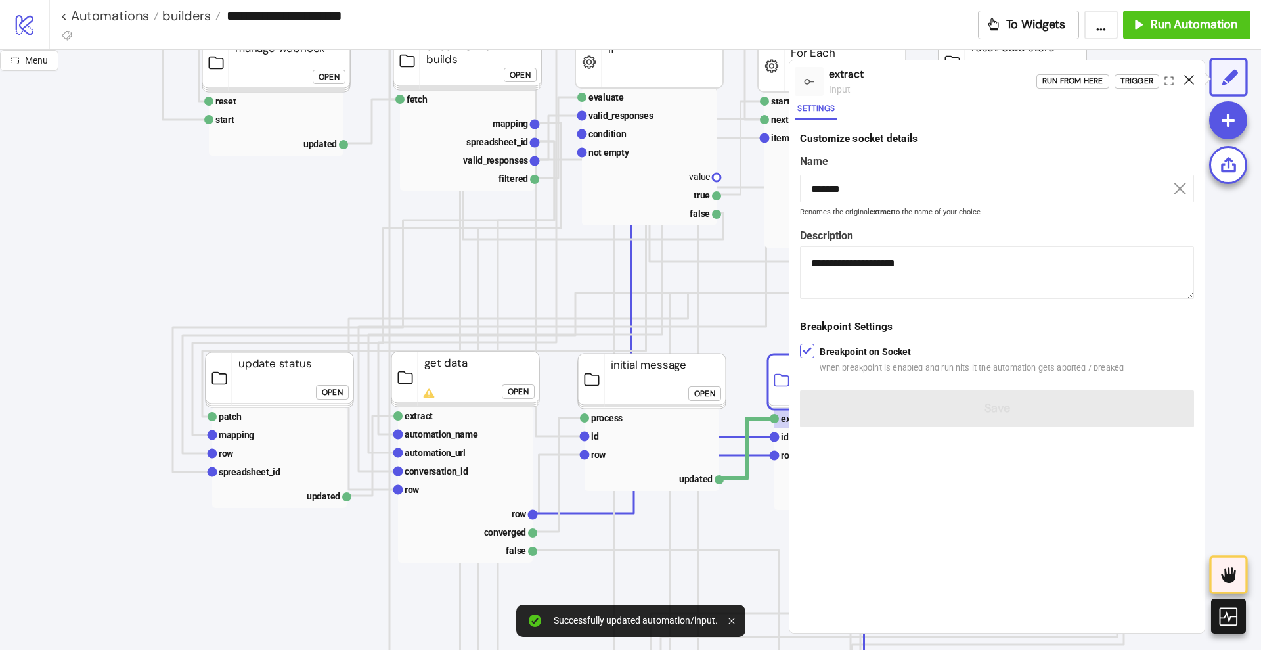
click at [1189, 81] on icon at bounding box center [1189, 80] width 10 height 10
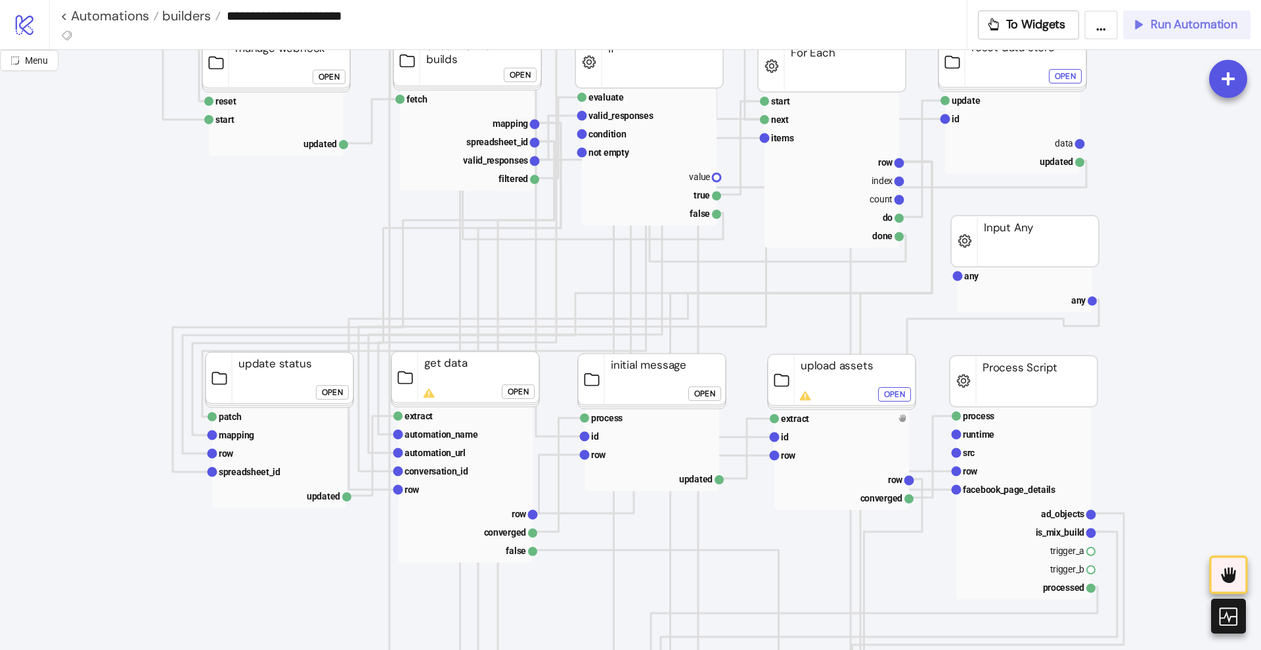
click at [1164, 31] on span "Run Automation" at bounding box center [1194, 24] width 87 height 15
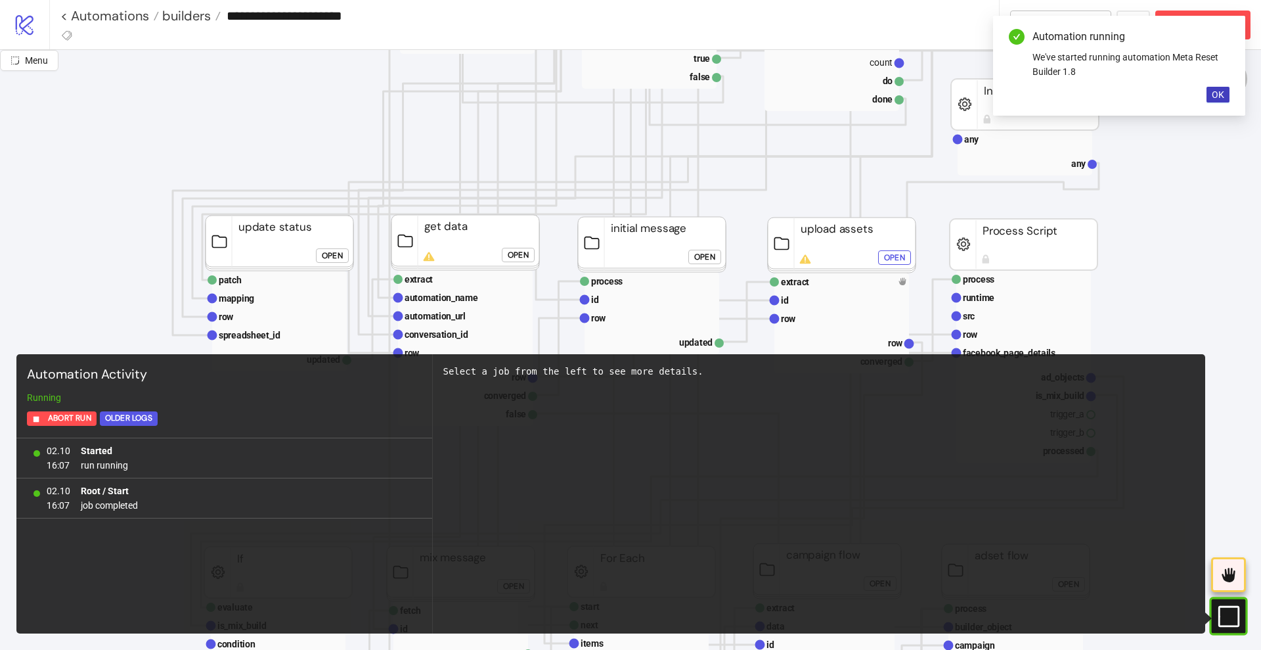
scroll to position [493, 0]
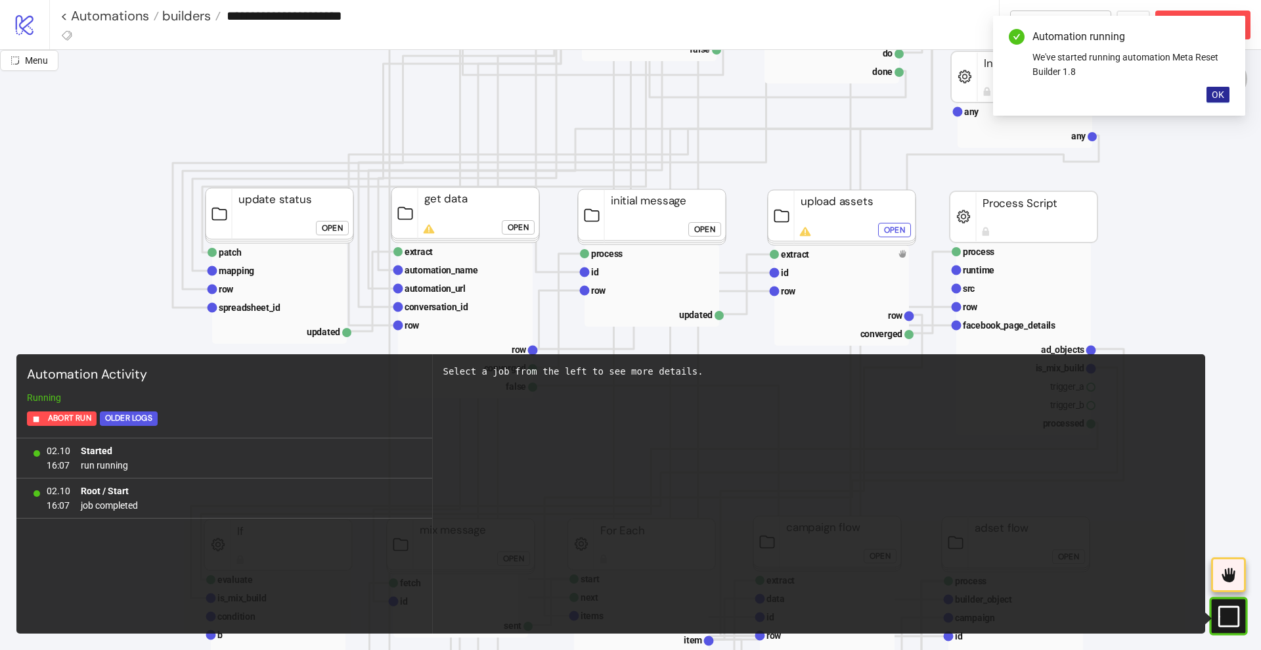
click at [1223, 93] on span "OK" at bounding box center [1218, 94] width 12 height 11
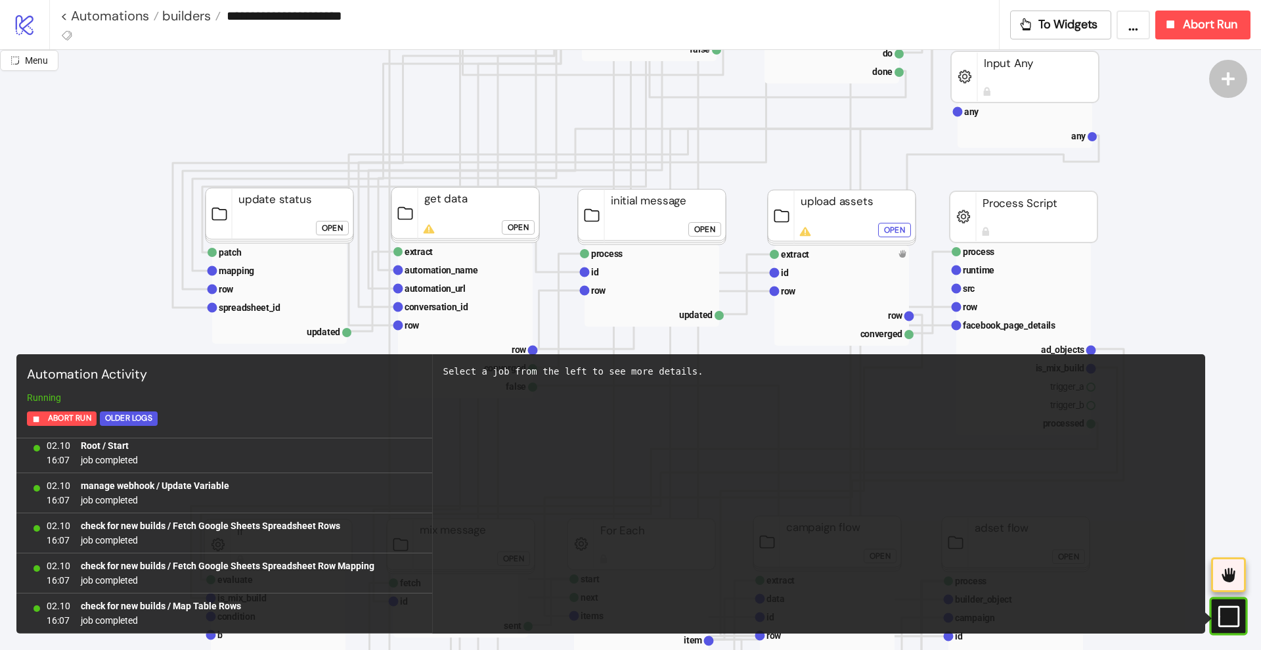
scroll to position [246, 0]
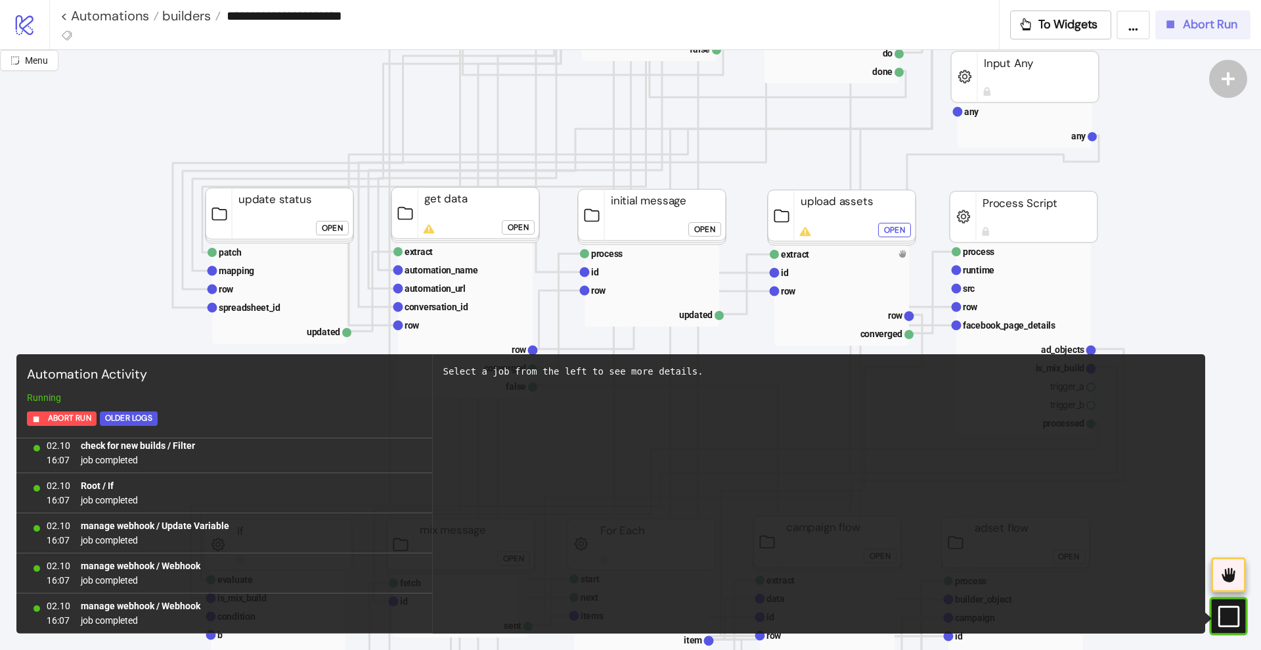
click at [1176, 21] on icon "button" at bounding box center [1170, 24] width 14 height 14
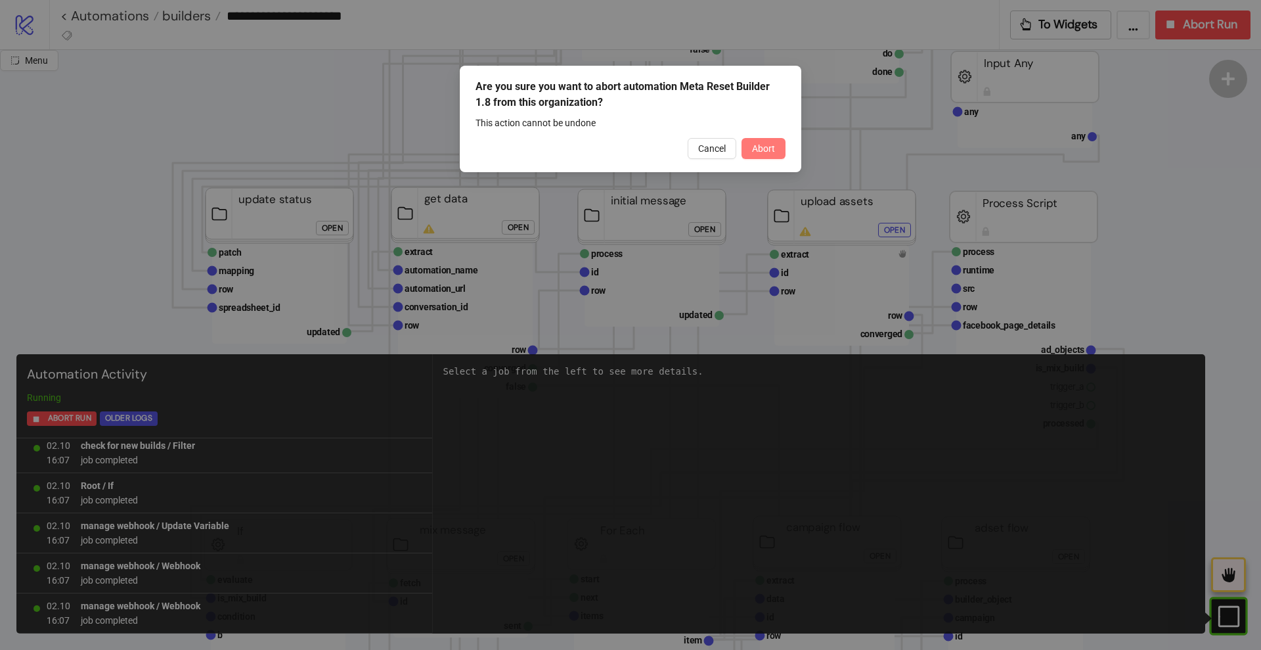
click at [774, 145] on span "Abort" at bounding box center [763, 148] width 23 height 11
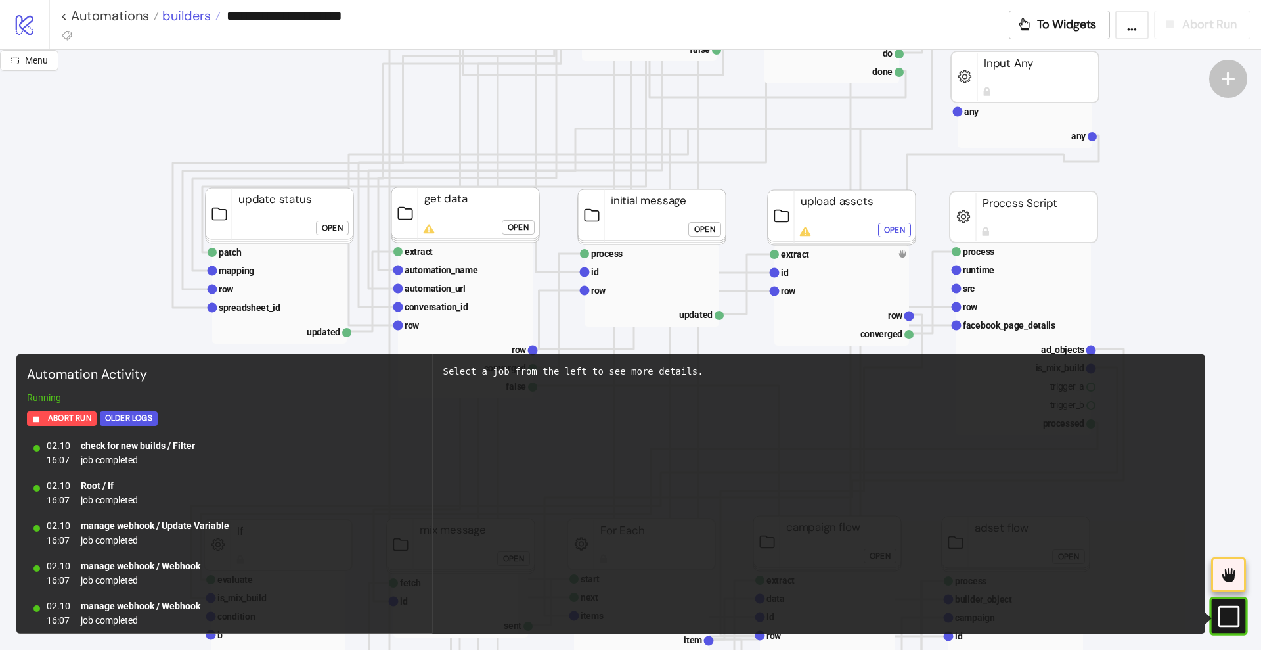
click at [189, 20] on span "builders" at bounding box center [185, 15] width 52 height 17
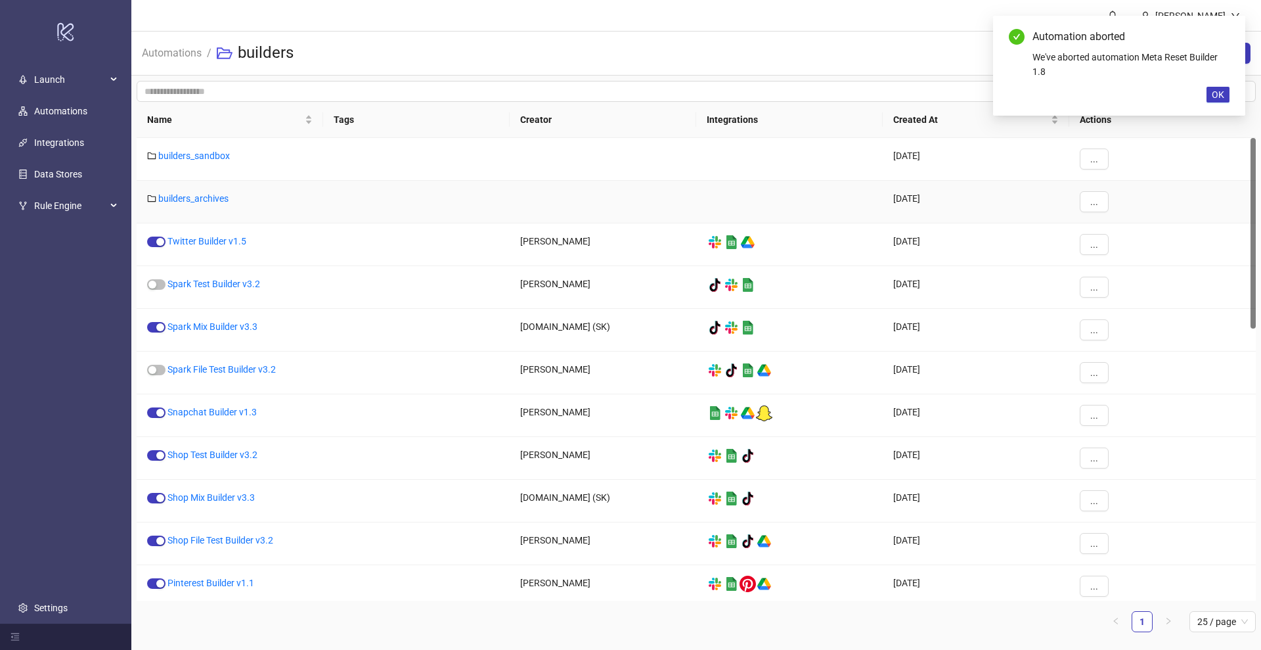
scroll to position [135, 0]
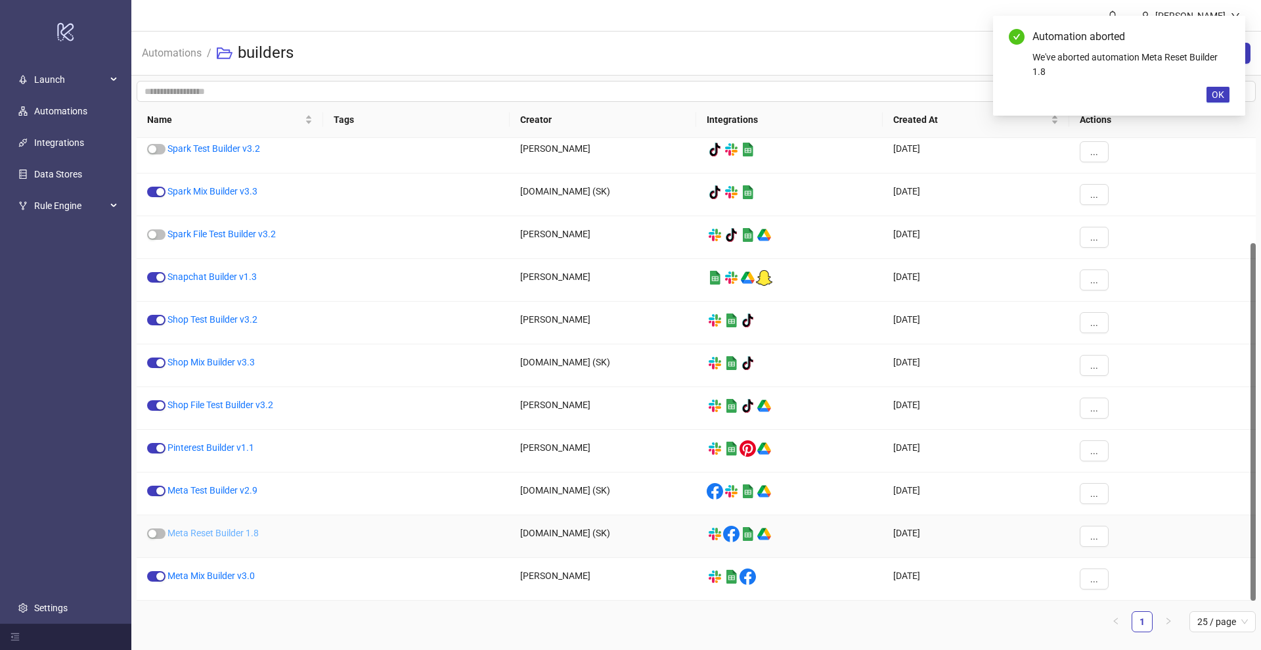
click at [221, 536] on link "Meta Reset Builder 1.8" at bounding box center [213, 533] width 91 height 11
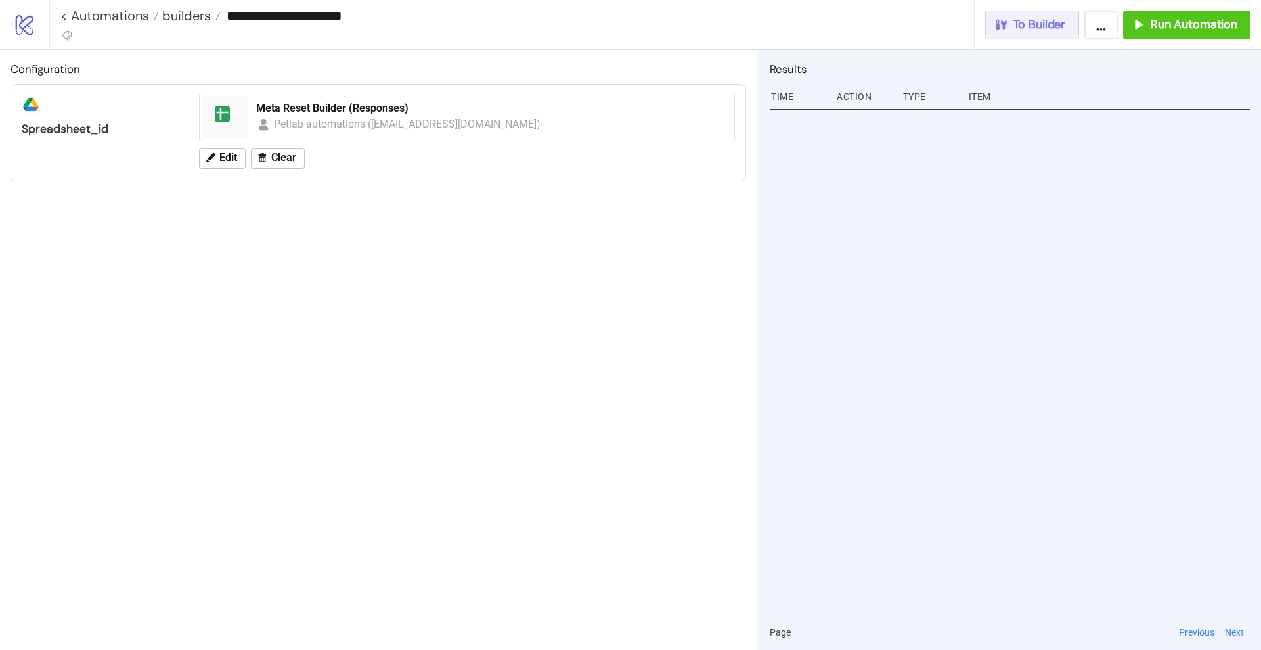
click at [1039, 28] on span "To Builder" at bounding box center [1040, 24] width 53 height 15
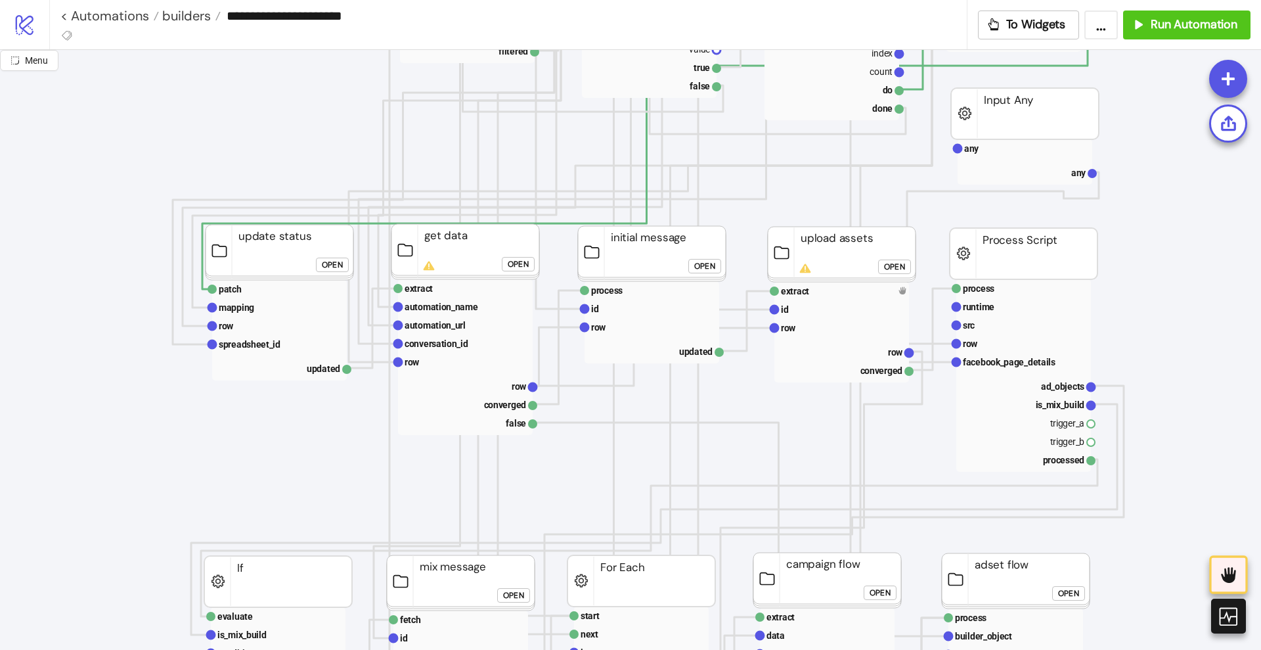
scroll to position [493, 0]
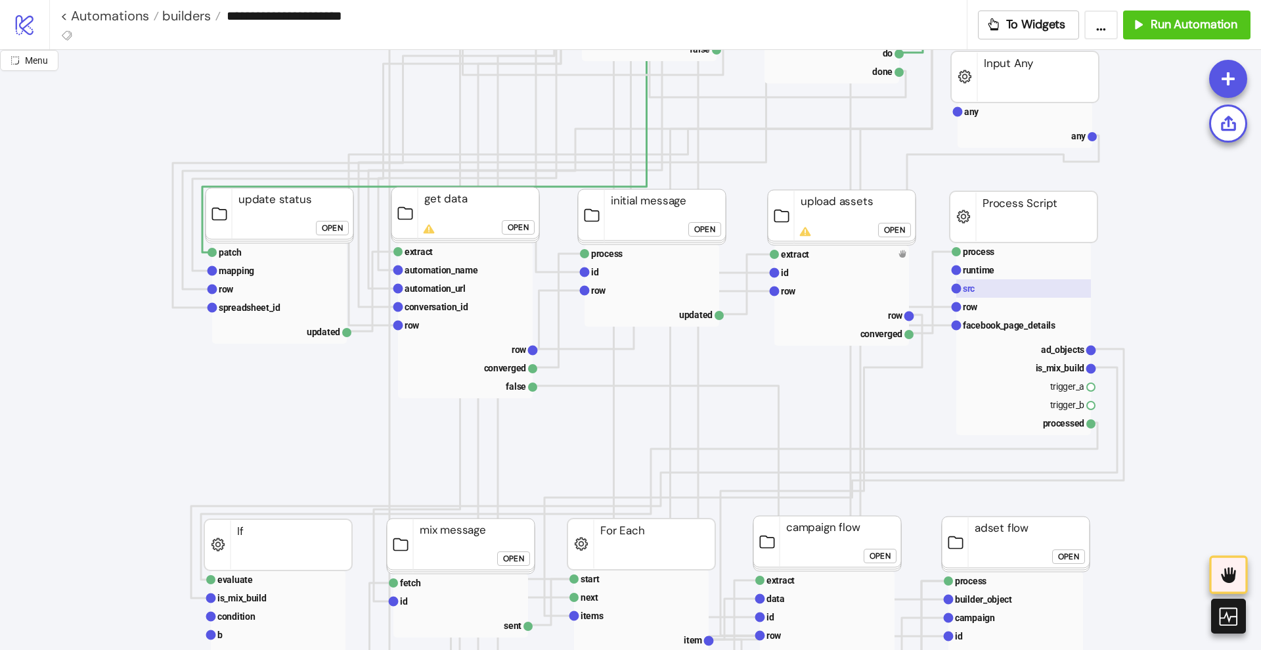
click at [982, 294] on rect at bounding box center [1023, 288] width 135 height 18
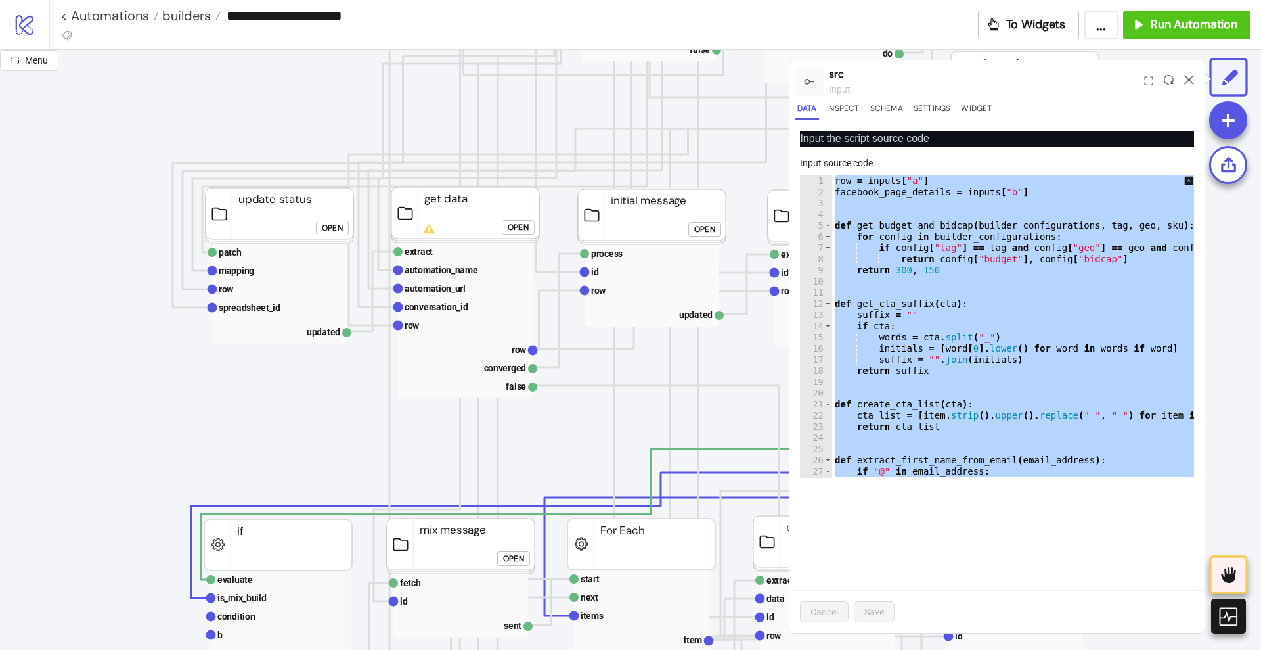
paste textarea "Cursor at row 1296"
type textarea "**********"
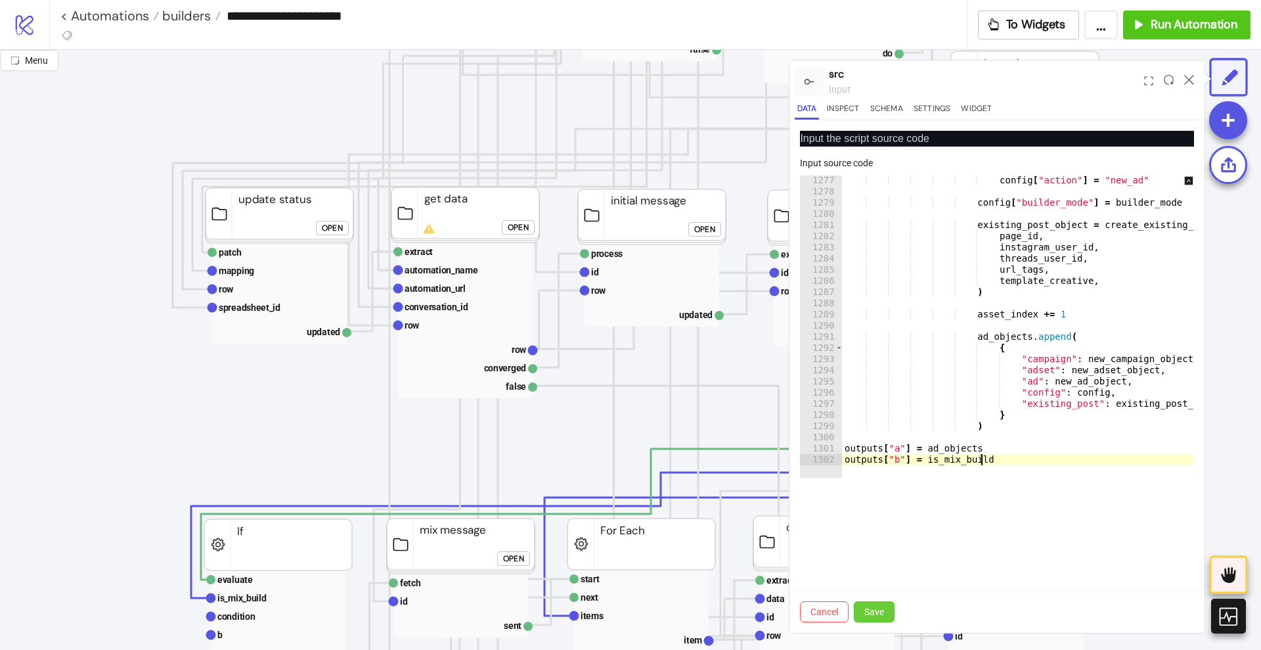
click at [881, 601] on button "Save" at bounding box center [874, 611] width 41 height 21
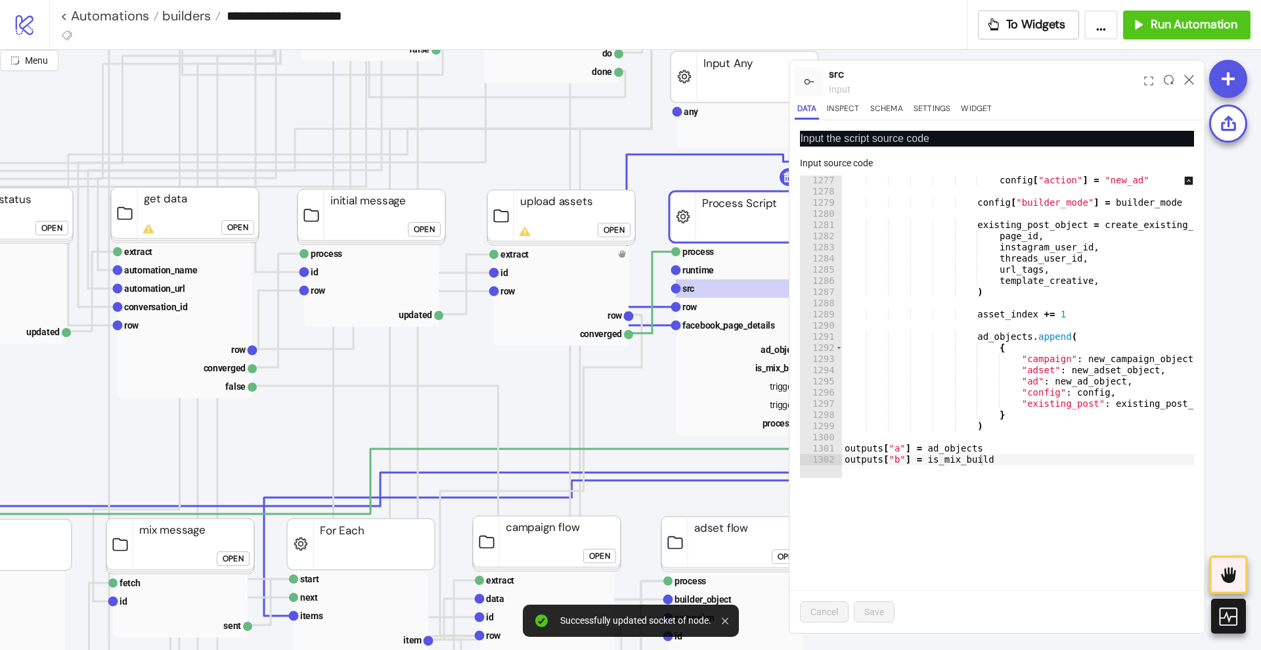
scroll to position [493, 328]
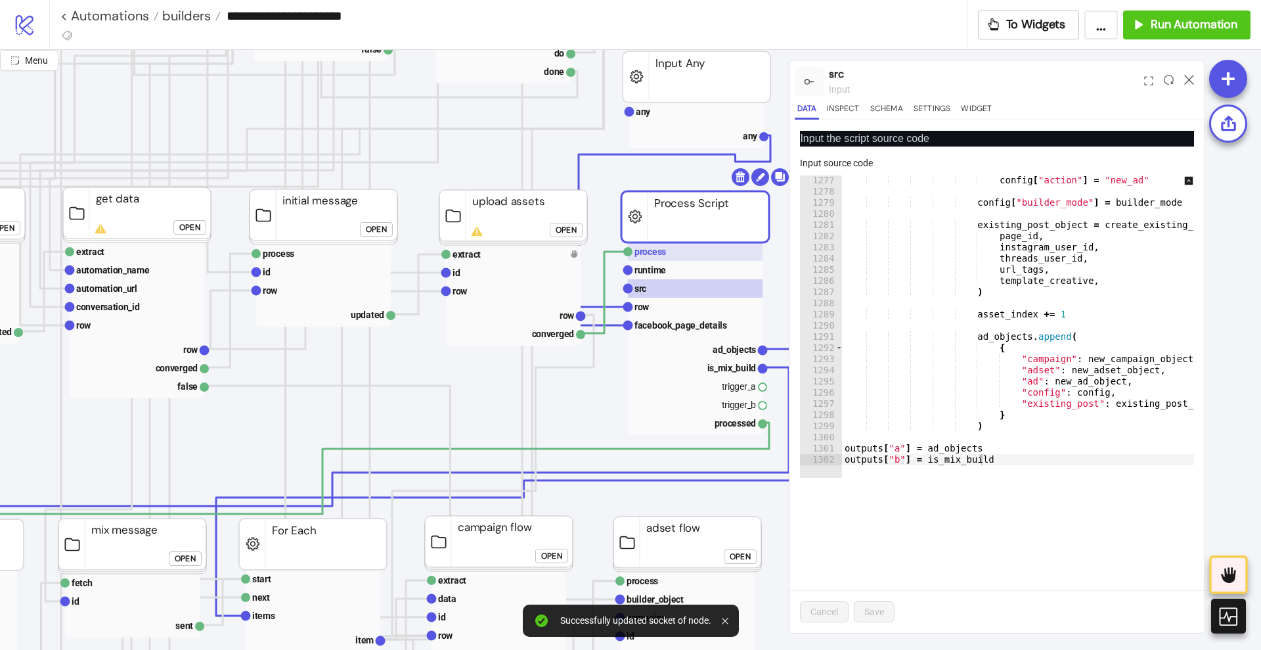
click at [662, 250] on text "process" at bounding box center [651, 251] width 32 height 11
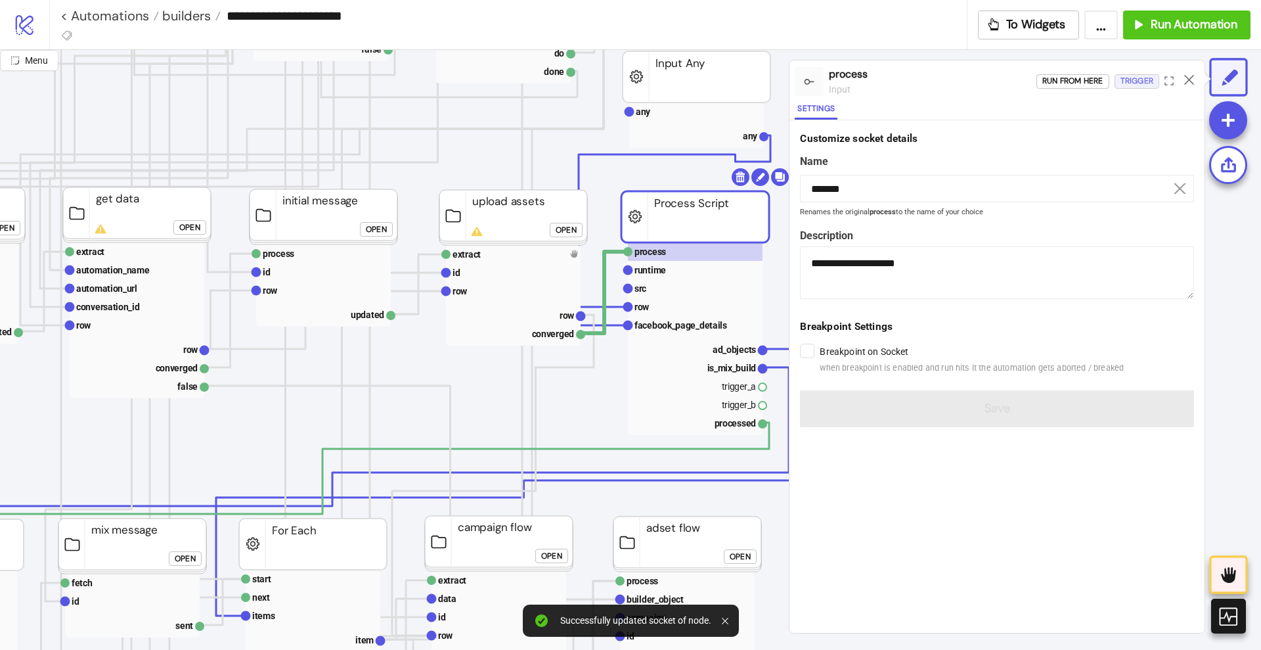
click at [1129, 83] on div "Trigger" at bounding box center [1137, 81] width 33 height 15
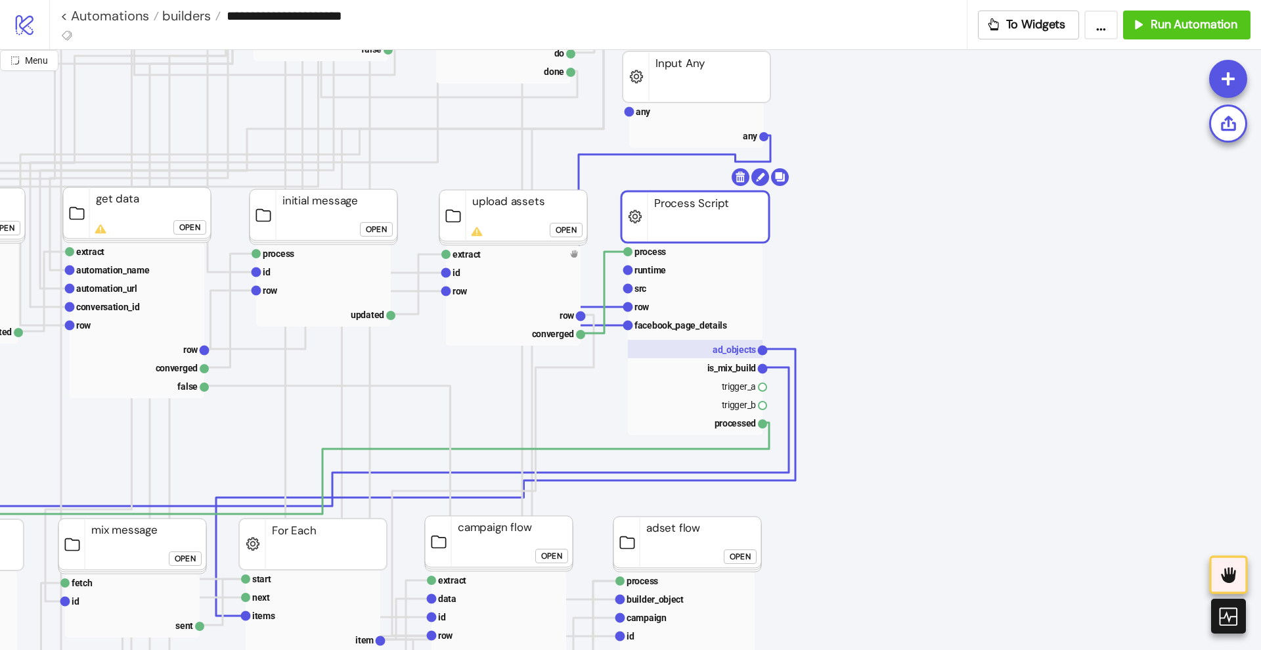
click at [735, 347] on text "ad_objects" at bounding box center [734, 349] width 43 height 11
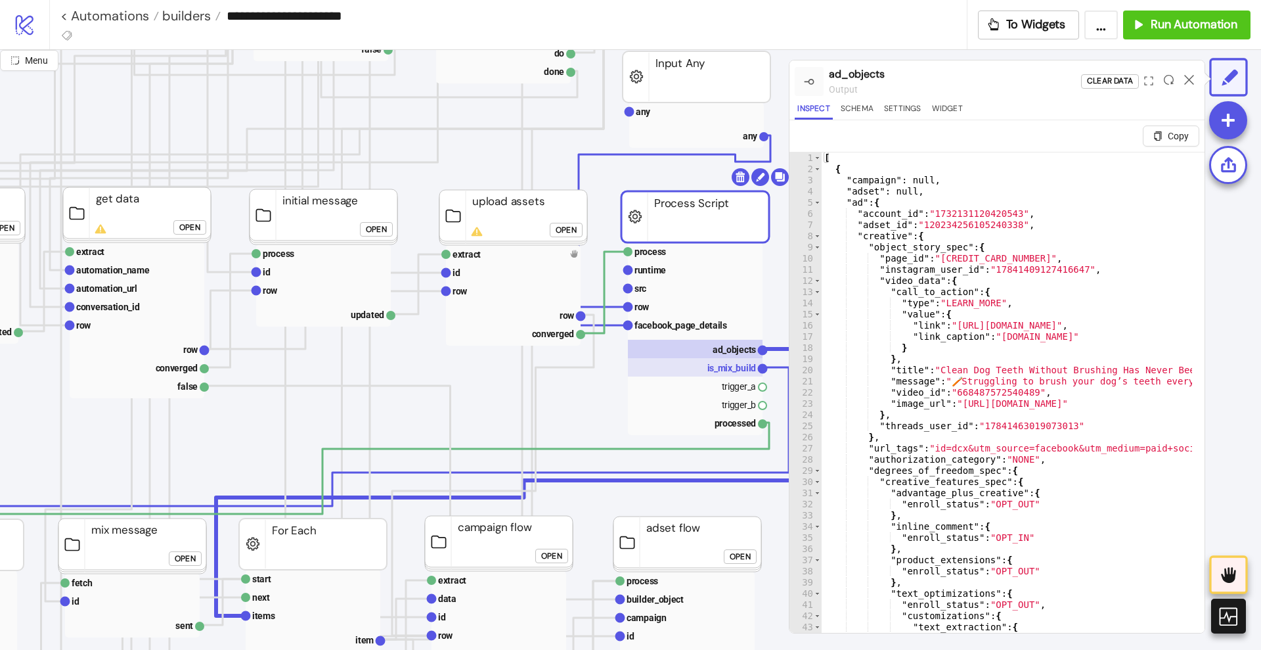
click at [731, 363] on text "is_mix_build" at bounding box center [732, 368] width 49 height 11
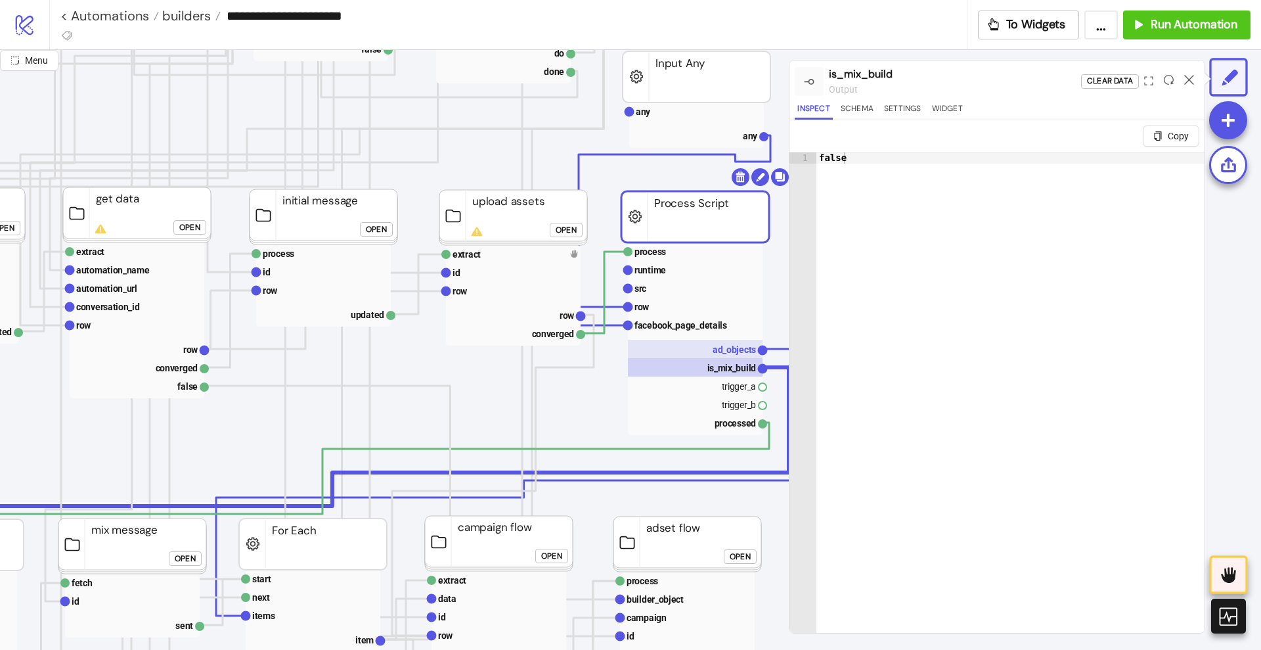
click at [725, 348] on text "ad_objects" at bounding box center [734, 349] width 43 height 11
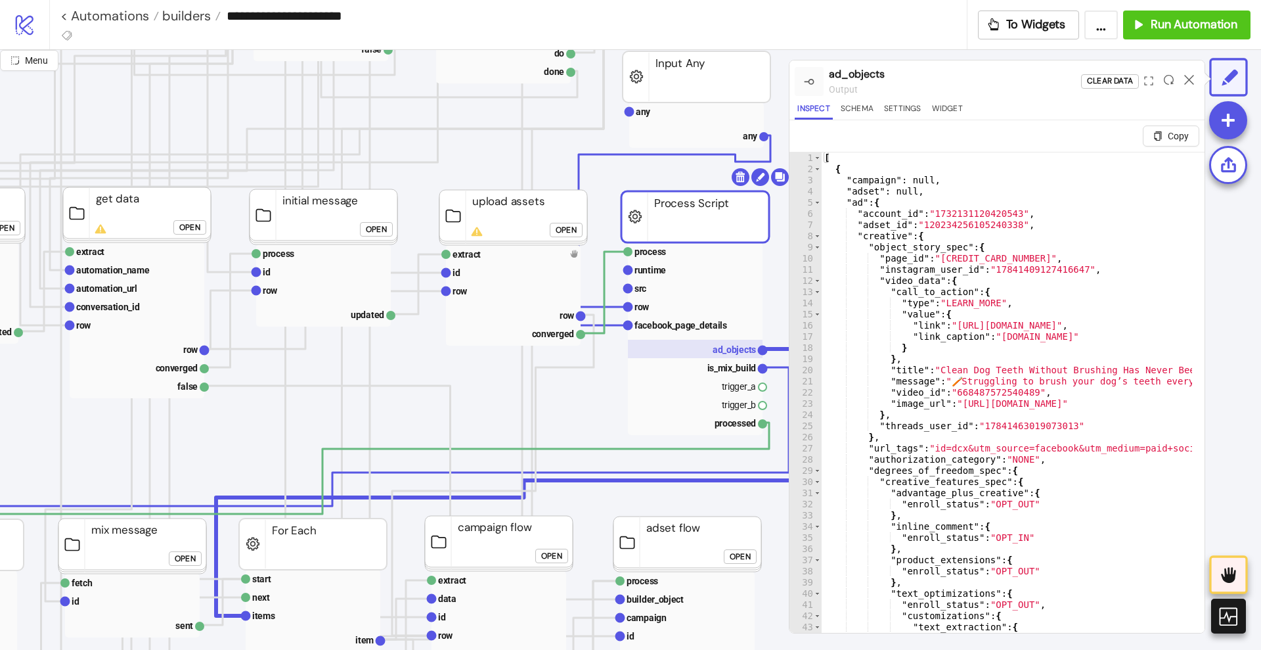
scroll to position [493, 493]
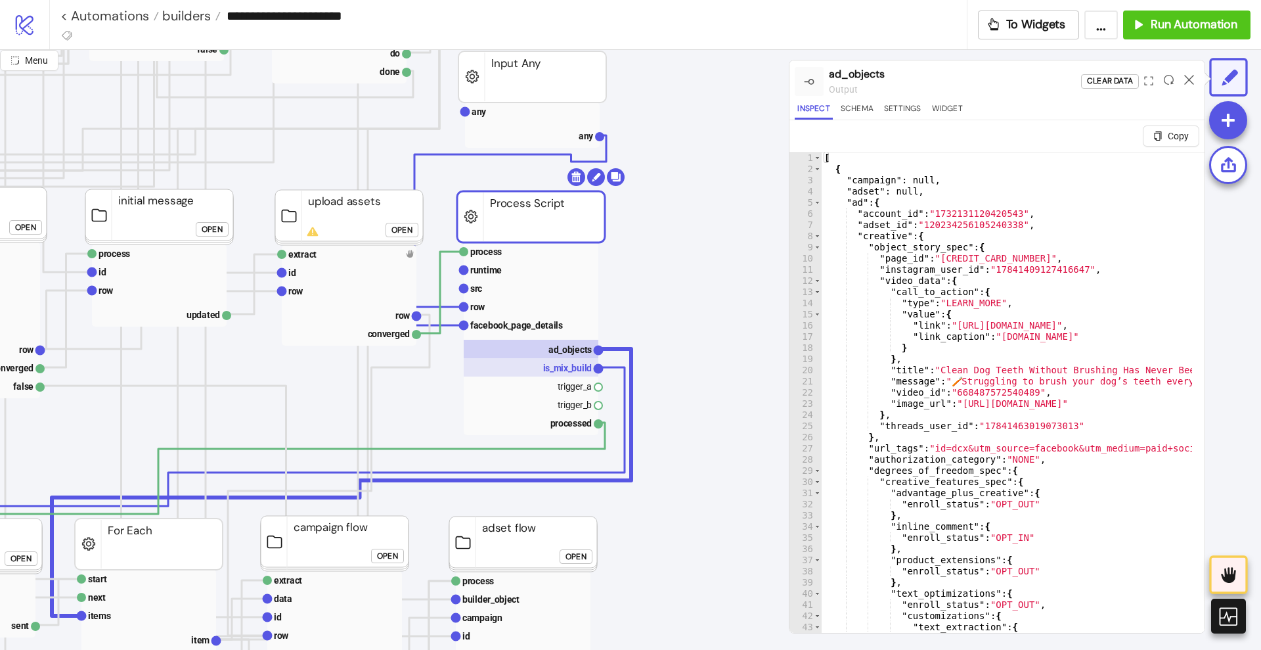
click at [567, 369] on text "is_mix_build" at bounding box center [567, 368] width 49 height 11
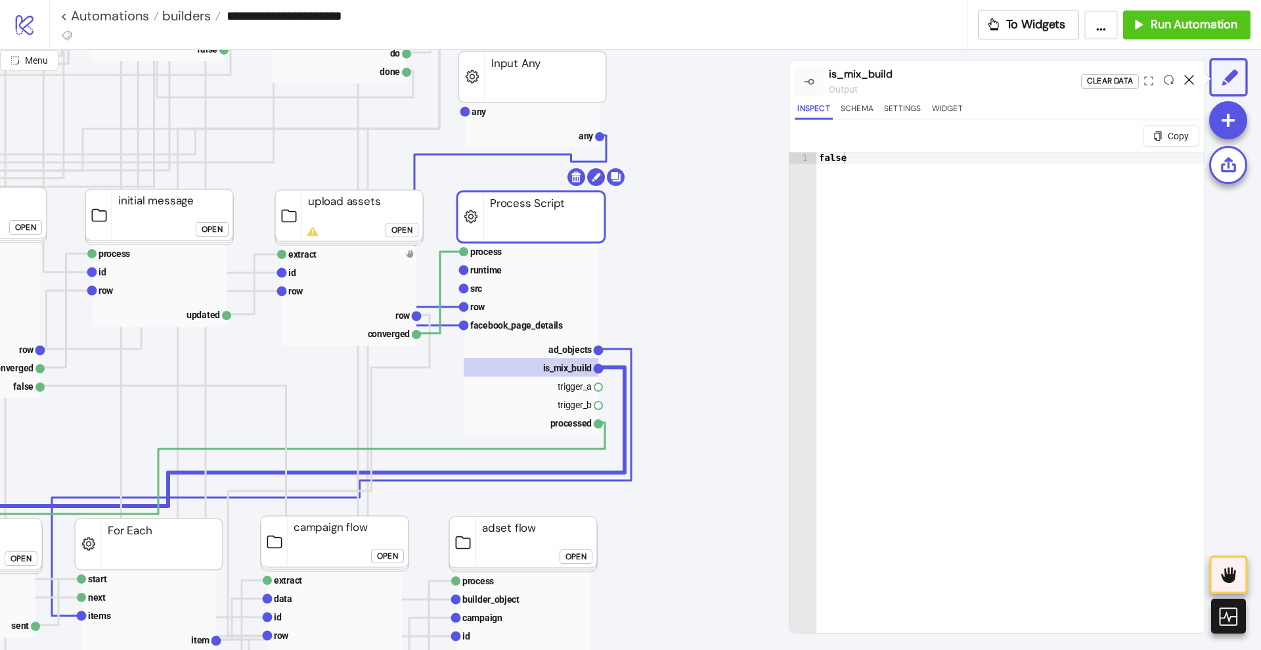
click at [1190, 80] on icon at bounding box center [1189, 80] width 10 height 10
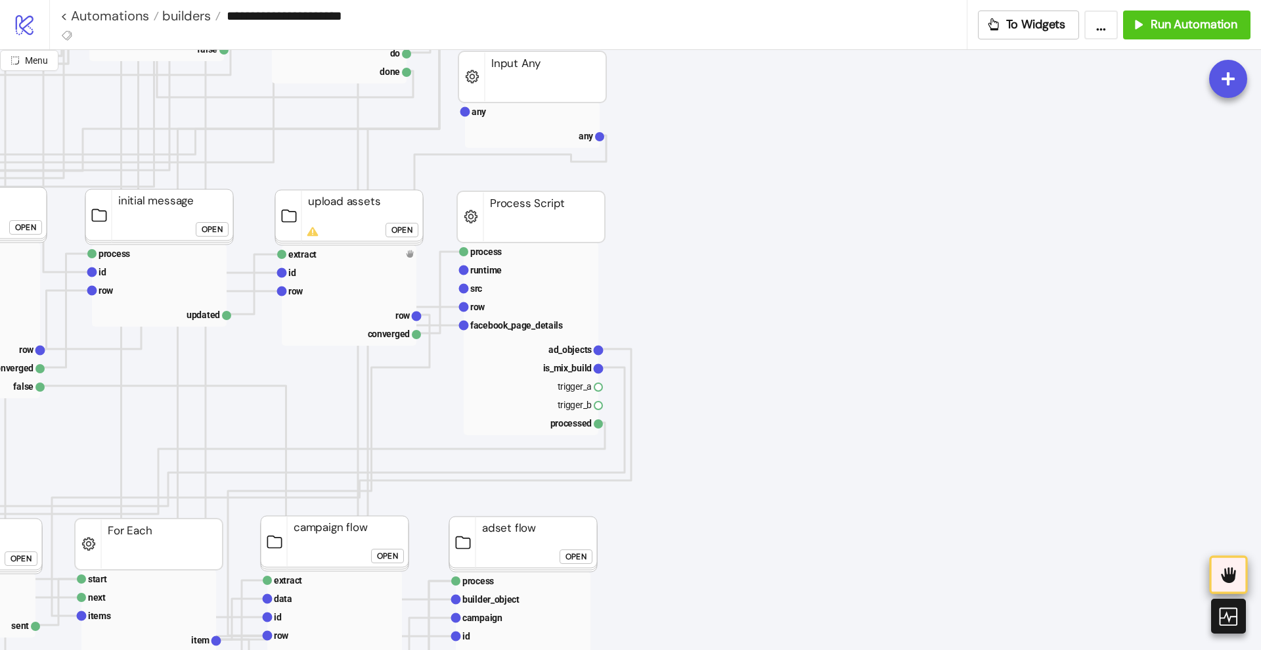
click at [1227, 591] on div at bounding box center [1228, 574] width 38 height 38
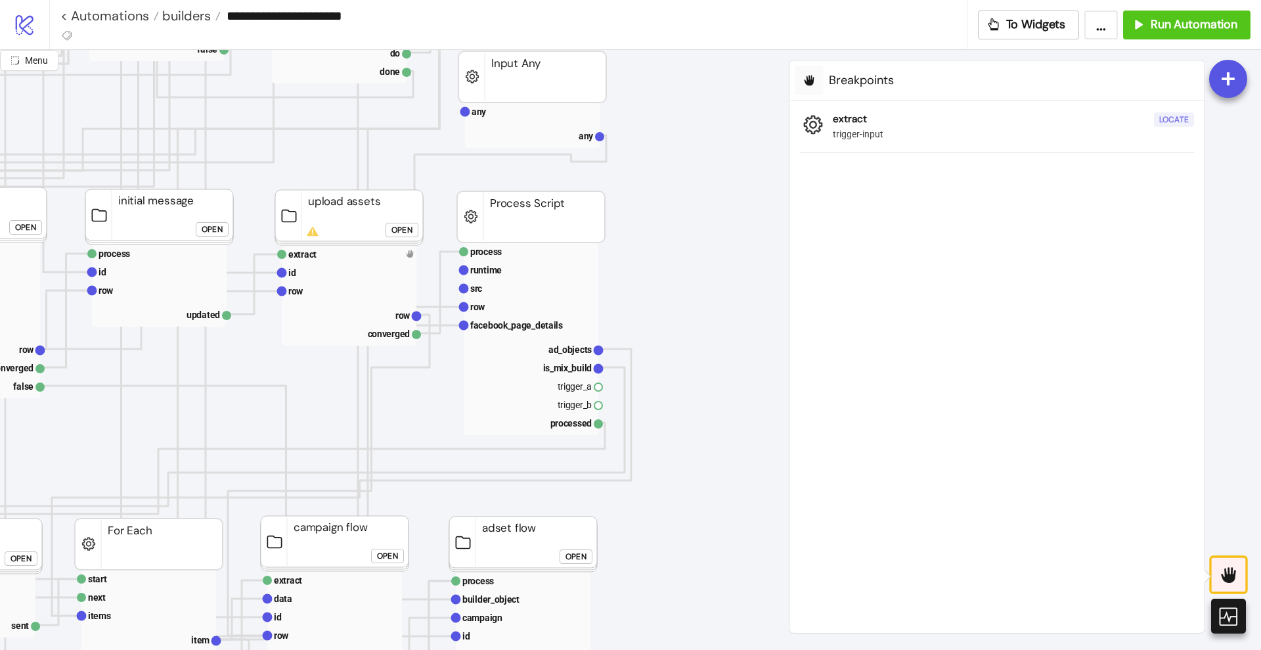
click at [1180, 122] on div "Locate" at bounding box center [1174, 119] width 30 height 15
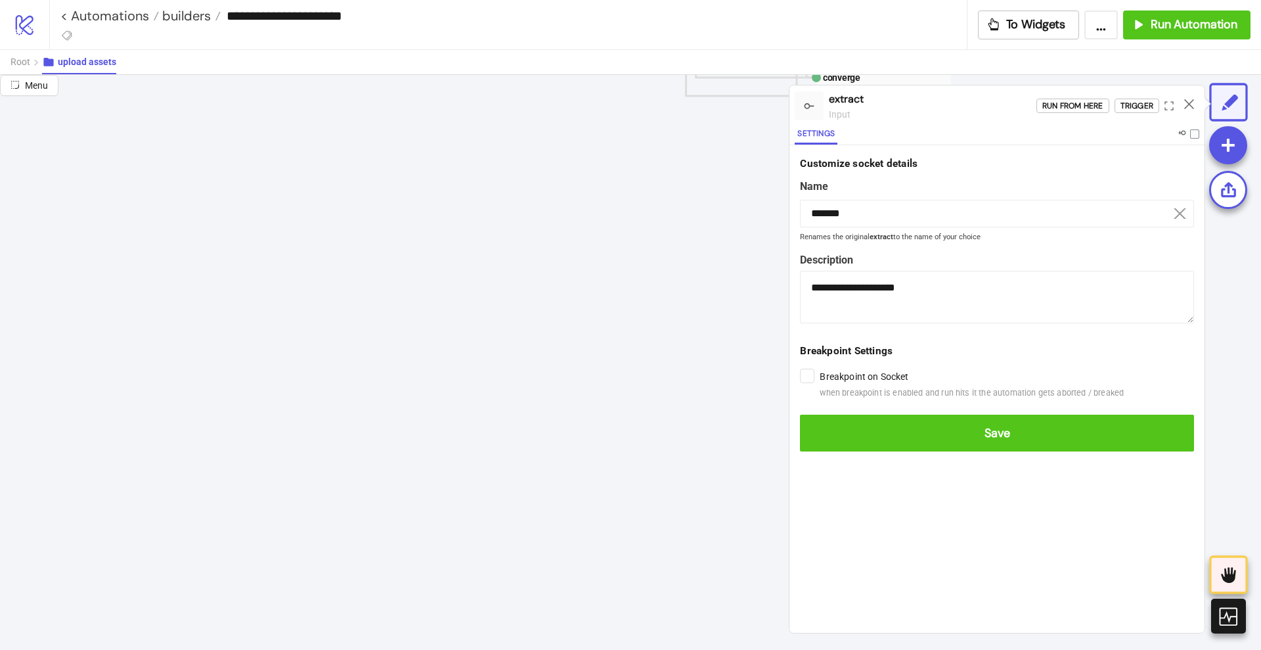
click at [822, 405] on form "**********" at bounding box center [997, 303] width 415 height 317
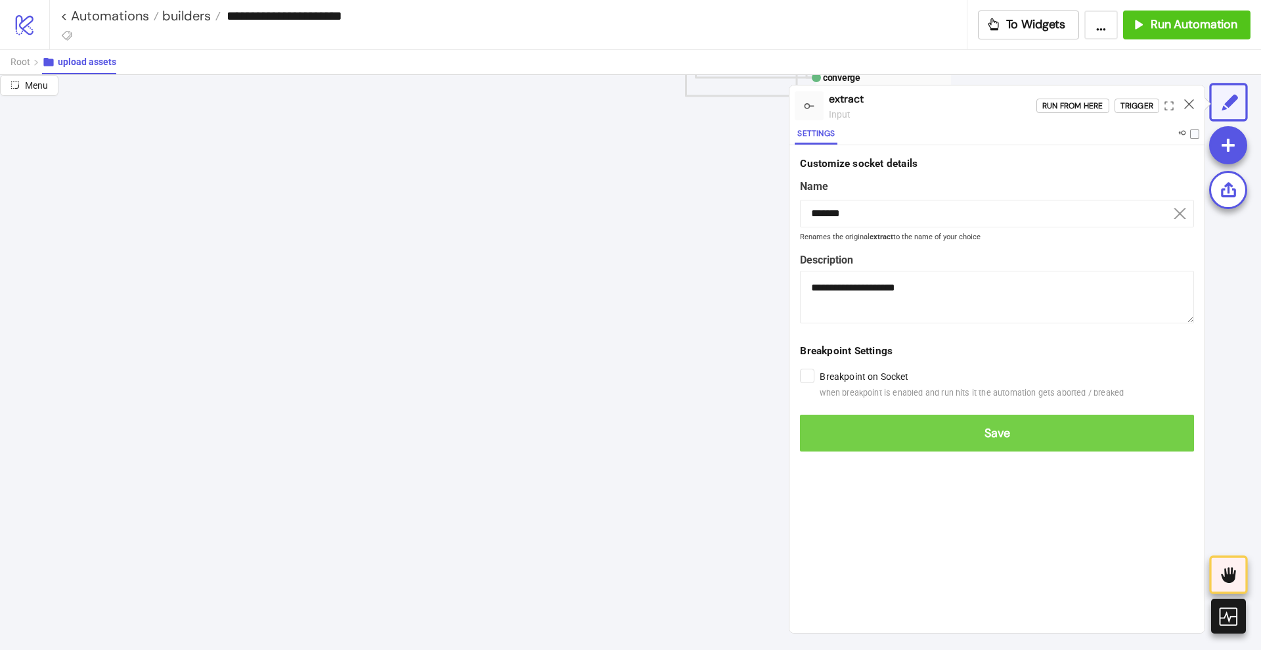
click at [832, 426] on span "Save" at bounding box center [997, 433] width 373 height 15
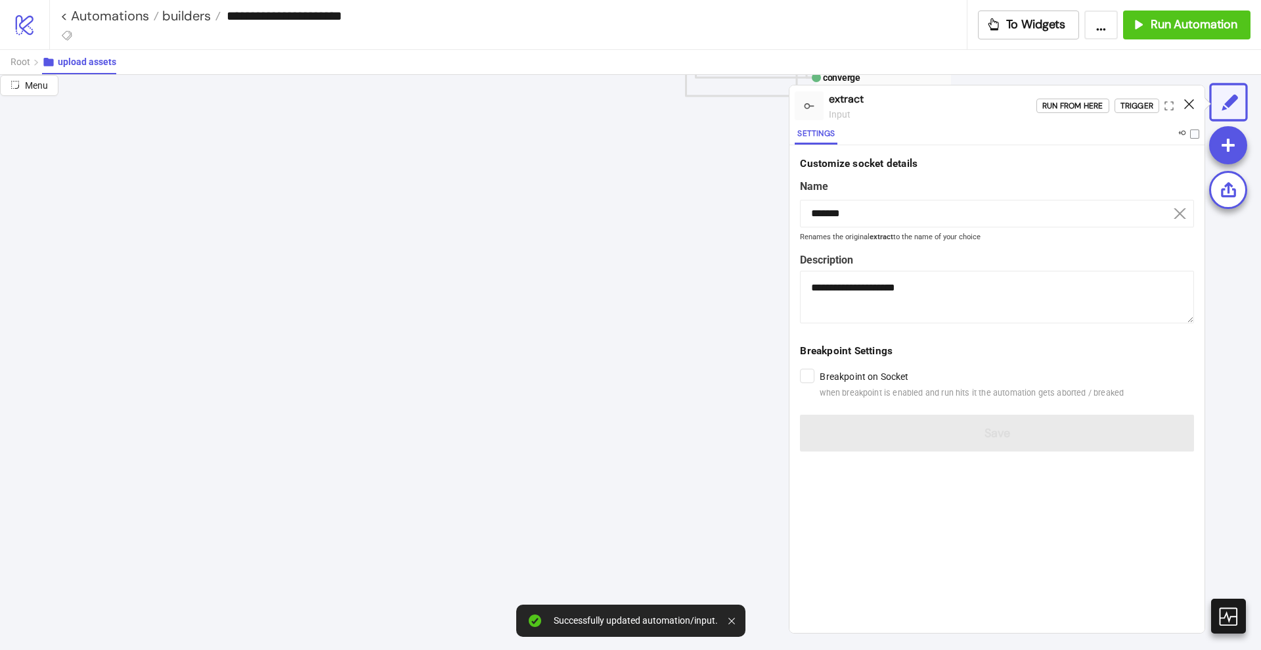
click at [1192, 102] on icon at bounding box center [1189, 104] width 10 height 10
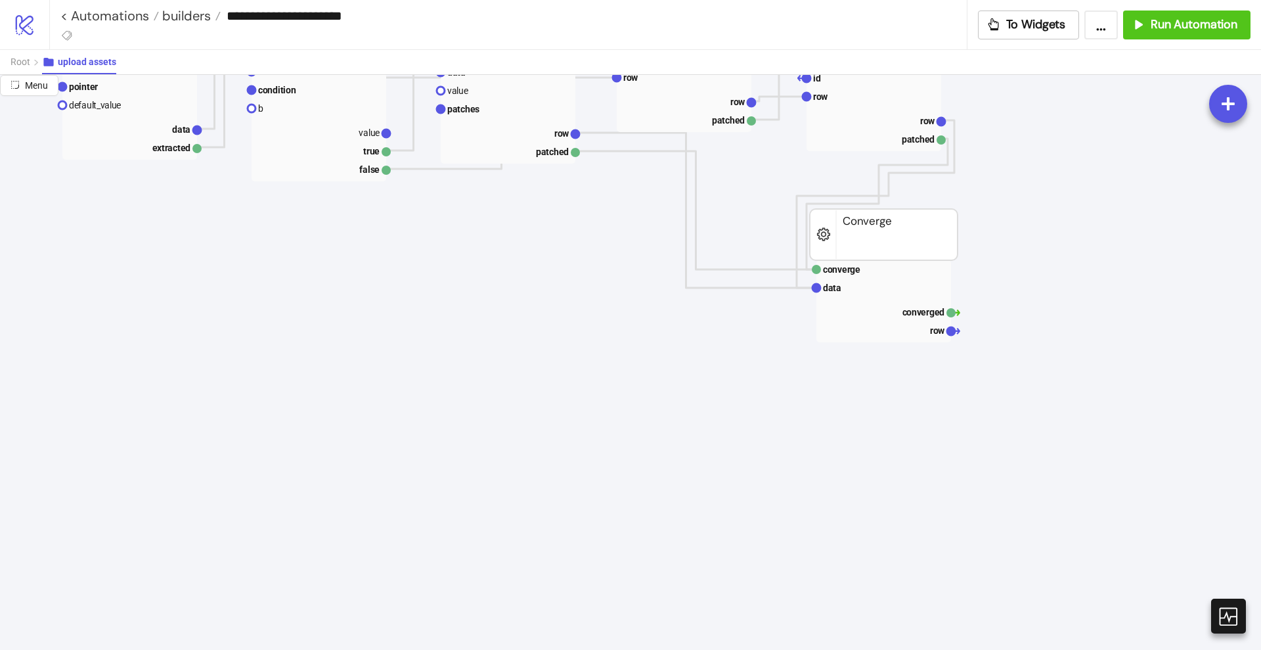
scroll to position [0, 493]
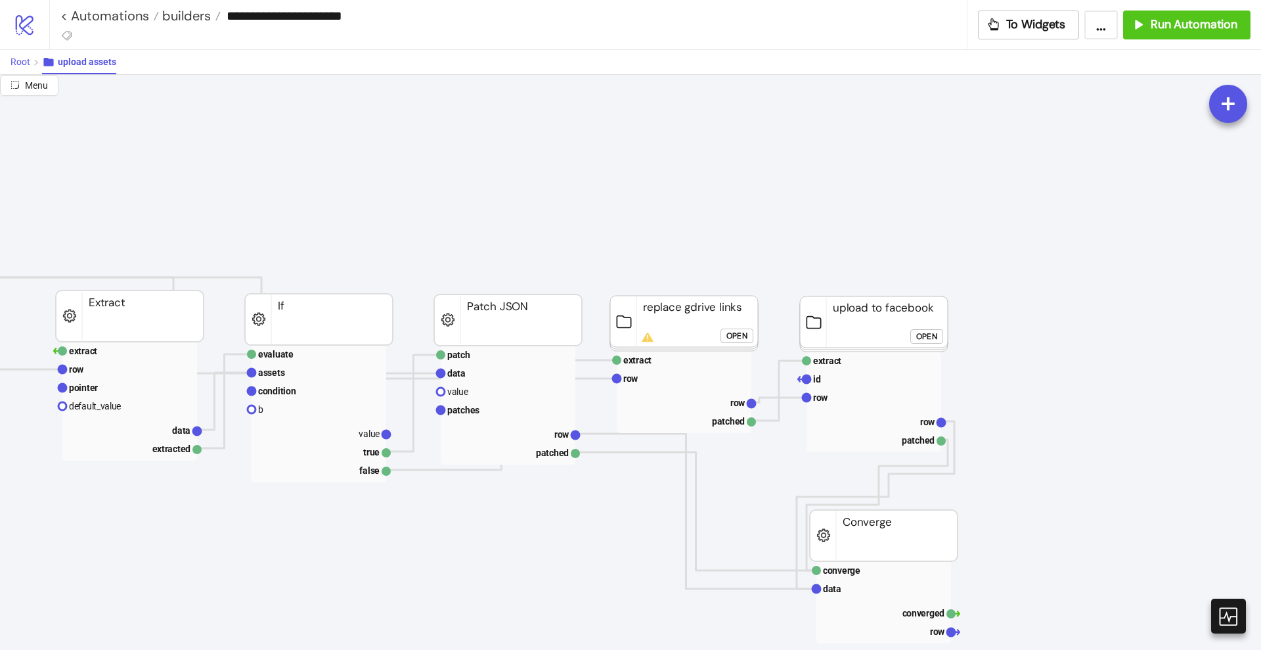
click at [18, 56] on span "Root" at bounding box center [21, 61] width 20 height 11
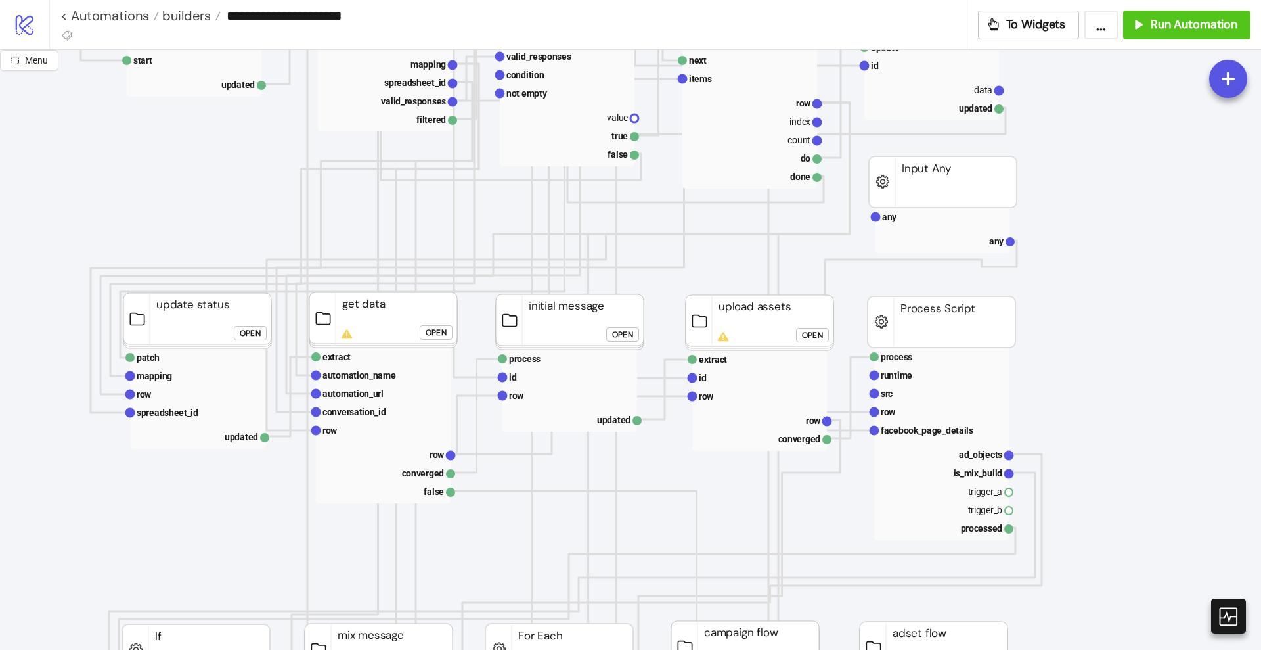
scroll to position [411, 82]
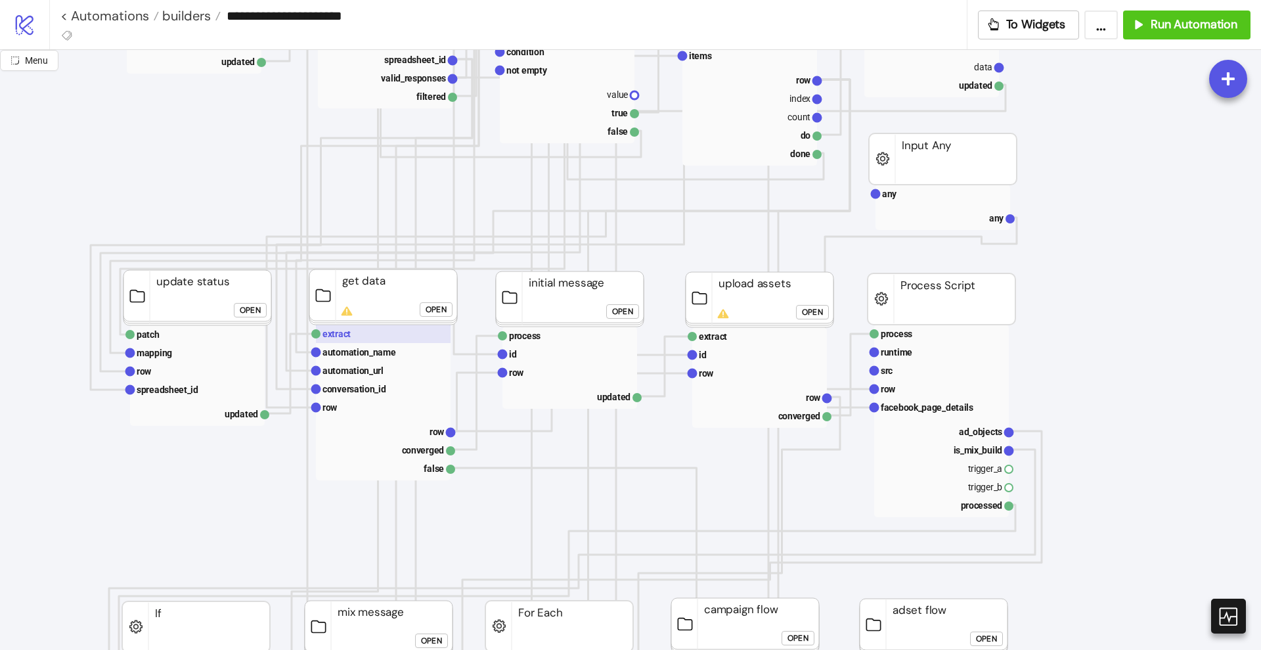
click at [367, 335] on rect at bounding box center [383, 334] width 135 height 18
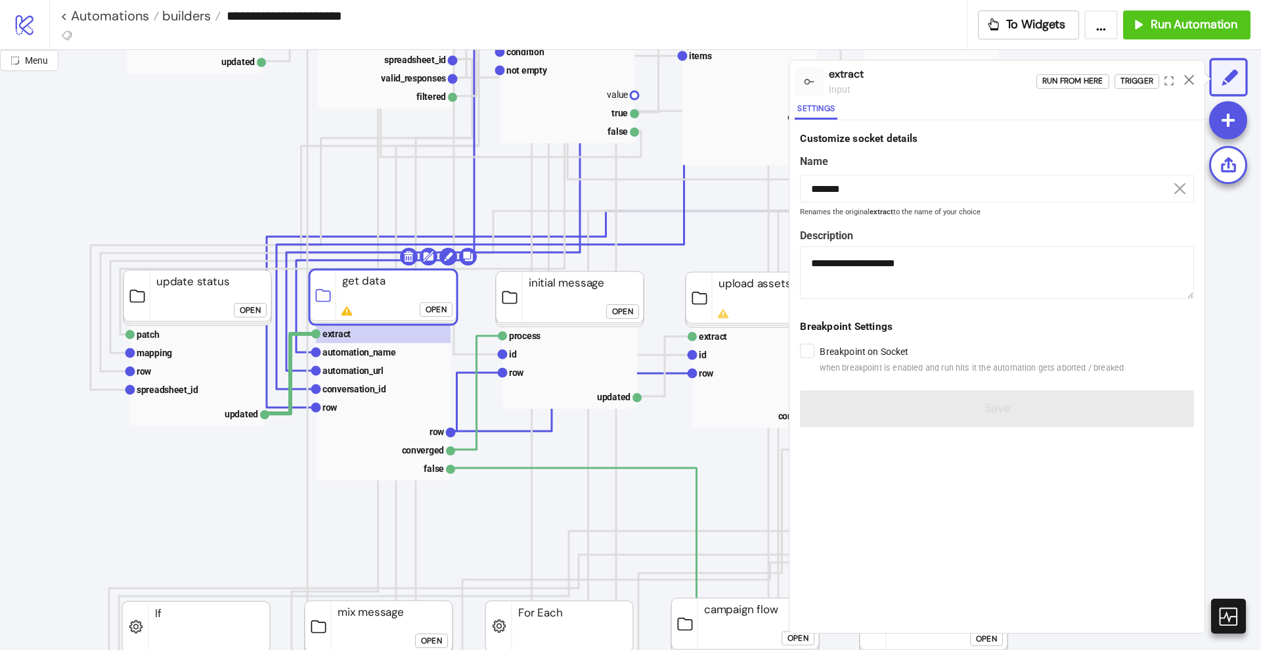
click div "Open"
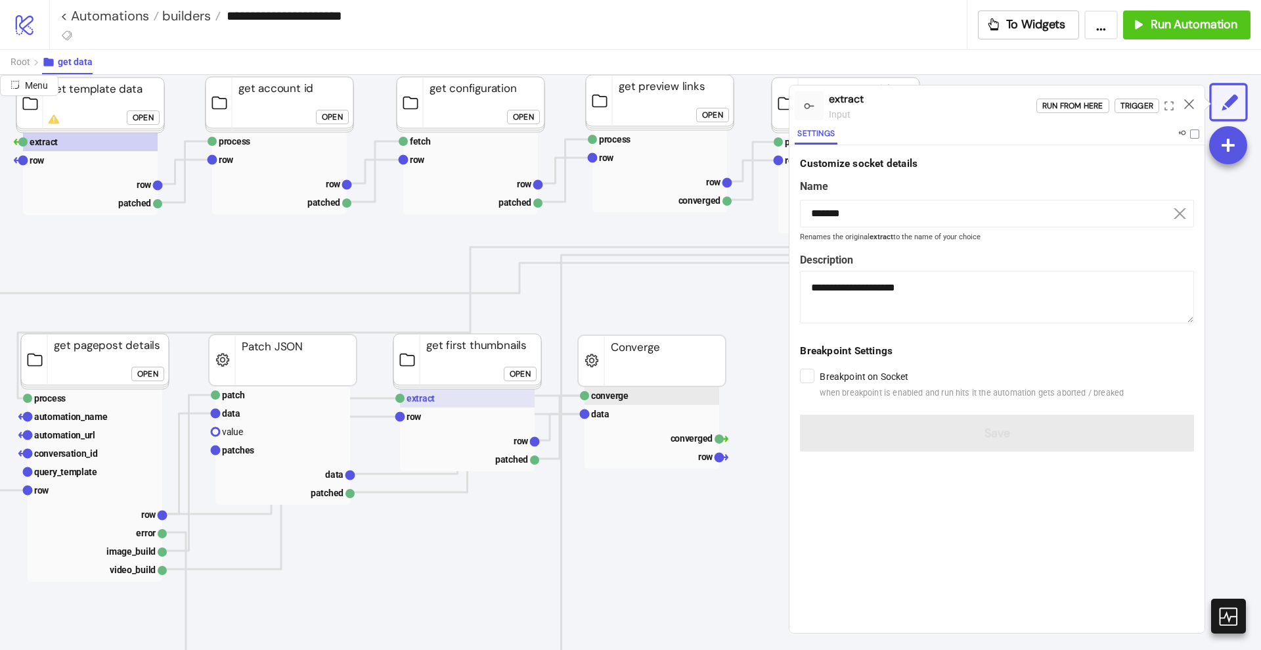
scroll to position [164, 82]
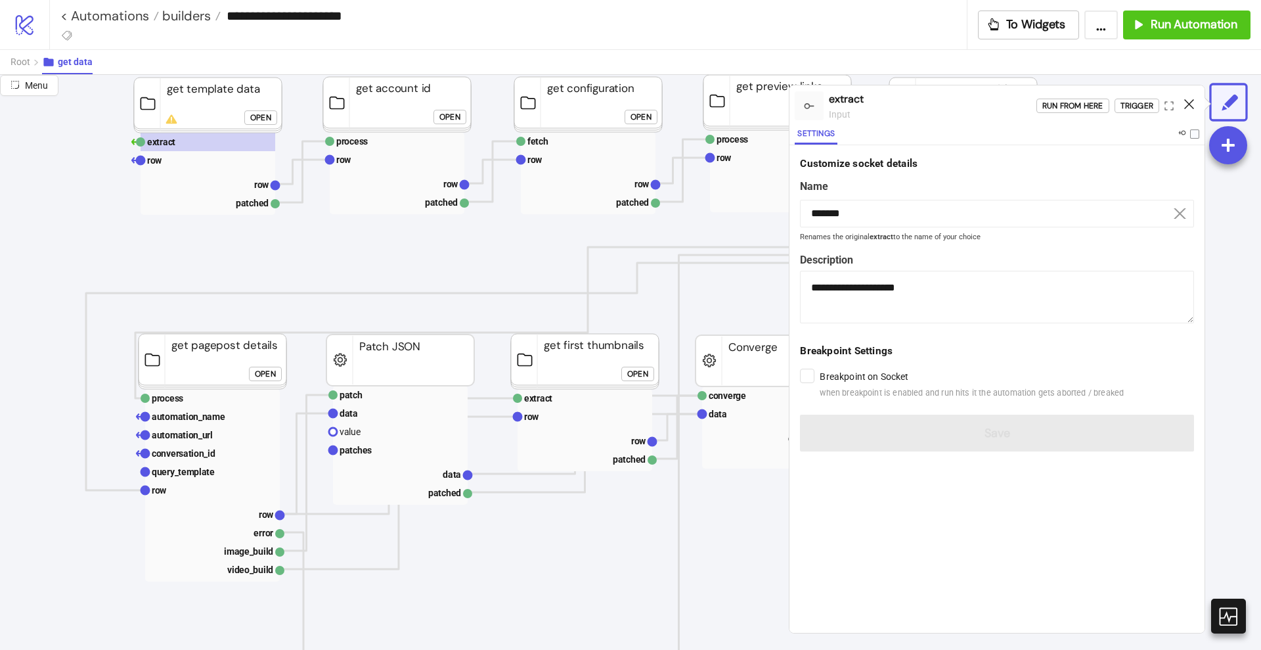
click at [1190, 100] on icon at bounding box center [1189, 104] width 10 height 10
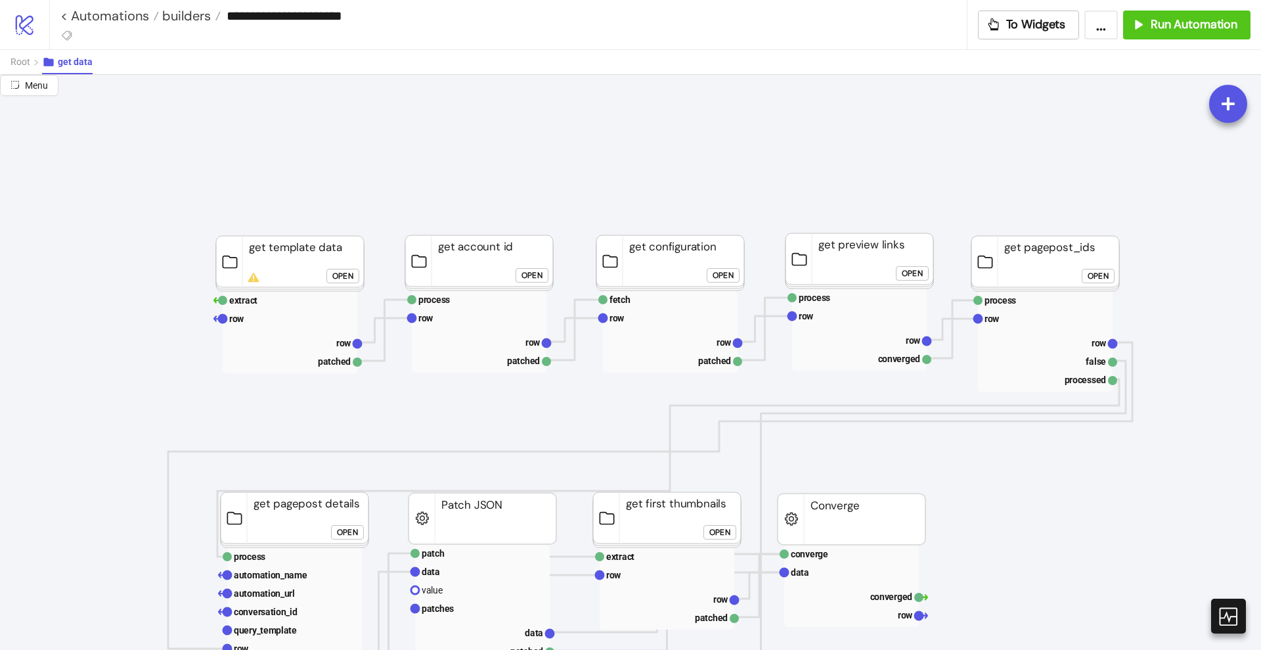
scroll to position [0, 0]
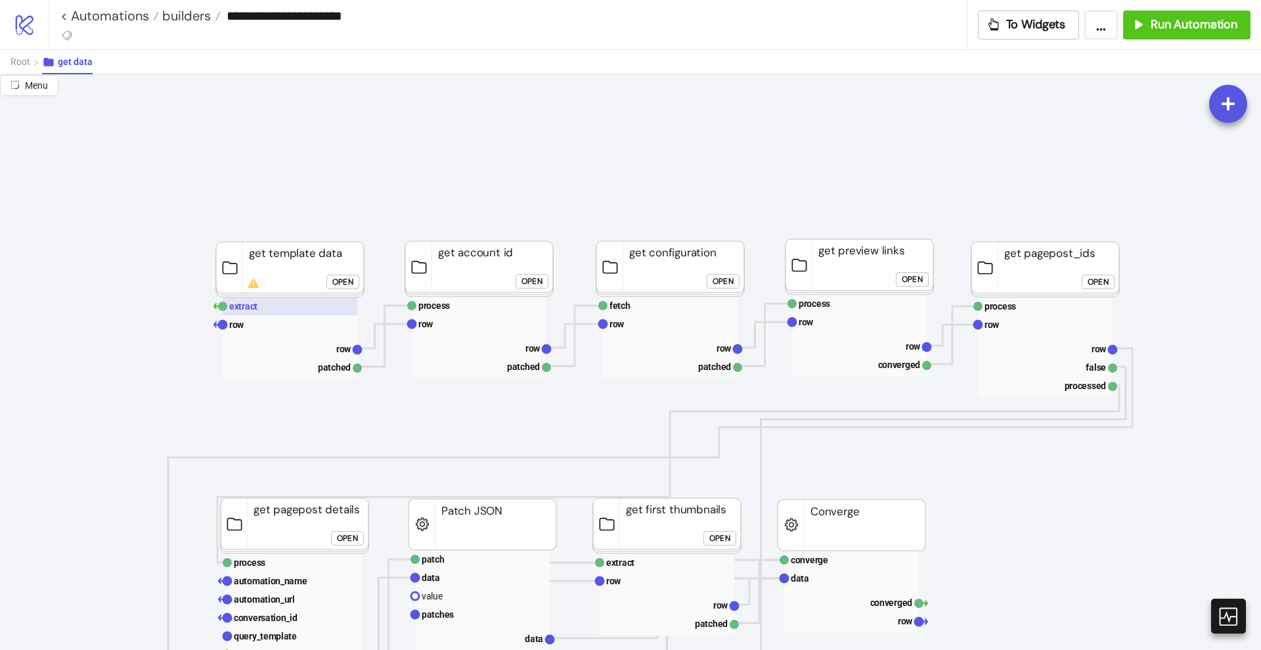
click at [256, 310] on text "extract" at bounding box center [243, 306] width 28 height 11
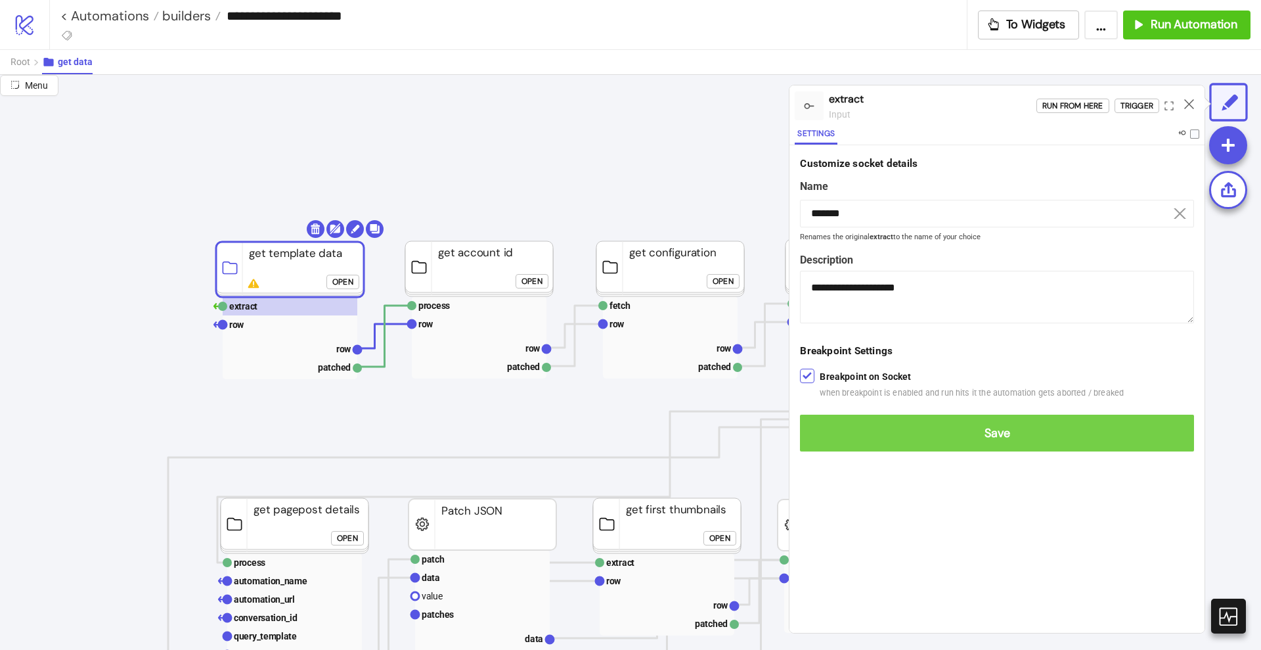
click at [824, 422] on button "Save" at bounding box center [997, 433] width 394 height 37
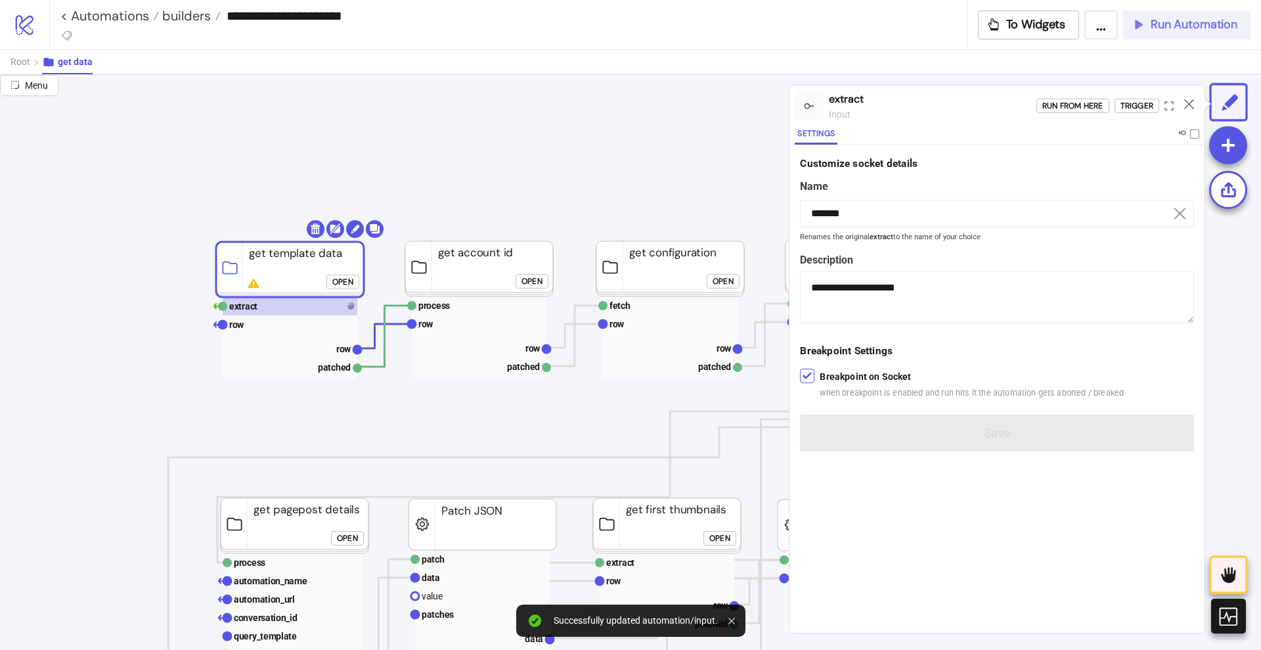
click at [1180, 21] on span "Run Automation" at bounding box center [1194, 24] width 87 height 15
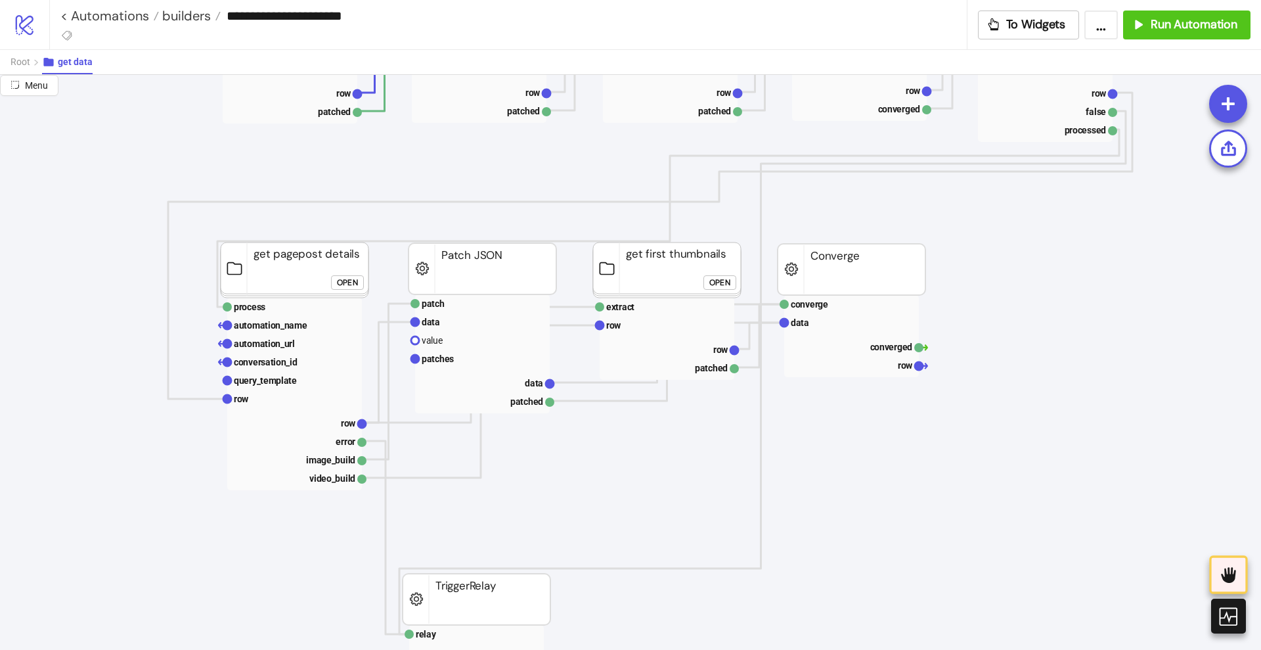
scroll to position [246, 0]
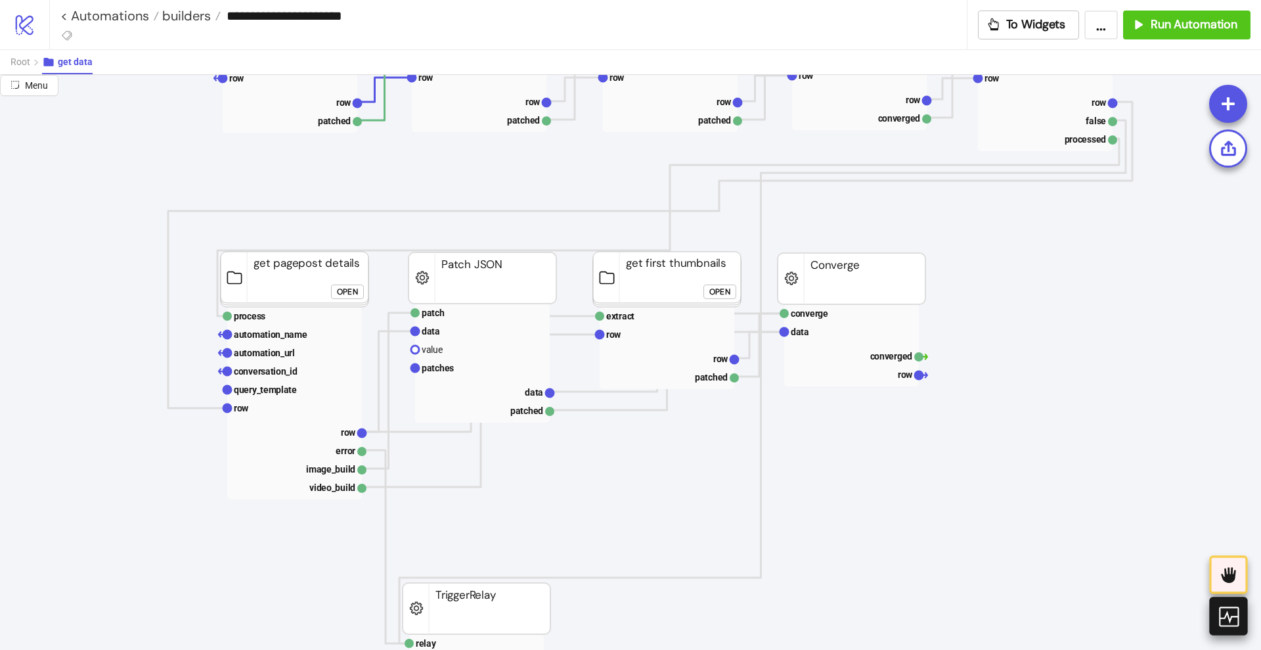
click at [1230, 614] on icon at bounding box center [1228, 615] width 23 height 23
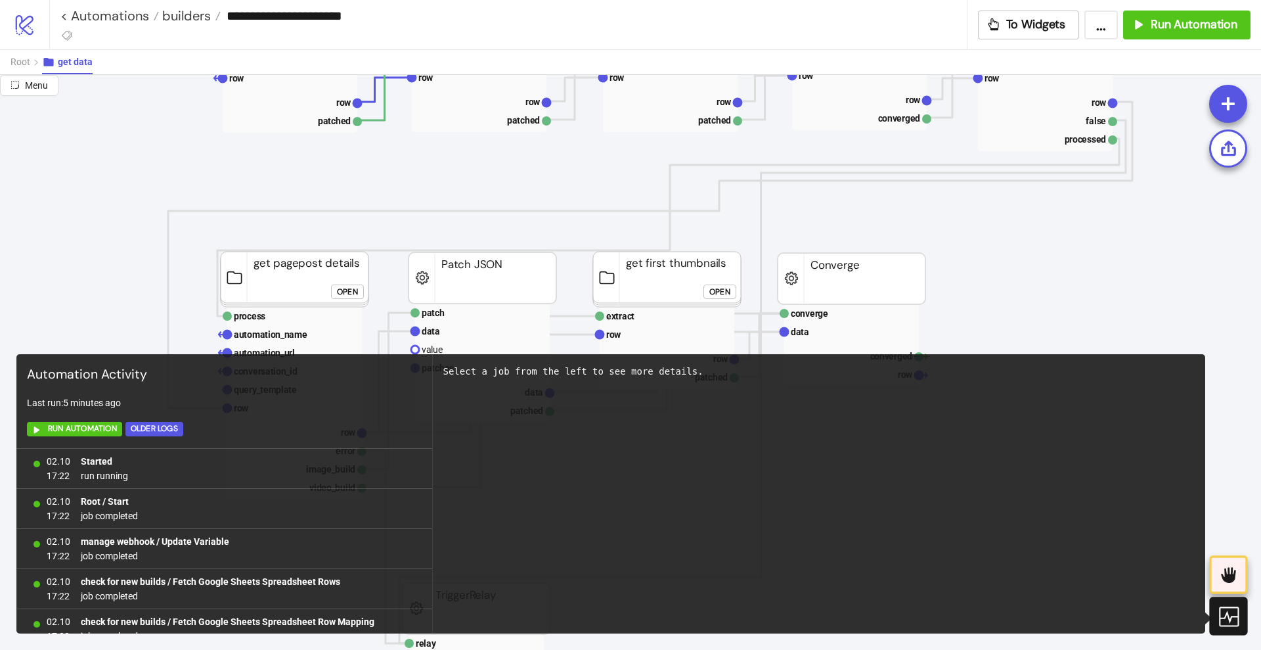
scroll to position [376, 0]
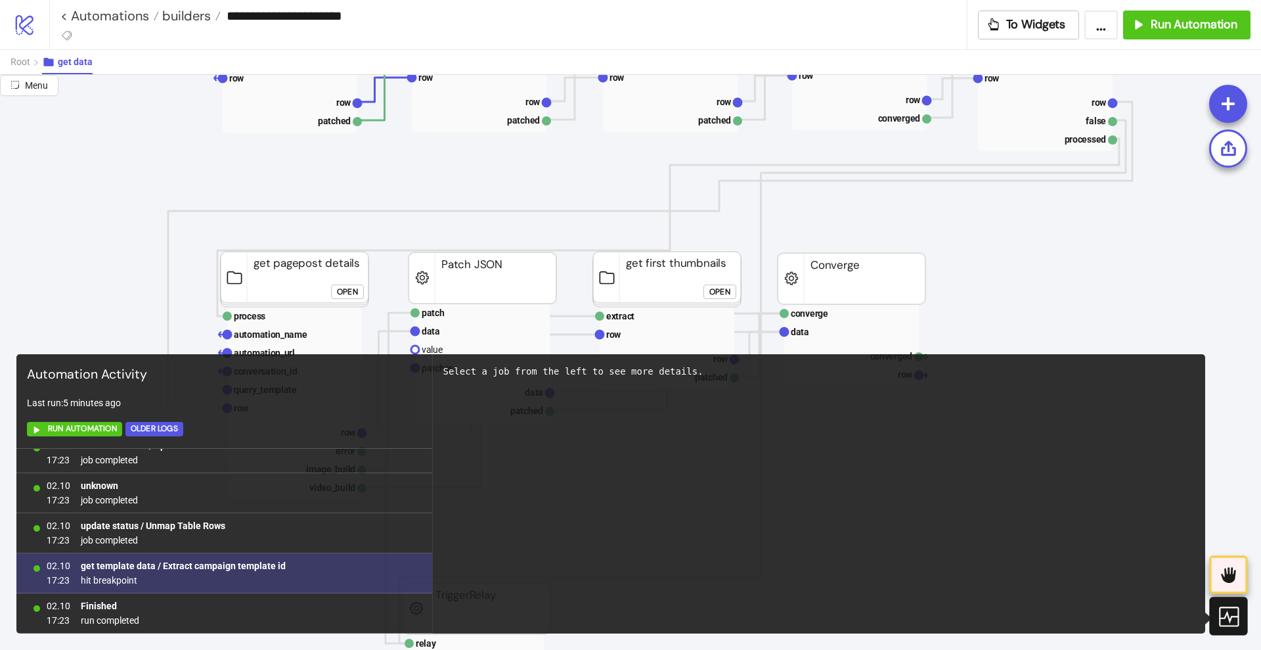
click at [188, 564] on b "get template data / Extract campaign template id" at bounding box center [183, 565] width 205 height 11
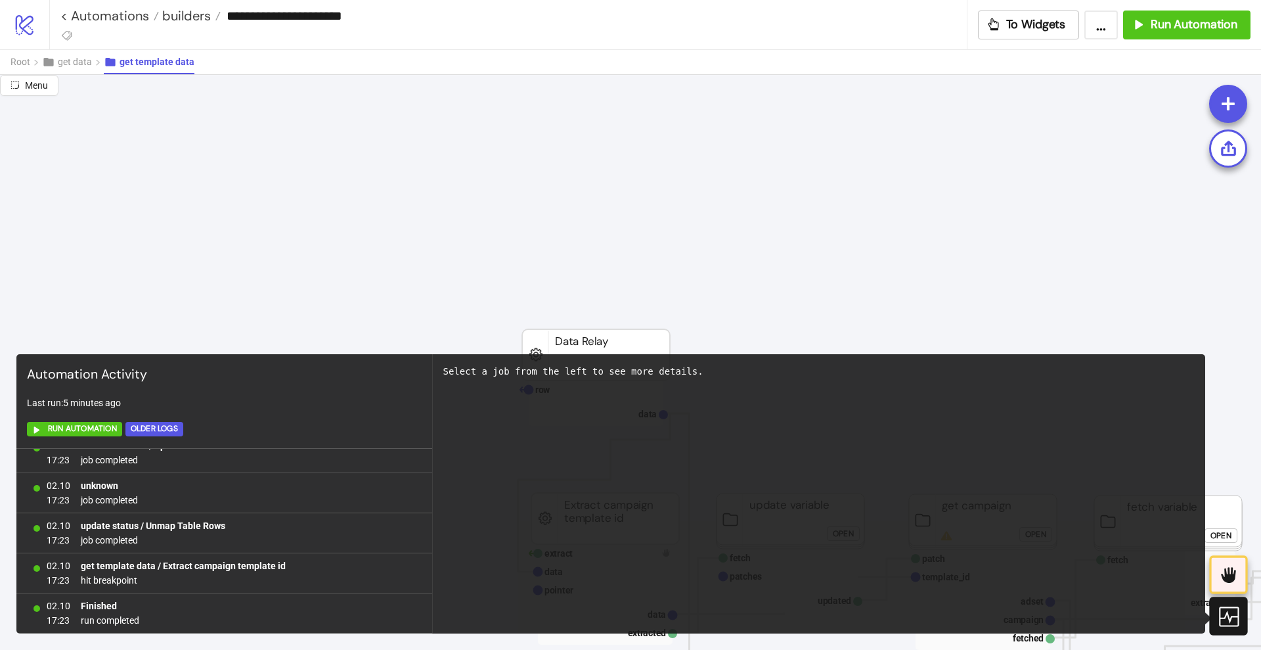
click at [1226, 620] on icon at bounding box center [1228, 615] width 23 height 23
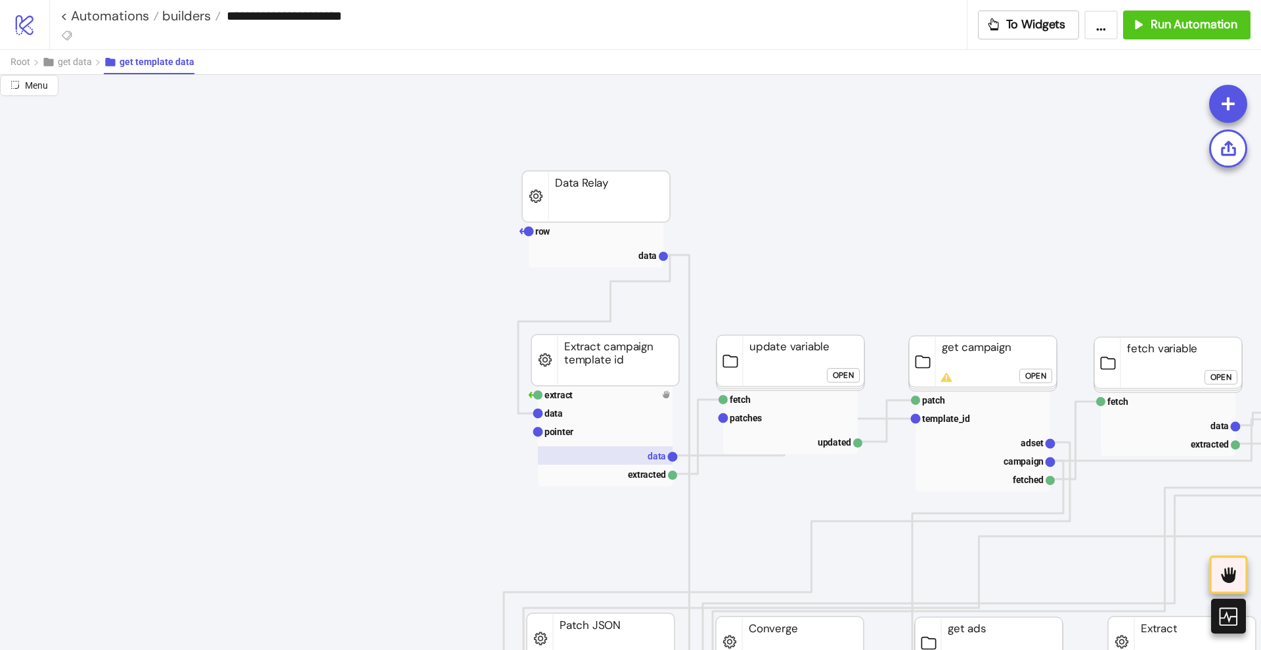
scroll to position [411, 0]
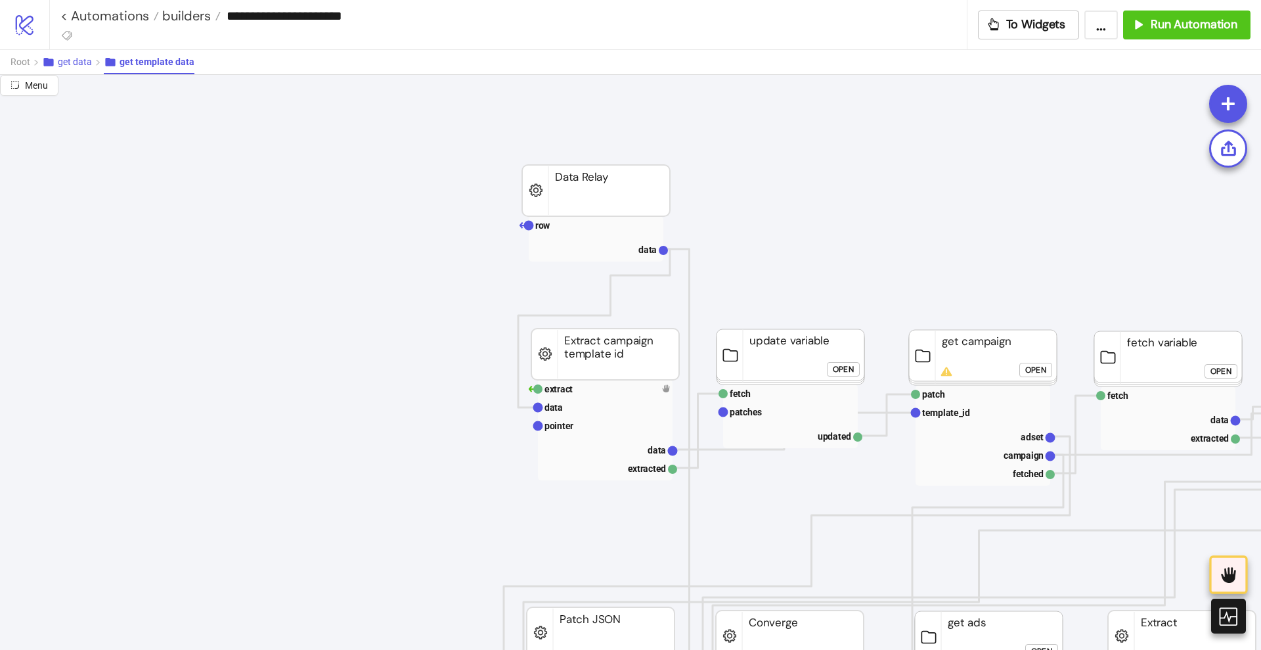
click at [68, 59] on span "get data" at bounding box center [75, 61] width 34 height 11
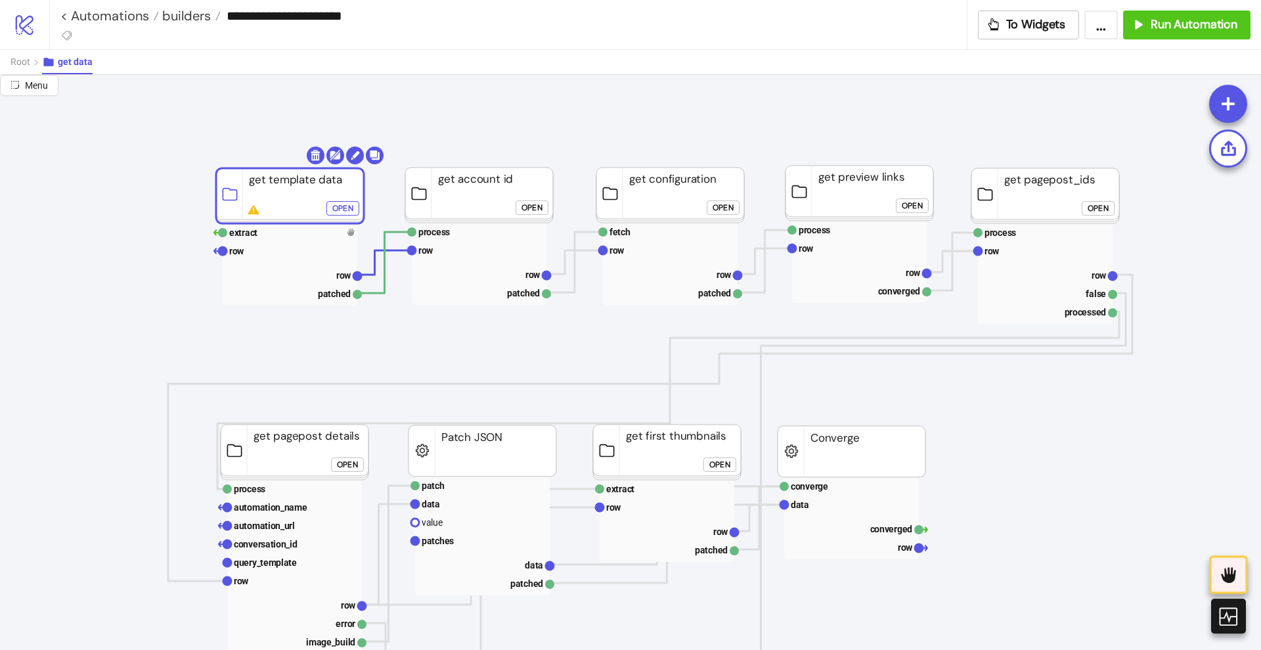
scroll to position [82, 0]
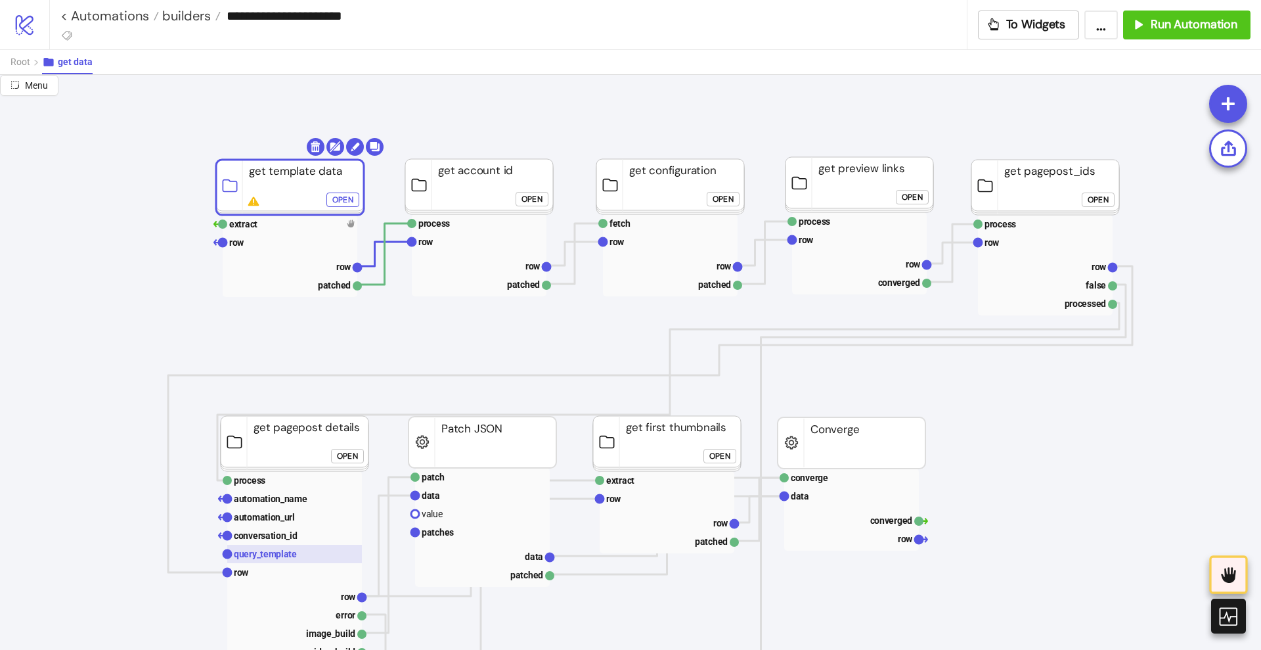
click at [296, 555] on rect at bounding box center [294, 554] width 135 height 18
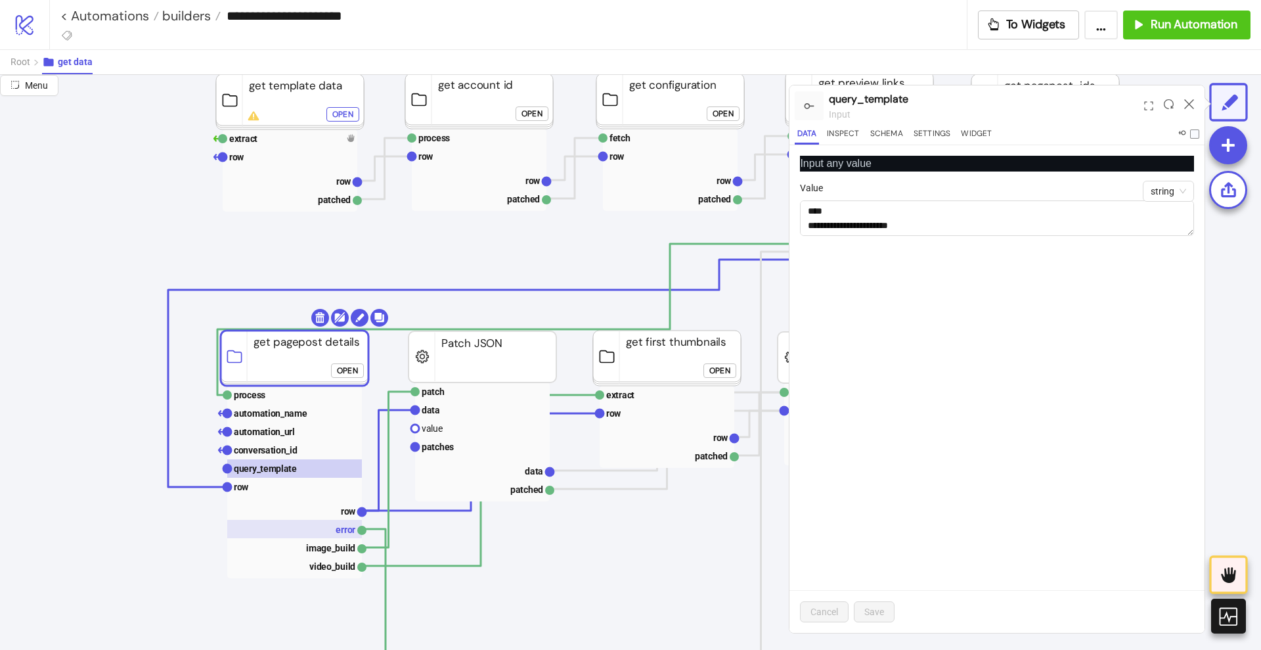
scroll to position [164, 0]
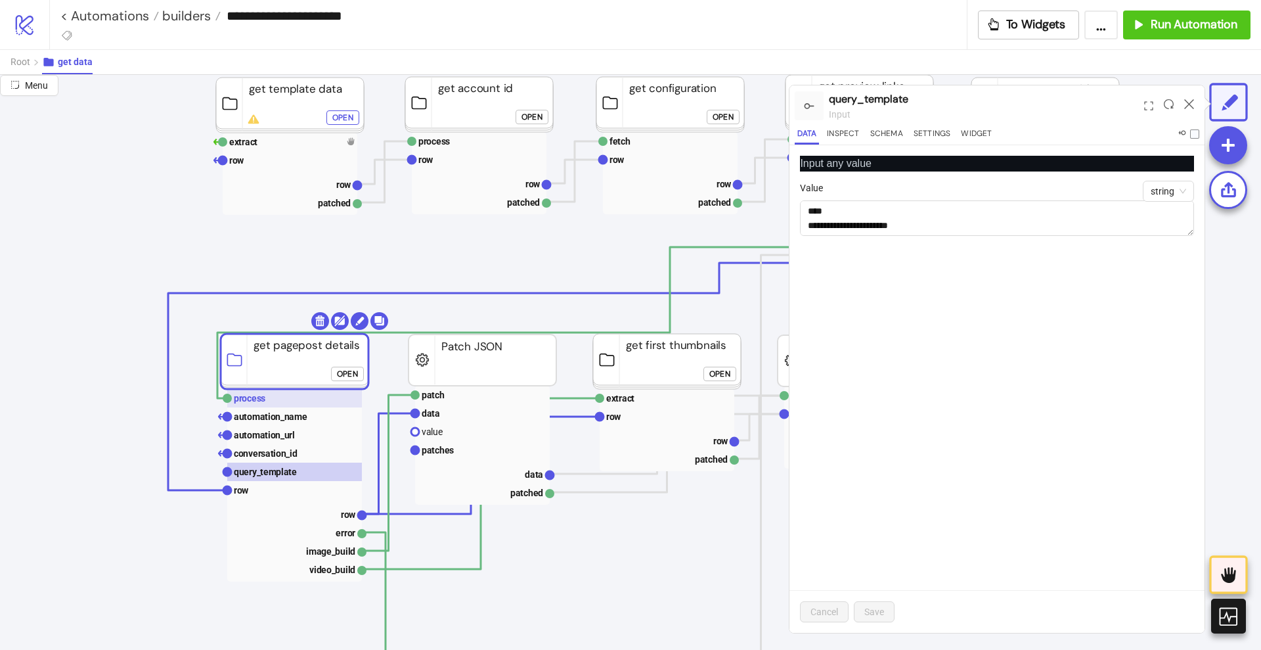
click at [338, 396] on rect at bounding box center [294, 398] width 135 height 18
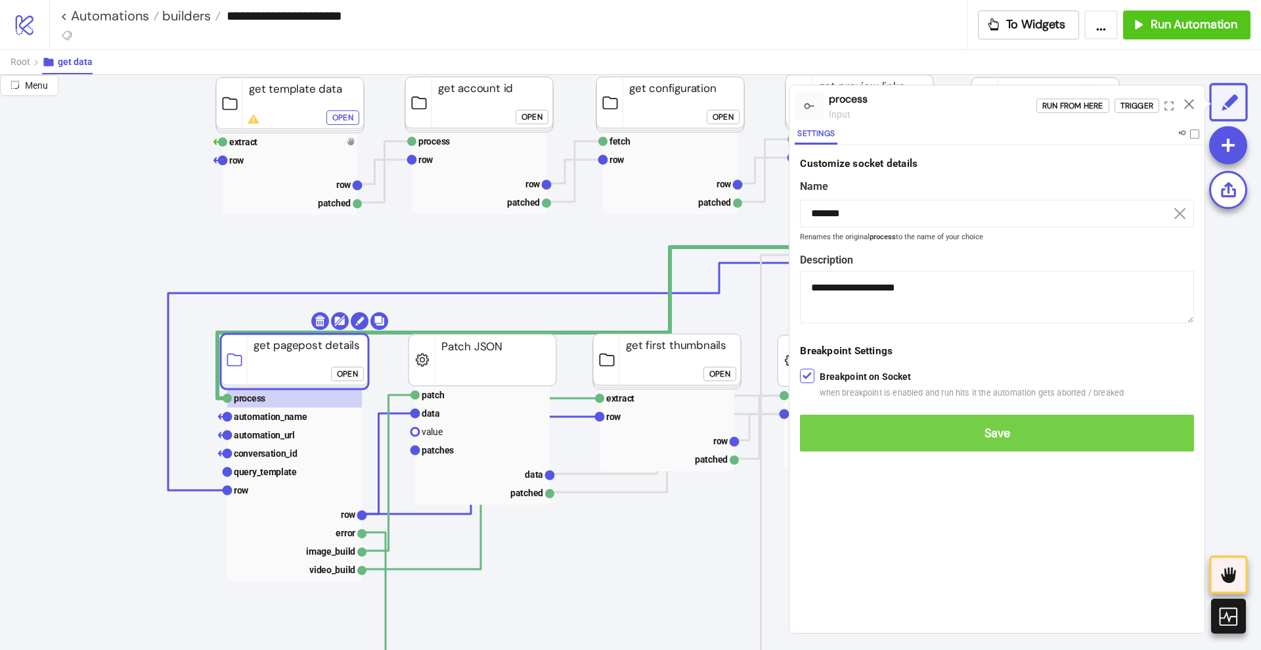
click at [819, 429] on span "Save" at bounding box center [997, 433] width 373 height 15
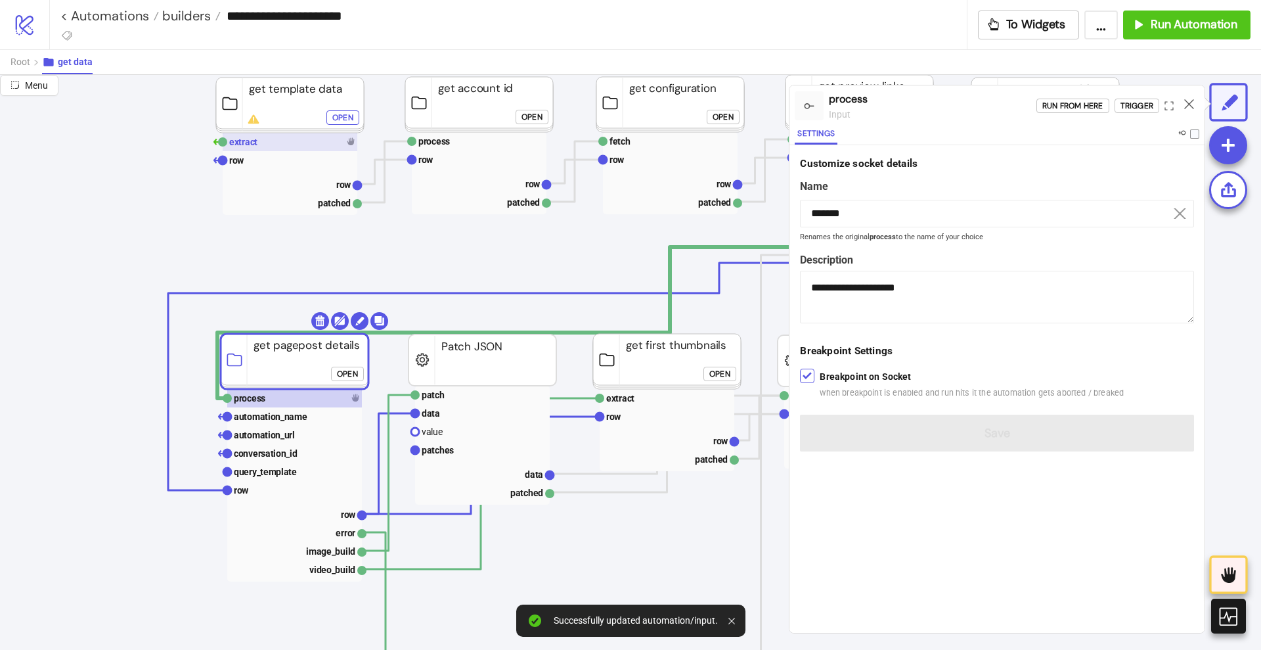
click at [308, 141] on rect at bounding box center [290, 142] width 135 height 18
type input "*******"
type textarea "**********"
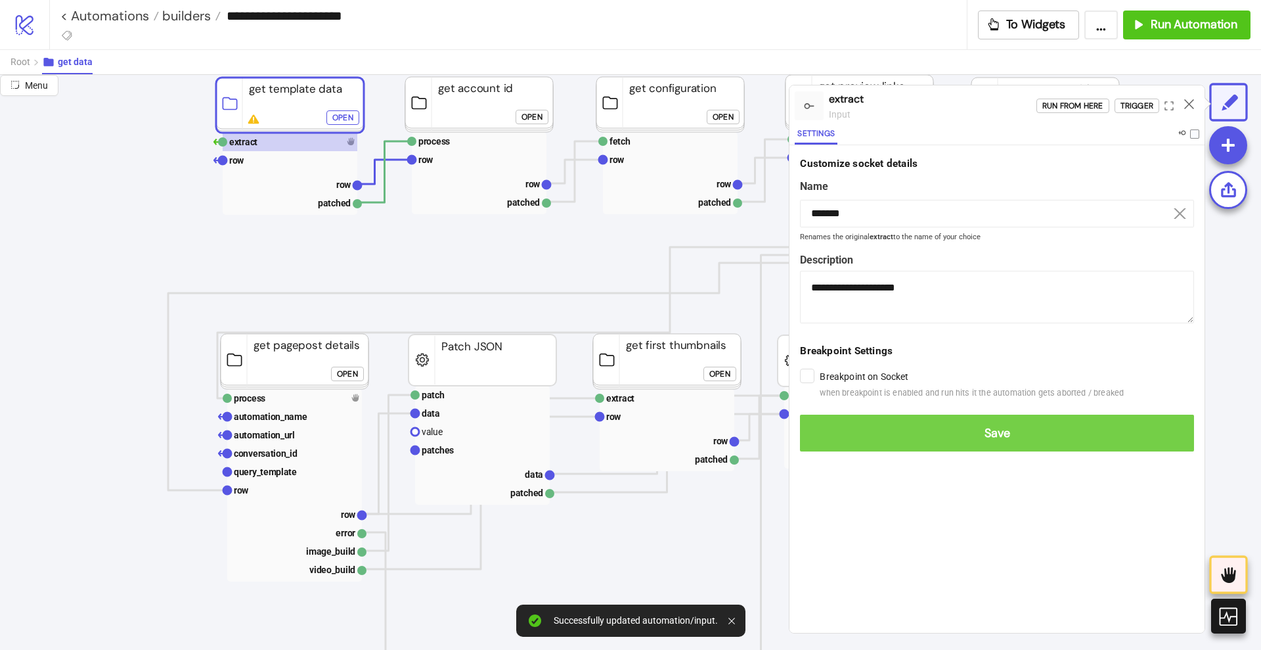
click at [818, 422] on button "Save" at bounding box center [997, 433] width 394 height 37
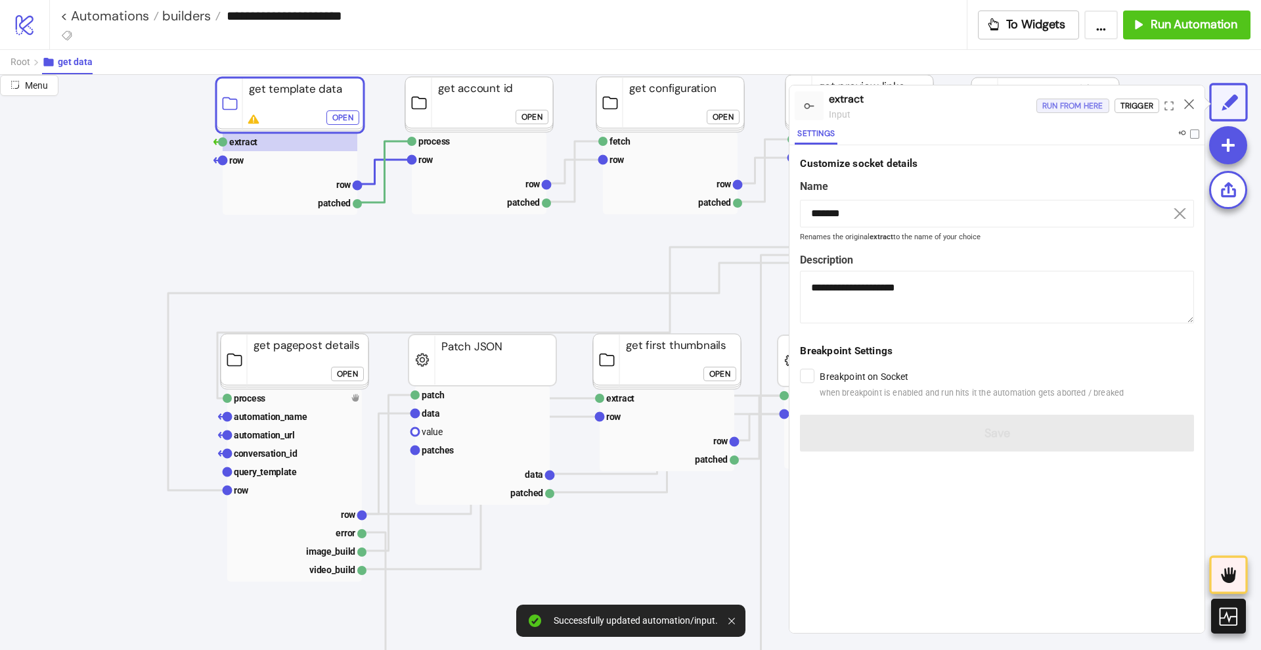
click at [1085, 105] on div "Run from here" at bounding box center [1073, 106] width 61 height 15
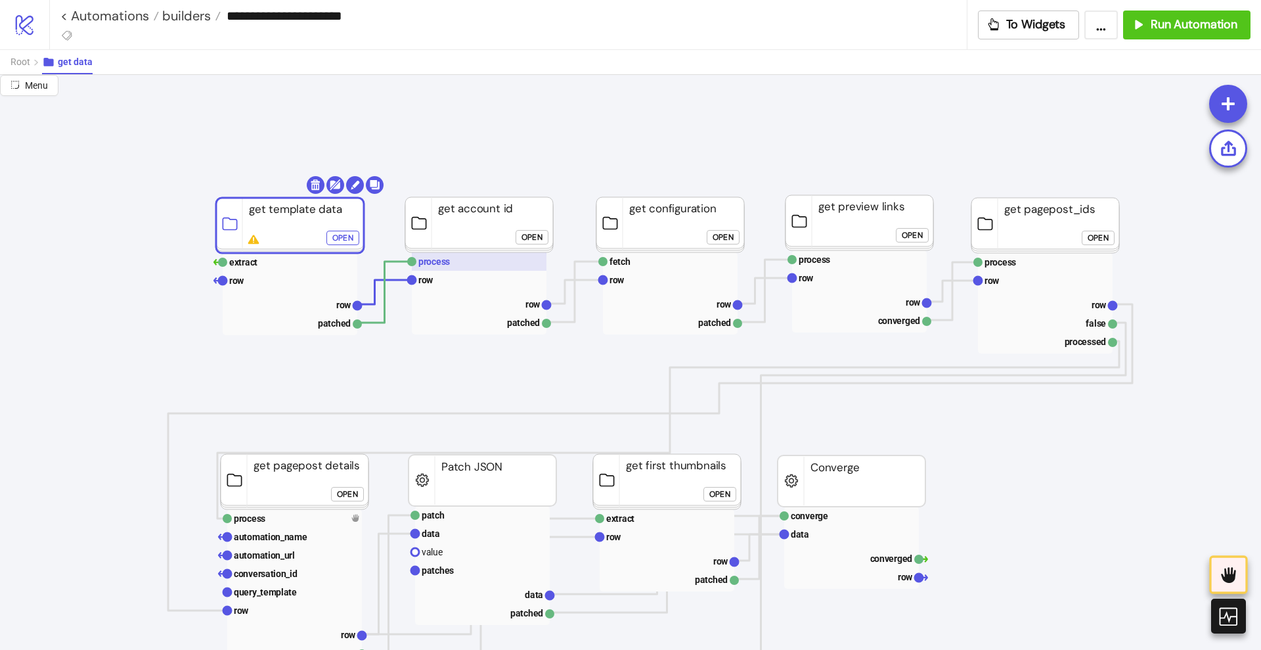
scroll to position [0, 0]
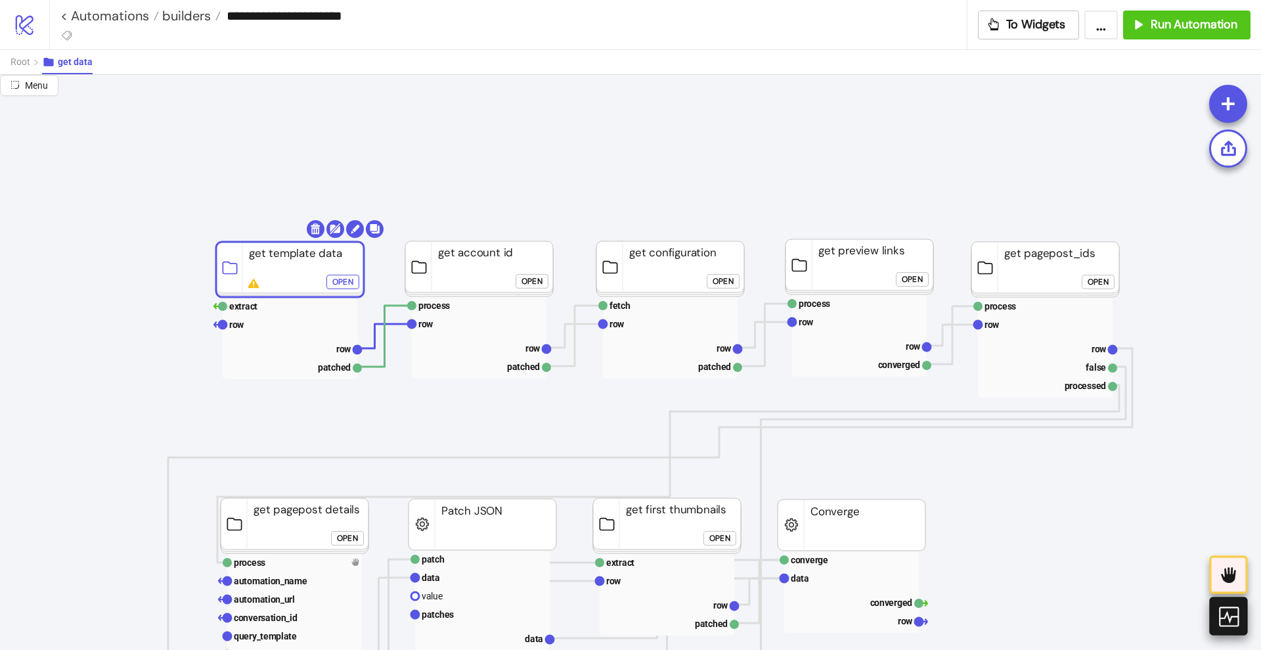
click at [1244, 612] on div at bounding box center [1228, 615] width 38 height 38
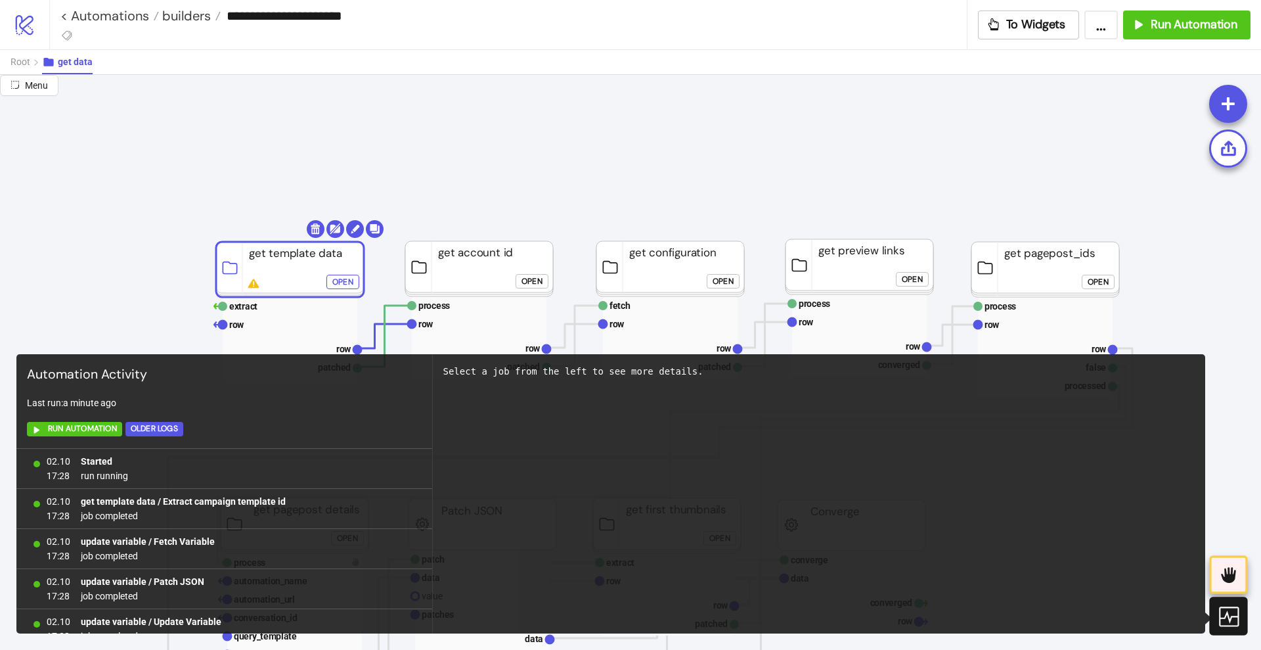
scroll to position [1819, 0]
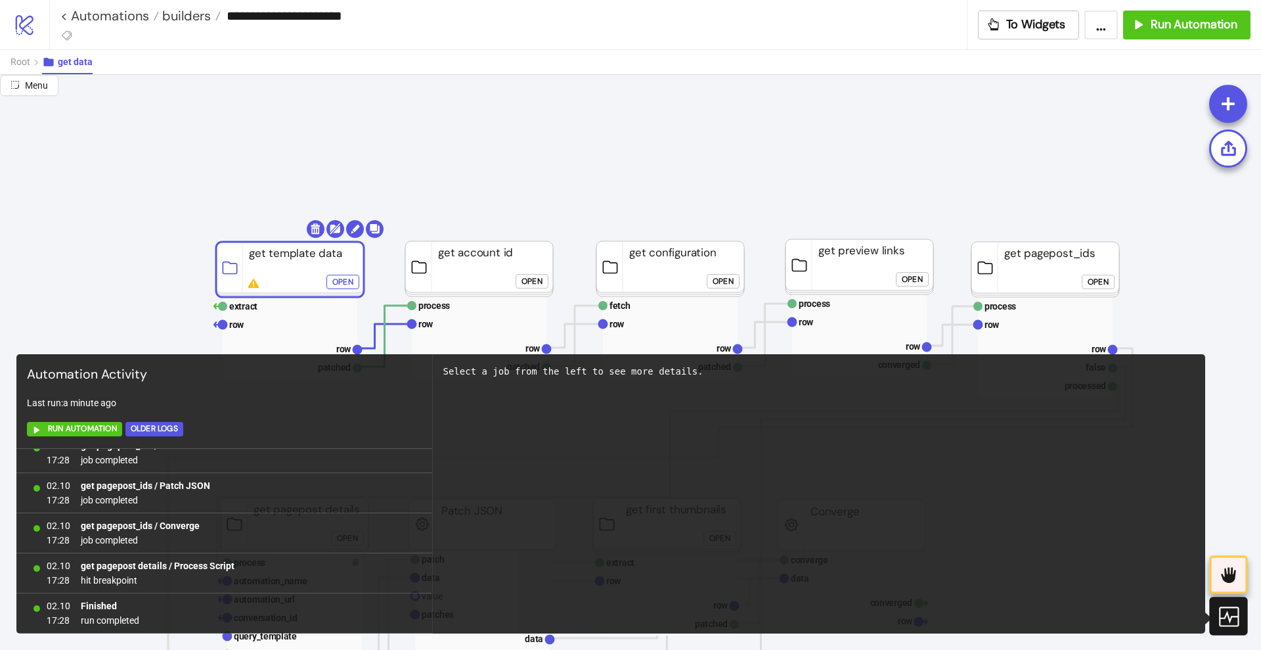
click at [1238, 617] on icon at bounding box center [1229, 616] width 20 height 20
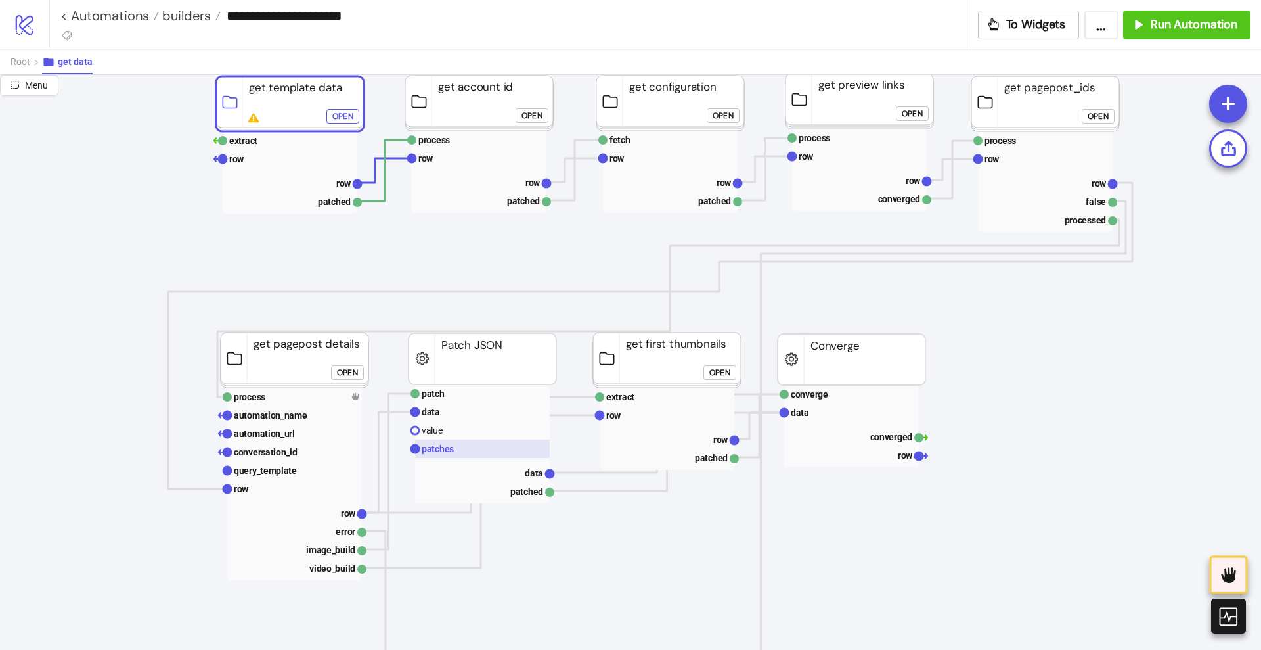
scroll to position [246, 0]
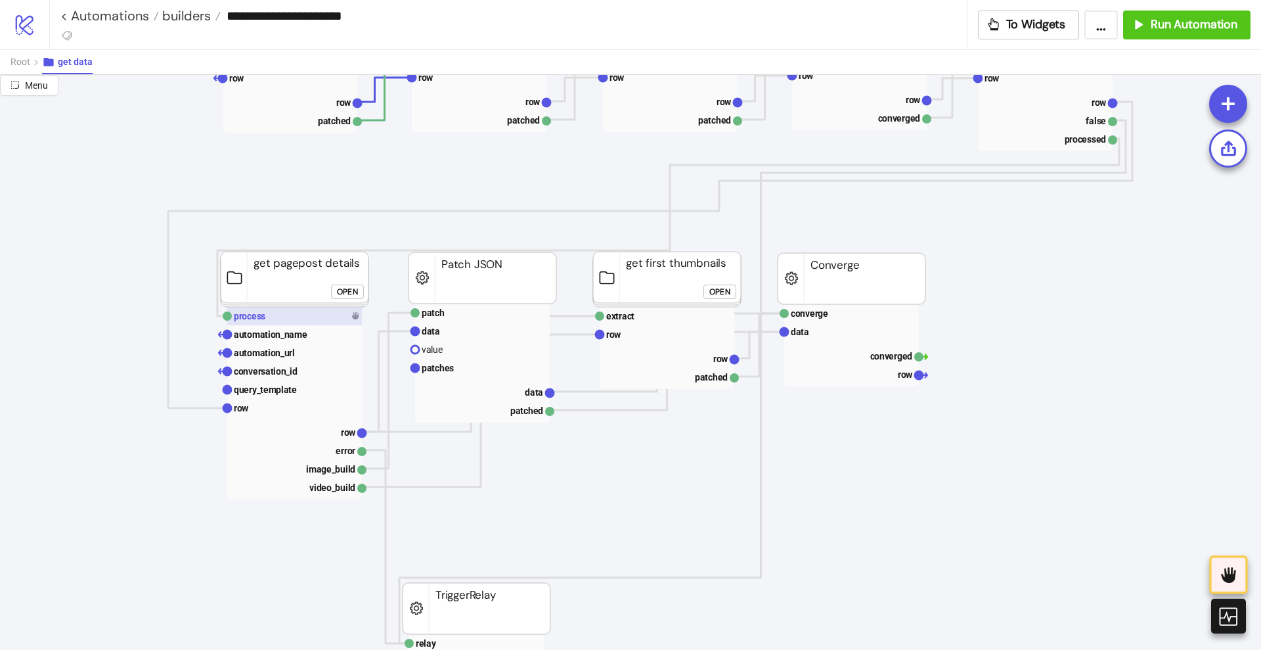
click at [259, 315] on text "process" at bounding box center [250, 316] width 32 height 11
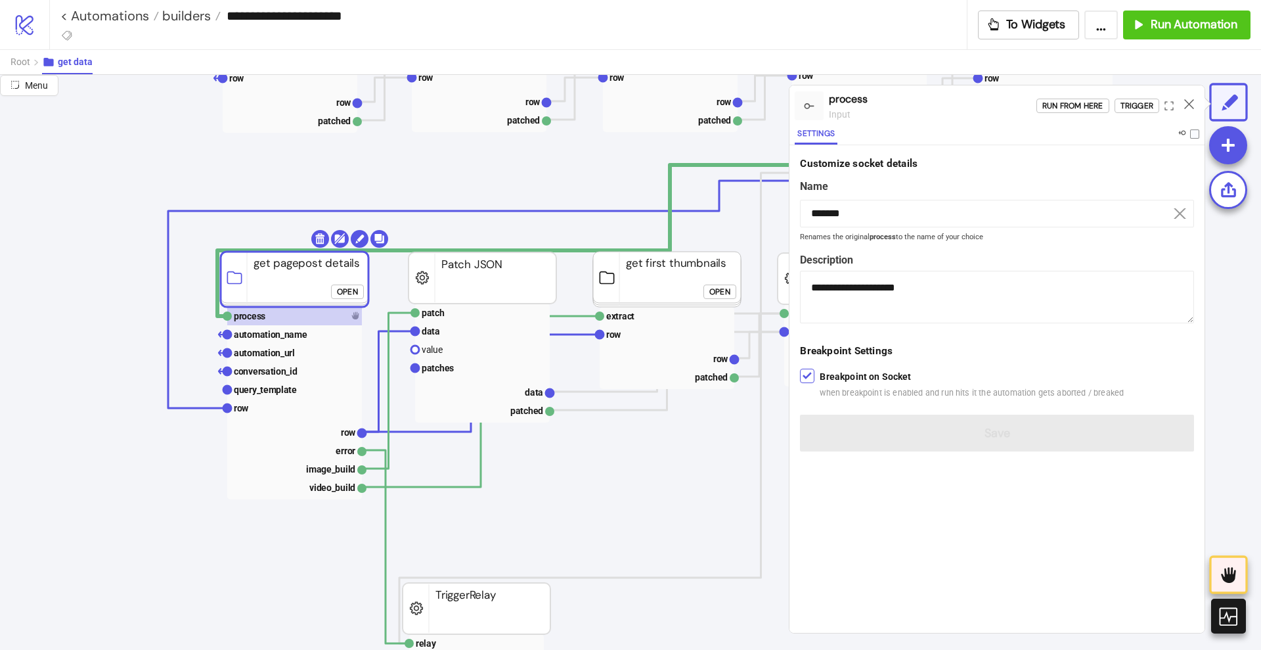
click button "Open"
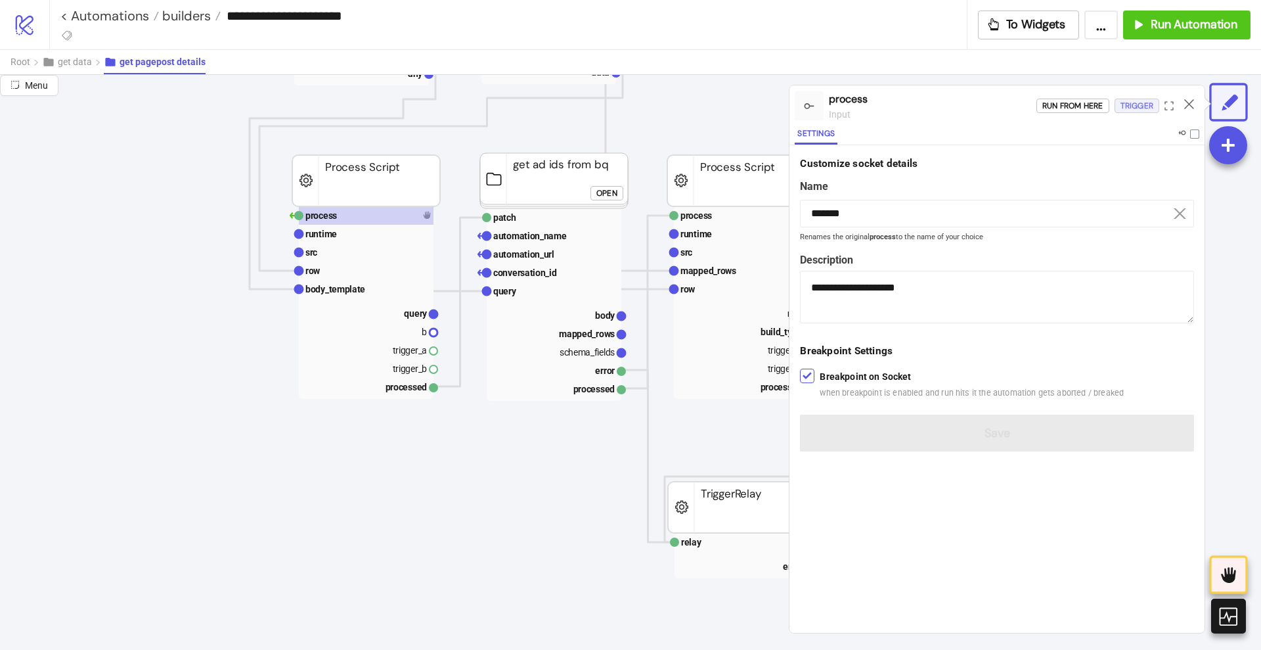
click at [1140, 110] on div "Trigger" at bounding box center [1137, 106] width 33 height 15
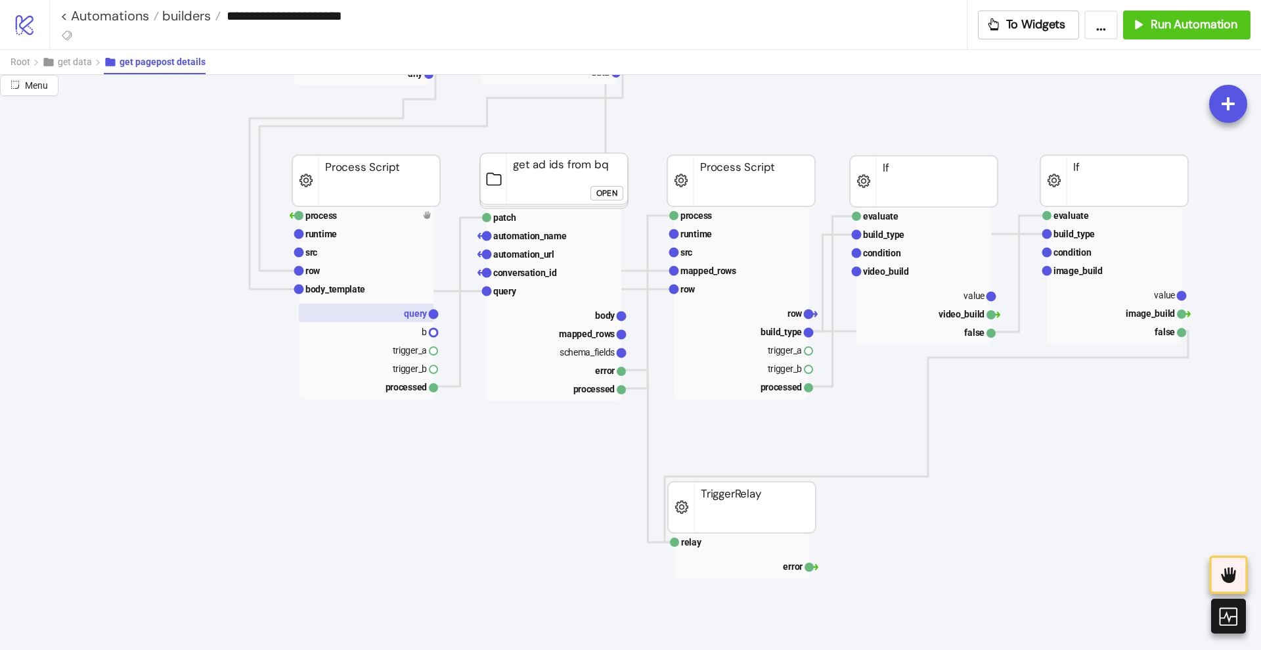
click at [411, 309] on text "query" at bounding box center [416, 313] width 24 height 11
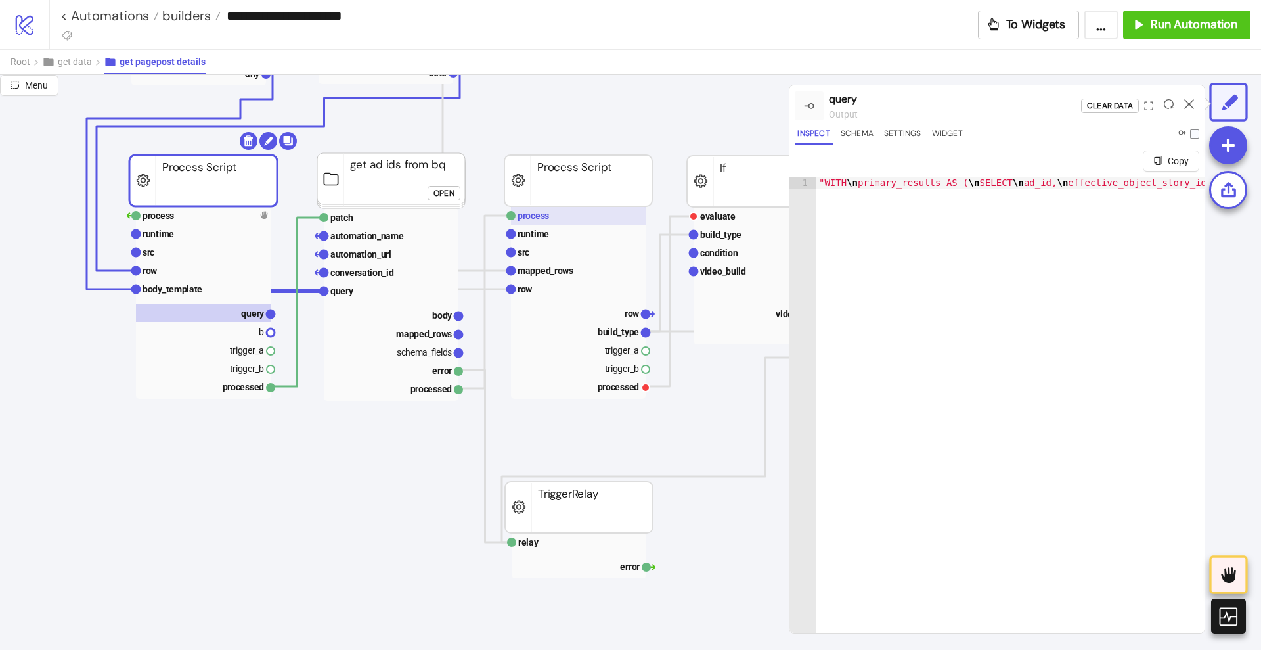
scroll to position [246, 164]
click at [591, 219] on rect at bounding box center [577, 215] width 135 height 18
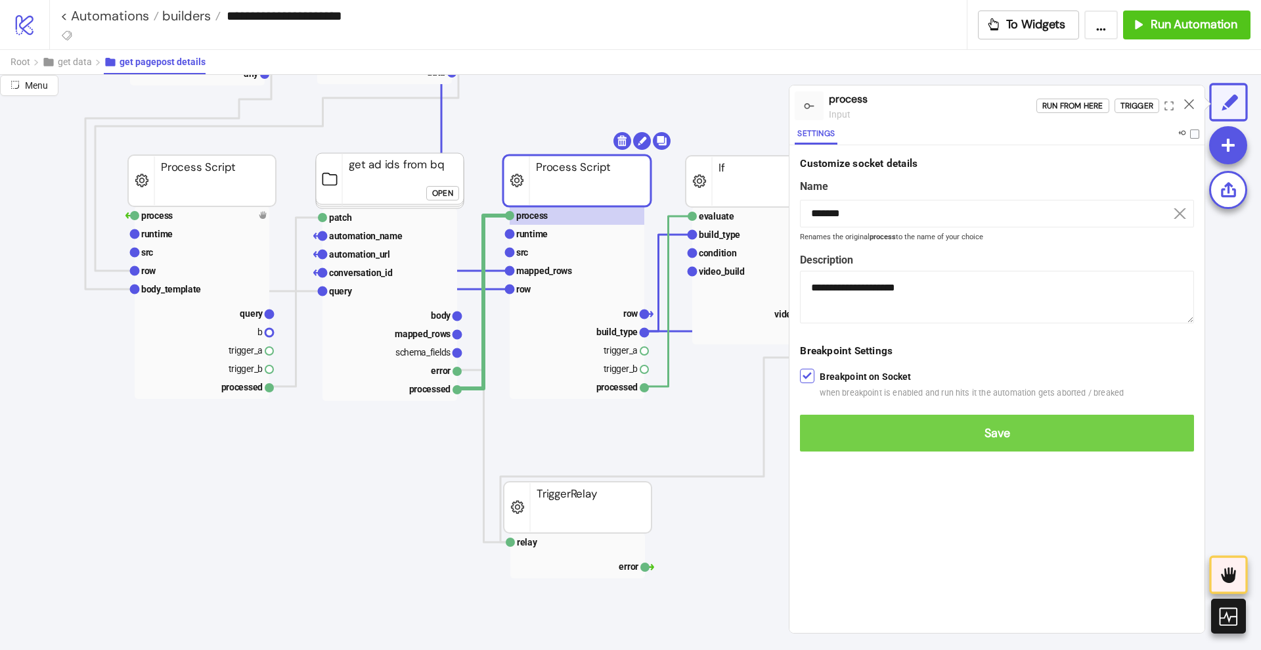
click at [821, 432] on span "Save" at bounding box center [997, 433] width 373 height 15
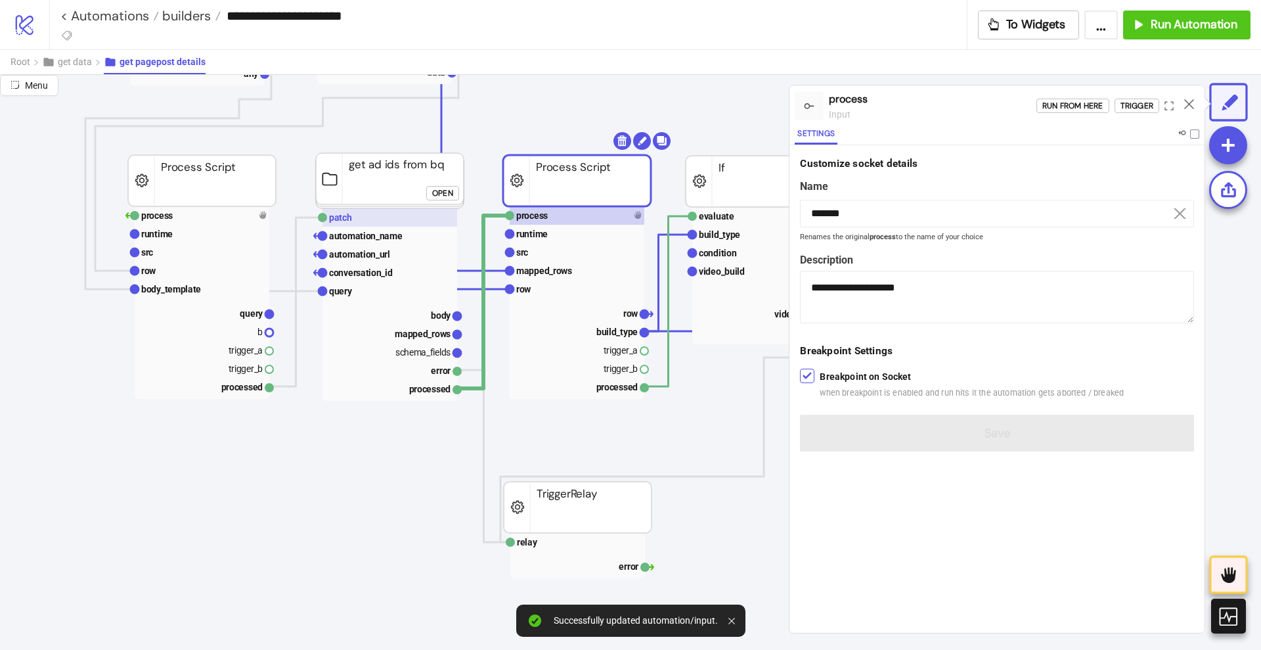
click at [353, 219] on rect at bounding box center [390, 217] width 135 height 18
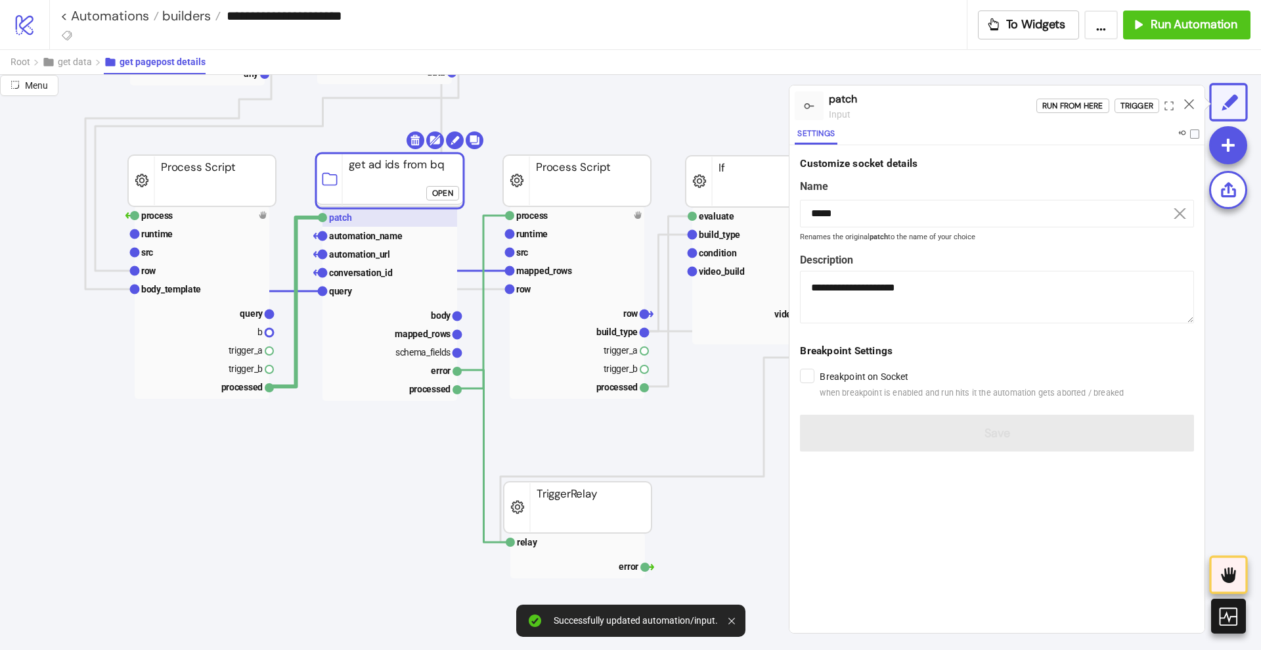
type input "*****"
type textarea "**********"
click at [1082, 107] on div "Run from here" at bounding box center [1073, 106] width 61 height 15
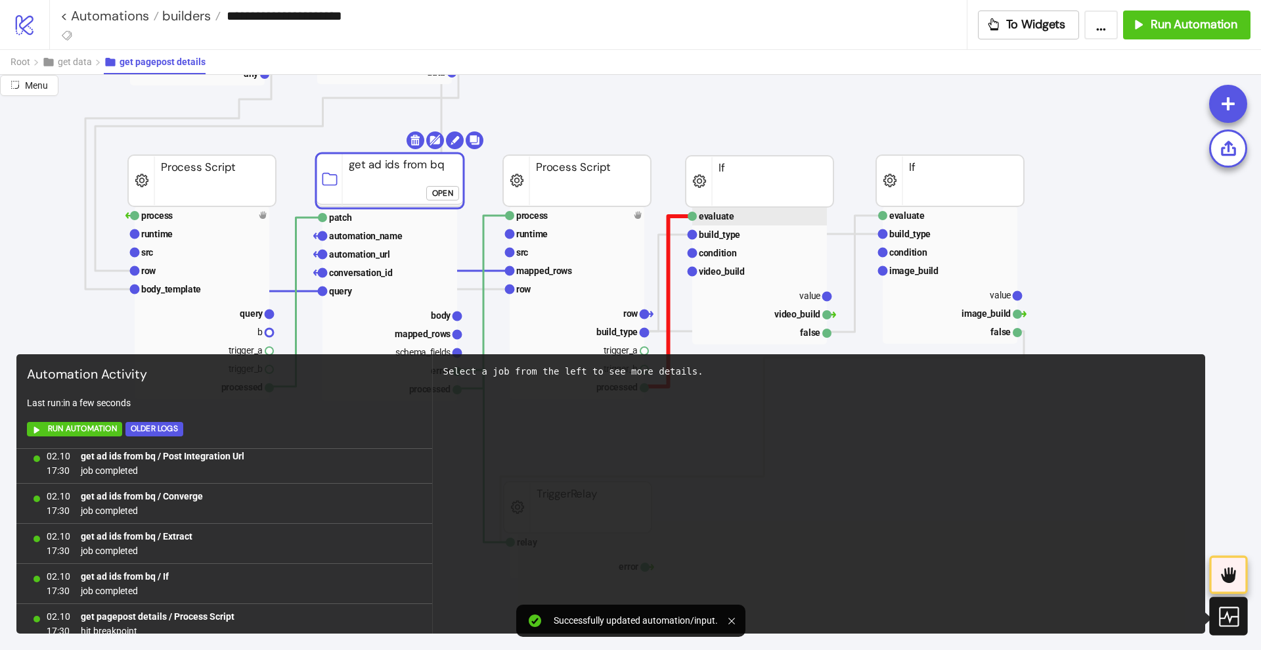
scroll to position [0, 0]
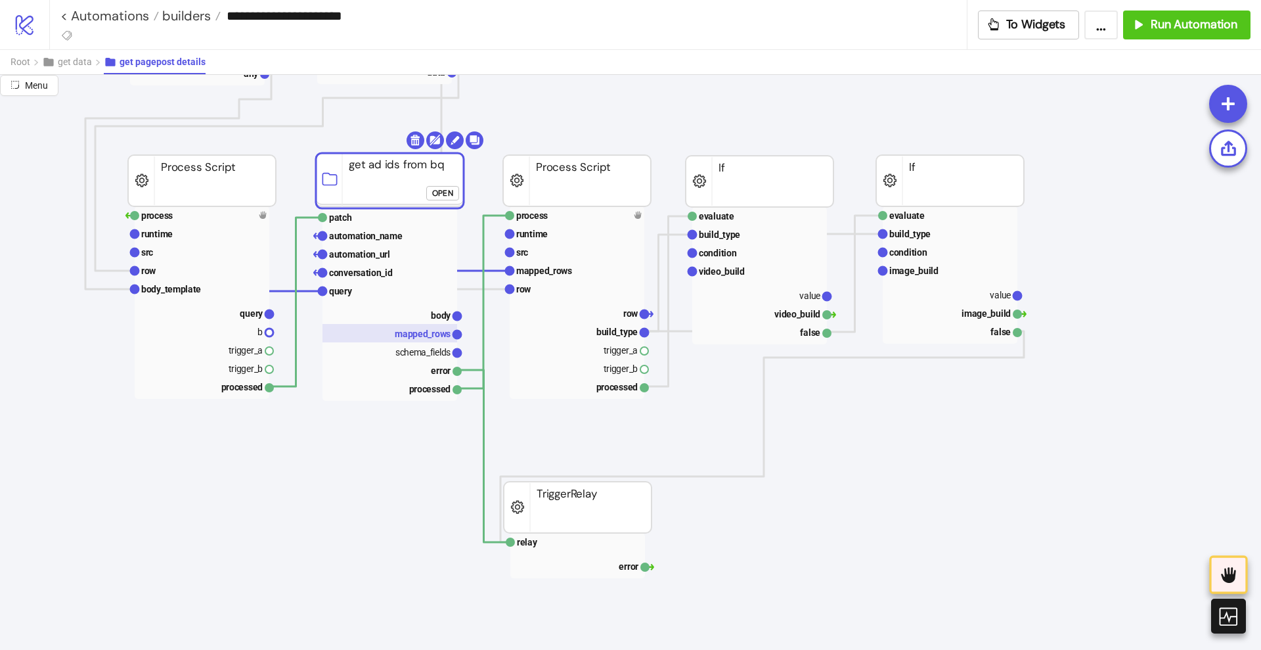
click at [414, 328] on text "mapped_rows" at bounding box center [423, 333] width 56 height 11
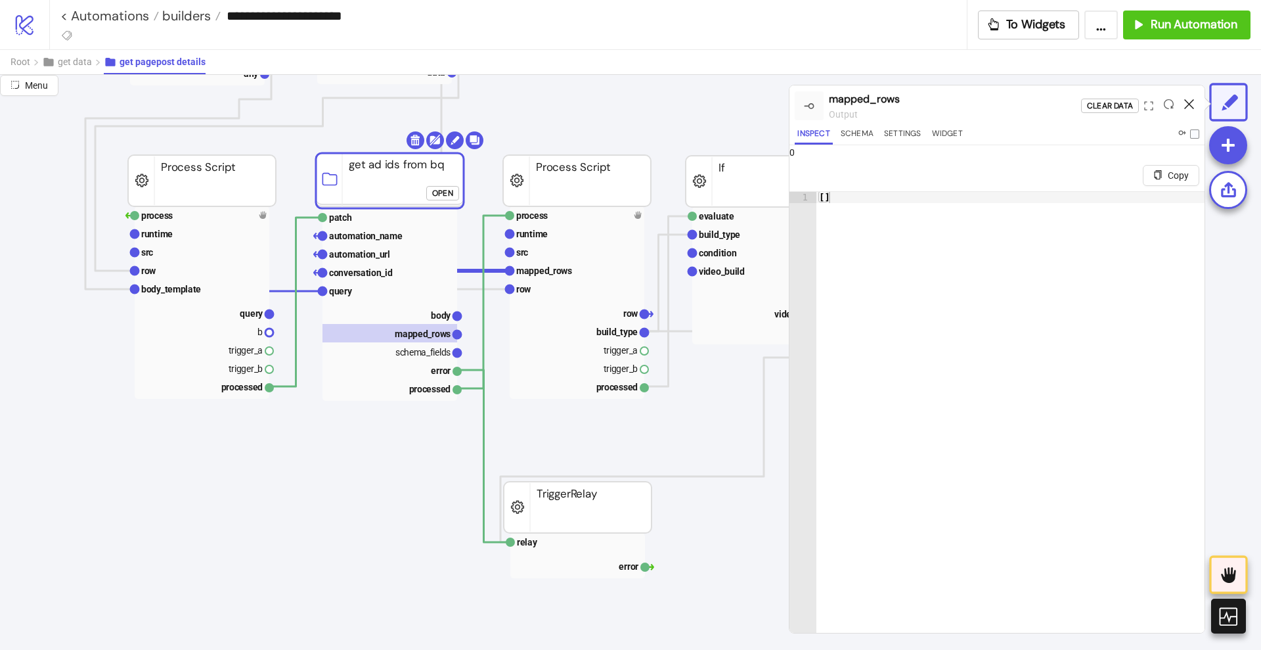
click at [1186, 105] on icon at bounding box center [1189, 104] width 10 height 10
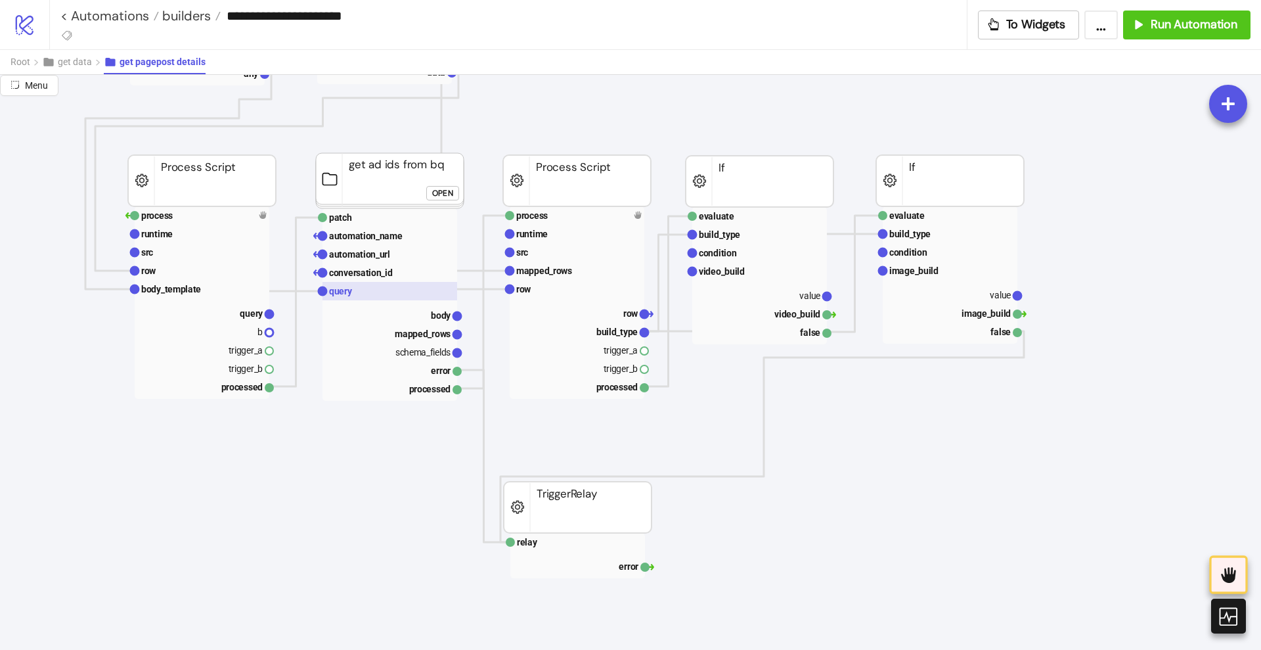
click at [345, 296] on text "query" at bounding box center [341, 291] width 24 height 11
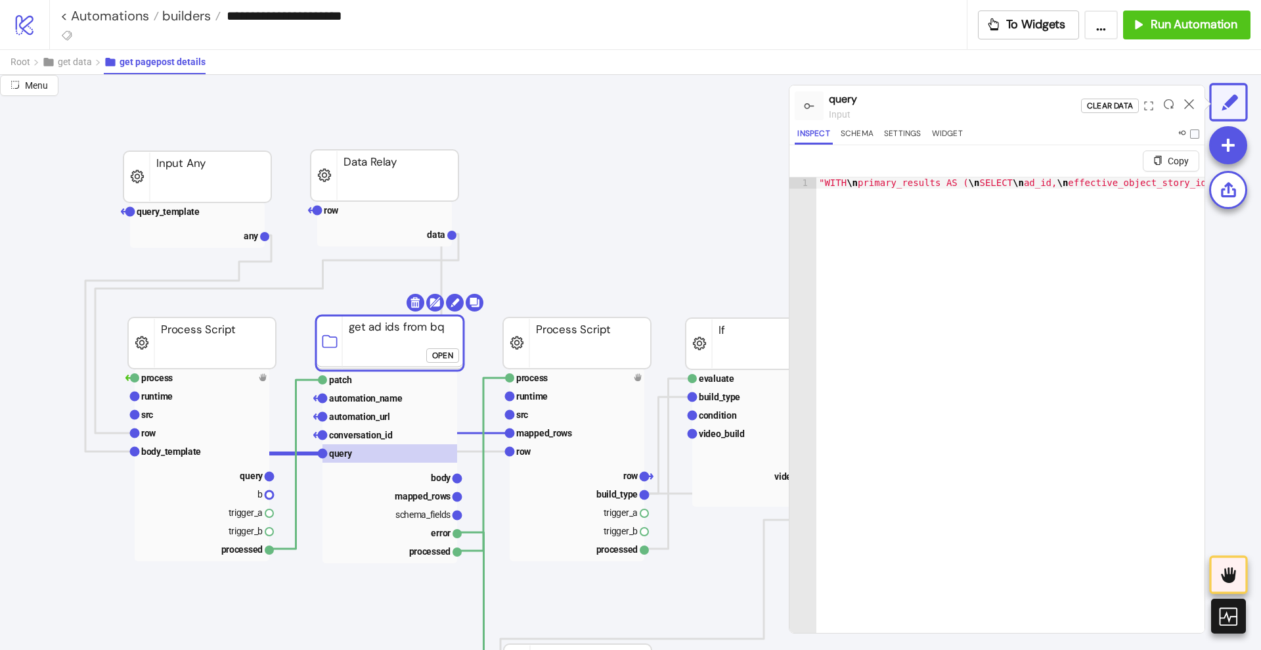
scroll to position [82, 164]
click at [170, 379] on text "process" at bounding box center [157, 379] width 32 height 11
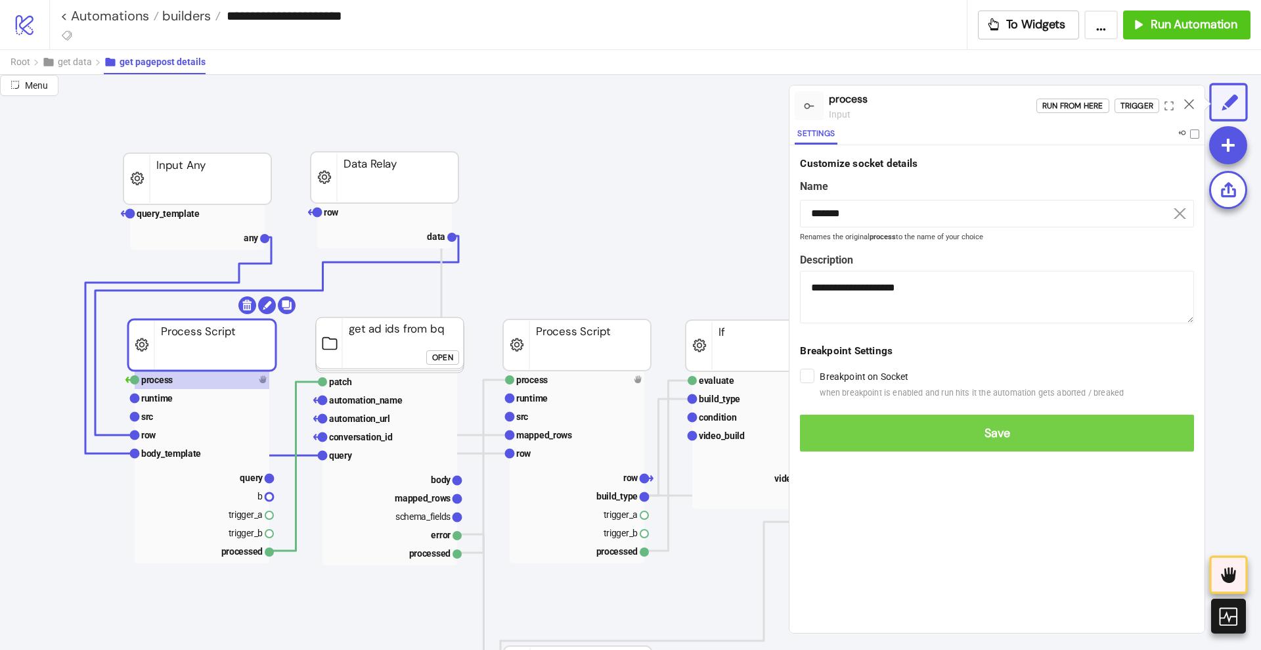
click at [830, 423] on button "Save" at bounding box center [997, 433] width 394 height 37
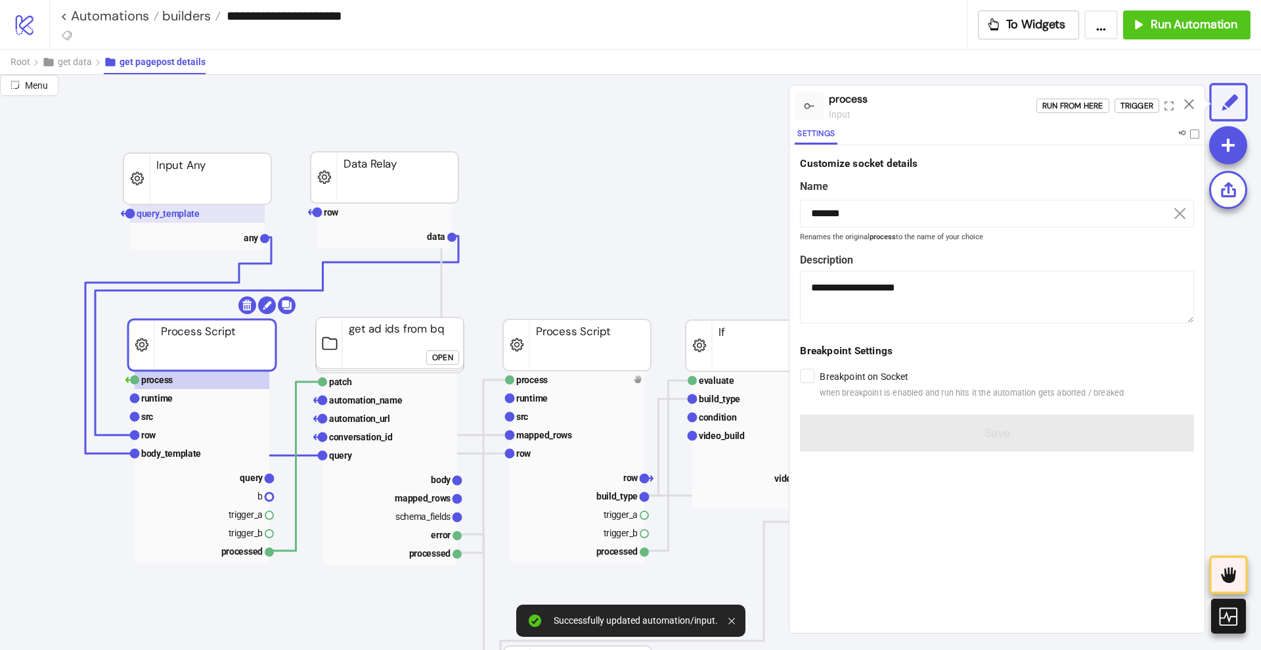
click at [196, 221] on rect at bounding box center [197, 213] width 135 height 18
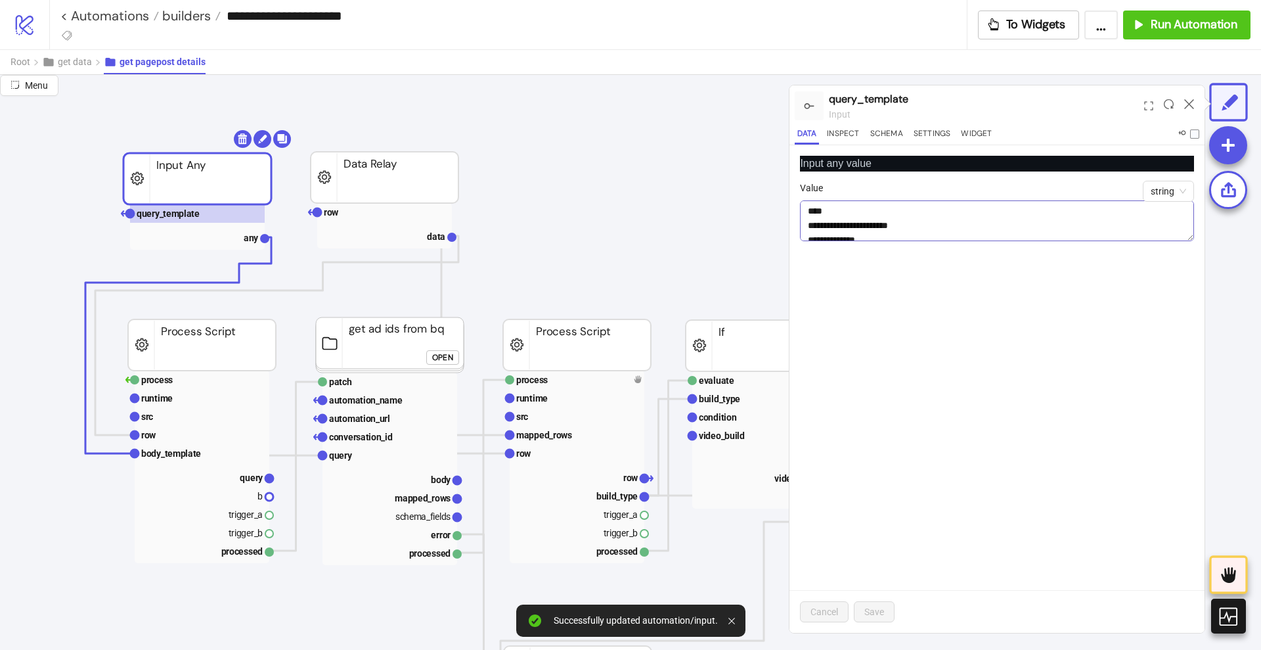
drag, startPoint x: 1188, startPoint y: 233, endPoint x: 1173, endPoint y: 432, distance: 199.6
click at [1173, 241] on textarea "Value" at bounding box center [997, 220] width 394 height 41
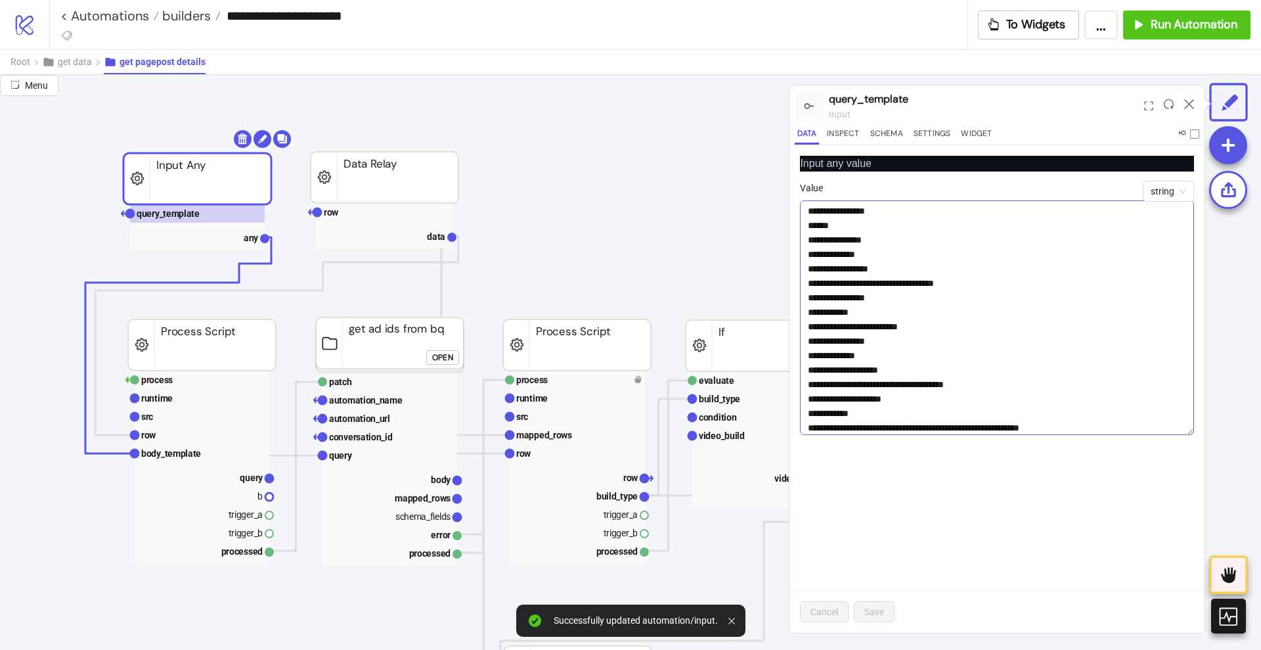
scroll to position [328, 0]
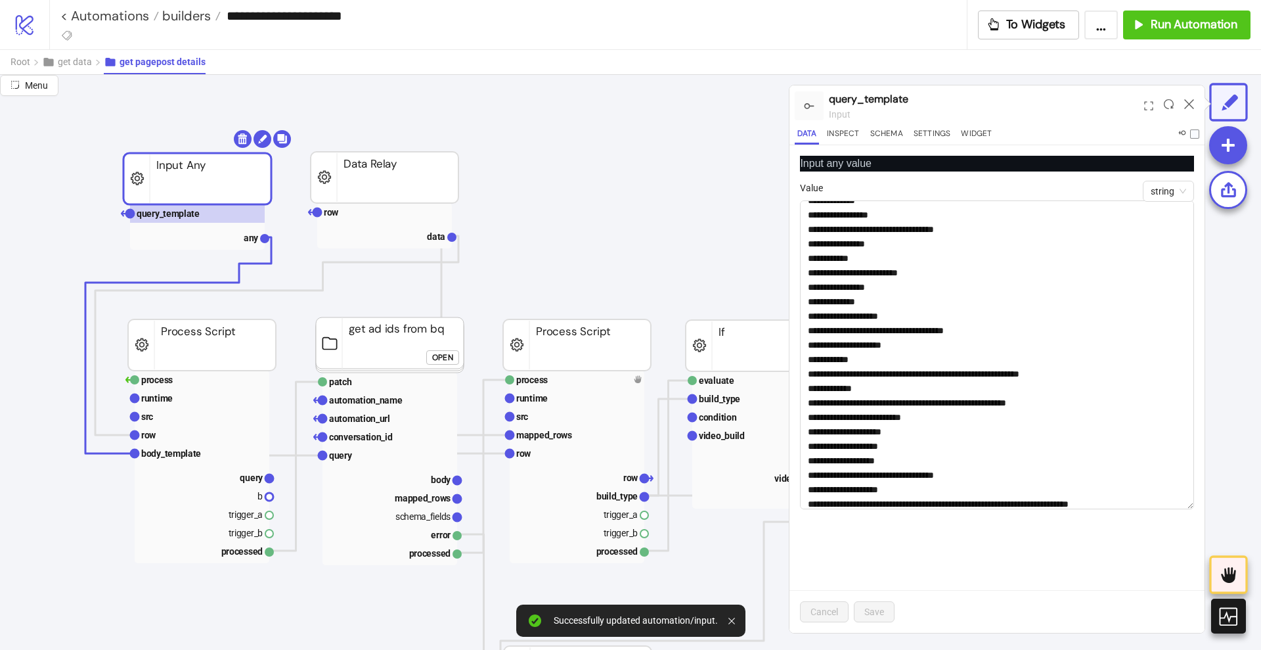
drag, startPoint x: 1191, startPoint y: 429, endPoint x: 1210, endPoint y: 610, distance: 182.3
click at [1210, 610] on div "Menu query_template input Data Inspect Schema Settings Widget Input any value s…" at bounding box center [630, 362] width 1261 height 575
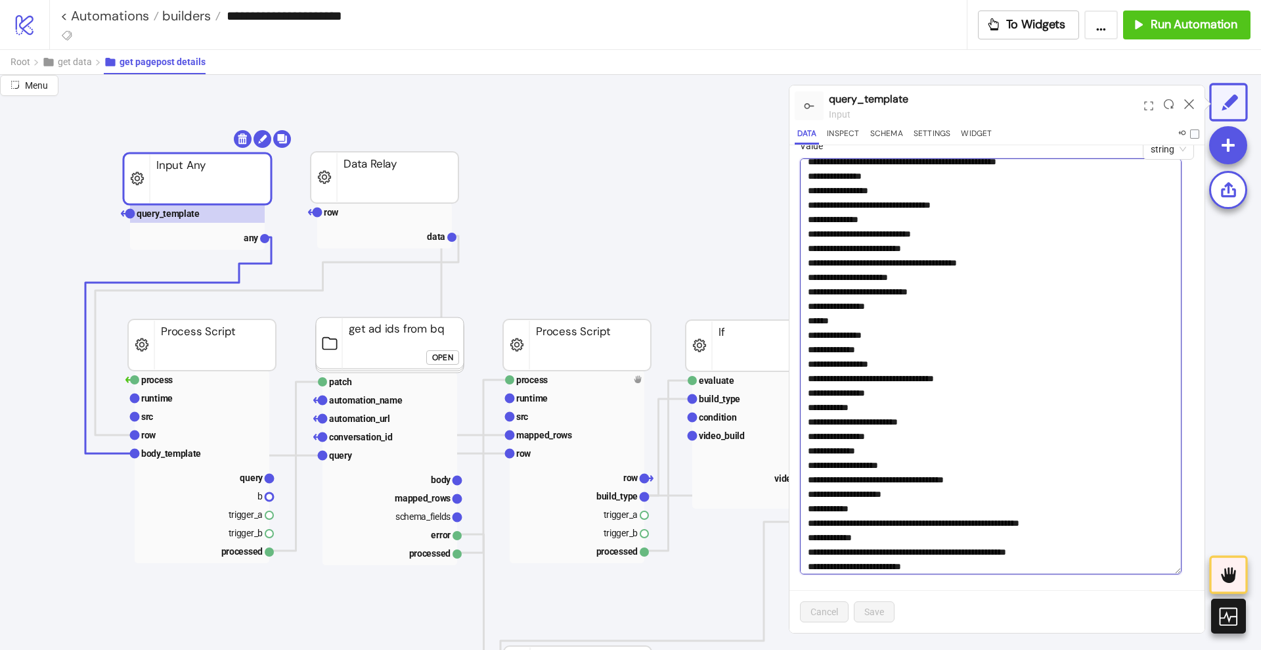
scroll to position [0, 0]
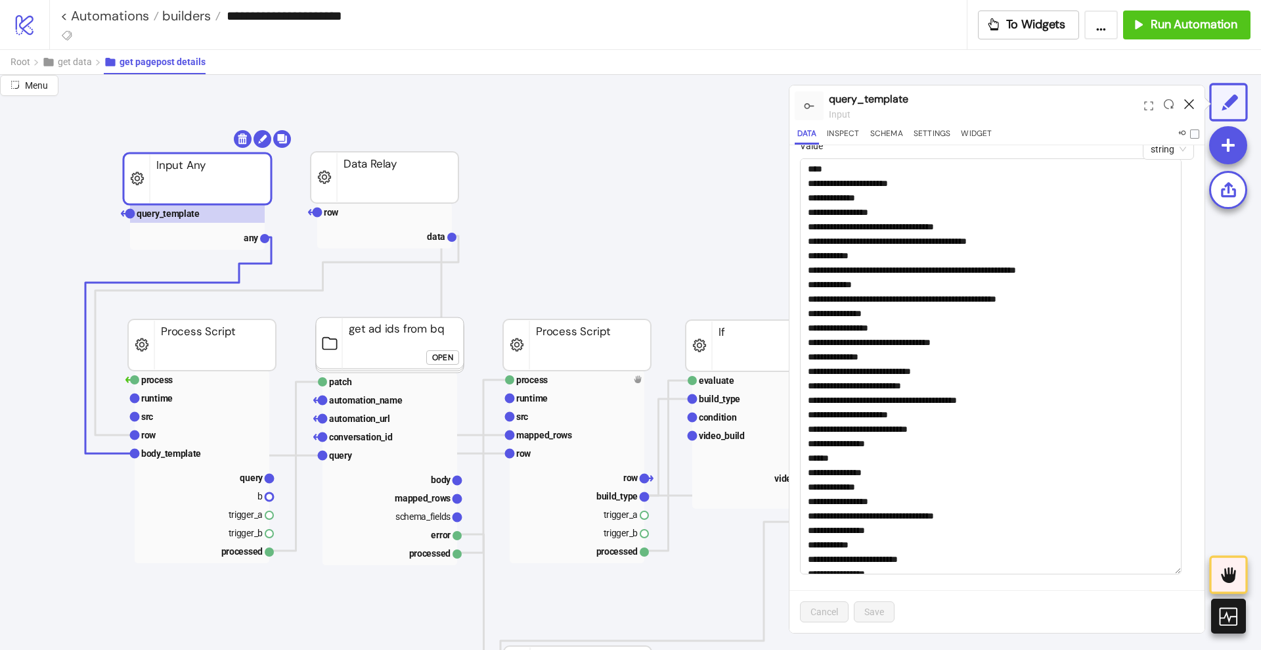
click at [1186, 101] on icon at bounding box center [1189, 104] width 10 height 10
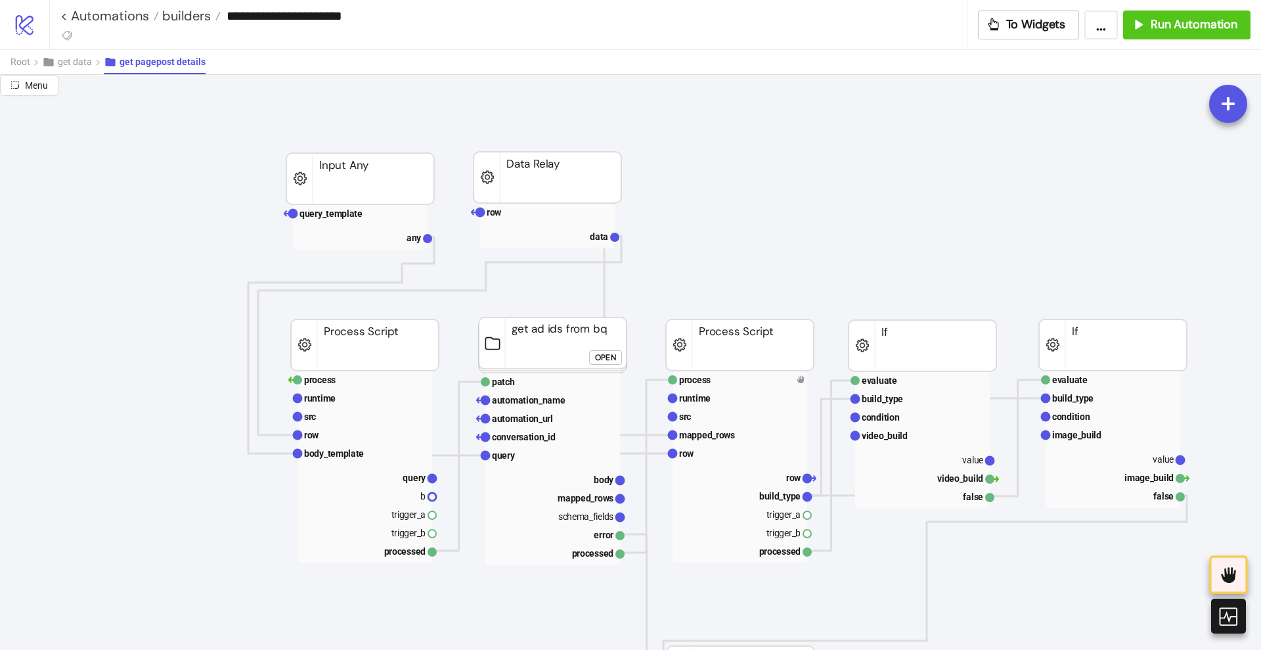
scroll to position [82, 0]
click at [350, 218] on text "query_template" at bounding box center [332, 213] width 63 height 11
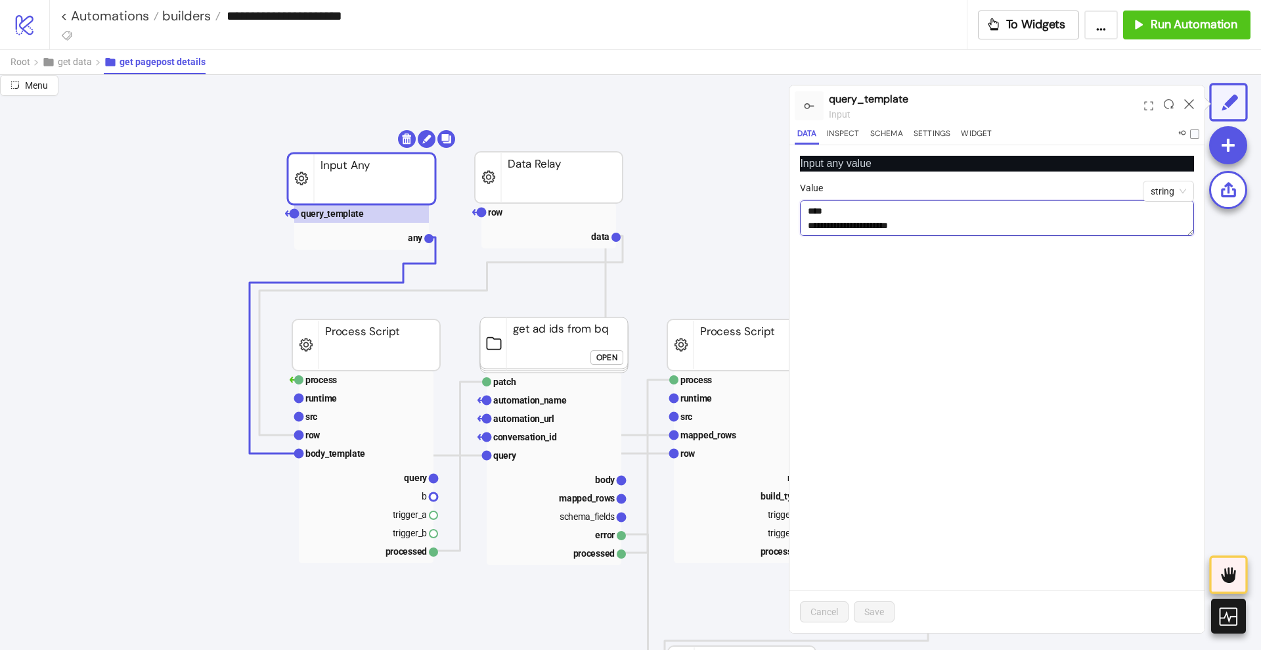
click at [911, 214] on textarea "Value" at bounding box center [997, 217] width 394 height 35
click at [838, 320] on div "Input any value string Value Cancel Save" at bounding box center [997, 388] width 415 height 487
click at [352, 434] on rect at bounding box center [366, 435] width 135 height 18
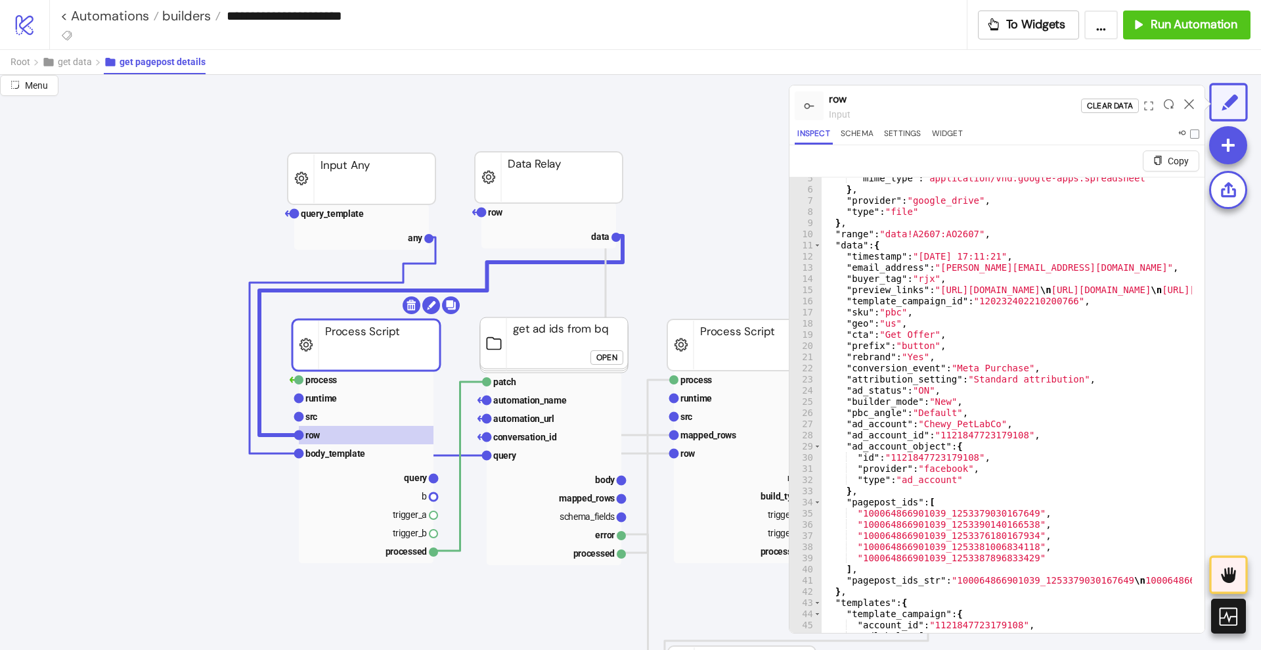
scroll to position [49, 0]
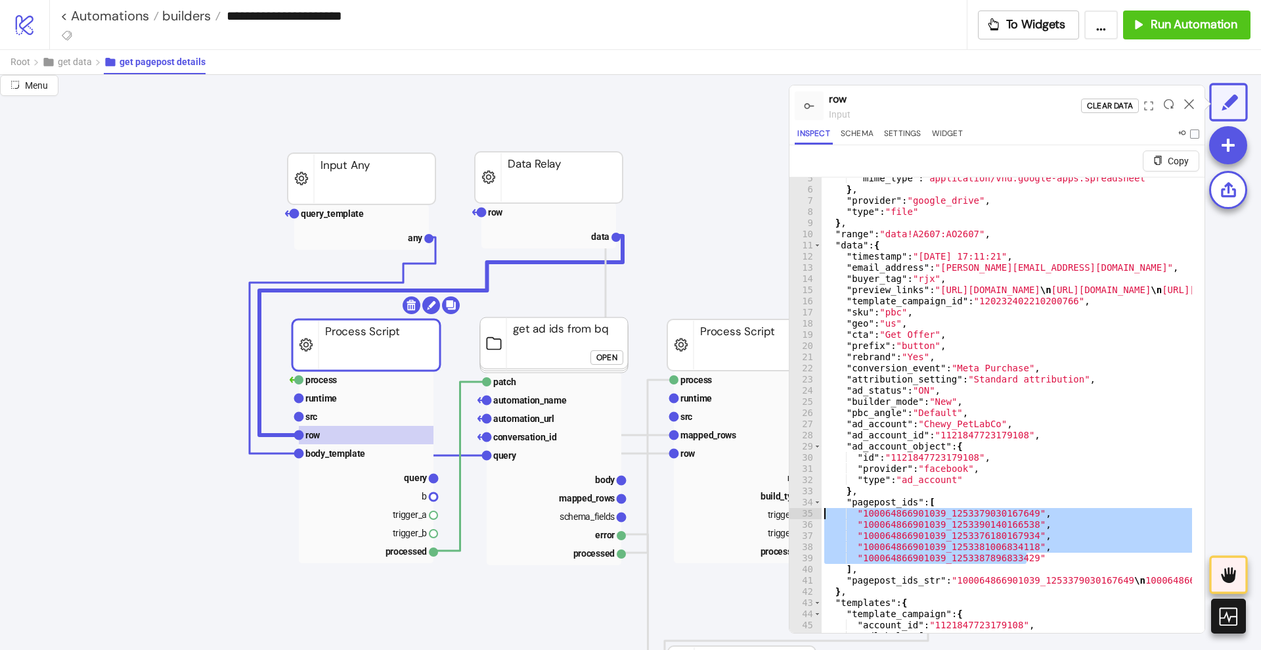
drag, startPoint x: 1032, startPoint y: 556, endPoint x: 821, endPoint y: 517, distance: 214.5
click at [821, 517] on div "**********" at bounding box center [997, 420] width 415 height 487
type textarea "**********"
click at [338, 413] on rect at bounding box center [366, 416] width 135 height 18
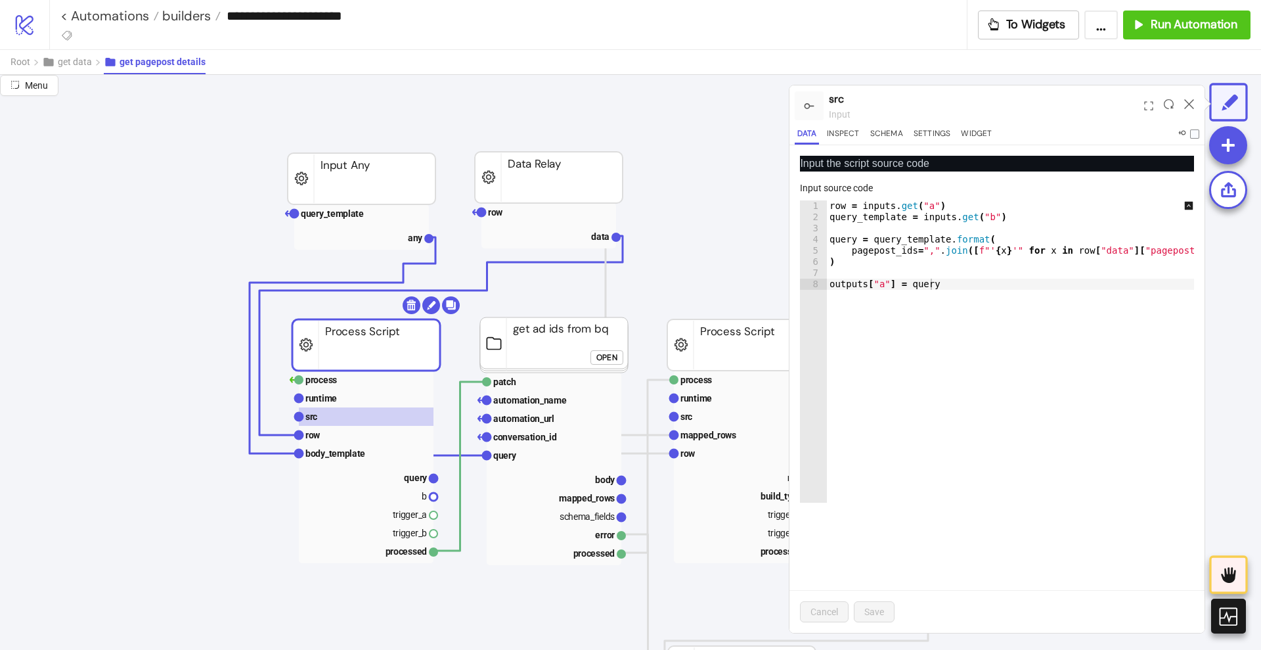
click at [906, 242] on div "row = inputs . get ( "a" ) query_template = inputs . get ( "b" ) query = query_…" at bounding box center [1017, 356] width 381 height 312
click at [960, 317] on div "row = inputs . get ( "a" ) query_template = inputs . get ( "b" ) query = query_…" at bounding box center [1017, 356] width 381 height 312
drag, startPoint x: 981, startPoint y: 241, endPoint x: 827, endPoint y: 238, distance: 154.4
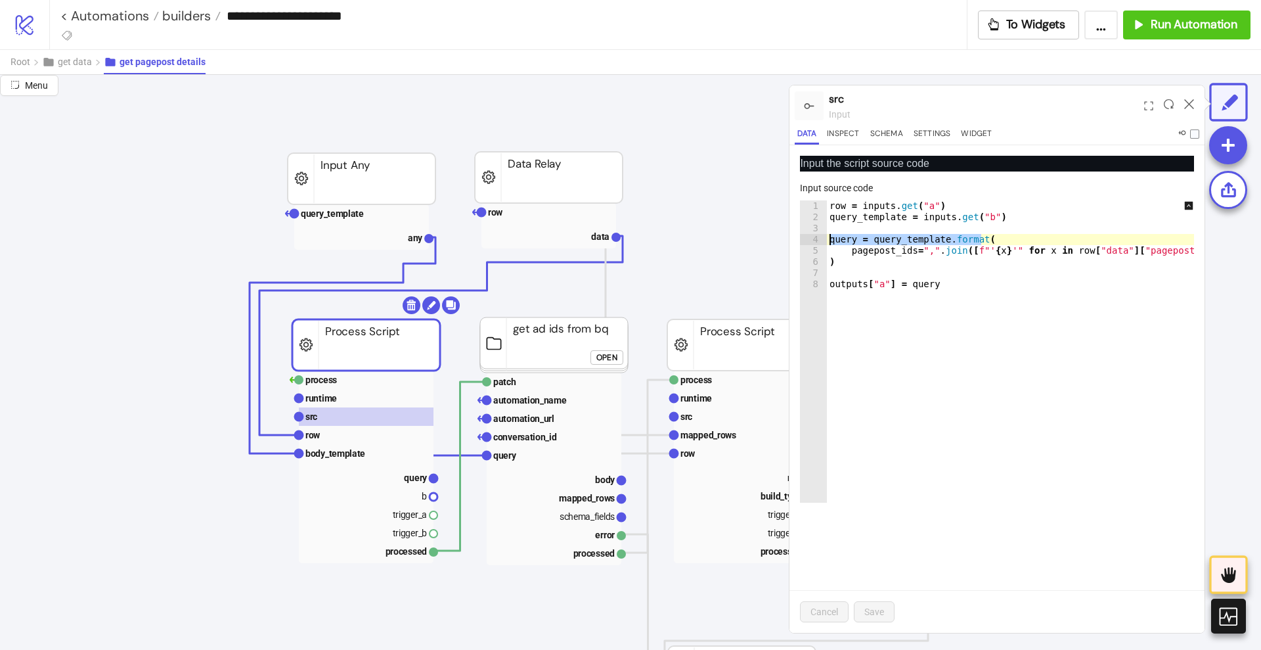
click at [827, 237] on div "row = inputs . get ( "a" ) query_template = inputs . get ( "b" ) query = query_…" at bounding box center [1017, 356] width 381 height 312
click at [937, 345] on div "row = inputs . get ( "a" ) query_template = inputs . get ( "b" ) query = query_…" at bounding box center [1017, 356] width 381 height 312
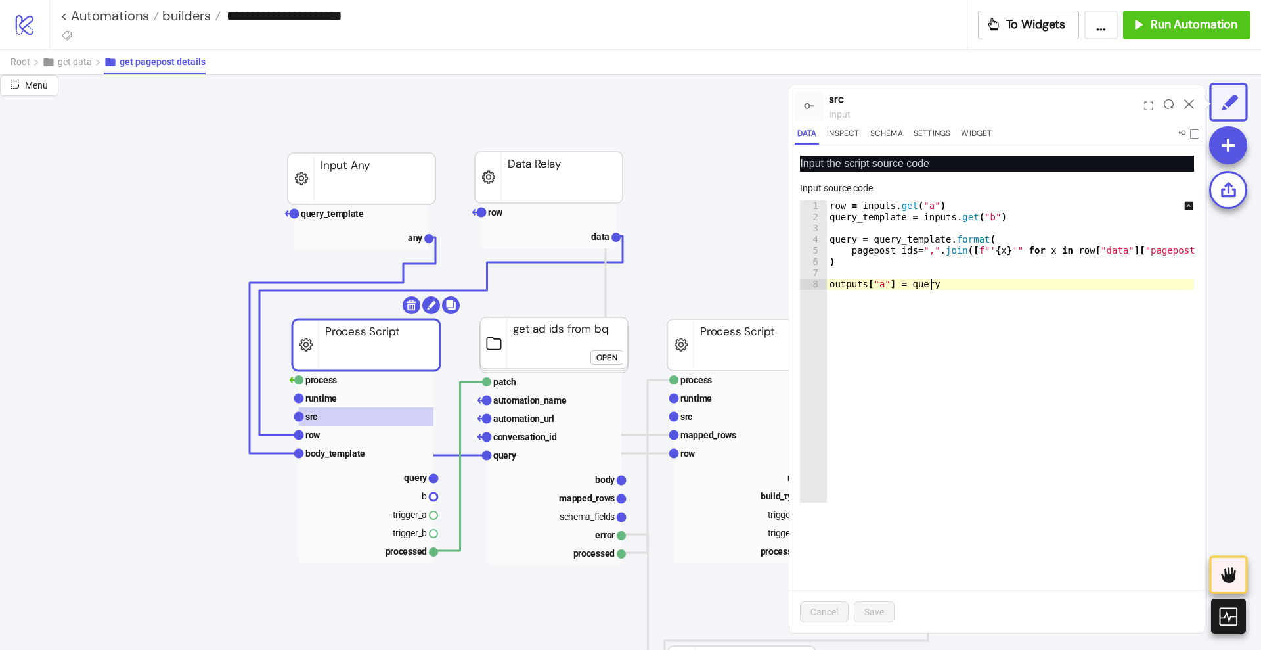
type textarea "**********"
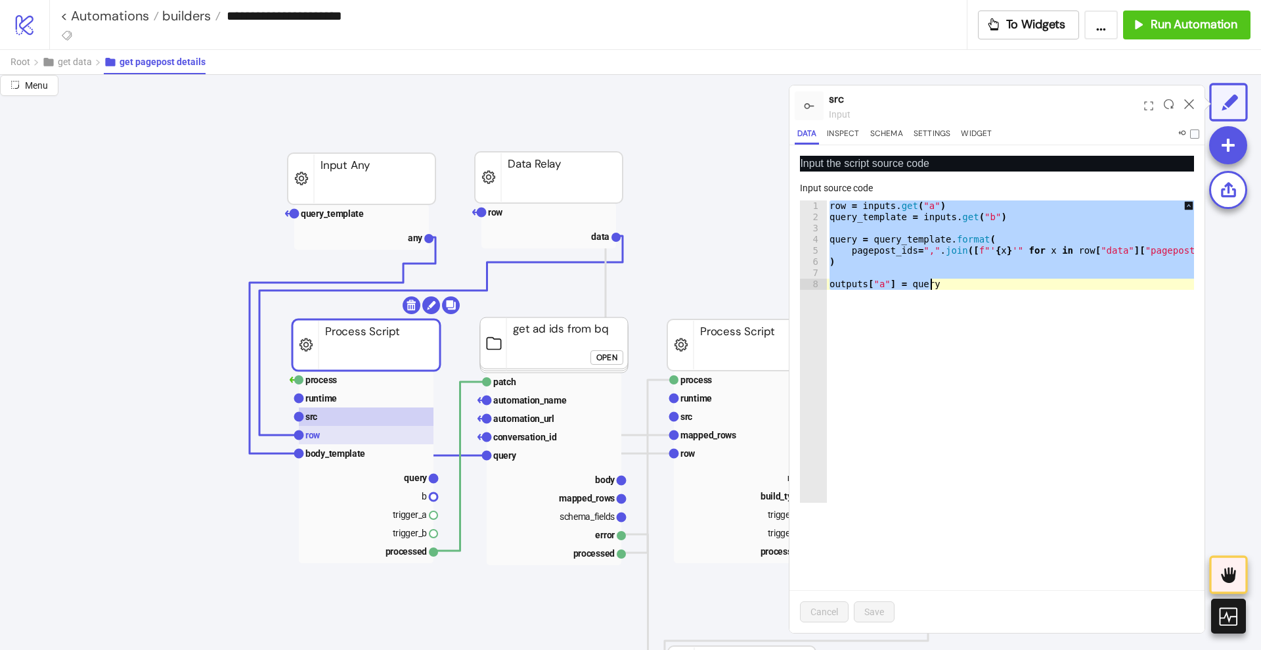
click at [344, 433] on rect at bounding box center [366, 435] width 135 height 18
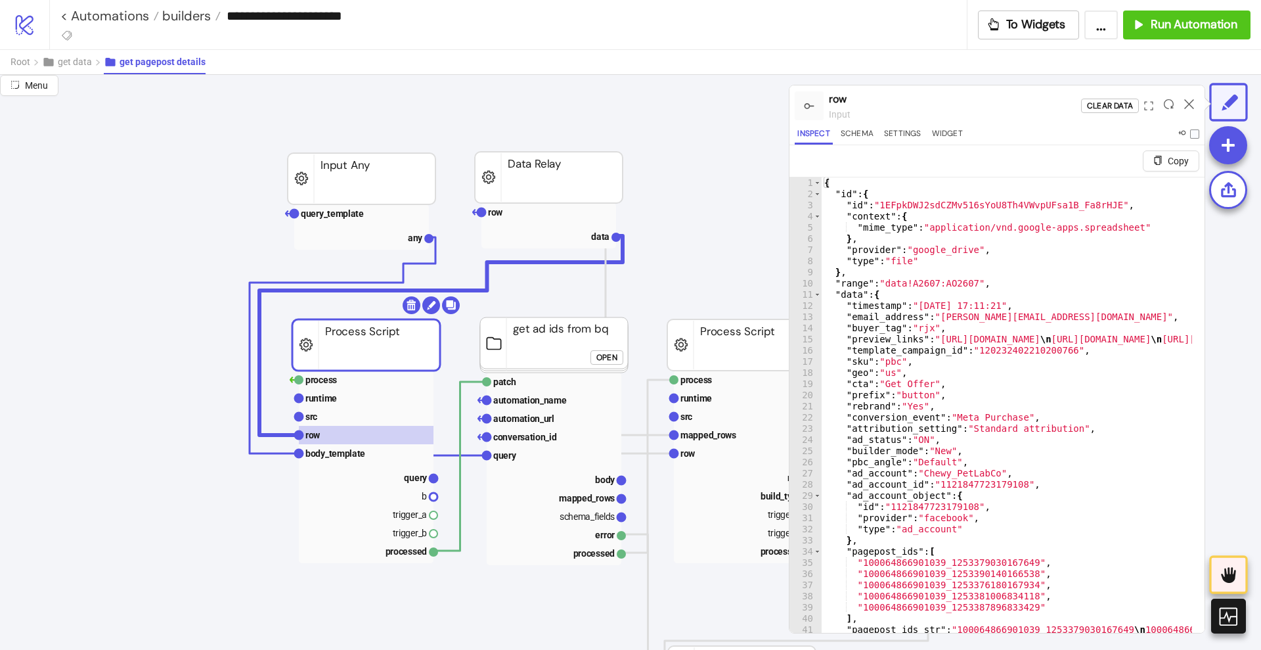
type textarea "* *"
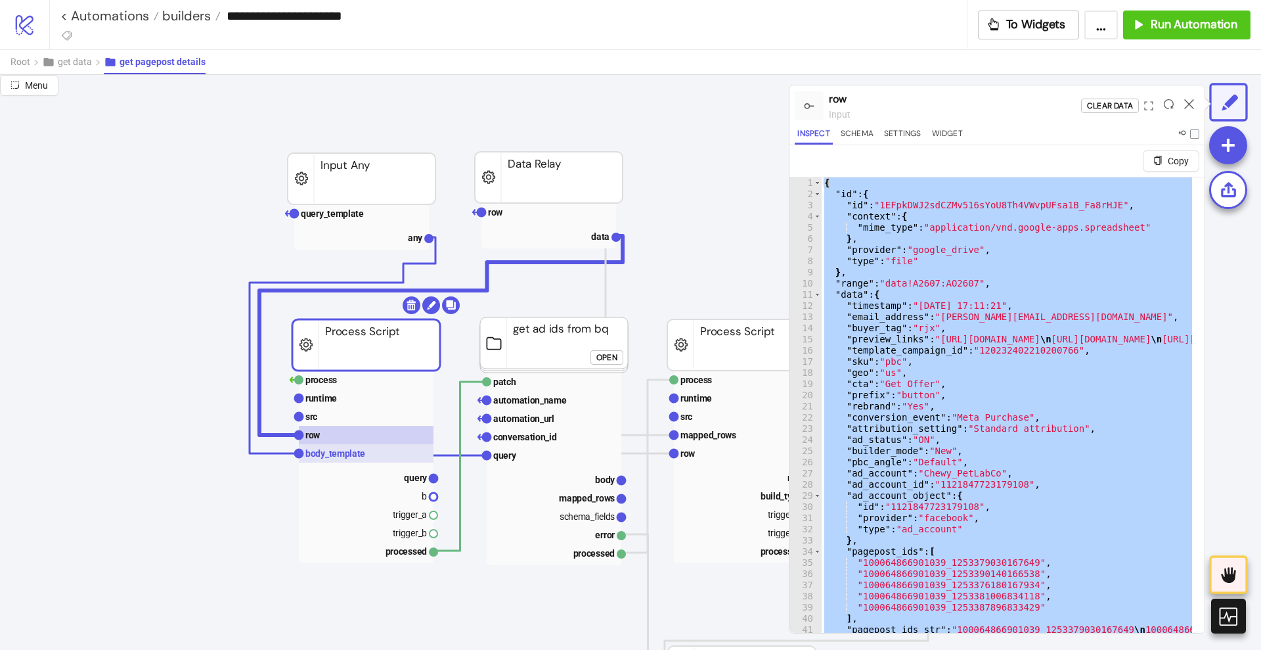
click at [344, 450] on text "body_template" at bounding box center [335, 453] width 60 height 11
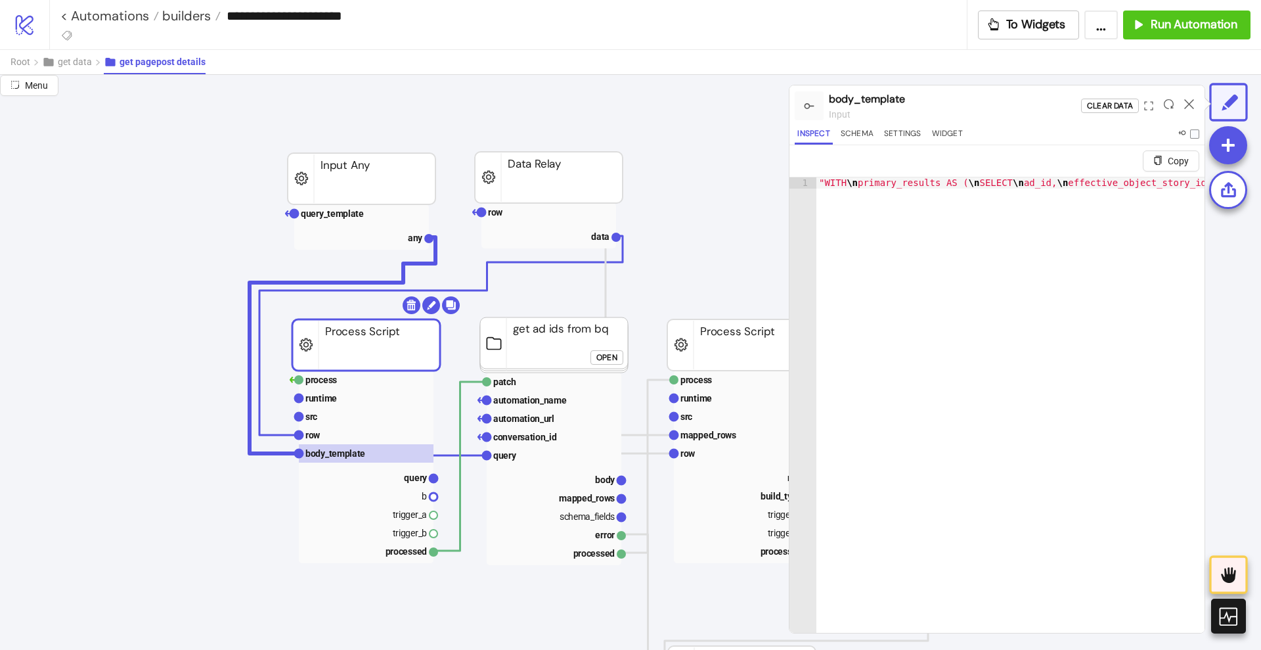
scroll to position [0, 18131]
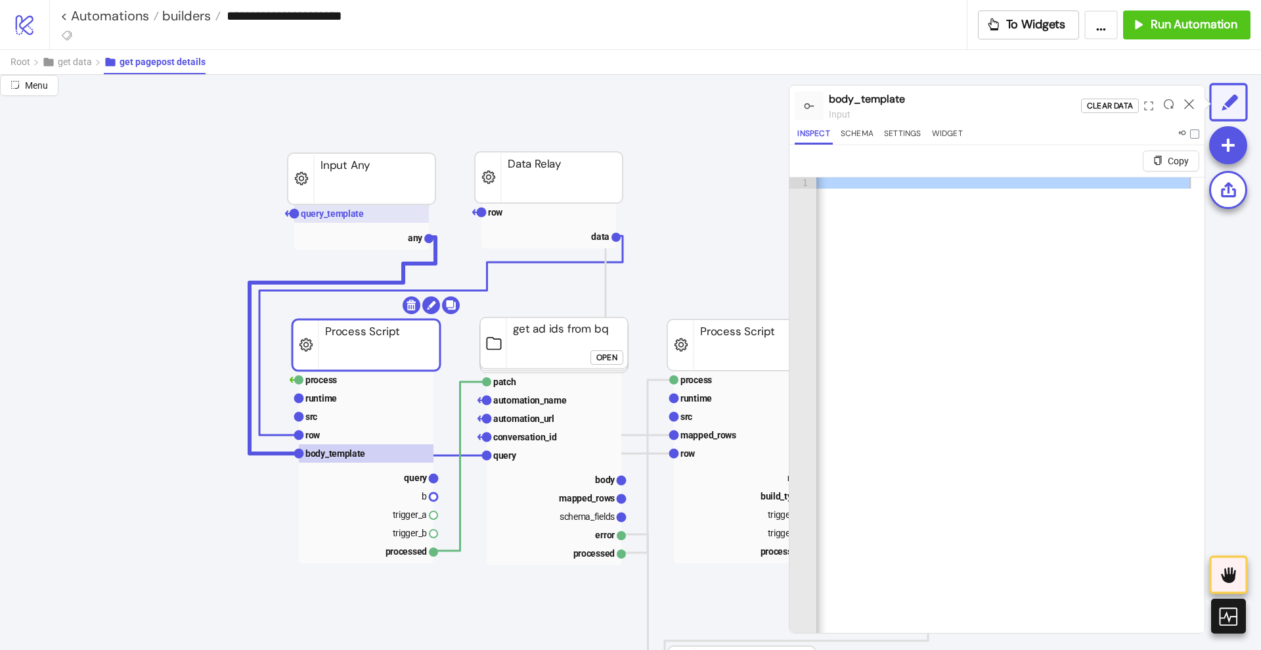
click at [348, 215] on text "query_template" at bounding box center [332, 213] width 63 height 11
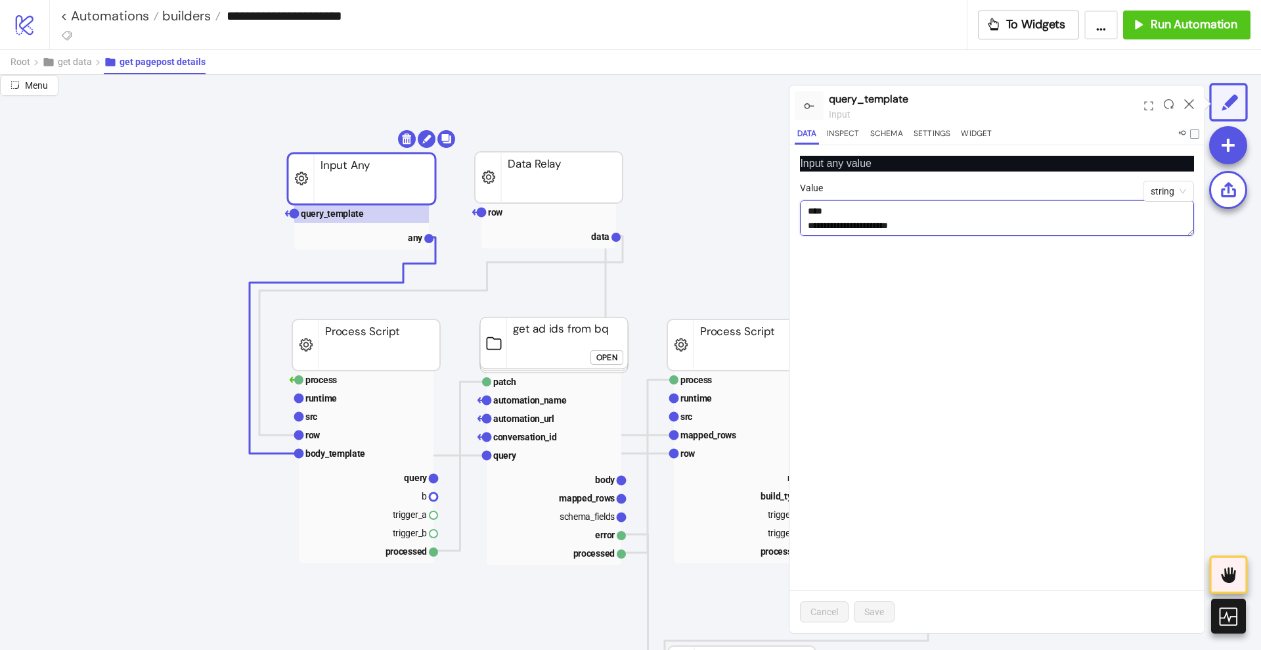
click at [909, 208] on textarea "Value" at bounding box center [997, 217] width 394 height 35
click at [1190, 102] on icon at bounding box center [1189, 104] width 10 height 10
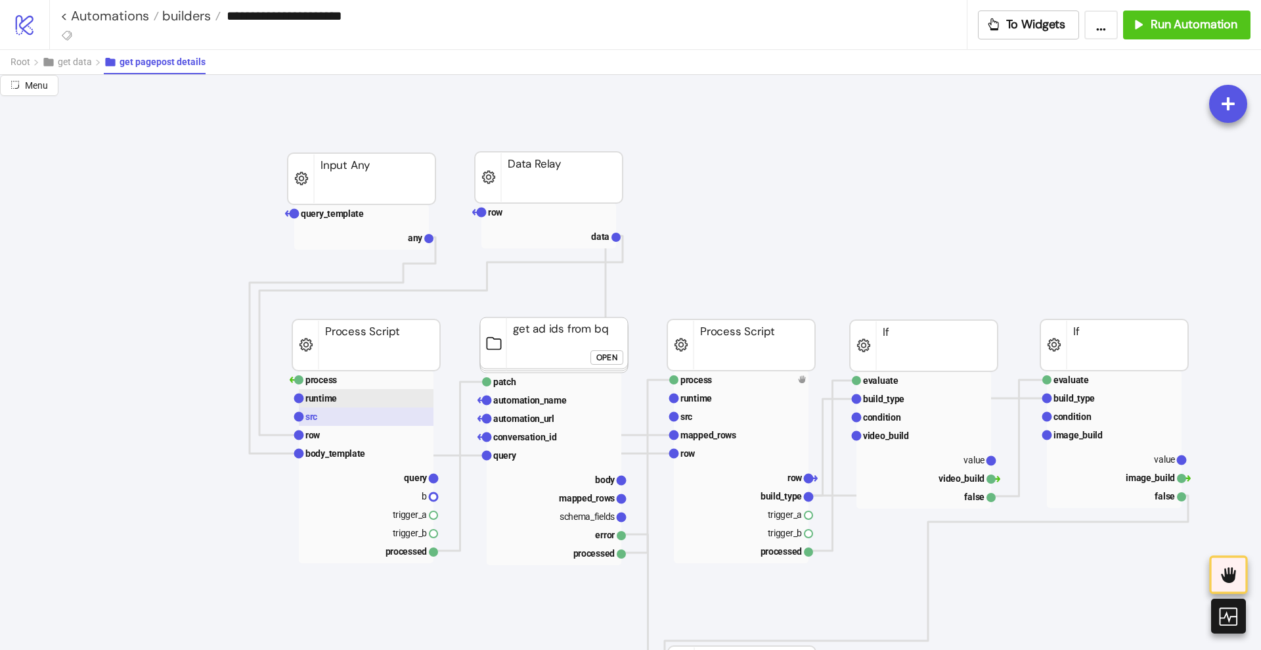
click at [342, 412] on rect at bounding box center [366, 416] width 135 height 18
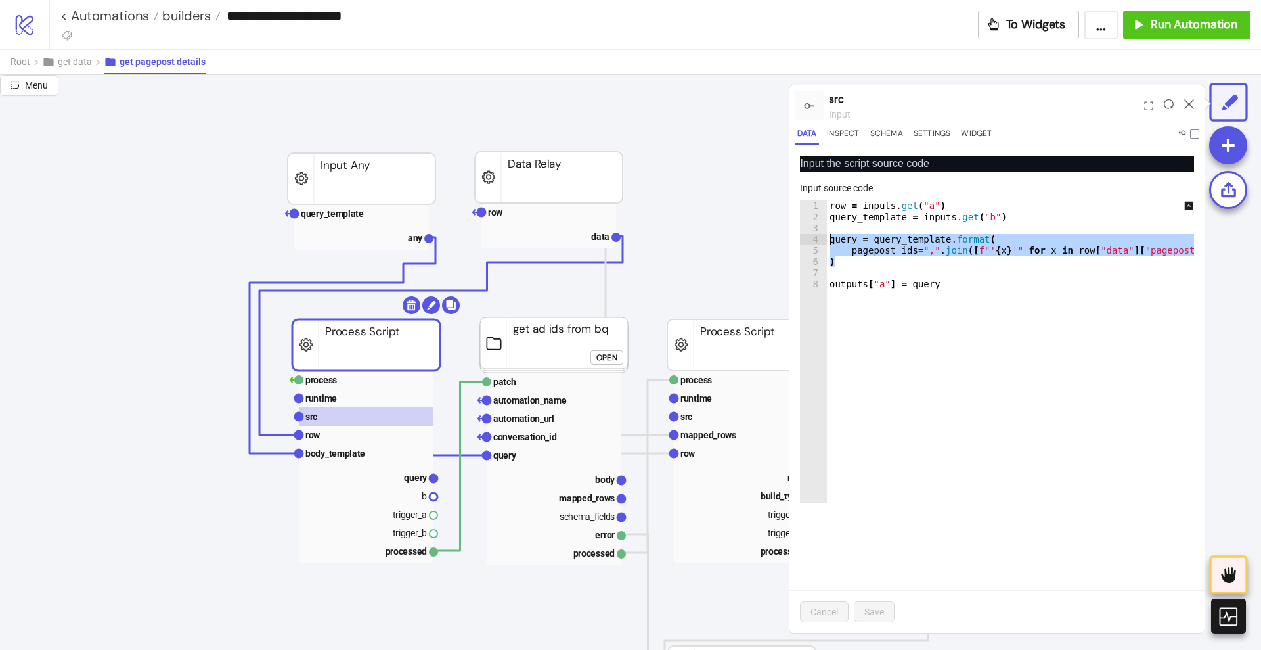
drag, startPoint x: 839, startPoint y: 261, endPoint x: 819, endPoint y: 240, distance: 29.3
click at [819, 240] on div "* 1 2 3 4 5 6 7 8 row = inputs . get ( "a" ) query_template = inputs . get ( "b…" at bounding box center [997, 351] width 394 height 302
paste textarea "Cursor at row 4"
type textarea "**********"
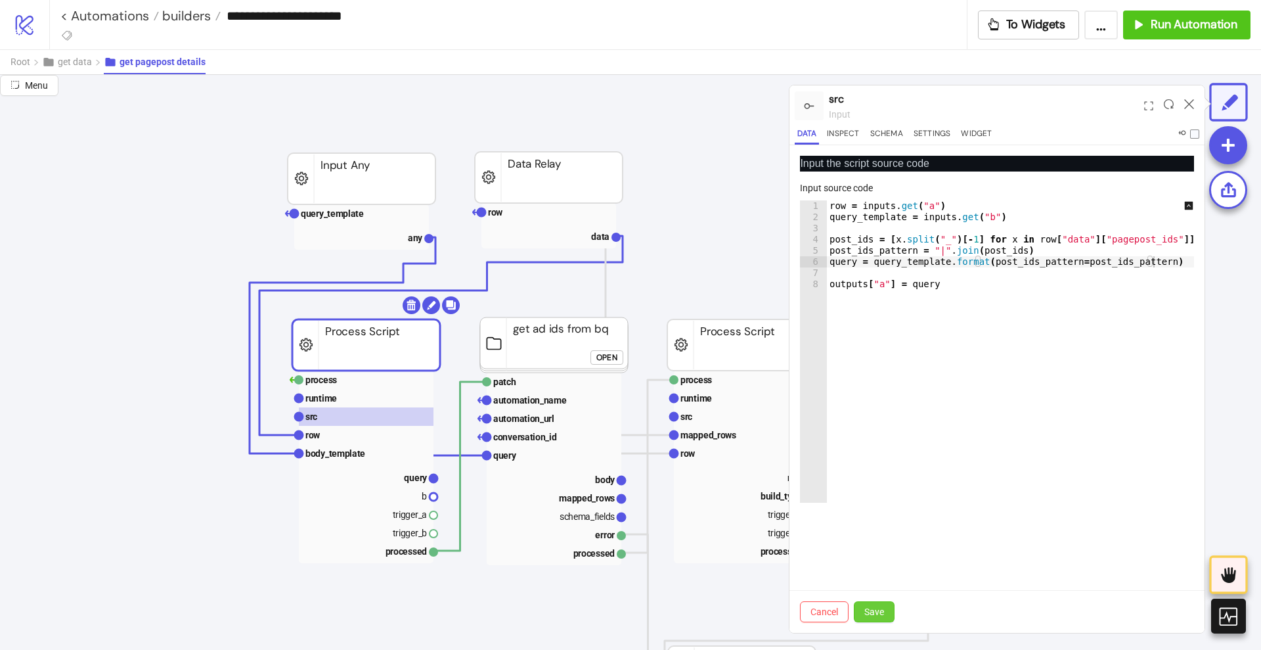
click at [870, 608] on span "Save" at bounding box center [875, 611] width 20 height 11
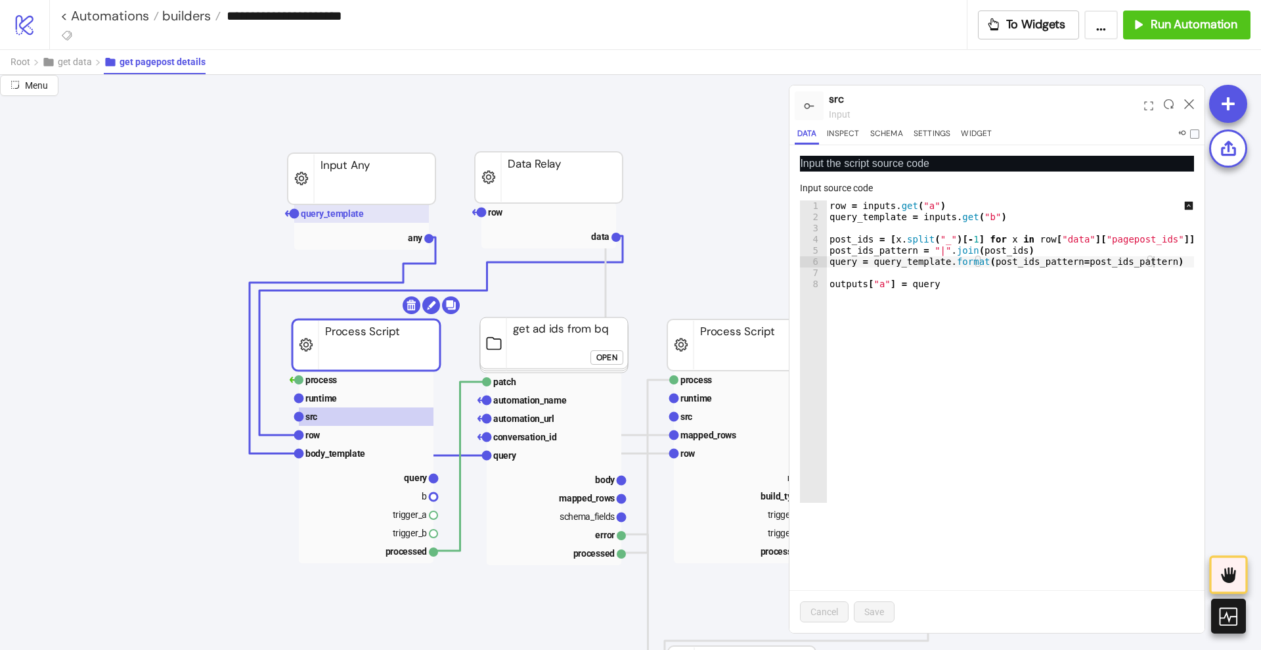
click at [330, 214] on text "query_template" at bounding box center [332, 213] width 63 height 11
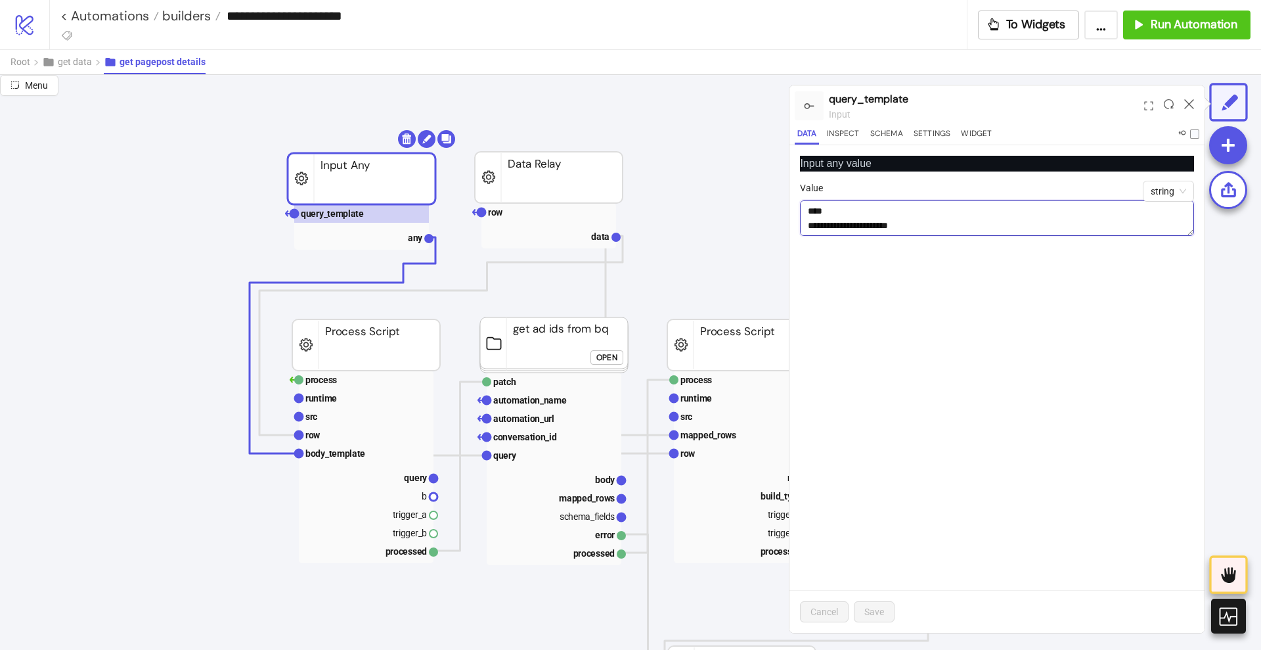
click at [926, 223] on textarea "Value" at bounding box center [997, 217] width 394 height 35
paste textarea "**********"
type textarea "**********"
click at [884, 612] on span "Save" at bounding box center [875, 611] width 20 height 11
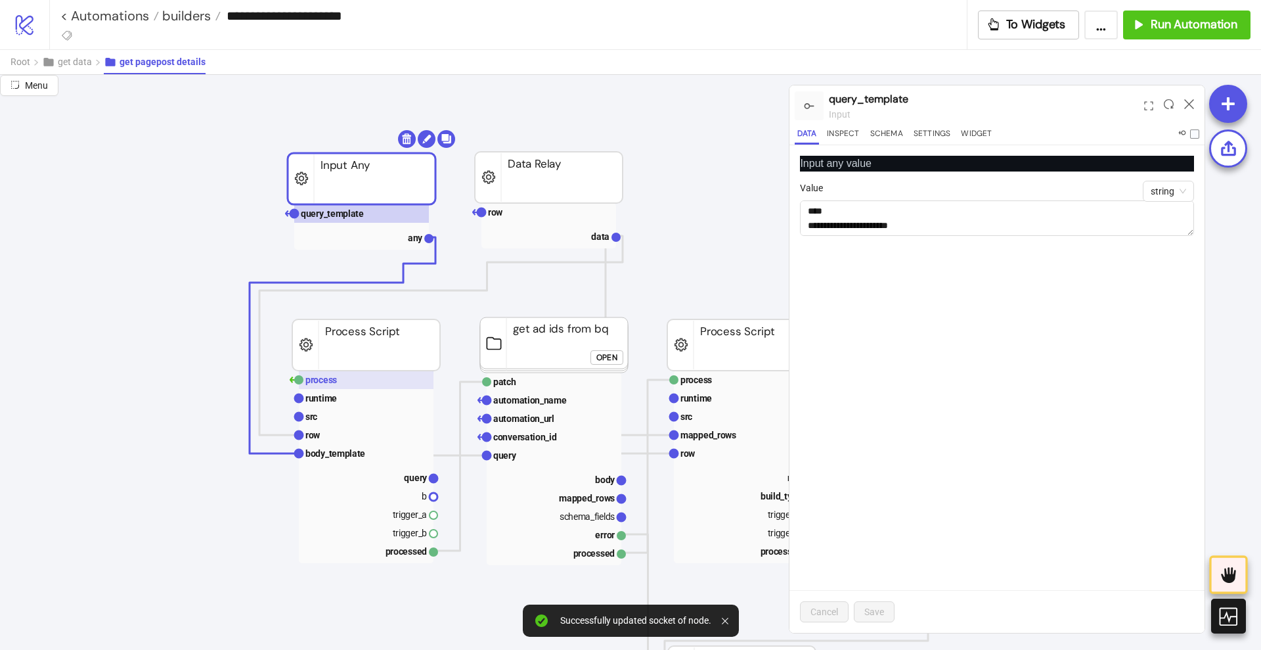
click at [372, 383] on rect at bounding box center [366, 380] width 135 height 18
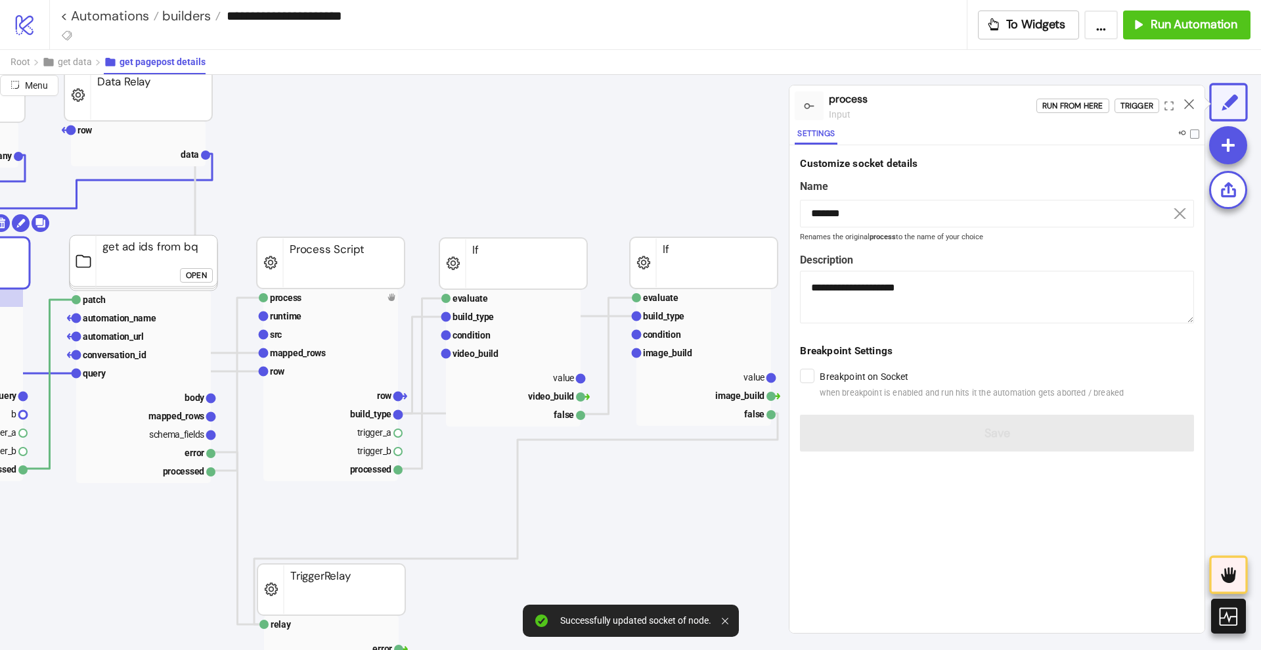
scroll to position [164, 164]
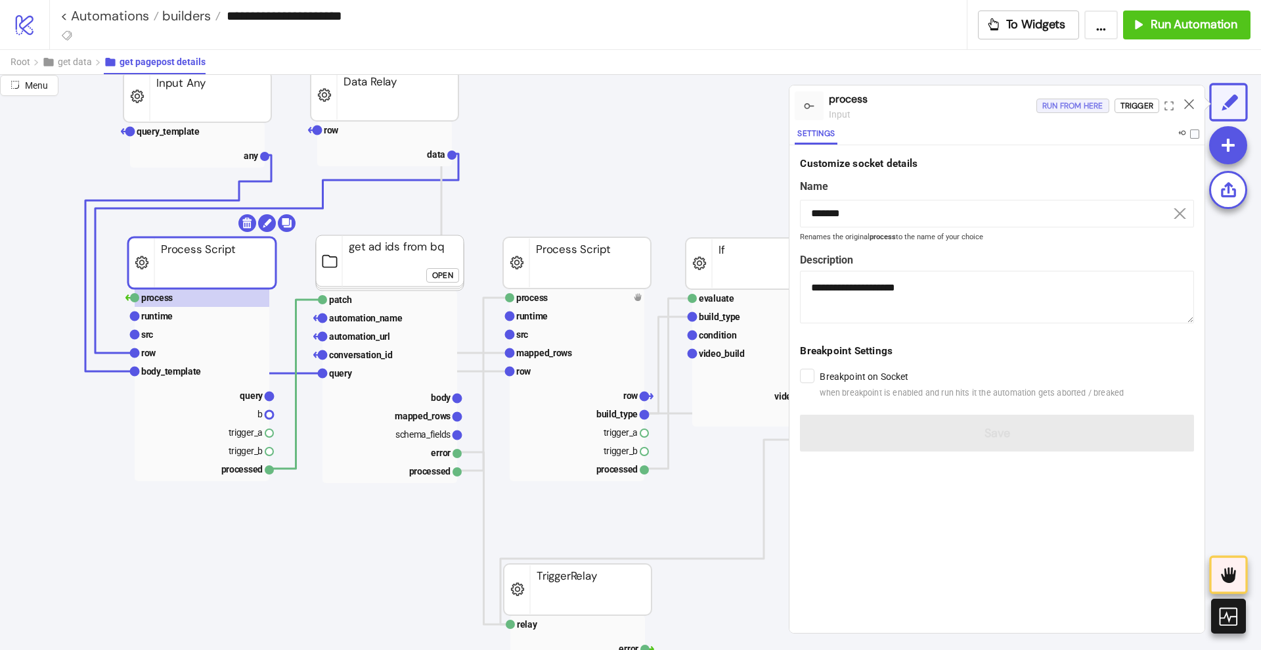
click at [1077, 107] on div "Run from here" at bounding box center [1073, 106] width 61 height 15
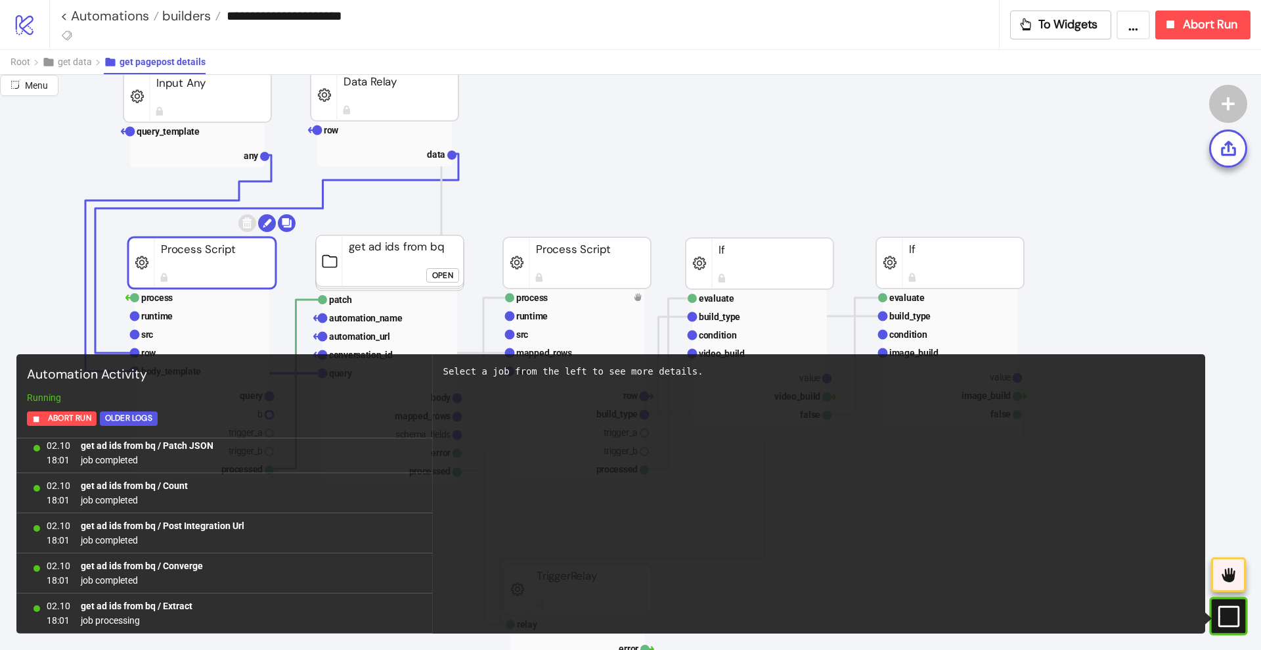
scroll to position [125, 0]
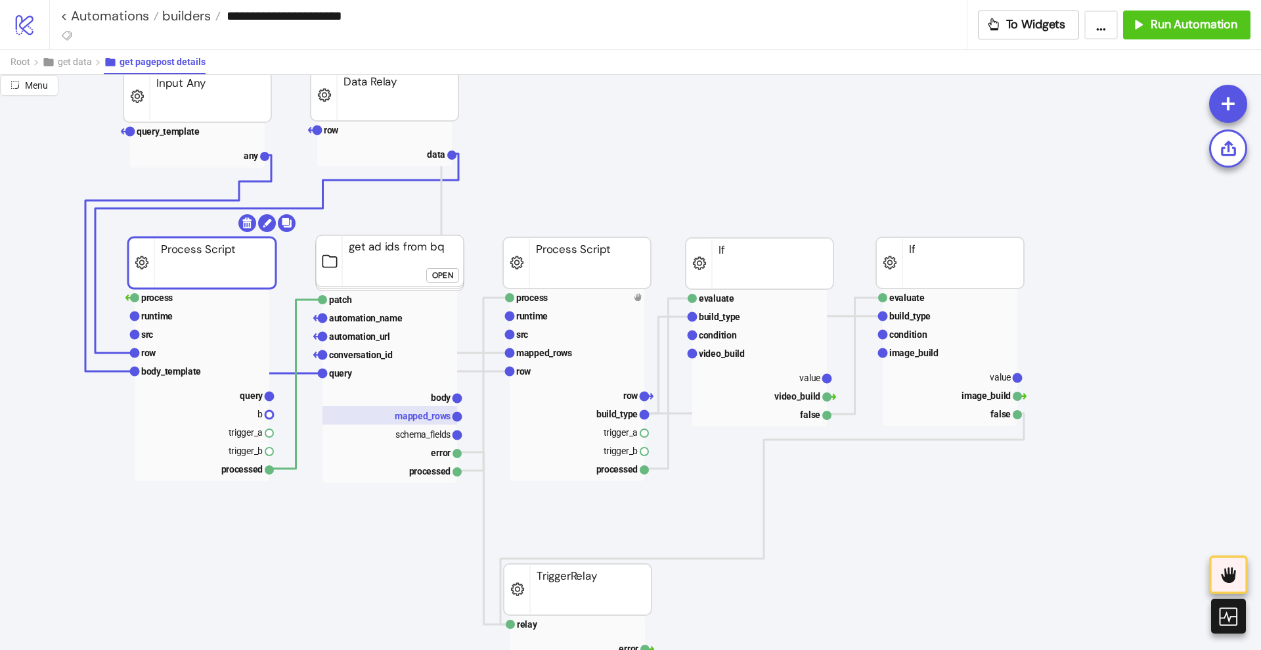
click at [425, 411] on text "mapped_rows" at bounding box center [423, 416] width 56 height 11
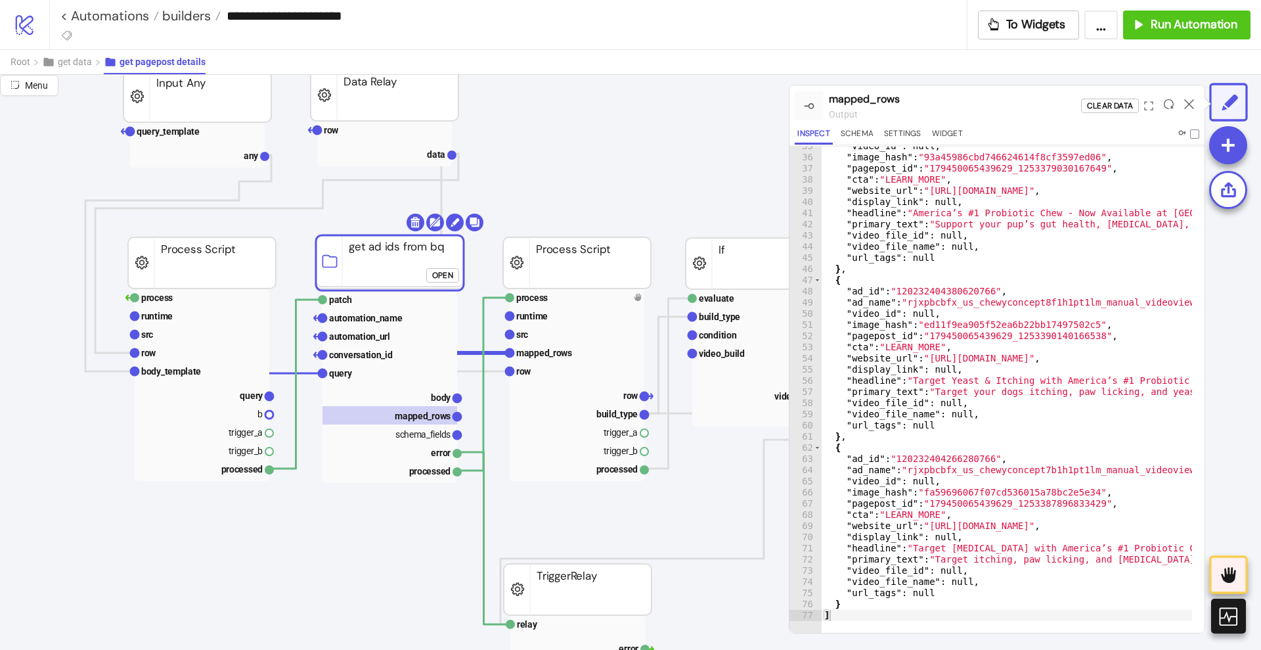
scroll to position [32, 0]
click at [1190, 102] on icon at bounding box center [1189, 104] width 10 height 10
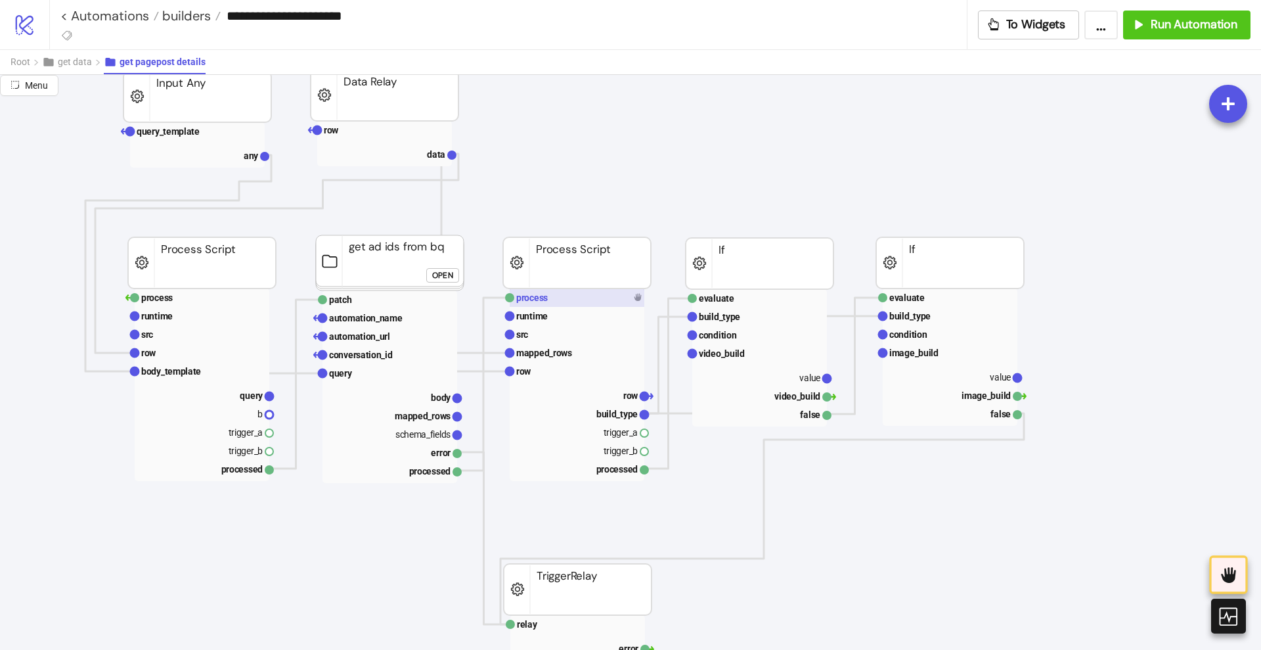
click at [616, 298] on rect at bounding box center [577, 297] width 135 height 18
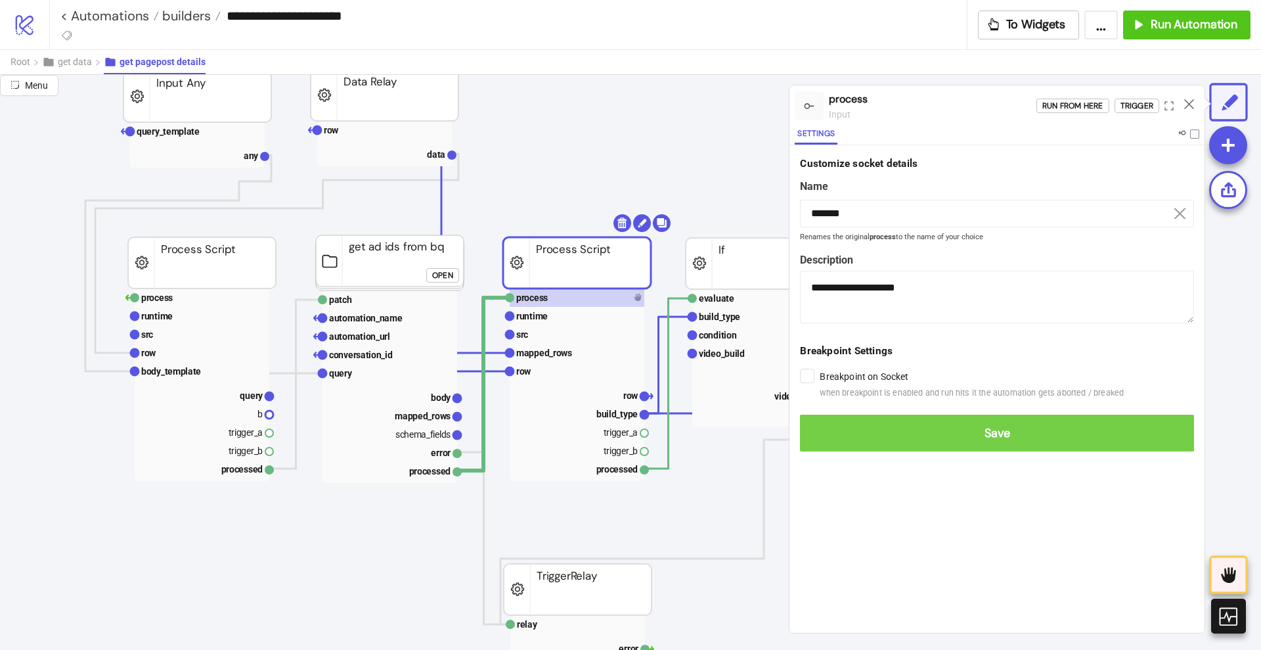
click at [826, 423] on button "Save" at bounding box center [997, 433] width 394 height 37
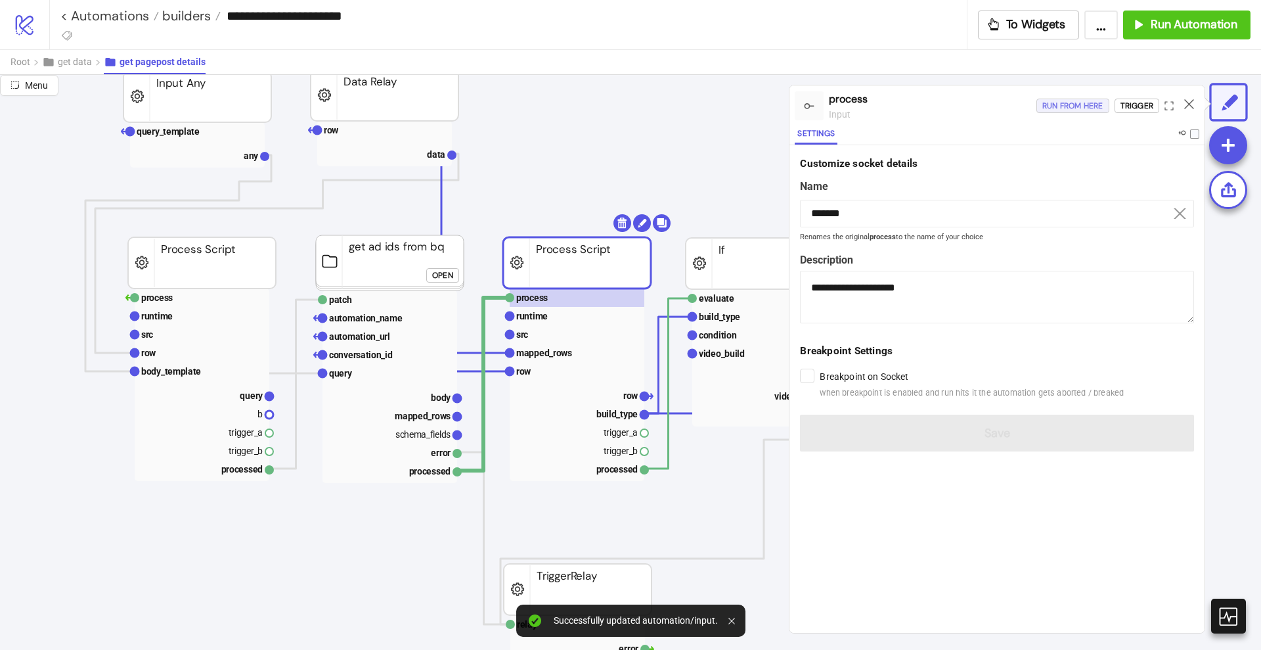
click at [1055, 104] on div "Run from here" at bounding box center [1073, 106] width 61 height 15
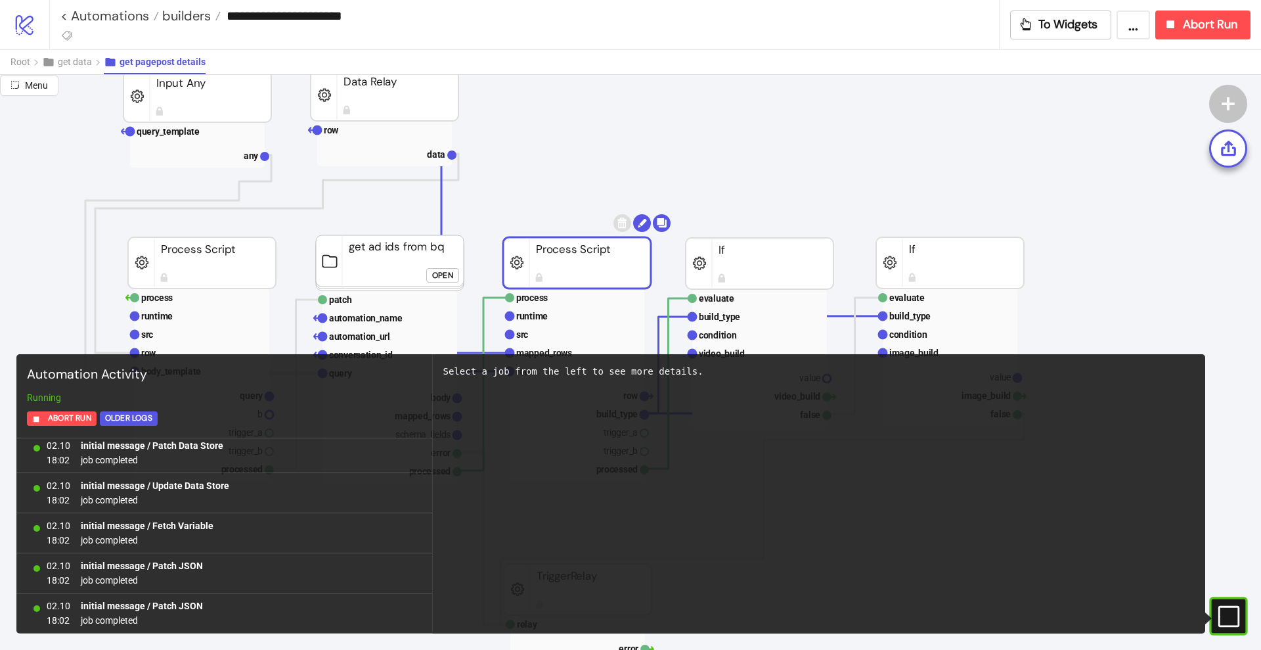
scroll to position [406, 0]
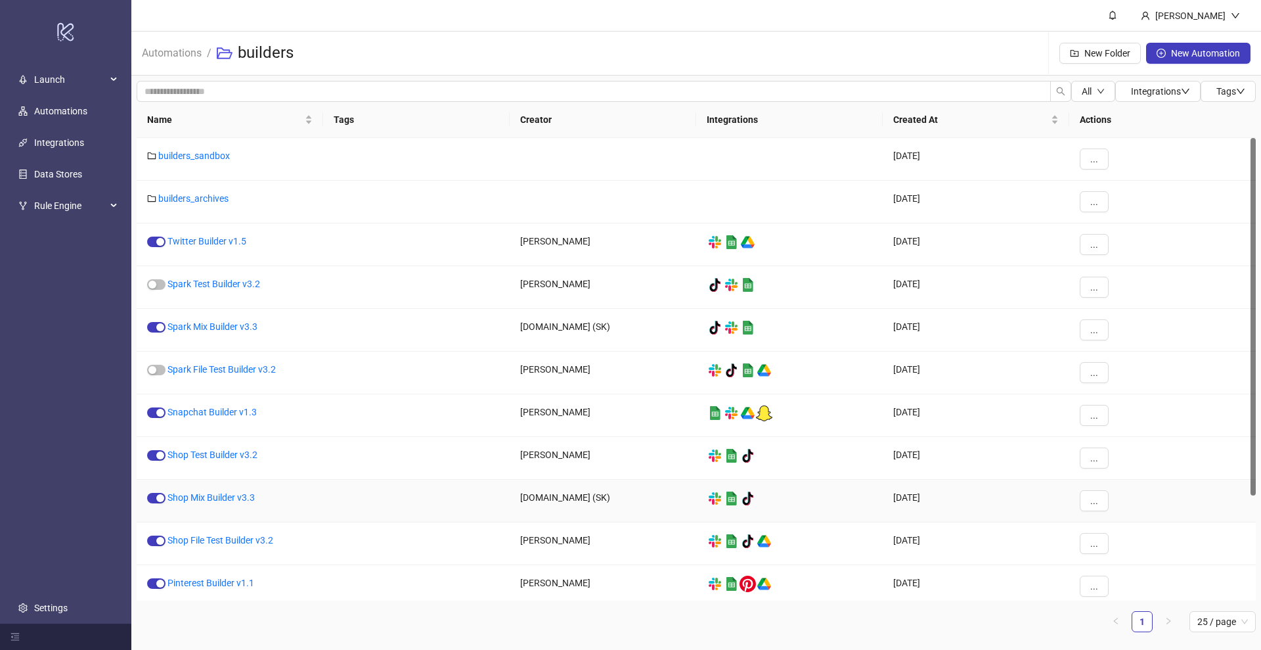
scroll to position [135, 0]
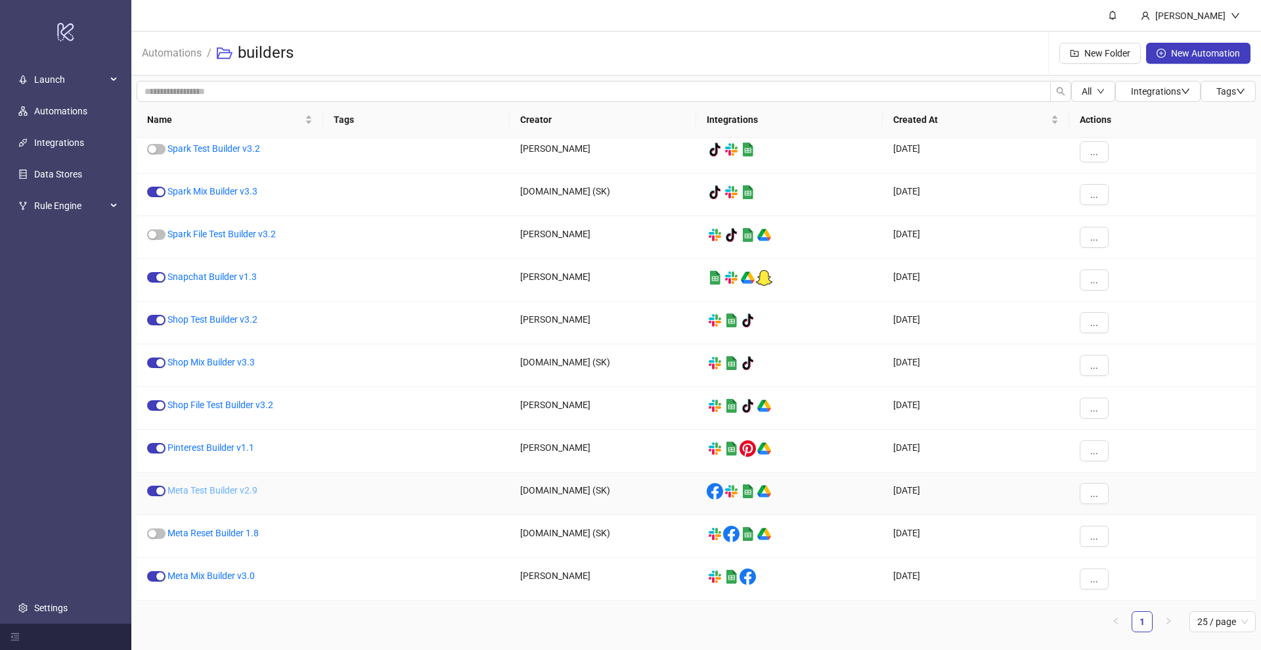
click at [201, 490] on link "Meta Test Builder v2.9" at bounding box center [213, 490] width 90 height 11
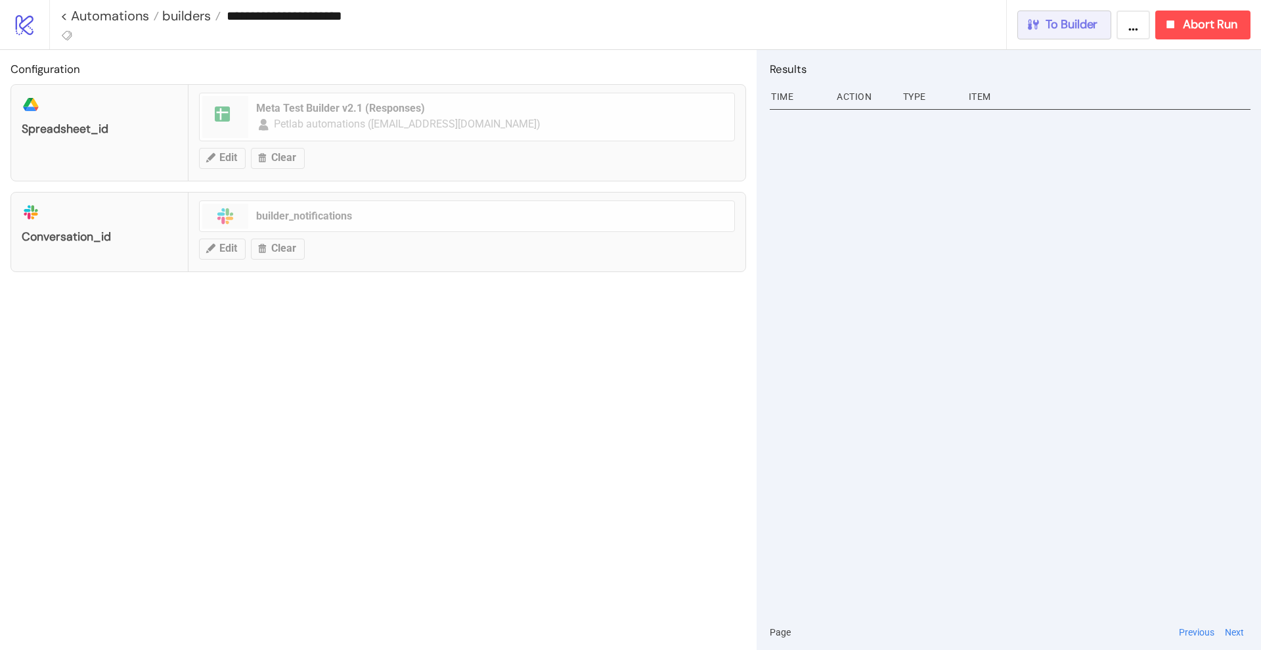
click at [1062, 25] on span "To Builder" at bounding box center [1072, 24] width 53 height 15
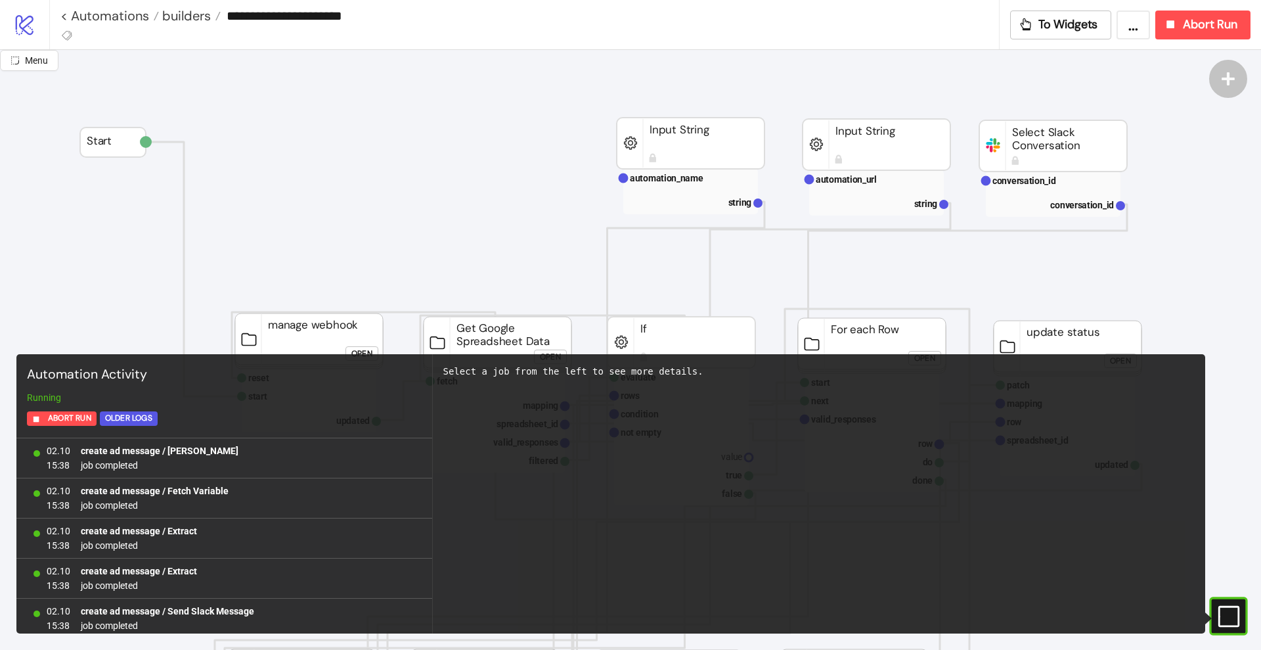
scroll to position [1167, 0]
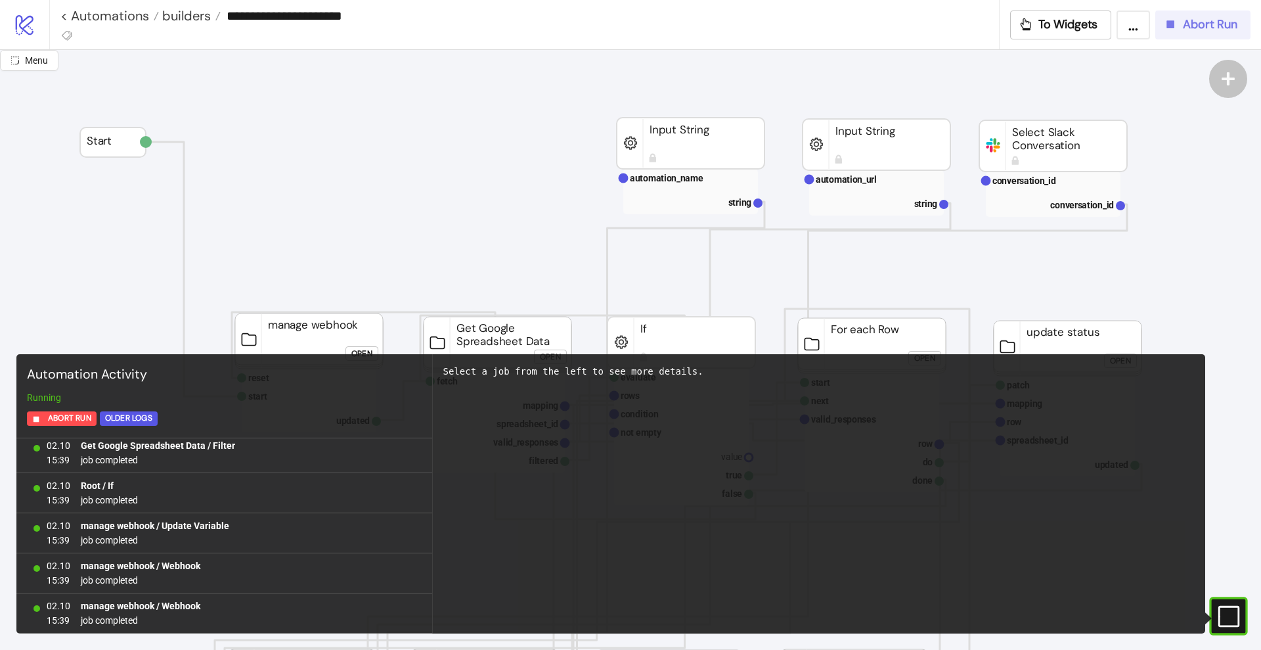
click at [1198, 32] on span "Abort Run" at bounding box center [1210, 24] width 55 height 15
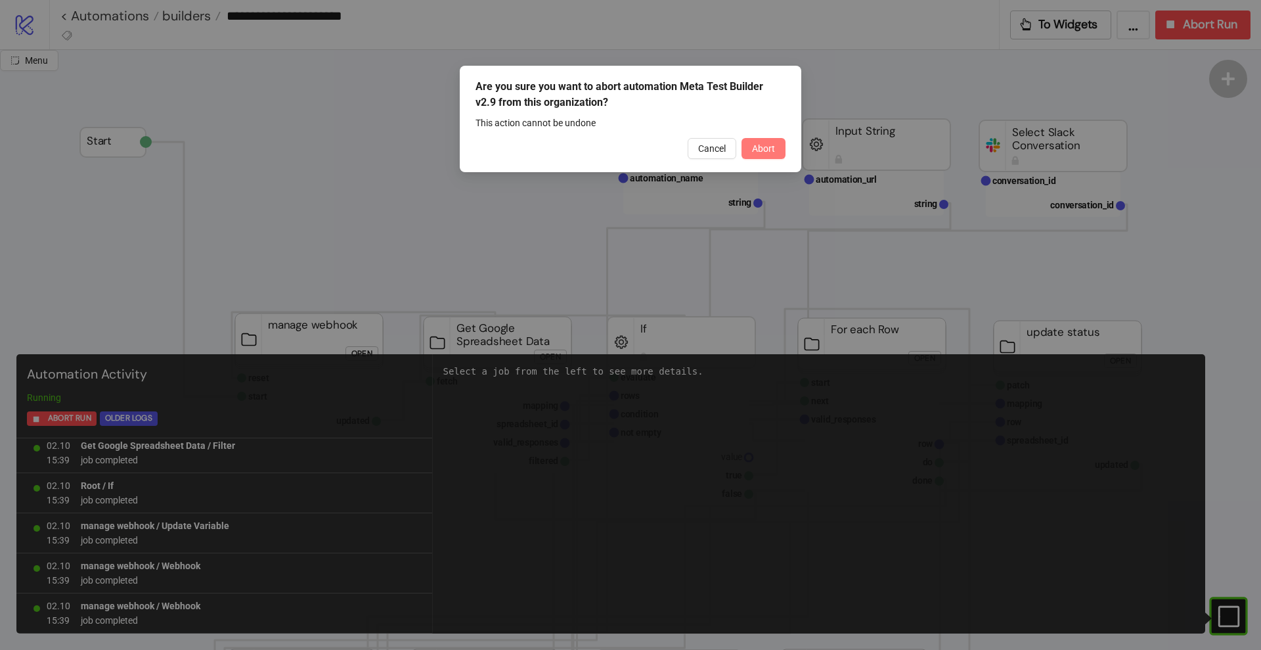
click at [771, 145] on span "Abort" at bounding box center [763, 148] width 23 height 11
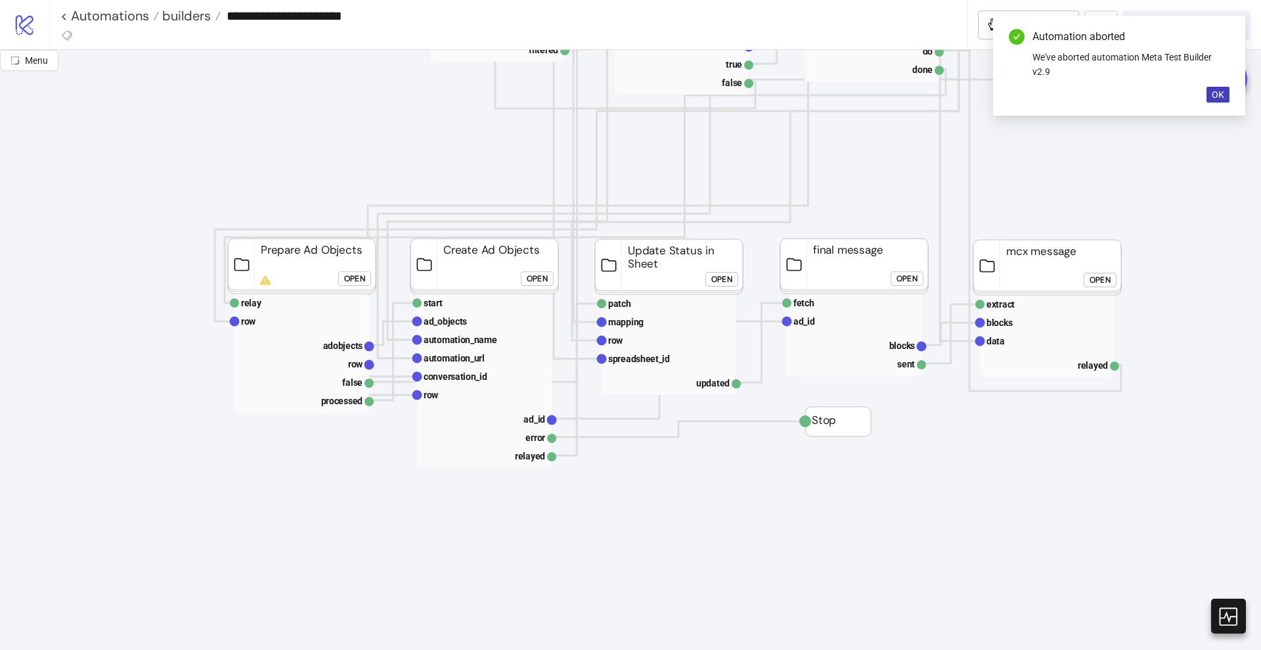
scroll to position [82, 0]
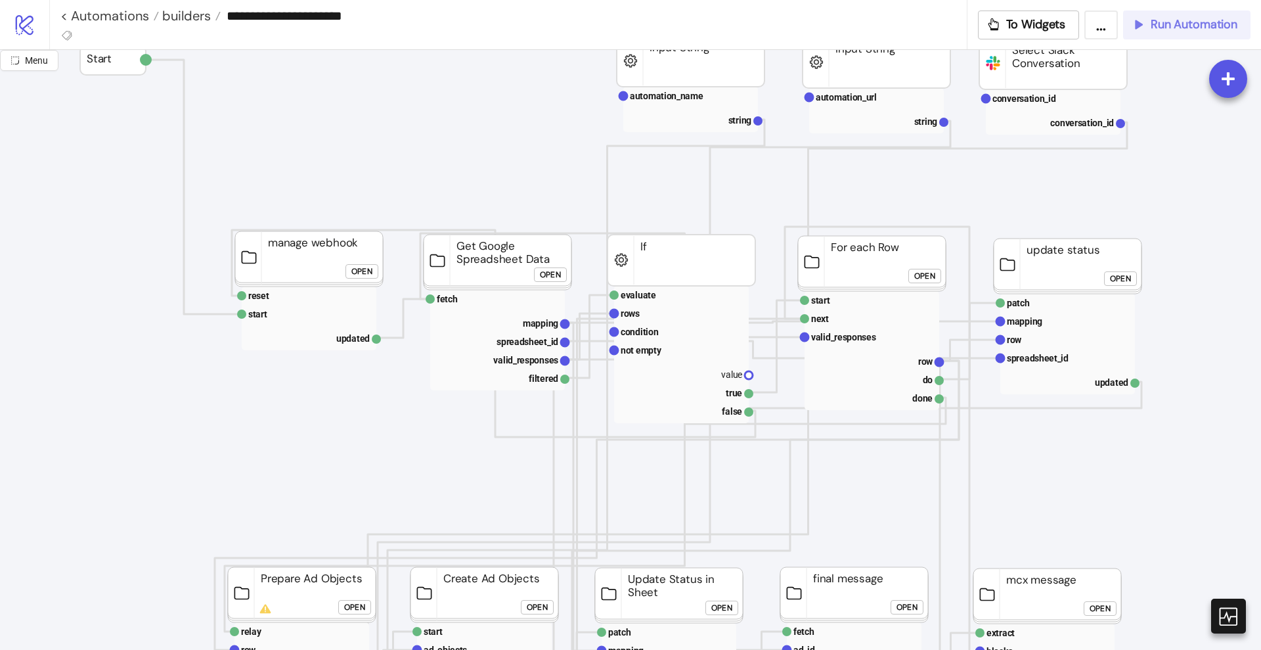
click at [1158, 27] on span "Run Automation" at bounding box center [1194, 24] width 87 height 15
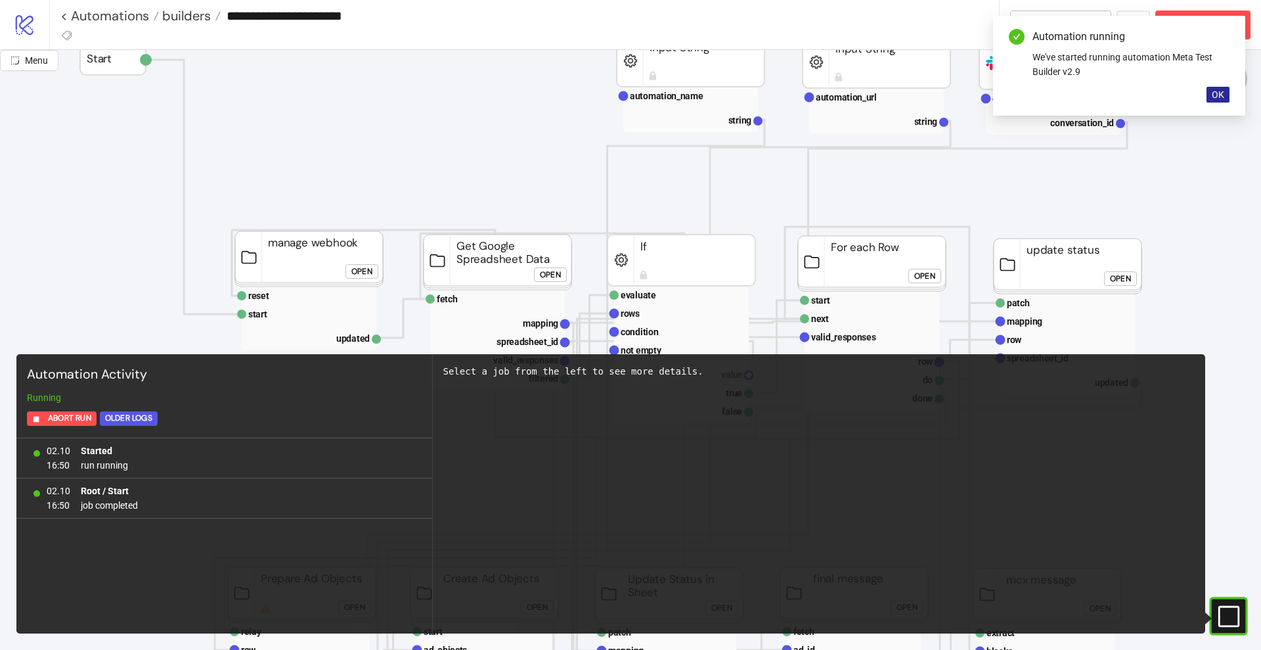
click at [1225, 94] on button "OK" at bounding box center [1218, 95] width 23 height 16
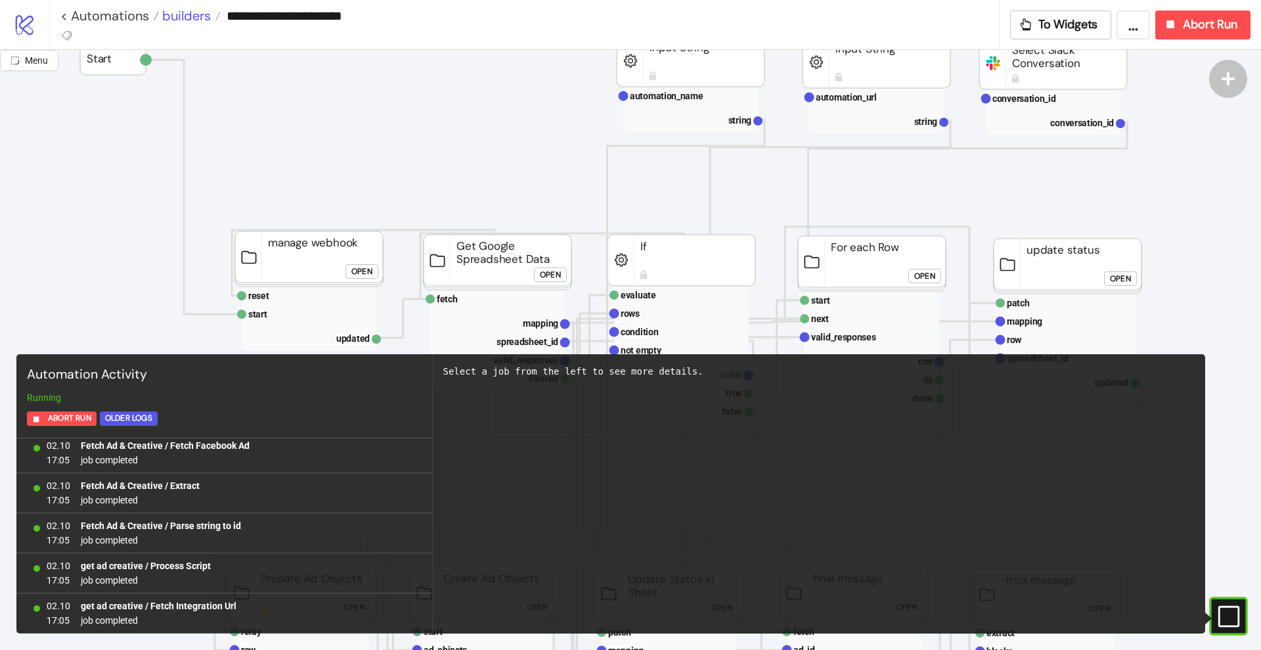
scroll to position [20377, 0]
click at [194, 19] on span "builders" at bounding box center [185, 15] width 52 height 17
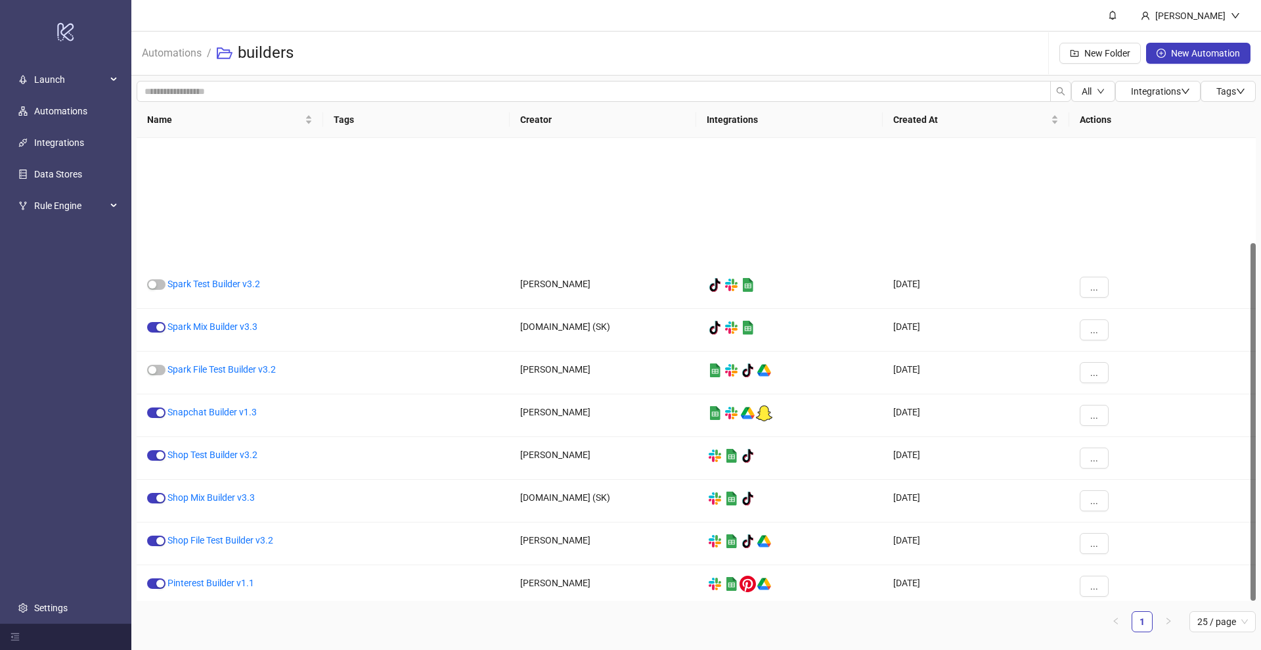
scroll to position [135, 0]
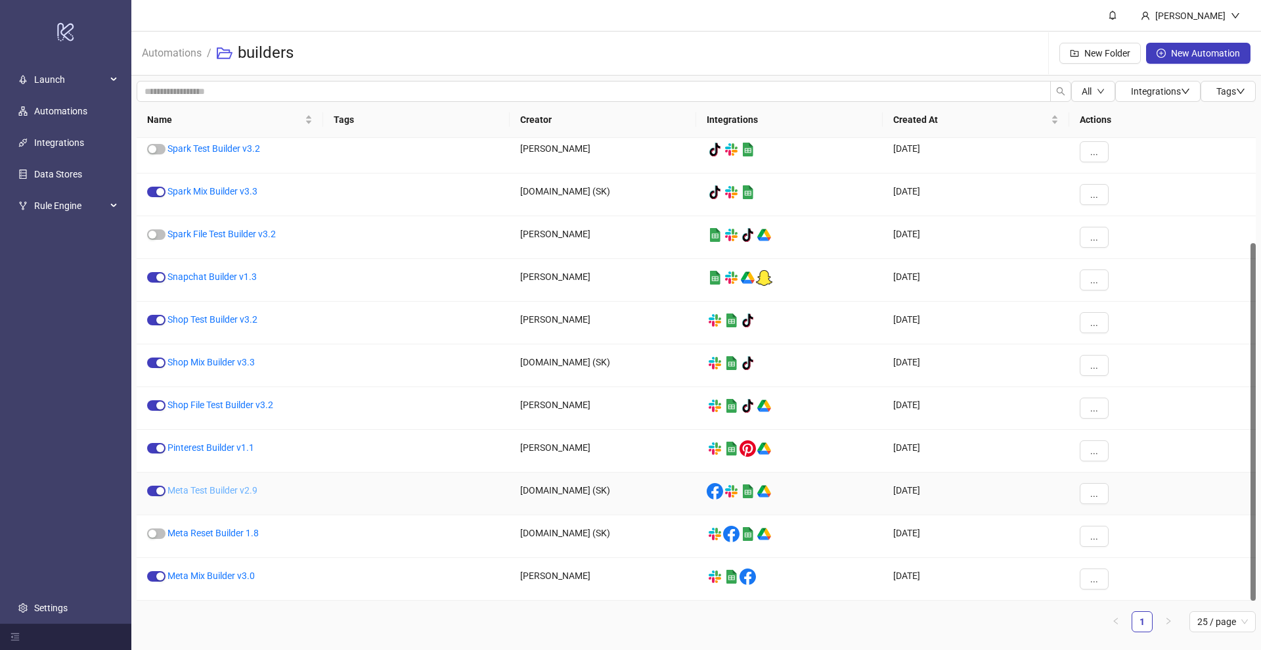
click at [198, 489] on link "Meta Test Builder v2.9" at bounding box center [213, 490] width 90 height 11
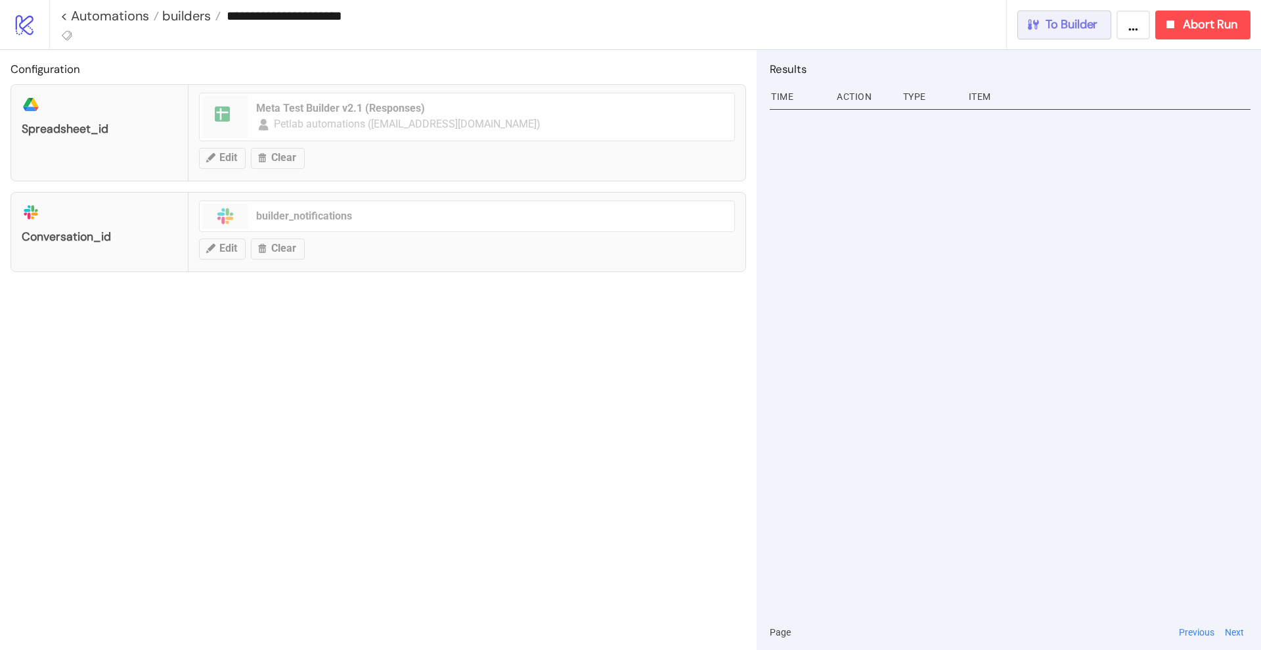
click at [1054, 34] on button "To Builder" at bounding box center [1065, 25] width 95 height 29
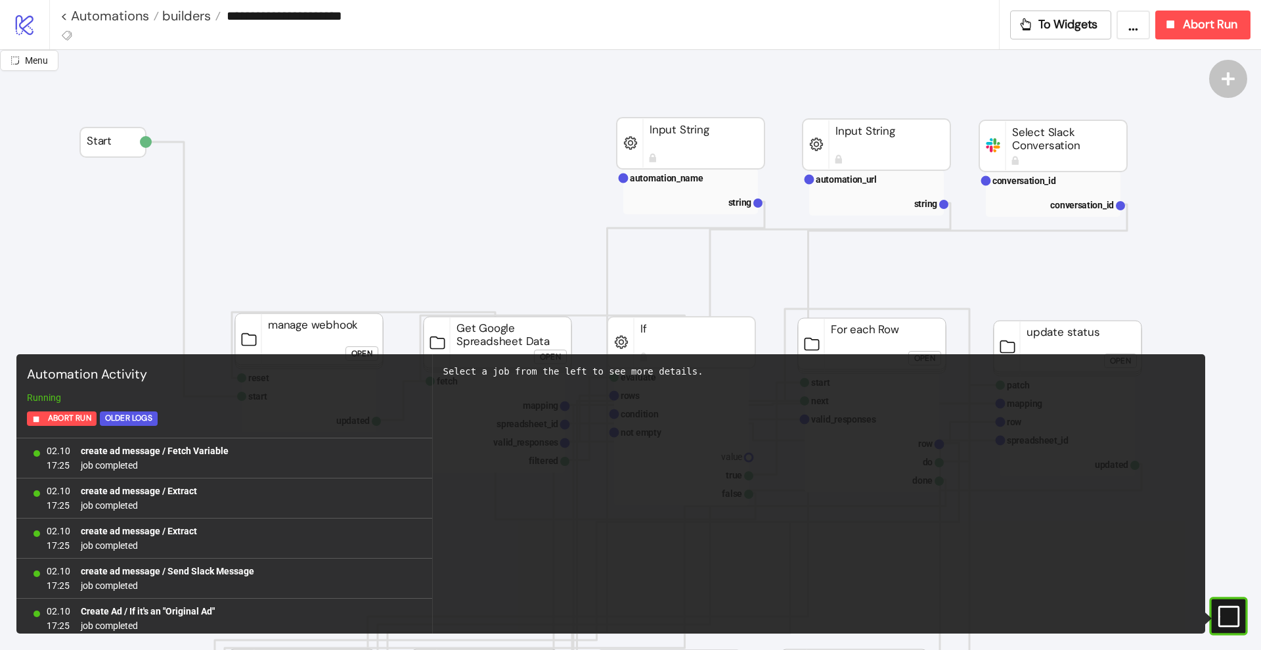
scroll to position [1167, 0]
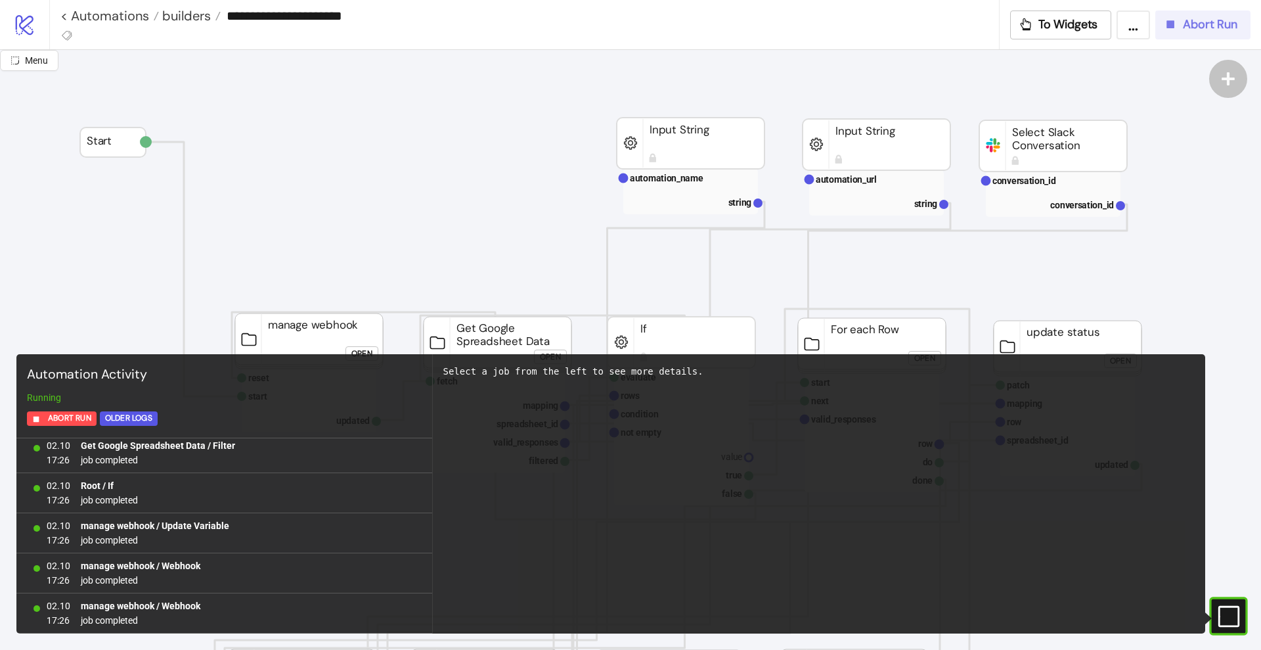
click at [1180, 28] on div "Abort Run" at bounding box center [1200, 24] width 74 height 15
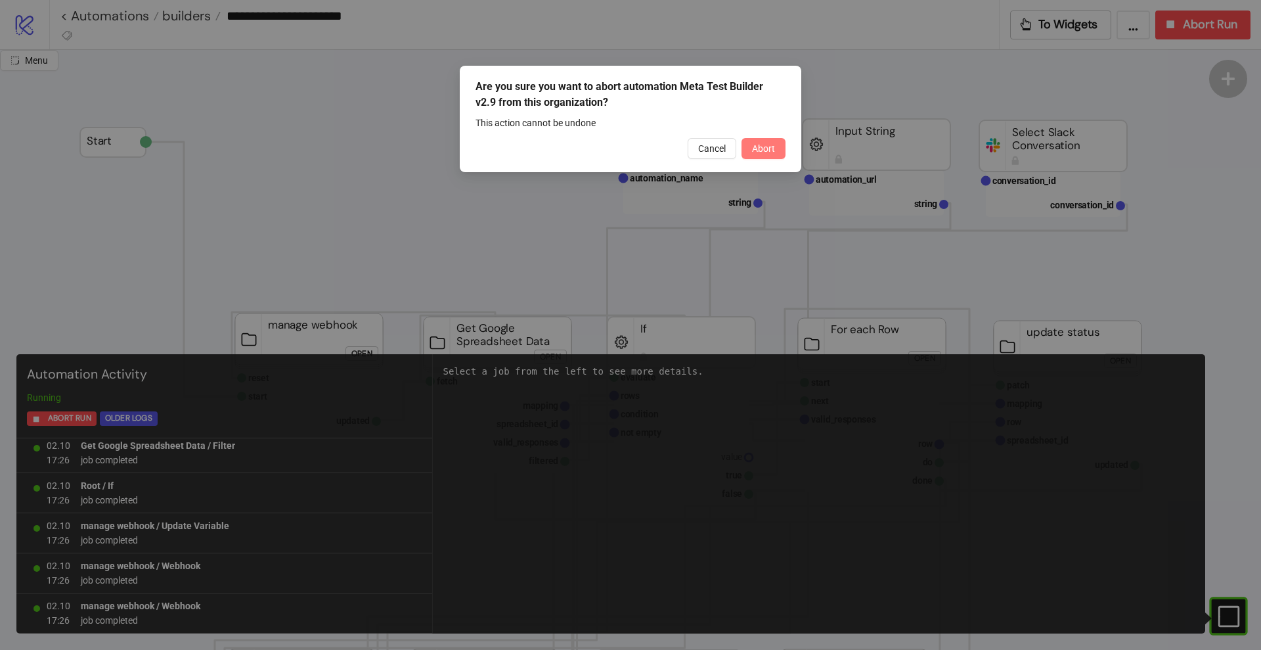
click at [761, 154] on button "Abort" at bounding box center [764, 148] width 44 height 21
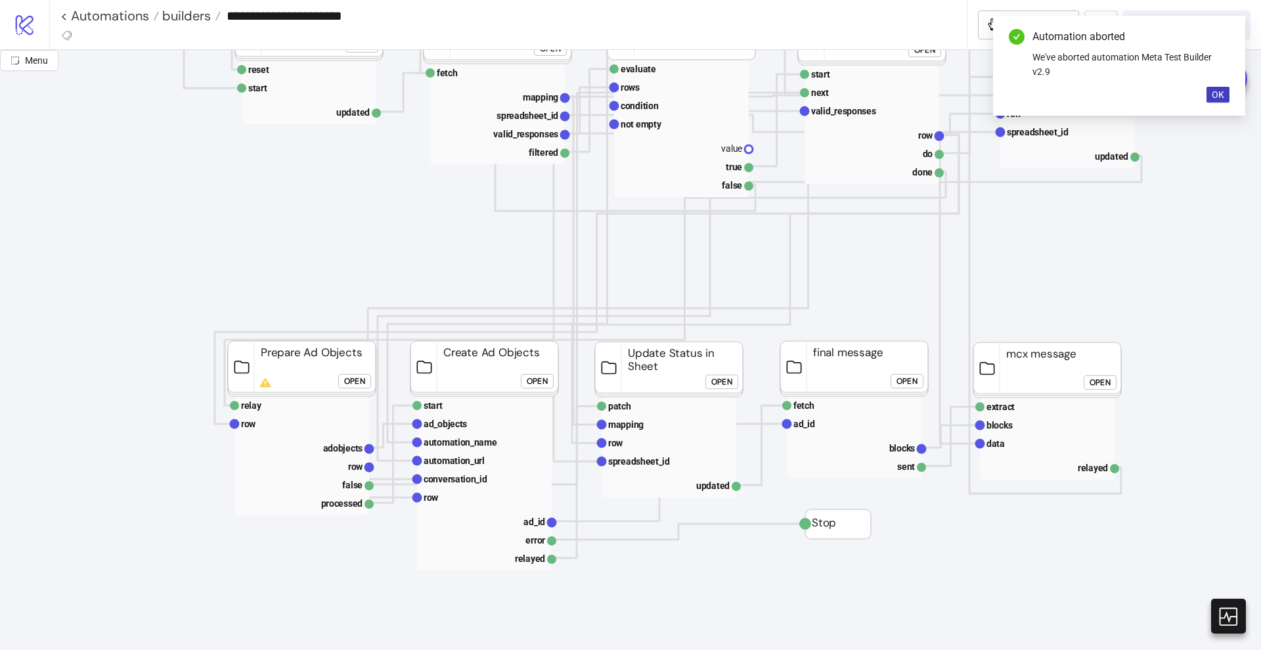
scroll to position [328, 0]
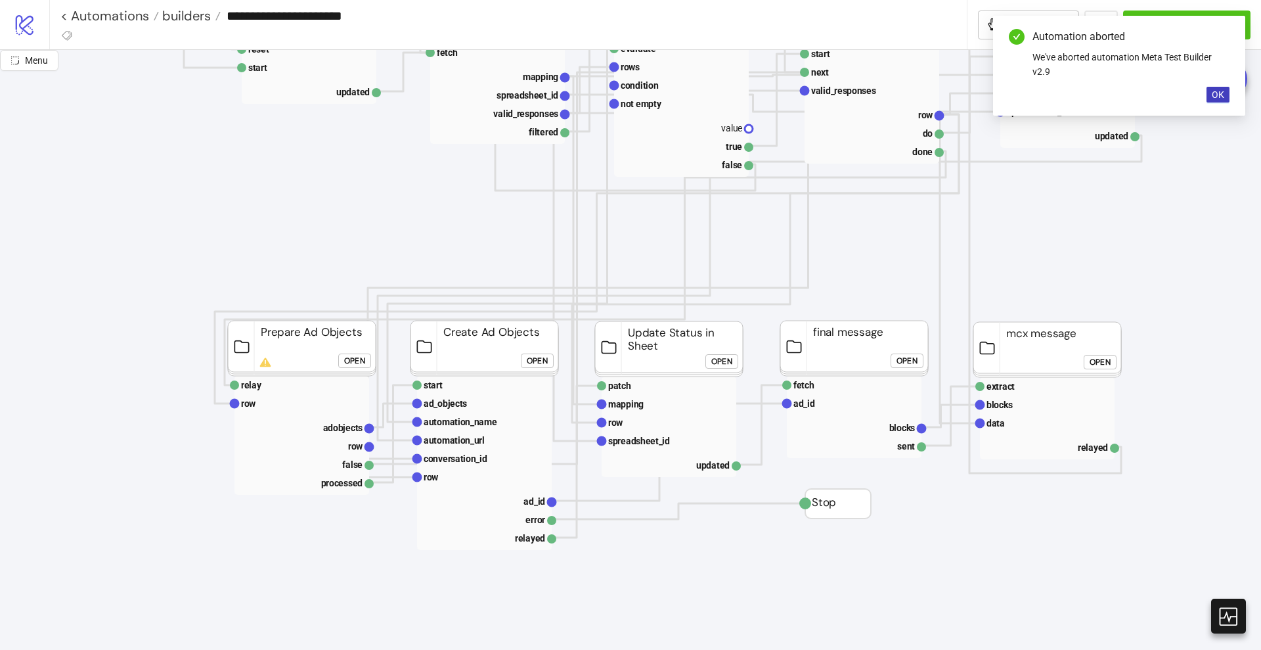
click at [354, 365] on div "Open" at bounding box center [354, 360] width 21 height 15
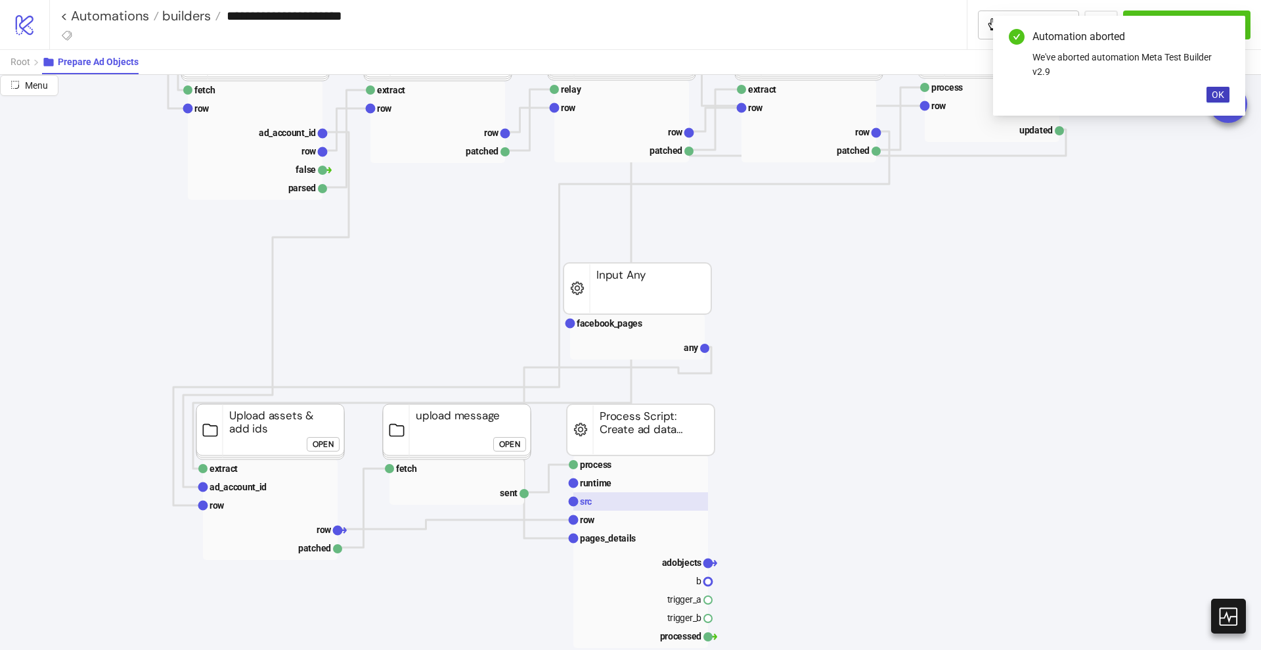
drag, startPoint x: 631, startPoint y: 501, endPoint x: 646, endPoint y: 503, distance: 15.2
click at [631, 501] on rect at bounding box center [640, 501] width 135 height 18
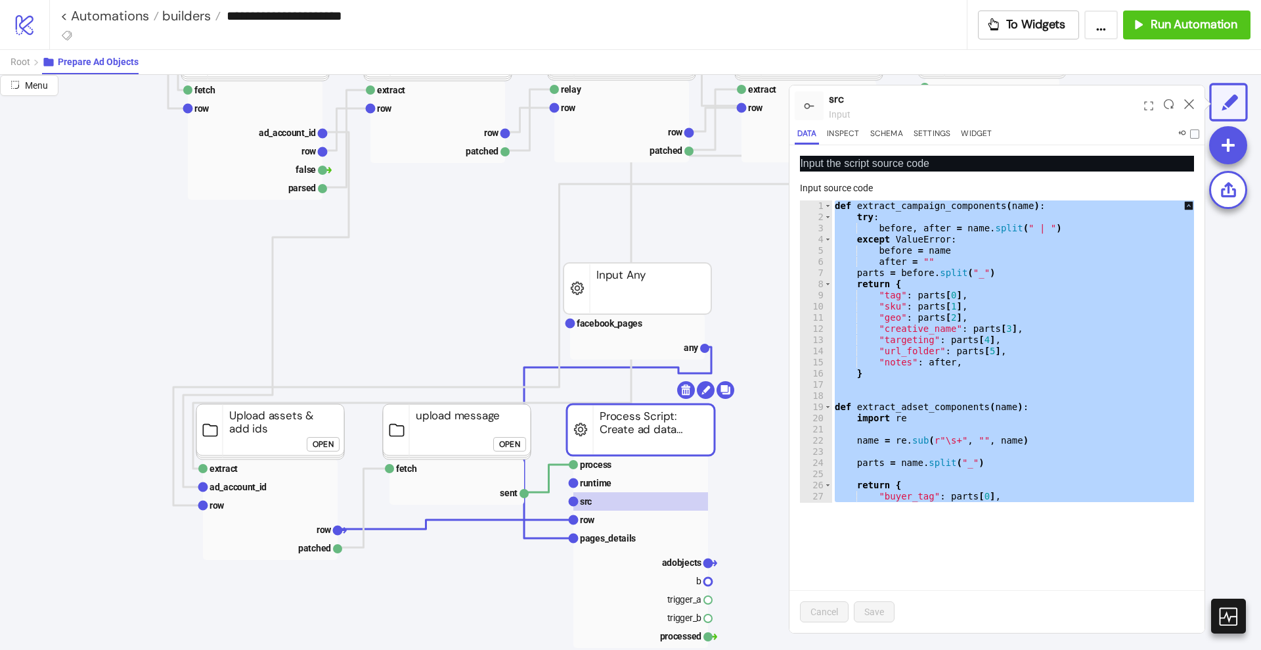
paste textarea "Cursor at row 795"
type textarea "**********"
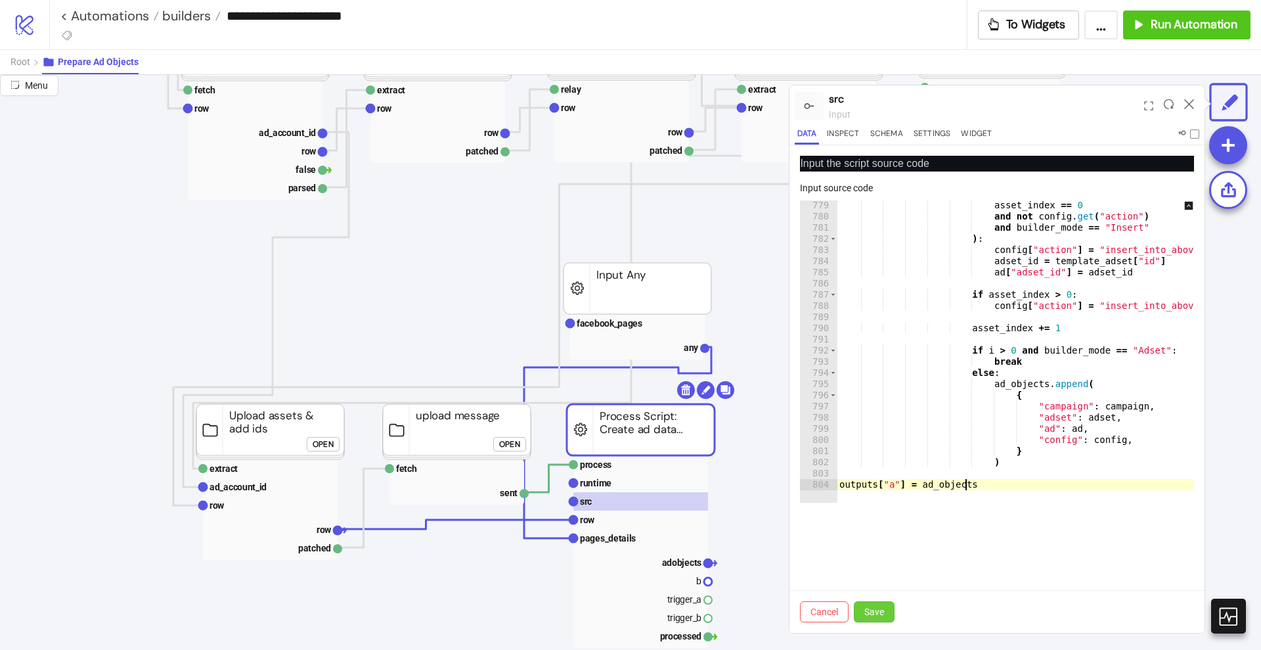
click at [871, 606] on span "Save" at bounding box center [875, 611] width 20 height 11
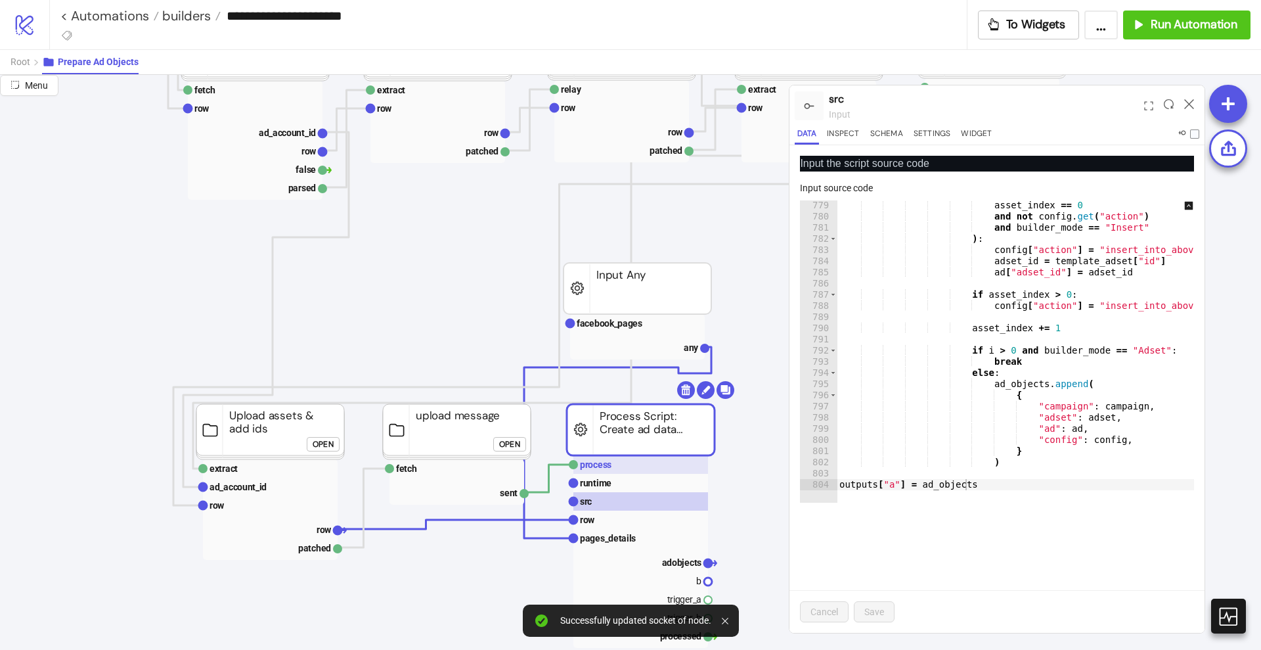
click at [639, 471] on rect at bounding box center [640, 464] width 135 height 18
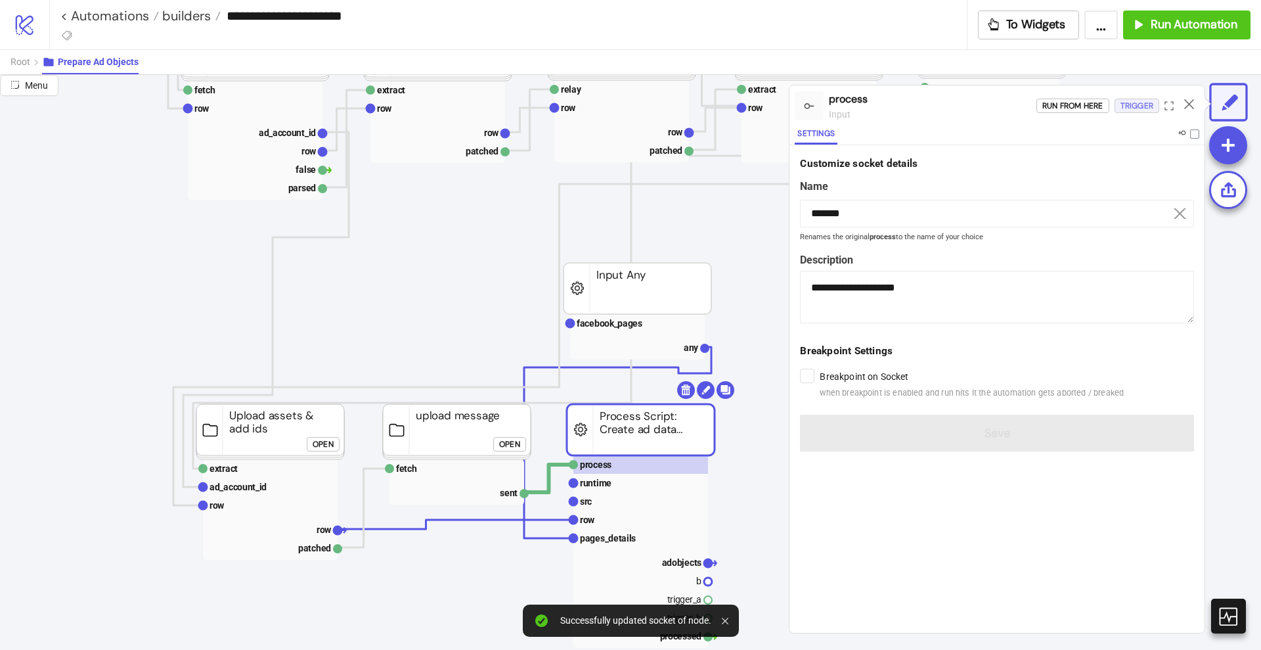
click at [1130, 108] on div "Trigger" at bounding box center [1137, 106] width 33 height 15
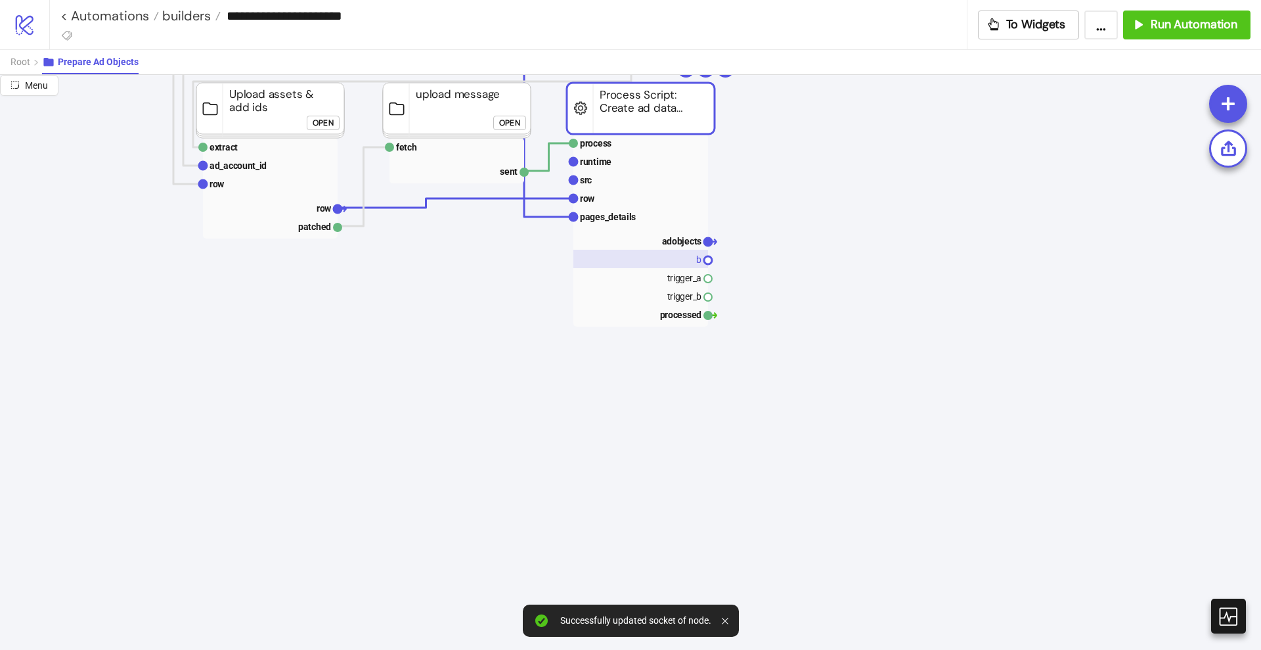
scroll to position [657, 0]
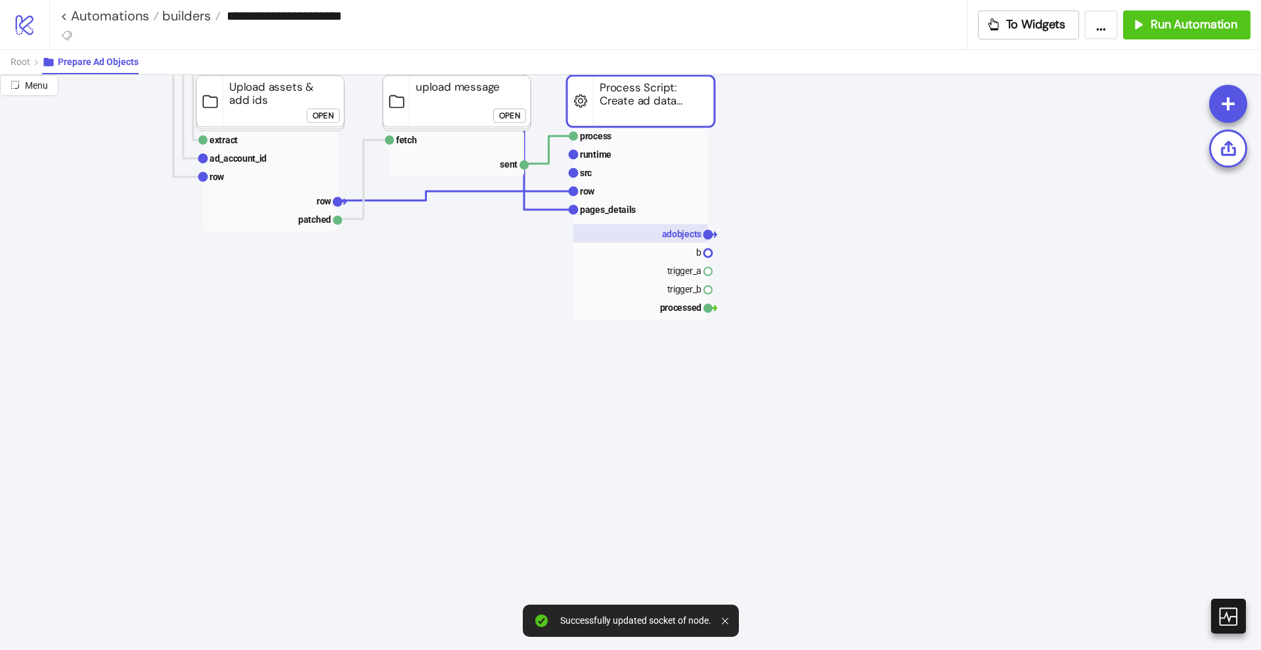
click at [669, 224] on rect at bounding box center [640, 233] width 135 height 18
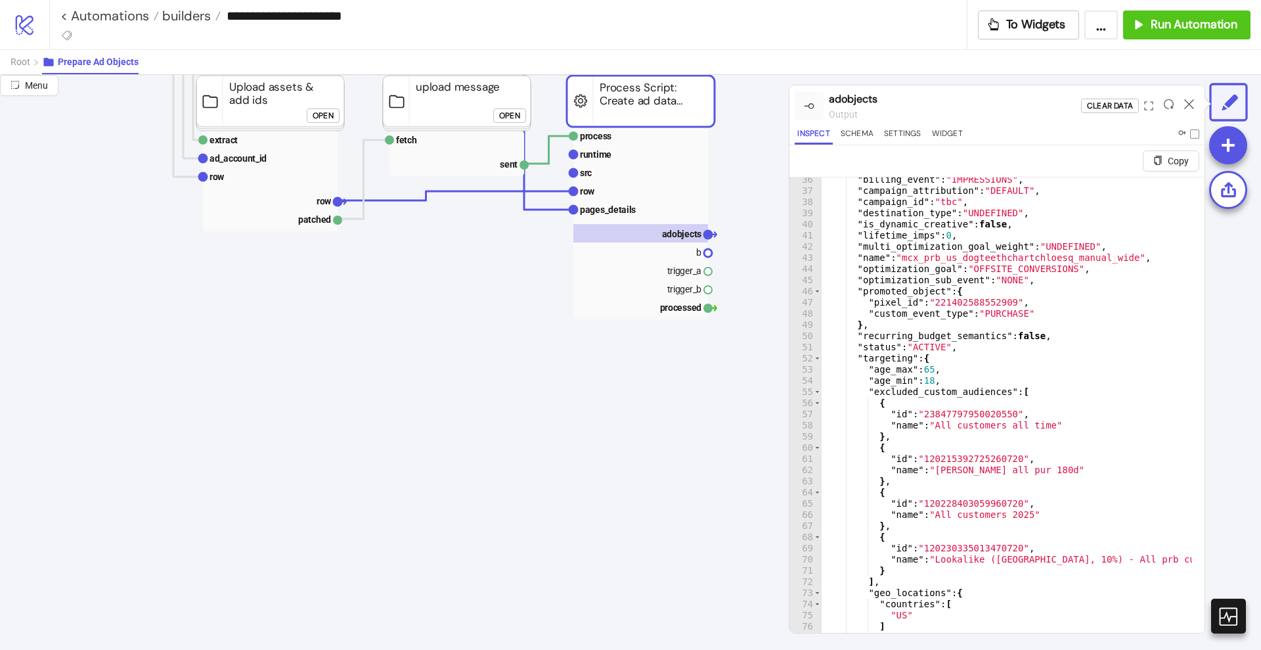
scroll to position [493, 0]
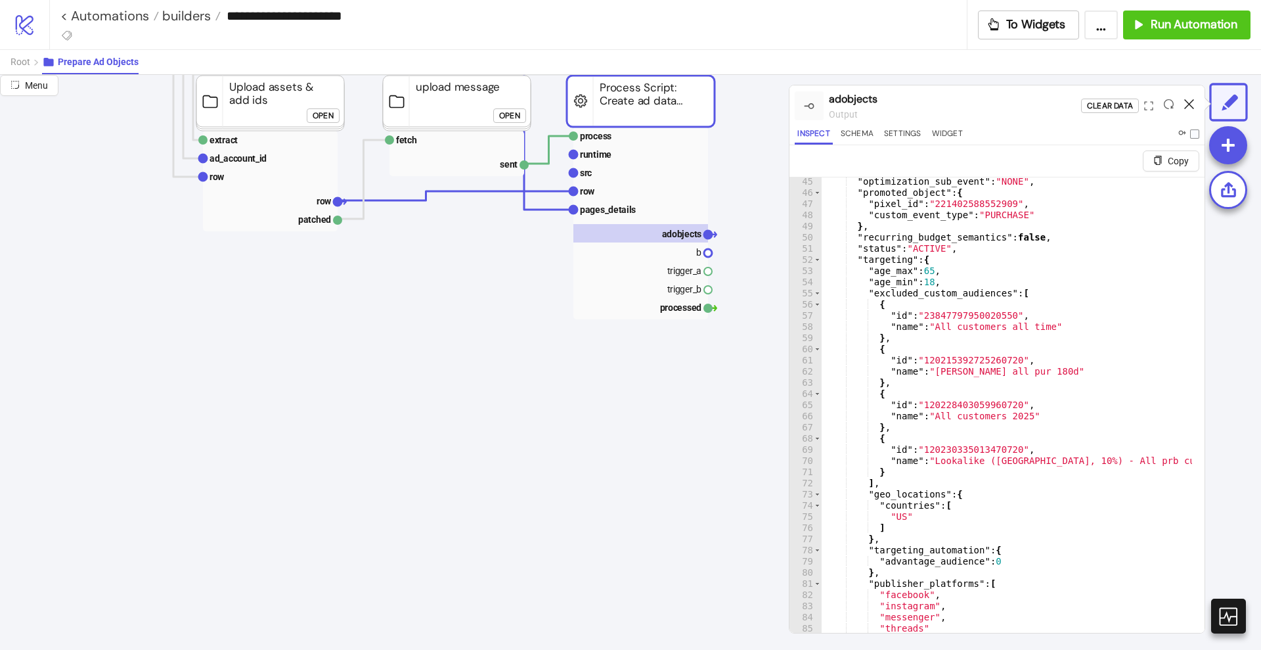
click at [1190, 101] on icon at bounding box center [1189, 104] width 10 height 10
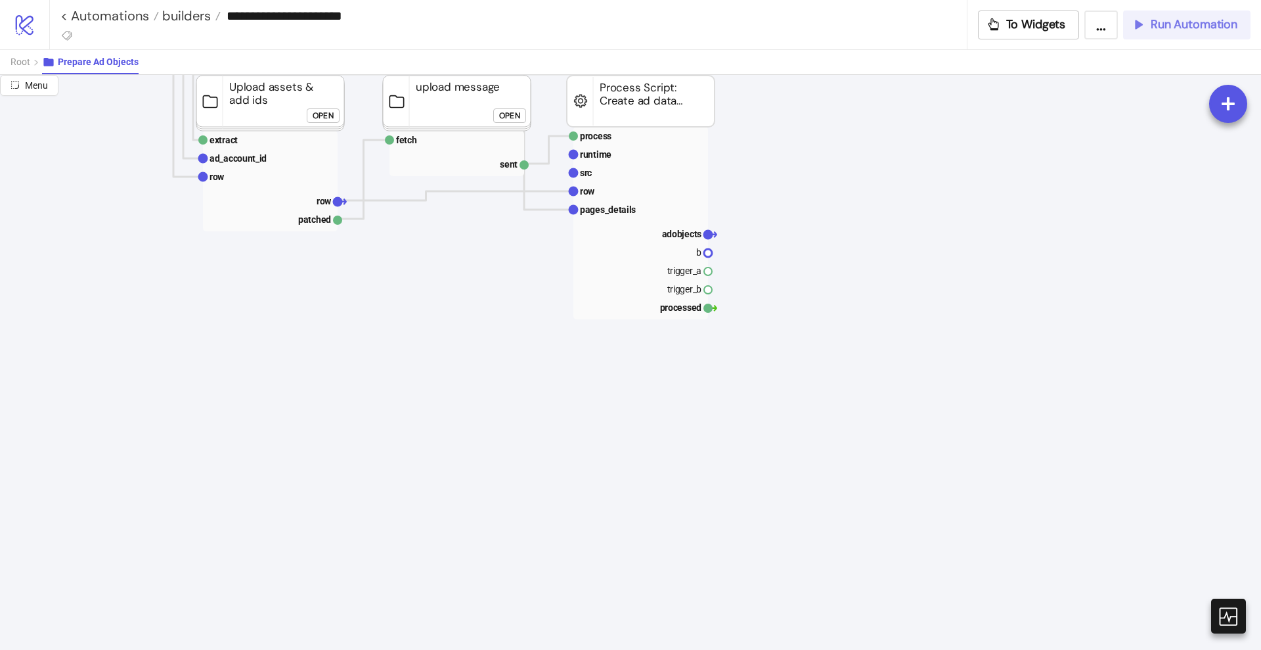
click at [1173, 34] on button "Run Automation" at bounding box center [1186, 25] width 127 height 29
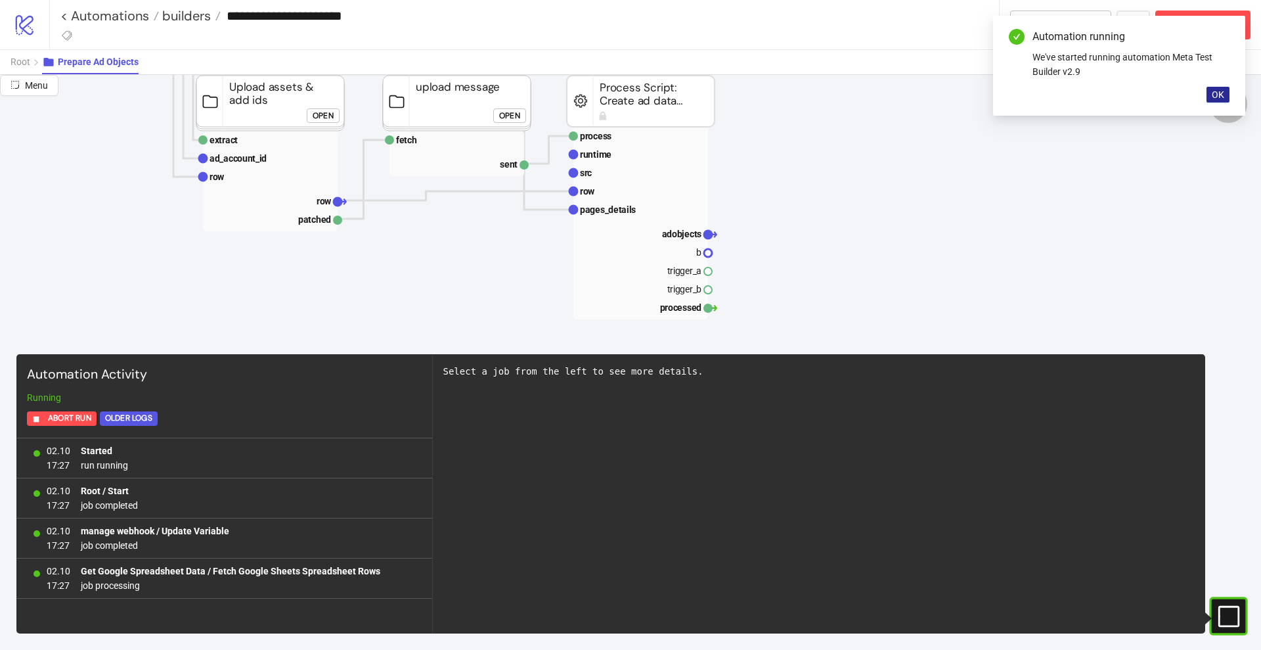
click at [1226, 97] on button "OK" at bounding box center [1218, 95] width 23 height 16
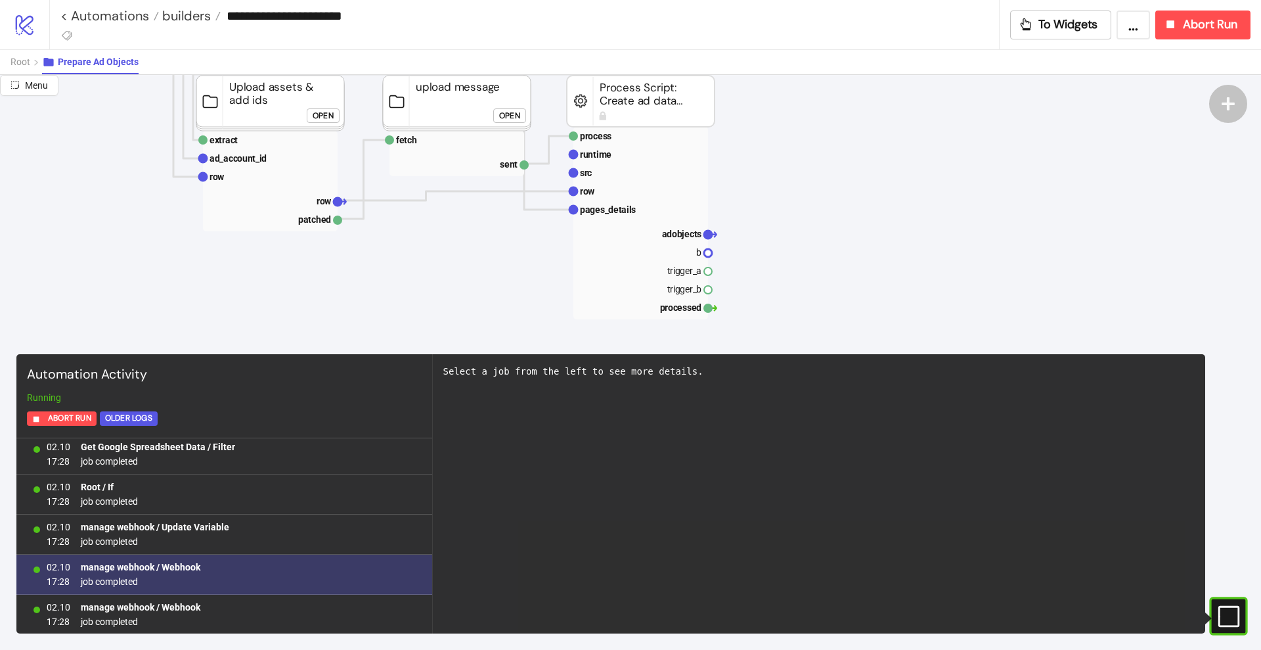
scroll to position [286, 0]
